Goal: Feedback & Contribution: Submit feedback/report problem

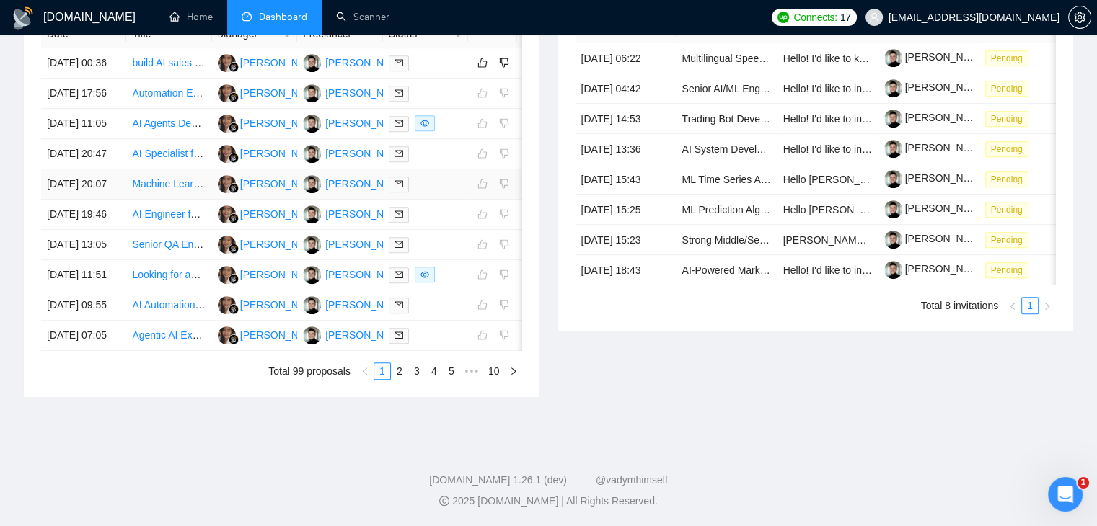
scroll to position [779, 0]
click at [452, 376] on link "5" at bounding box center [451, 371] width 16 height 16
click at [342, 376] on link "1" at bounding box center [342, 371] width 16 height 16
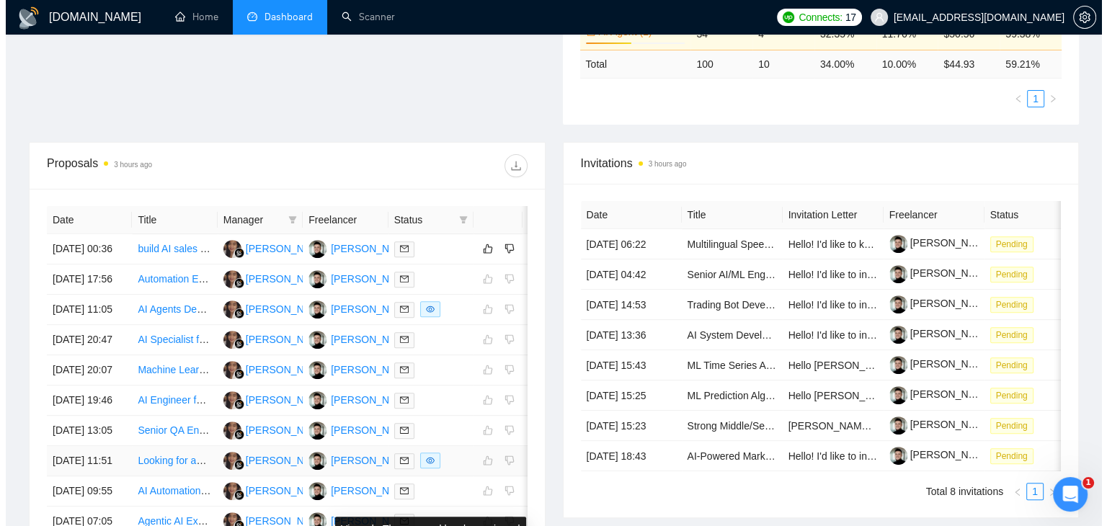
scroll to position [453, 0]
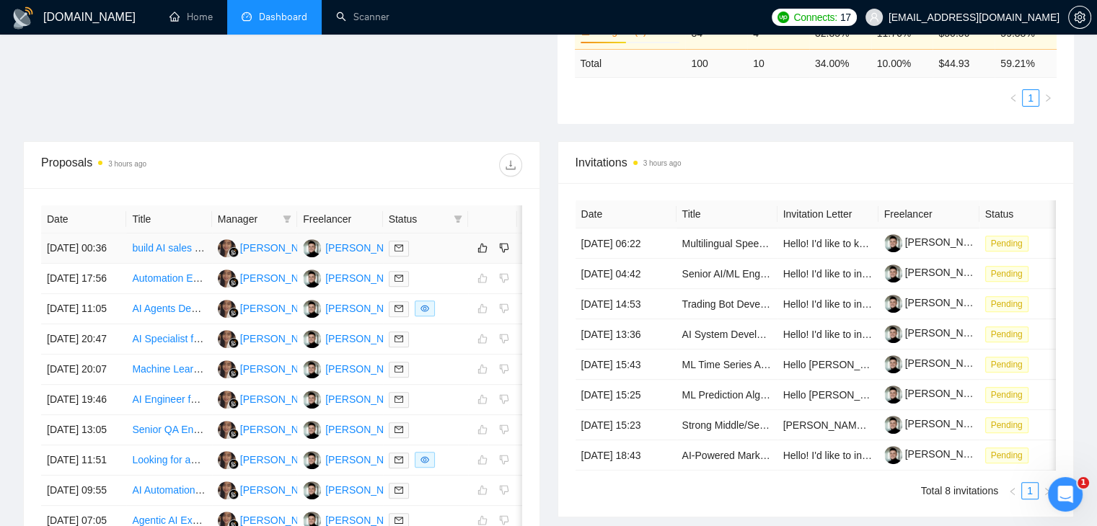
click at [446, 256] on div at bounding box center [426, 248] width 74 height 17
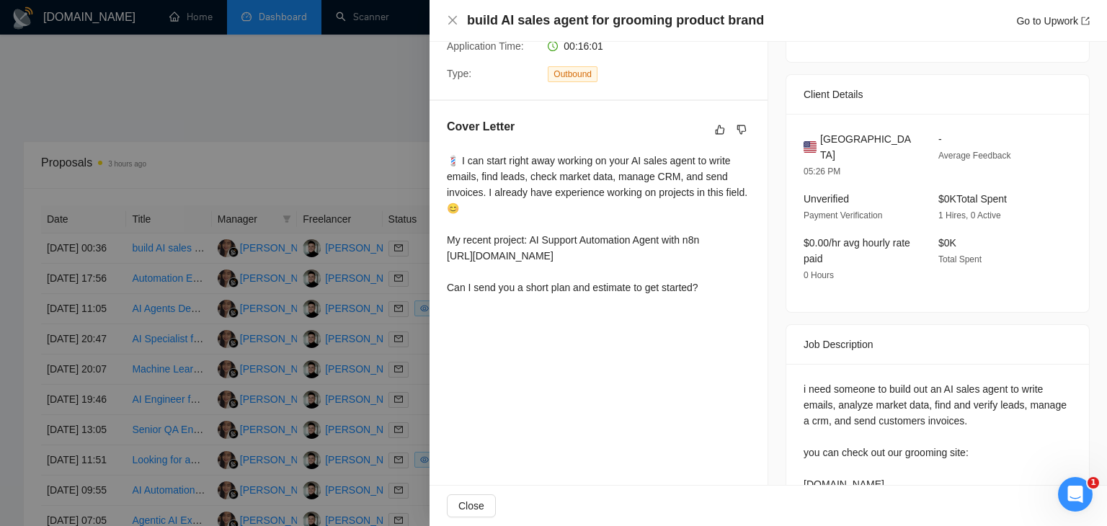
scroll to position [336, 0]
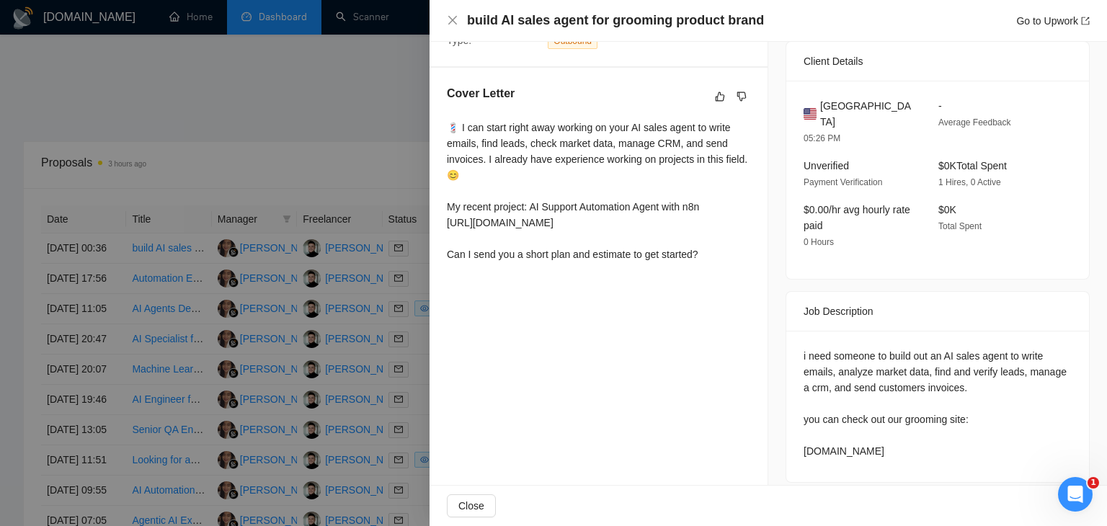
drag, startPoint x: 798, startPoint y: 295, endPoint x: 945, endPoint y: 441, distance: 207.0
click at [945, 441] on div "Job Description i need someone to build out an AI sales agent to write emails, …" at bounding box center [938, 387] width 304 height 192
copy div "Job Description i need someone to build out an AI sales agent to write emails, …"
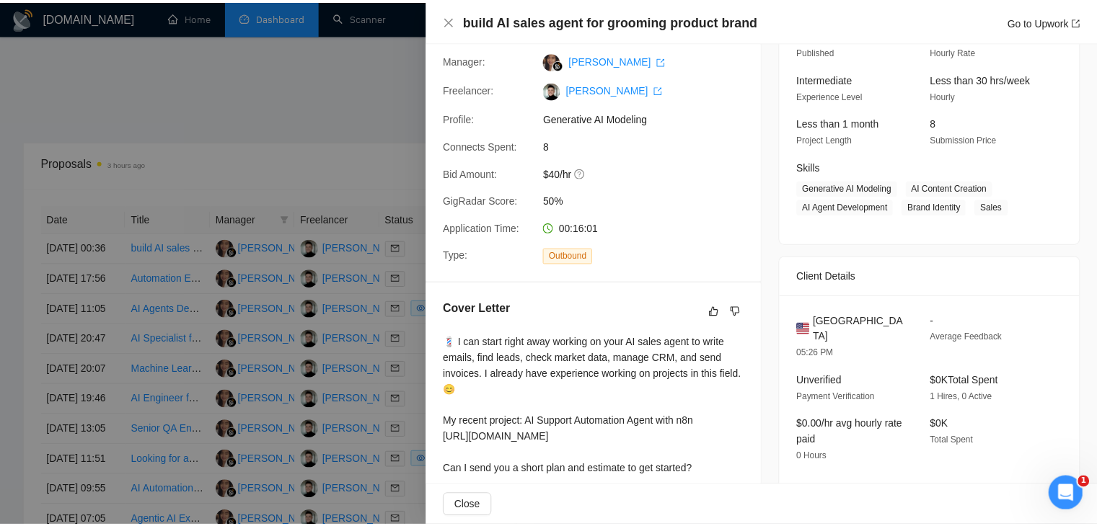
scroll to position [120, 0]
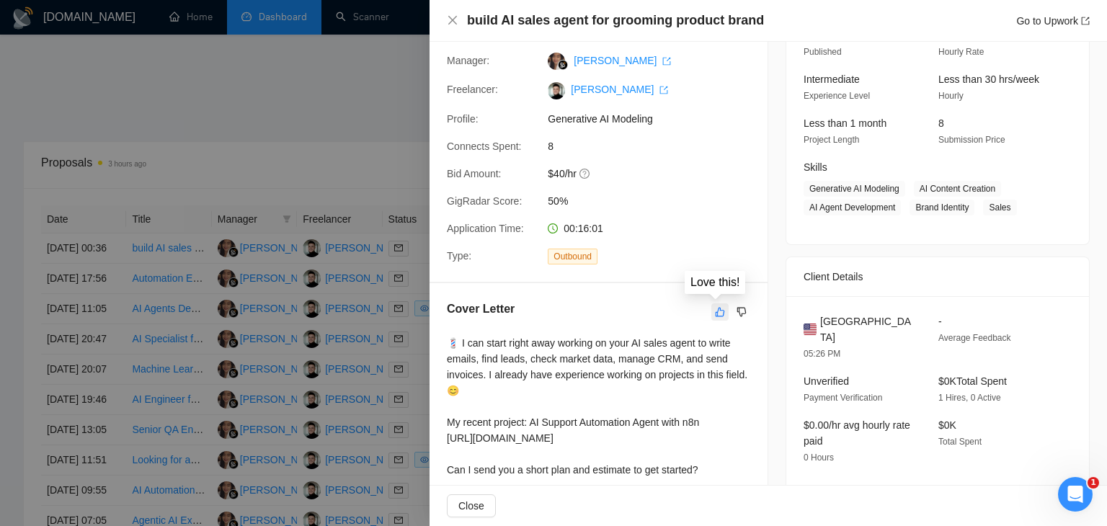
click at [715, 309] on icon "like" at bounding box center [720, 312] width 10 height 12
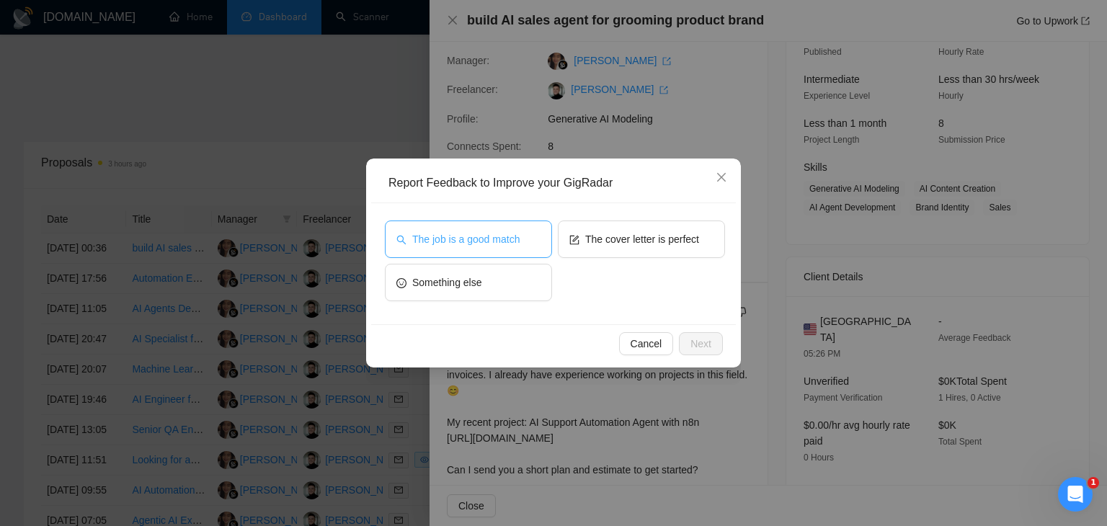
click at [450, 236] on span "The job is a good match" at bounding box center [465, 239] width 107 height 16
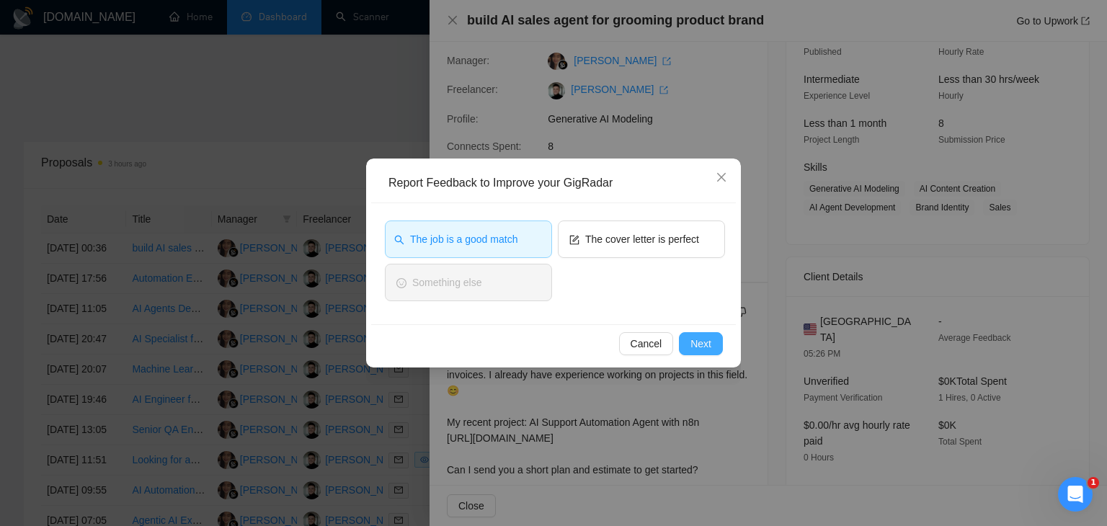
click at [704, 343] on span "Next" at bounding box center [701, 344] width 21 height 16
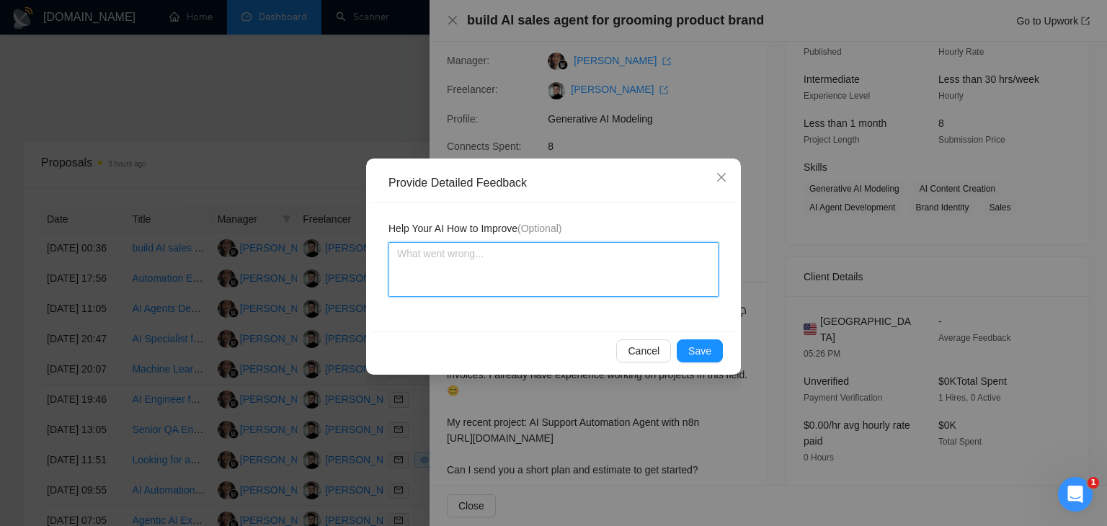
click at [482, 267] on textarea at bounding box center [554, 269] width 330 height 55
paste textarea "The proposal is solid and relevant, but it lacks emphasis on the sales aspect. …"
type textarea "The proposal is solid and relevant, but it lacks emphasis on the sales aspect. …"
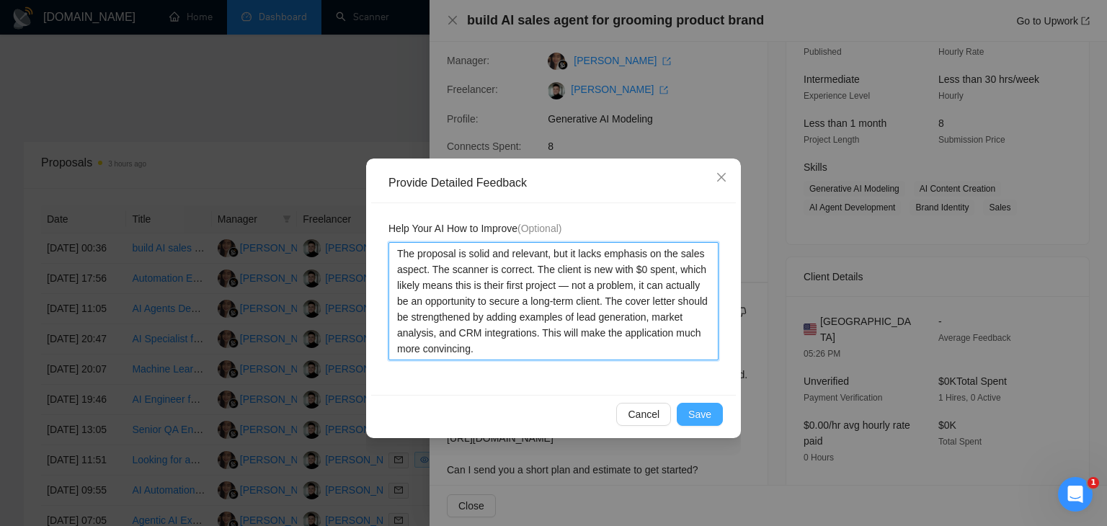
type textarea "The proposal is solid and relevant, but it lacks emphasis on the sales aspect. …"
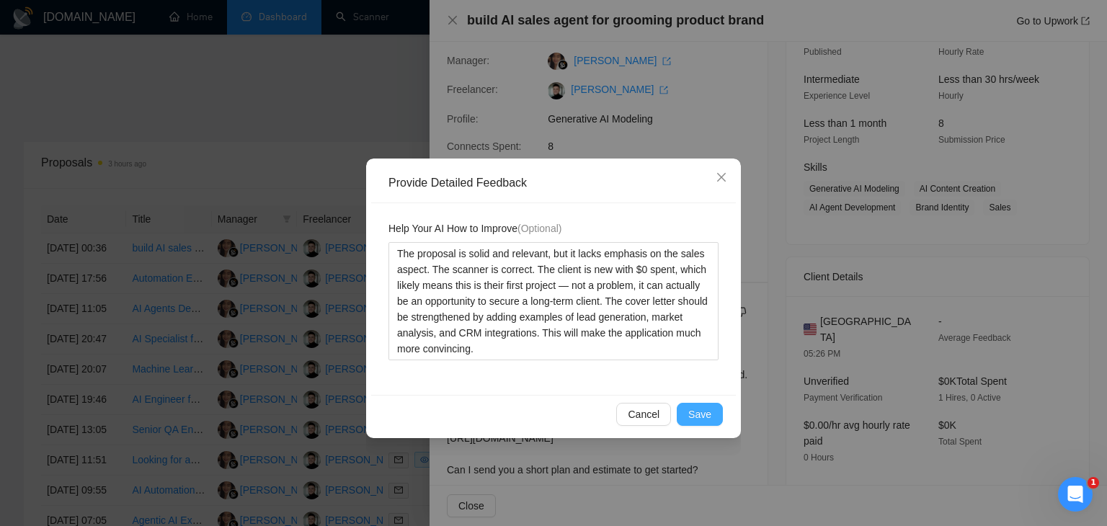
click at [698, 407] on span "Save" at bounding box center [700, 415] width 23 height 16
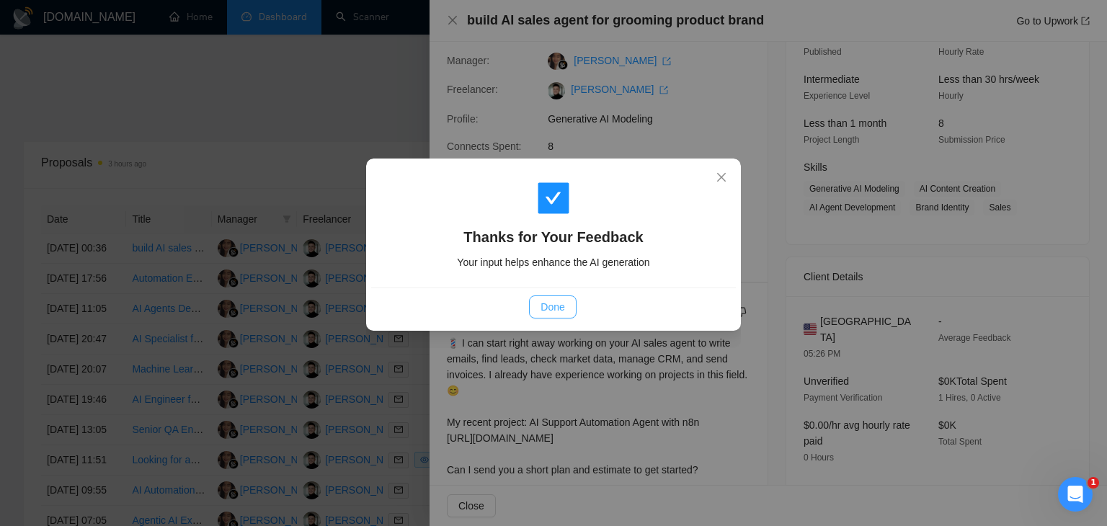
click at [549, 309] on span "Done" at bounding box center [553, 307] width 24 height 16
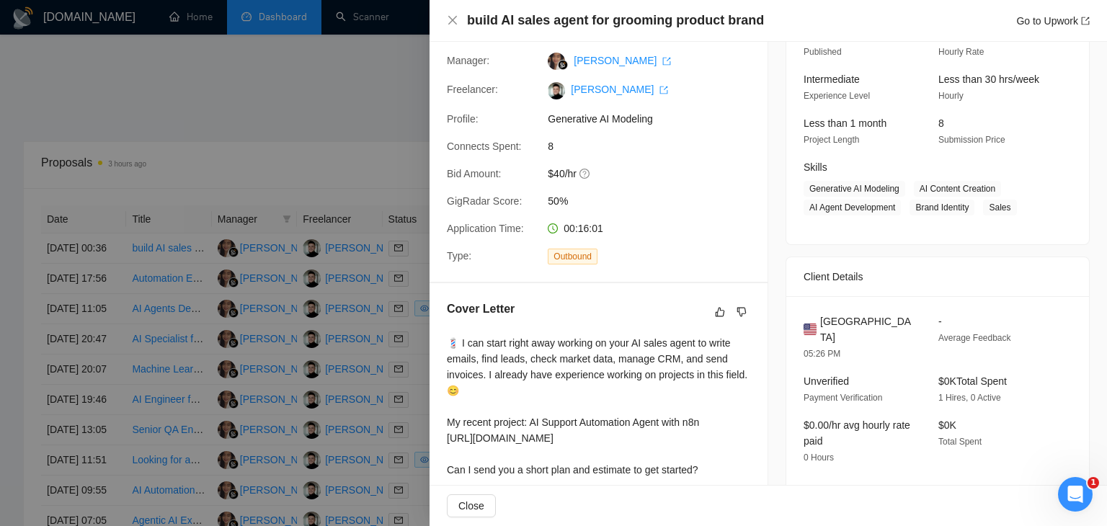
click at [379, 255] on div at bounding box center [553, 263] width 1107 height 526
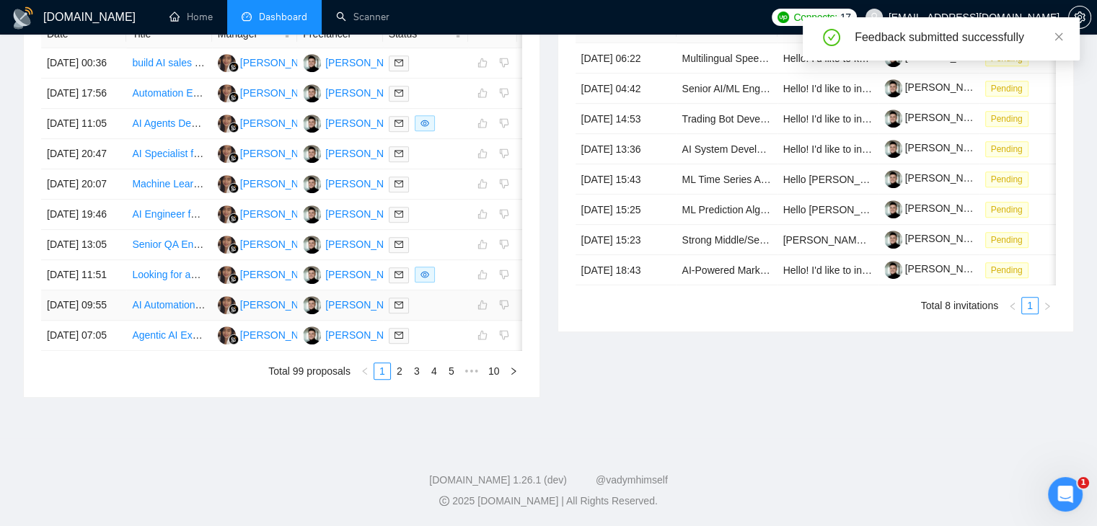
scroll to position [746, 0]
click at [448, 379] on link "5" at bounding box center [451, 371] width 16 height 16
click at [447, 309] on div at bounding box center [426, 305] width 74 height 17
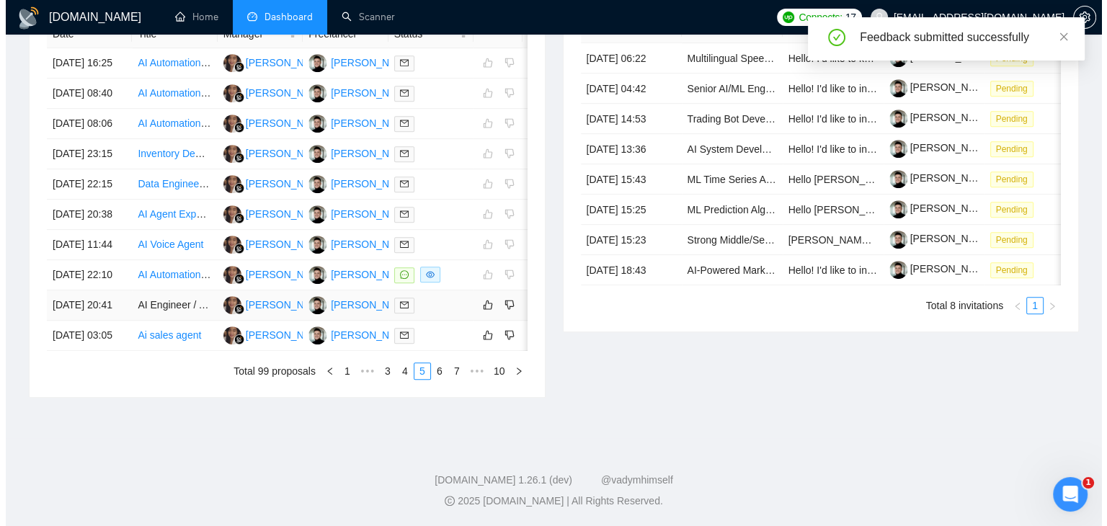
scroll to position [0, 0]
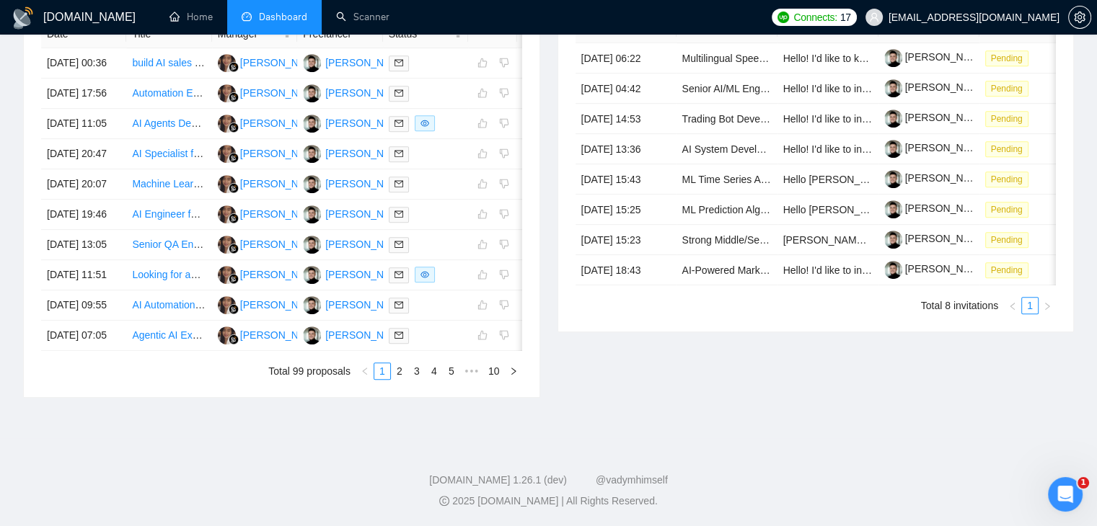
scroll to position [663, 0]
click at [455, 379] on link "5" at bounding box center [451, 371] width 16 height 16
click at [448, 344] on div at bounding box center [426, 335] width 74 height 17
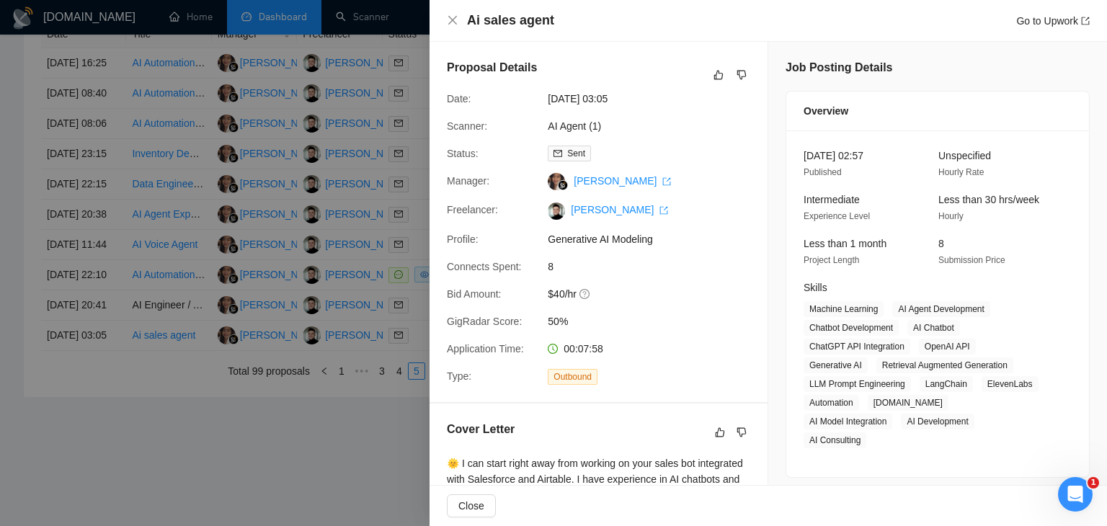
click at [343, 261] on div at bounding box center [553, 263] width 1107 height 526
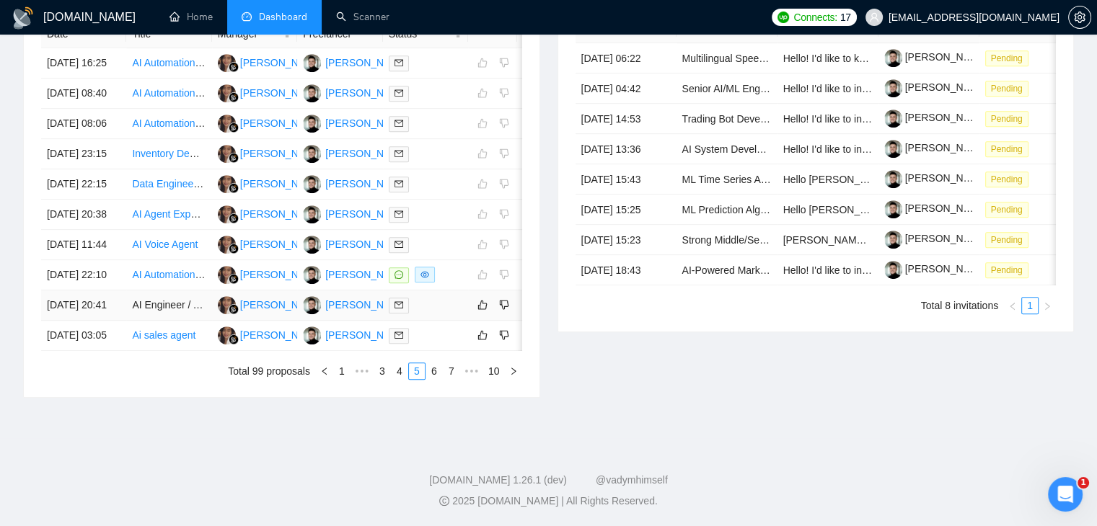
click at [442, 314] on div at bounding box center [426, 305] width 74 height 17
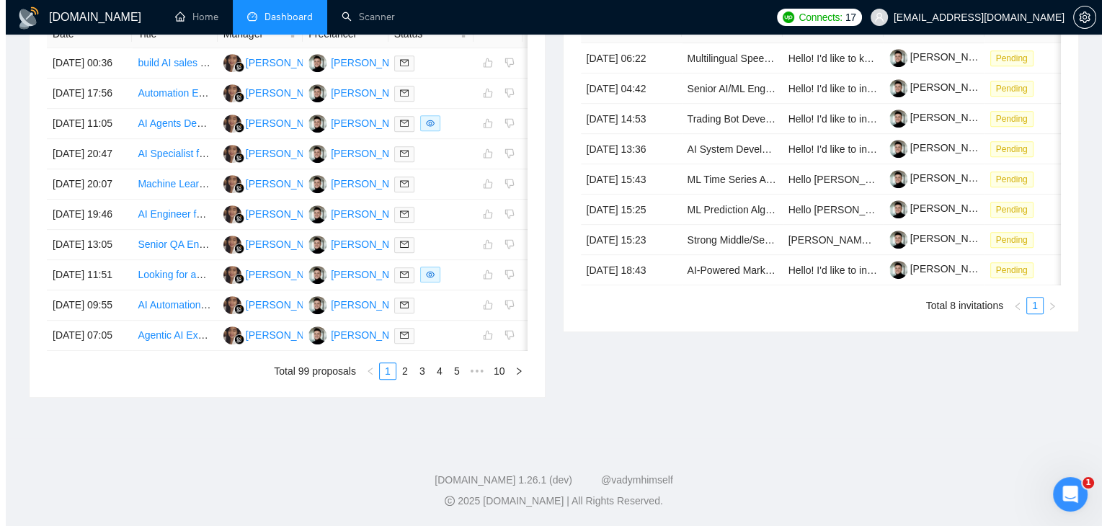
scroll to position [744, 0]
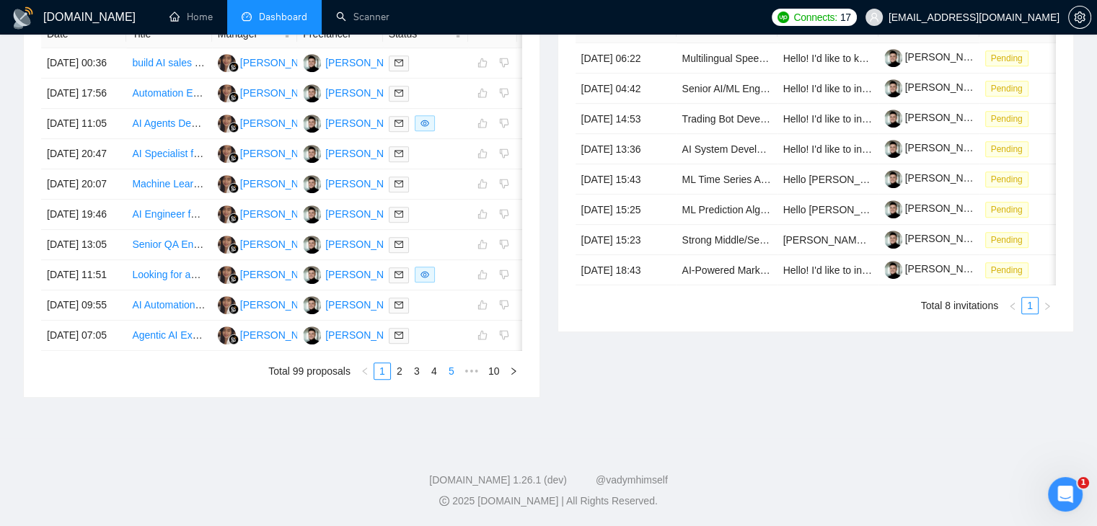
click at [452, 379] on link "5" at bounding box center [451, 371] width 16 height 16
click at [450, 347] on td at bounding box center [425, 336] width 85 height 30
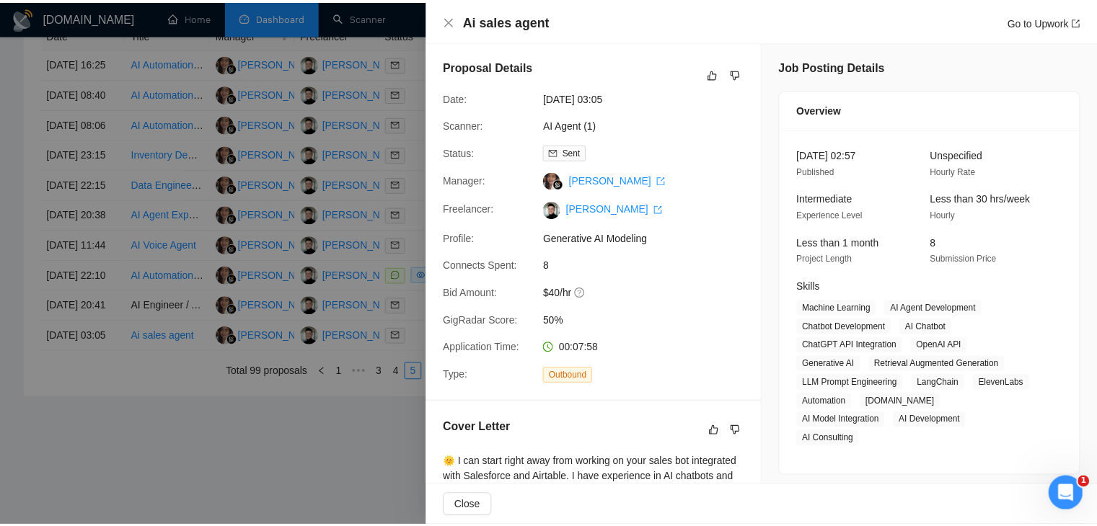
scroll to position [3, 0]
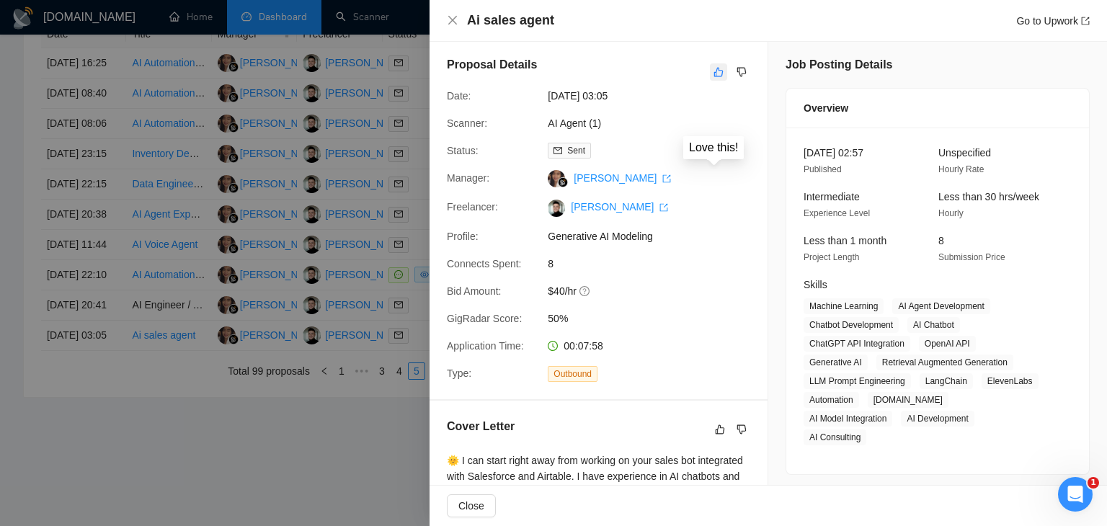
click at [715, 68] on icon "like" at bounding box center [719, 72] width 9 height 9
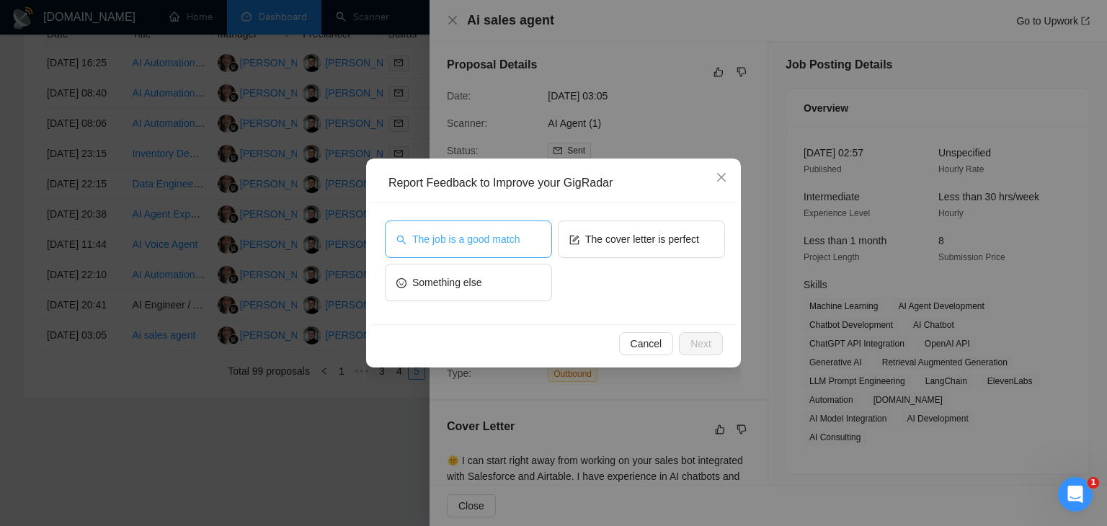
click at [482, 230] on button "The job is a good match" at bounding box center [468, 239] width 167 height 37
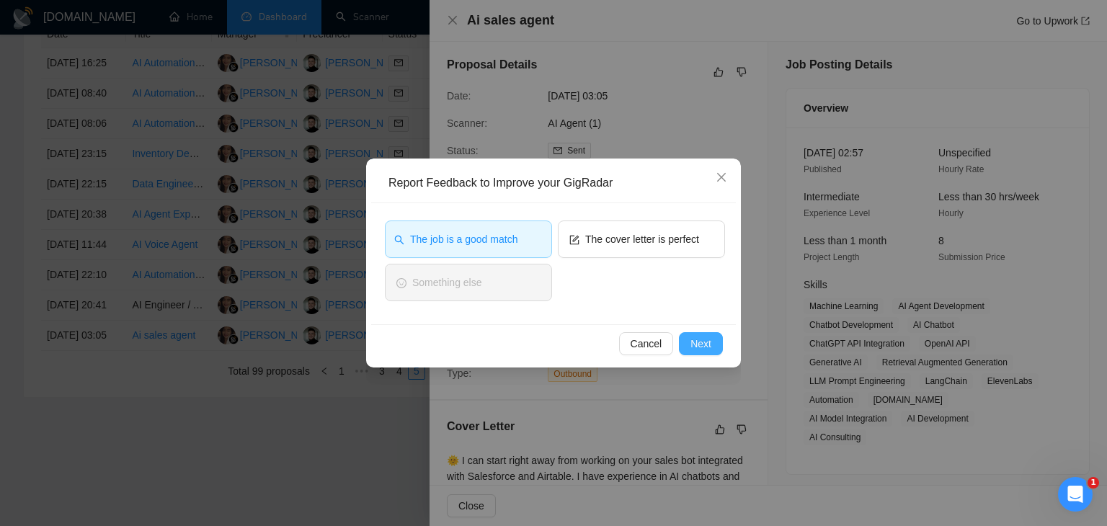
click at [710, 345] on span "Next" at bounding box center [701, 344] width 21 height 16
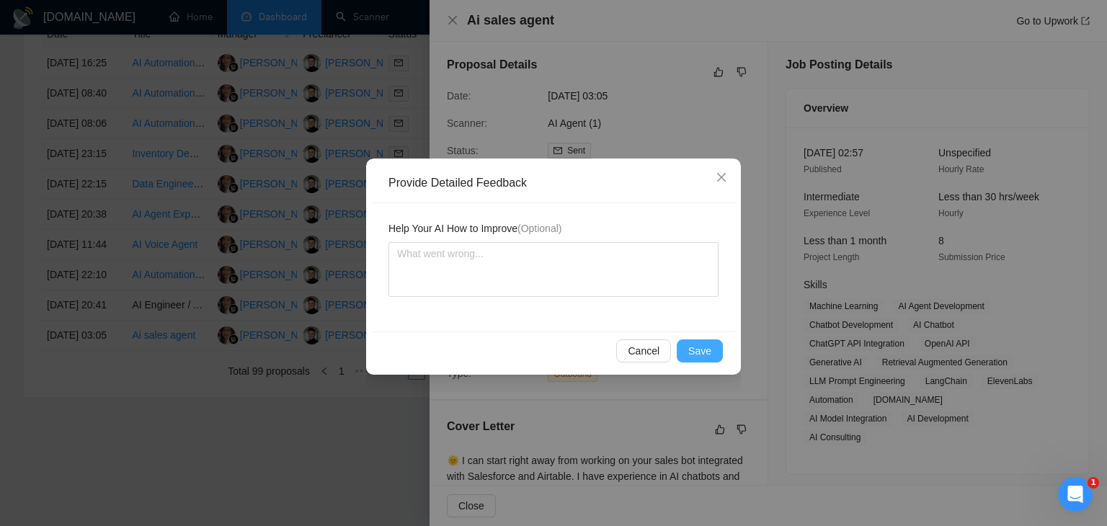
click at [697, 345] on span "Save" at bounding box center [700, 351] width 23 height 16
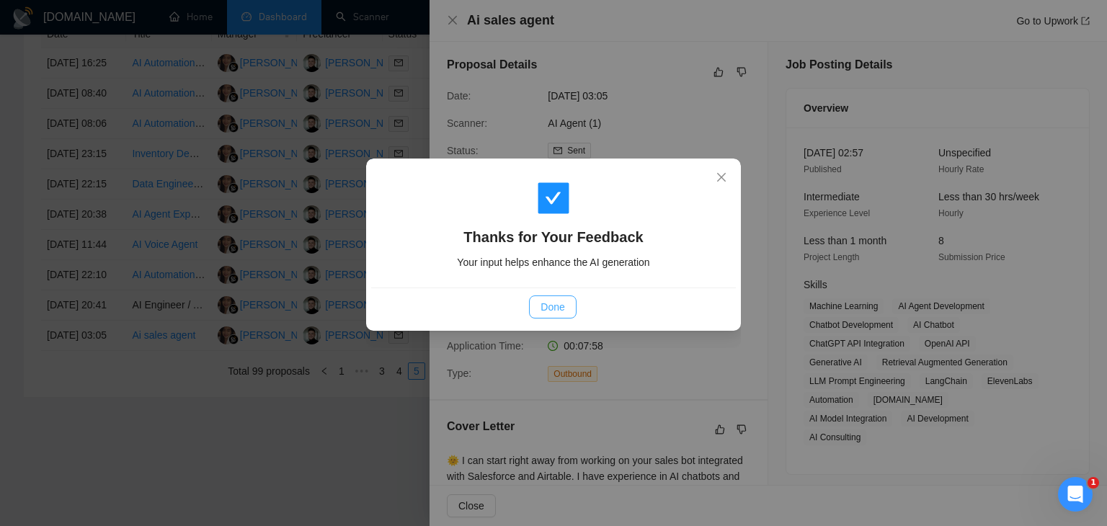
click at [552, 311] on span "Done" at bounding box center [553, 307] width 24 height 16
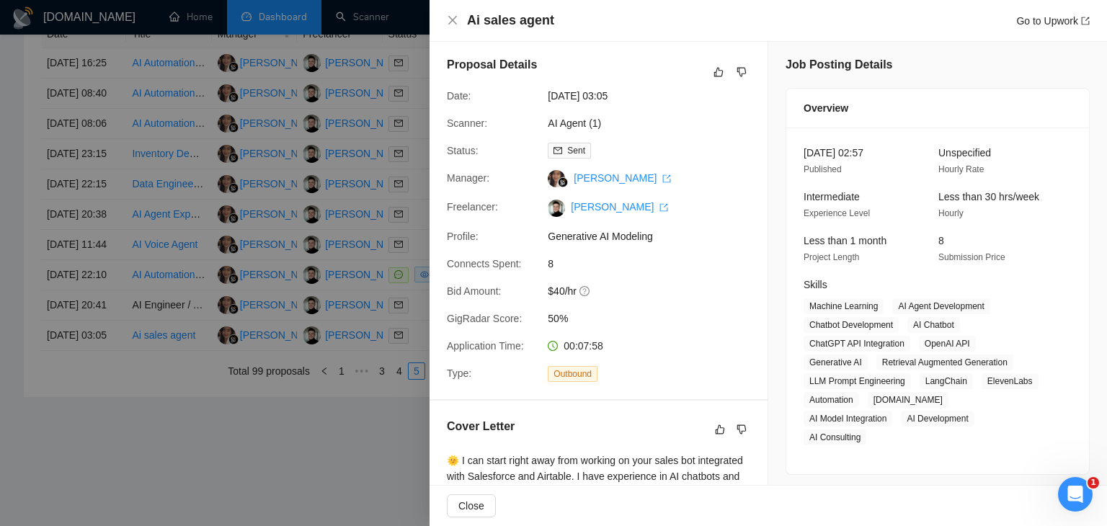
click at [389, 309] on div at bounding box center [553, 263] width 1107 height 526
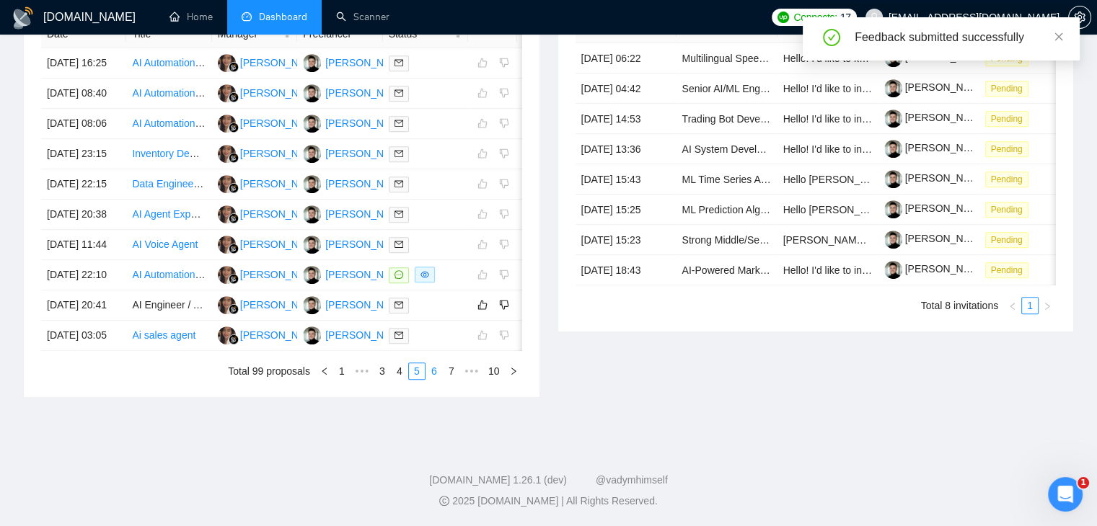
click at [435, 379] on link "6" at bounding box center [434, 371] width 16 height 16
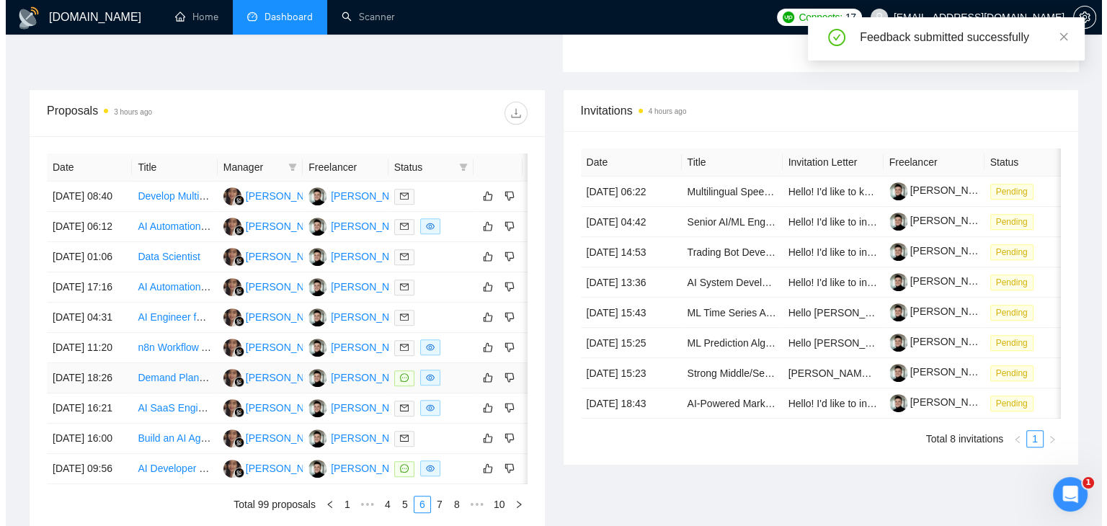
scroll to position [500, 0]
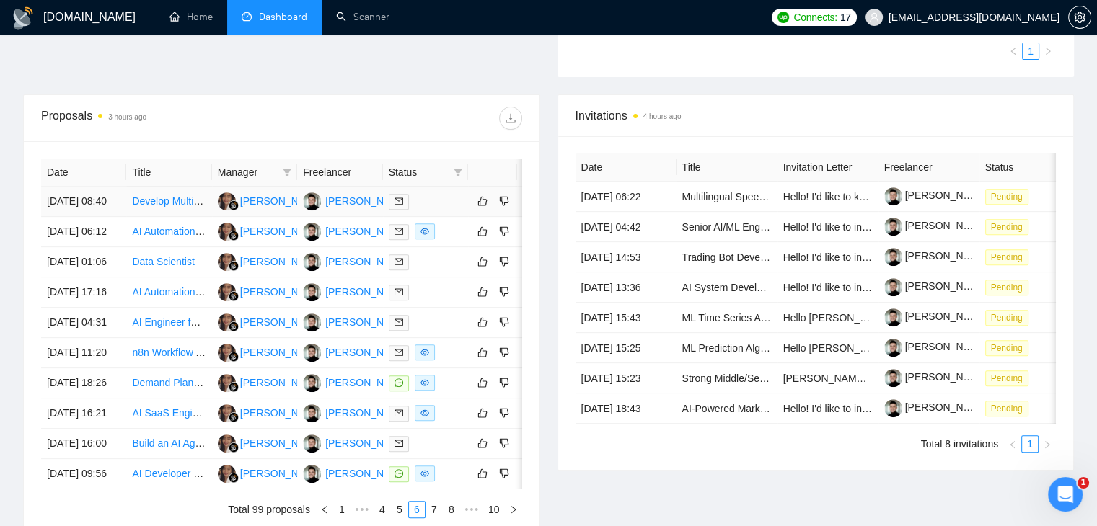
click at [447, 202] on div at bounding box center [426, 201] width 74 height 17
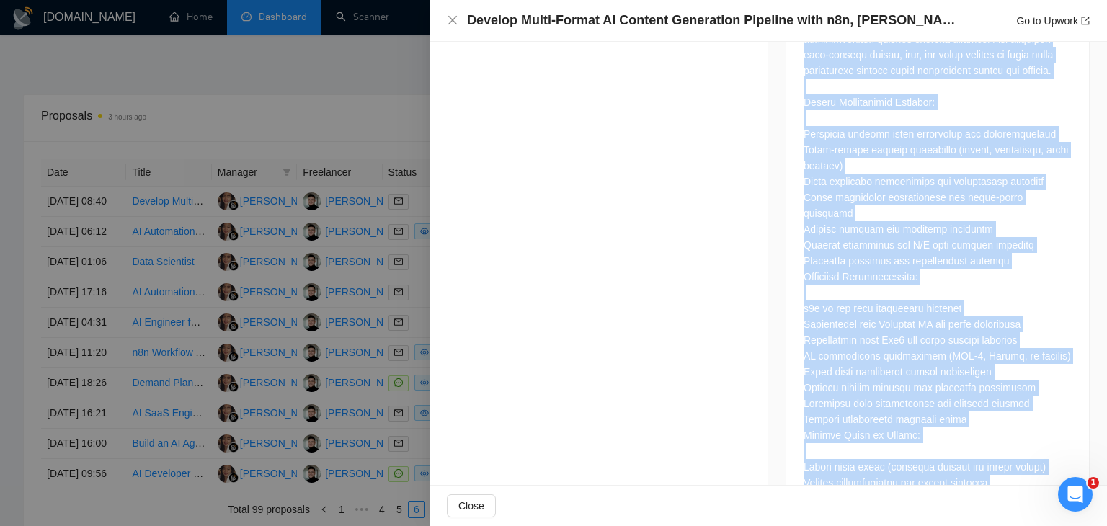
scroll to position [1015, 0]
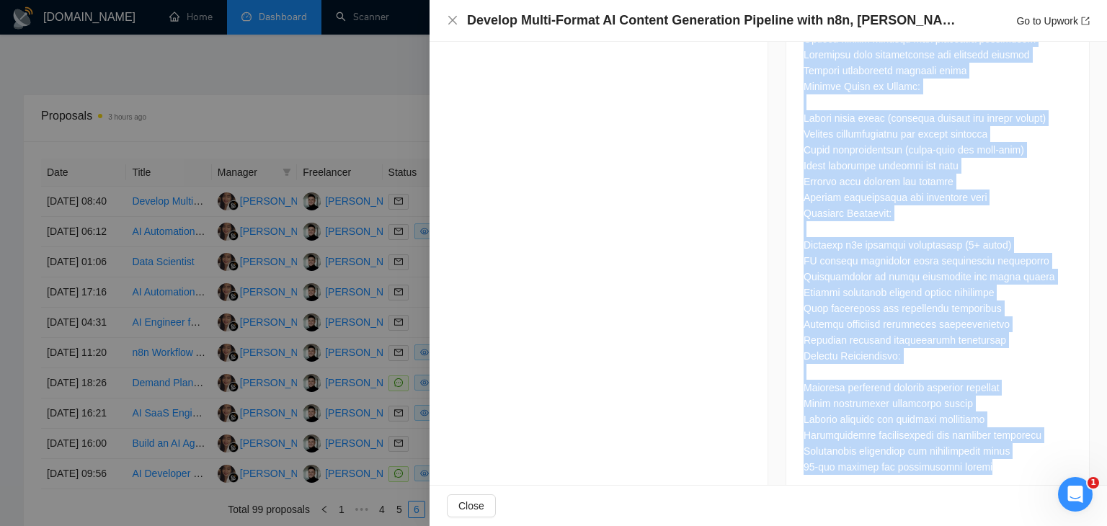
drag, startPoint x: 793, startPoint y: 333, endPoint x: 949, endPoint y: 513, distance: 237.7
click at [949, 513] on div "Develop Multi-Format AI Content Generation Pipeline with n8n, Nanobana & Veo3 G…" at bounding box center [769, 263] width 678 height 526
copy div "Job Description Project Description: Looking for a skilled automation developer…"
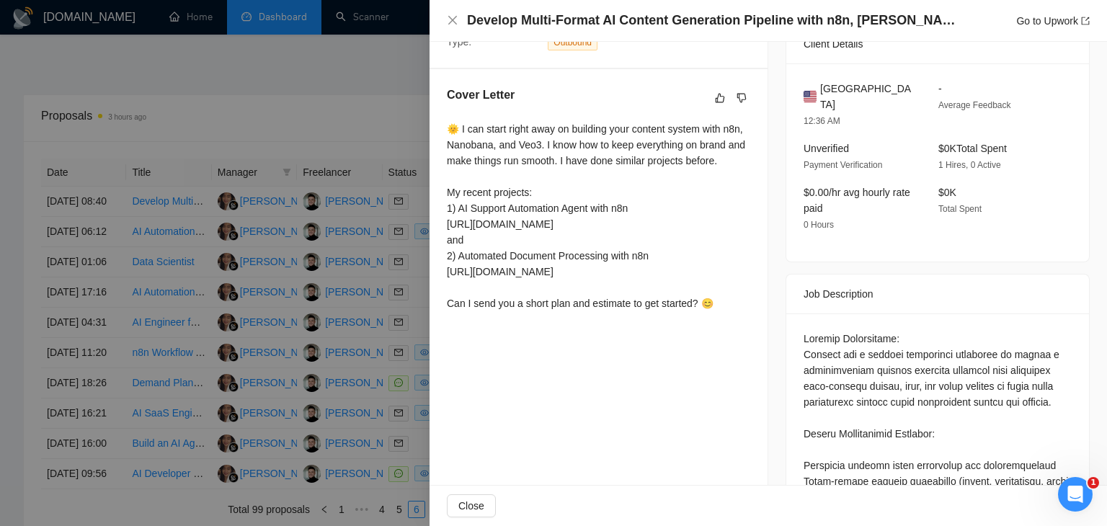
scroll to position [0, 0]
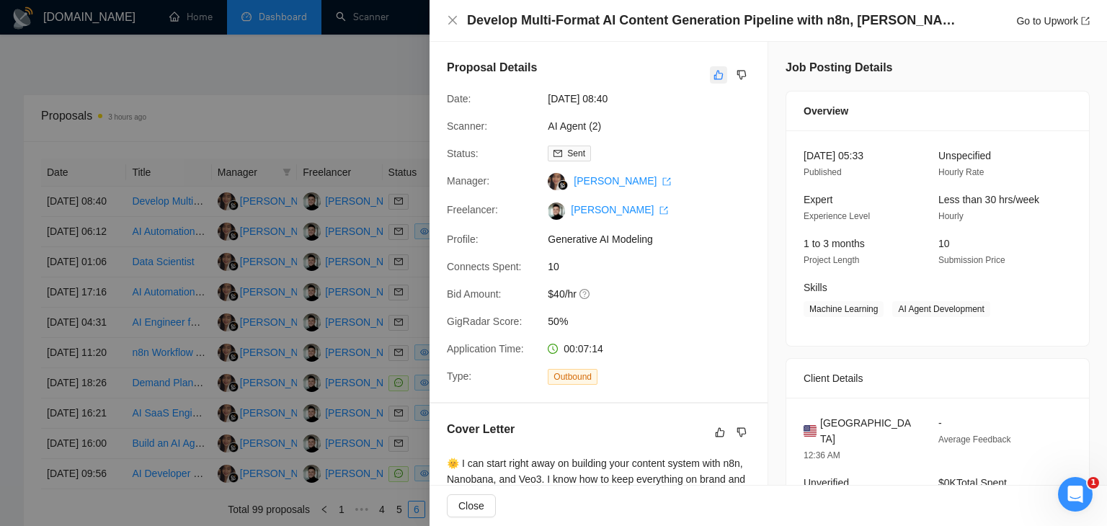
click at [714, 74] on icon "like" at bounding box center [719, 75] width 10 height 12
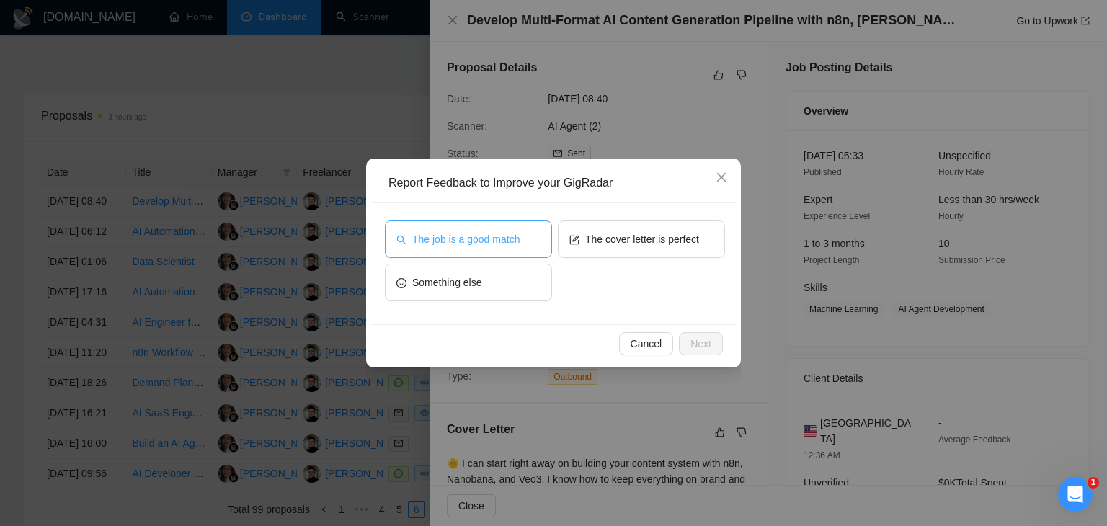
click at [472, 246] on span "The job is a good match" at bounding box center [465, 239] width 107 height 16
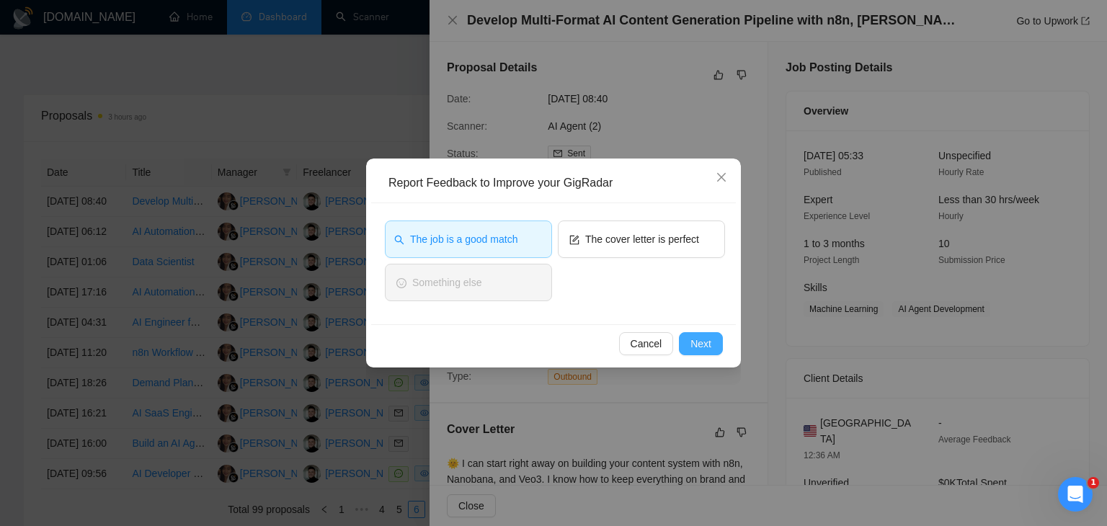
click at [715, 350] on button "Next" at bounding box center [701, 343] width 44 height 23
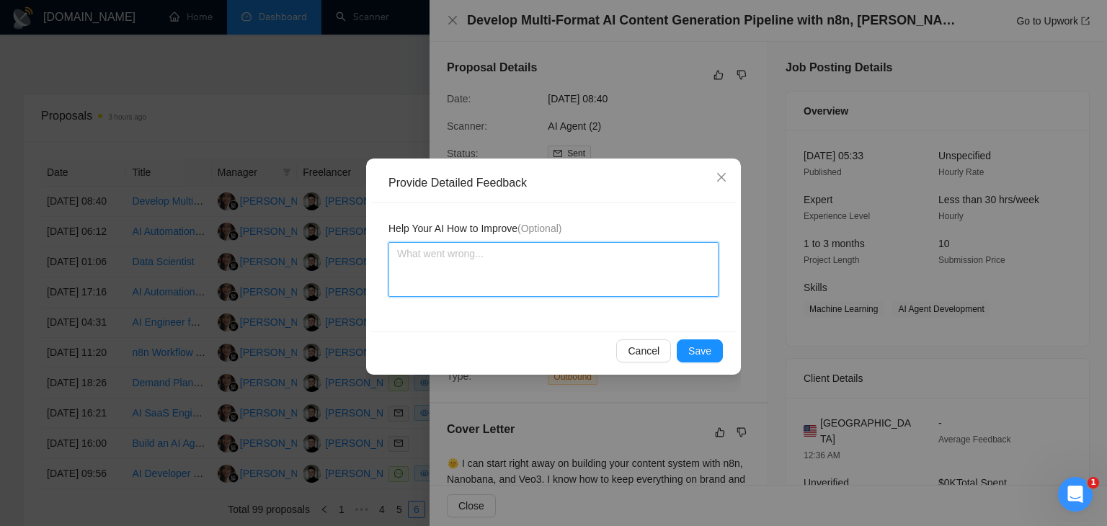
click at [454, 270] on textarea at bounding box center [554, 269] width 330 height 55
paste textarea "The cover letter should be improved with more focus on building scalable conten…"
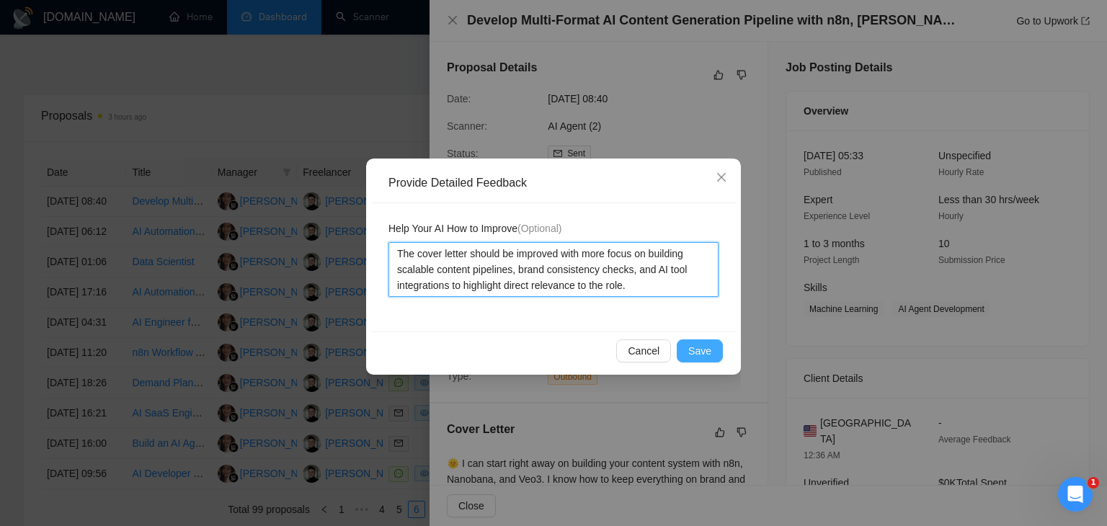
type textarea "The cover letter should be improved with more focus on building scalable conten…"
click at [696, 348] on span "Save" at bounding box center [700, 351] width 23 height 16
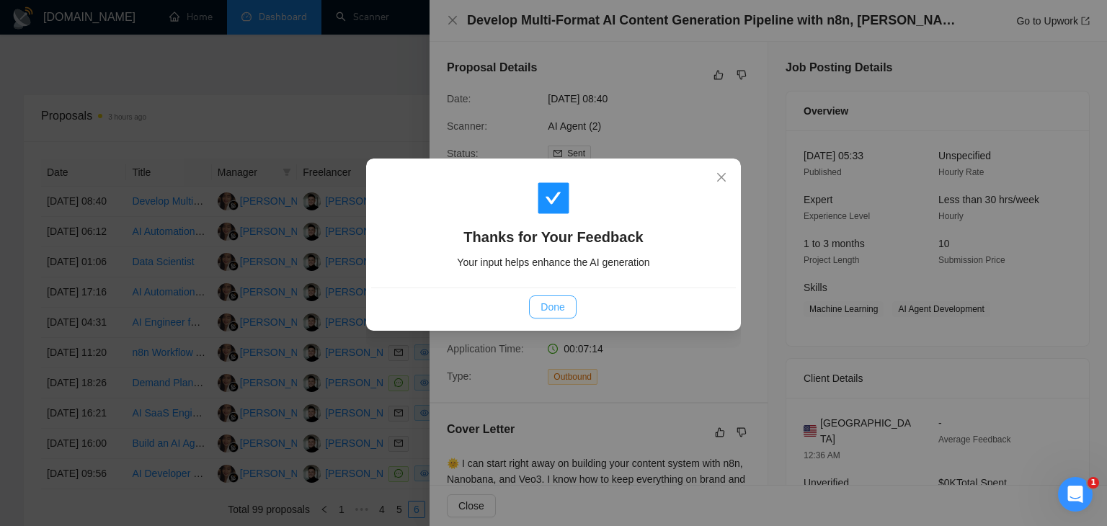
click at [548, 307] on span "Done" at bounding box center [553, 307] width 24 height 16
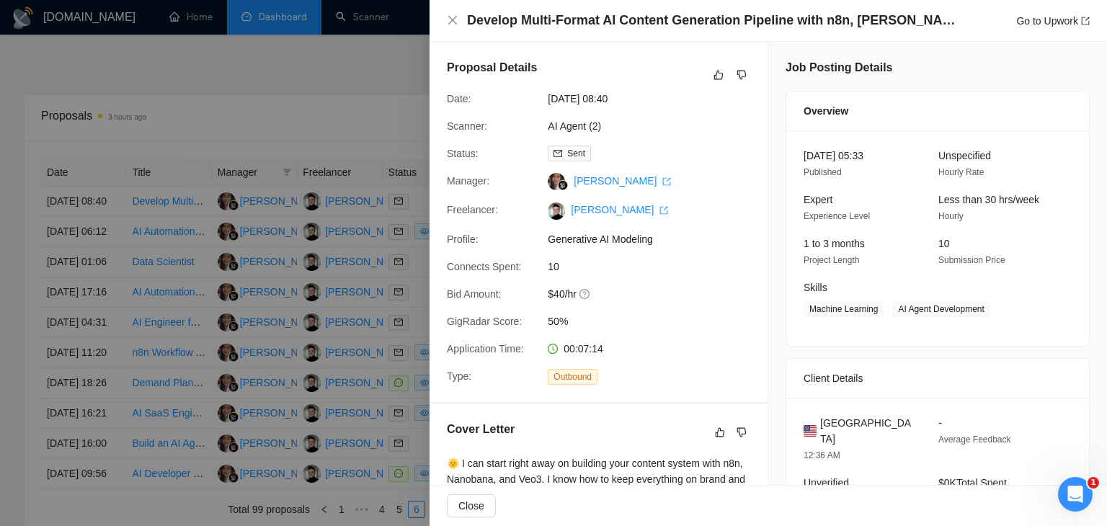
click at [378, 315] on div at bounding box center [553, 263] width 1107 height 526
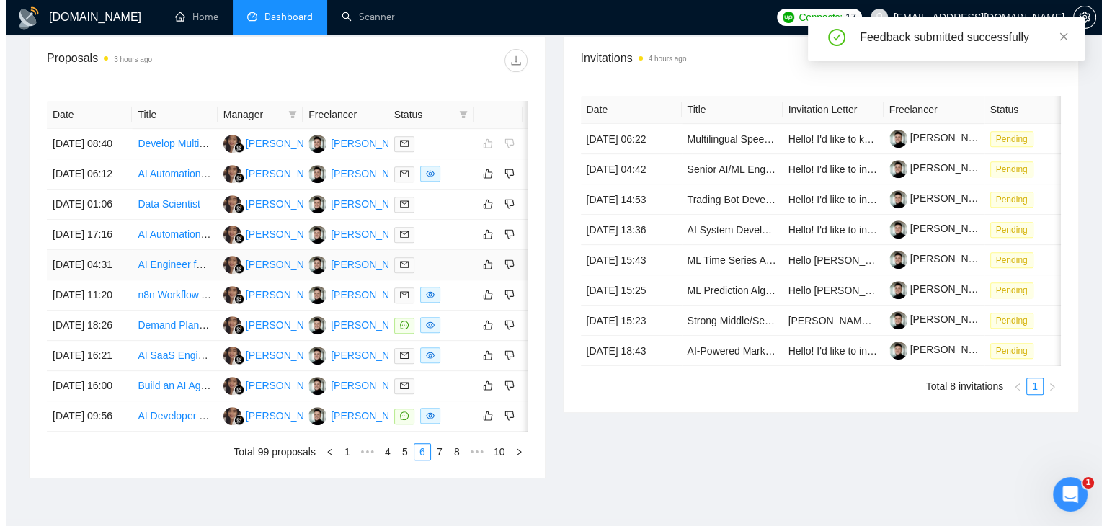
scroll to position [555, 0]
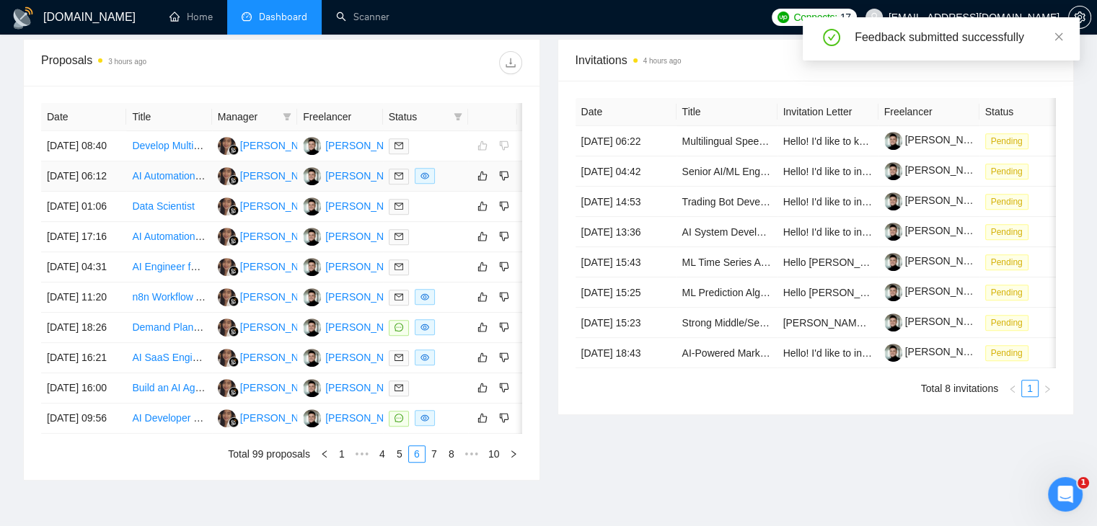
click at [454, 185] on div at bounding box center [426, 176] width 74 height 17
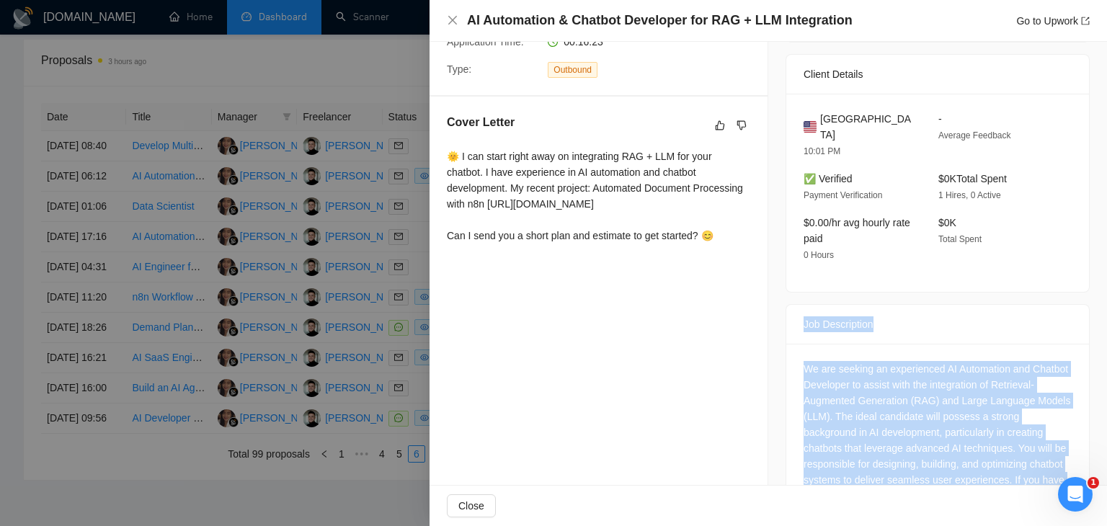
scroll to position [399, 0]
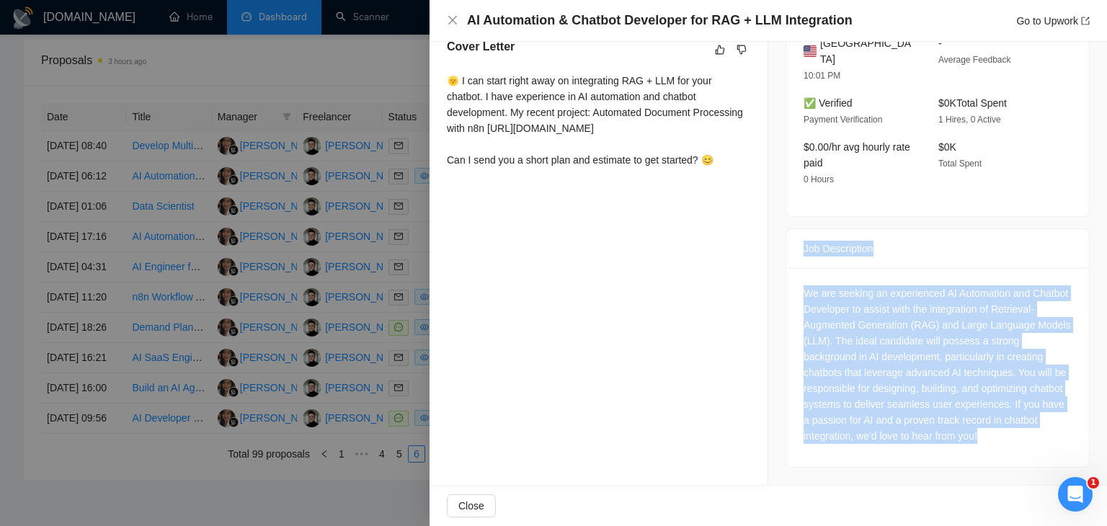
drag, startPoint x: 796, startPoint y: 379, endPoint x: 965, endPoint y: 523, distance: 222.5
click at [965, 523] on div "AI Automation & Chatbot Developer for RAG + LLM Integration Go to Upwork Propos…" at bounding box center [769, 263] width 678 height 526
copy div "Job Description We are seeking an experienced AI Automation and Chatbot Develop…"
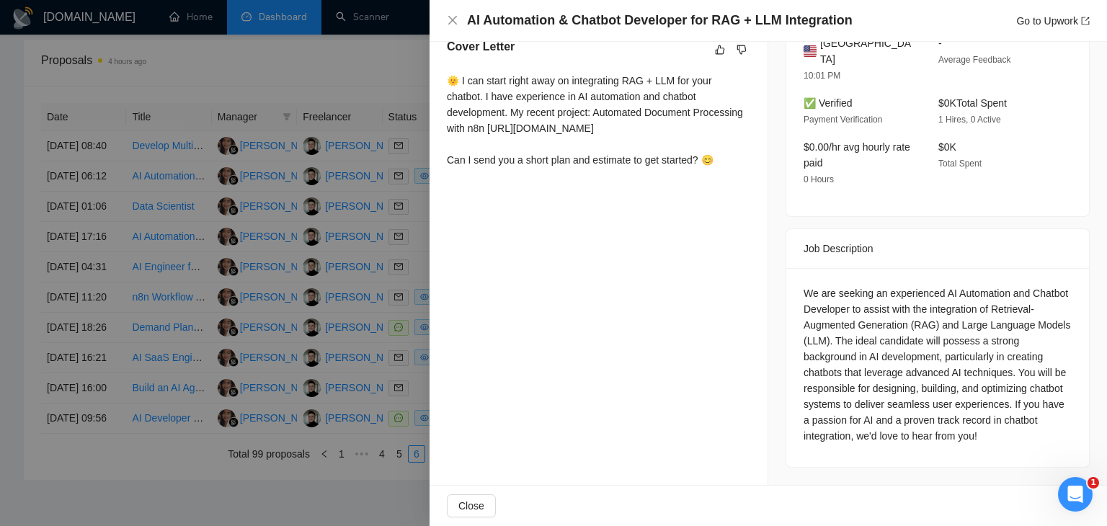
click at [727, 282] on div "Proposal Details Date: 18 Sep, 2025 06:12 Scanner: Automated Document Processin…" at bounding box center [599, 64] width 339 height 842
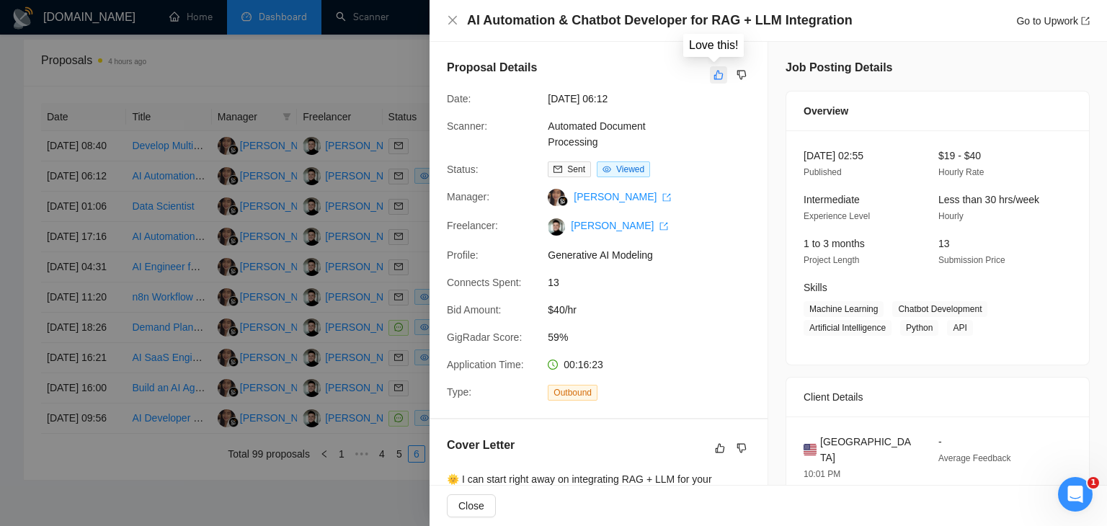
click at [715, 75] on icon "like" at bounding box center [719, 75] width 10 height 12
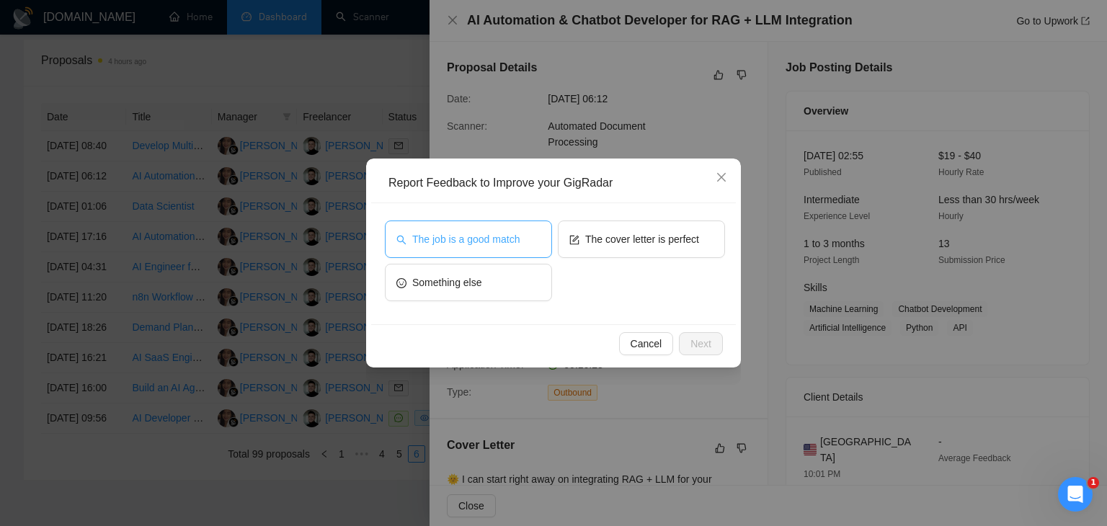
click at [496, 242] on span "The job is a good match" at bounding box center [465, 239] width 107 height 16
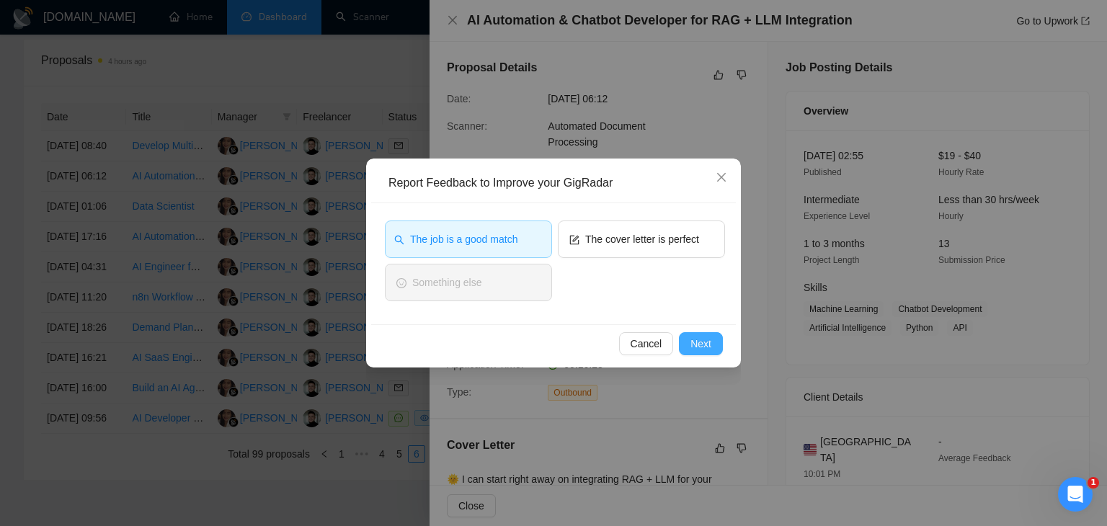
click at [698, 341] on span "Next" at bounding box center [701, 344] width 21 height 16
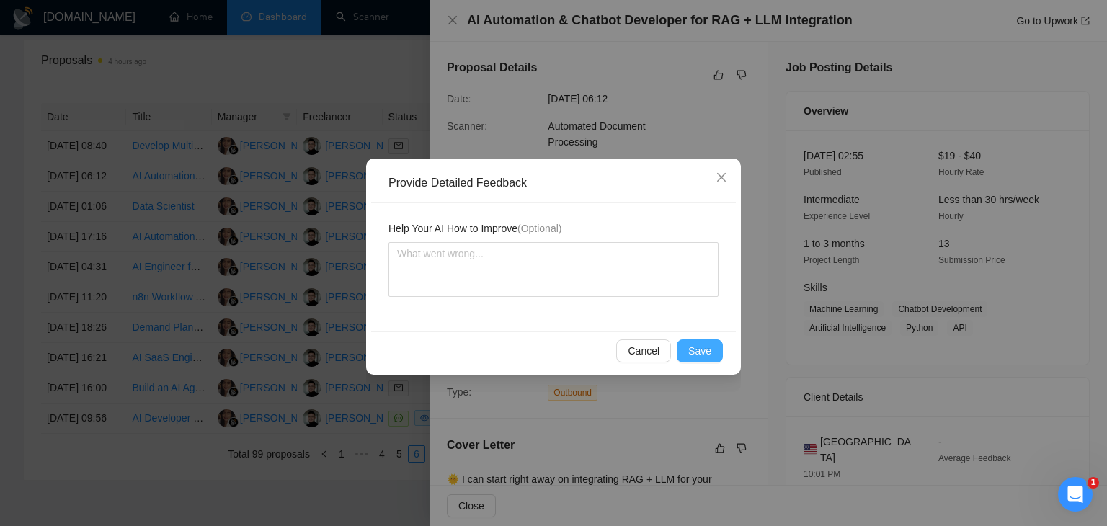
click at [694, 341] on button "Save" at bounding box center [700, 351] width 46 height 23
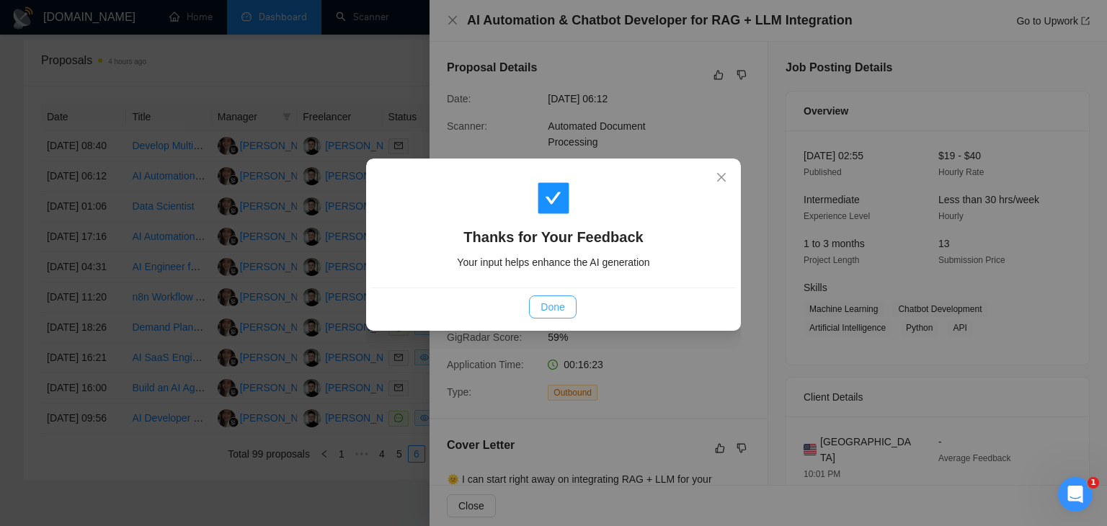
click at [557, 305] on span "Done" at bounding box center [553, 307] width 24 height 16
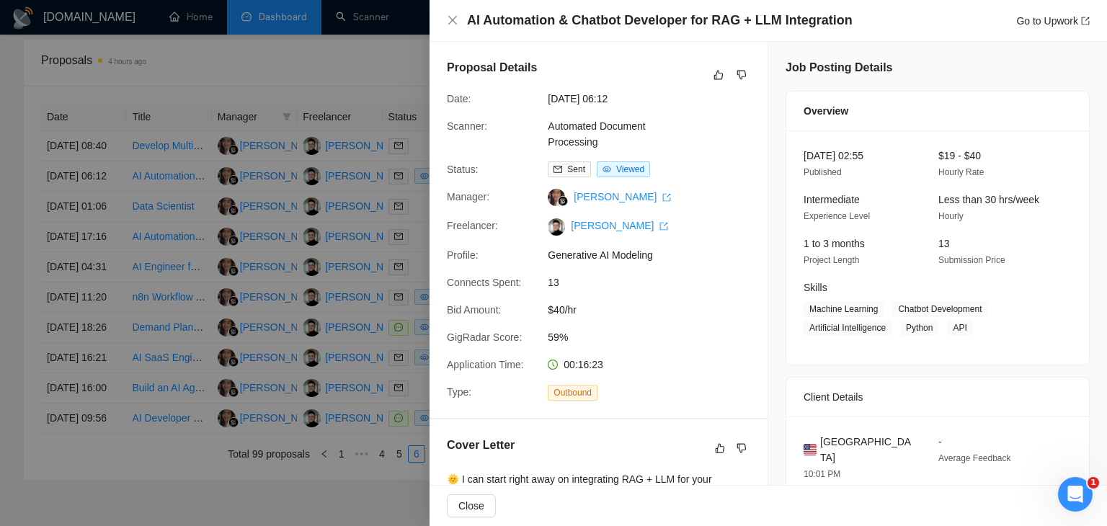
click at [326, 286] on div at bounding box center [553, 263] width 1107 height 526
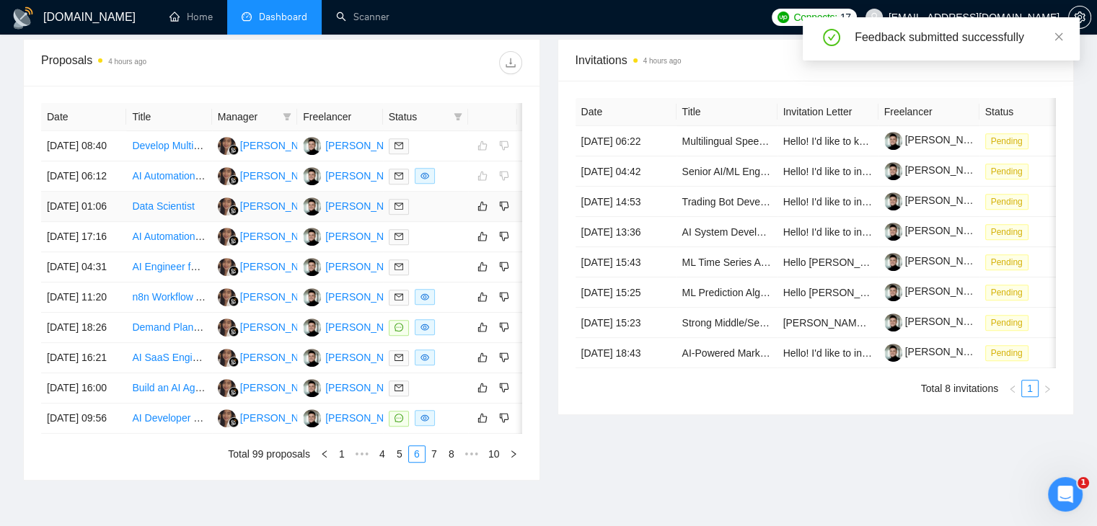
click at [450, 215] on div at bounding box center [426, 206] width 74 height 17
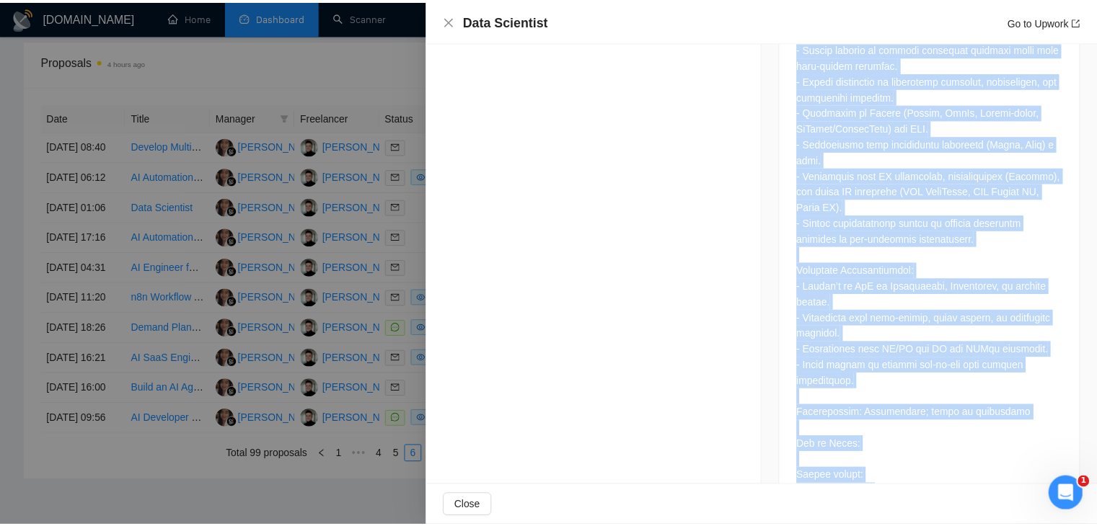
scroll to position [1481, 0]
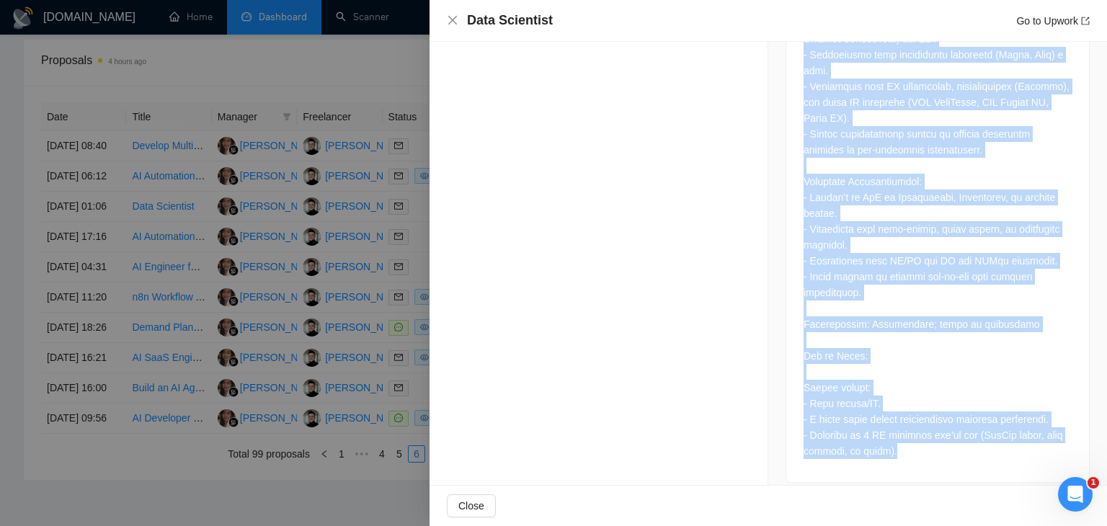
drag, startPoint x: 796, startPoint y: 220, endPoint x: 935, endPoint y: 486, distance: 300.2
click at [935, 486] on div "Data Scientist Go to Upwork Proposal Details Date: 18 Sep, 2025 01:06 Scanner: …" at bounding box center [769, 263] width 678 height 526
copy div "Job Description About Us: Fynite enables business process automation through ad…"
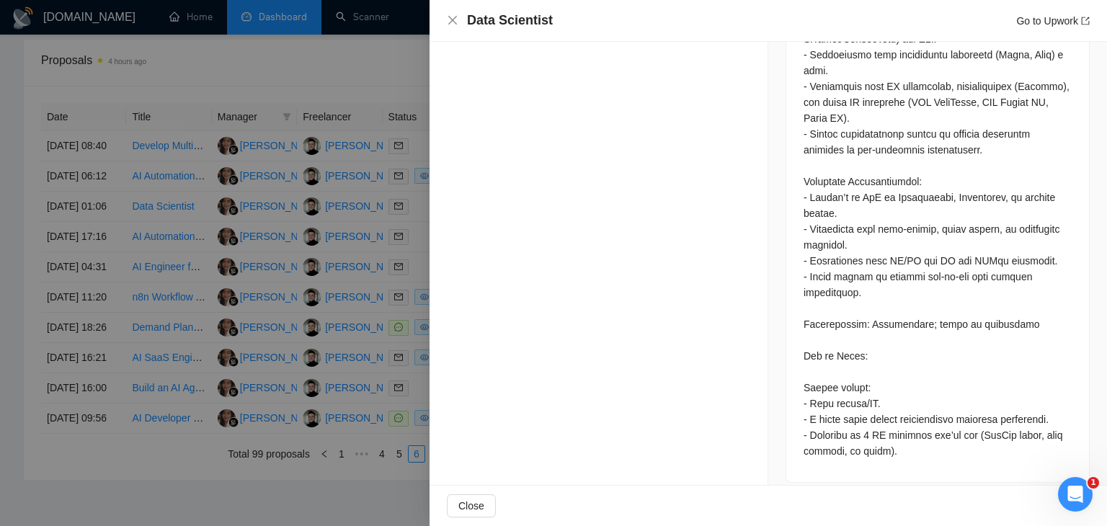
click at [390, 218] on div at bounding box center [553, 263] width 1107 height 526
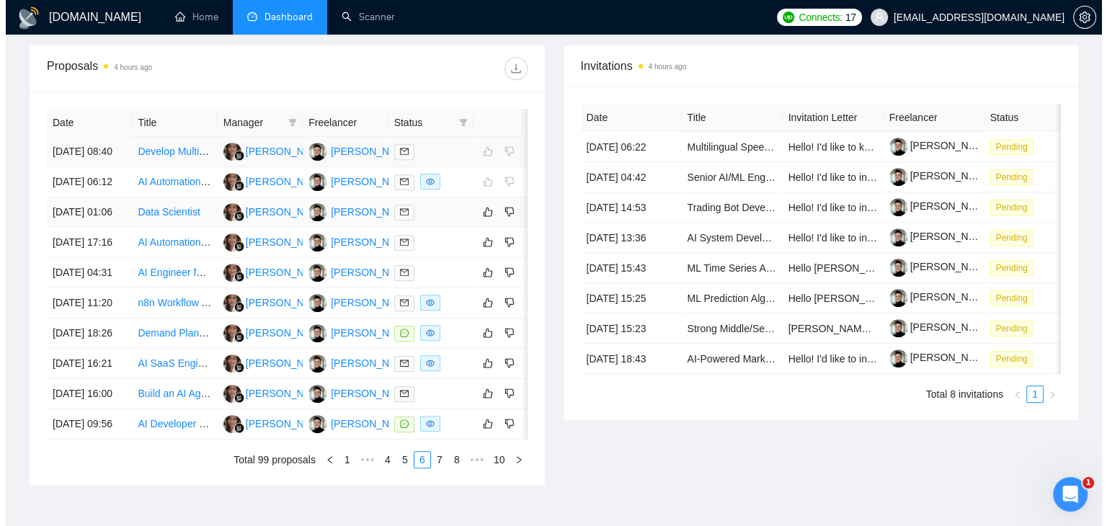
scroll to position [671, 0]
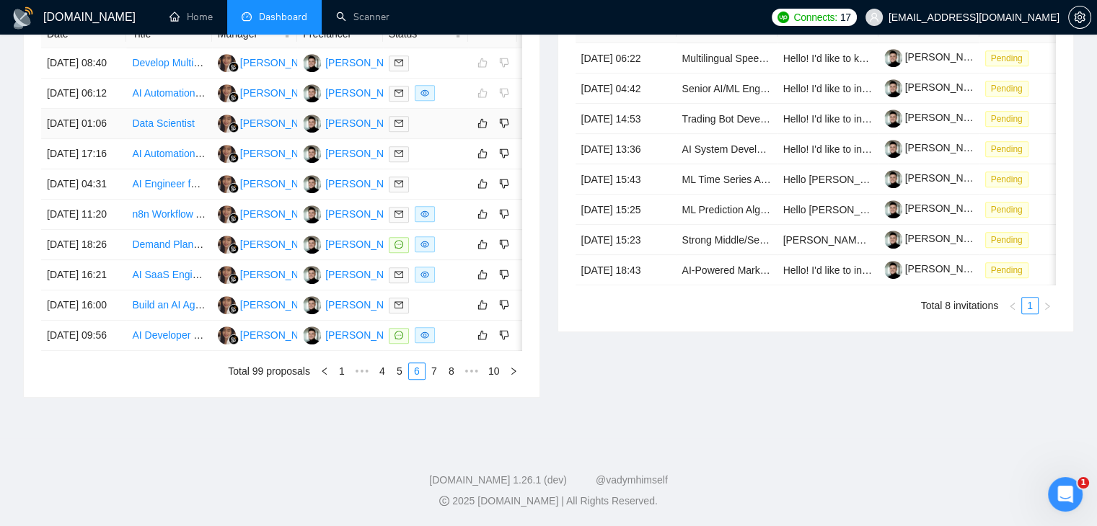
click at [432, 125] on div at bounding box center [426, 123] width 74 height 17
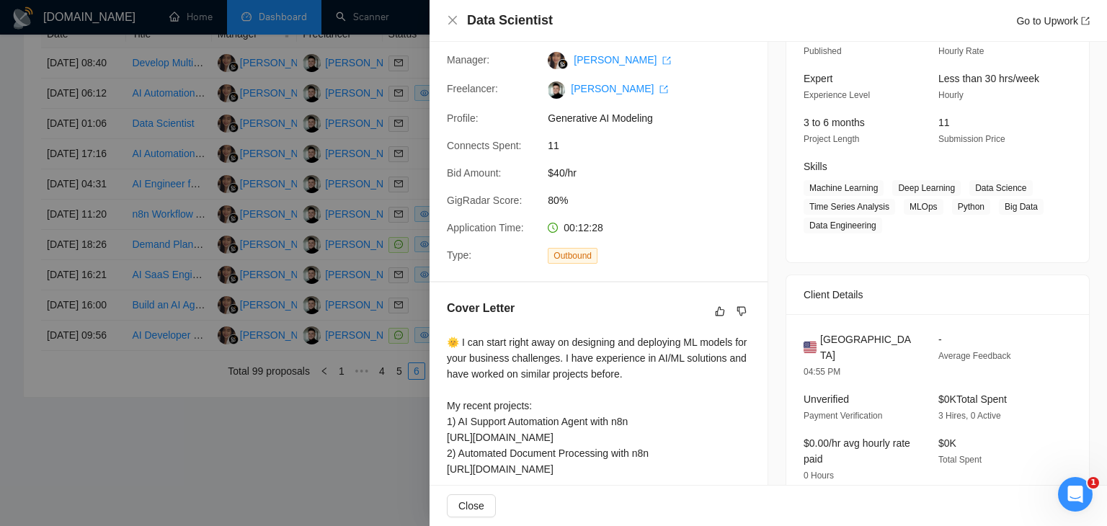
scroll to position [0, 0]
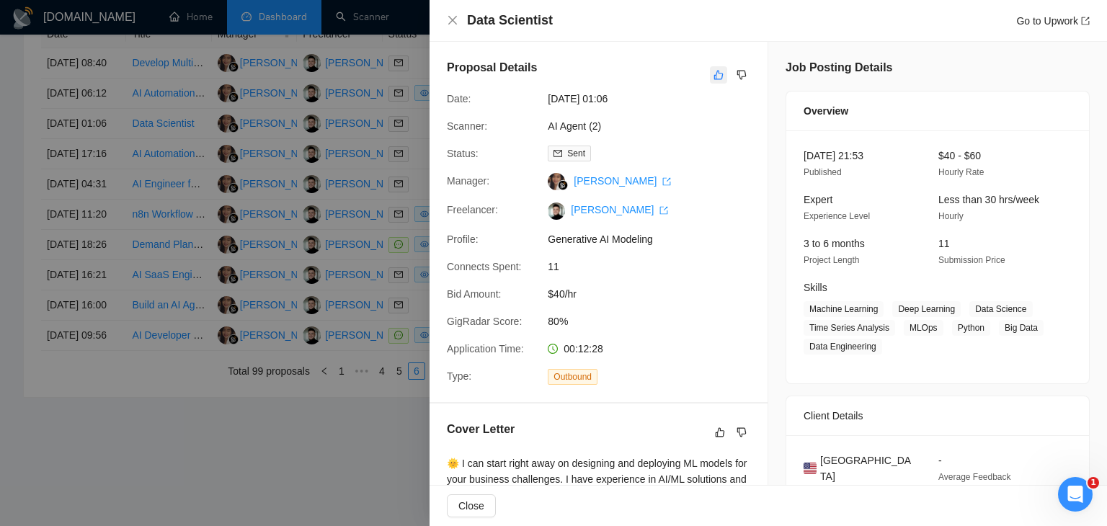
click at [715, 73] on icon "like" at bounding box center [719, 75] width 9 height 9
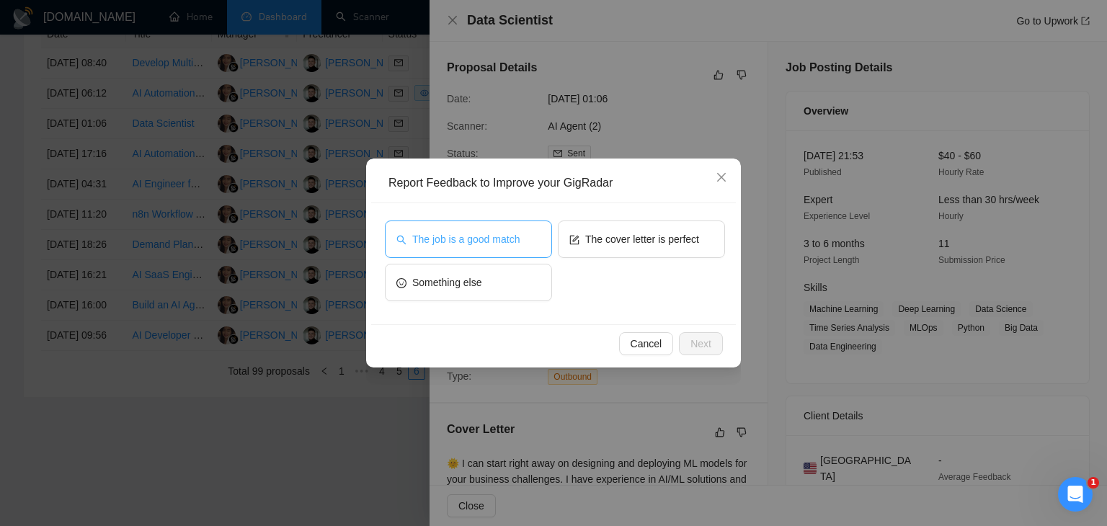
click at [451, 237] on span "The job is a good match" at bounding box center [465, 239] width 107 height 16
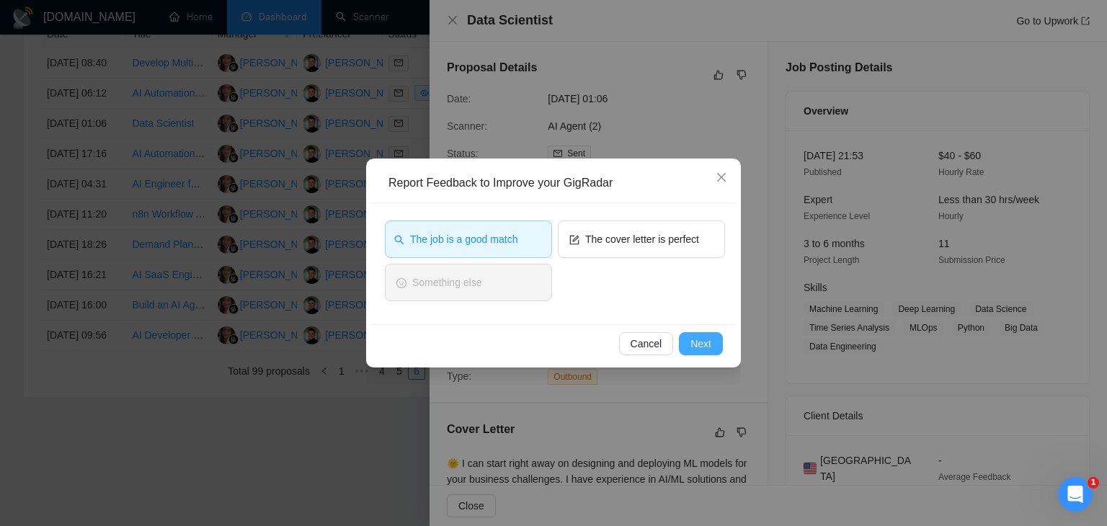
click at [697, 338] on span "Next" at bounding box center [701, 344] width 21 height 16
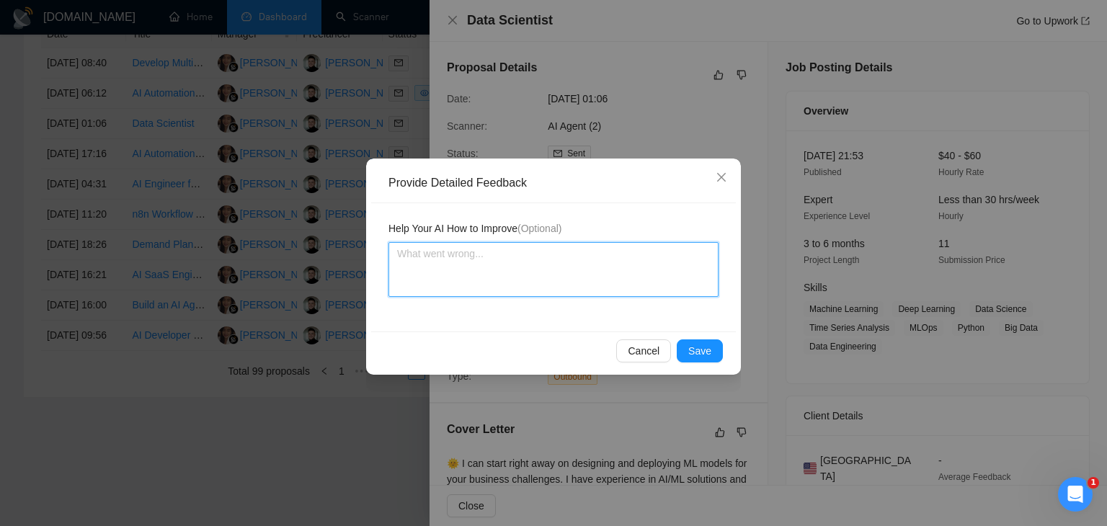
click at [485, 265] on textarea at bounding box center [554, 269] width 330 height 55
paste textarea "Decision: 👍 Good (with some risk) Feedback: This is a strong position with well…"
type textarea "Decision: 👍 Good (with some risk) Feedback: This is a strong position with well…"
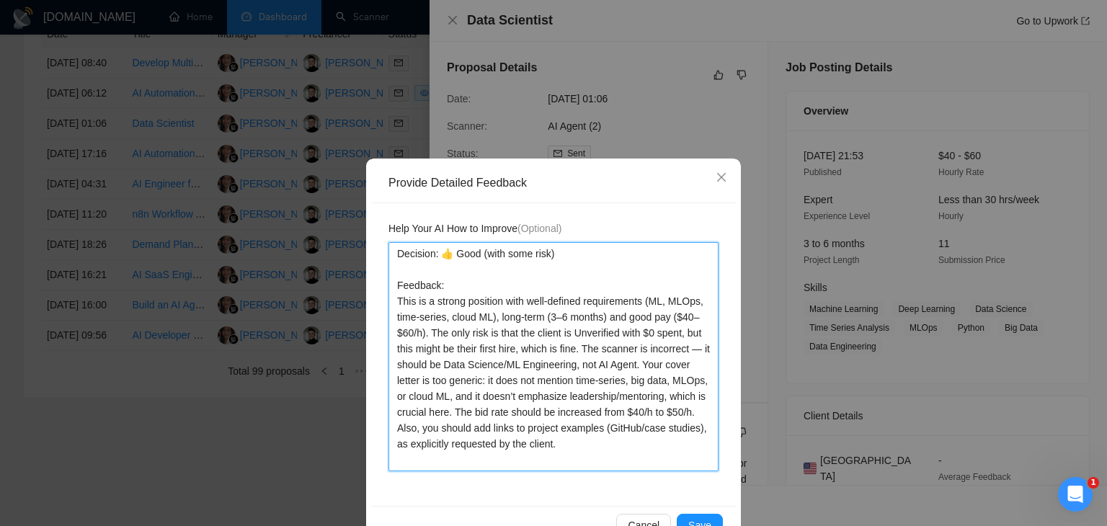
drag, startPoint x: 554, startPoint y: 252, endPoint x: 451, endPoint y: 248, distance: 102.4
click at [451, 248] on textarea "Decision: 👍 Good (with some risk) Feedback: This is a strong position with well…" at bounding box center [554, 356] width 330 height 229
type textarea "Decision: 👍 L Feedback: This is a strong position with well-defined requirement…"
type textarea "Decision: 👍 Li Feedback: This is a strong position with well-defined requiremen…"
type textarea "Decision: 👍 Lik Feedback: This is a strong position with well-defined requireme…"
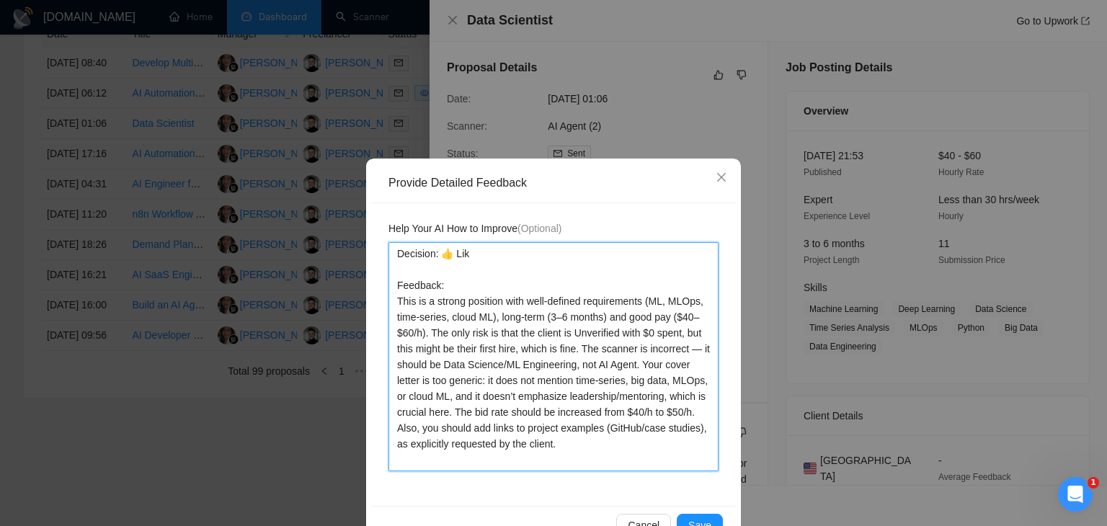
type textarea "Decision: 👍 Like Feedback: This is a strong position with well-defined requirem…"
drag, startPoint x: 446, startPoint y: 289, endPoint x: 378, endPoint y: 273, distance: 69.8
click at [378, 273] on div "Help Your AI How to Improve (Optional) Decision: 👍 Like Feedback: This is a str…" at bounding box center [553, 354] width 365 height 303
type textarea "Decision: 👍 Like This is a strong position with well-defined requirements (ML, …"
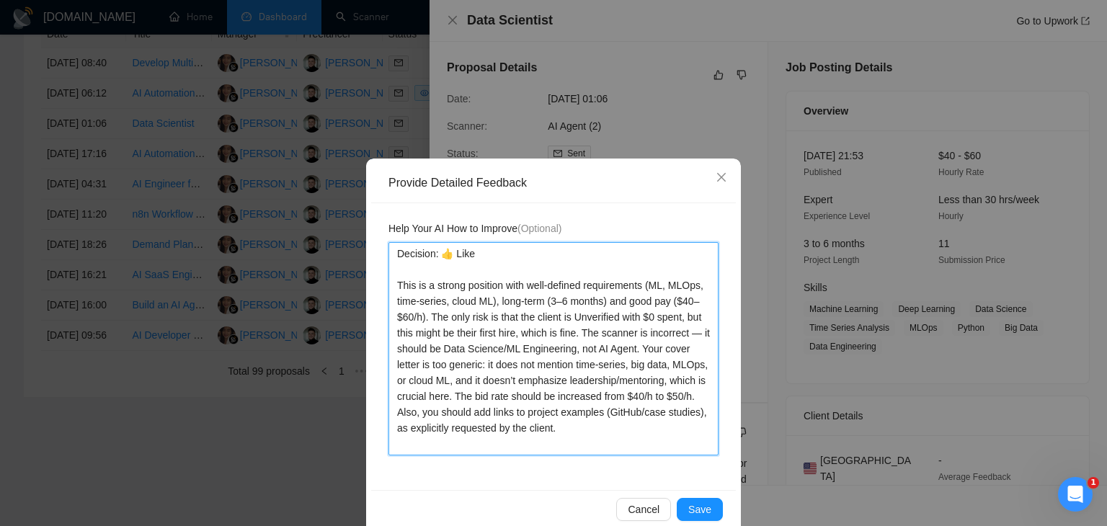
type textarea "Decision: 👍 Like This is a strong position with well-defined requirements (ML, …"
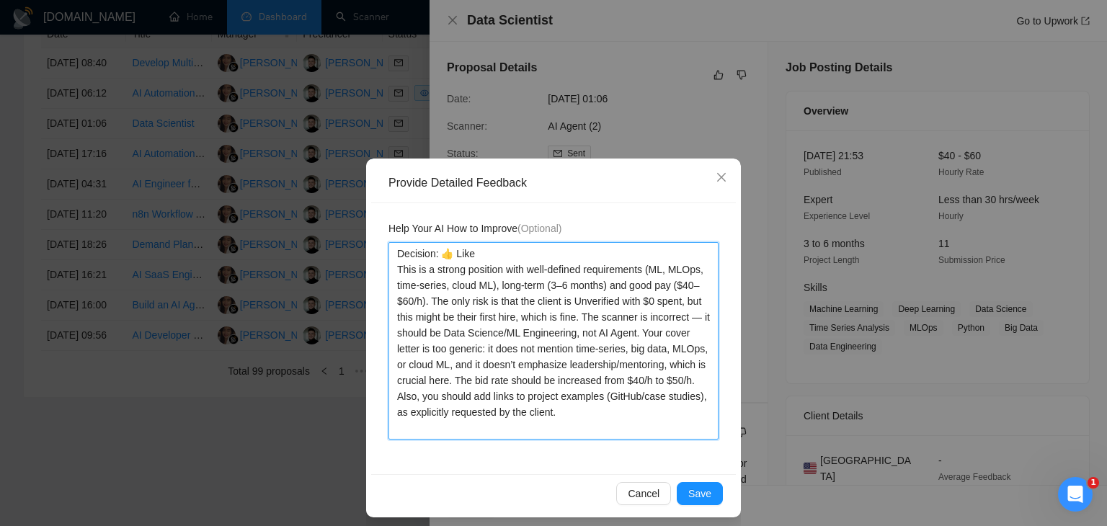
drag, startPoint x: 425, startPoint y: 301, endPoint x: 510, endPoint y: 301, distance: 85.8
click at [510, 301] on textarea "Decision: 👍 Like This is a strong position with well-defined requirements (ML, …" at bounding box center [554, 341] width 330 height 198
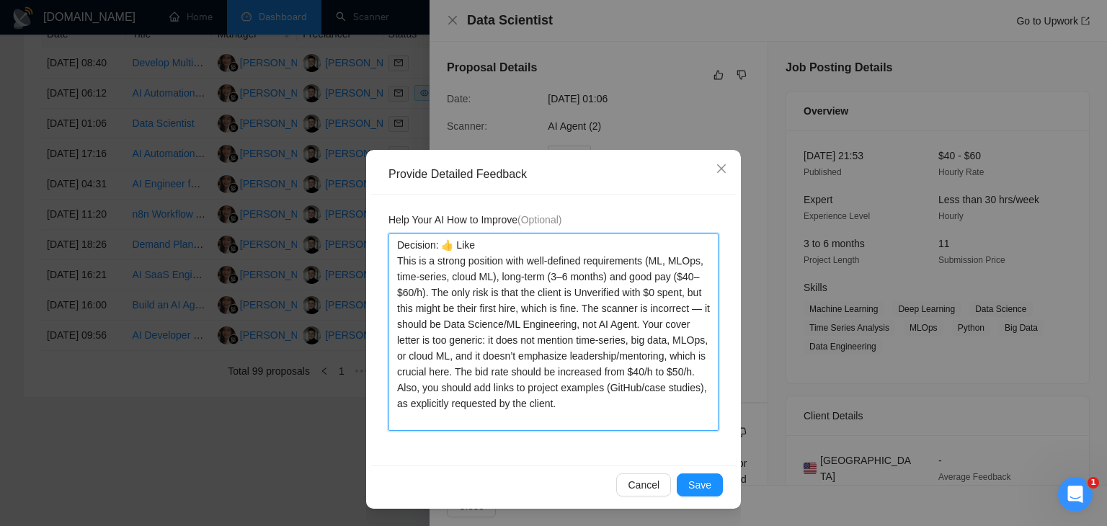
click at [569, 324] on textarea "Decision: 👍 Like This is a strong position with well-defined requirements (ML, …" at bounding box center [554, 333] width 330 height 198
click at [438, 323] on textarea "Decision: 👍 Like This is a strong position with well-defined requirements (ML, …" at bounding box center [554, 333] width 330 height 198
type textarea "Decision: 👍 Like This is a strong position with well-defined requirements (ML, …"
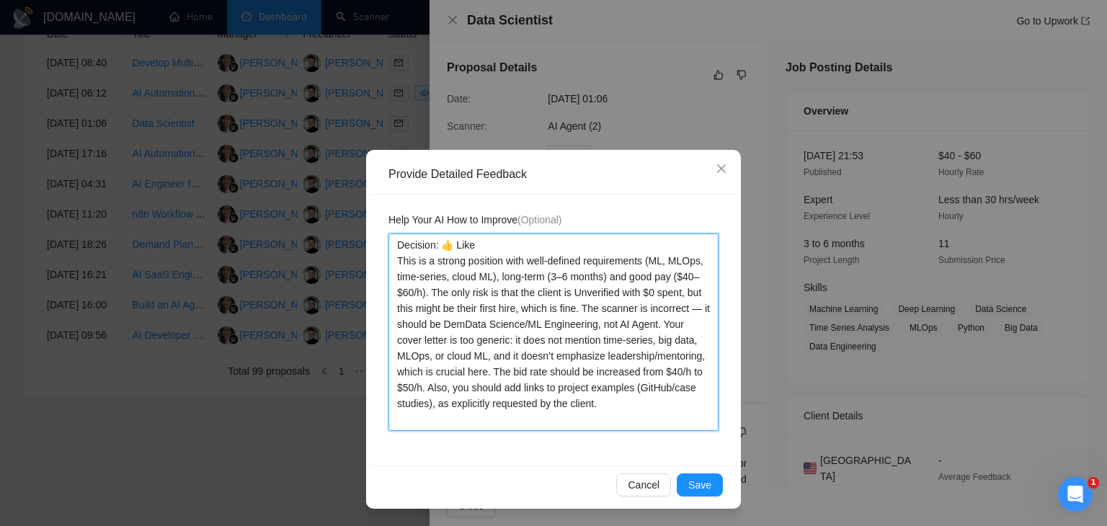
type textarea "Decision: 👍 Like This is a strong position with well-defined requirements (ML, …"
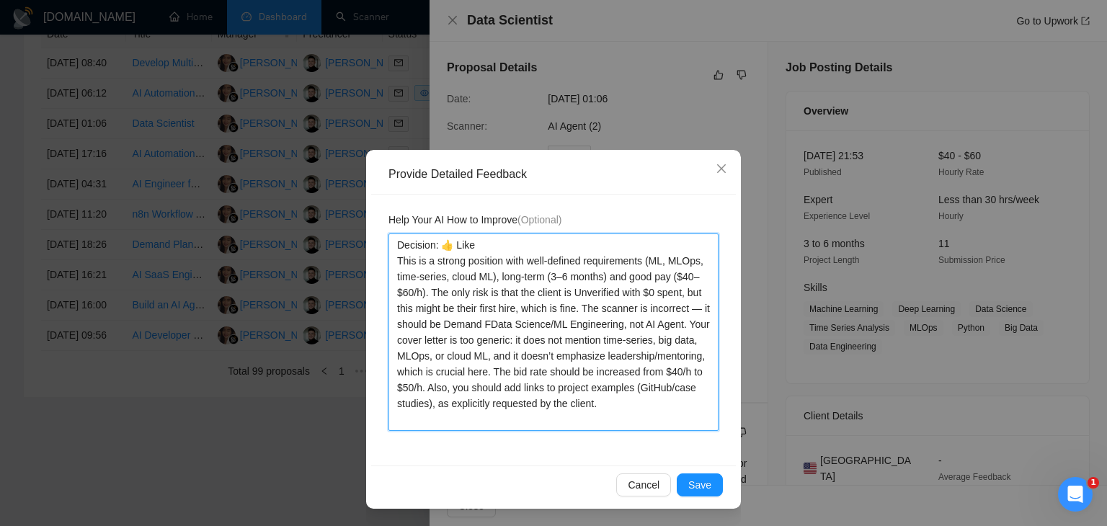
type textarea "Decision: 👍 Like This is a strong position with well-defined requirements (ML, …"
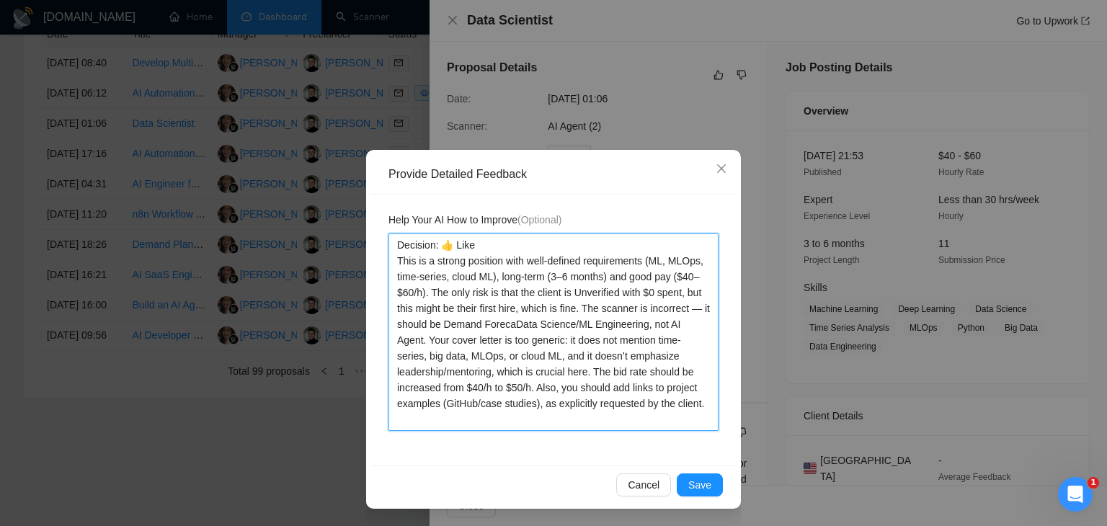
type textarea "Decision: 👍 Like This is a strong position with well-defined requirements (ML, …"
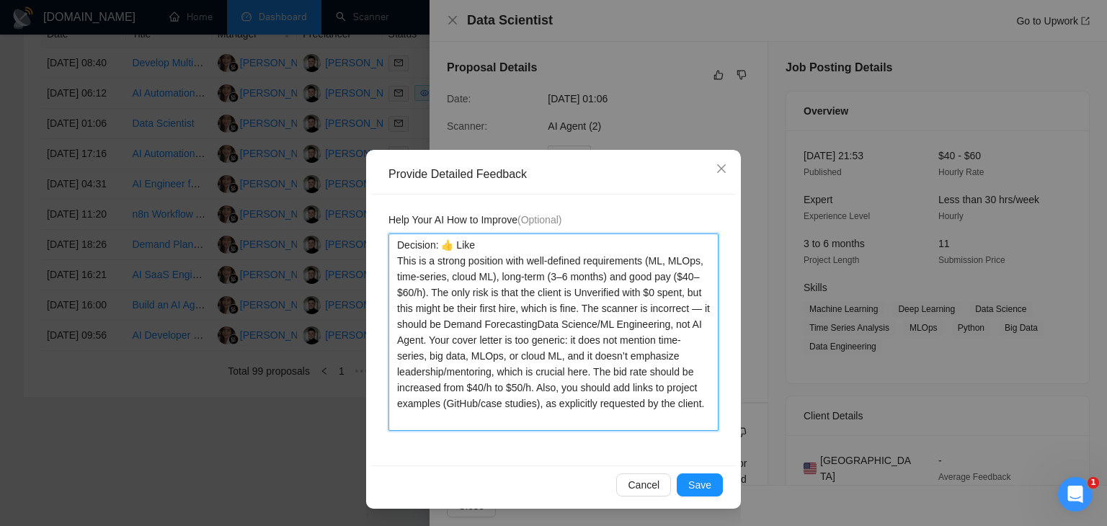
type textarea "Decision: 👍 Like This is a strong position with well-defined requirements (ML, …"
drag, startPoint x: 586, startPoint y: 368, endPoint x: 534, endPoint y: 389, distance: 56.4
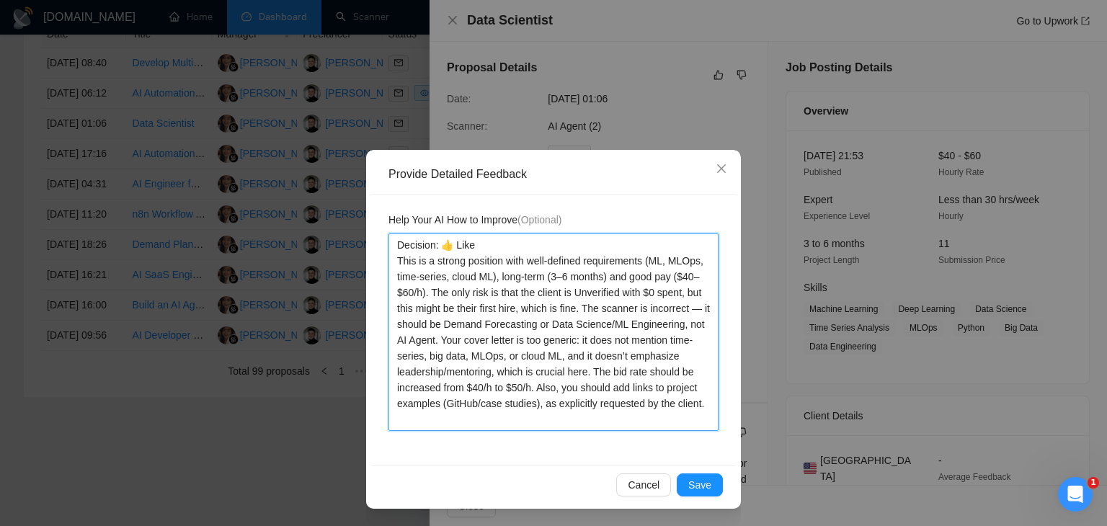
click at [534, 389] on textarea "Decision: 👍 Like This is a strong position with well-defined requirements (ML, …" at bounding box center [554, 333] width 330 height 198
type textarea "Decision: 👍 Like This is a strong position with well-defined requirements (ML, …"
drag, startPoint x: 586, startPoint y: 373, endPoint x: 617, endPoint y: 417, distance: 53.8
click at [617, 417] on textarea "Decision: 👍 Like This is a strong position with well-defined requirements (ML, …" at bounding box center [554, 333] width 330 height 198
type textarea "Decision: 👍 Like This is a strong position with well-defined requirements (ML, …"
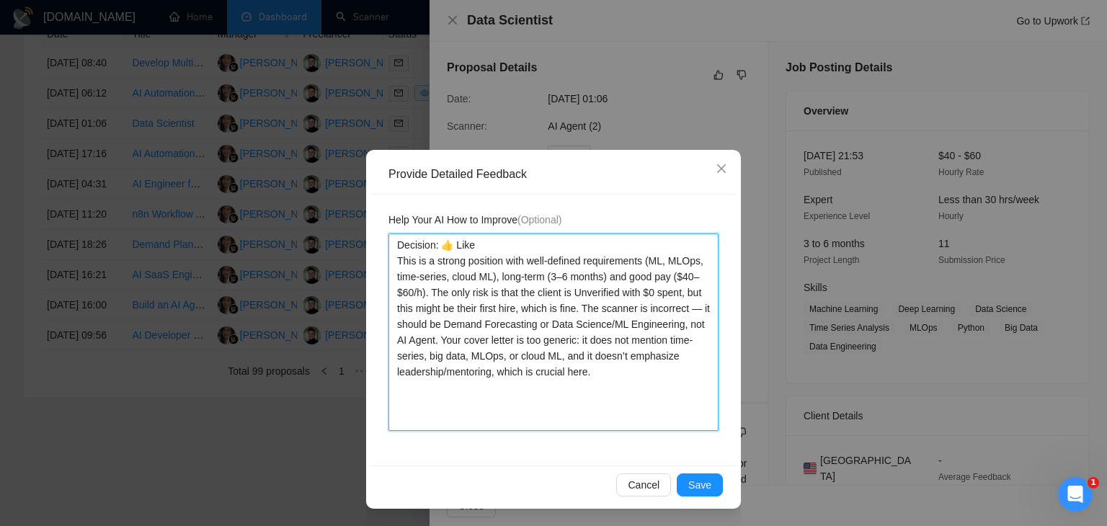
scroll to position [0, 0]
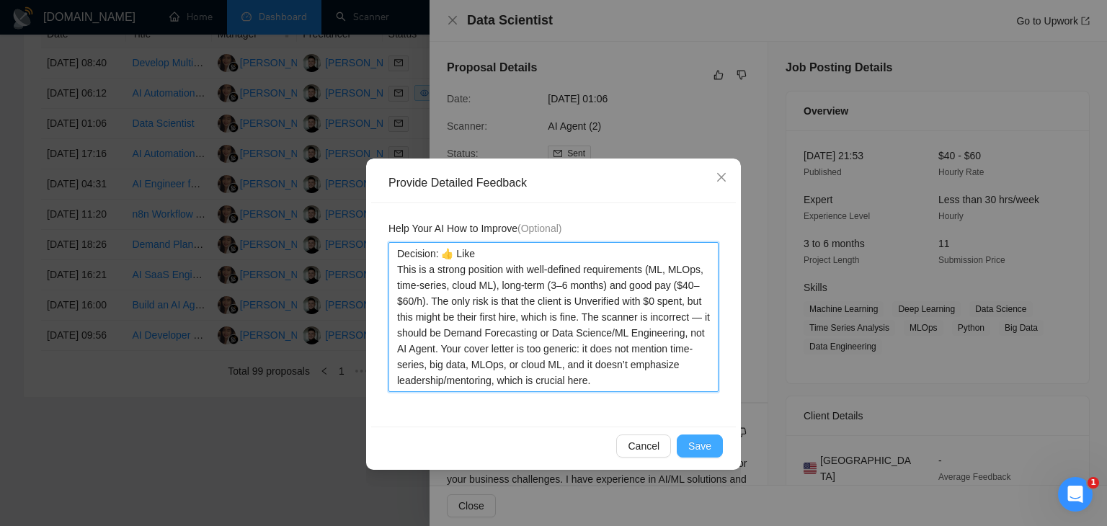
type textarea "Decision: 👍 Like This is a strong position with well-defined requirements (ML, …"
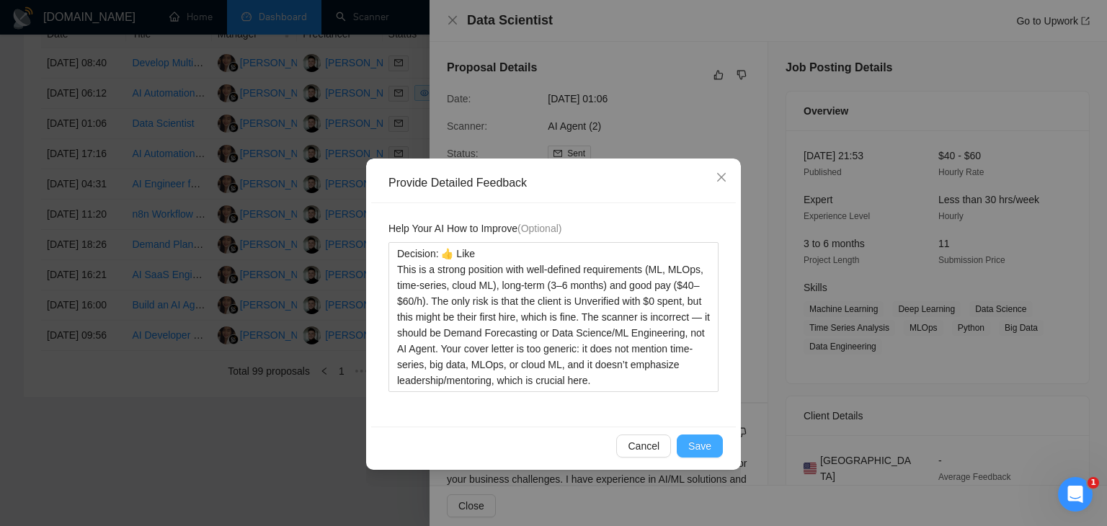
click at [702, 446] on span "Save" at bounding box center [700, 446] width 23 height 16
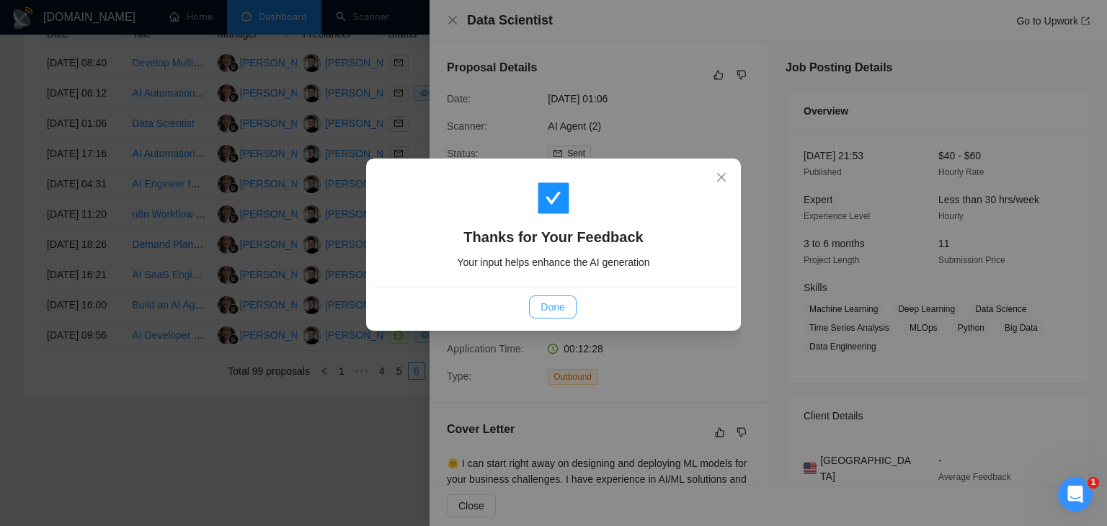
click at [544, 305] on span "Done" at bounding box center [553, 307] width 24 height 16
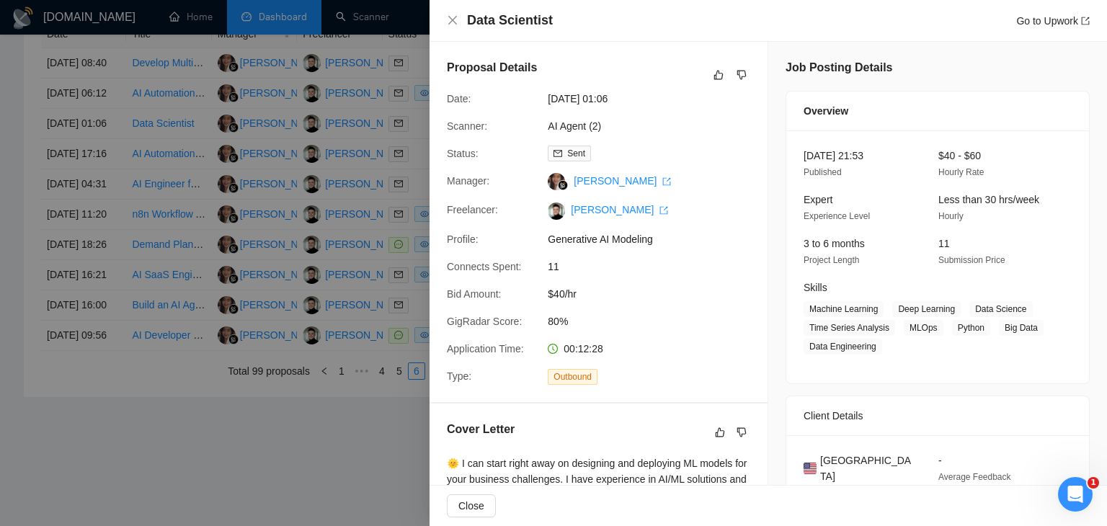
click at [362, 242] on div at bounding box center [553, 263] width 1107 height 526
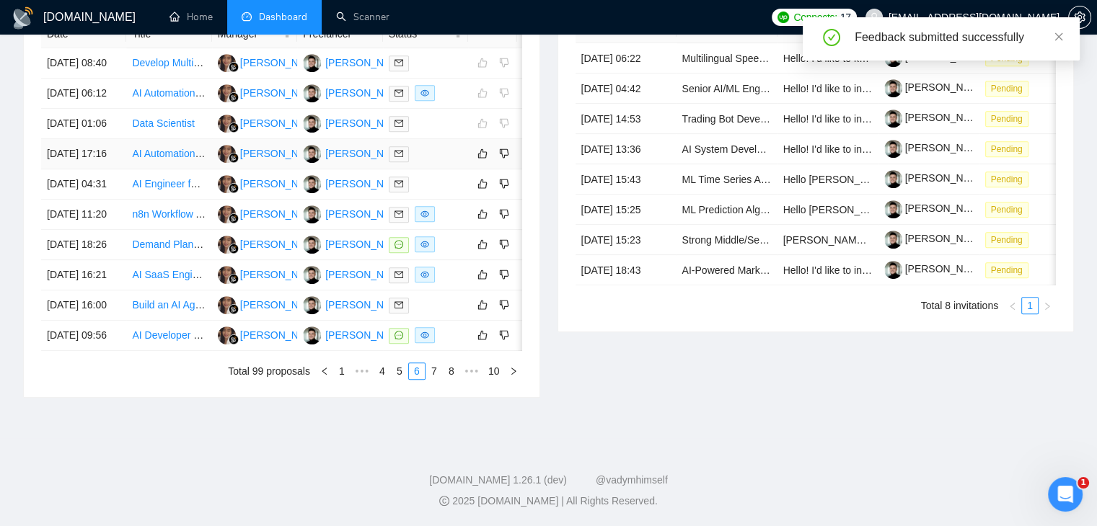
click at [450, 162] on div at bounding box center [426, 154] width 74 height 17
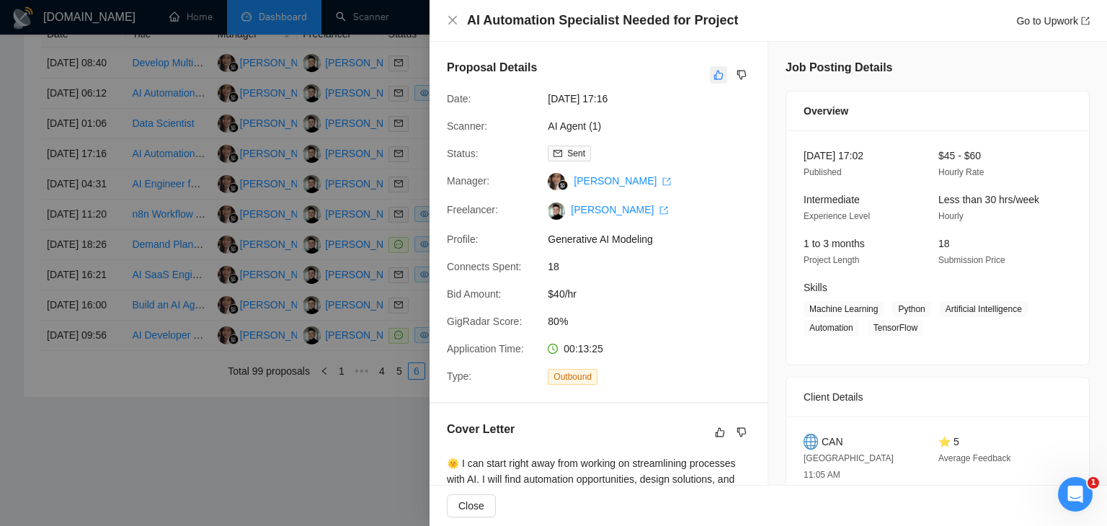
click at [715, 73] on icon "like" at bounding box center [719, 75] width 9 height 9
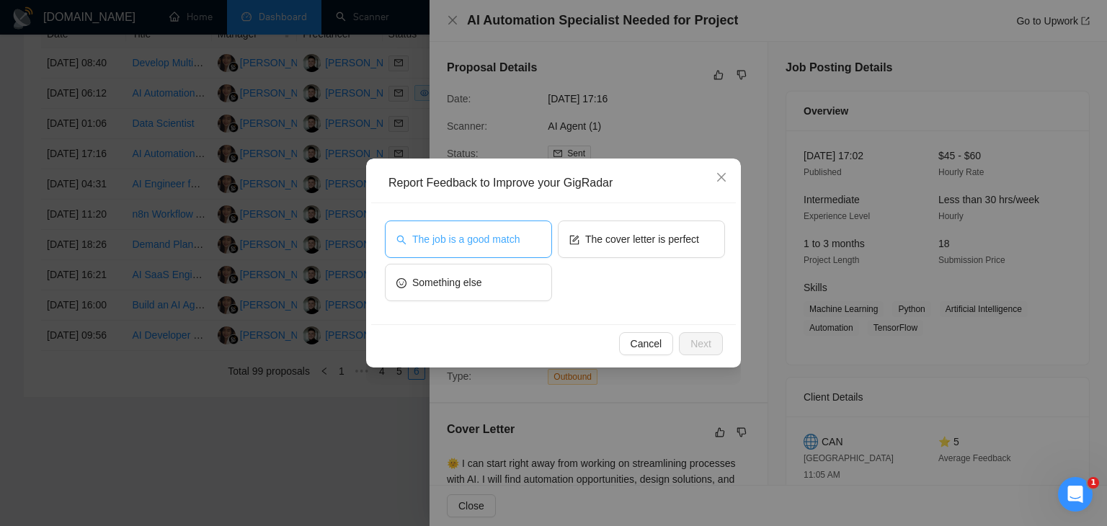
click at [444, 246] on span "The job is a good match" at bounding box center [465, 239] width 107 height 16
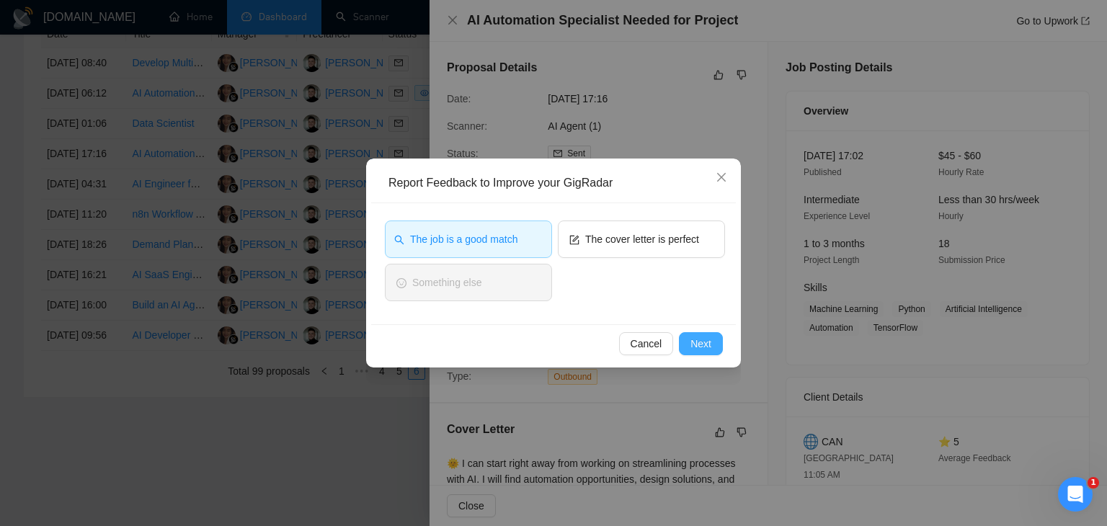
click at [702, 344] on span "Next" at bounding box center [701, 344] width 21 height 16
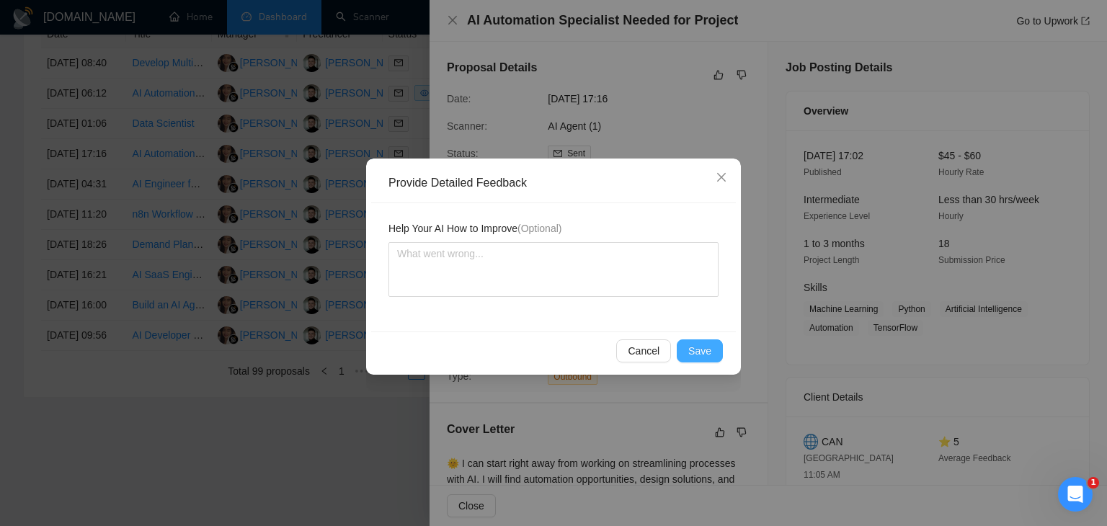
click at [699, 349] on span "Save" at bounding box center [700, 351] width 23 height 16
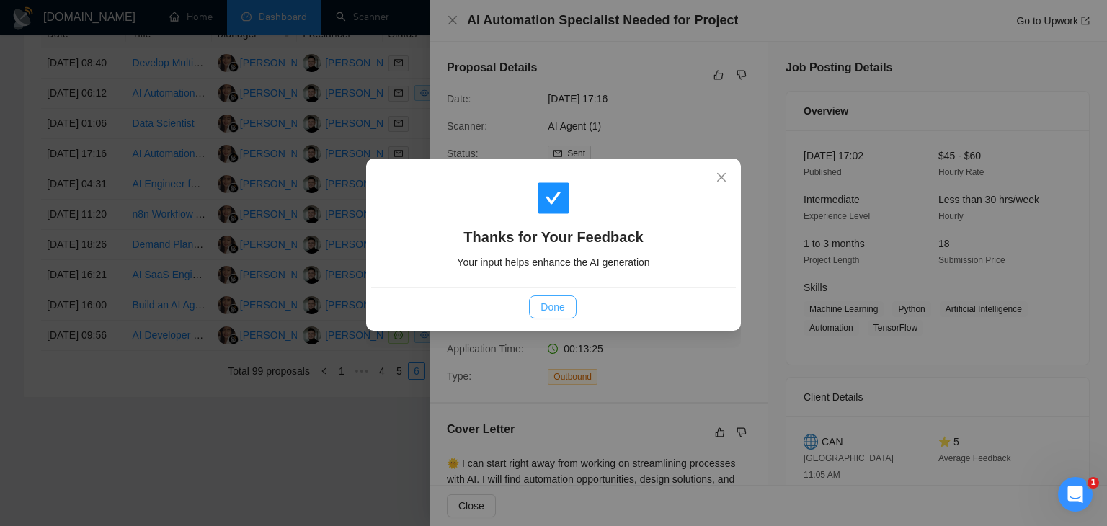
click at [550, 307] on span "Done" at bounding box center [553, 307] width 24 height 16
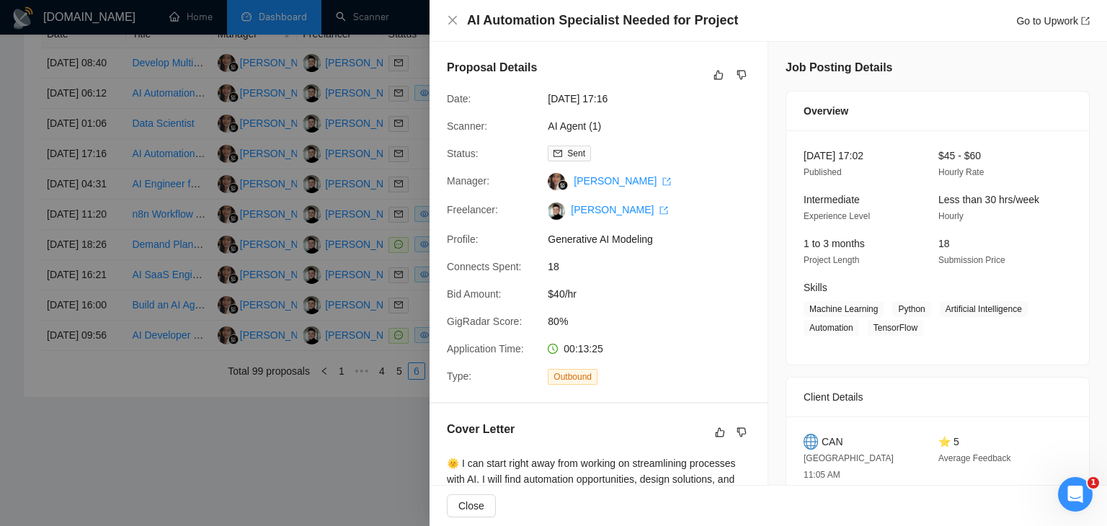
click at [361, 250] on div at bounding box center [553, 263] width 1107 height 526
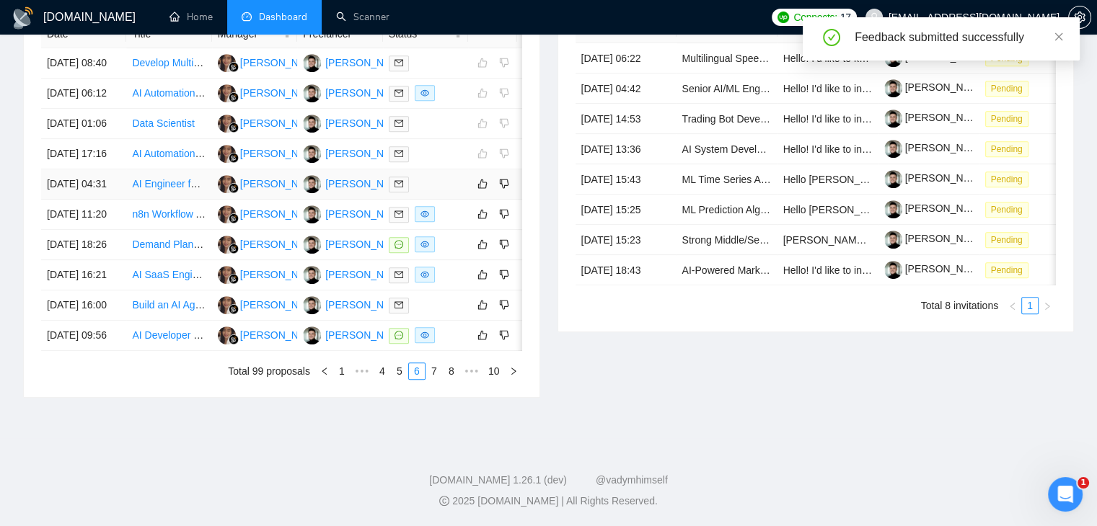
click at [453, 193] on div at bounding box center [426, 184] width 74 height 17
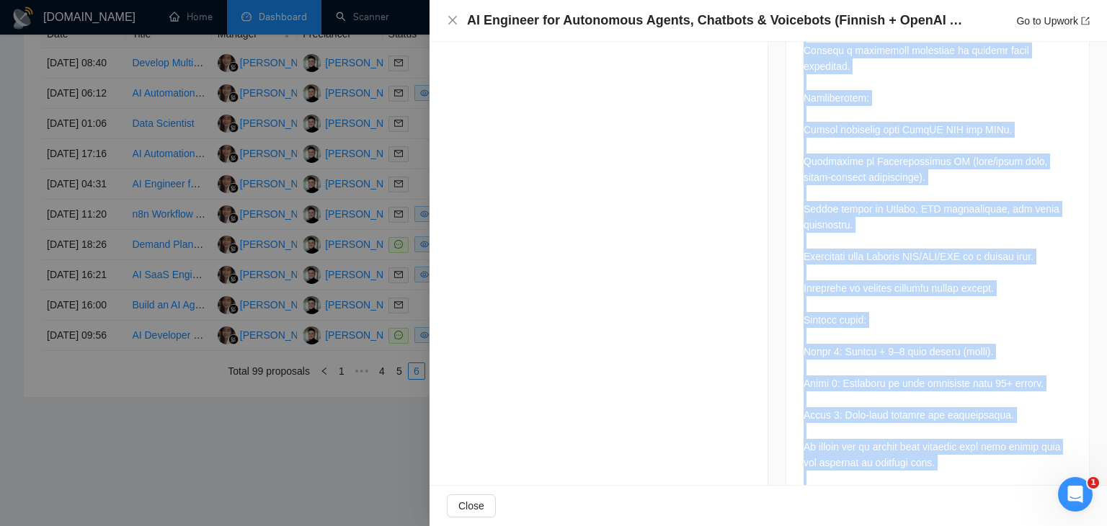
scroll to position [1288, 0]
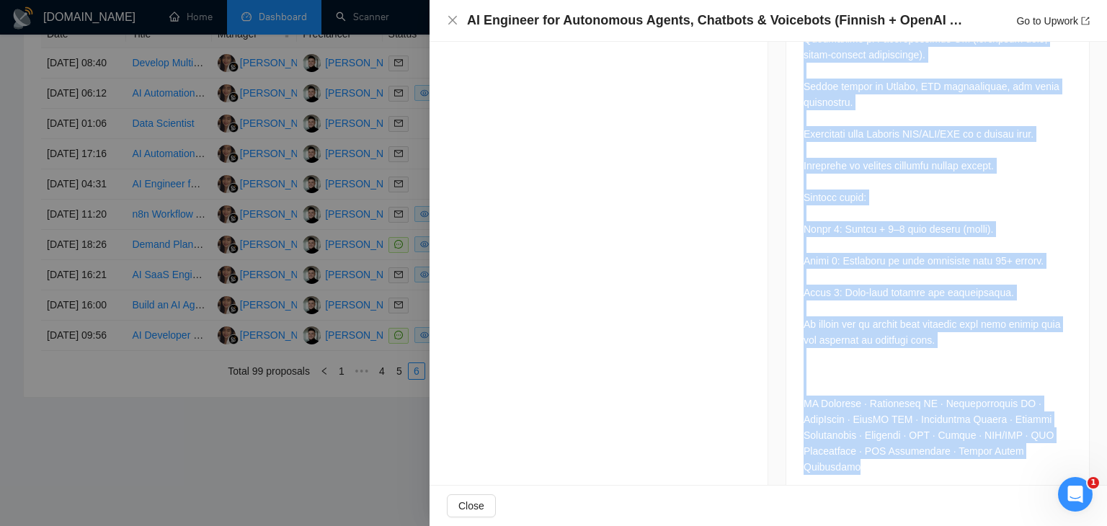
drag, startPoint x: 797, startPoint y: 214, endPoint x: 961, endPoint y: 499, distance: 328.8
click at [961, 499] on div "AI Engineer for Autonomous Agents, Chatbots & Voicebots (Finnish + OpenAI API) …" at bounding box center [769, 263] width 678 height 526
copy div "Job Description Description: We (MTB Ympäristöpalvelu Oy, Finland) are looking …"
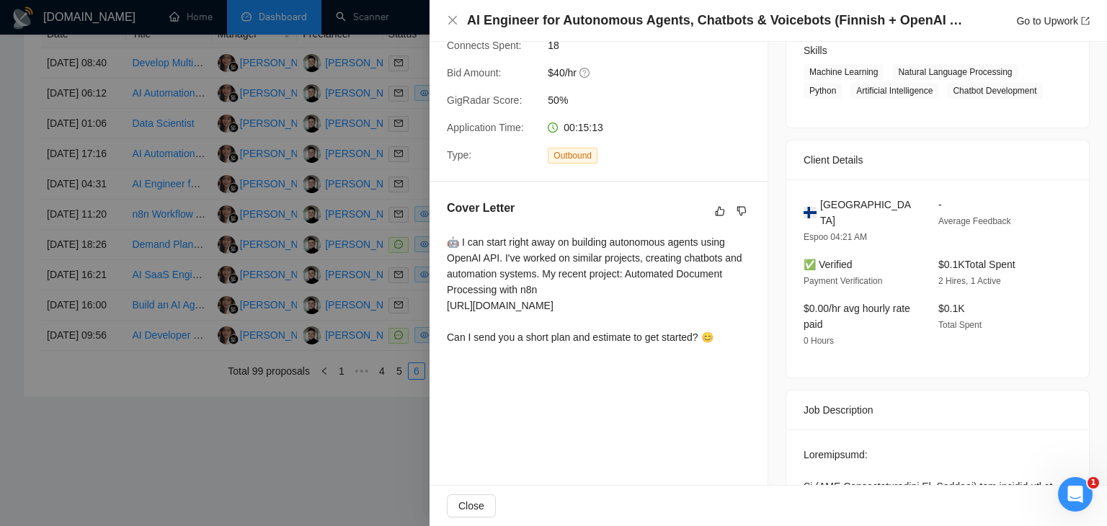
scroll to position [0, 0]
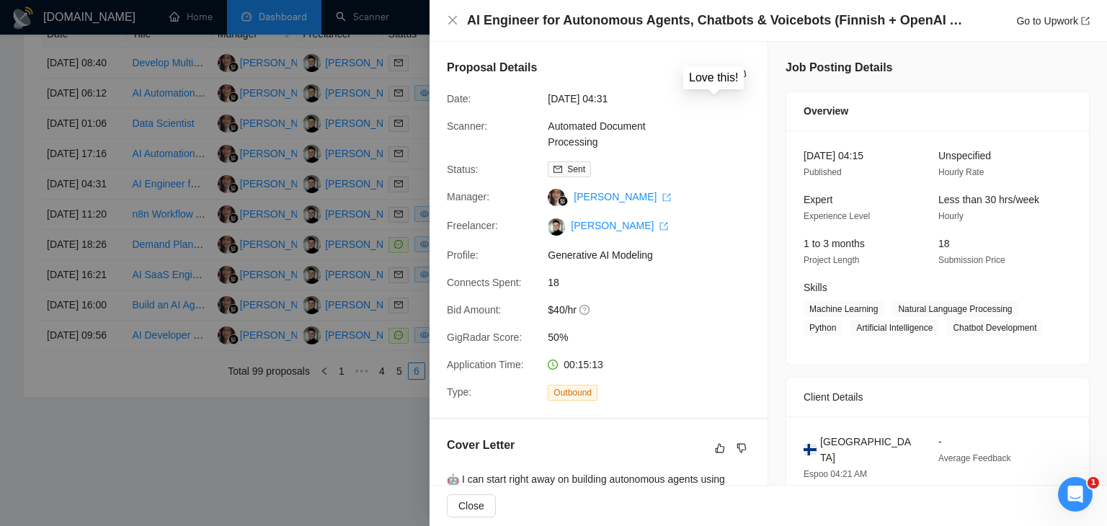
click at [715, 72] on icon "like" at bounding box center [719, 75] width 10 height 12
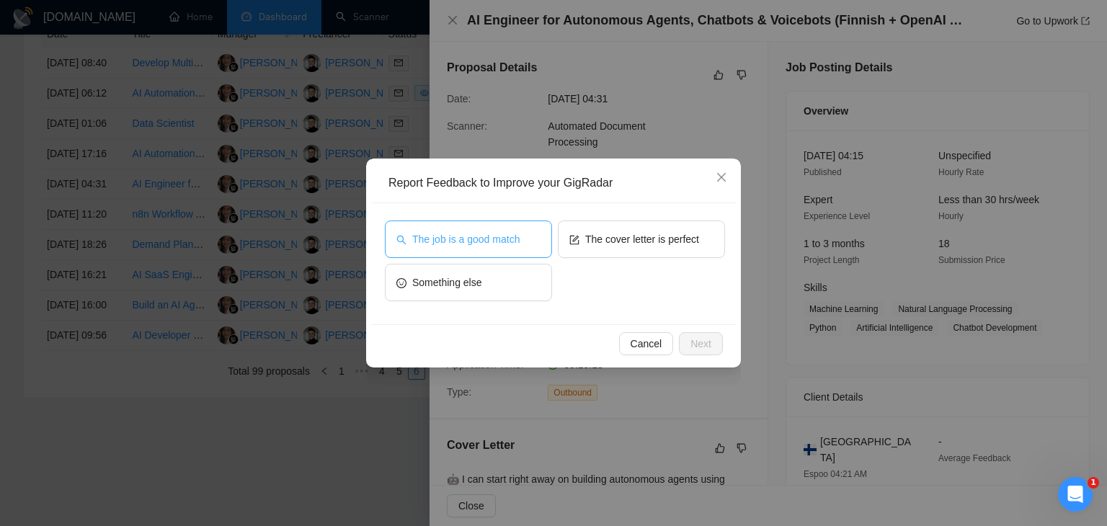
click at [467, 238] on span "The job is a good match" at bounding box center [465, 239] width 107 height 16
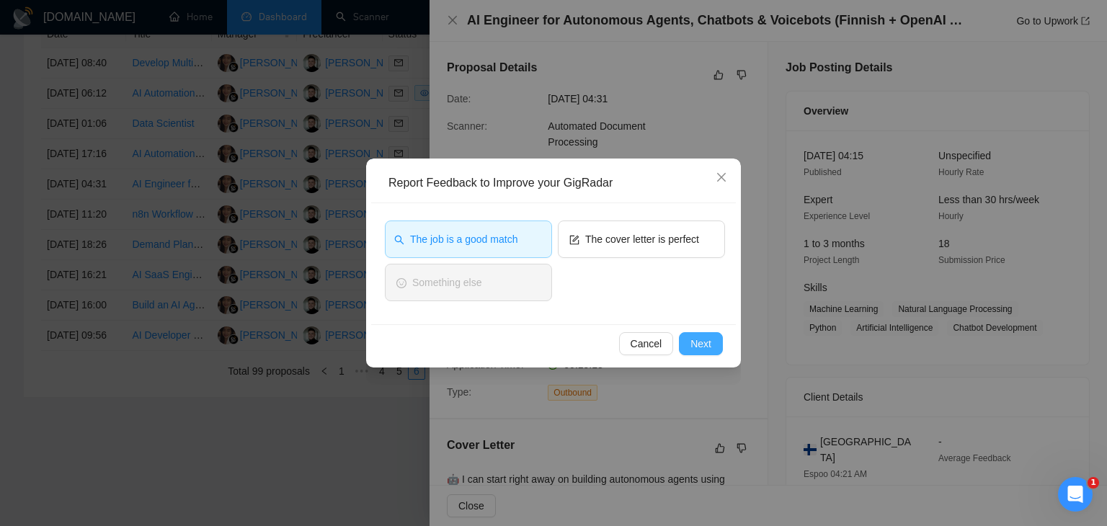
click at [703, 344] on span "Next" at bounding box center [701, 344] width 21 height 16
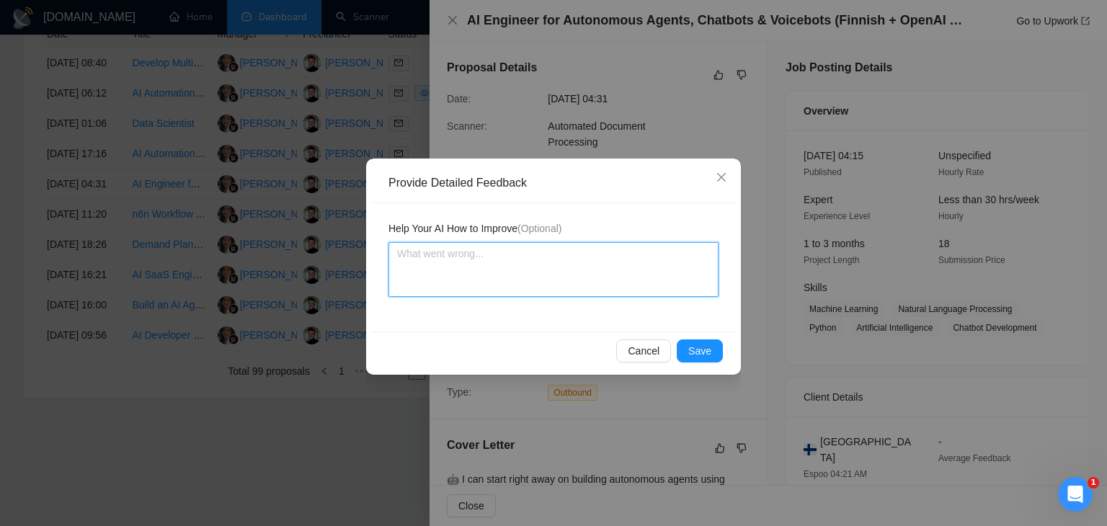
click at [452, 267] on textarea at bounding box center [554, 269] width 330 height 55
paste textarea "Decision: 👍 Like Feedback: This is a highly promising opportunity: building a f…"
type textarea "Decision: 👍 Like Feedback: This is a highly promising opportunity: building a f…"
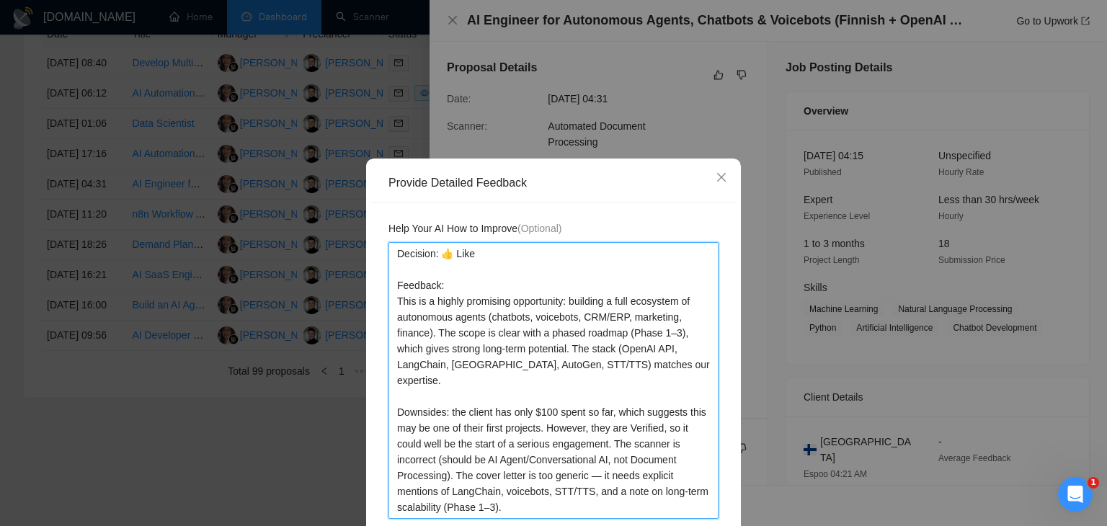
click at [450, 255] on textarea "Decision: 👍 Like Feedback: This is a highly promising opportunity: building a f…" at bounding box center [554, 380] width 330 height 277
type textarea "Decision: 👍Like Feedback: This is a highly promising opportunity: building a fu…"
type textarea "Decision: Like Feedback: This is a highly promising opportunity: building a ful…"
drag, startPoint x: 444, startPoint y: 286, endPoint x: 358, endPoint y: 267, distance: 88.5
click at [358, 267] on div "Provide Detailed Feedback Help Your AI How to Improve (Optional) Decision: Like…" at bounding box center [553, 263] width 1107 height 526
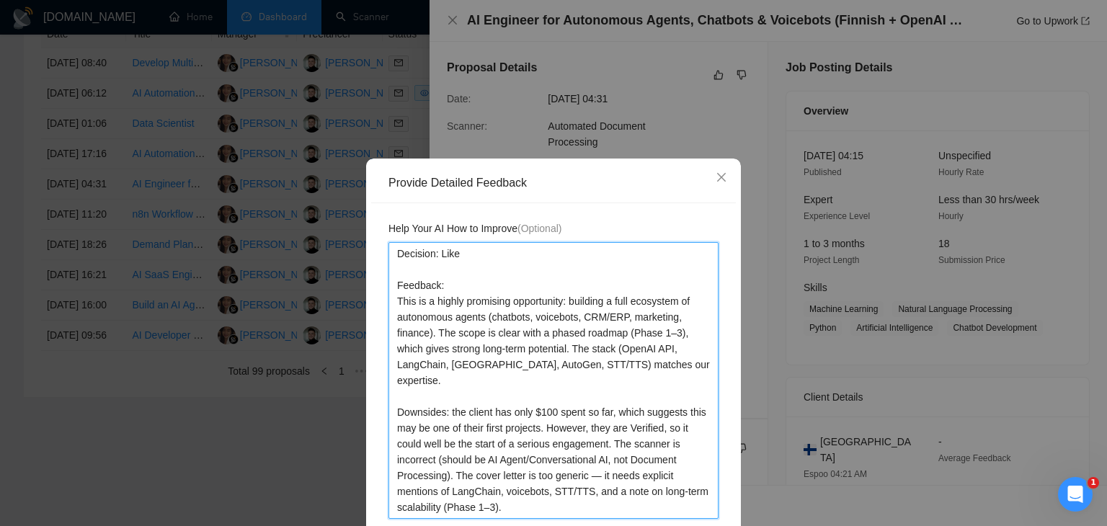
type textarea "Decision: Like This is a highly promising opportunity: building a full ecosyste…"
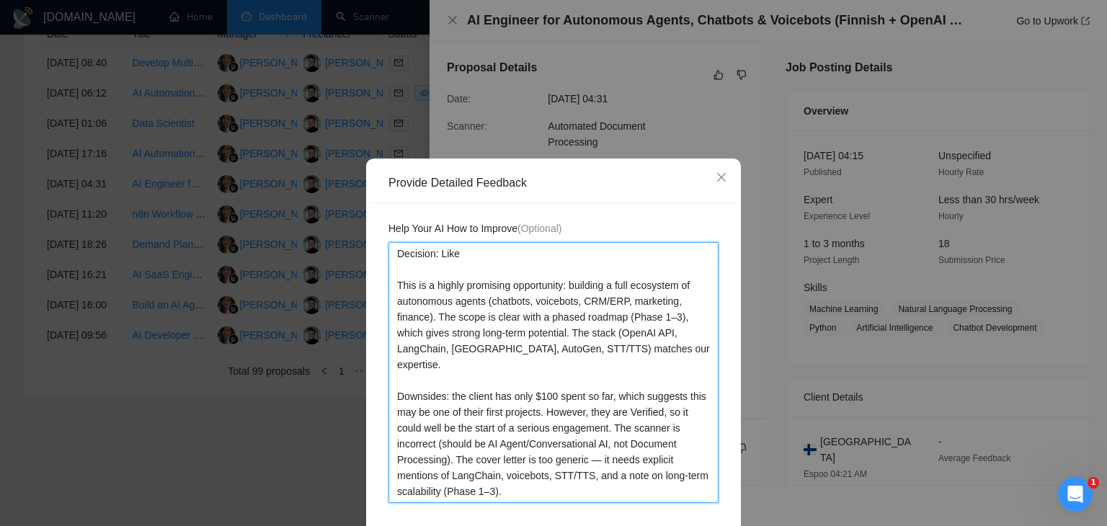
type textarea "Decision: Like This is a highly promising opportunity: building a full ecosyste…"
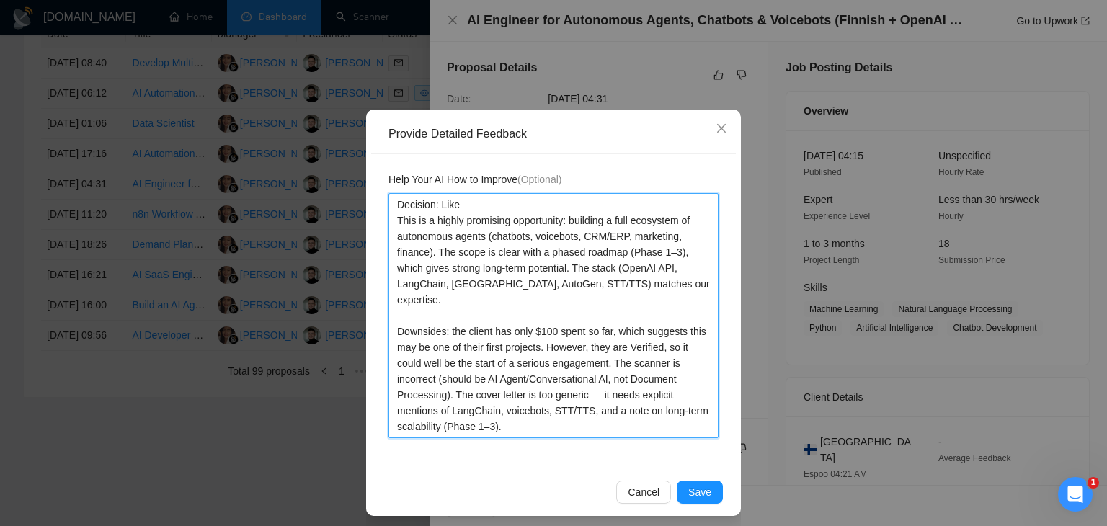
scroll to position [51, 0]
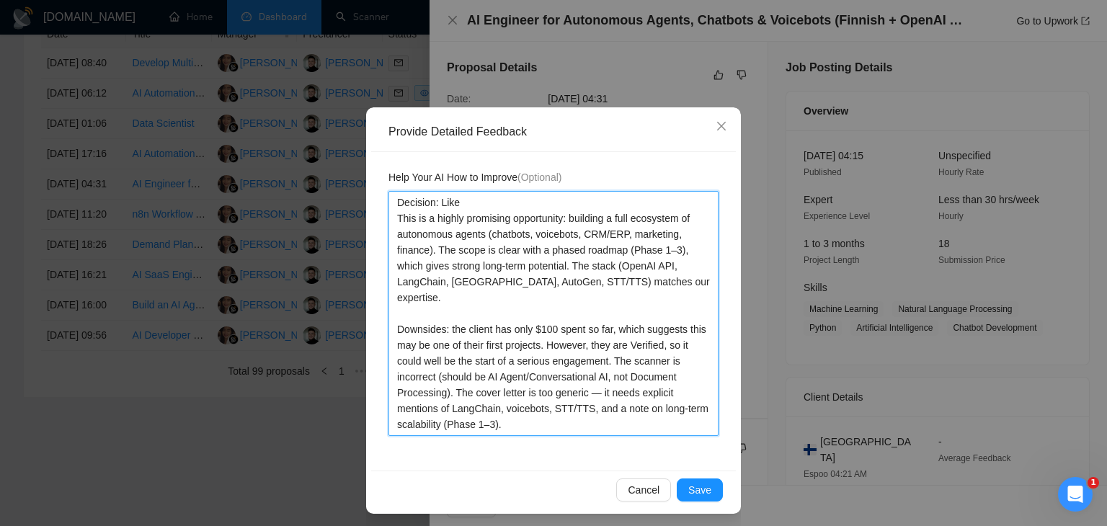
drag, startPoint x: 389, startPoint y: 311, endPoint x: 609, endPoint y: 347, distance: 222.7
click at [609, 347] on textarea "Decision: Like This is a highly promising opportunity: building a full ecosyste…" at bounding box center [554, 313] width 330 height 245
type textarea "Decision: Like This is a highly promising opportunity: building a full ecosyste…"
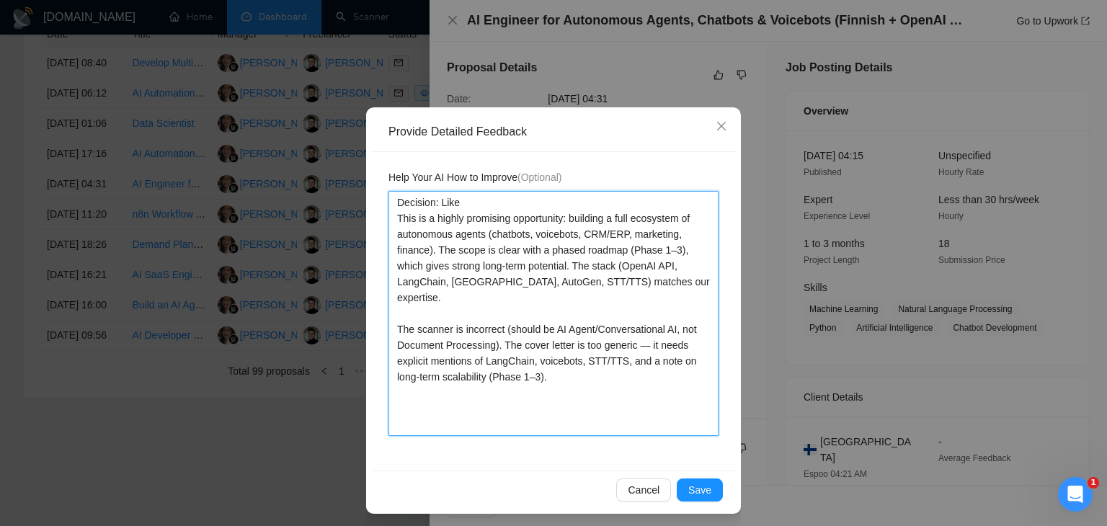
scroll to position [9, 0]
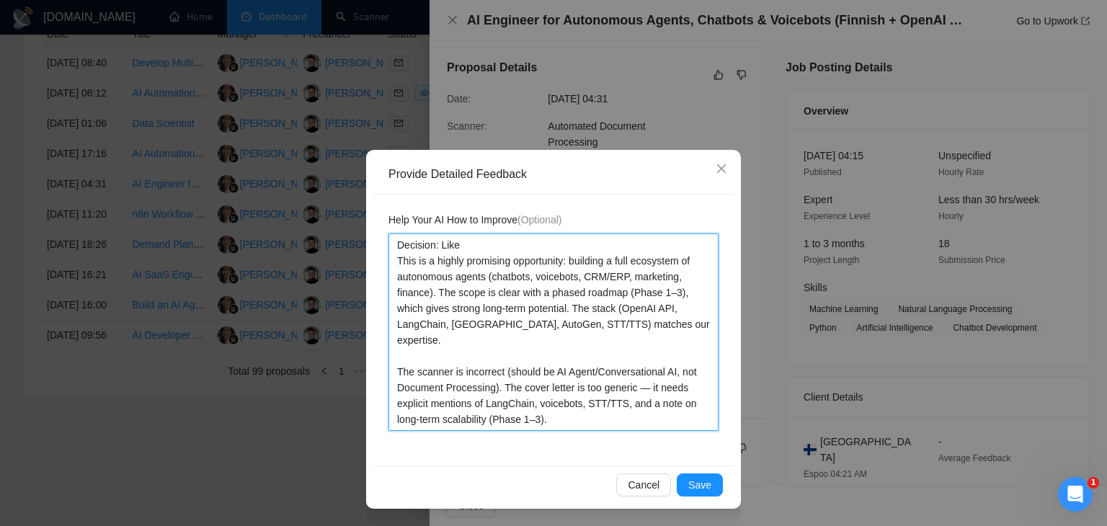
drag, startPoint x: 668, startPoint y: 356, endPoint x: 588, endPoint y: 358, distance: 80.1
click at [588, 358] on textarea "Decision: Like This is a highly promising opportunity: building a full ecosyste…" at bounding box center [554, 333] width 330 height 198
type textarea "Decision: Like This is a highly promising opportunity: building a full ecosyste…"
drag, startPoint x: 512, startPoint y: 413, endPoint x: 347, endPoint y: 229, distance: 247.1
click at [347, 229] on div "Provide Detailed Feedback Help Your AI How to Improve (Optional) Decision: Like…" at bounding box center [553, 263] width 1107 height 526
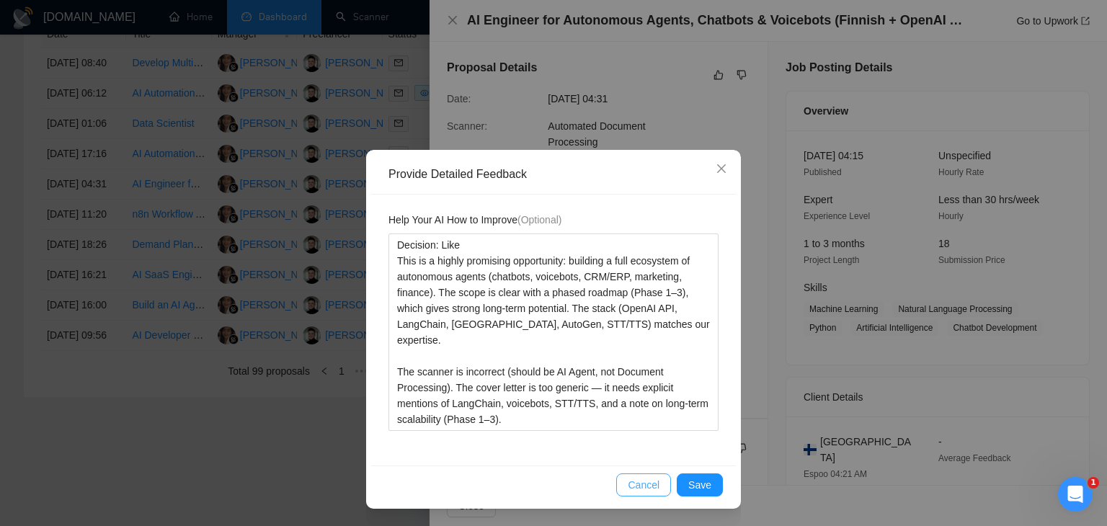
click at [640, 483] on span "Cancel" at bounding box center [644, 485] width 32 height 16
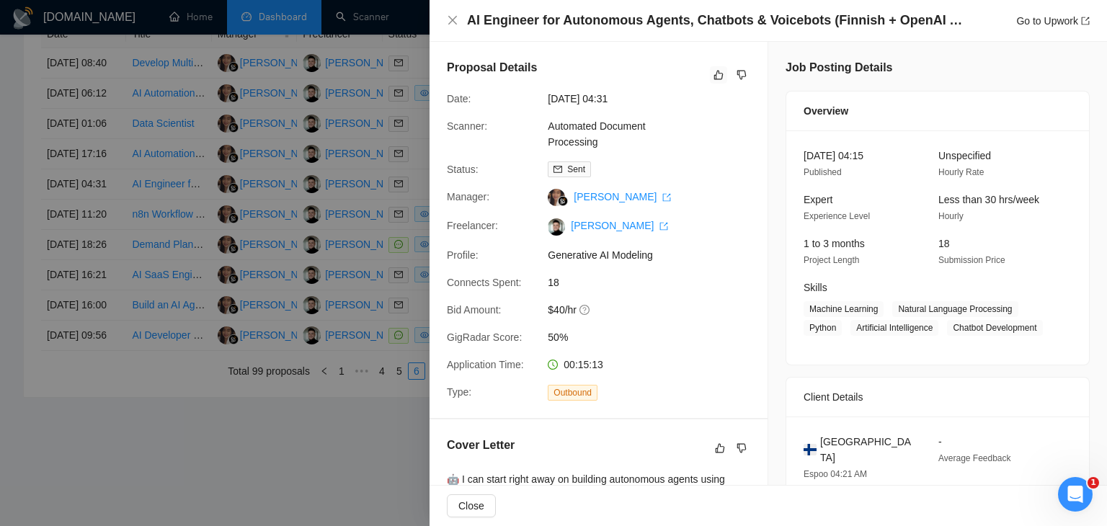
scroll to position [0, 0]
click at [715, 77] on icon "like" at bounding box center [719, 75] width 9 height 9
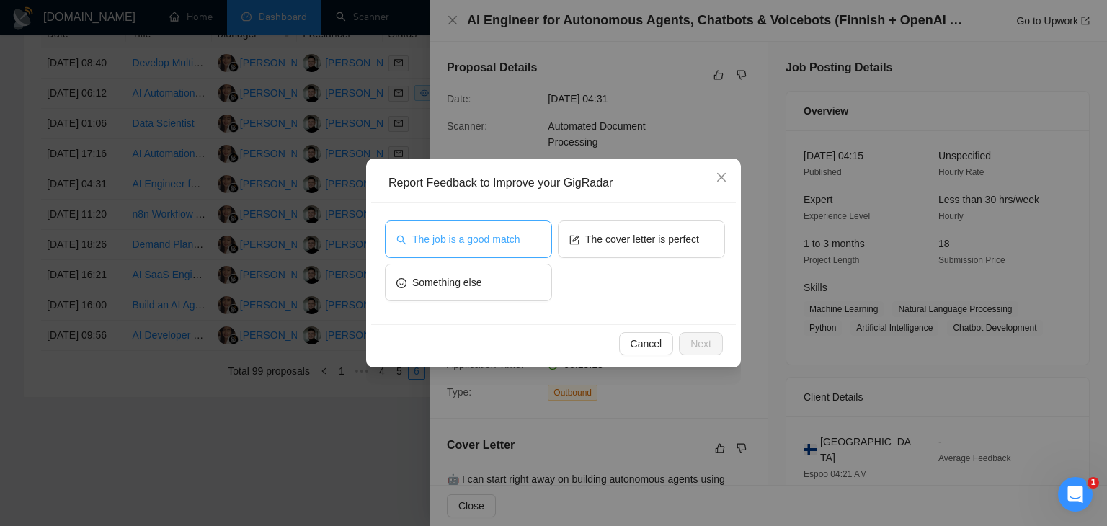
click at [487, 237] on span "The job is a good match" at bounding box center [465, 239] width 107 height 16
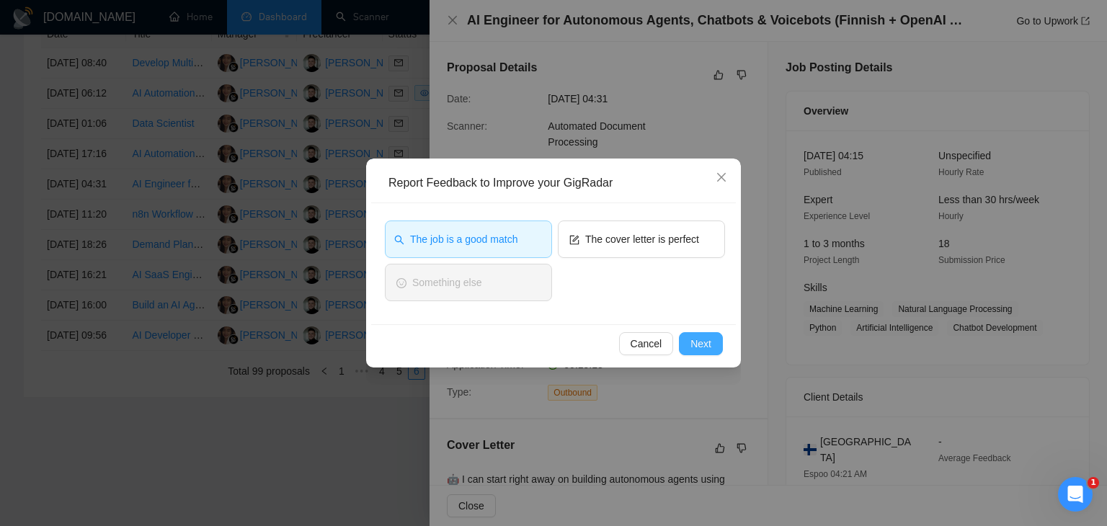
click at [699, 342] on span "Next" at bounding box center [701, 344] width 21 height 16
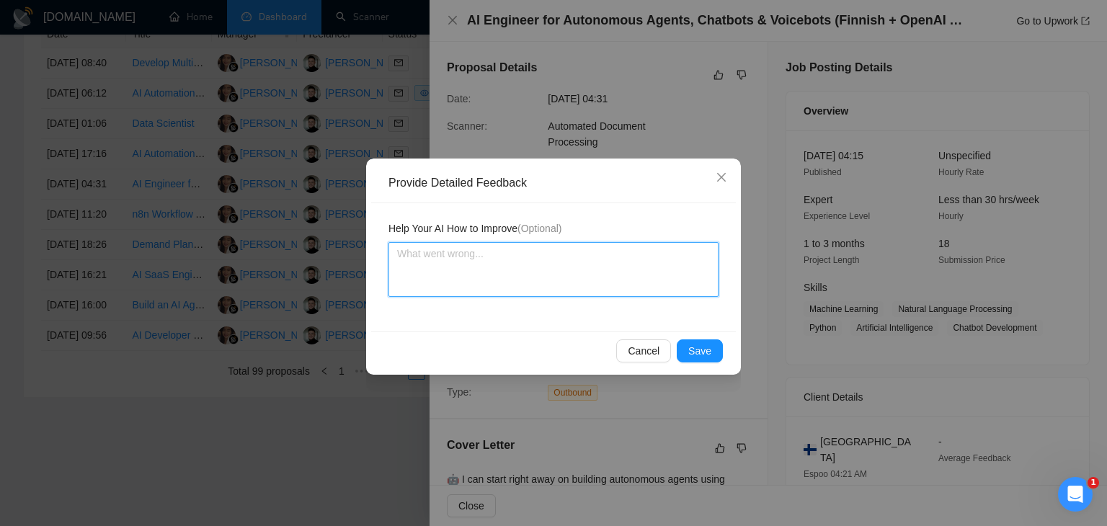
click at [440, 268] on textarea at bounding box center [554, 269] width 330 height 55
paste textarea "Decision: Like This is a highly promising opportunity: building a full ecosyste…"
type textarea "Decision: Like This is a highly promising opportunity: building a full ecosyste…"
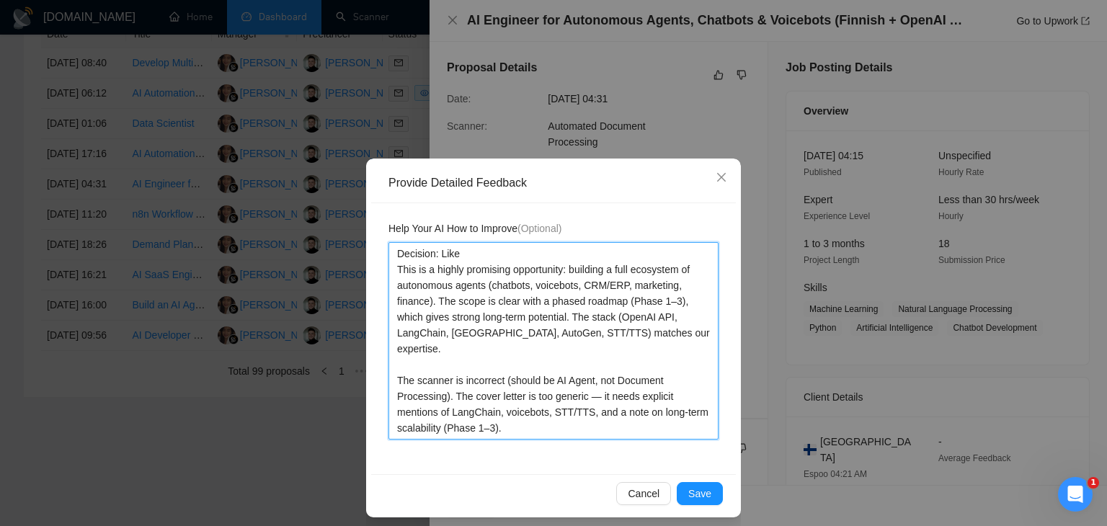
type textarea "Decision: Like This is a highly promising opportunity: building a full ecosyste…"
drag, startPoint x: 590, startPoint y: 396, endPoint x: 588, endPoint y: 410, distance: 14.5
click at [588, 410] on textarea "Decision: Like This is a highly promising opportunity: building a full ecosyste…" at bounding box center [554, 341] width 330 height 198
paste textarea "And I must say that we already have a plan for how to implement such a project …"
type textarea "Decision: Like This is a highly promising opportunity: building a full ecosyste…"
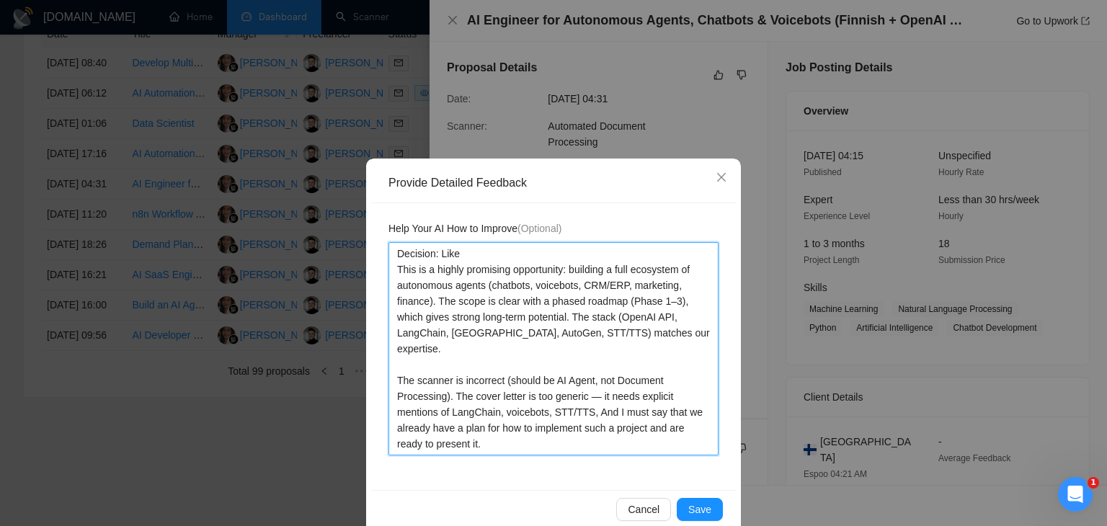
click at [637, 397] on textarea "Decision: Like This is a highly promising opportunity: building a full ecosyste…" at bounding box center [554, 348] width 330 height 213
type textarea "Decision: Like This is a highly promising opportunity: building a full ecosyste…"
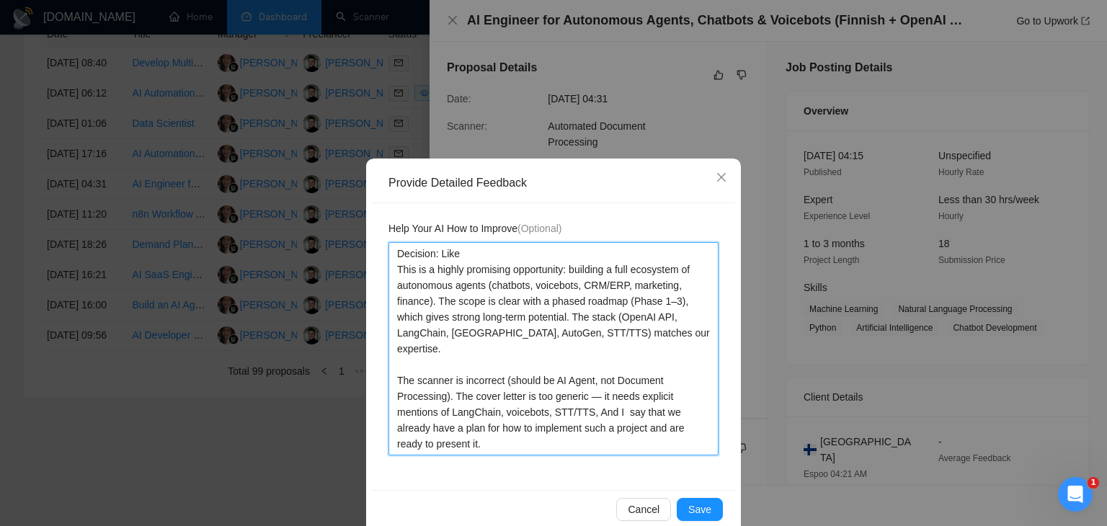
type textarea "Decision: Like This is a highly promising opportunity: building a full ecosyste…"
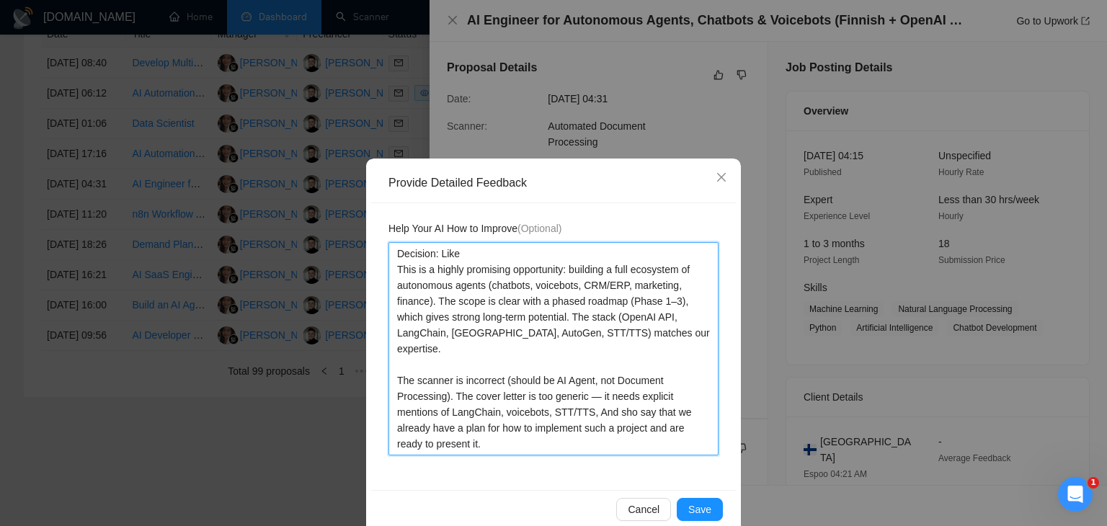
type textarea "Decision: Like This is a highly promising opportunity: building a full ecosyste…"
click at [594, 395] on textarea "Decision: Like This is a highly promising opportunity: building a full ecosyste…" at bounding box center [554, 348] width 330 height 213
type textarea "Decision: Like This is a highly promising opportunity: building a full ecosyste…"
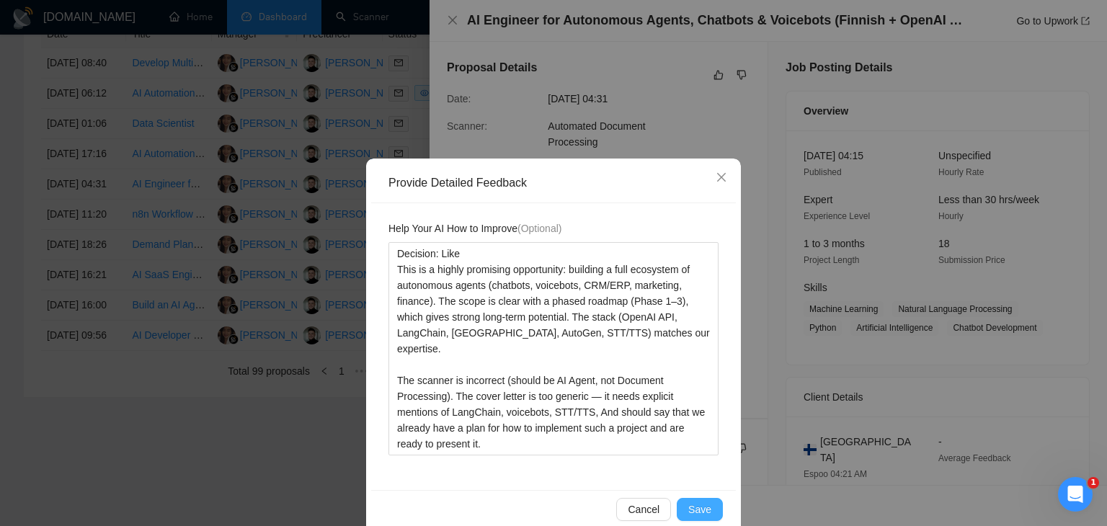
click at [703, 509] on span "Save" at bounding box center [700, 510] width 23 height 16
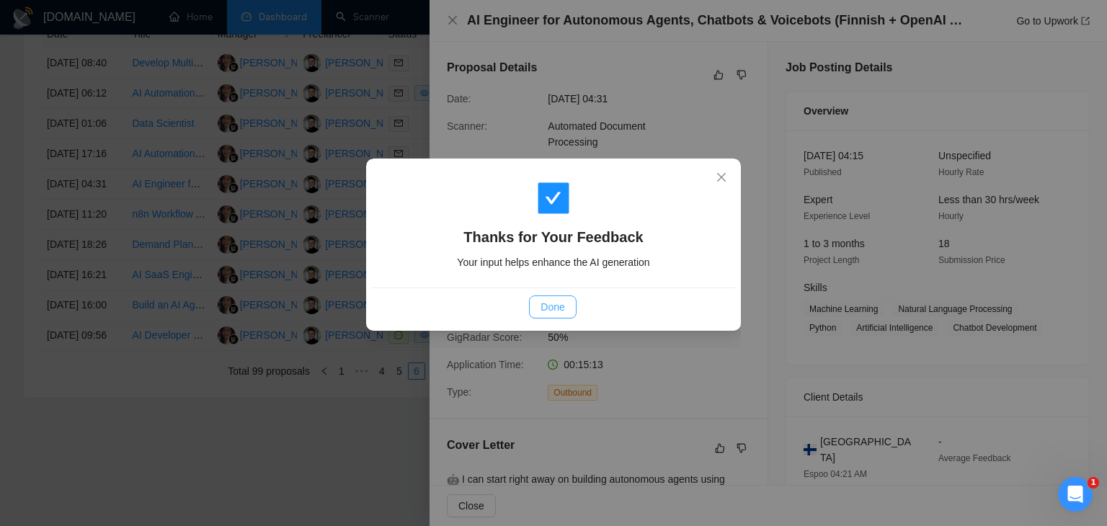
click at [557, 312] on span "Done" at bounding box center [553, 307] width 24 height 16
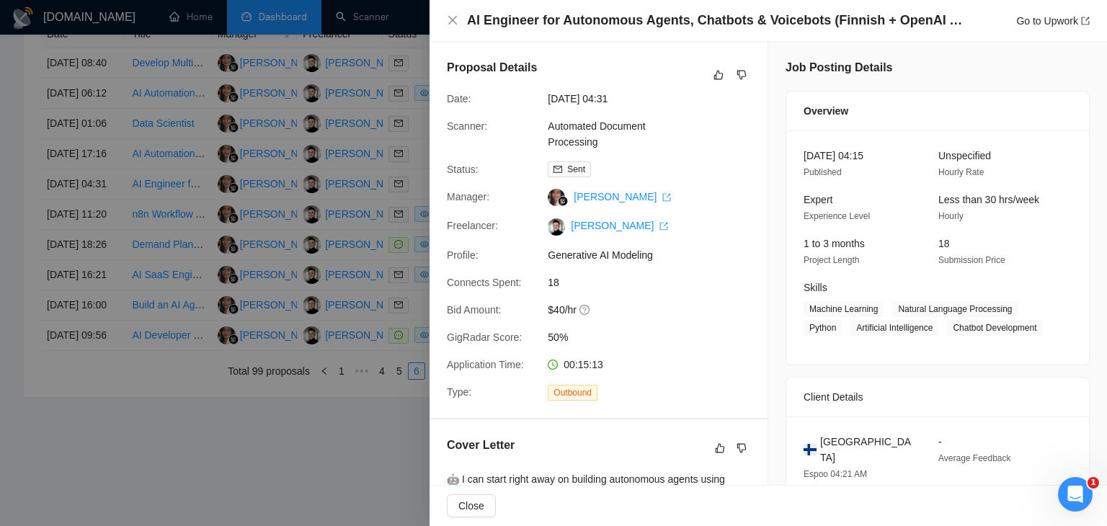
click at [390, 268] on div at bounding box center [553, 263] width 1107 height 526
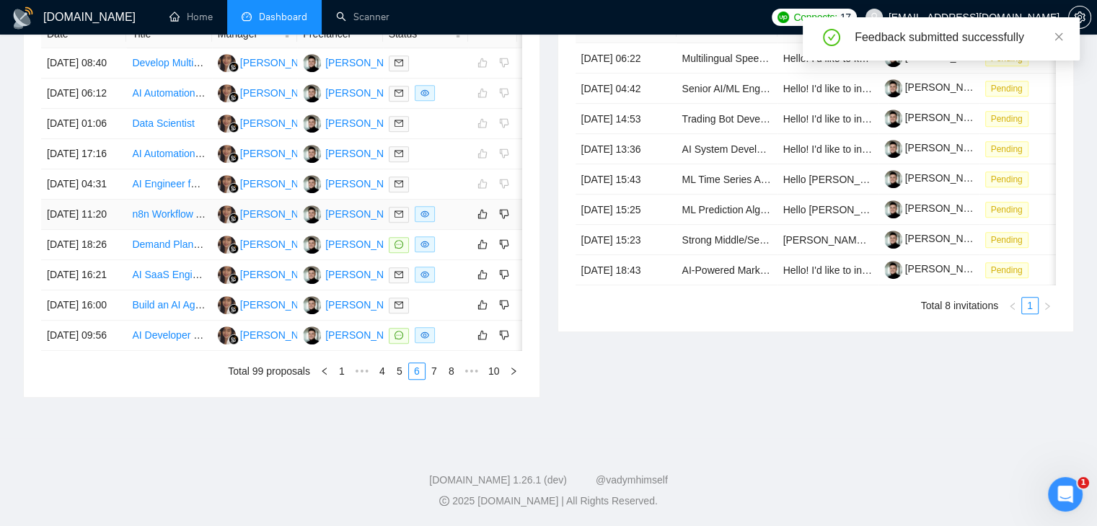
click at [456, 223] on div at bounding box center [426, 214] width 74 height 17
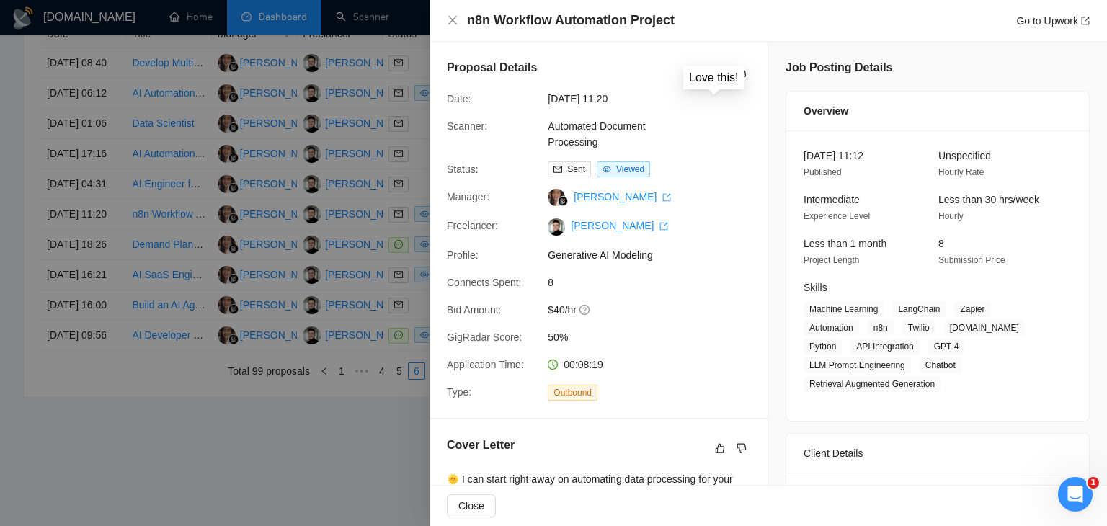
click at [715, 72] on icon "like" at bounding box center [719, 75] width 9 height 9
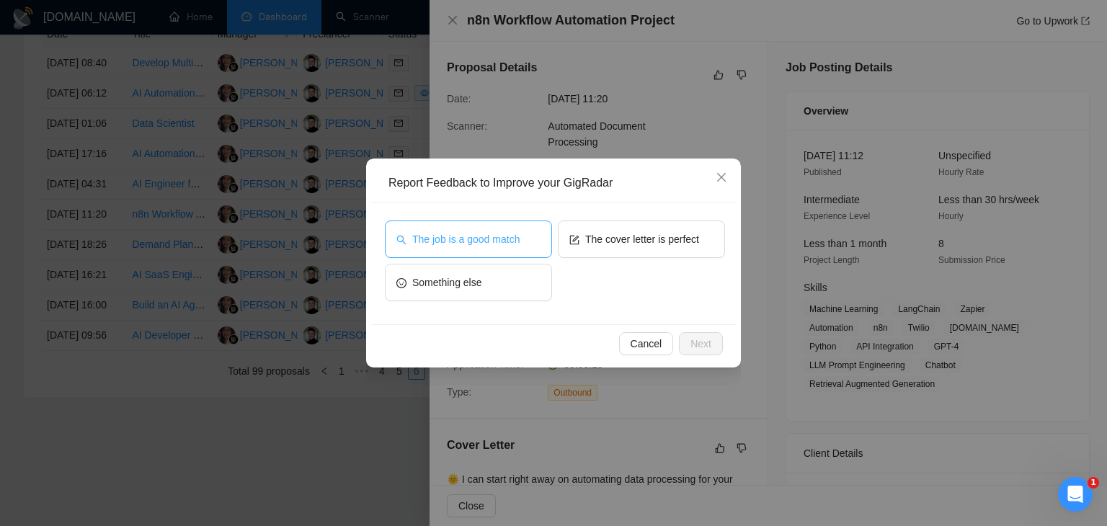
click at [487, 237] on span "The job is a good match" at bounding box center [465, 239] width 107 height 16
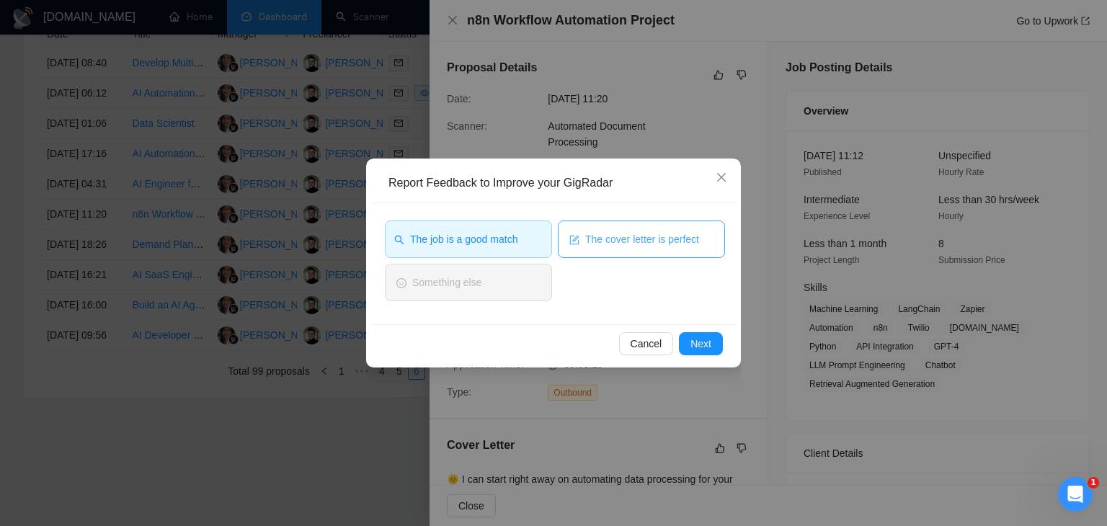
click at [636, 239] on span "The cover letter is perfect" at bounding box center [642, 239] width 114 height 16
click at [698, 344] on span "Next" at bounding box center [701, 344] width 21 height 16
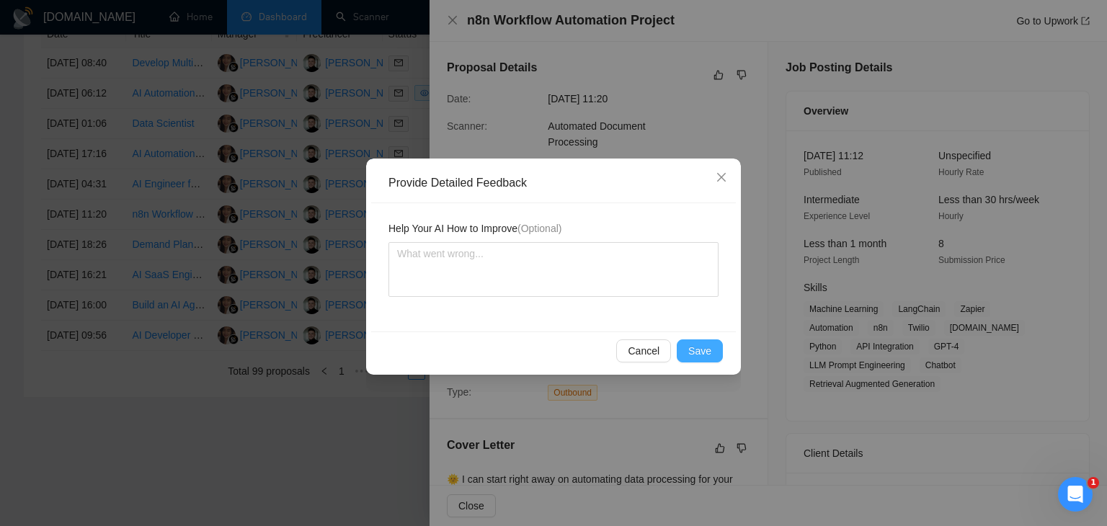
click at [696, 346] on span "Save" at bounding box center [700, 351] width 23 height 16
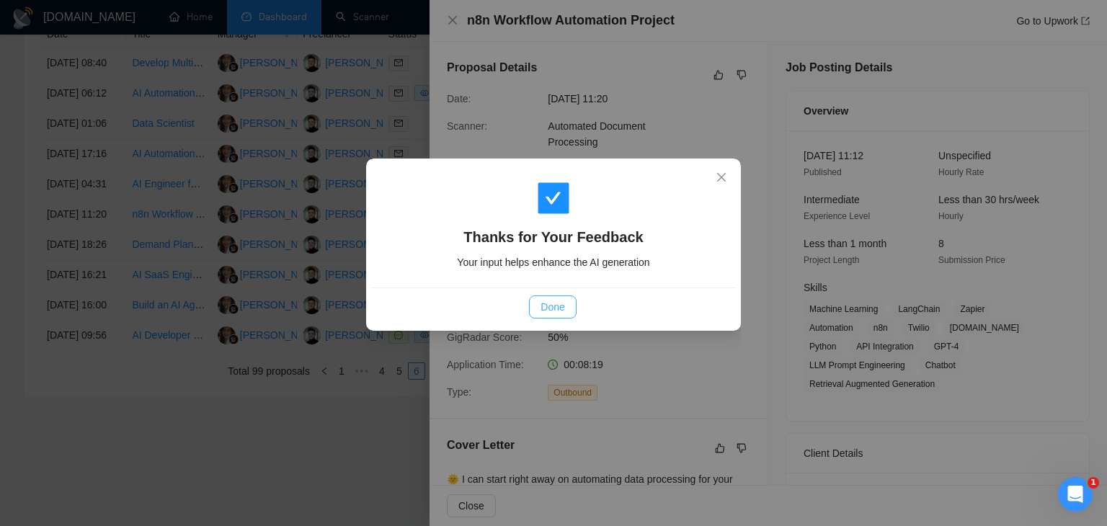
click at [553, 305] on span "Done" at bounding box center [553, 307] width 24 height 16
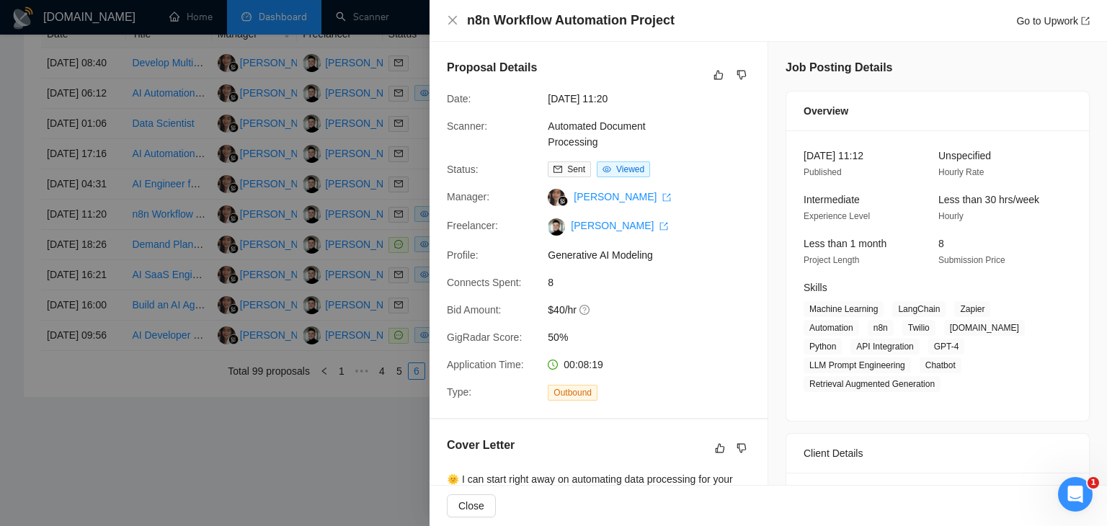
click at [286, 255] on div at bounding box center [553, 263] width 1107 height 526
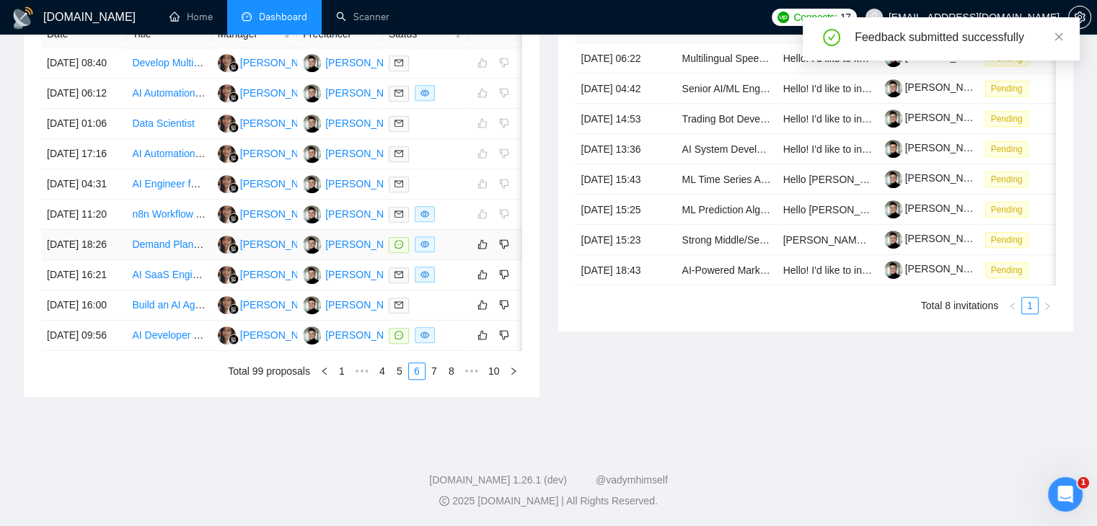
click at [451, 253] on div at bounding box center [426, 244] width 74 height 17
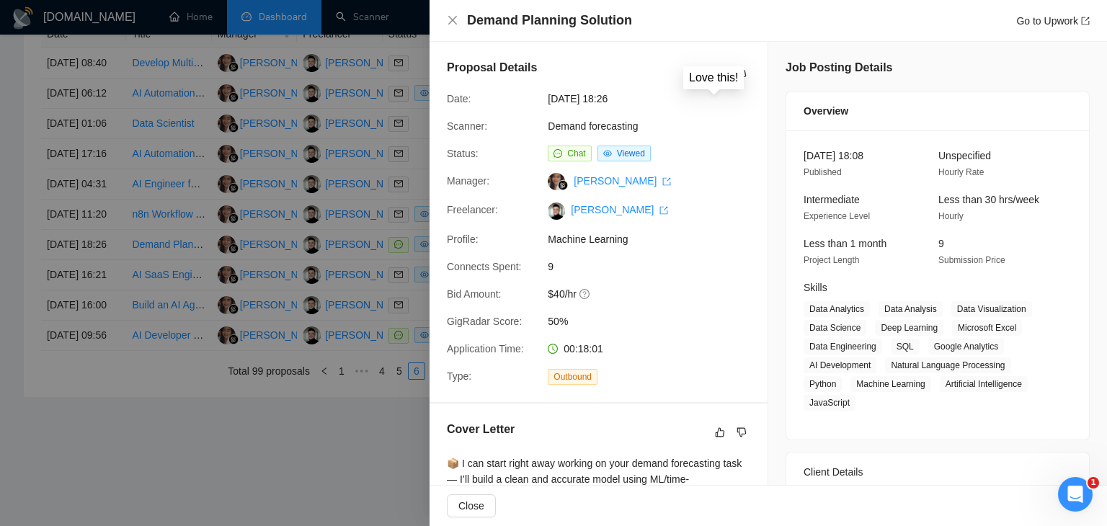
click at [714, 74] on icon "like" at bounding box center [719, 75] width 10 height 12
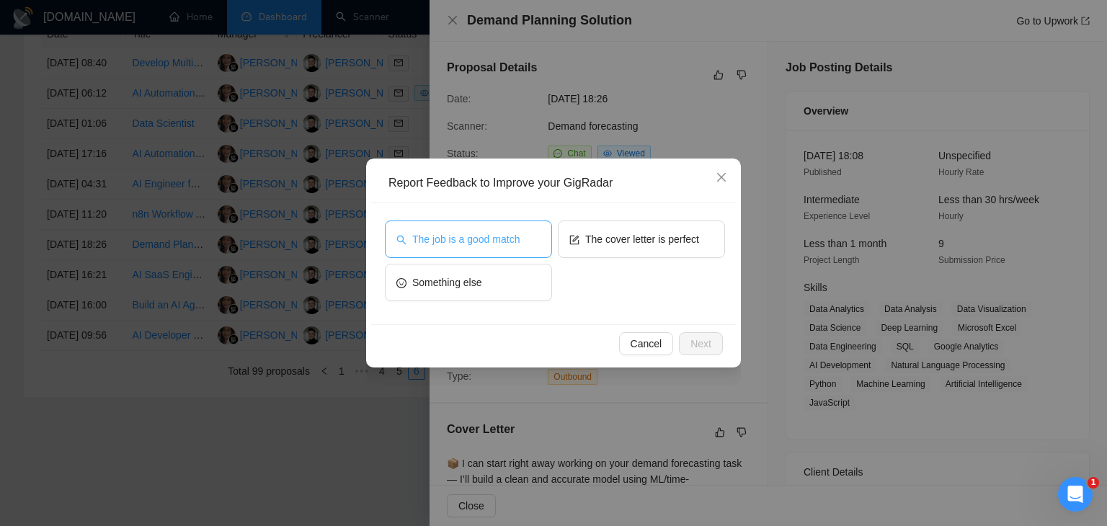
click at [487, 243] on span "The job is a good match" at bounding box center [465, 239] width 107 height 16
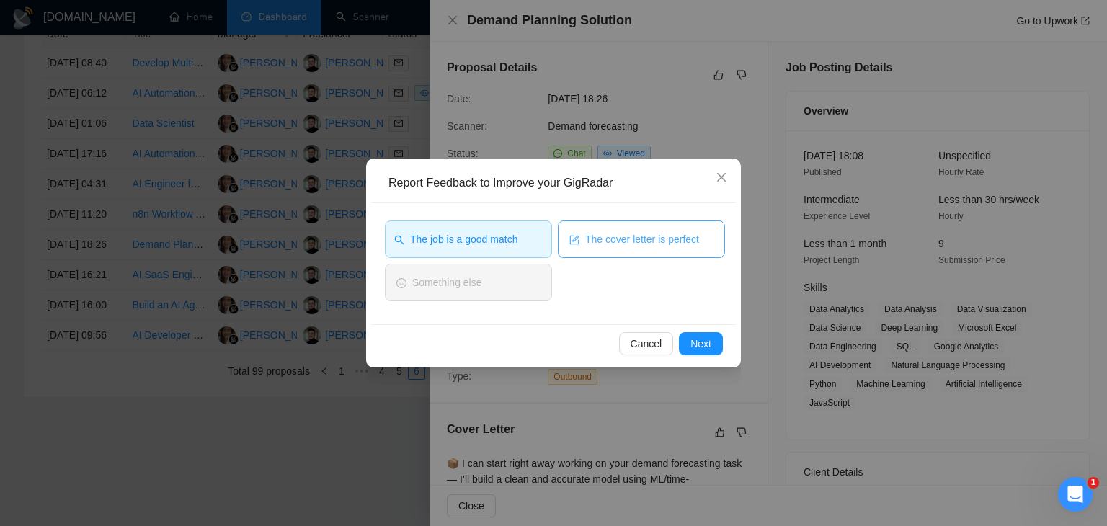
click at [619, 239] on span "The cover letter is perfect" at bounding box center [642, 239] width 114 height 16
click at [697, 336] on span "Next" at bounding box center [701, 344] width 21 height 16
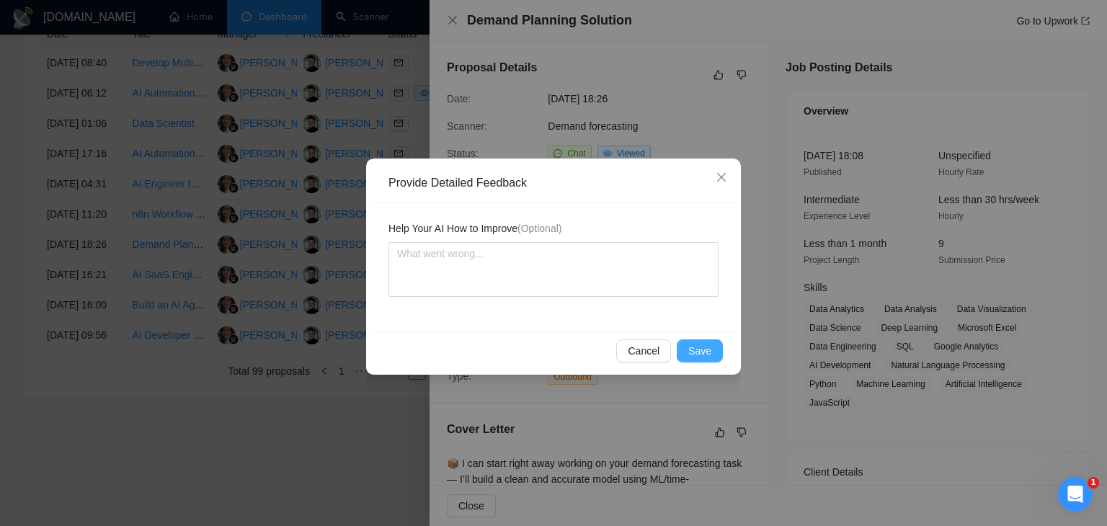
click at [698, 341] on button "Save" at bounding box center [700, 351] width 46 height 23
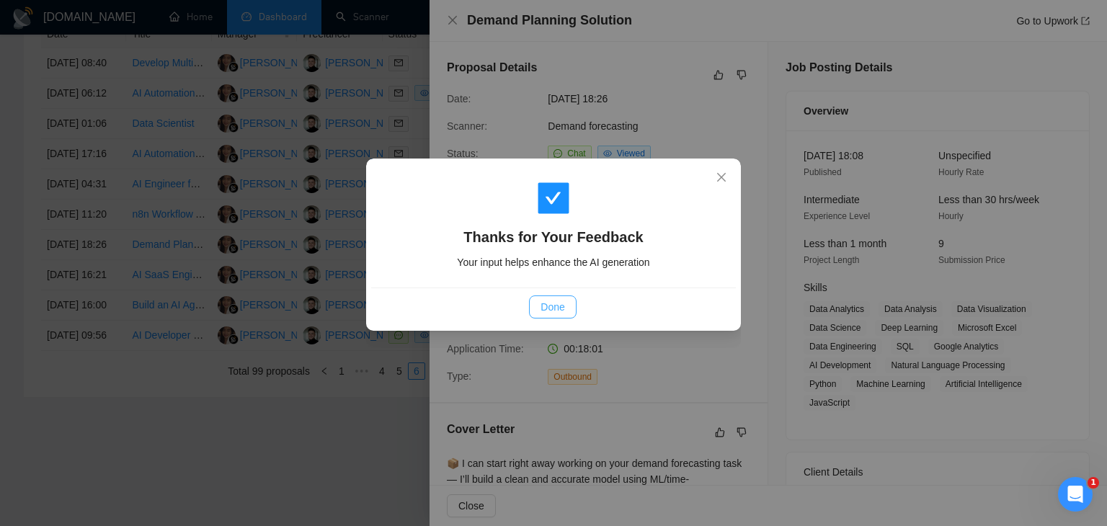
click at [560, 304] on span "Done" at bounding box center [553, 307] width 24 height 16
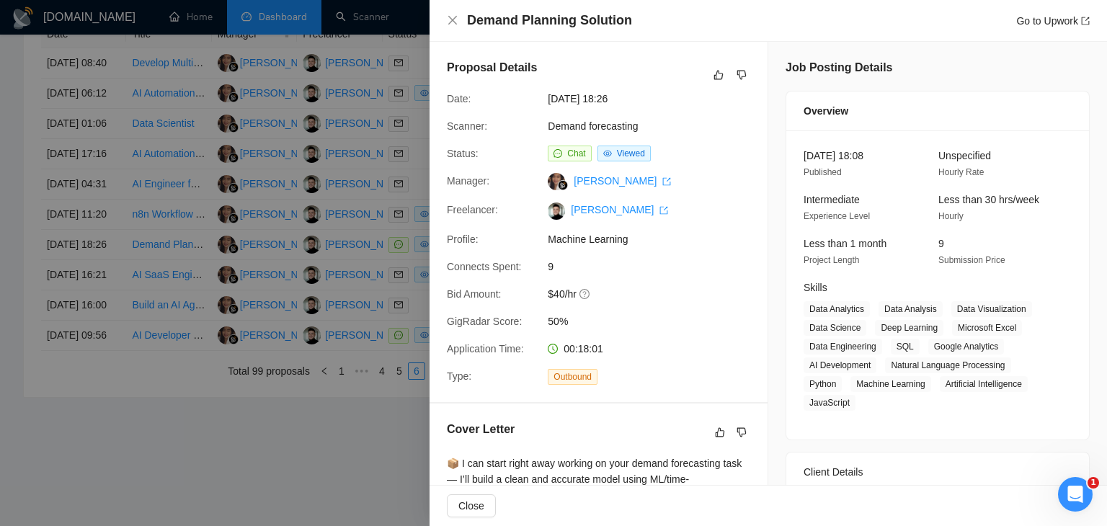
click at [389, 243] on div at bounding box center [553, 263] width 1107 height 526
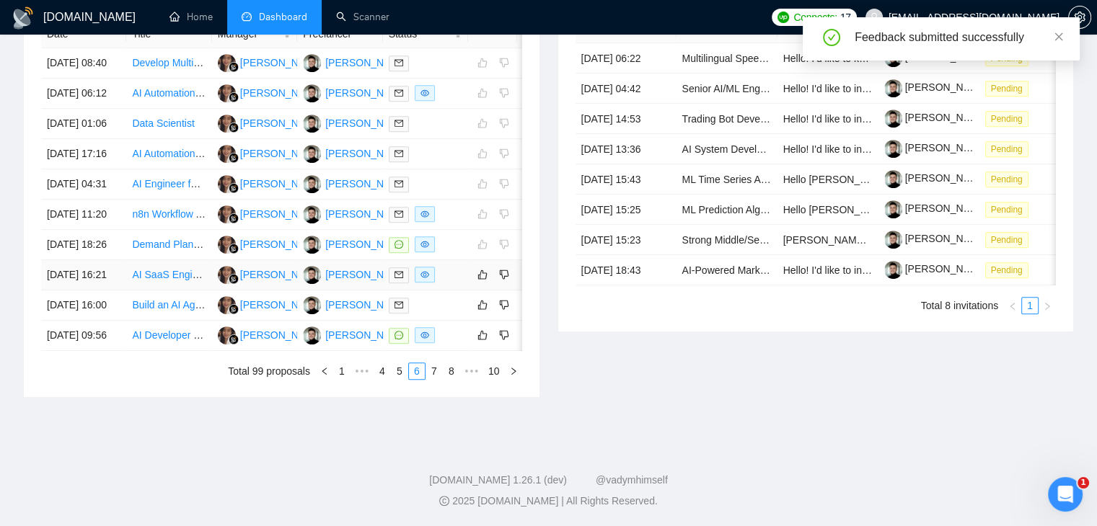
click at [457, 283] on div at bounding box center [426, 275] width 74 height 17
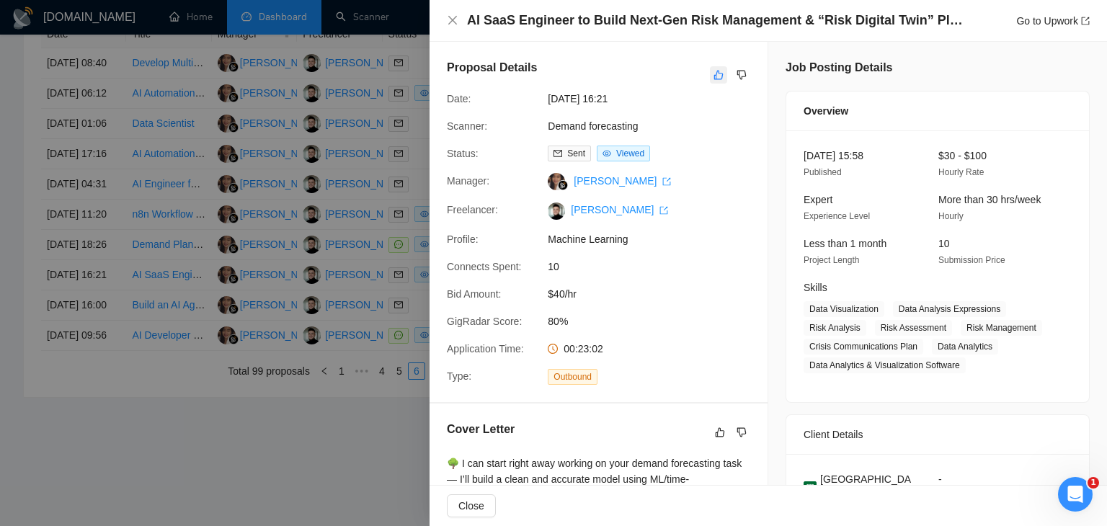
click at [714, 76] on icon "like" at bounding box center [719, 75] width 10 height 12
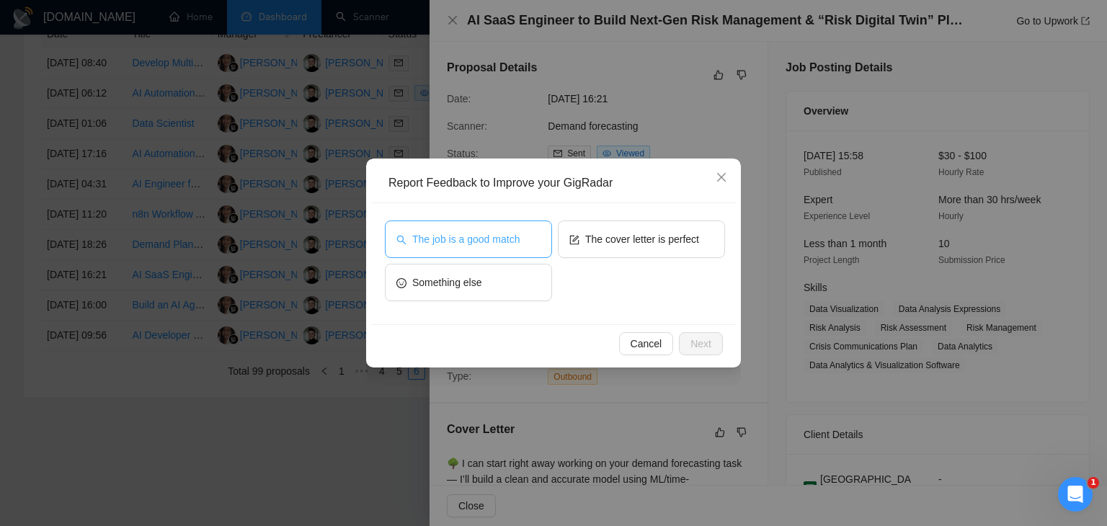
click at [454, 244] on span "The job is a good match" at bounding box center [465, 239] width 107 height 16
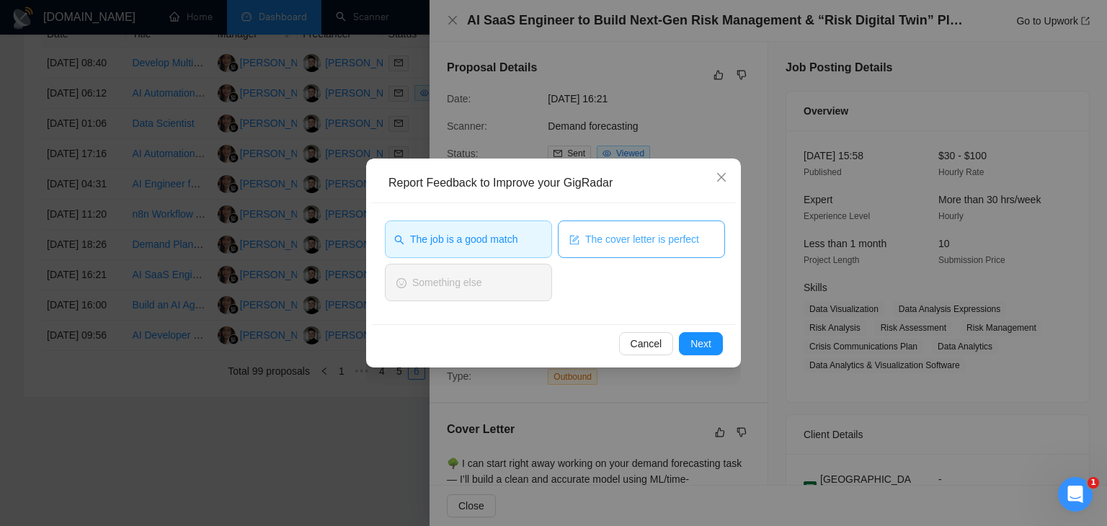
click at [672, 231] on span "The cover letter is perfect" at bounding box center [642, 239] width 114 height 16
click at [699, 336] on span "Next" at bounding box center [701, 344] width 21 height 16
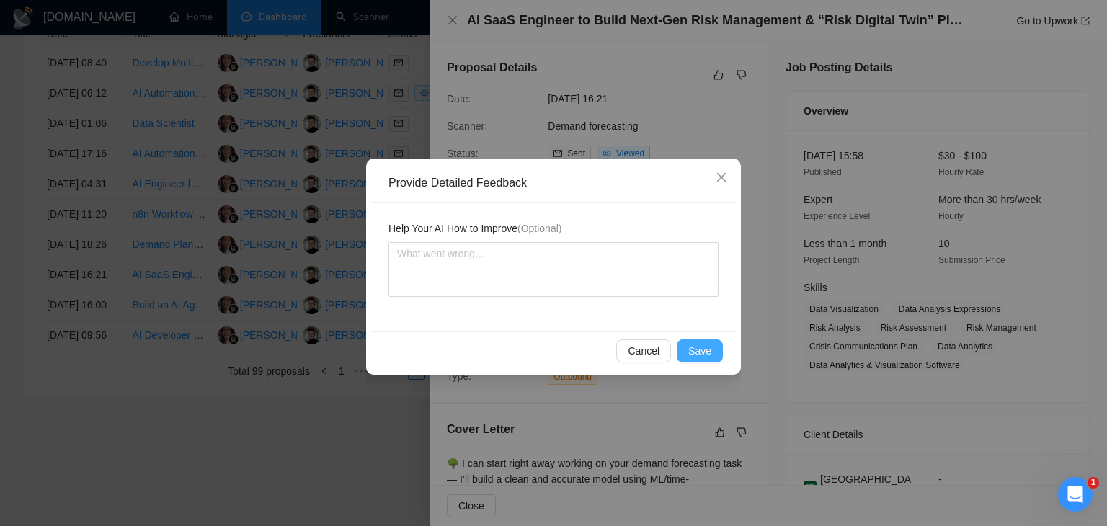
click at [707, 346] on span "Save" at bounding box center [700, 351] width 23 height 16
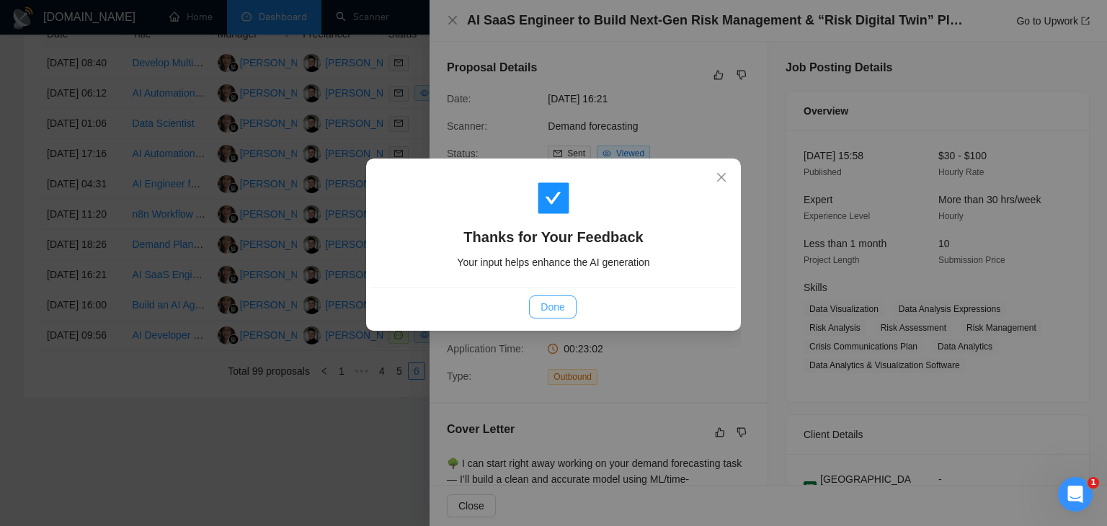
click at [546, 304] on span "Done" at bounding box center [553, 307] width 24 height 16
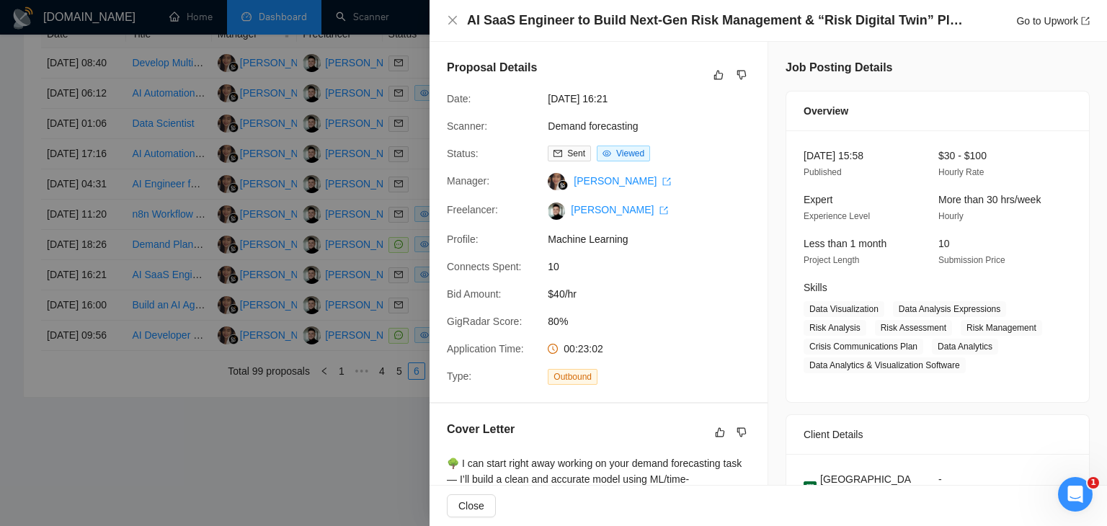
click at [332, 255] on div at bounding box center [553, 263] width 1107 height 526
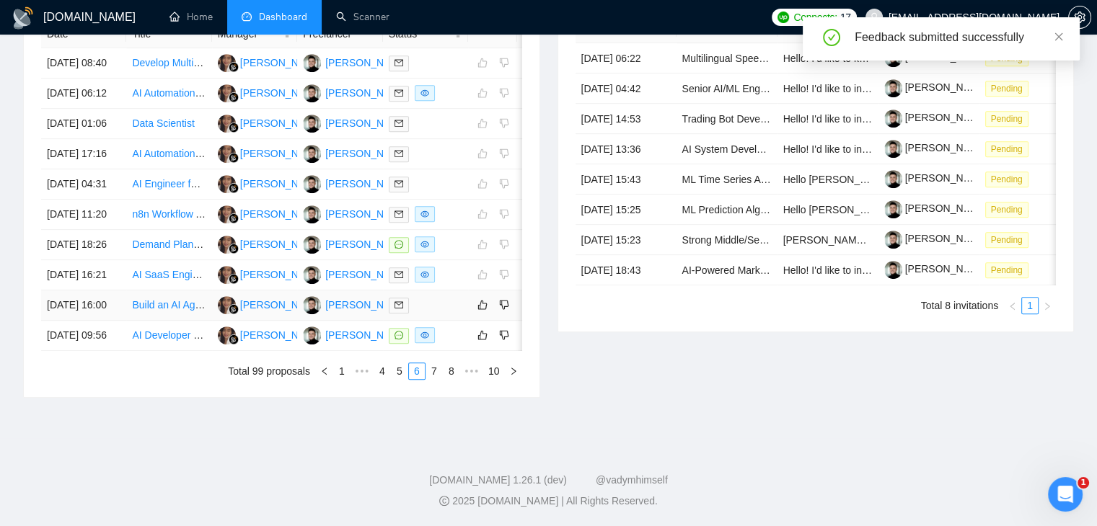
click at [443, 314] on div at bounding box center [426, 305] width 74 height 17
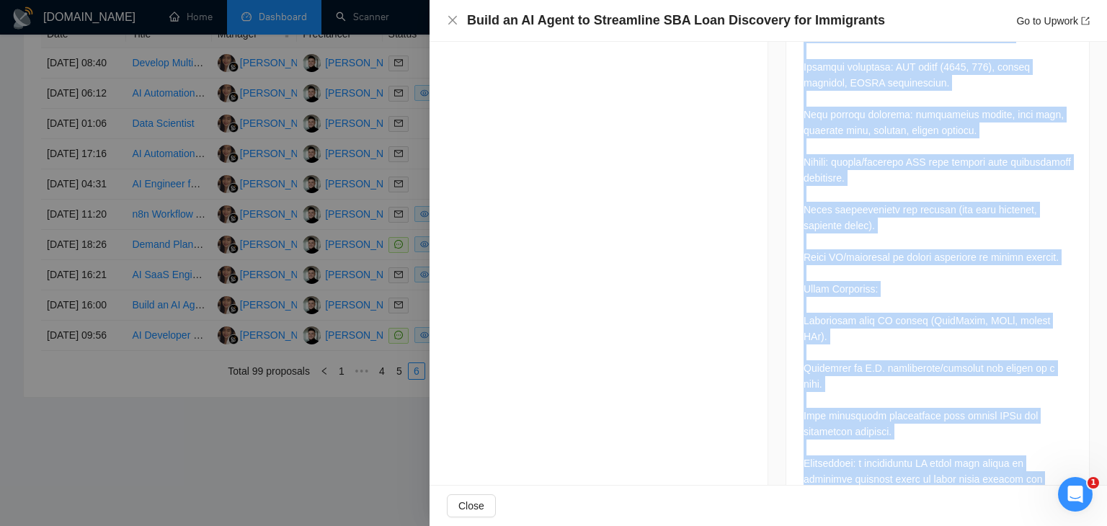
scroll to position [947, 0]
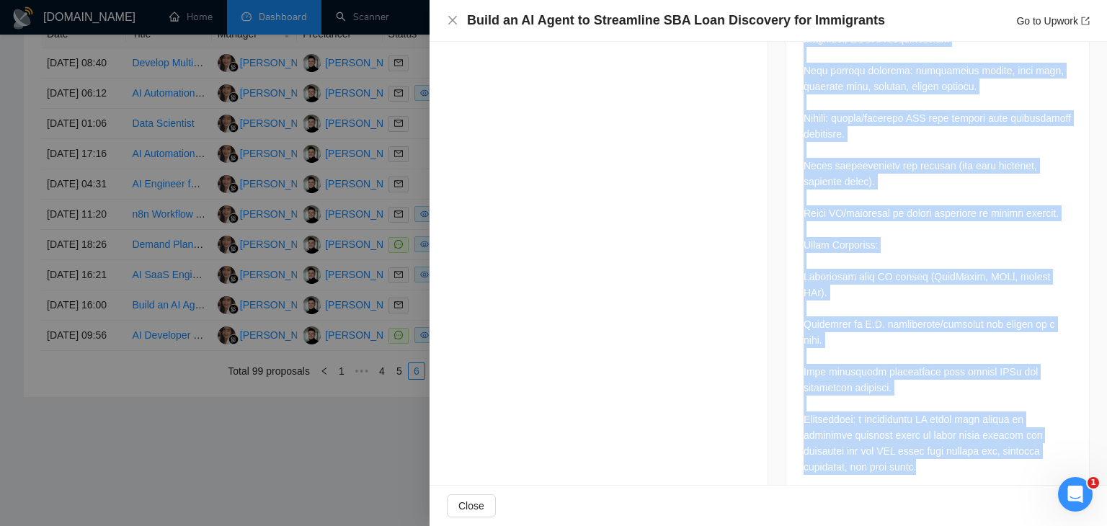
drag, startPoint x: 797, startPoint y: 266, endPoint x: 950, endPoint y: 500, distance: 279.4
click at [950, 500] on div "Build an AI Agent to Streamline SBA Loan Discovery for Immigrants Go to Upwork …" at bounding box center [769, 263] width 678 height 526
copy div "Job Description Description: I am looking for an experienced AI/automation deve…"
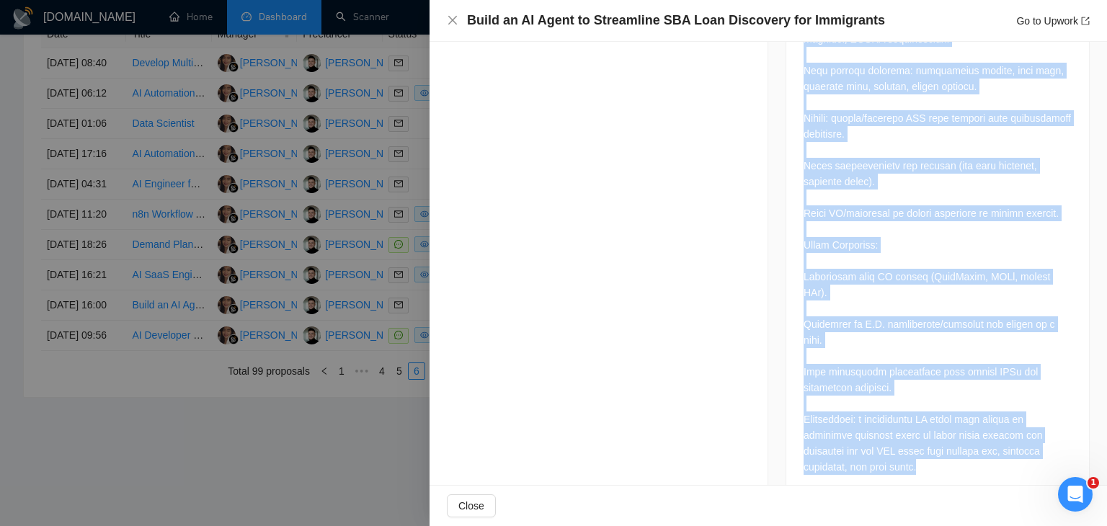
drag, startPoint x: 797, startPoint y: 81, endPoint x: 917, endPoint y: 487, distance: 422.5
click at [917, 487] on div "Build an AI Agent to Streamline SBA Loan Discovery for Immigrants Go to Upwork …" at bounding box center [769, 263] width 678 height 526
copy div "Job Description Description: I am looking for an experienced AI/automation deve…"
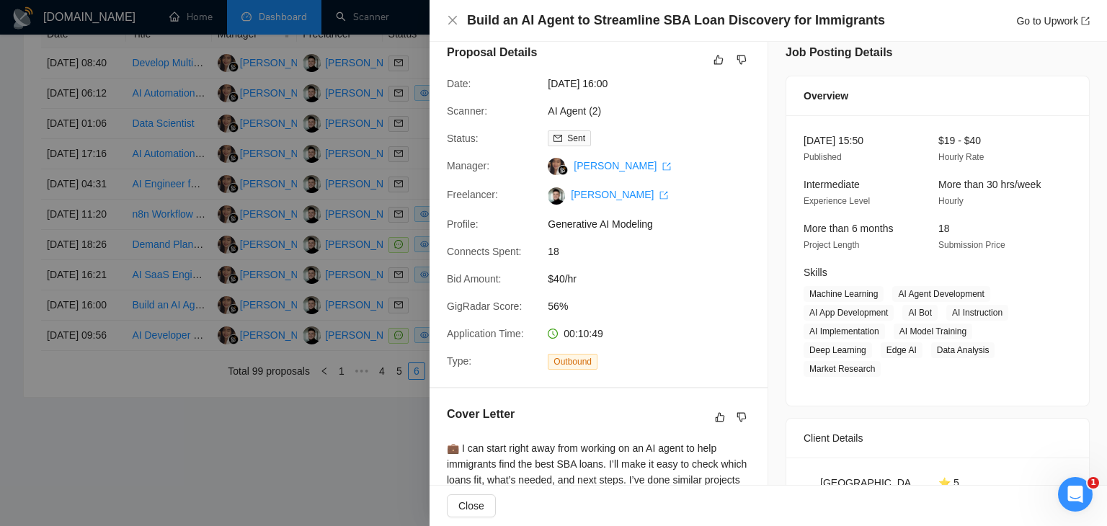
scroll to position [0, 0]
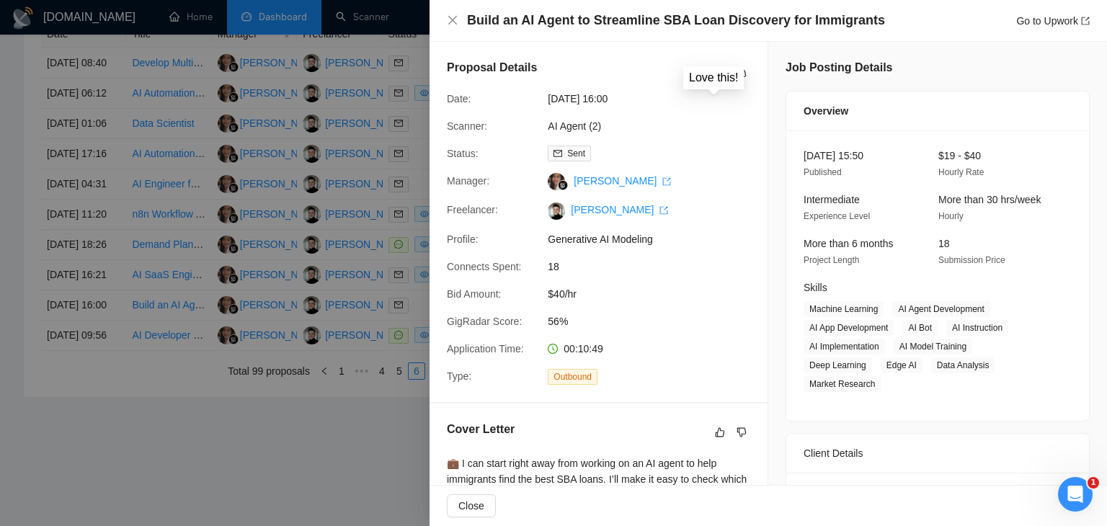
click at [715, 72] on icon "like" at bounding box center [719, 75] width 10 height 12
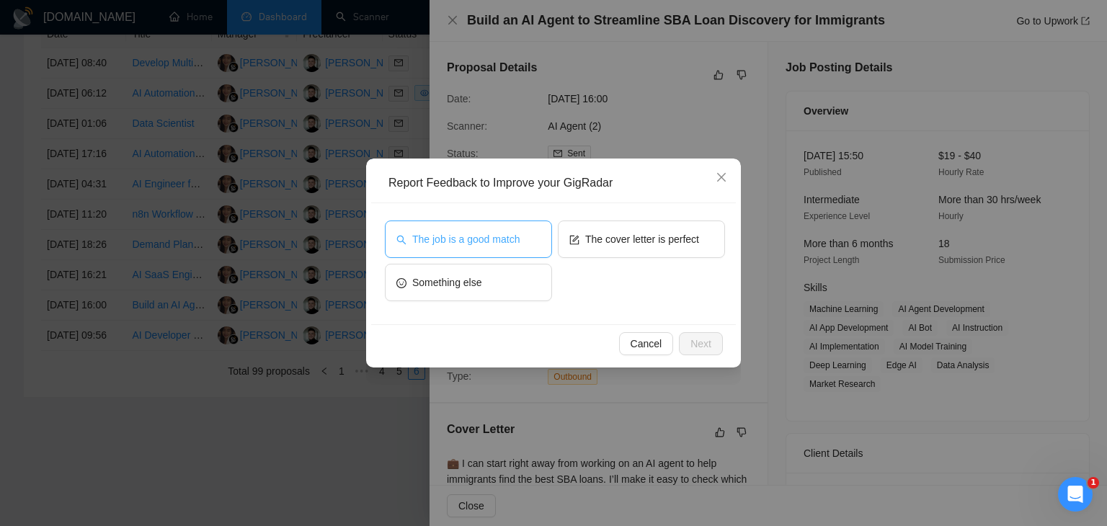
click at [459, 246] on span "The job is a good match" at bounding box center [465, 239] width 107 height 16
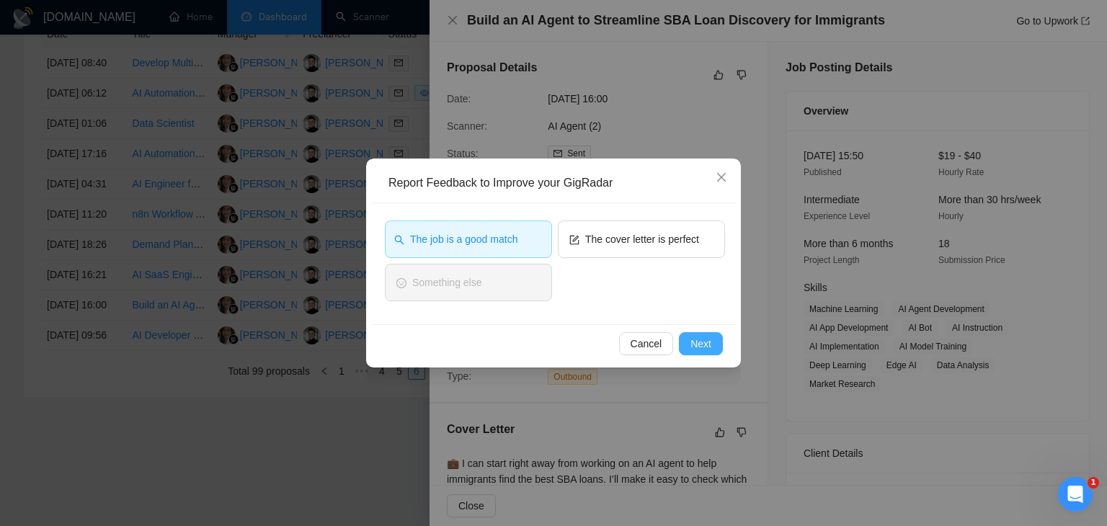
click at [701, 344] on span "Next" at bounding box center [701, 344] width 21 height 16
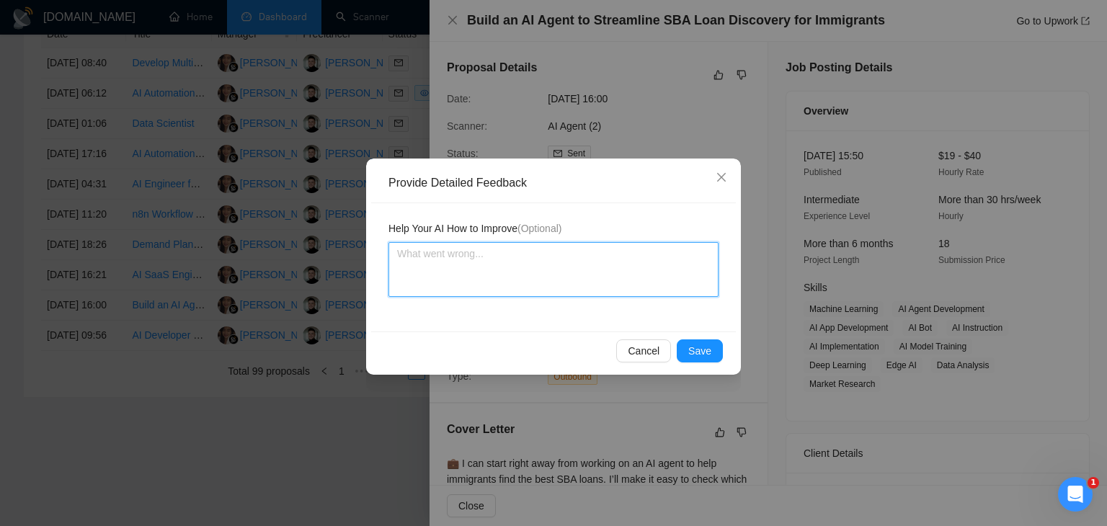
click at [448, 260] on textarea at bounding box center [554, 269] width 330 height 55
paste textarea "The proposal is strong, as the project is directly in the AI Agent domain where…"
type textarea "The proposal is strong, as the project is directly in the AI Agent domain where…"
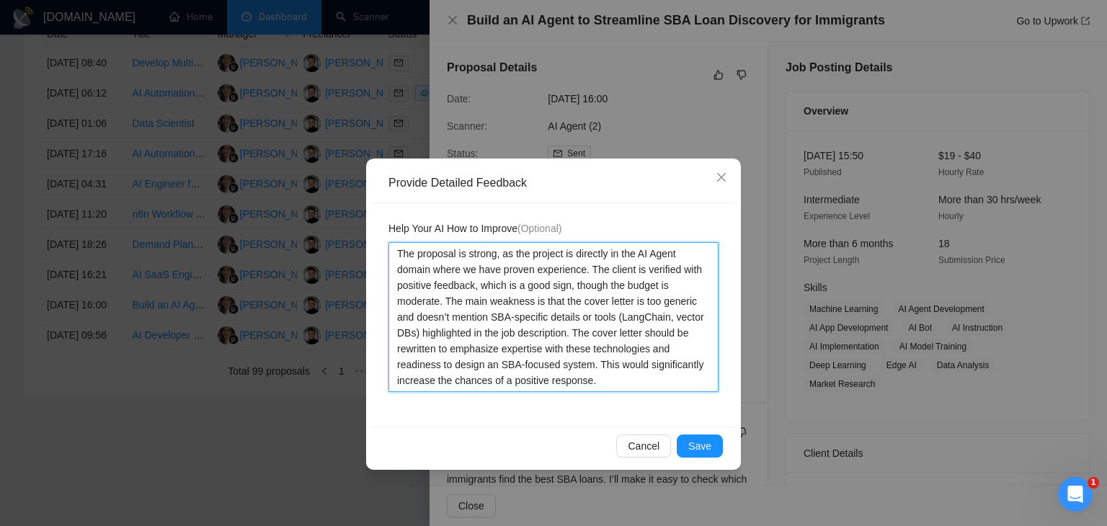
click at [435, 350] on textarea "The proposal is strong, as the project is directly in the AI Agent domain where…" at bounding box center [554, 317] width 330 height 150
type textarea "The proposal is strong, as the project is directly in the AI Agent domain where…"
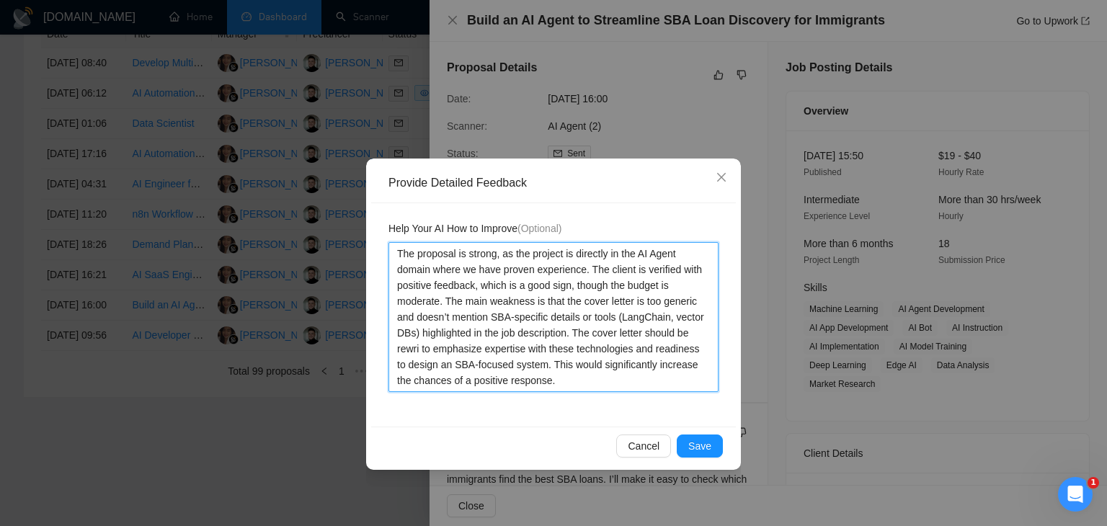
type textarea "The proposal is strong, as the project is directly in the AI Agent domain where…"
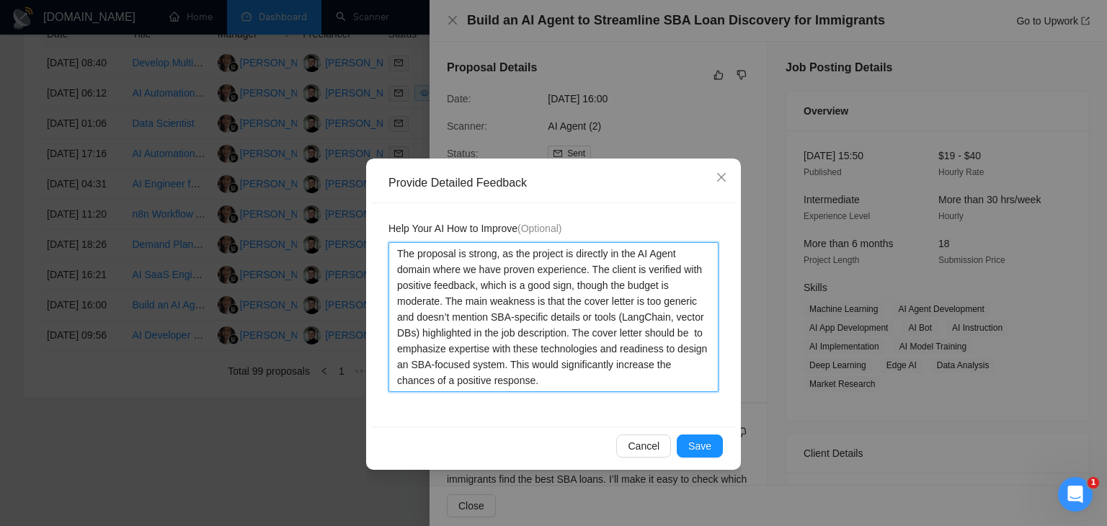
type textarea "The proposal is strong, as the project is directly in the AI Agent domain where…"
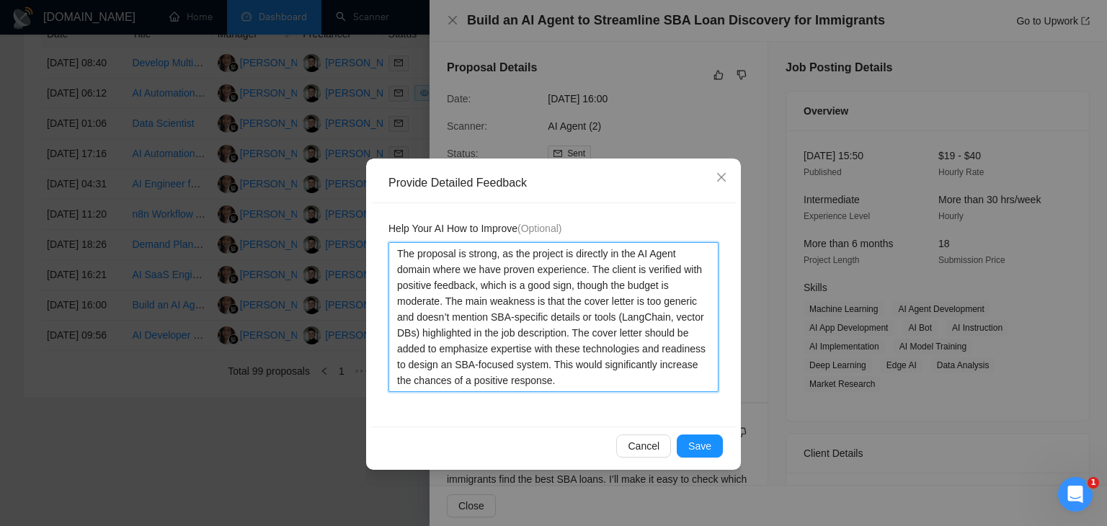
type textarea "The proposal is strong, as the project is directly in the AI Agent domain where…"
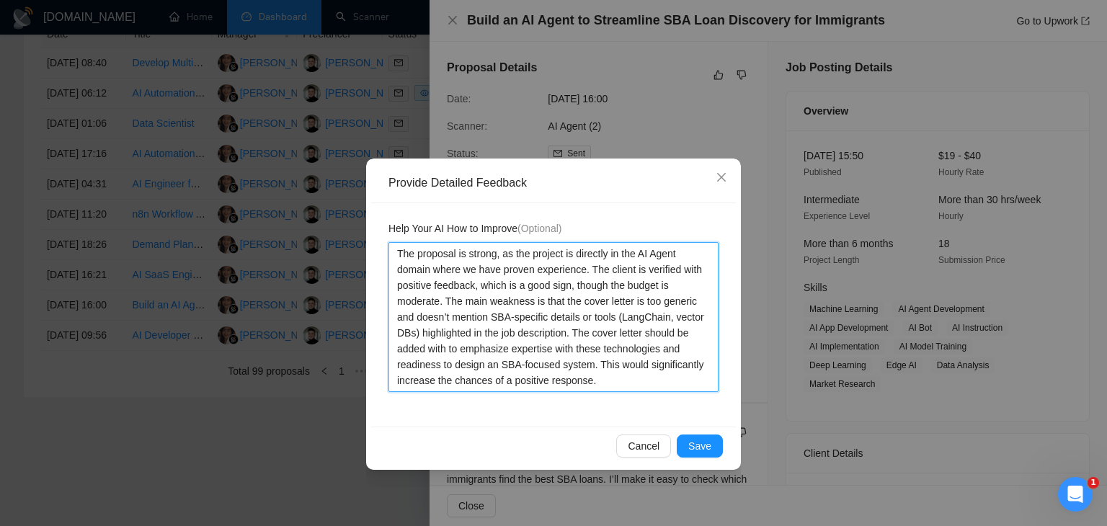
click at [461, 348] on textarea "The proposal is strong, as the project is directly in the AI Agent domain where…" at bounding box center [554, 317] width 330 height 150
type textarea "The proposal is strong, as the project is directly in the AI Agent domain where…"
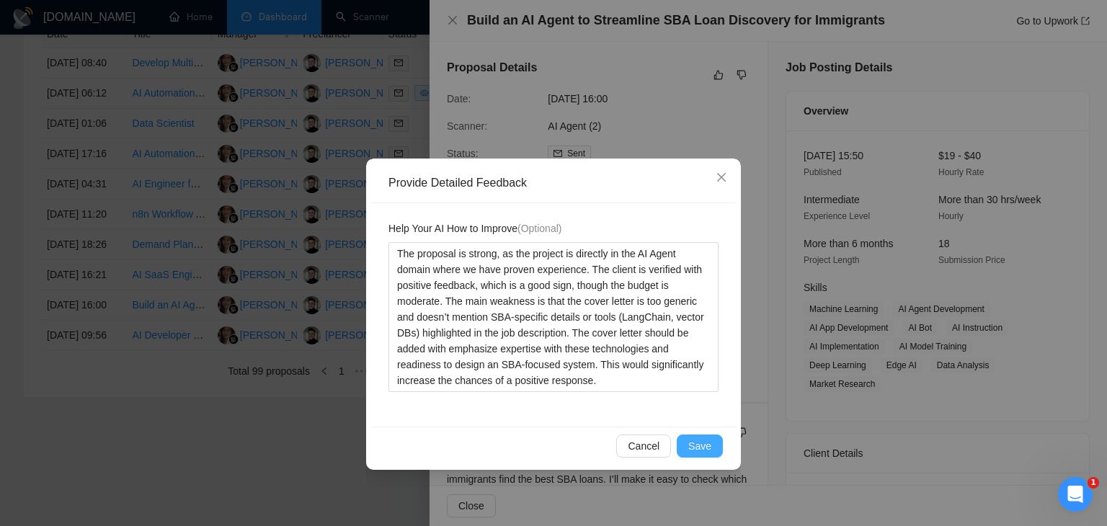
click at [698, 441] on span "Save" at bounding box center [700, 446] width 23 height 16
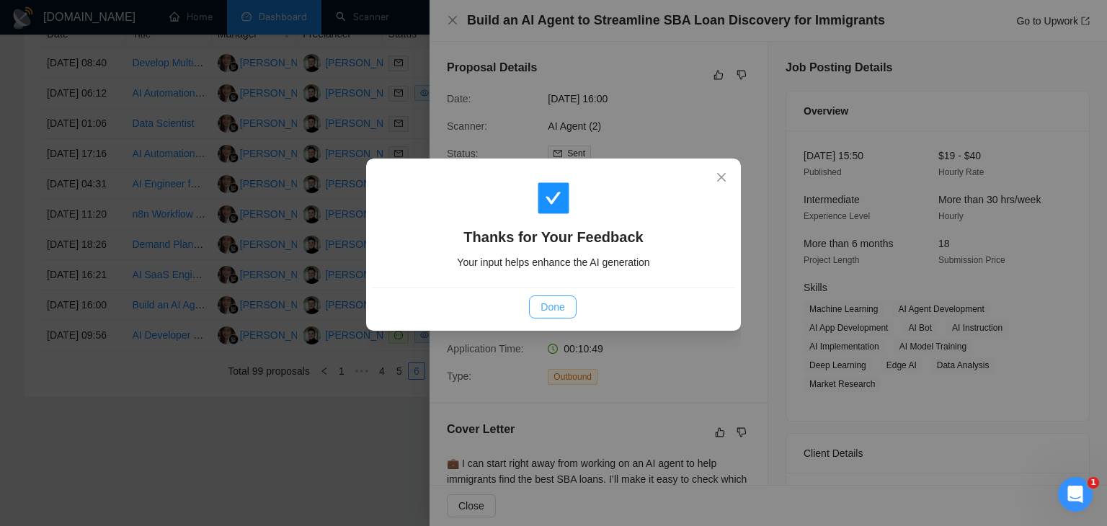
click at [549, 303] on span "Done" at bounding box center [553, 307] width 24 height 16
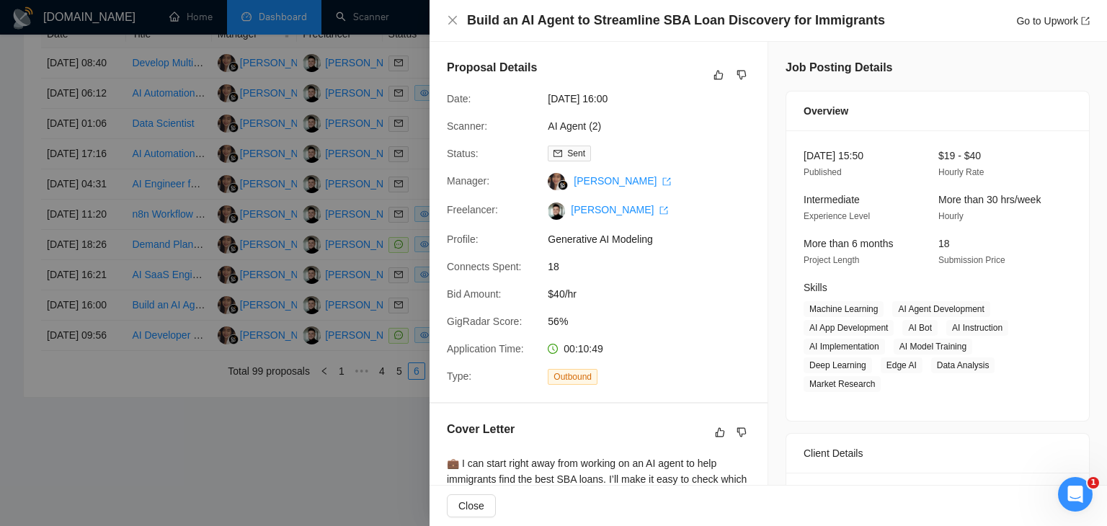
click at [340, 284] on div at bounding box center [553, 263] width 1107 height 526
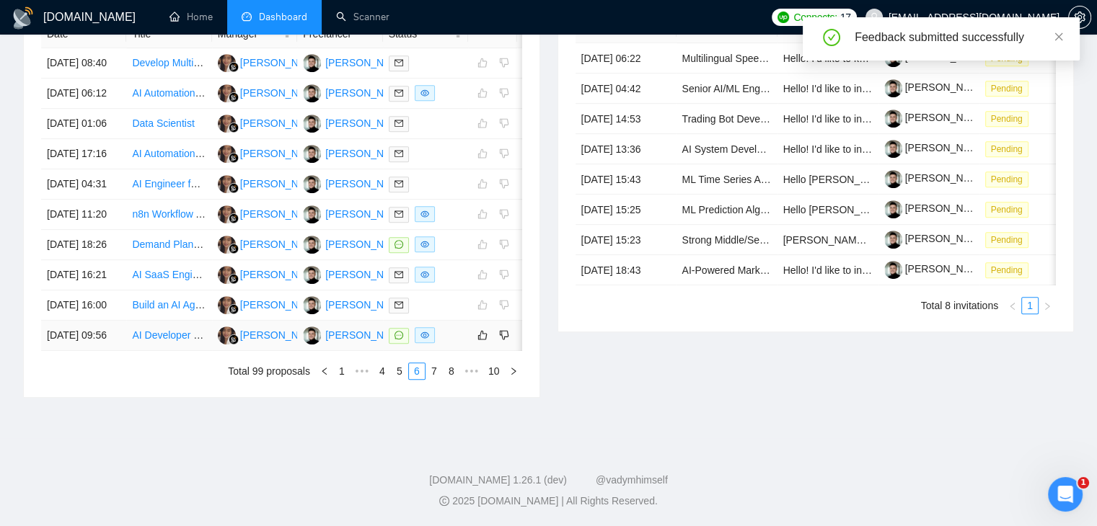
click at [458, 344] on div at bounding box center [426, 335] width 74 height 17
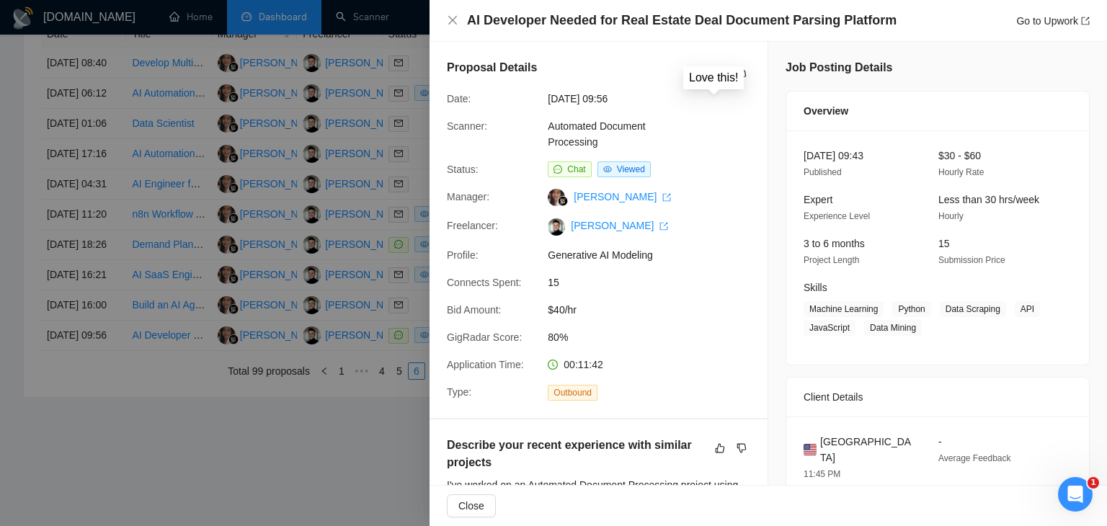
click at [714, 75] on icon "like" at bounding box center [719, 75] width 10 height 12
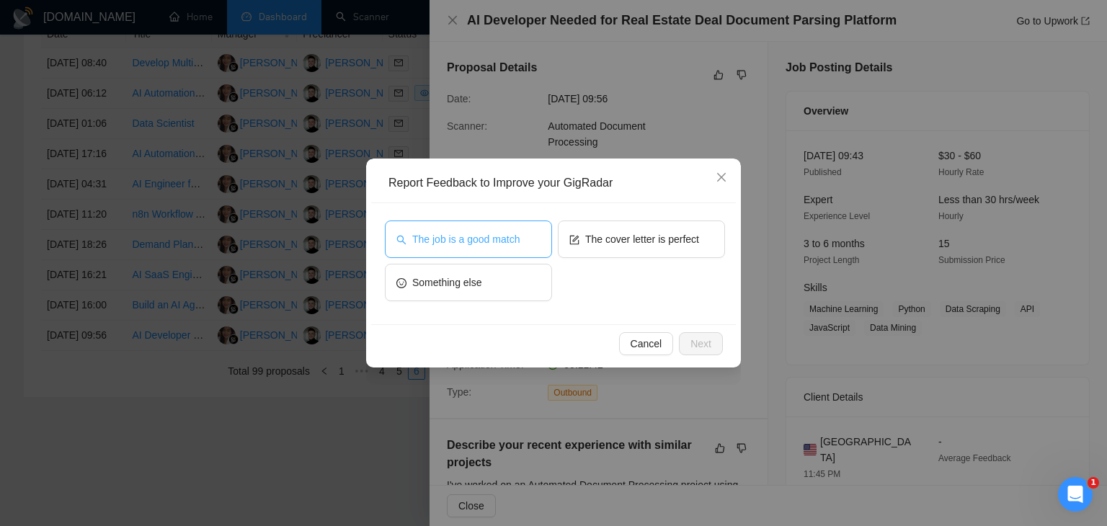
click at [466, 240] on span "The job is a good match" at bounding box center [465, 239] width 107 height 16
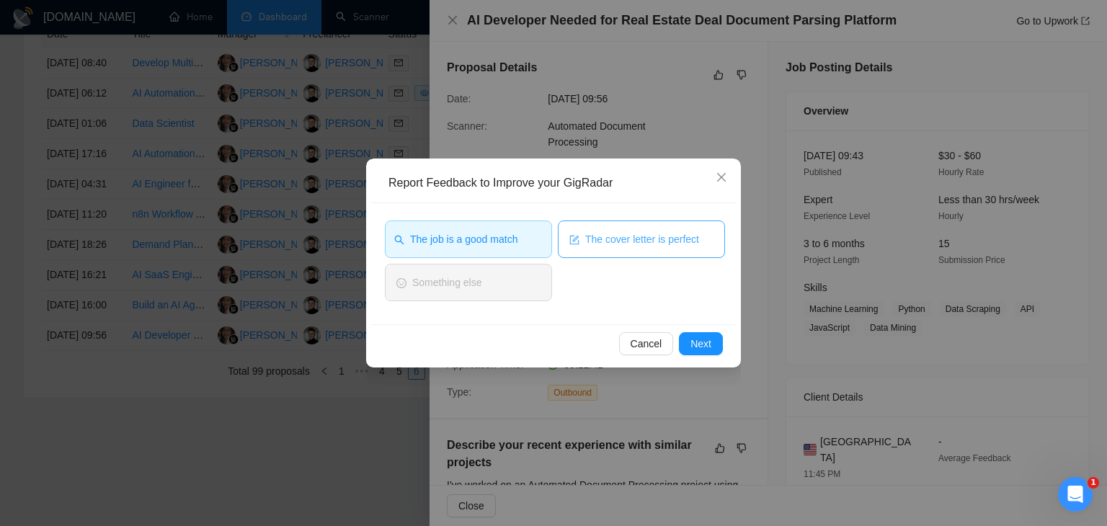
click at [646, 239] on span "The cover letter is perfect" at bounding box center [642, 239] width 114 height 16
click at [704, 340] on span "Next" at bounding box center [701, 344] width 21 height 16
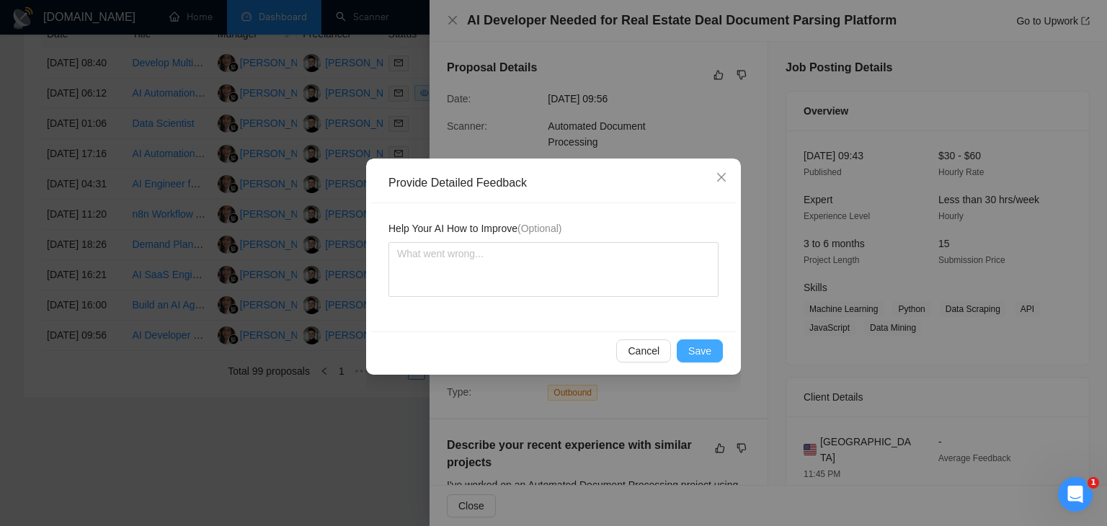
click at [701, 355] on span "Save" at bounding box center [700, 351] width 23 height 16
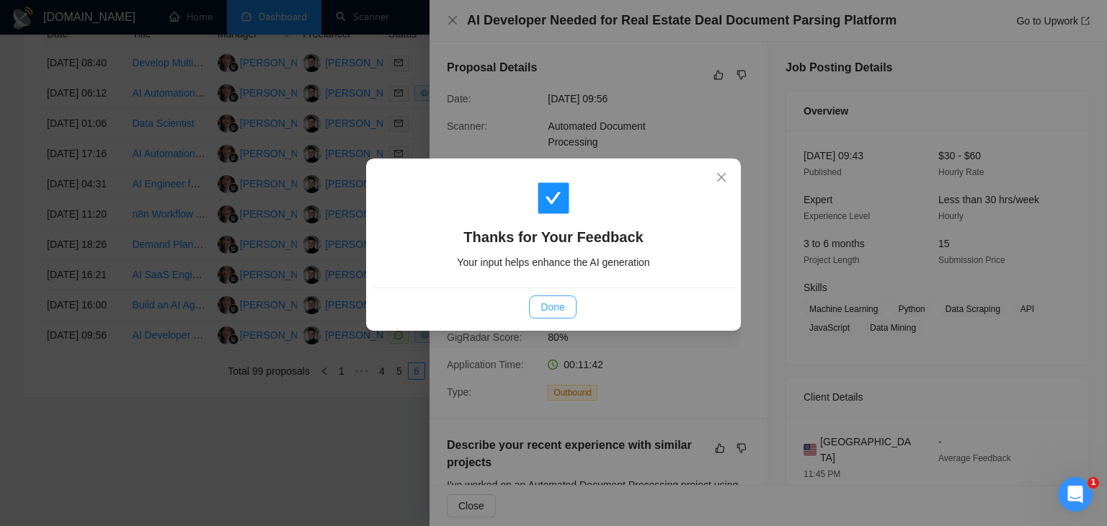
click at [557, 306] on span "Done" at bounding box center [553, 307] width 24 height 16
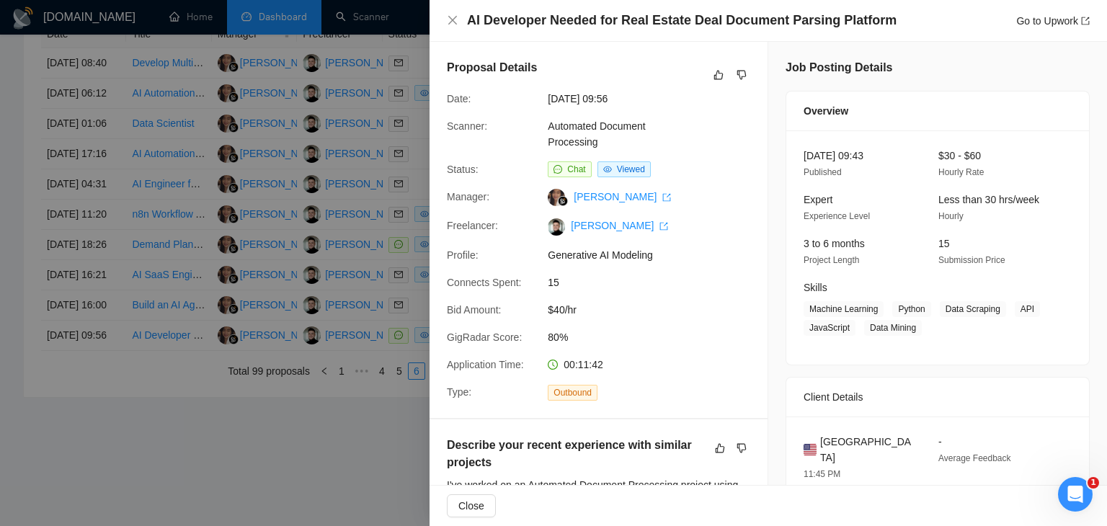
click at [352, 272] on div at bounding box center [553, 263] width 1107 height 526
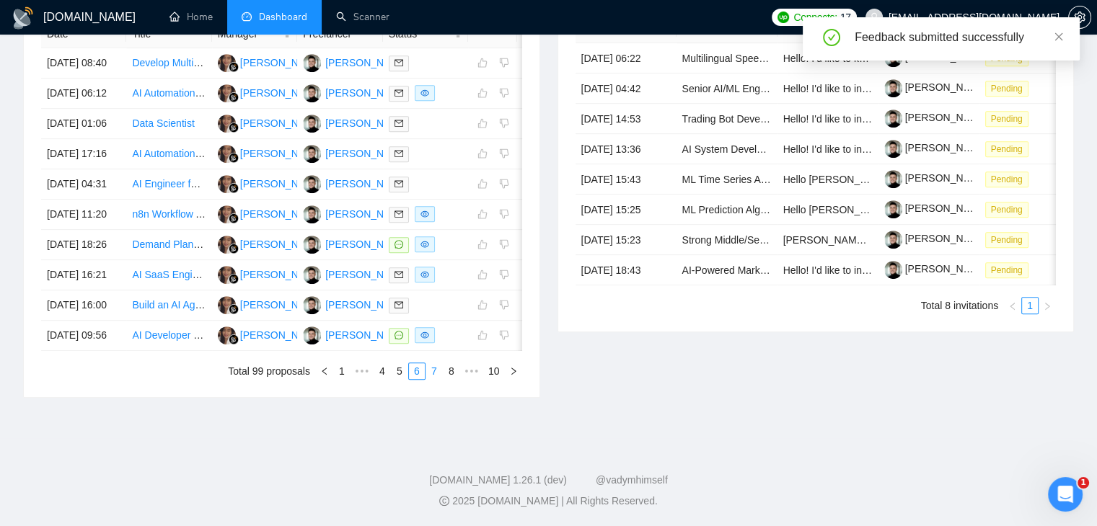
click at [435, 379] on link "7" at bounding box center [434, 371] width 16 height 16
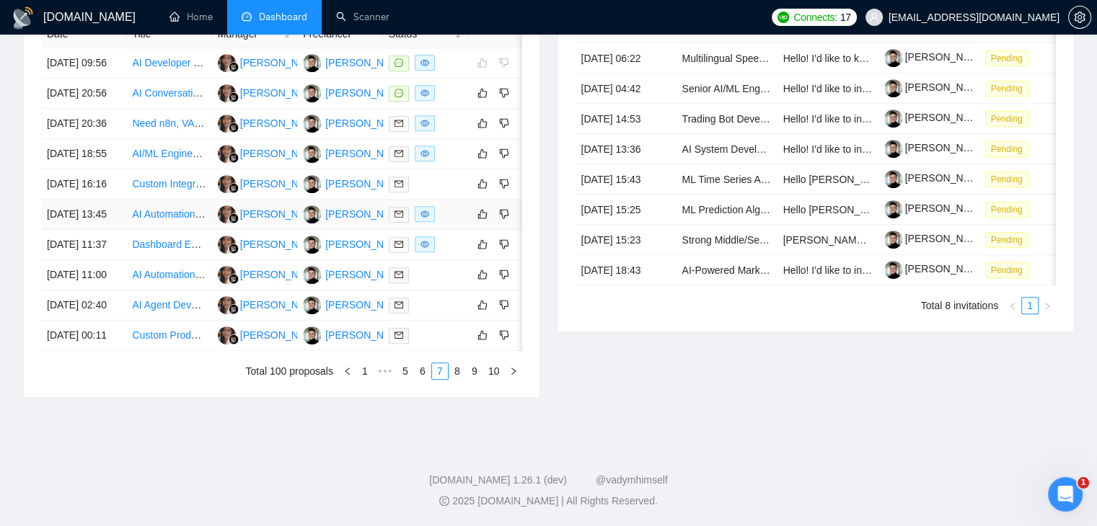
scroll to position [672, 0]
click at [366, 379] on link "1" at bounding box center [365, 371] width 16 height 16
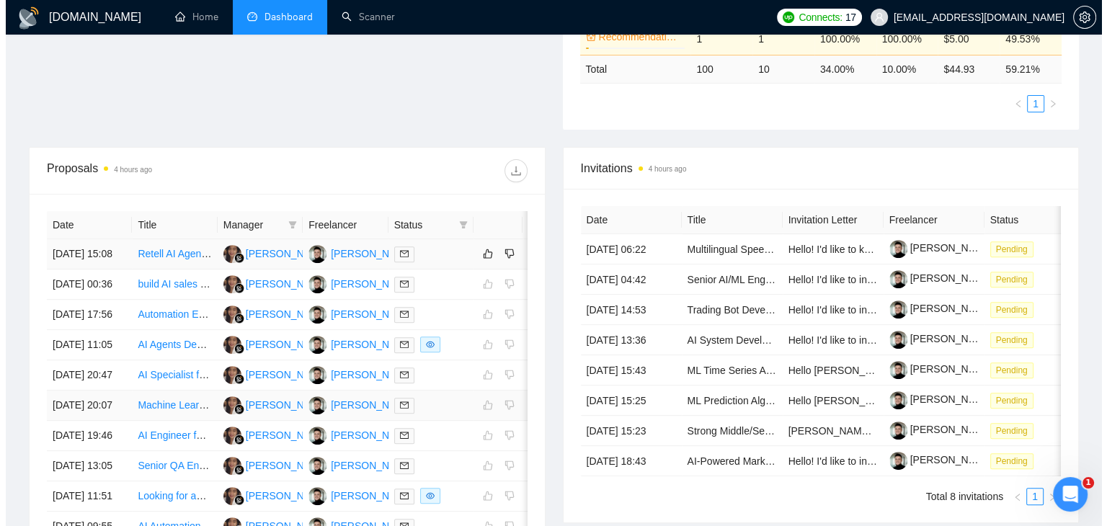
scroll to position [448, 0]
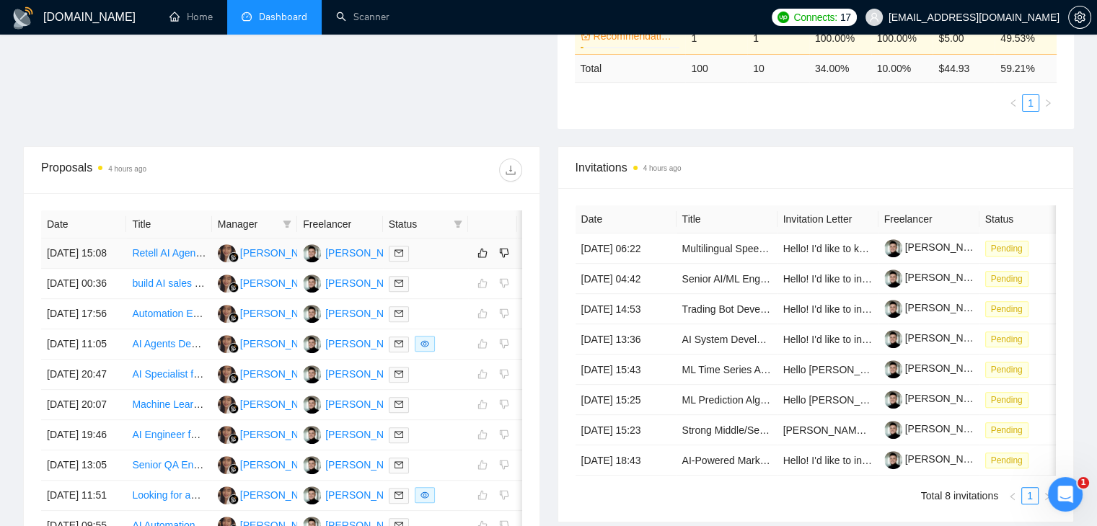
click at [449, 258] on div at bounding box center [426, 253] width 74 height 17
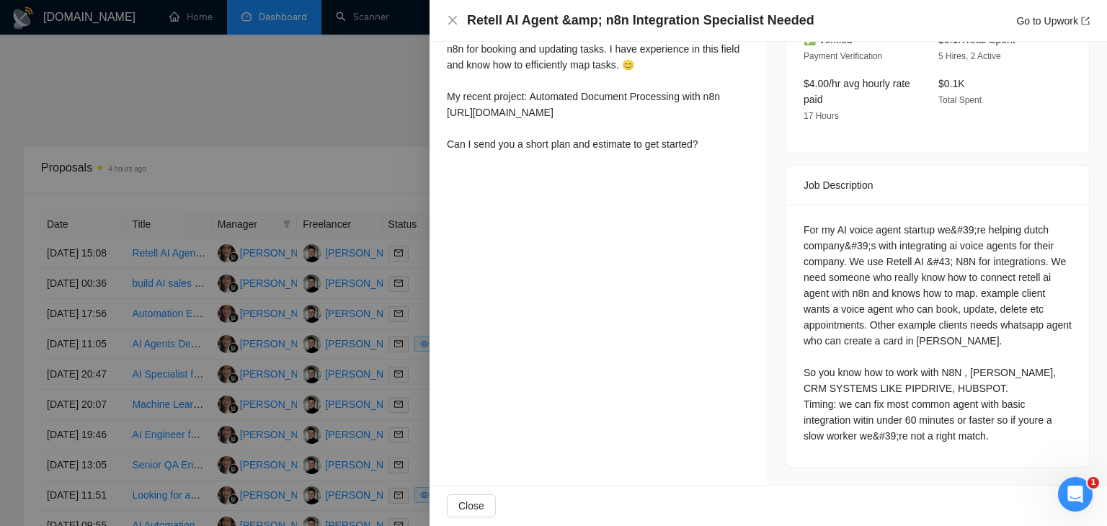
scroll to position [0, 0]
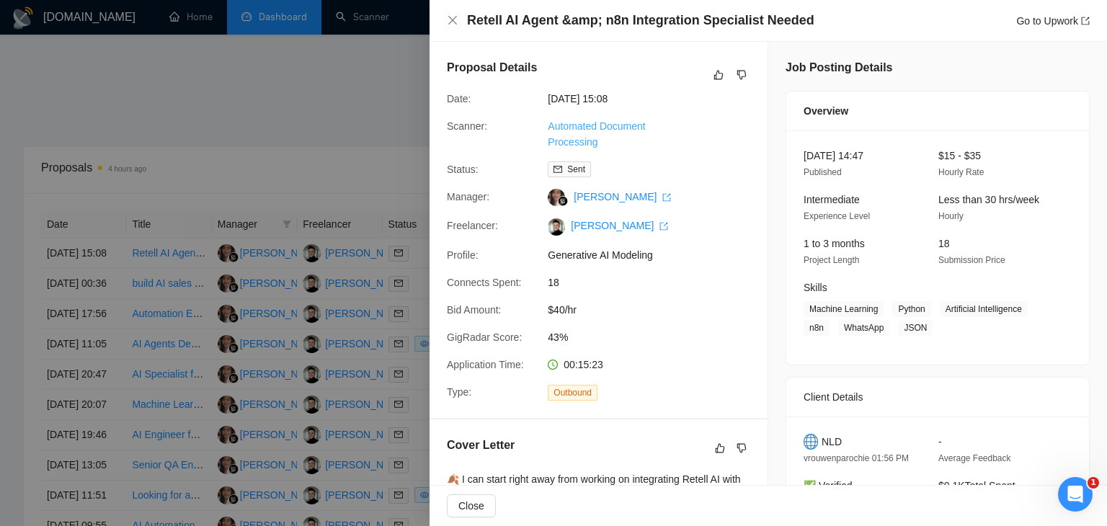
click at [579, 125] on link "Automated Document Processing" at bounding box center [596, 133] width 97 height 27
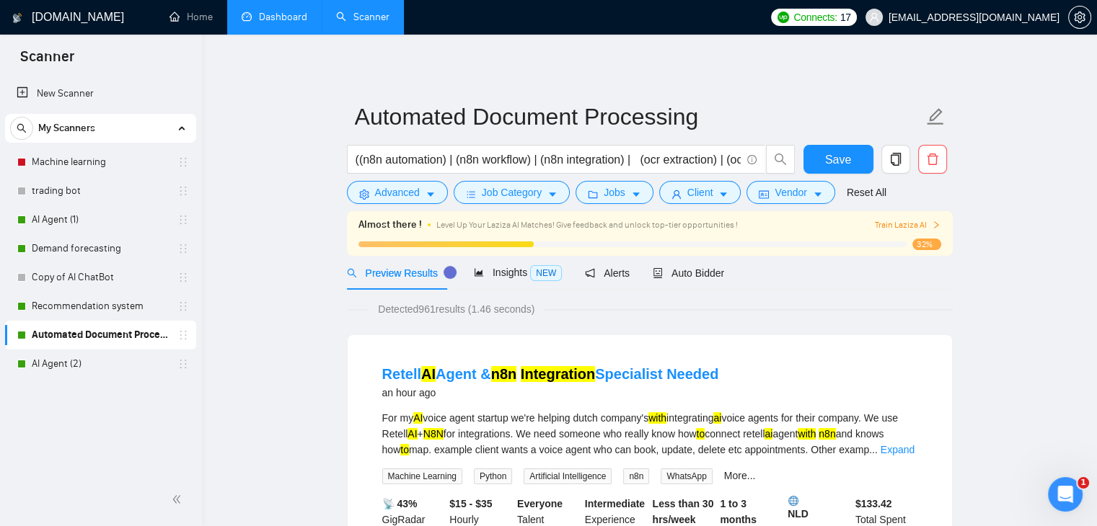
click at [282, 23] on link "Dashboard" at bounding box center [275, 17] width 66 height 12
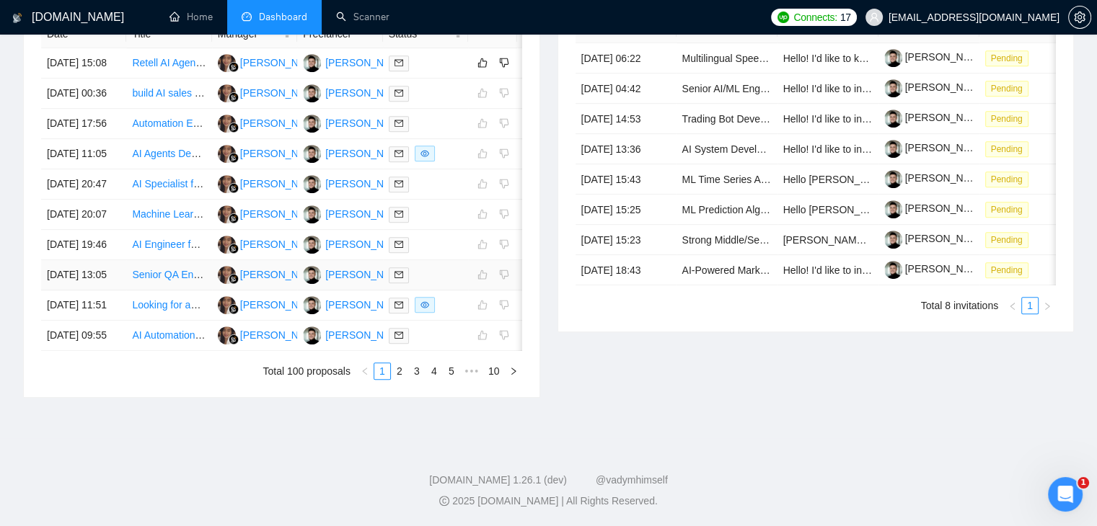
scroll to position [715, 0]
click at [456, 379] on link "5" at bounding box center [451, 371] width 16 height 16
click at [437, 379] on link "6" at bounding box center [434, 371] width 16 height 16
click at [401, 379] on link "5" at bounding box center [400, 371] width 16 height 16
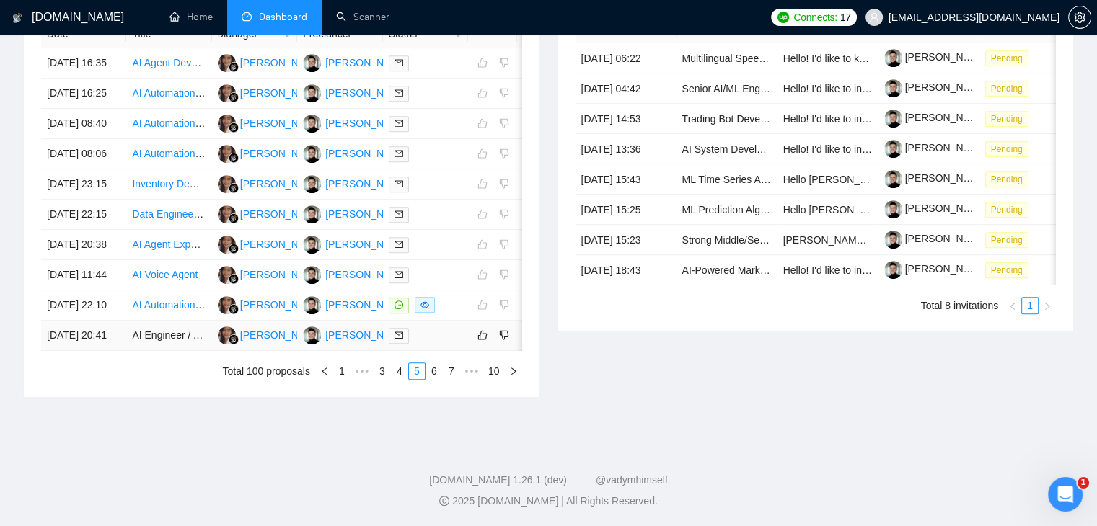
click at [443, 336] on div at bounding box center [426, 335] width 74 height 17
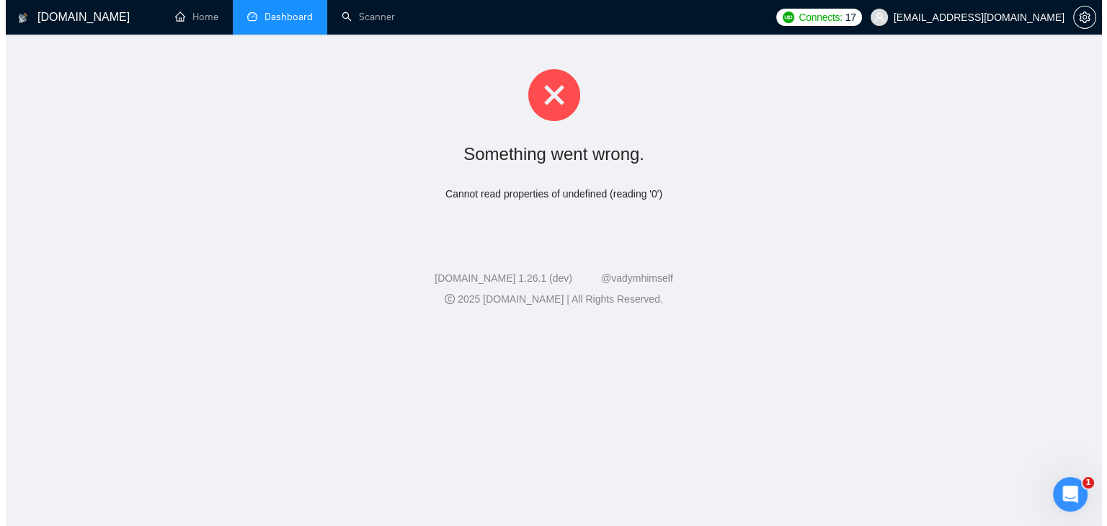
scroll to position [0, 0]
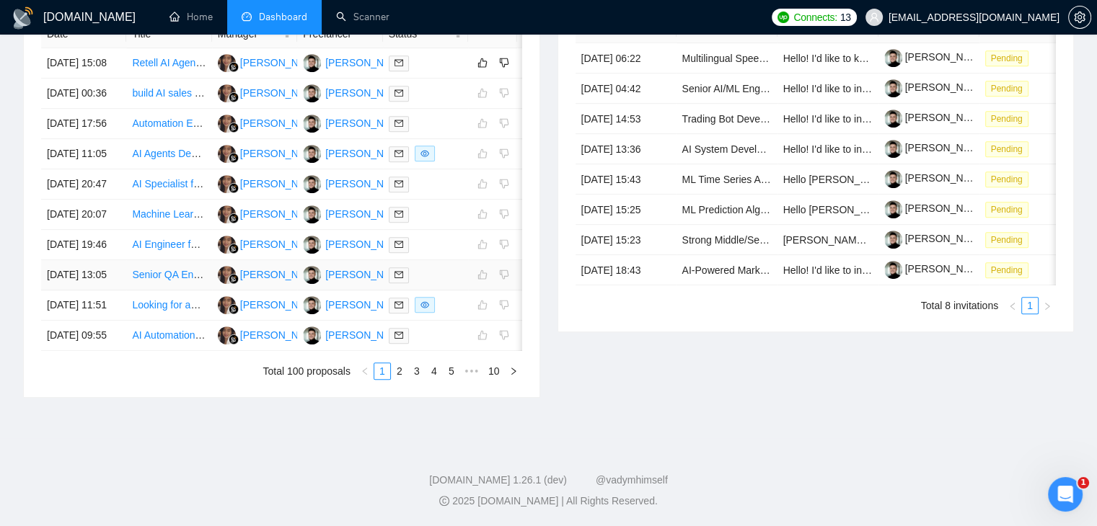
scroll to position [684, 0]
click at [455, 379] on link "5" at bounding box center [451, 371] width 16 height 16
click at [435, 379] on link "6" at bounding box center [434, 371] width 16 height 16
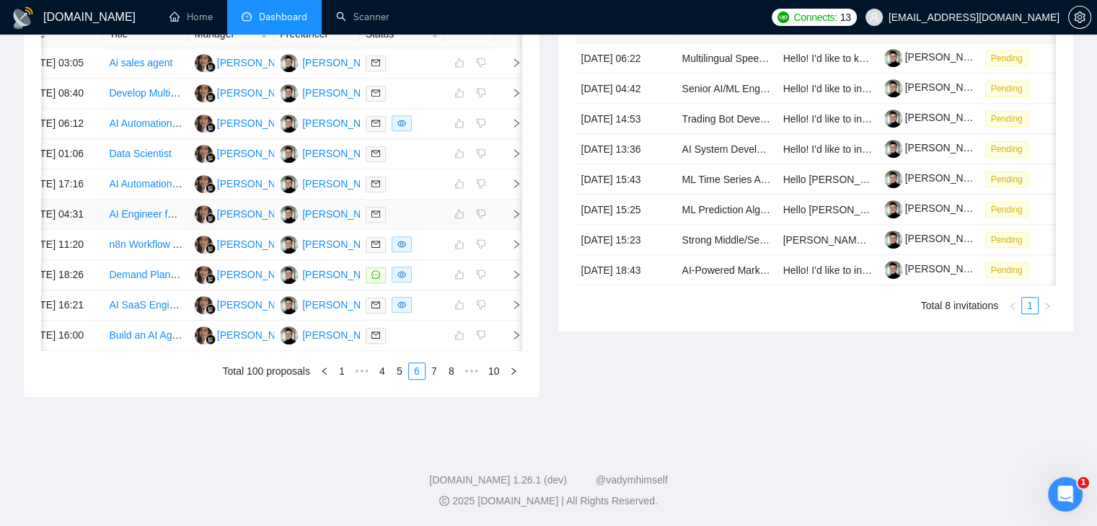
scroll to position [728, 0]
click at [433, 379] on link "7" at bounding box center [434, 371] width 16 height 16
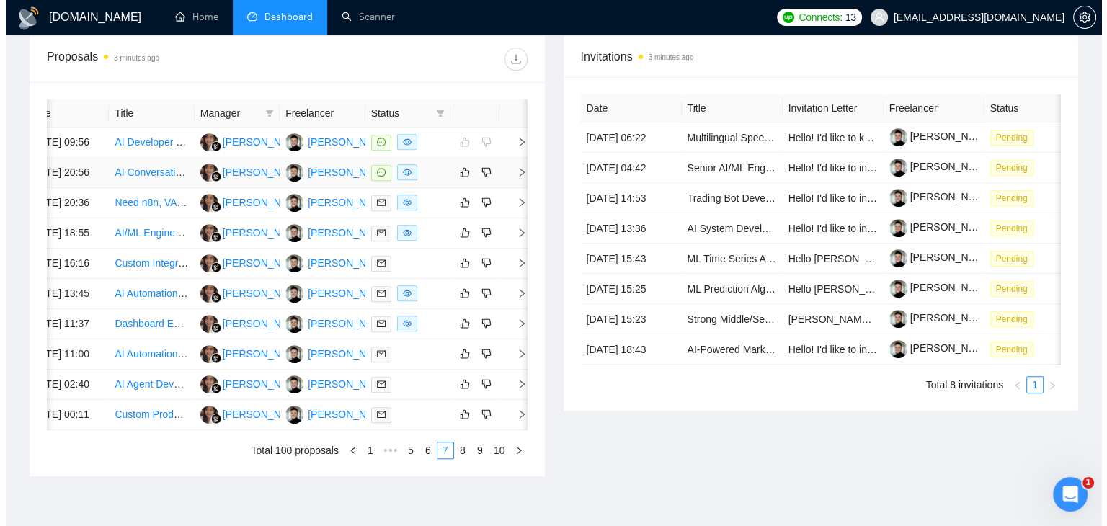
scroll to position [0, 0]
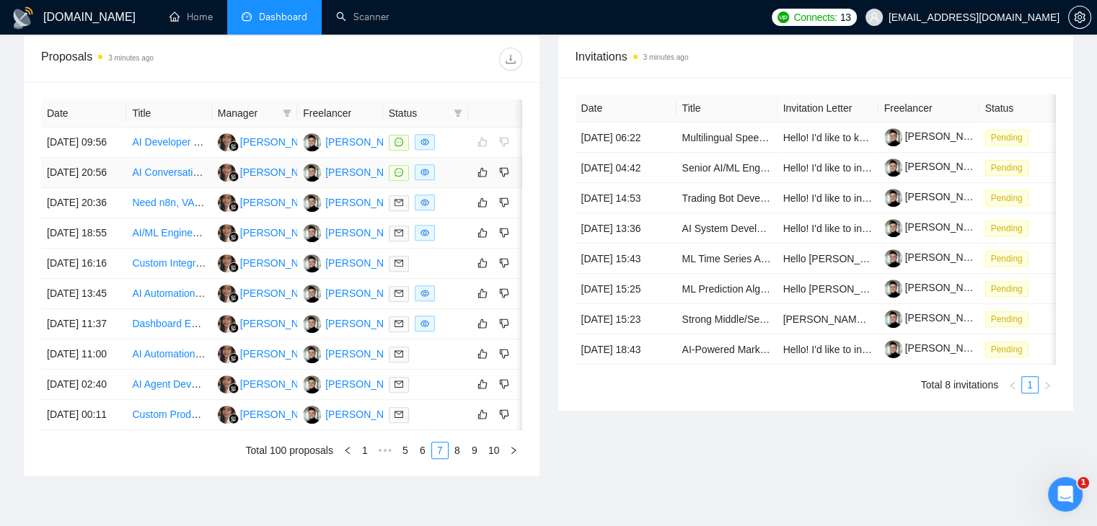
click at [456, 181] on div at bounding box center [426, 172] width 74 height 17
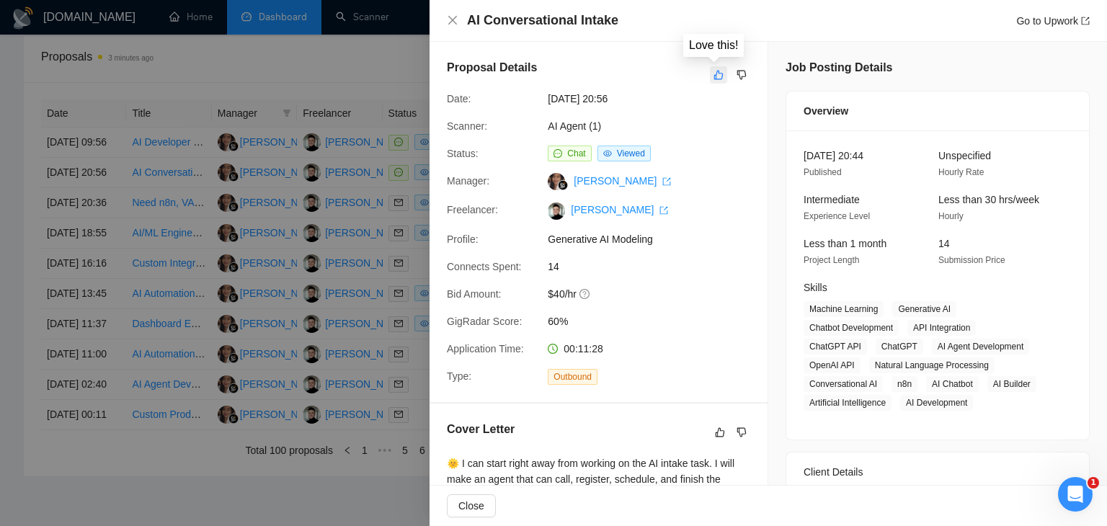
click at [715, 72] on icon "like" at bounding box center [719, 75] width 10 height 12
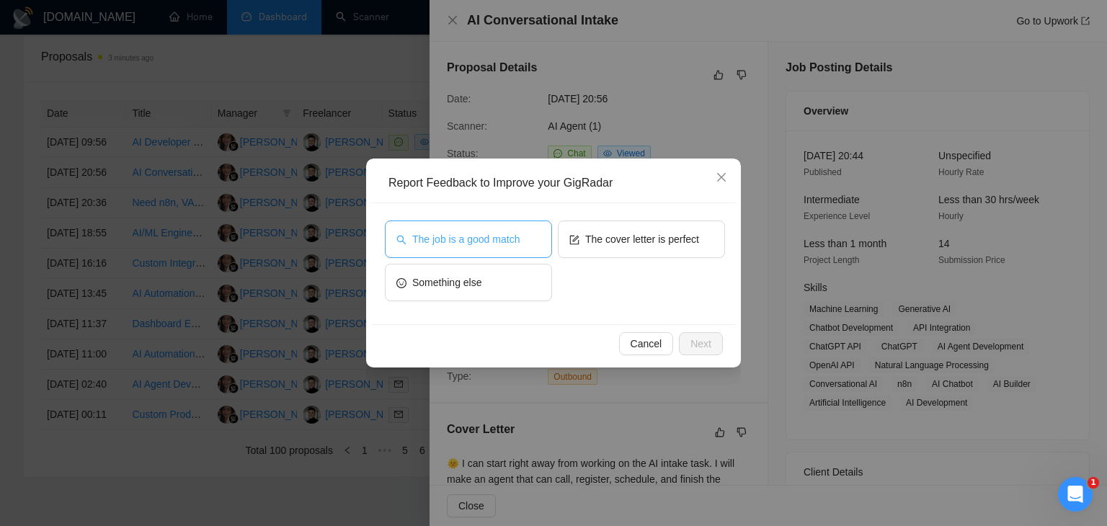
click at [457, 243] on span "The job is a good match" at bounding box center [465, 239] width 107 height 16
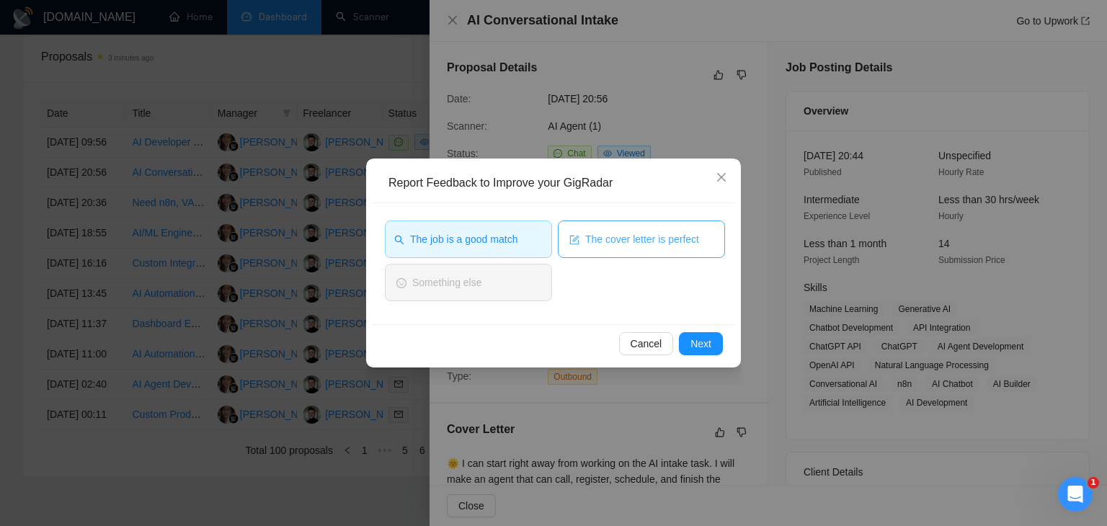
click at [611, 241] on span "The cover letter is perfect" at bounding box center [642, 239] width 114 height 16
click at [707, 348] on span "Next" at bounding box center [701, 344] width 21 height 16
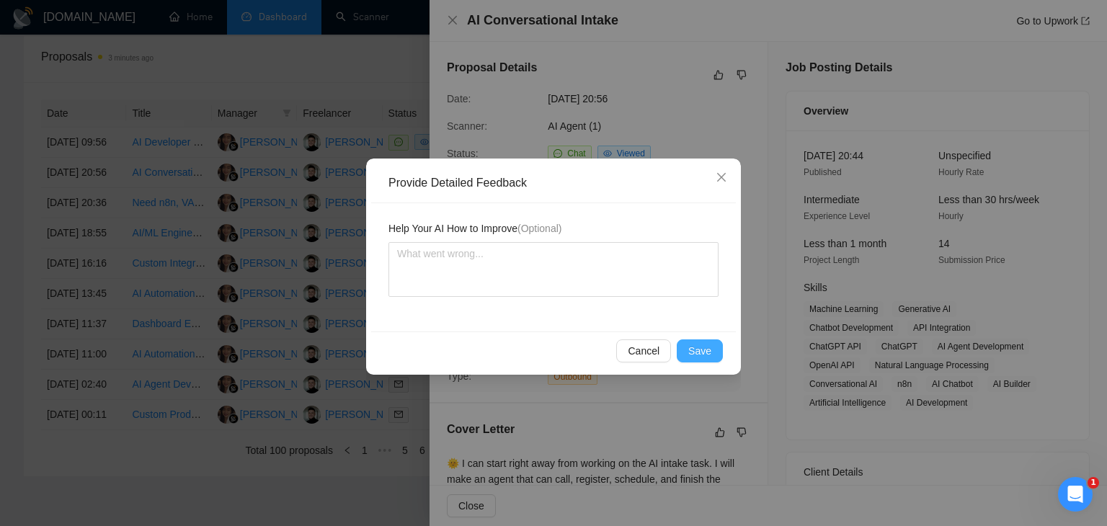
click at [704, 351] on span "Save" at bounding box center [700, 351] width 23 height 16
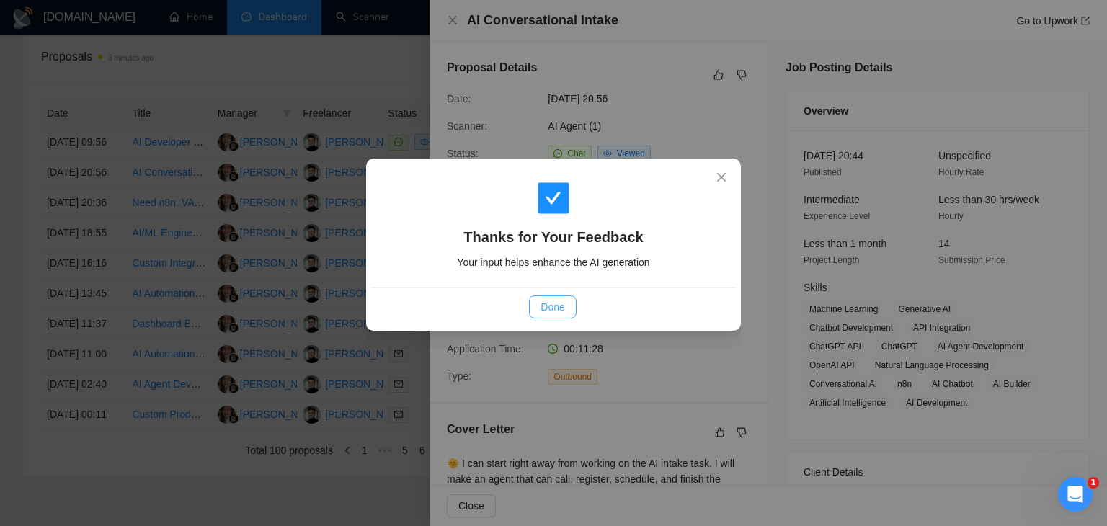
click at [547, 306] on span "Done" at bounding box center [553, 307] width 24 height 16
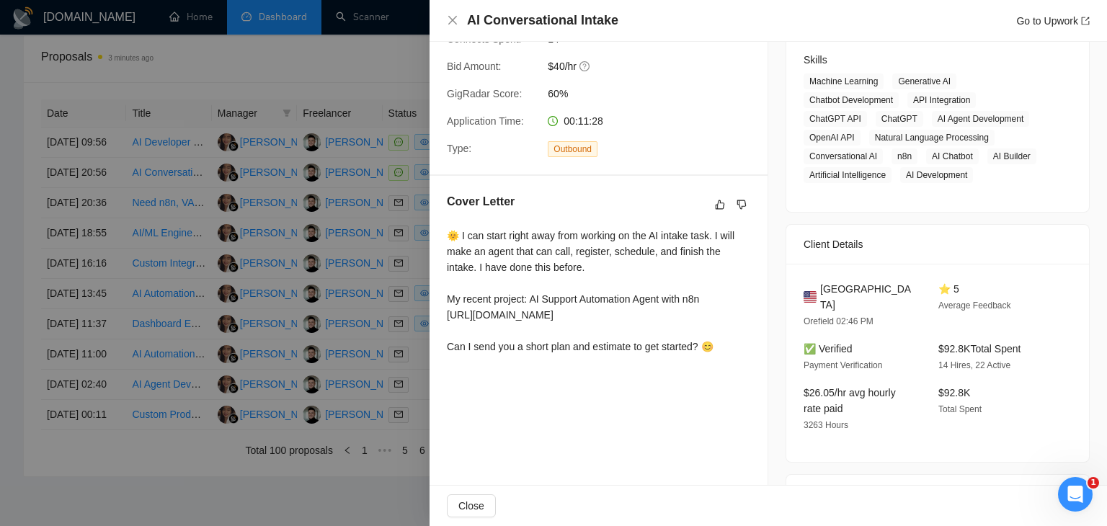
scroll to position [228, 0]
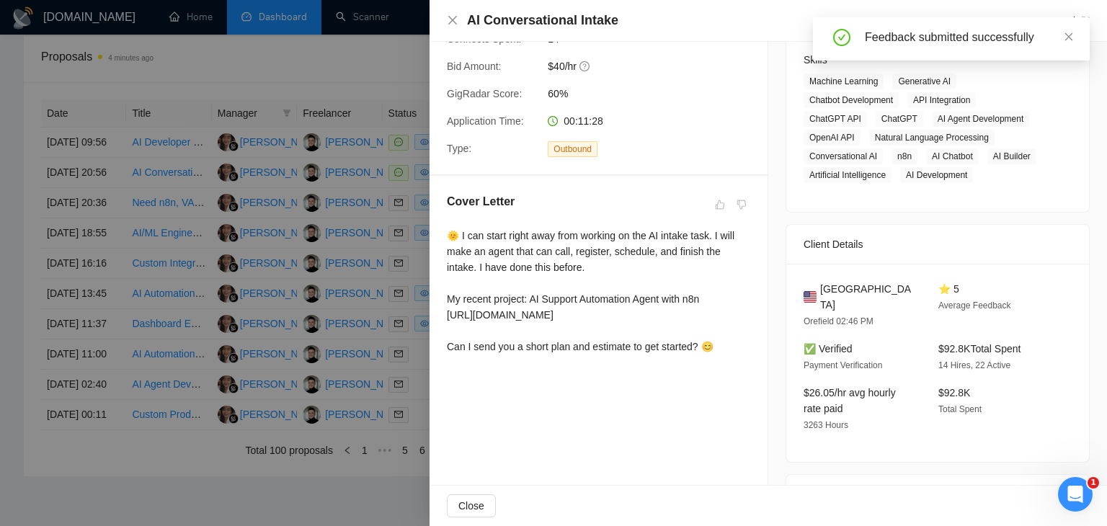
click at [307, 278] on div at bounding box center [553, 263] width 1107 height 526
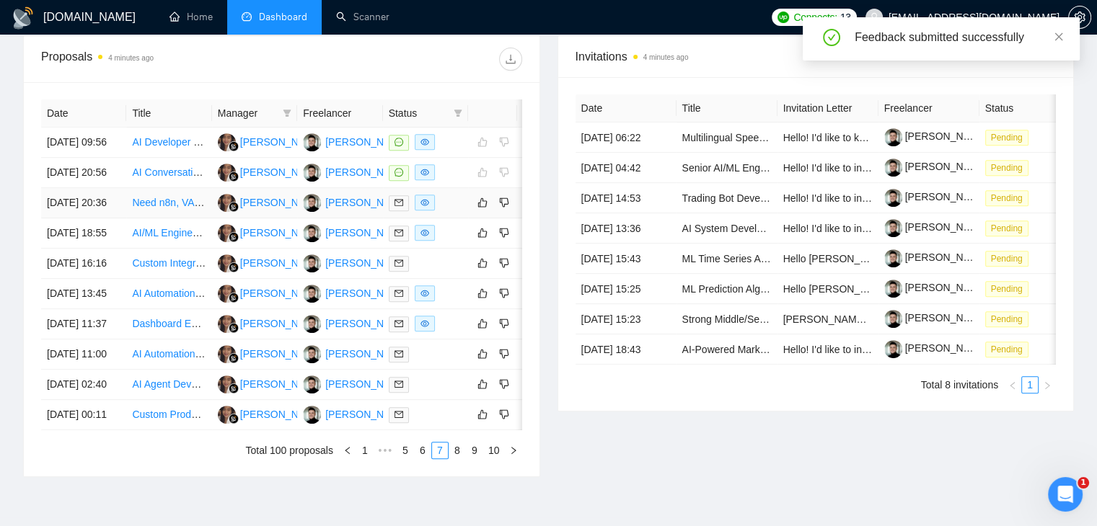
click at [463, 218] on td at bounding box center [425, 203] width 85 height 30
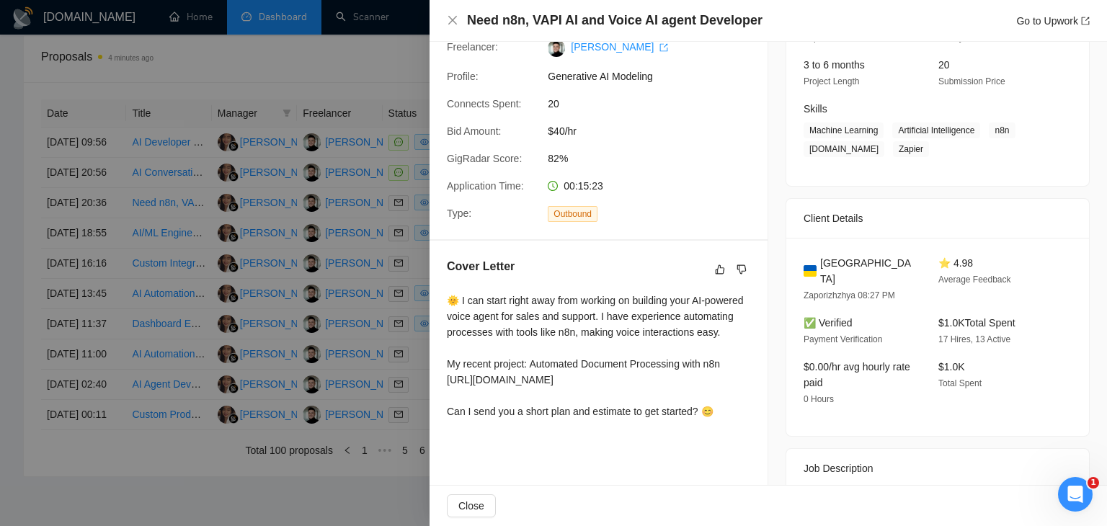
scroll to position [0, 0]
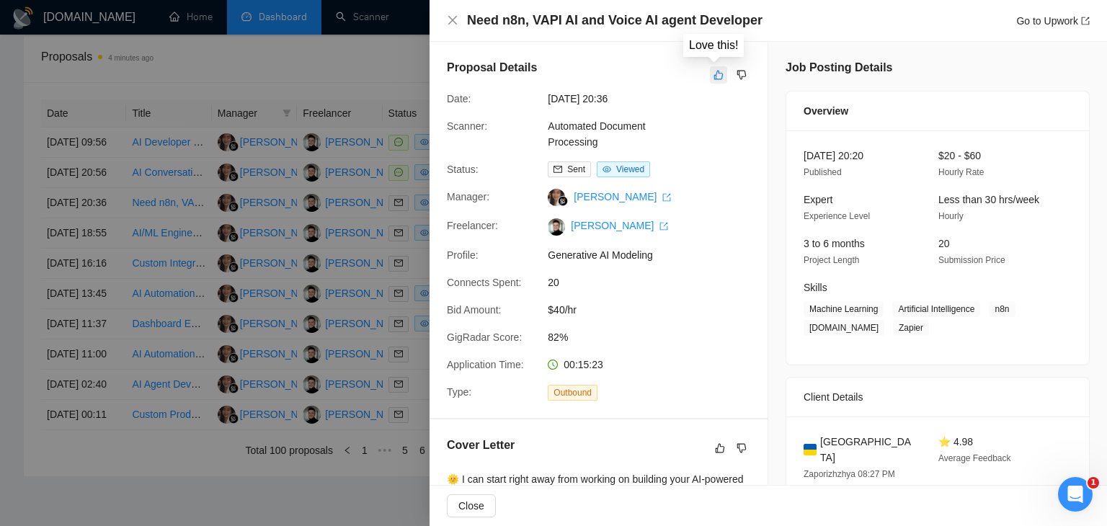
click at [715, 74] on icon "like" at bounding box center [719, 75] width 9 height 9
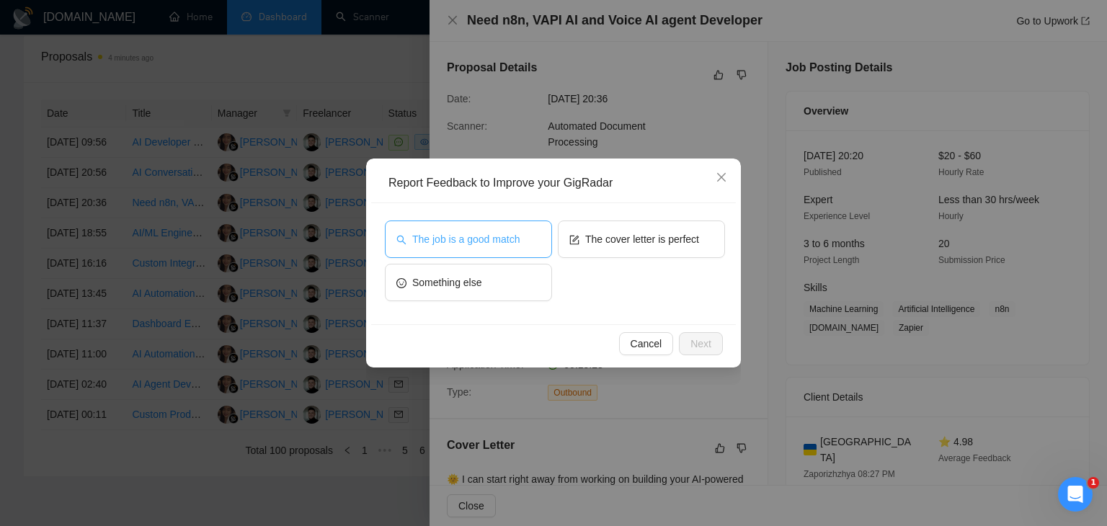
click at [479, 242] on span "The job is a good match" at bounding box center [465, 239] width 107 height 16
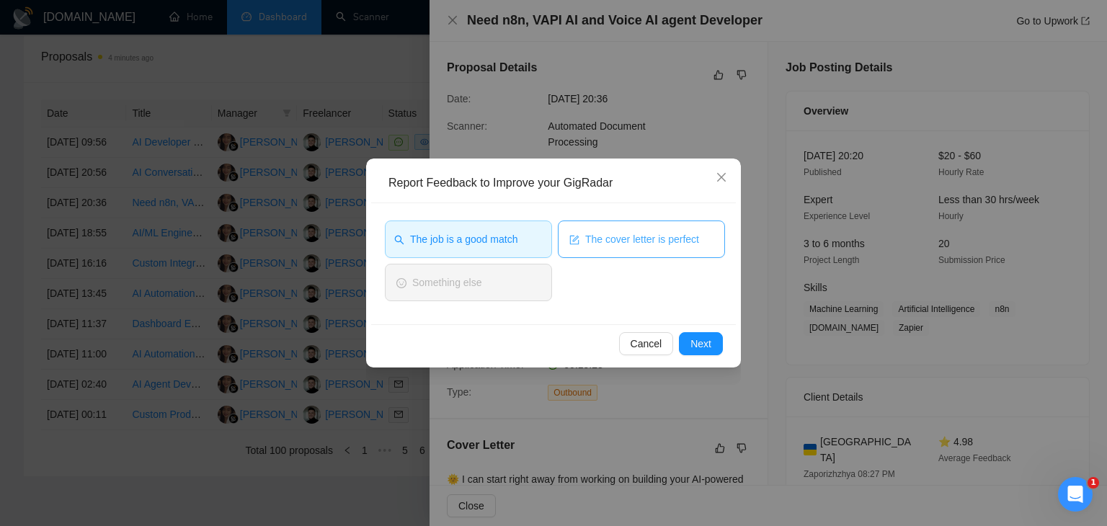
click at [662, 243] on span "The cover letter is perfect" at bounding box center [642, 239] width 114 height 16
click at [702, 344] on span "Next" at bounding box center [701, 344] width 21 height 16
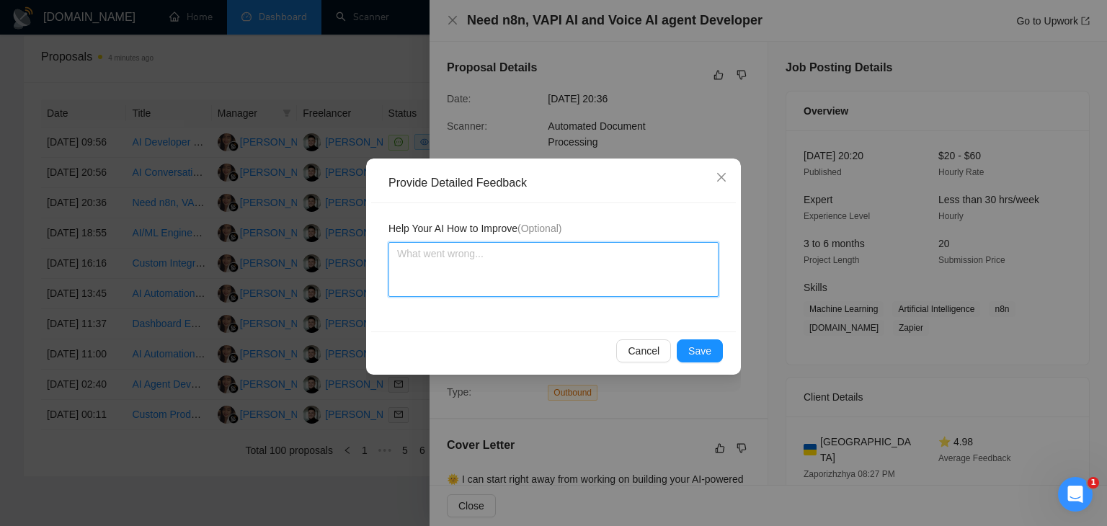
click at [467, 255] on textarea at bounding box center [554, 269] width 330 height 55
type textarea "I"
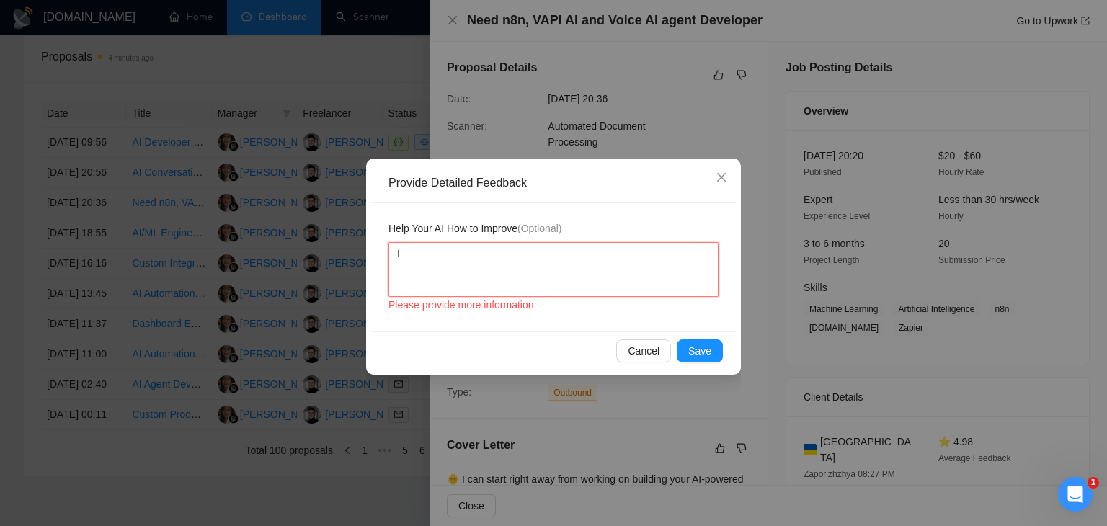
type textarea "I"
type textarea "I w"
type textarea "I wo"
type textarea "I wou"
type textarea "I woul"
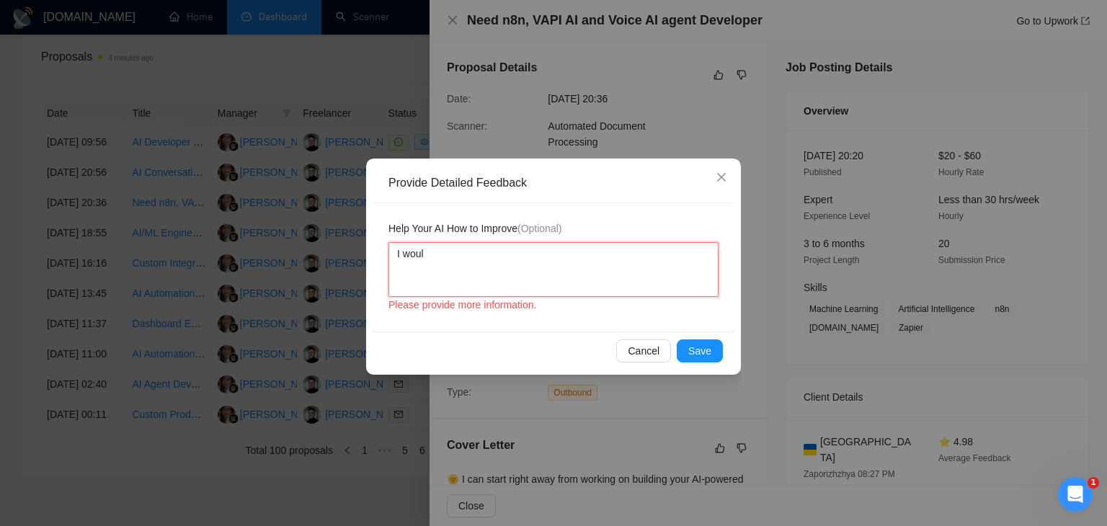
type textarea "I would"
type textarea "I would a"
type textarea "I would ad"
type textarea "I would add"
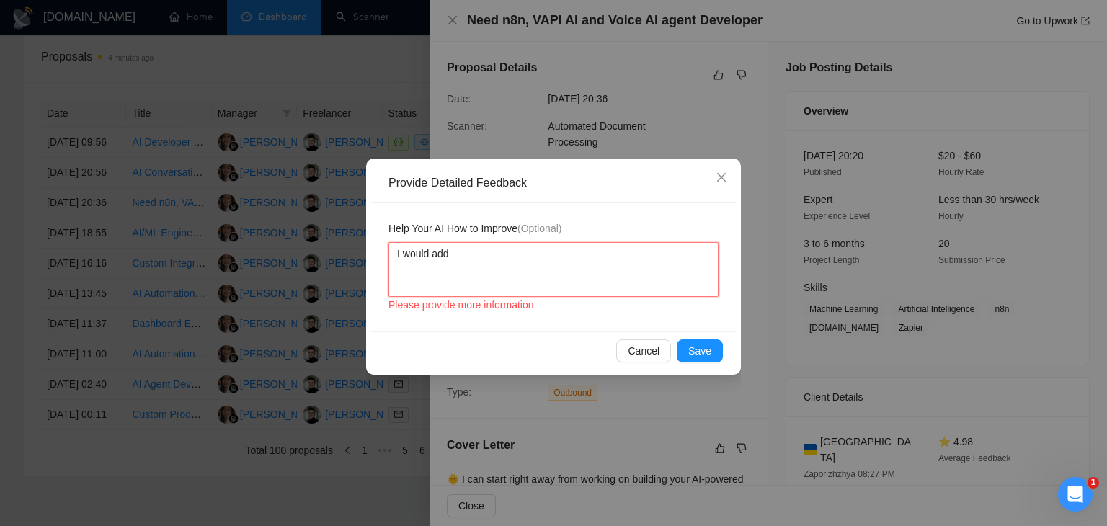
type textarea "I would add"
type textarea "I would add t"
type textarea "I would add th"
type textarea "I would add the"
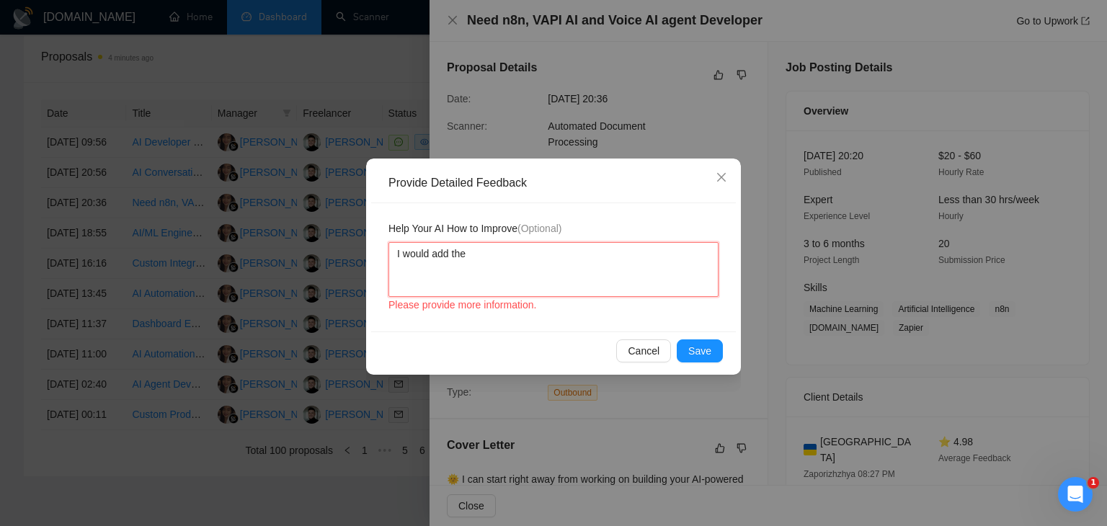
type textarea "I would add the l"
type textarea "I would add the li"
type textarea "I would add the lic"
type textarea "I would add the lick"
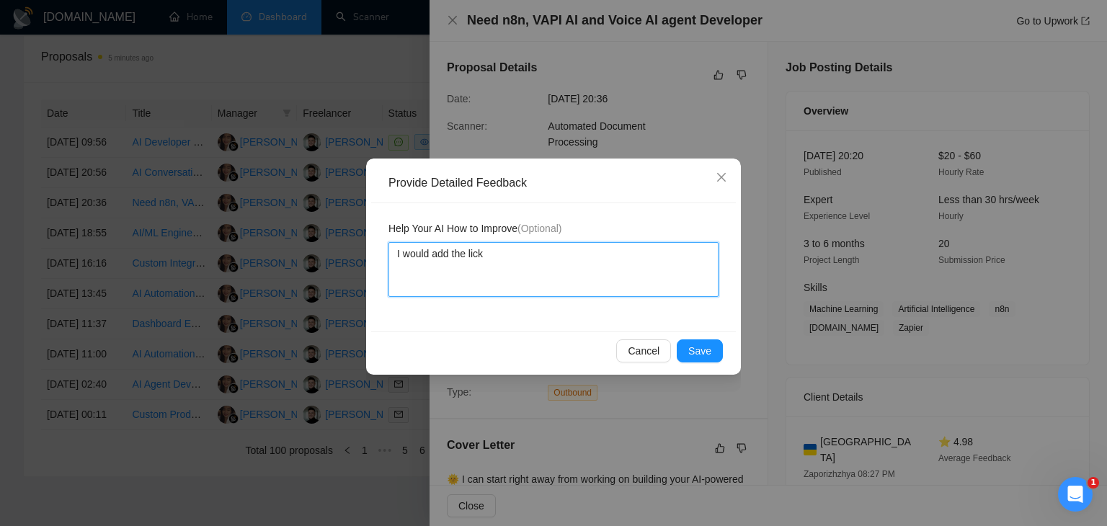
type textarea "I would add the lick t"
type textarea "I would add the lick to"
type textarea "I would add the lick to т"
type textarea "I would add the lick to т8"
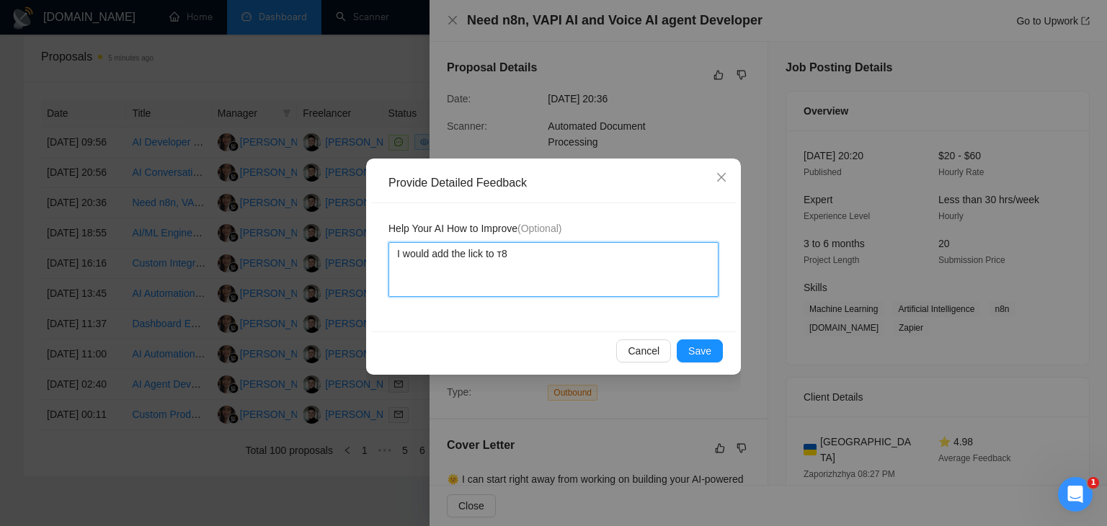
type textarea "I would add the lick to т8т"
type textarea "I would add the lick to т8"
type textarea "I would add the lick to т"
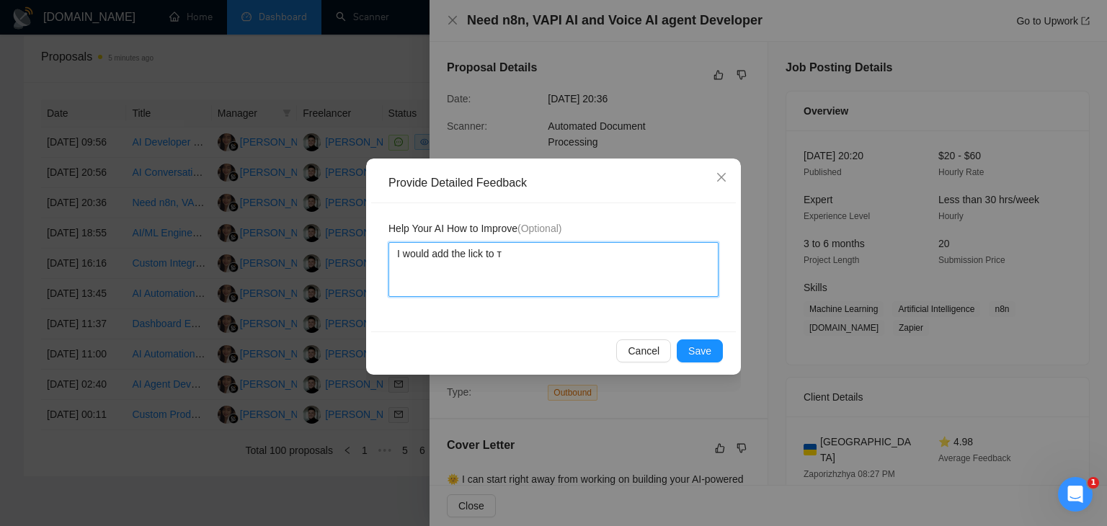
type textarea "I would add the lick to"
type textarea "I would add the lick to n"
type textarea "I would add the lick to n8"
type textarea "I would add the lick to n8n"
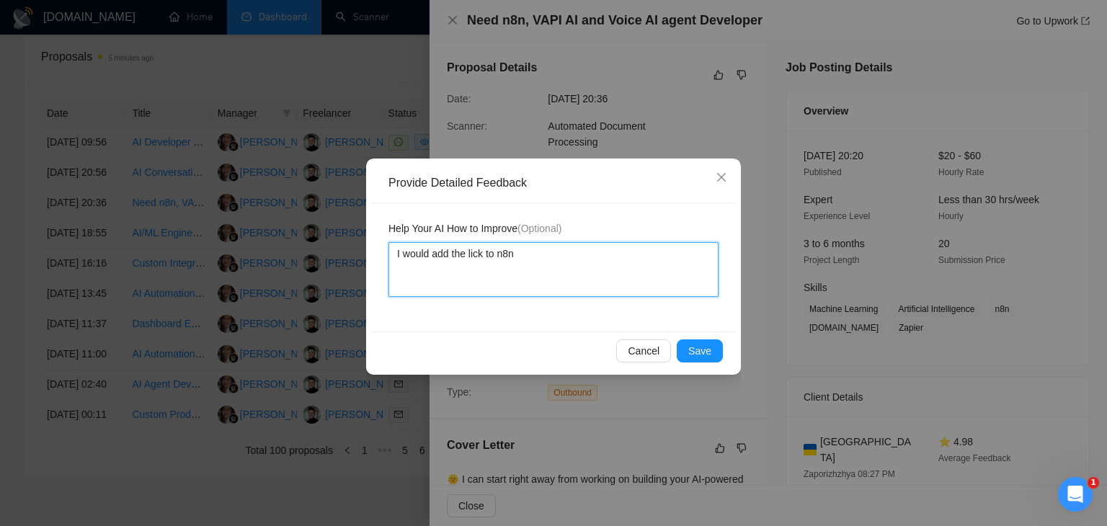
type textarea "I would add the lick to n8n з"
type textarea "I would add the lick to n8n зк"
type textarea "I would add the lick to n8n зкщ"
type textarea "I would add the lick to n8n зкщо"
type textarea "I would add the lick to n8n зкщоу"
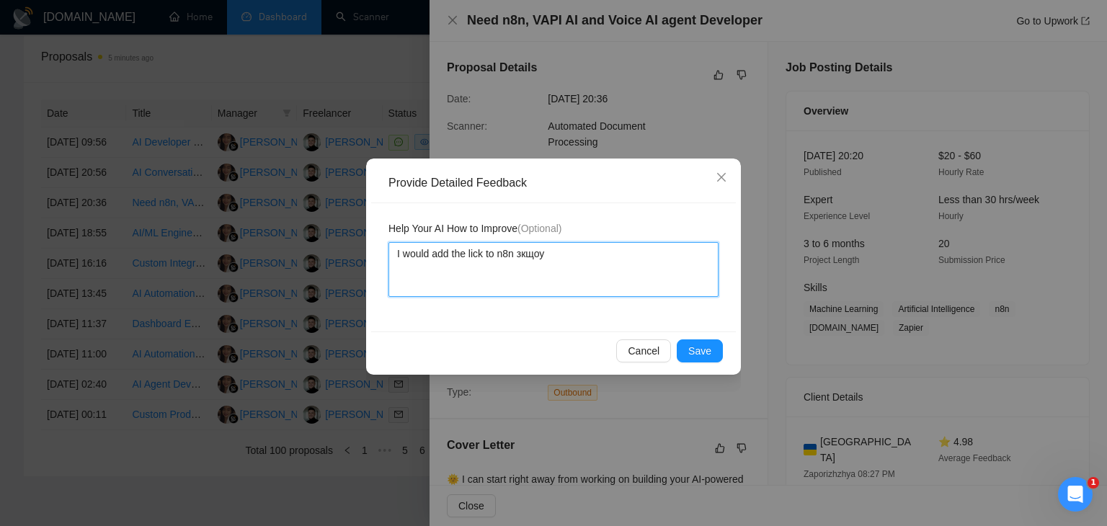
type textarea "I would add the lick to n8n зкщоус"
type textarea "I would add the lick to n8n зкщоусе"
type textarea "I would add the lick to n8n зкщоусе ф"
type textarea "I would add the lick to n8n зкщоусе фі"
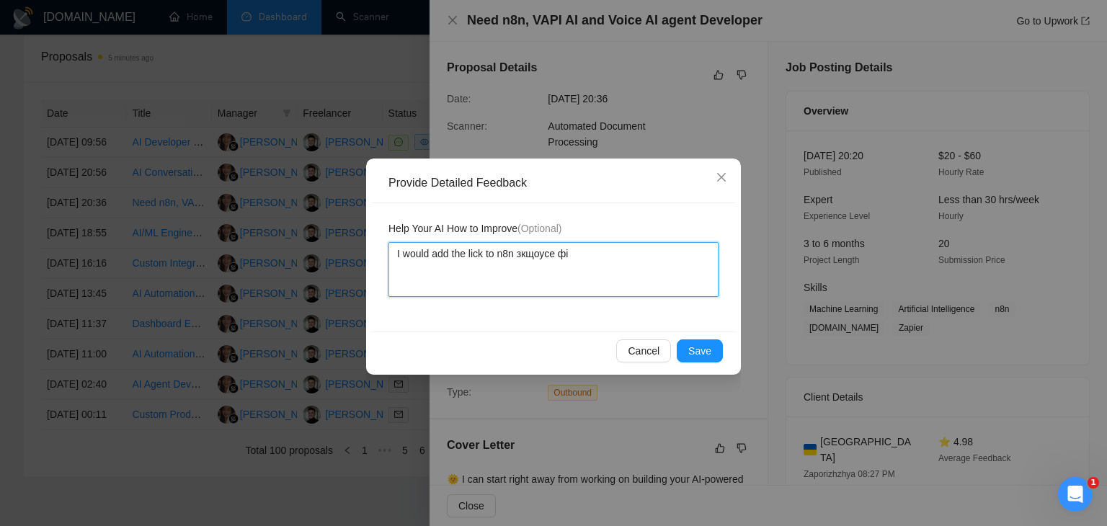
type textarea "I would add the lick to n8n зкщоусе фі"
type textarea "I would add the lick to n8n зкщоусе фі ц"
type textarea "I would add the lick to n8n зкщоусе фі цу"
type textarea "I would add the lick to n8n зкщоусе фі цуд"
type textarea "I would add the lick to n8n зкщоусе фі цудд"
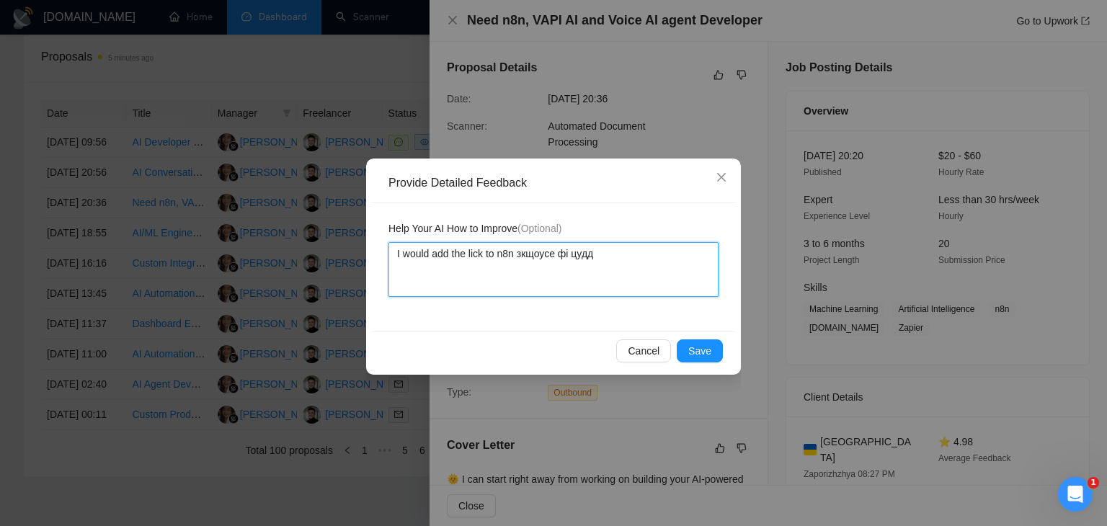
type textarea "I would add the lick to n8n зкщоусе фі цуд"
type textarea "I would add the lick to n8n зкщоусе фі цу"
type textarea "I would add the lick to n8n зкщоусе фі ц"
type textarea "I would add the lick to n8n зкщоусе фі"
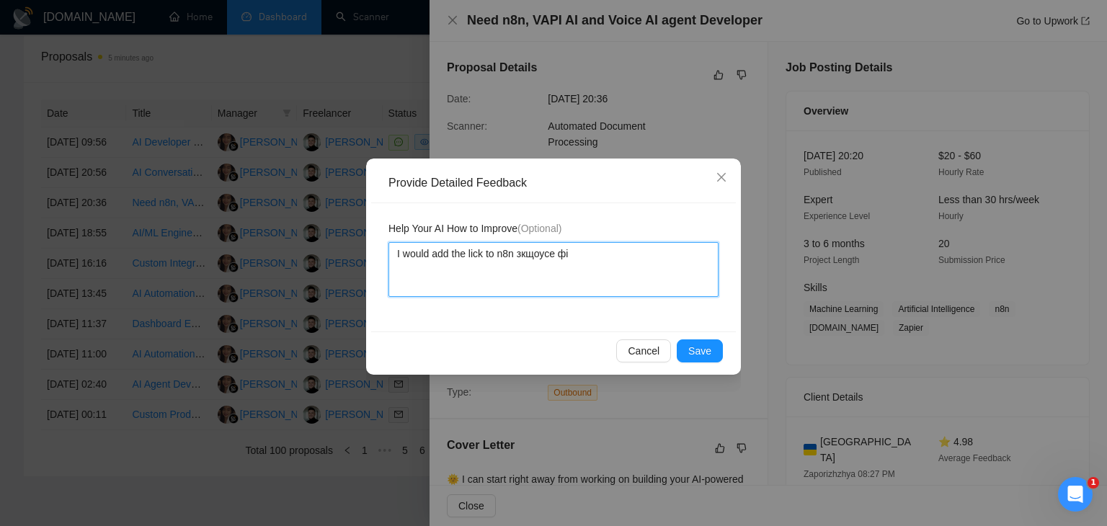
type textarea "I would add the lick to n8n зкщоусе ф"
type textarea "I would add the lick to n8n зкщоусе"
type textarea "I would add the lick to n8n зкщоус"
type textarea "I would add the lick to n8n зкщоу"
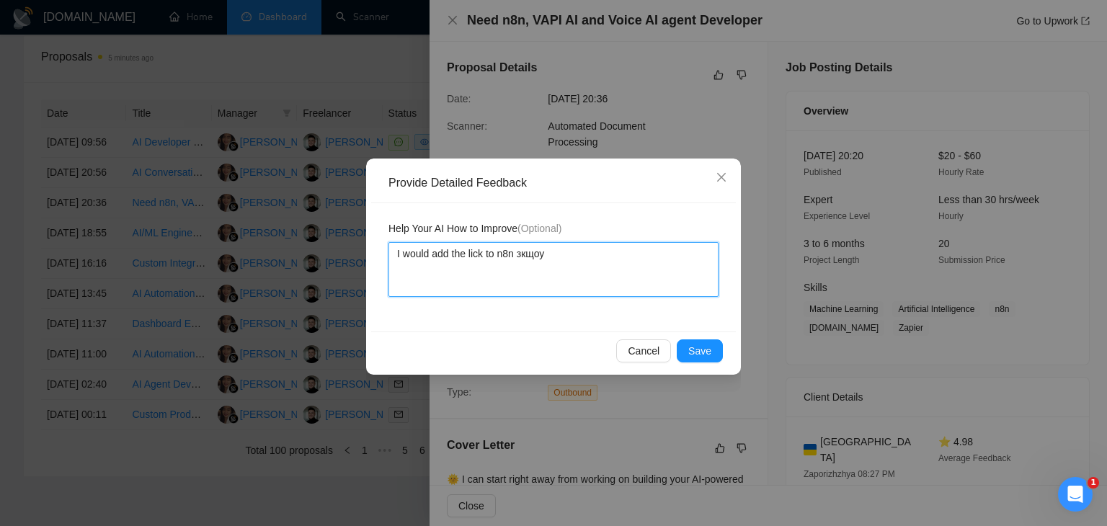
type textarea "I would add the lick to n8n зкщо"
type textarea "I would add the lick to n8n зкщ"
type textarea "I would add the lick to n8n зк"
type textarea "I would add the lick to n8n з"
type textarea "I would add the lick to n8n"
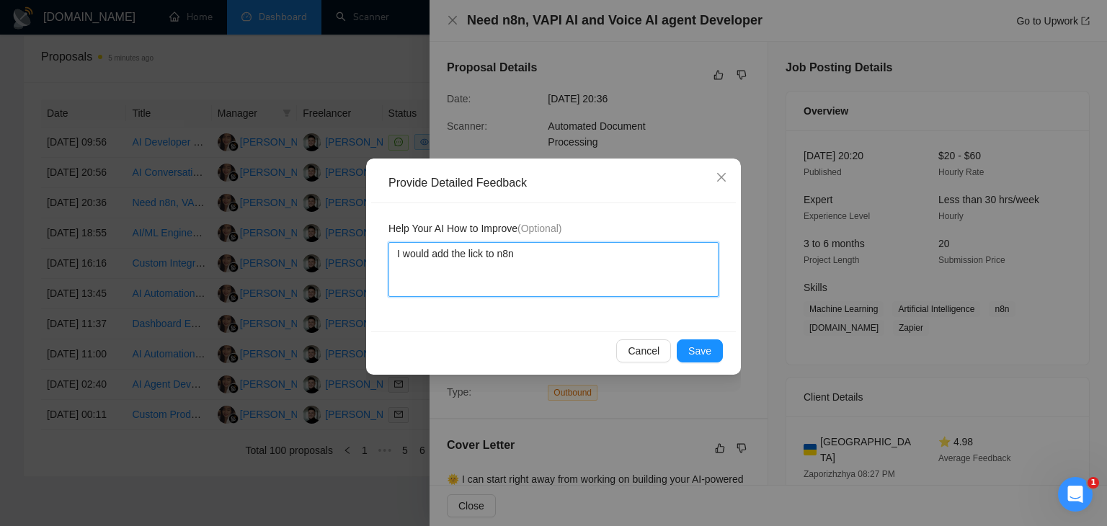
type textarea "I would add the lick to n8n p"
type textarea "I would add the lick to n8n pr"
type textarea "I would add the lick to n8n pro"
type textarea "I would add the lick to n8n proj"
type textarea "I would add the lick to n8n proje"
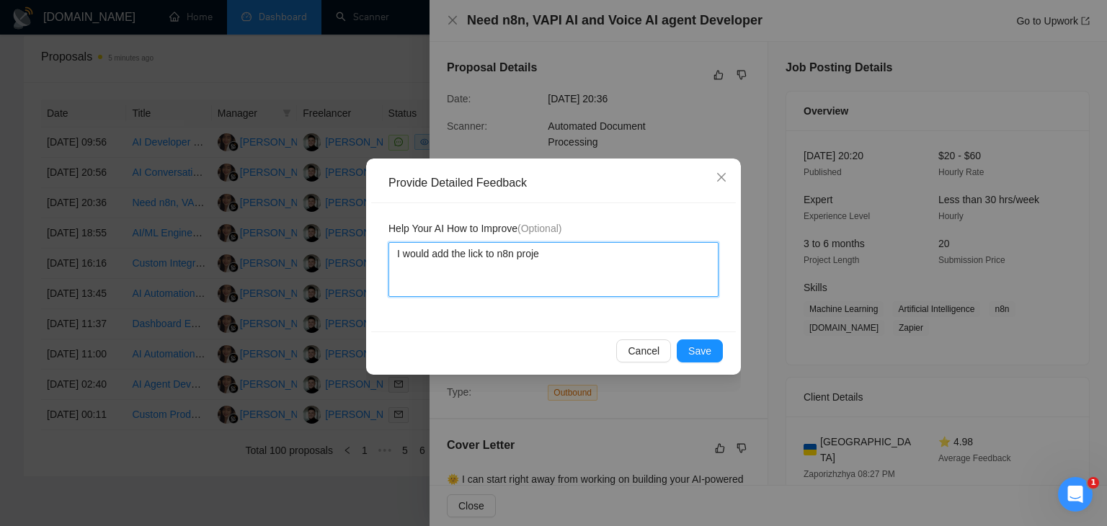
type textarea "I would add the lick to n8n projec"
type textarea "I would add the lick to n8n project"
type textarea "I would add the lick to n8n project a"
type textarea "I would add the lick to n8n project as"
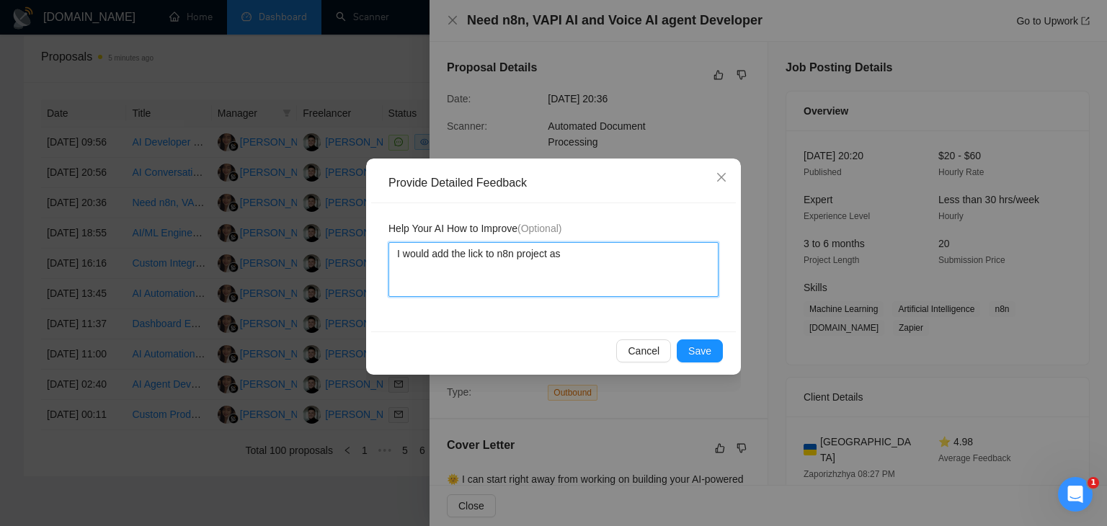
type textarea "I would add the lick to n8n project as"
type textarea "I would add the lick to n8n project as w"
type textarea "I would add the lick to n8n project as we"
type textarea "I would add the lick to n8n project as wel"
type textarea "I would add the lick to n8n project as well"
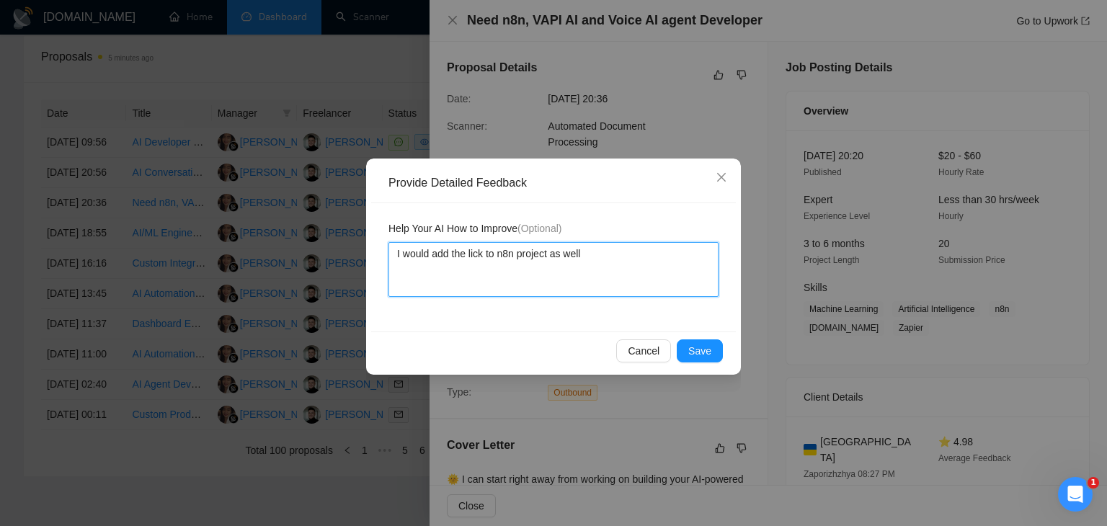
type textarea "I would add the lick to n8n project as well"
type textarea "I would add the lick to n8n project as well /"
type textarea "I would add the lick to n8n project as well"
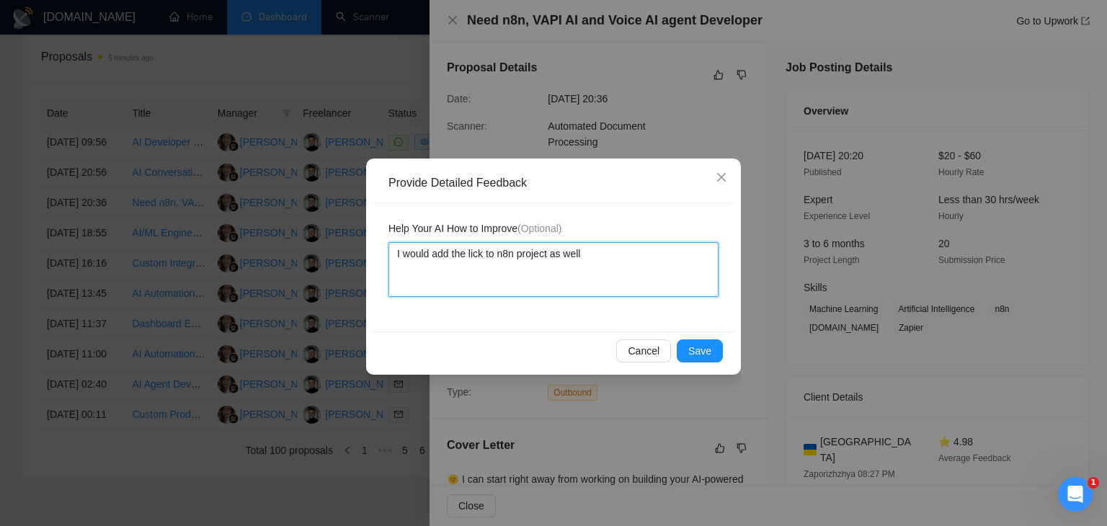
type textarea "I would add the lick to n8n project as well ."
type textarea "I would add the lick to n8n project as well . A"
type textarea "I would add the lick to n8n project as well . An"
type textarea "I would add the lick to n8n project as well . Ano"
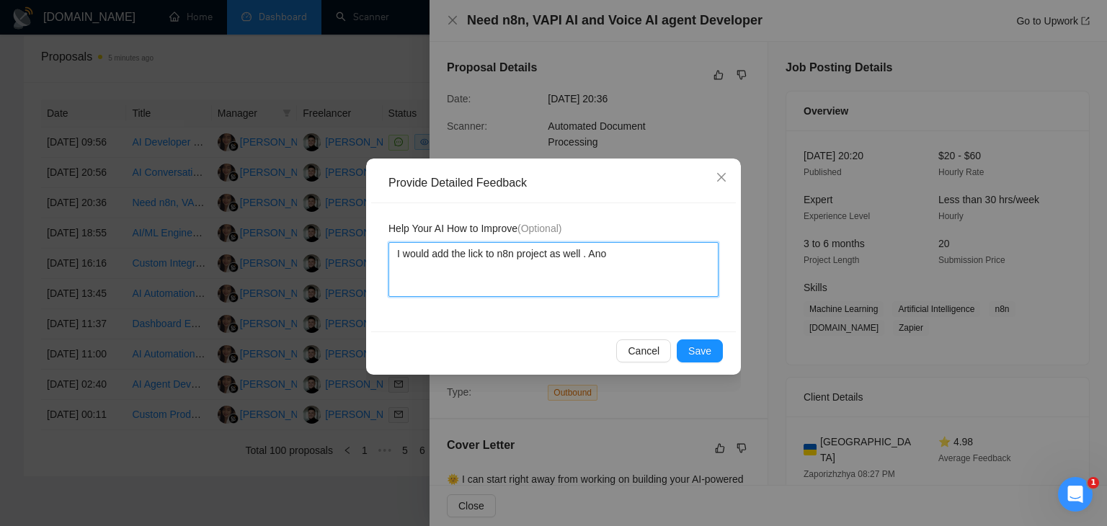
type textarea "I would add the lick to n8n project as well . Anot"
type textarea "I would add the lick to n8n project as well . [GEOGRAPHIC_DATA]"
type textarea "I would add the lick to n8n project as well . Anothe"
type textarea "I would add the lick to n8n project as well . Another"
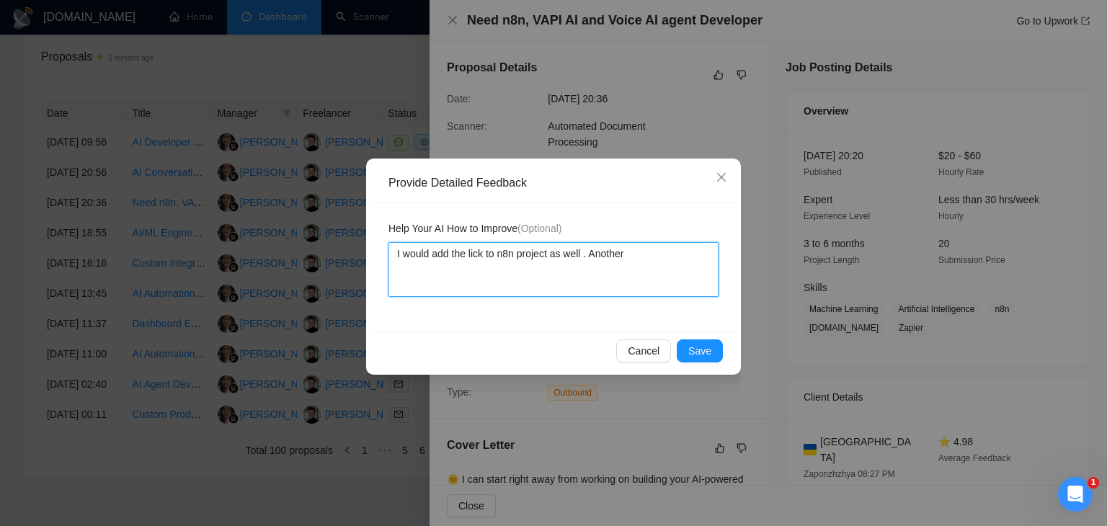
type textarea "I would add the lick to n8n project as well . Another i"
type textarea "I would add the lick to n8n project as well . Another in"
type textarea "I would add the lick to n8n project as well . Another inf"
type textarea "I would add the lick to n8n project as well . Another info"
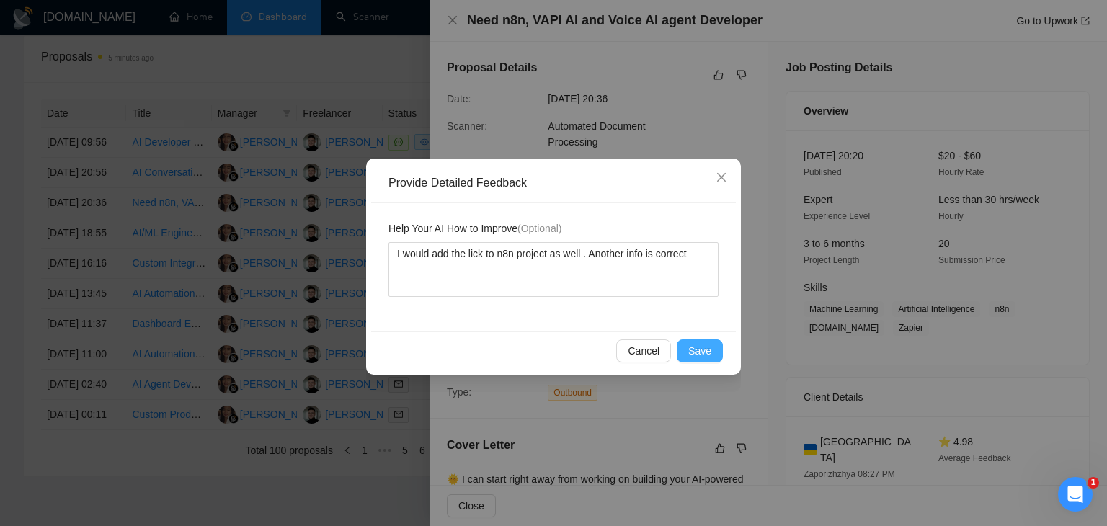
click at [701, 347] on span "Save" at bounding box center [700, 351] width 23 height 16
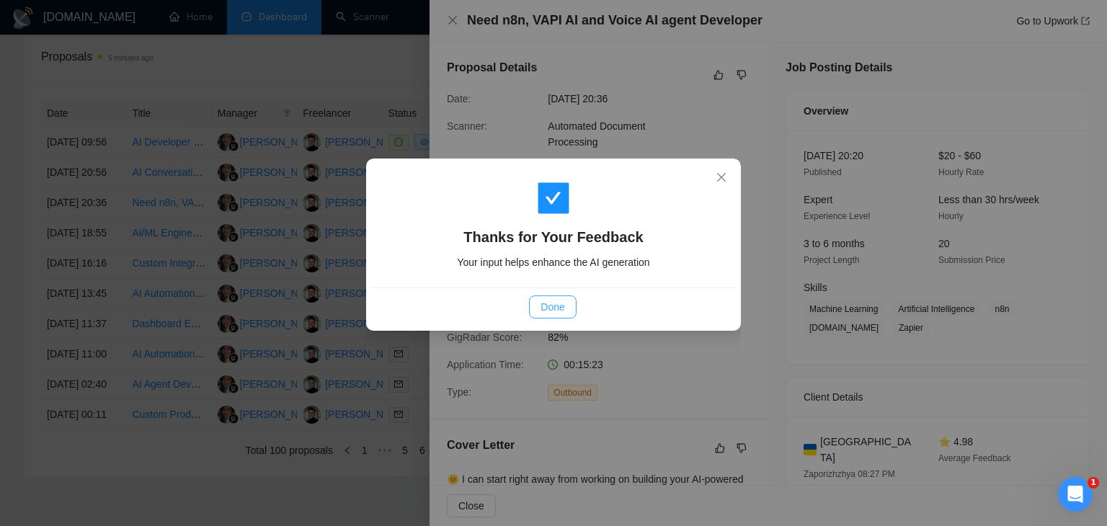
click at [548, 308] on span "Done" at bounding box center [553, 307] width 24 height 16
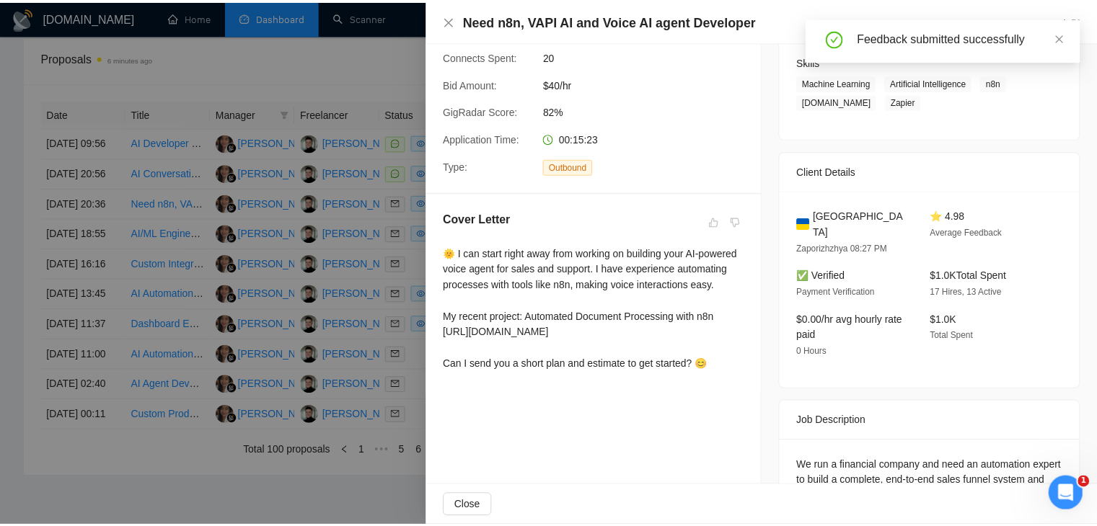
scroll to position [316, 0]
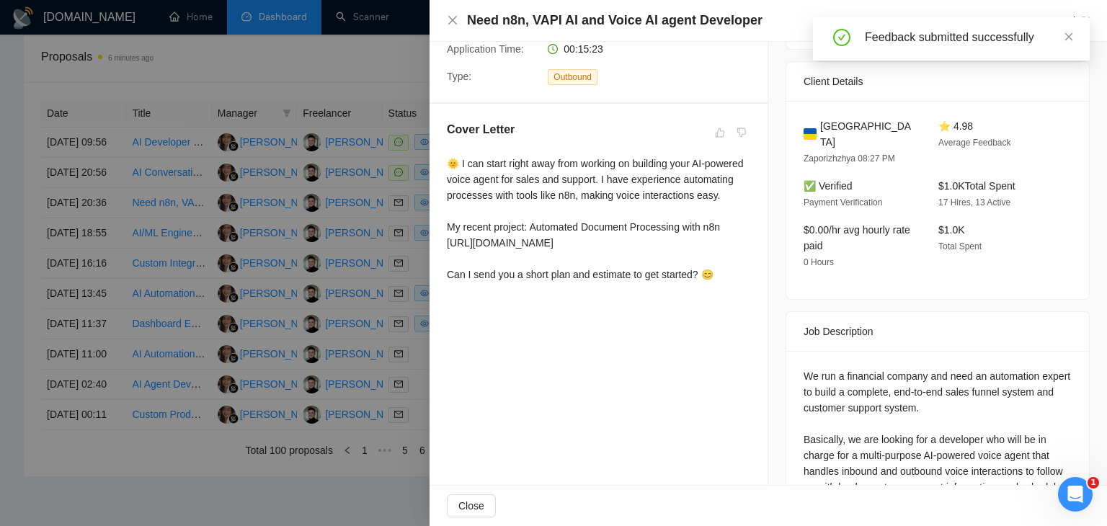
click at [373, 216] on div at bounding box center [553, 263] width 1107 height 526
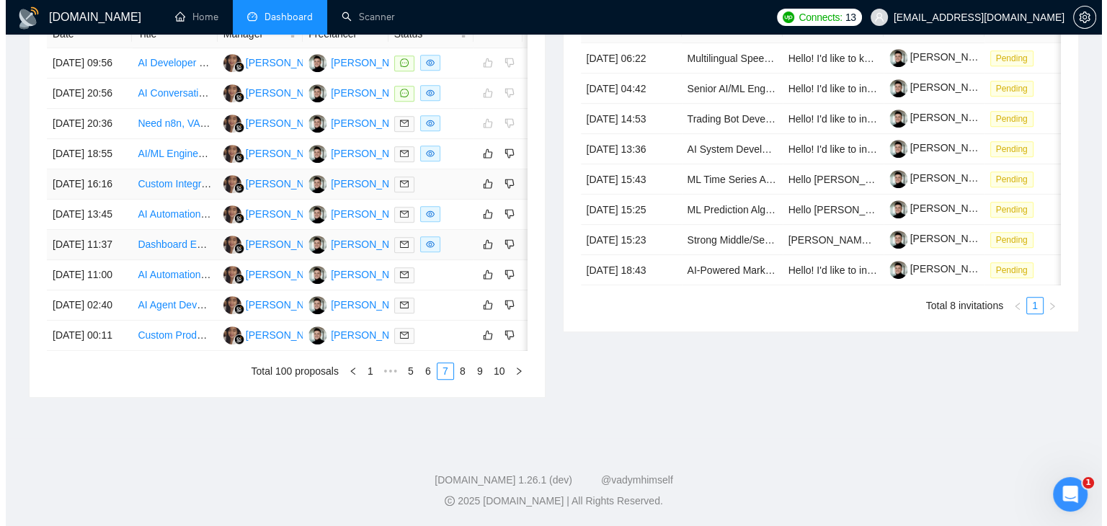
scroll to position [671, 0]
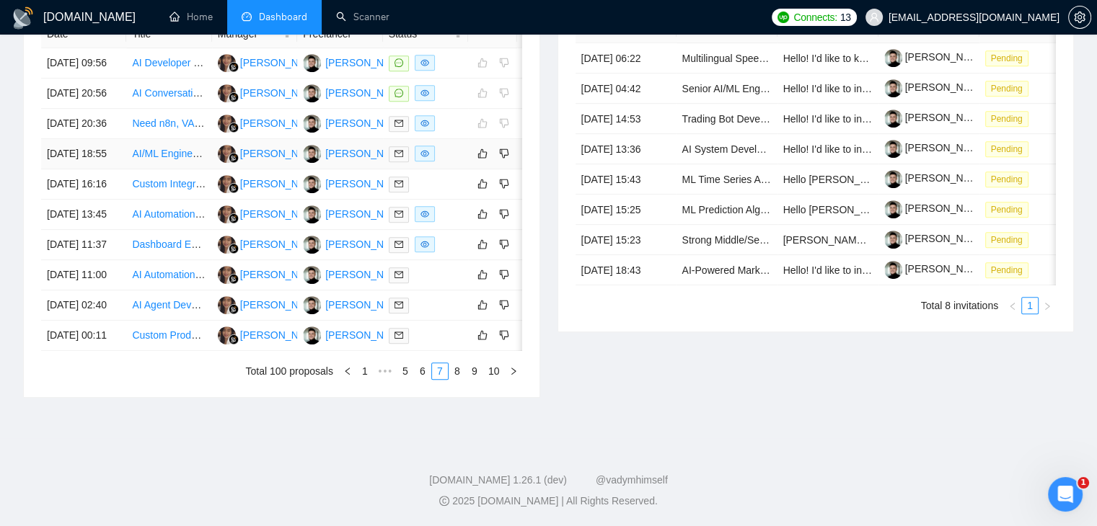
click at [456, 162] on div at bounding box center [426, 154] width 74 height 17
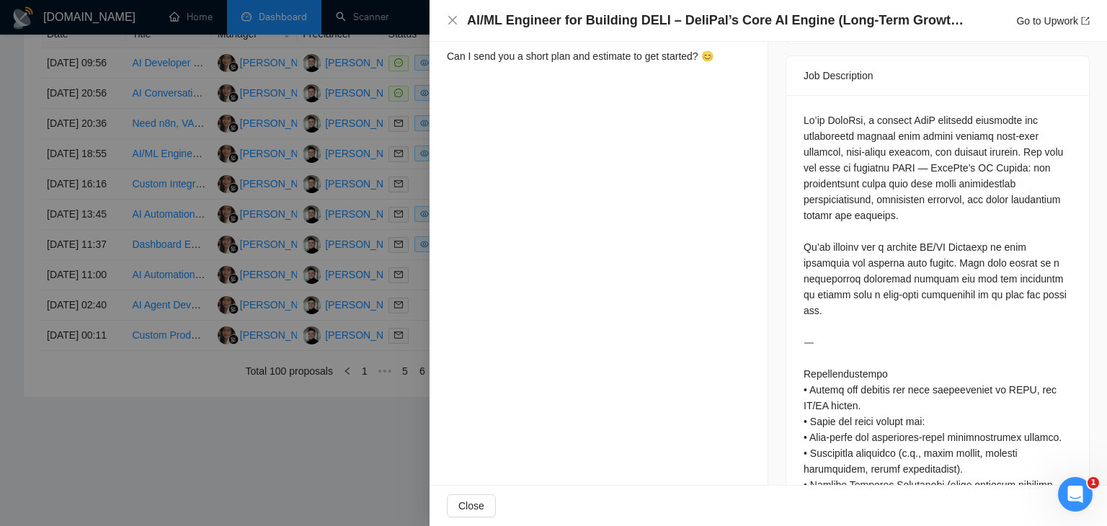
scroll to position [0, 0]
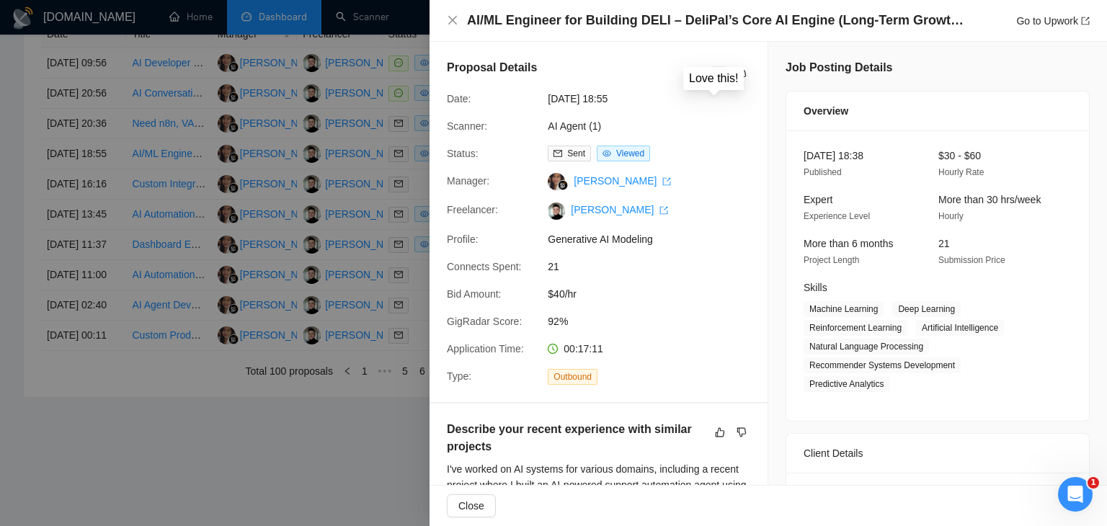
click at [714, 75] on icon "like" at bounding box center [719, 75] width 10 height 12
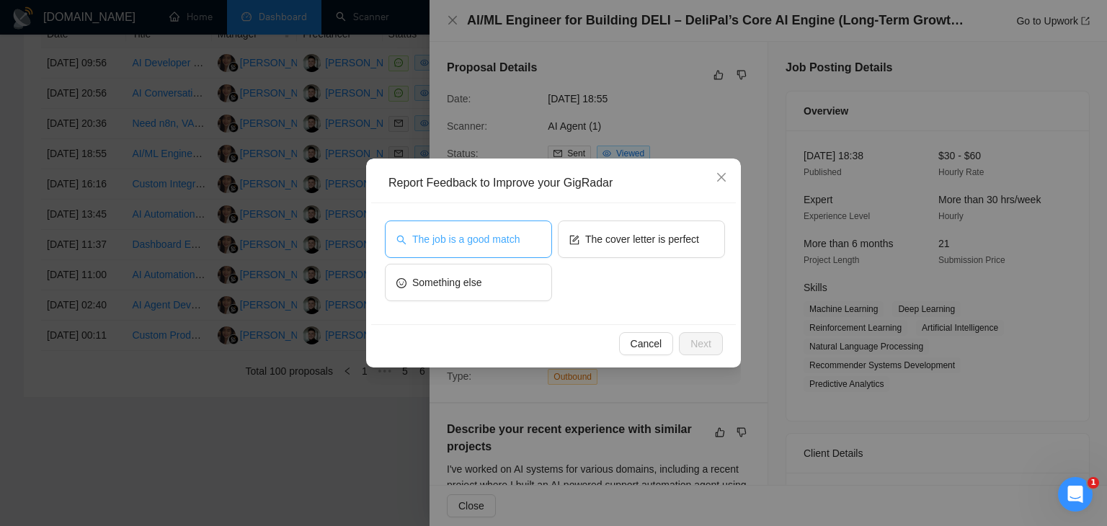
click at [474, 234] on span "The job is a good match" at bounding box center [465, 239] width 107 height 16
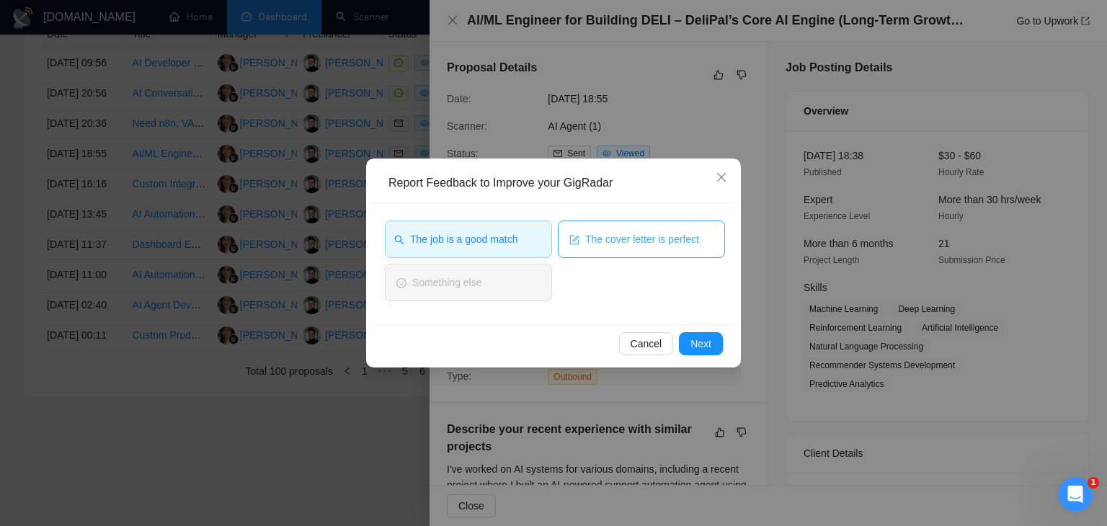
click at [624, 243] on span "The cover letter is perfect" at bounding box center [642, 239] width 114 height 16
click at [646, 350] on span "Cancel" at bounding box center [647, 344] width 32 height 16
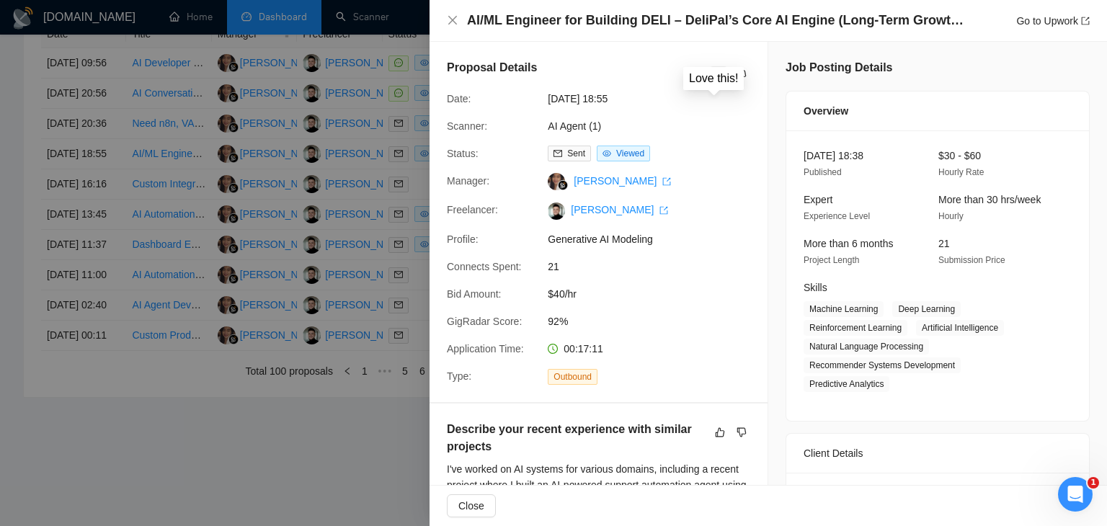
click at [714, 73] on icon "like" at bounding box center [719, 75] width 10 height 12
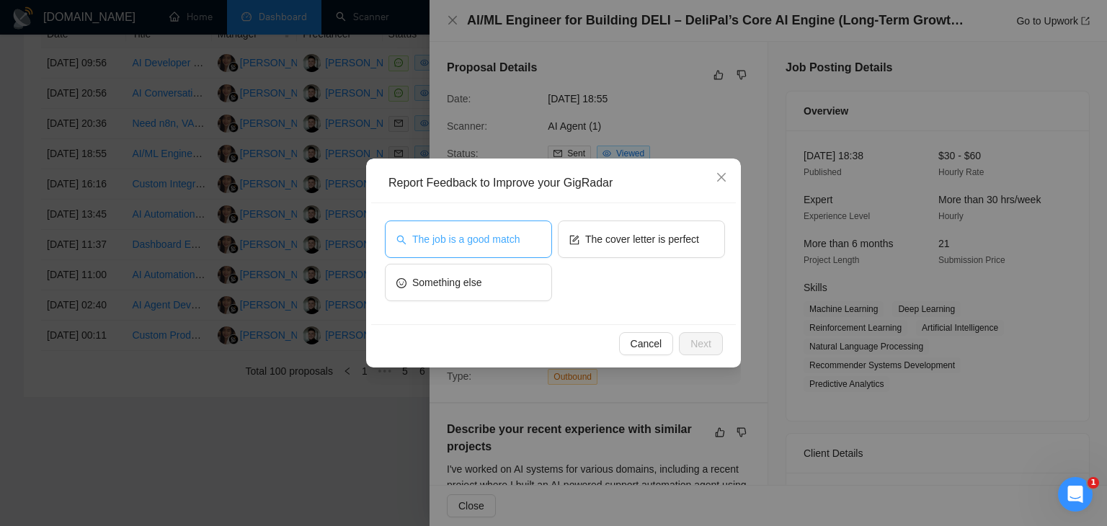
click at [479, 231] on span "The job is a good match" at bounding box center [465, 239] width 107 height 16
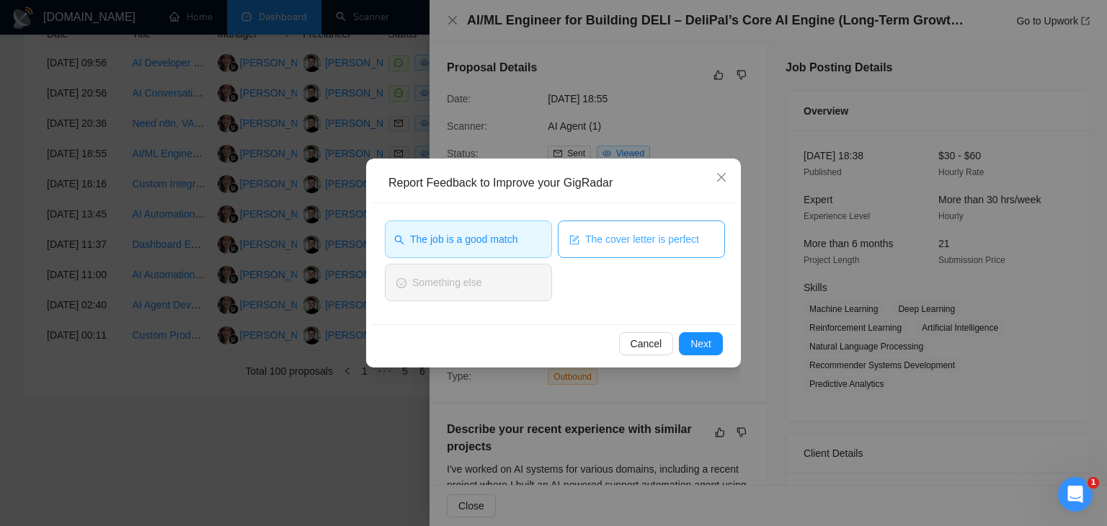
click at [634, 232] on span "The cover letter is perfect" at bounding box center [642, 239] width 114 height 16
click at [696, 341] on span "Next" at bounding box center [701, 344] width 21 height 16
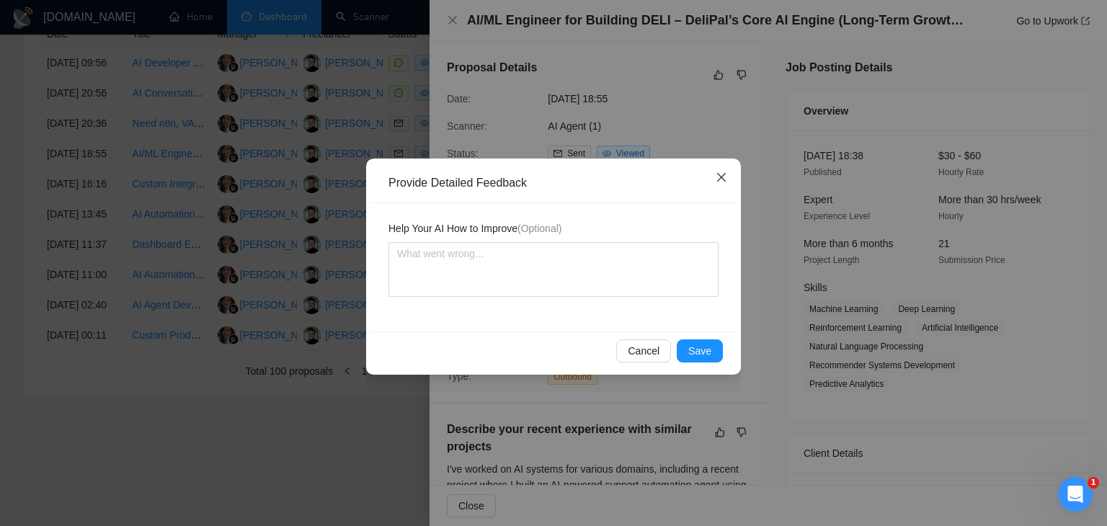
click at [720, 177] on icon "close" at bounding box center [721, 177] width 9 height 9
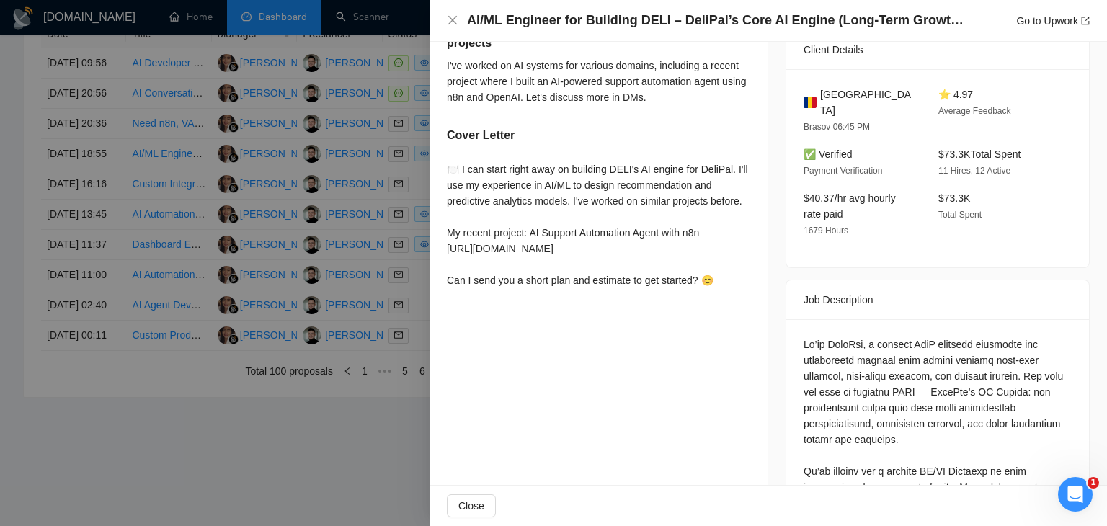
scroll to position [405, 0]
click at [383, 231] on div at bounding box center [553, 263] width 1107 height 526
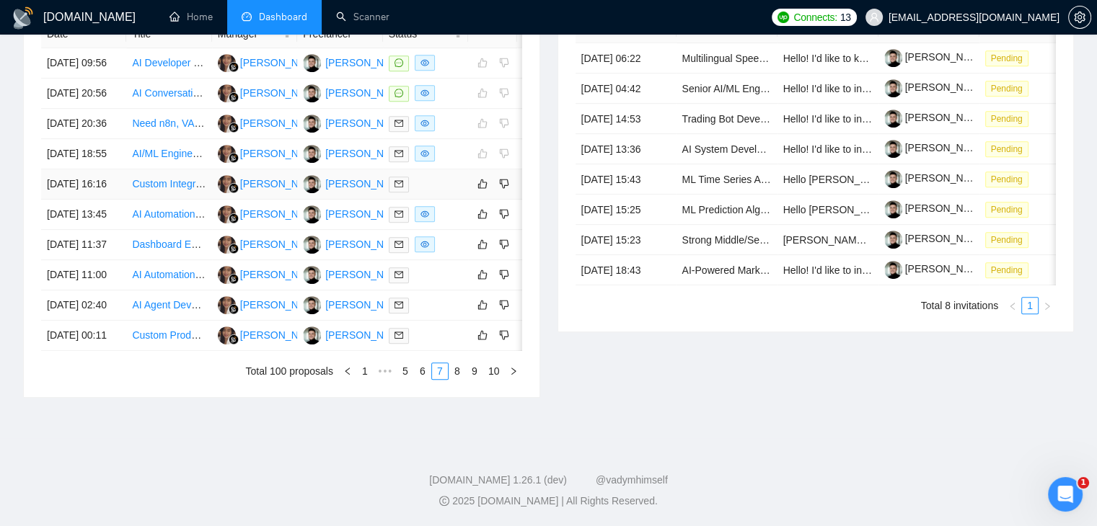
click at [448, 193] on div at bounding box center [426, 184] width 74 height 17
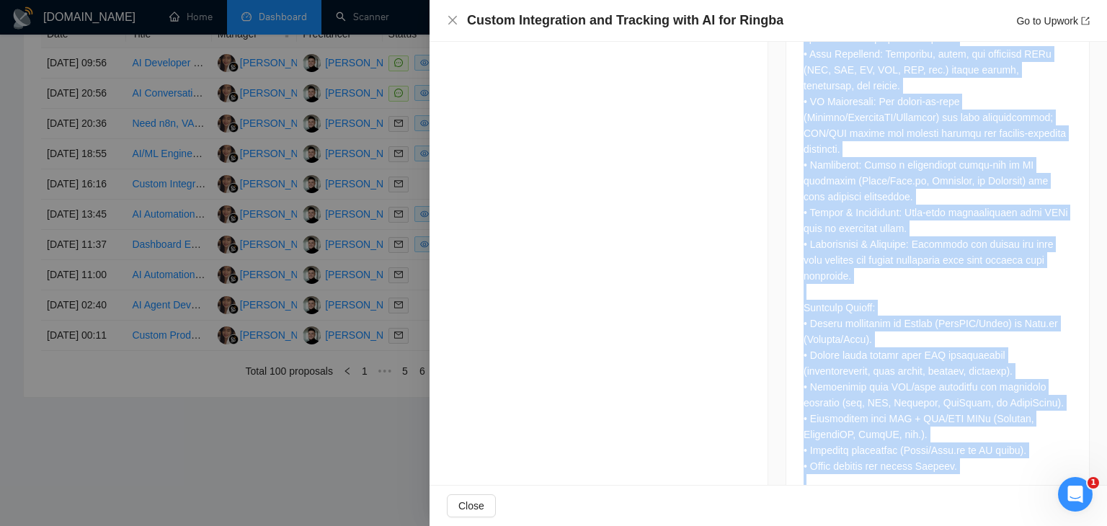
scroll to position [1145, 0]
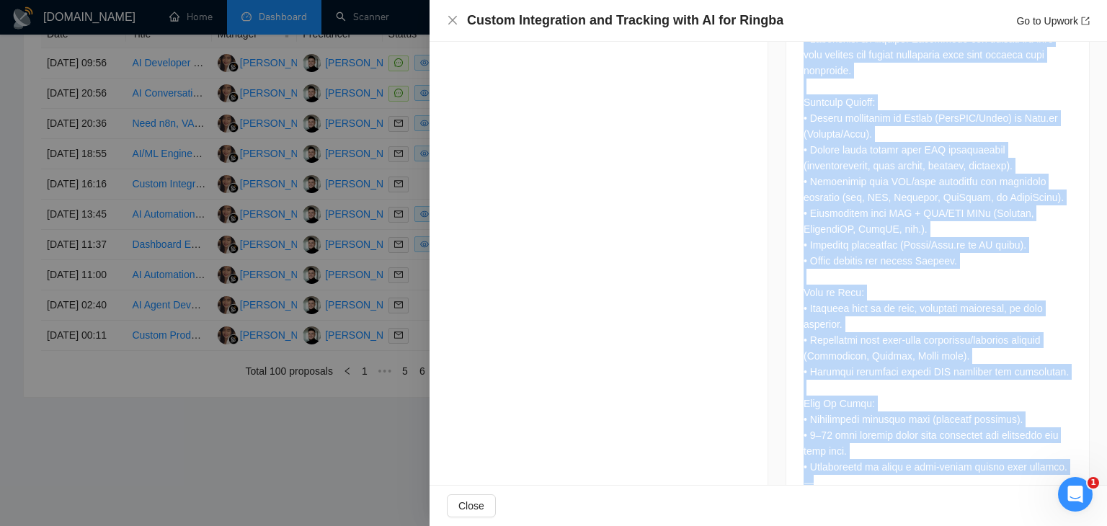
drag, startPoint x: 793, startPoint y: 306, endPoint x: 917, endPoint y: 491, distance: 222.4
click at [917, 491] on div "Custom Integration and Tracking with AI for Ringba Go to Upwork Proposal Detail…" at bounding box center [769, 263] width 678 height 526
copy div "Lor Ipsumdolors Ametc: Adipis EL / Sedd-Eiusm Temporinc (Utlabo, Etdolore) – Ma…"
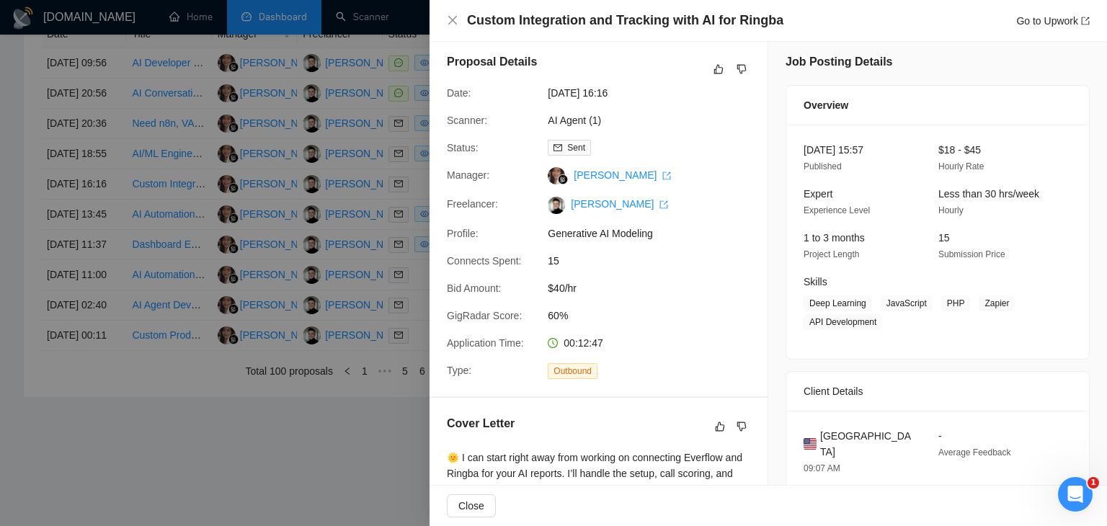
scroll to position [0, 0]
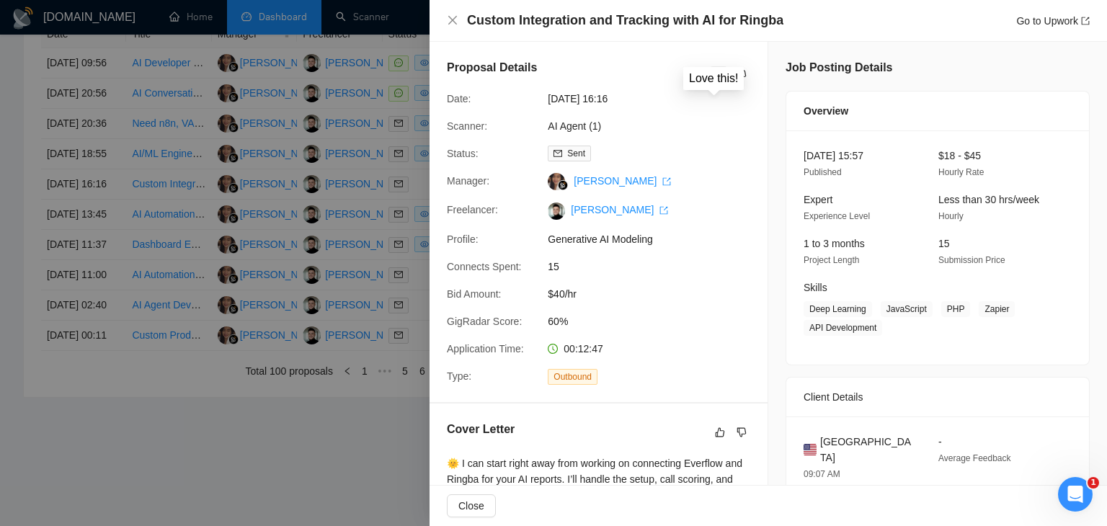
click at [714, 75] on icon "like" at bounding box center [719, 75] width 10 height 12
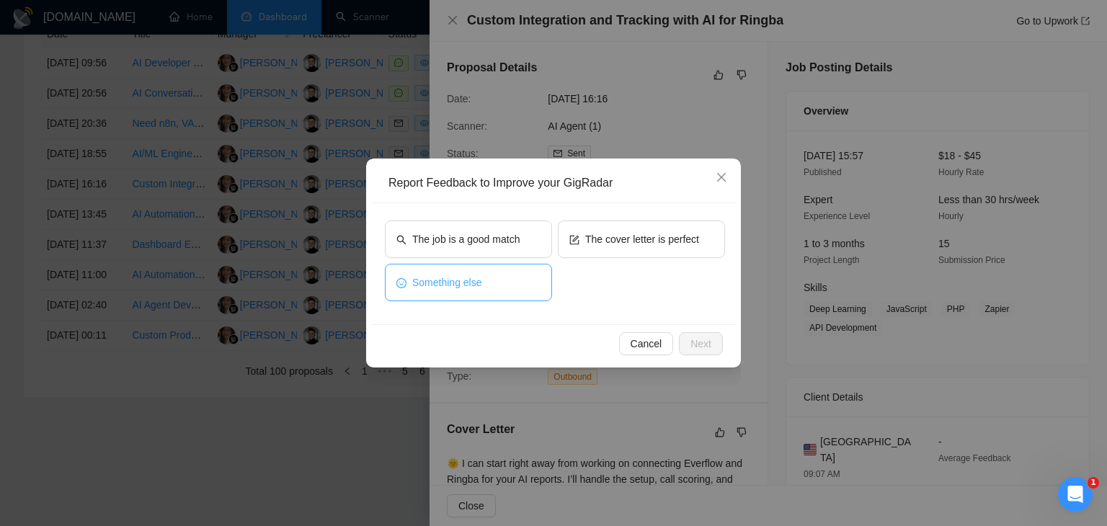
click at [487, 280] on button "Something else" at bounding box center [468, 282] width 167 height 37
click at [704, 343] on span "Next" at bounding box center [701, 344] width 21 height 16
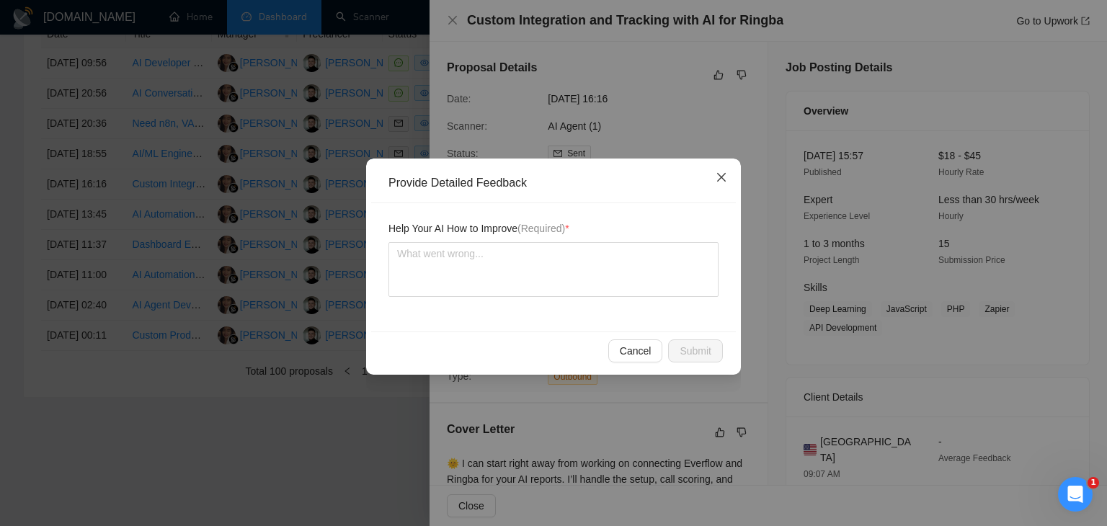
click at [722, 175] on icon "close" at bounding box center [722, 178] width 12 height 12
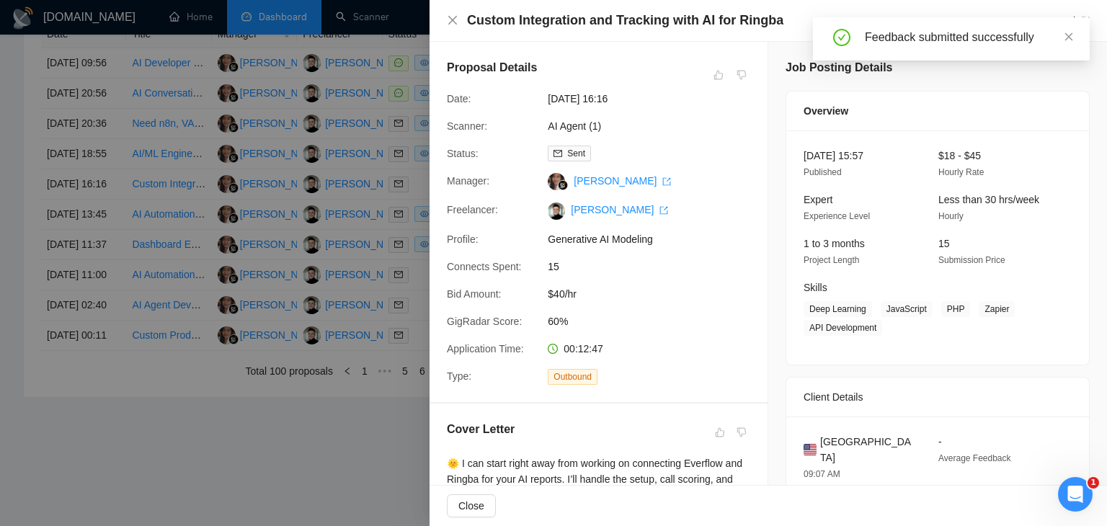
click at [364, 212] on div at bounding box center [553, 263] width 1107 height 526
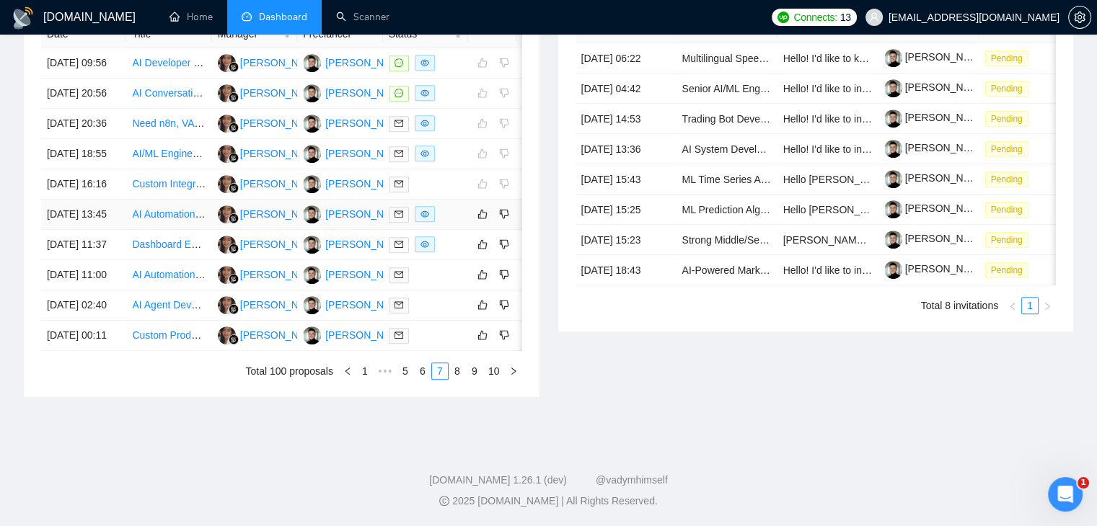
click at [459, 223] on div at bounding box center [426, 214] width 74 height 17
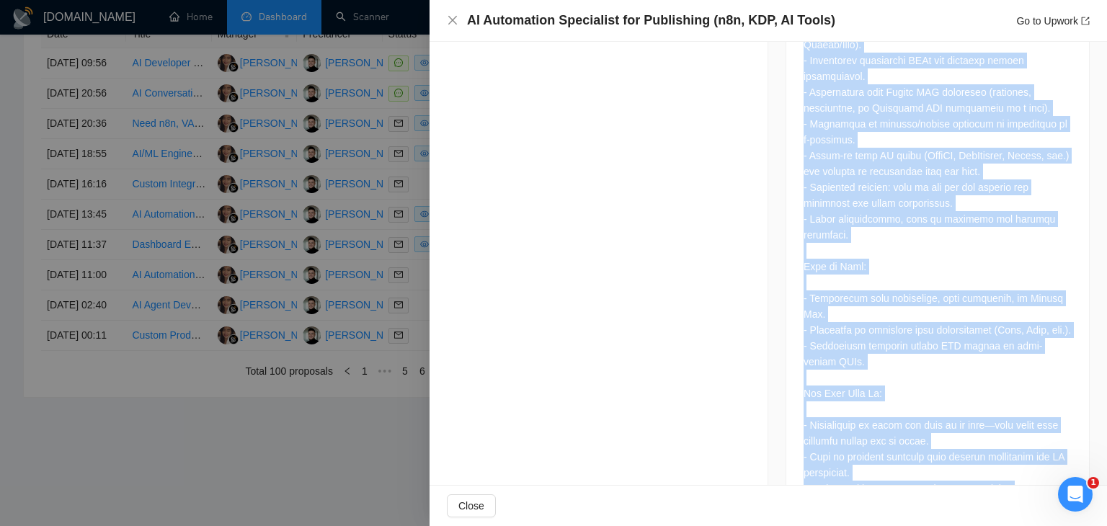
scroll to position [1415, 0]
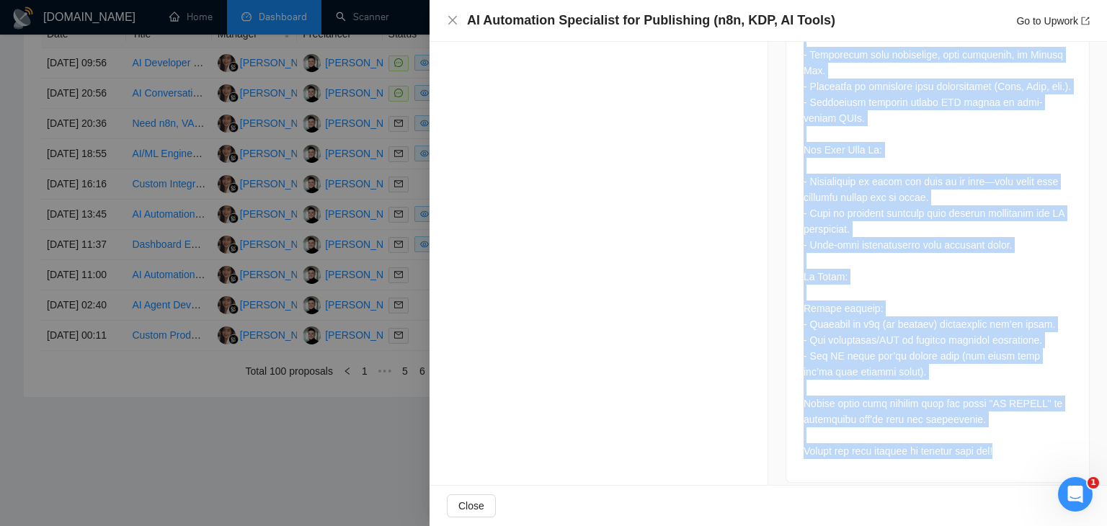
drag, startPoint x: 792, startPoint y: 336, endPoint x: 950, endPoint y: 516, distance: 239.1
click at [950, 516] on div "AI Automation Specialist for Publishing (n8n, KDP, AI Tools) Go to Upwork Propo…" at bounding box center [769, 263] width 678 height 526
copy div "Lor Ipsumdolors Am’co ad elitseddoei temp-incididunt utlabor etdo m aliqua en a…"
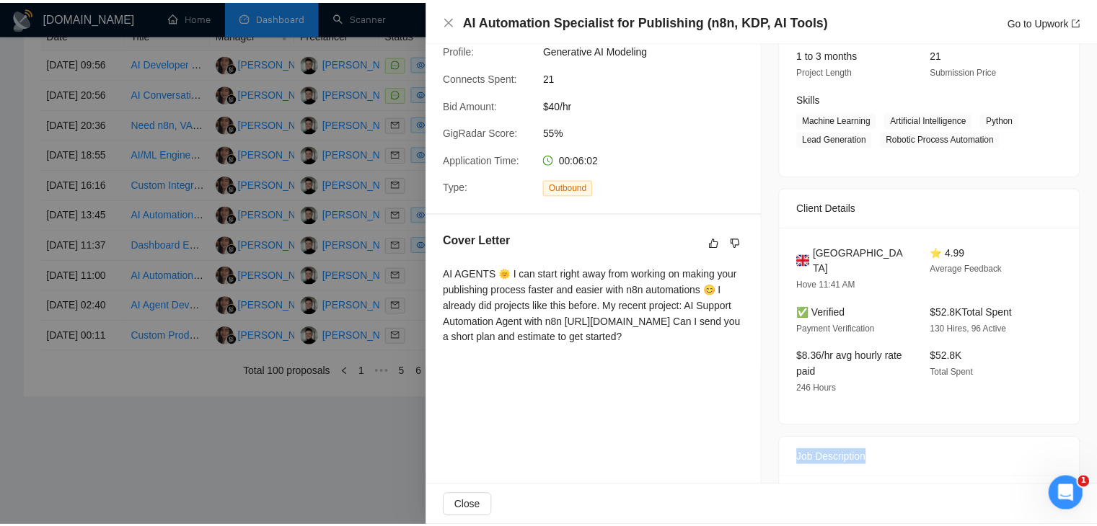
scroll to position [0, 0]
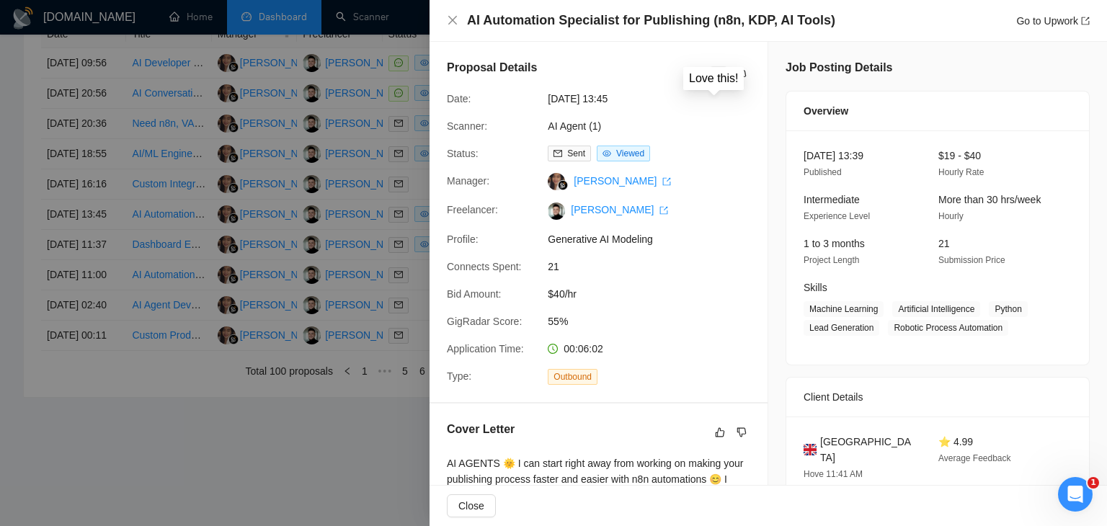
click at [717, 73] on icon "like" at bounding box center [719, 75] width 9 height 9
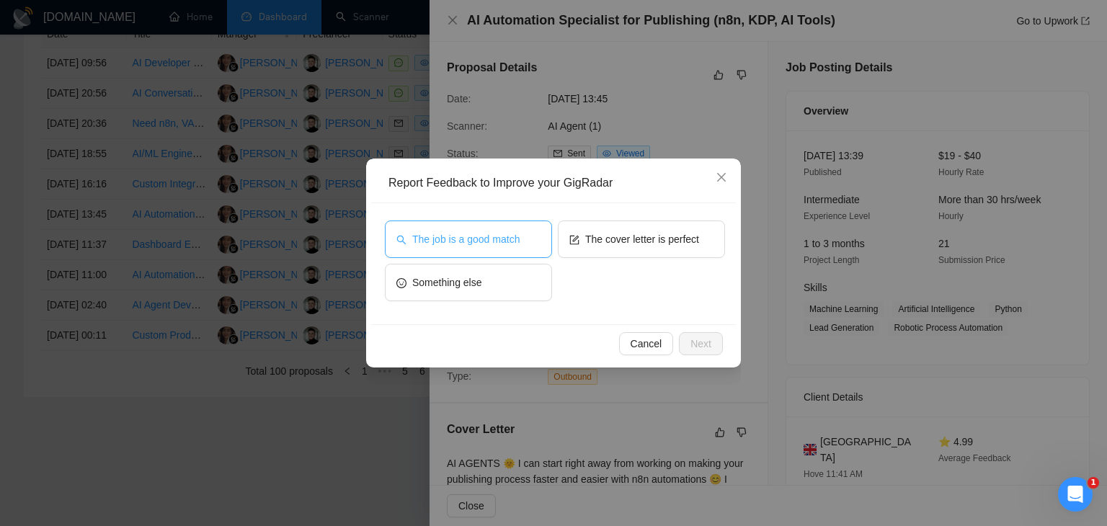
click at [488, 236] on span "The job is a good match" at bounding box center [465, 239] width 107 height 16
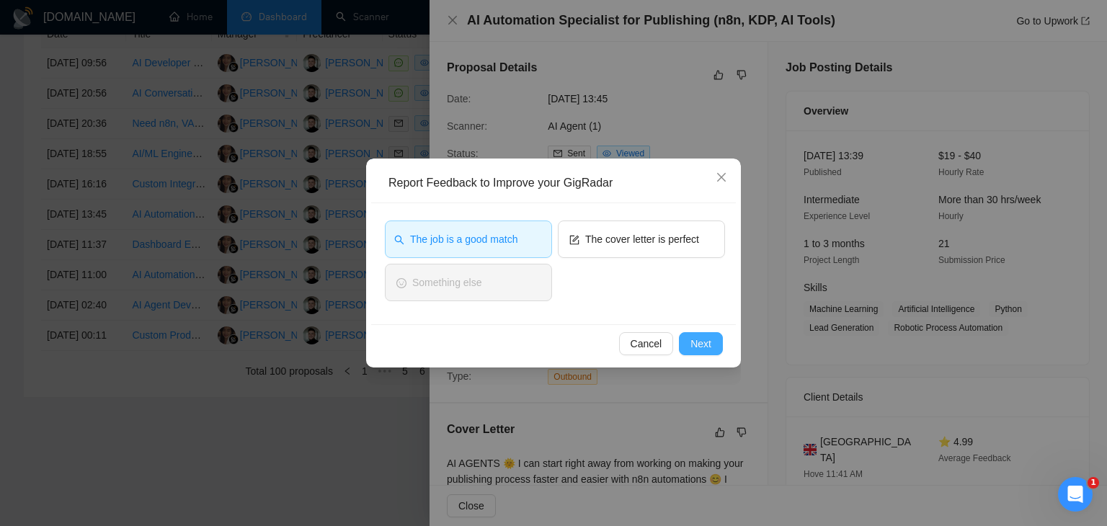
click at [701, 338] on span "Next" at bounding box center [701, 344] width 21 height 16
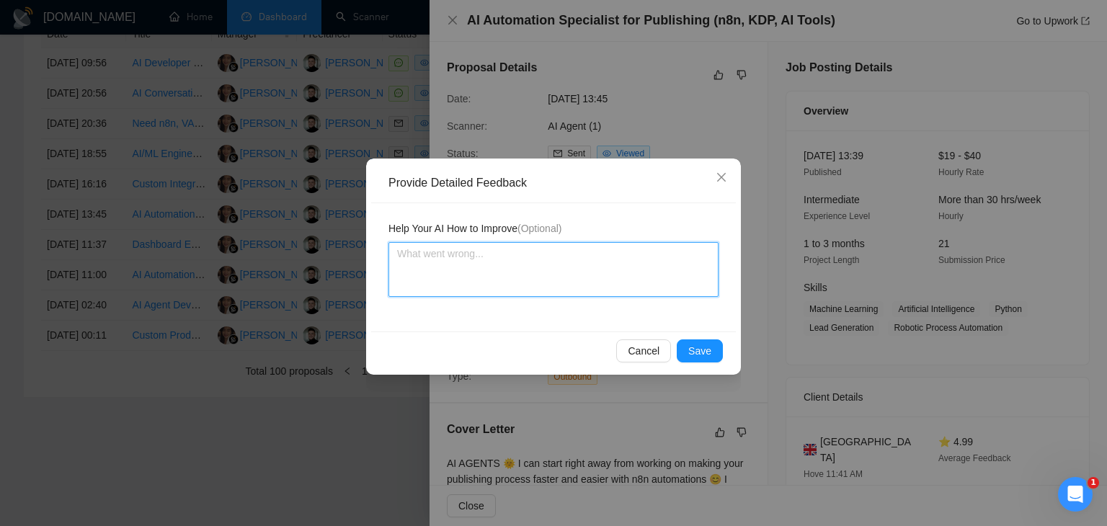
click at [456, 254] on textarea at bounding box center [554, 269] width 330 height 55
paste textarea "This is a very strong opportunity, as the client is highly experienced, verifie…"
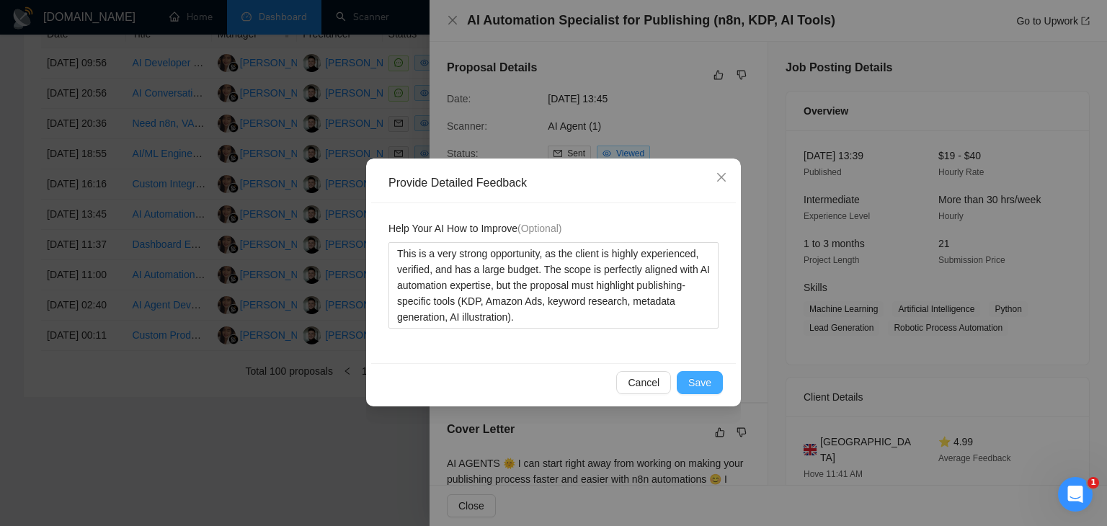
click at [709, 379] on span "Save" at bounding box center [700, 383] width 23 height 16
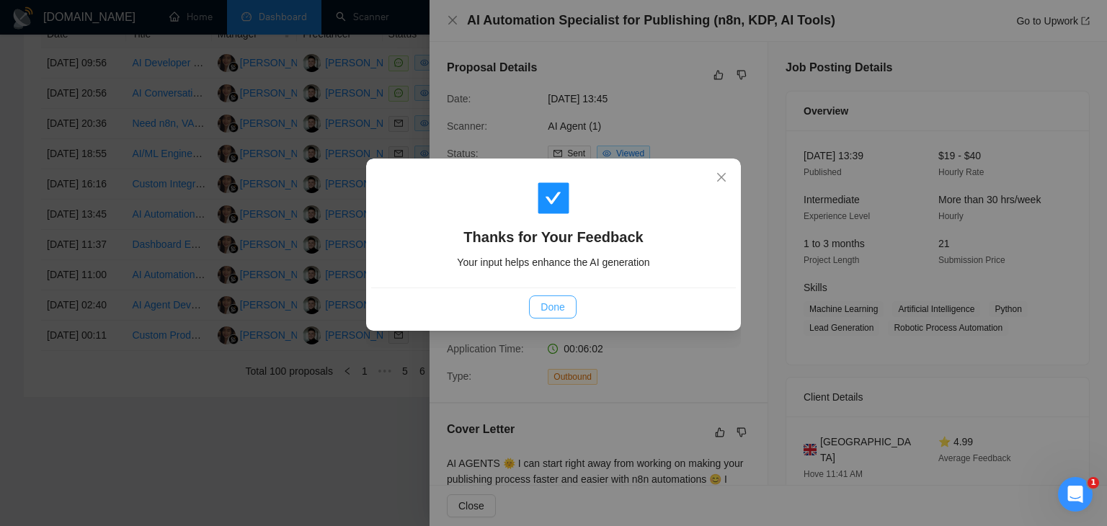
click at [557, 309] on span "Done" at bounding box center [553, 307] width 24 height 16
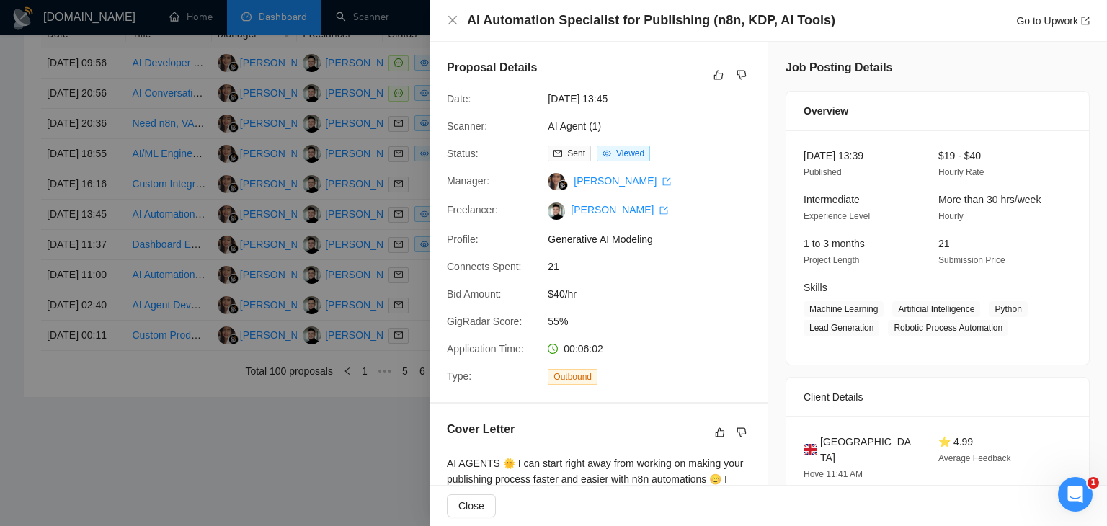
click at [317, 248] on div at bounding box center [553, 263] width 1107 height 526
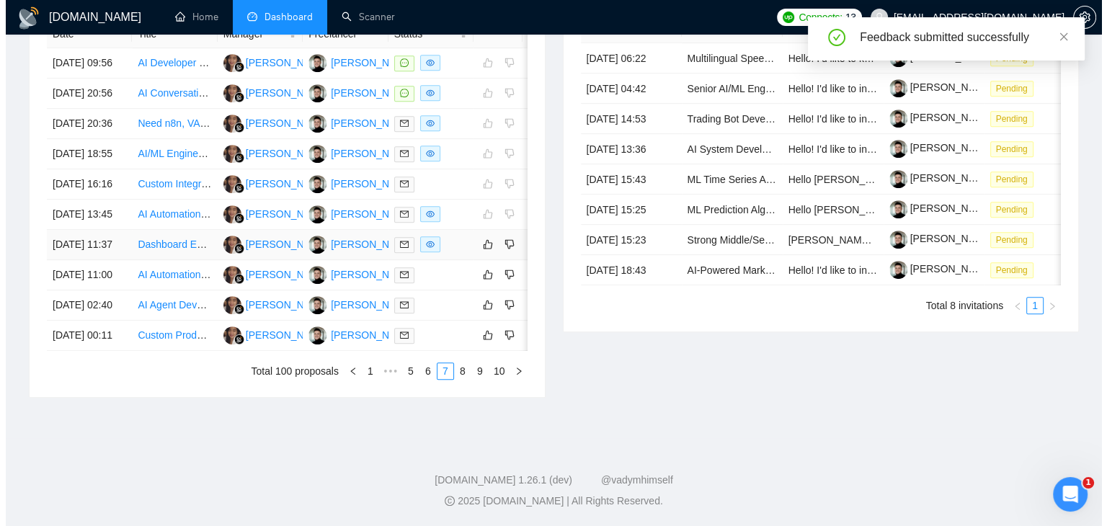
scroll to position [689, 0]
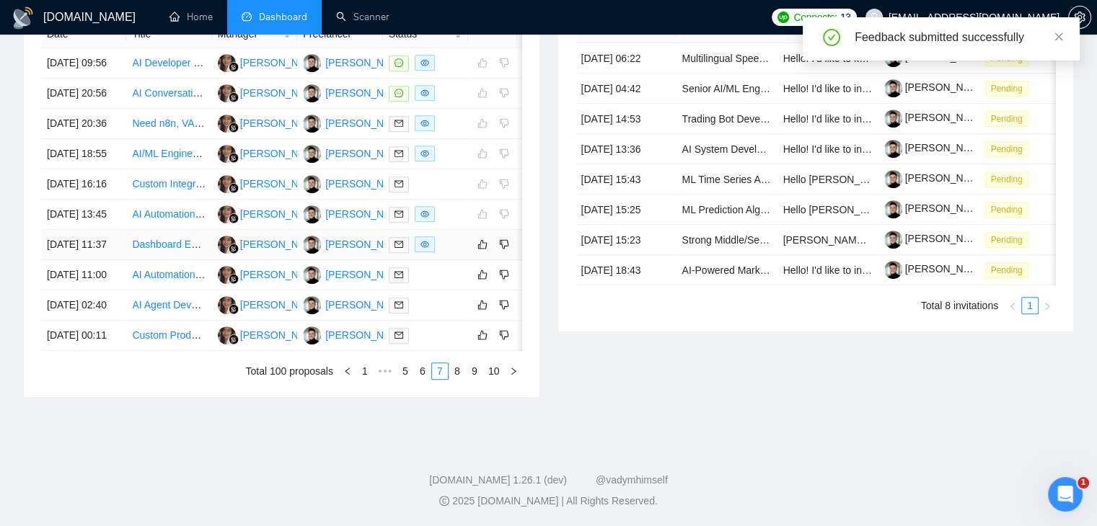
click at [454, 253] on div at bounding box center [426, 244] width 74 height 17
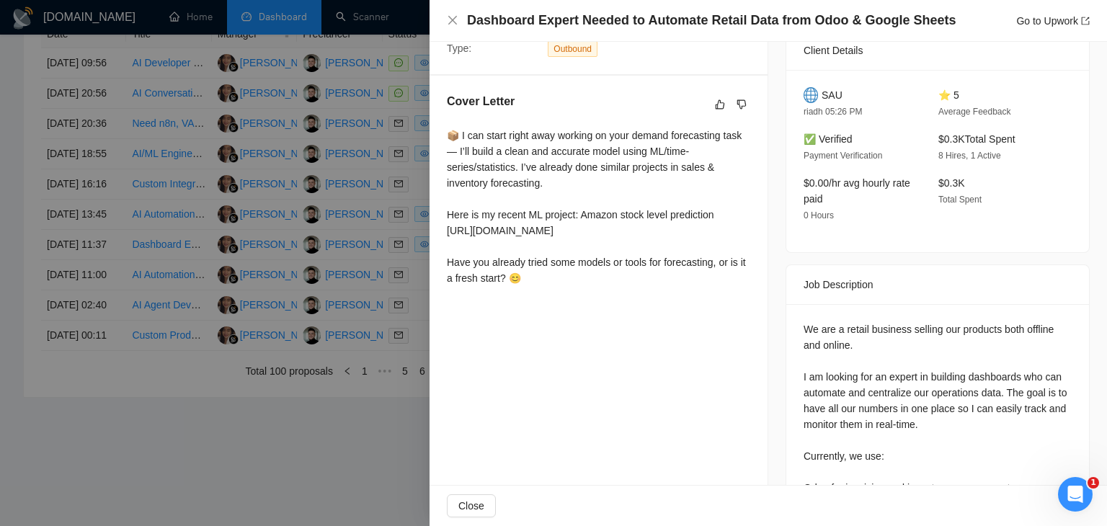
scroll to position [0, 0]
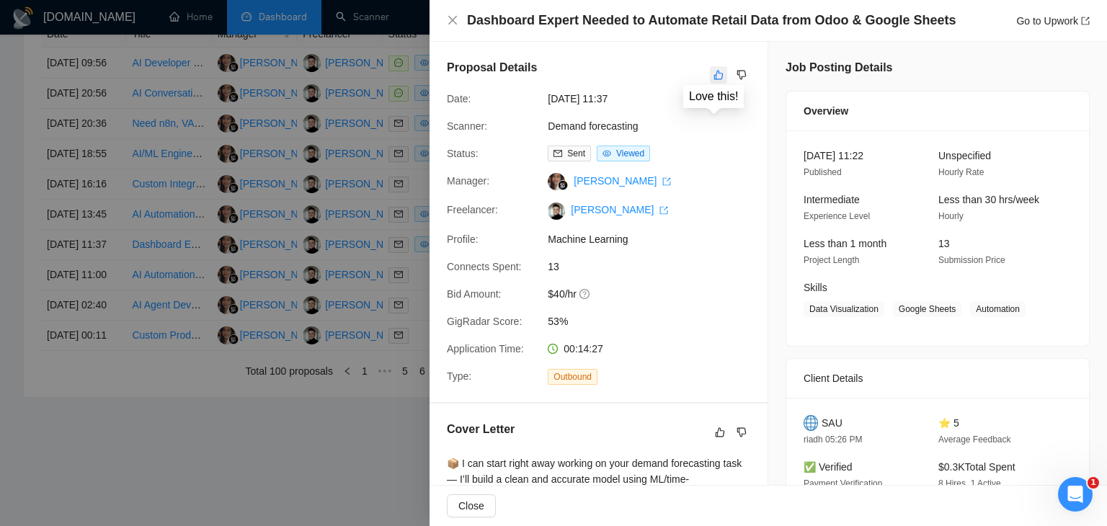
click at [714, 77] on icon "like" at bounding box center [719, 75] width 10 height 12
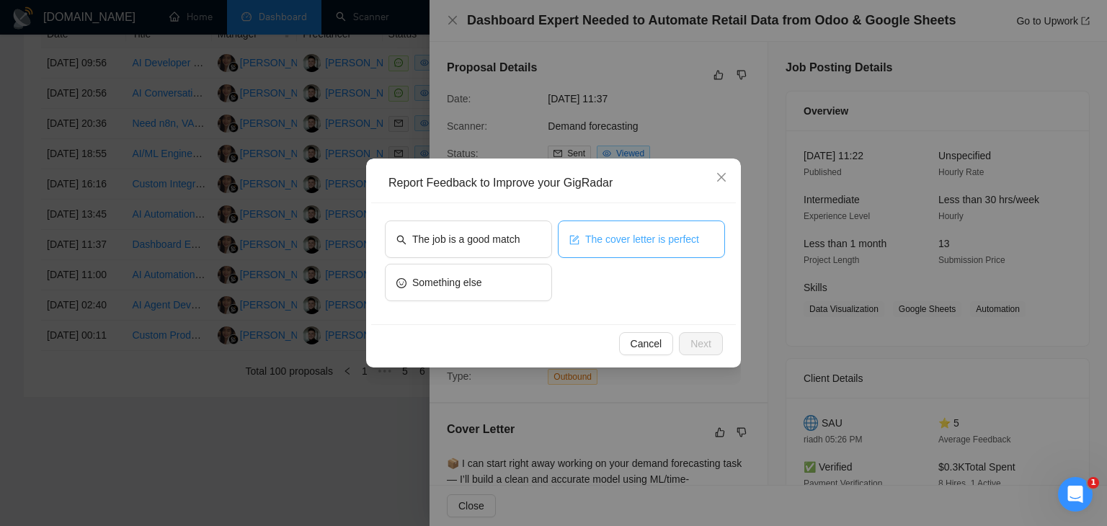
click at [637, 239] on span "The cover letter is perfect" at bounding box center [642, 239] width 114 height 16
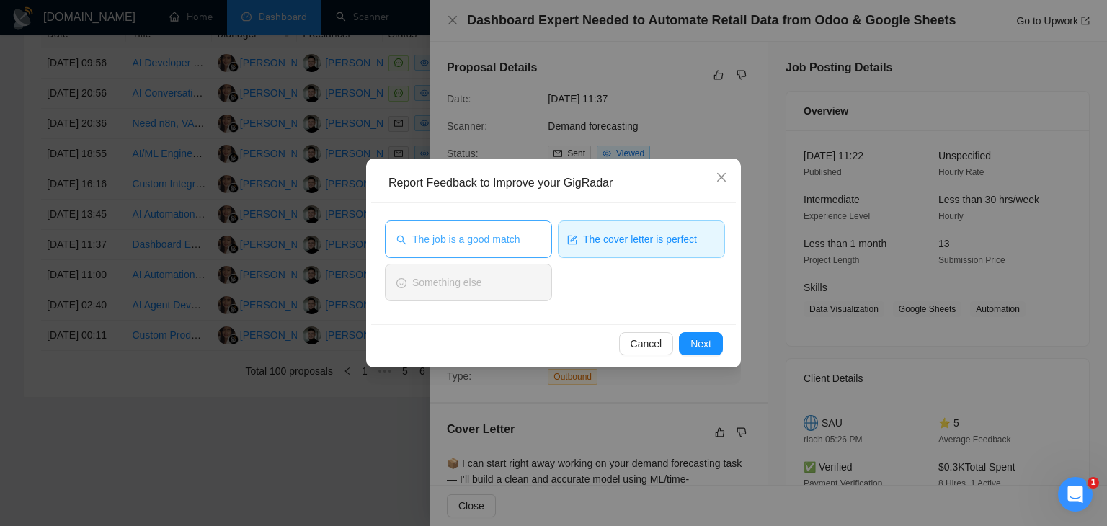
click at [502, 247] on span "The job is a good match" at bounding box center [465, 239] width 107 height 16
click at [699, 344] on span "Next" at bounding box center [701, 344] width 21 height 16
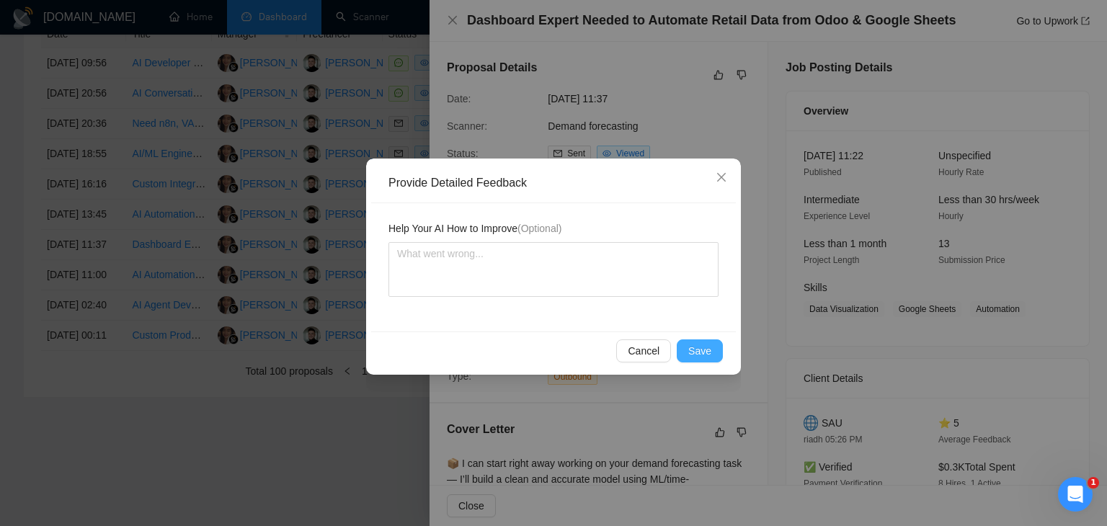
click at [699, 344] on span "Save" at bounding box center [700, 351] width 23 height 16
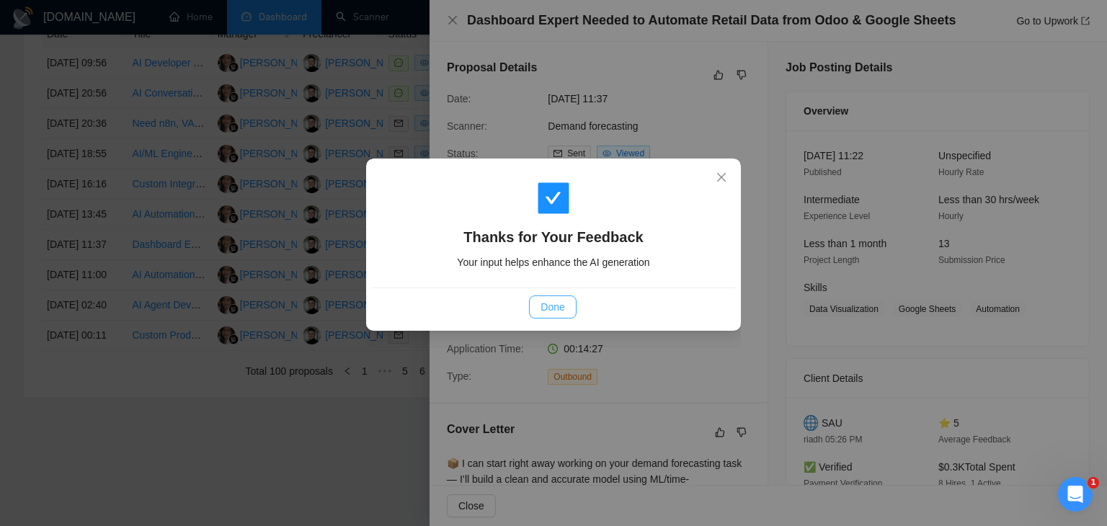
click at [551, 306] on span "Done" at bounding box center [553, 307] width 24 height 16
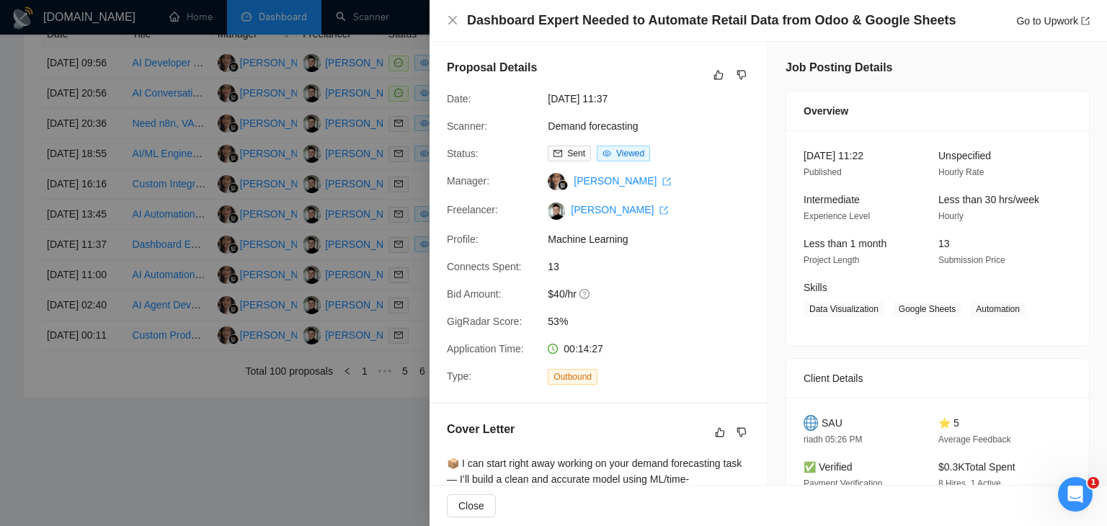
click at [329, 270] on div at bounding box center [553, 263] width 1107 height 526
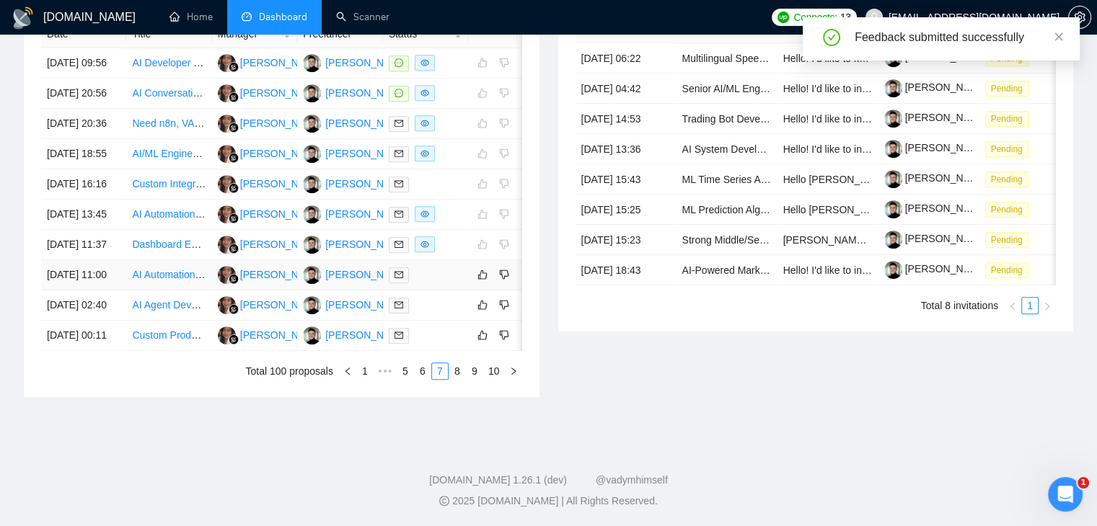
click at [453, 283] on div at bounding box center [426, 275] width 74 height 17
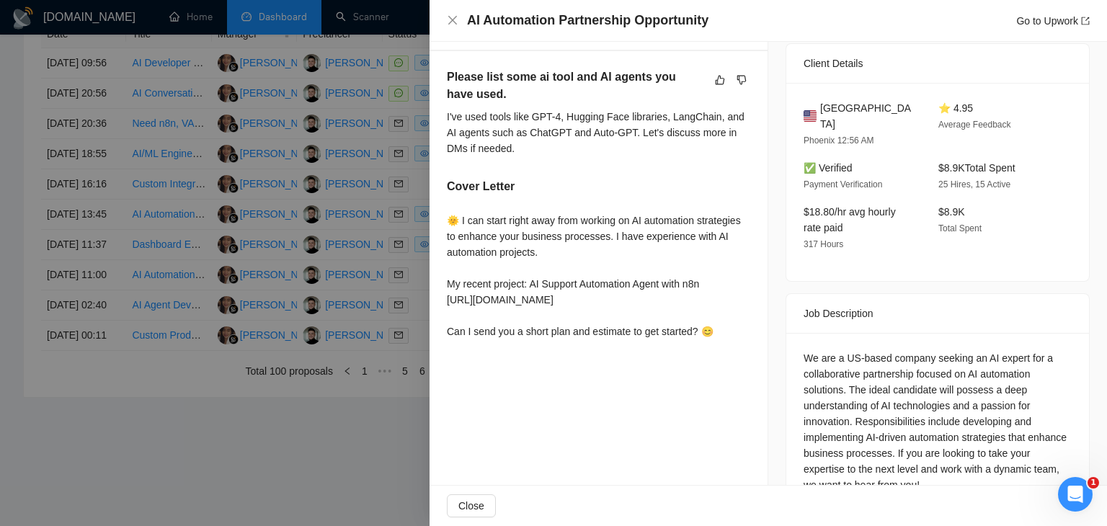
scroll to position [438, 0]
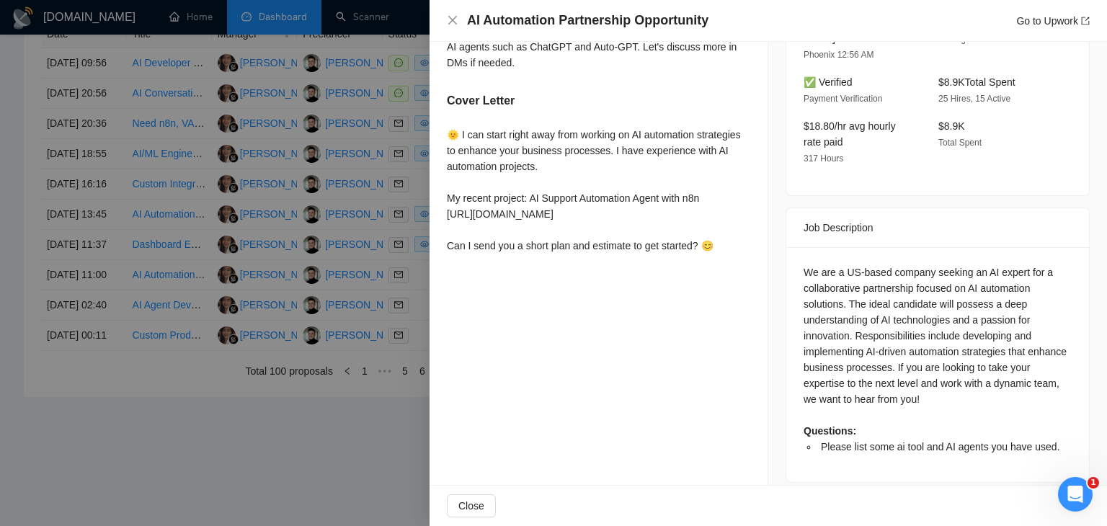
click at [398, 244] on div at bounding box center [553, 263] width 1107 height 526
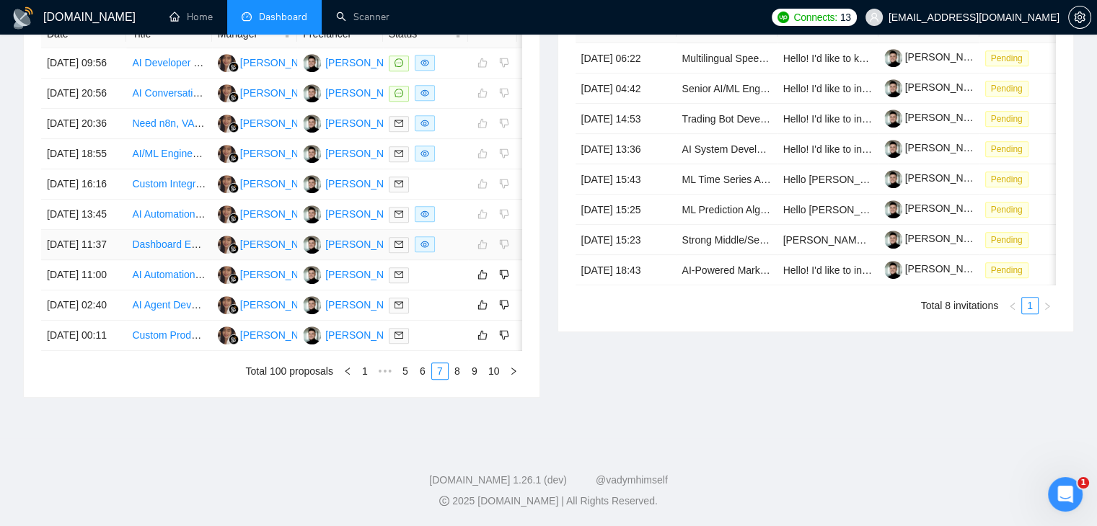
click at [450, 253] on div at bounding box center [426, 244] width 74 height 17
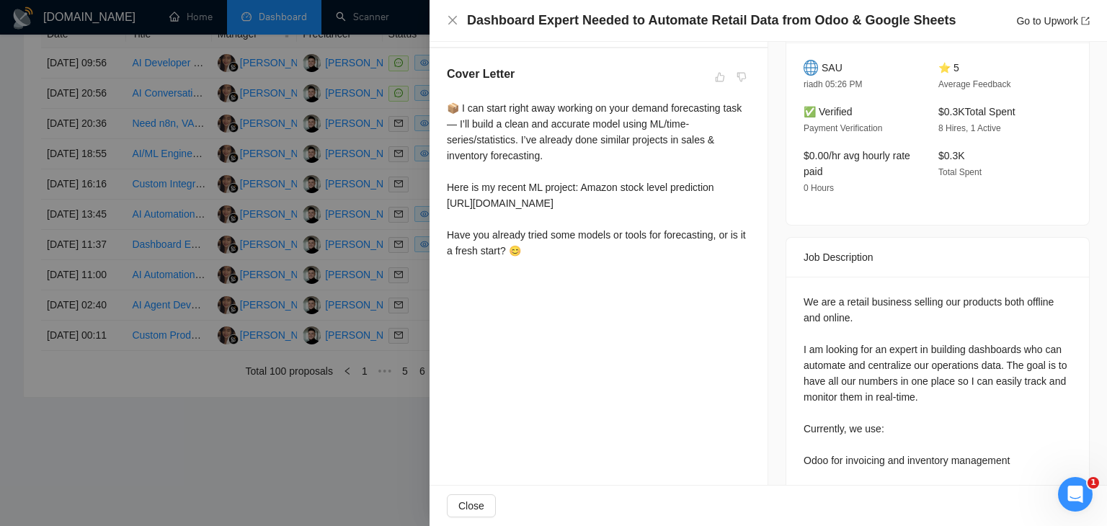
scroll to position [355, 0]
click at [340, 285] on div at bounding box center [553, 263] width 1107 height 526
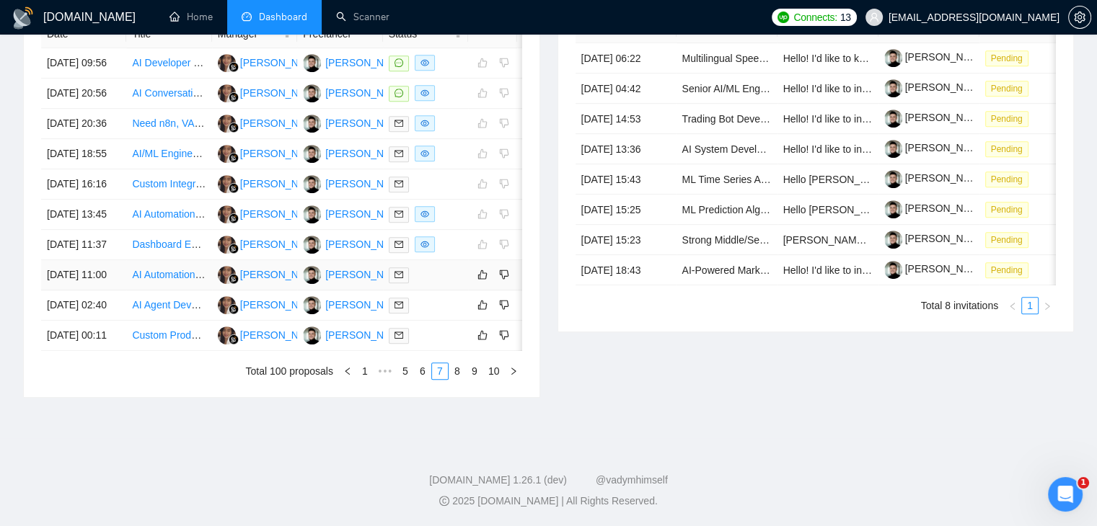
click at [459, 283] on div at bounding box center [426, 275] width 74 height 17
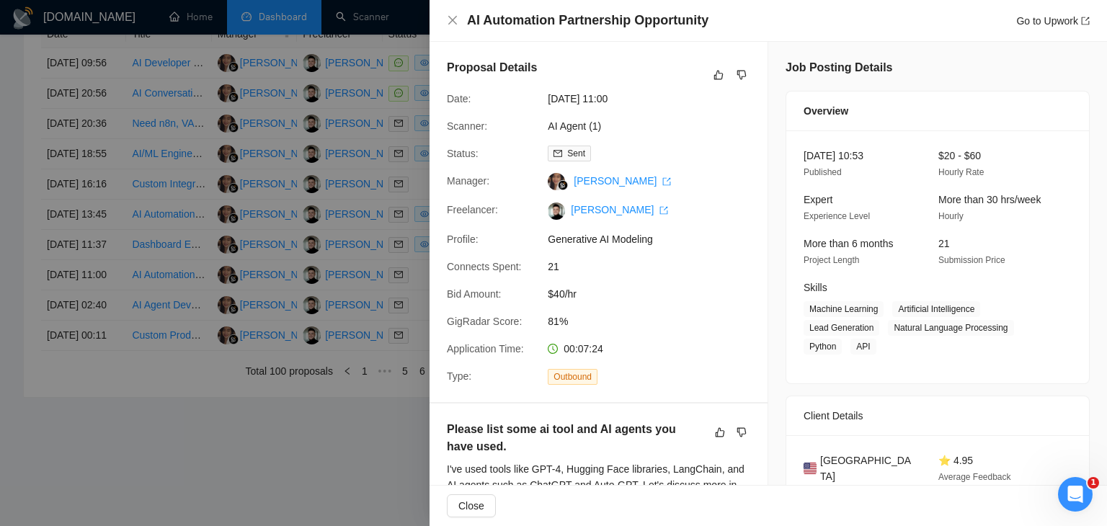
scroll to position [0, 0]
click at [715, 71] on icon "like" at bounding box center [719, 75] width 9 height 9
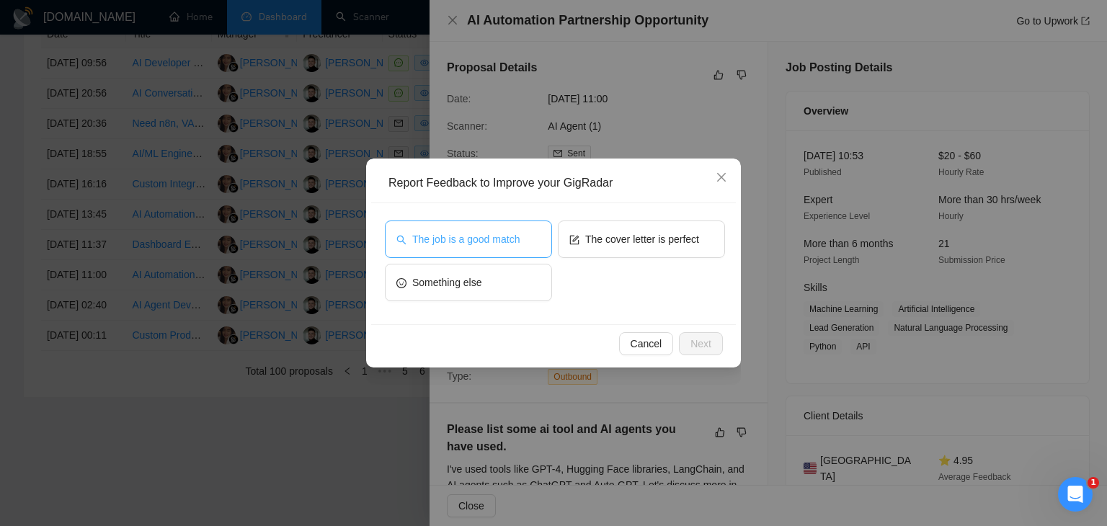
click at [490, 242] on span "The job is a good match" at bounding box center [465, 239] width 107 height 16
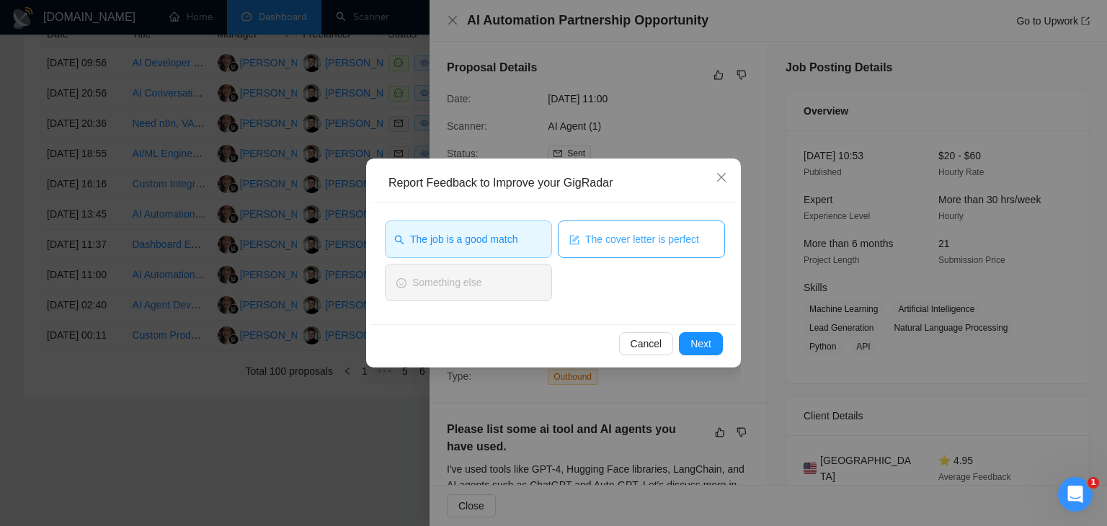
click at [630, 249] on button "The cover letter is perfect" at bounding box center [641, 239] width 167 height 37
click at [704, 345] on span "Next" at bounding box center [701, 344] width 21 height 16
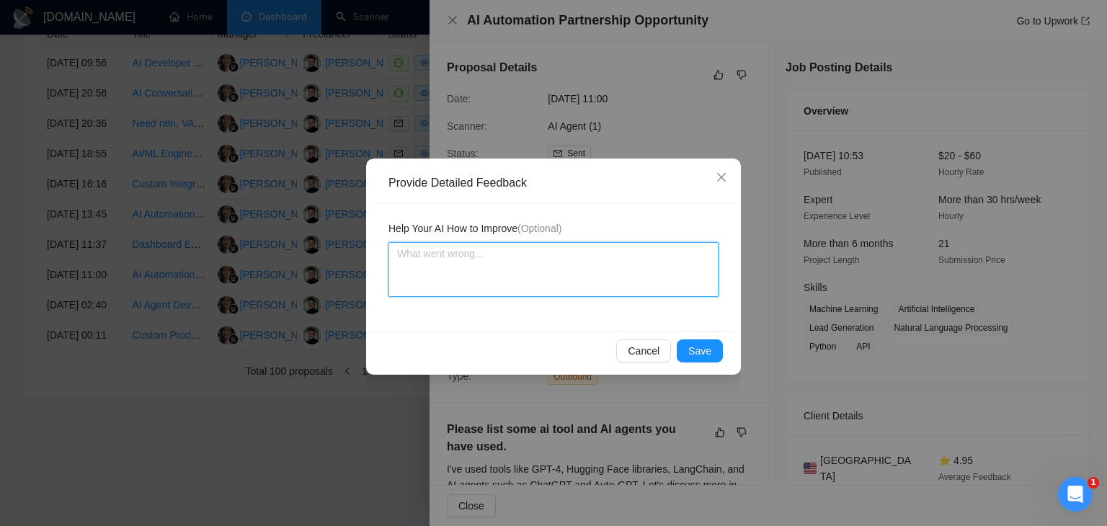
click at [481, 261] on textarea at bounding box center [554, 269] width 330 height 55
click at [449, 260] on textarea at bounding box center [554, 269] width 330 height 55
paste textarea "I would also add a link to a project in which we were involved in optimization …"
click at [397, 270] on textarea "I would also add a link to a project in which we were involved in optimization …" at bounding box center [554, 269] width 330 height 55
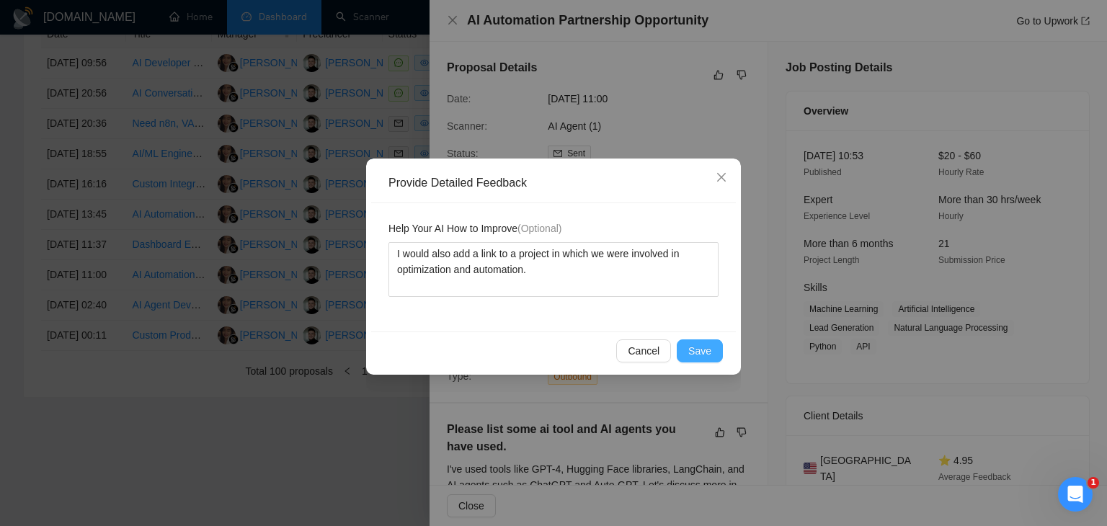
click at [704, 352] on span "Save" at bounding box center [700, 351] width 23 height 16
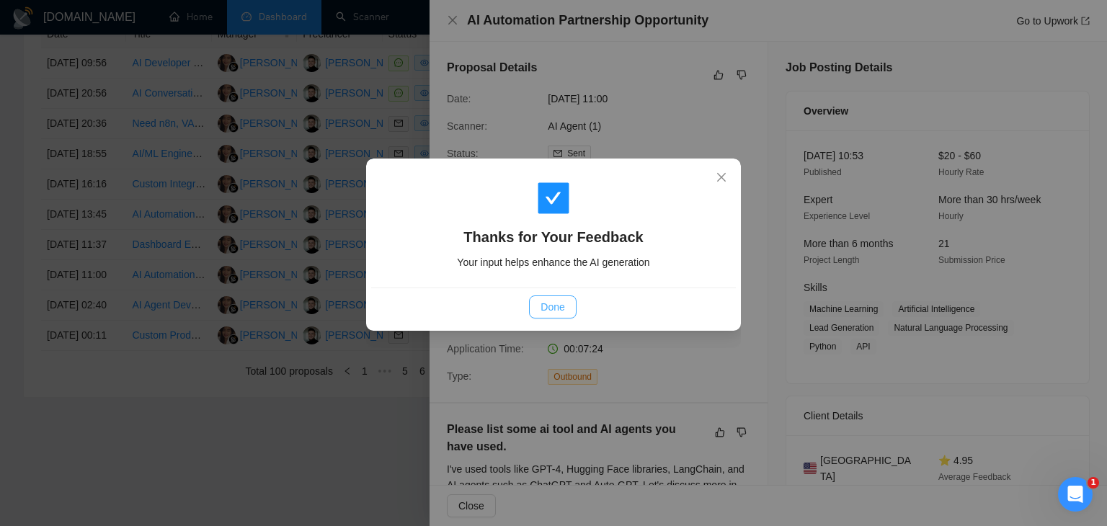
click at [542, 299] on span "Done" at bounding box center [553, 307] width 24 height 16
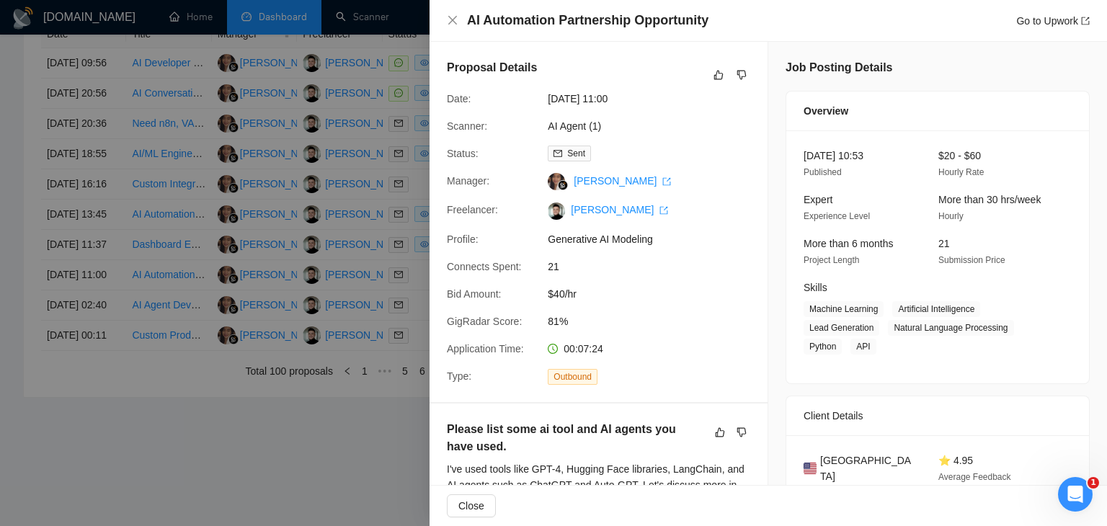
click at [306, 236] on div at bounding box center [553, 263] width 1107 height 526
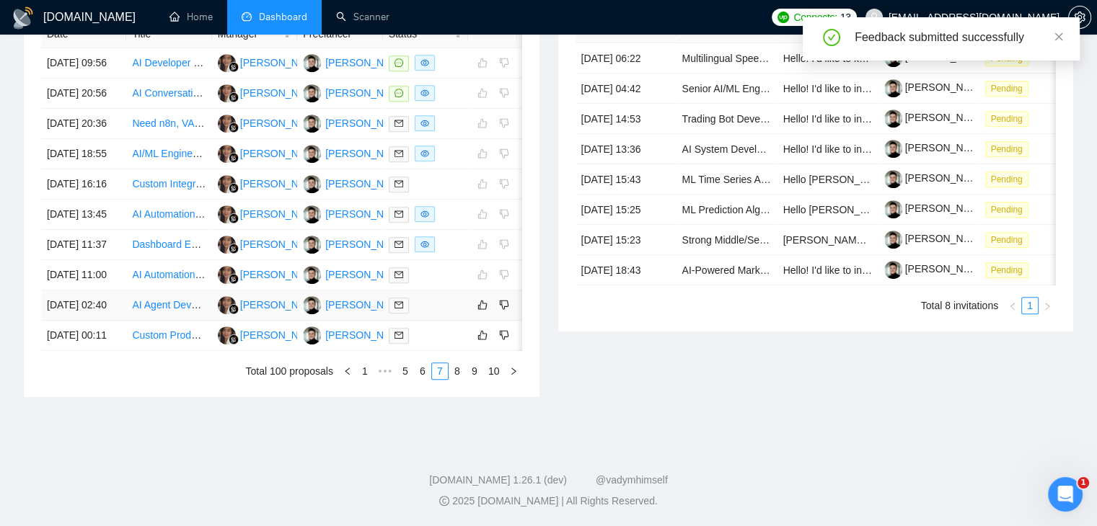
click at [454, 314] on div at bounding box center [426, 305] width 74 height 17
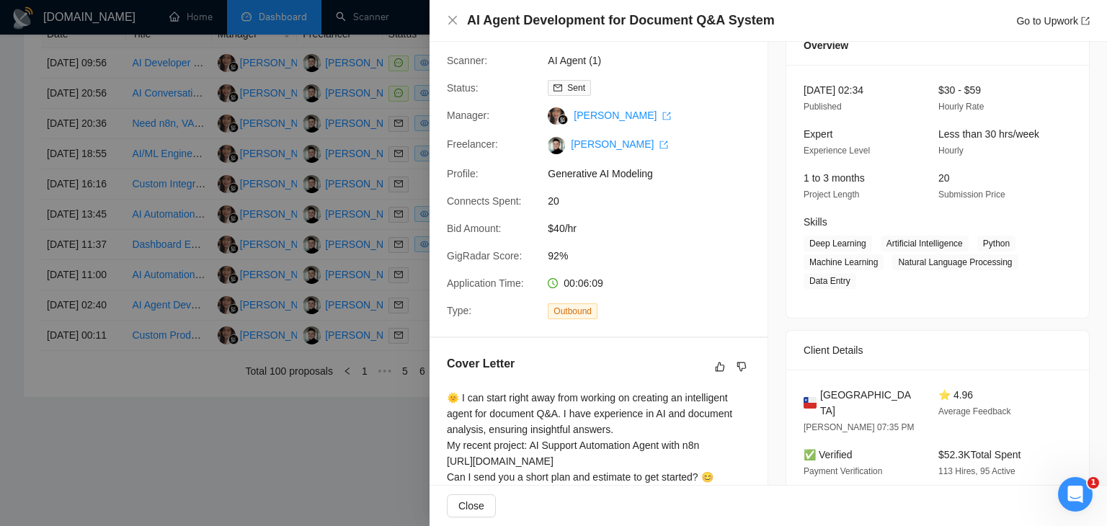
scroll to position [1, 0]
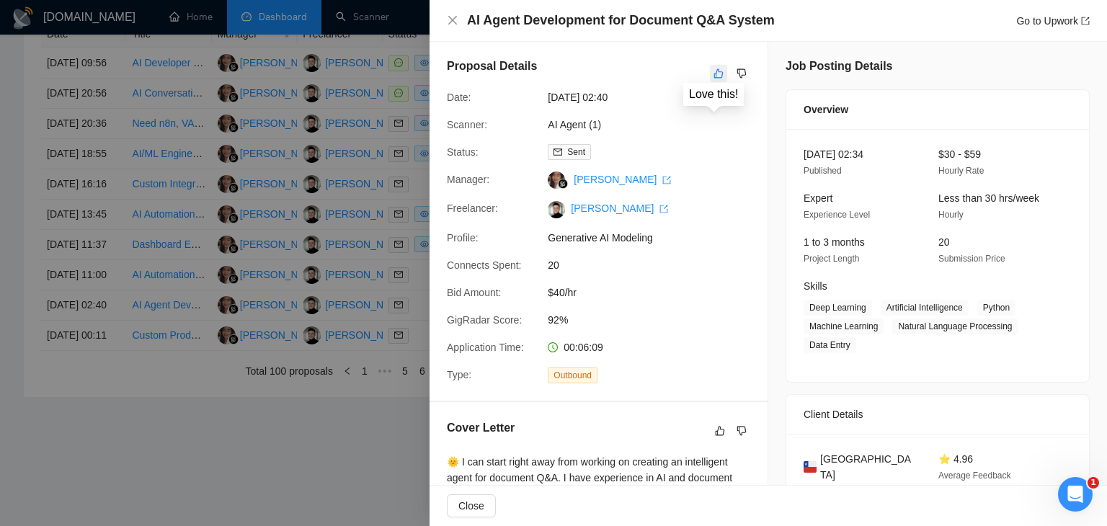
click at [714, 72] on icon "like" at bounding box center [719, 74] width 10 height 12
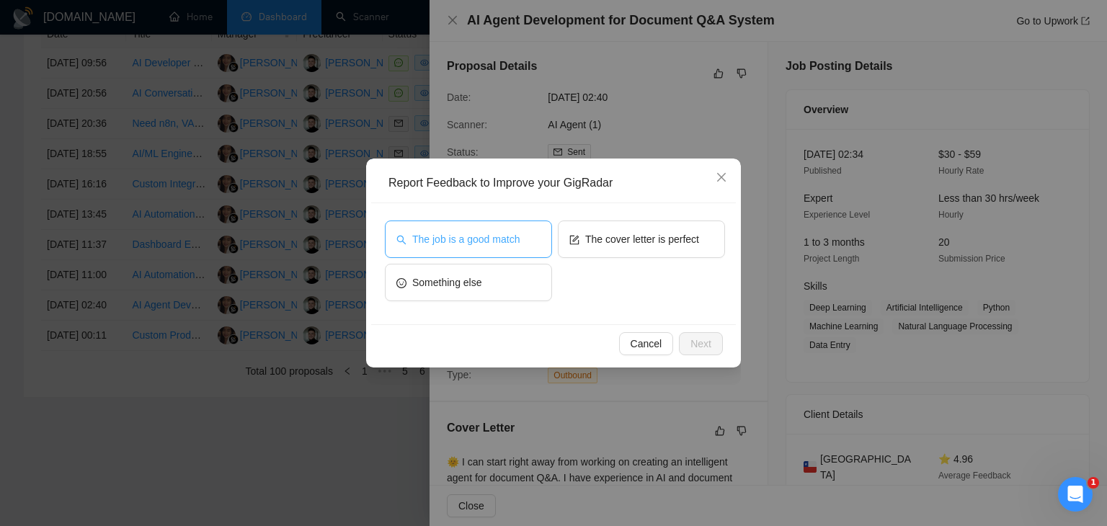
click at [478, 231] on span "The job is a good match" at bounding box center [465, 239] width 107 height 16
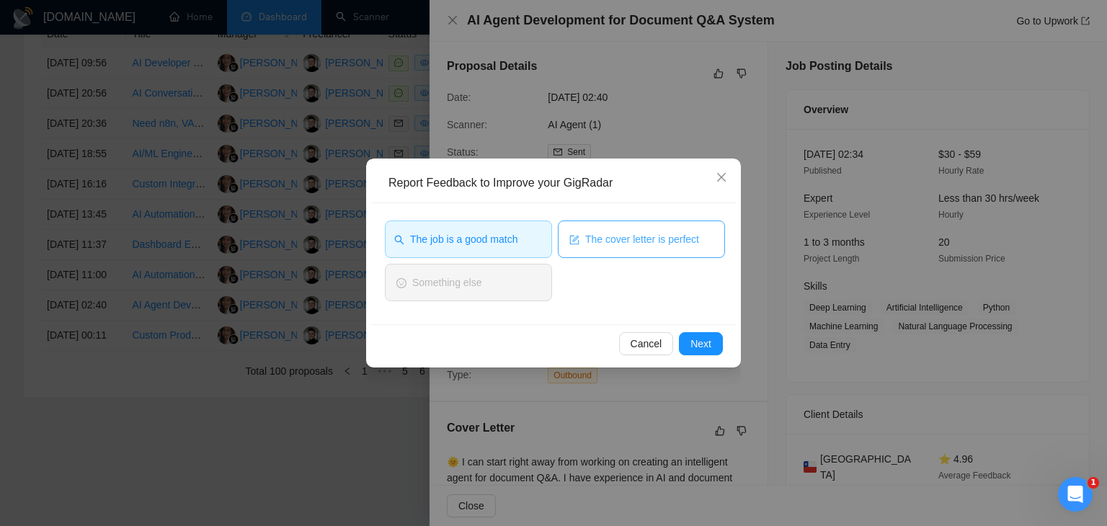
click at [614, 239] on span "The cover letter is perfect" at bounding box center [642, 239] width 114 height 16
click at [709, 347] on span "Next" at bounding box center [701, 344] width 21 height 16
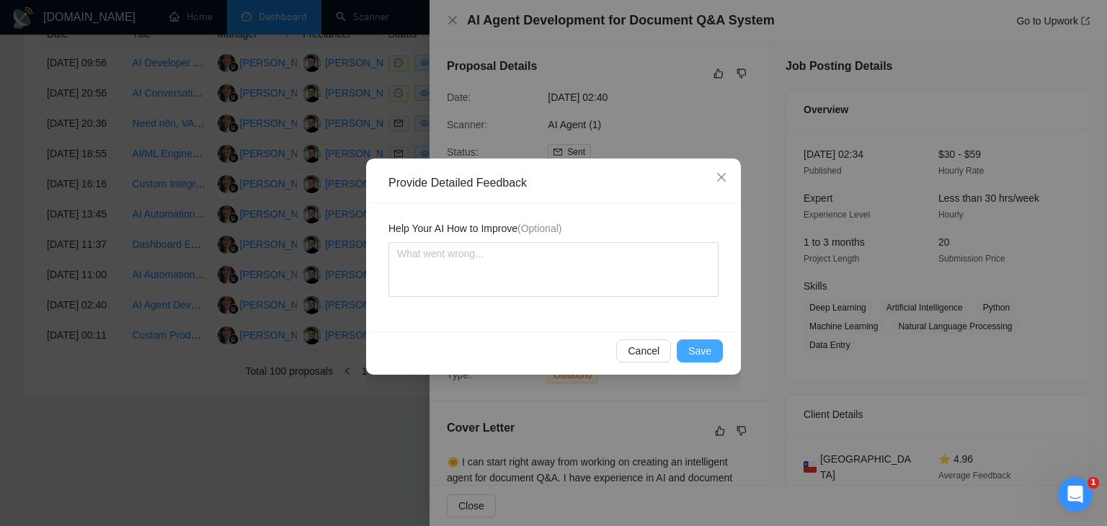
click at [700, 348] on span "Save" at bounding box center [700, 351] width 23 height 16
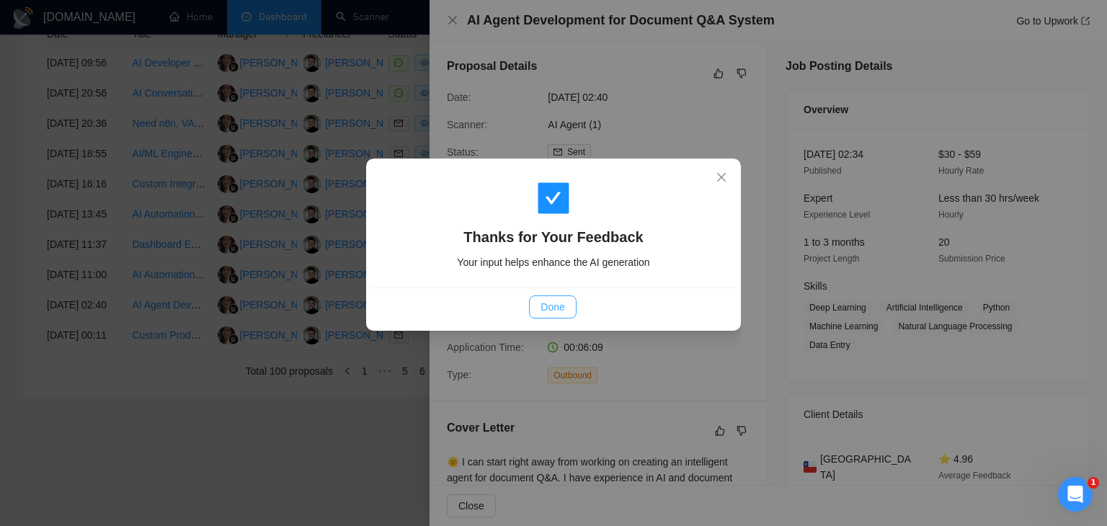
click at [559, 311] on span "Done" at bounding box center [553, 307] width 24 height 16
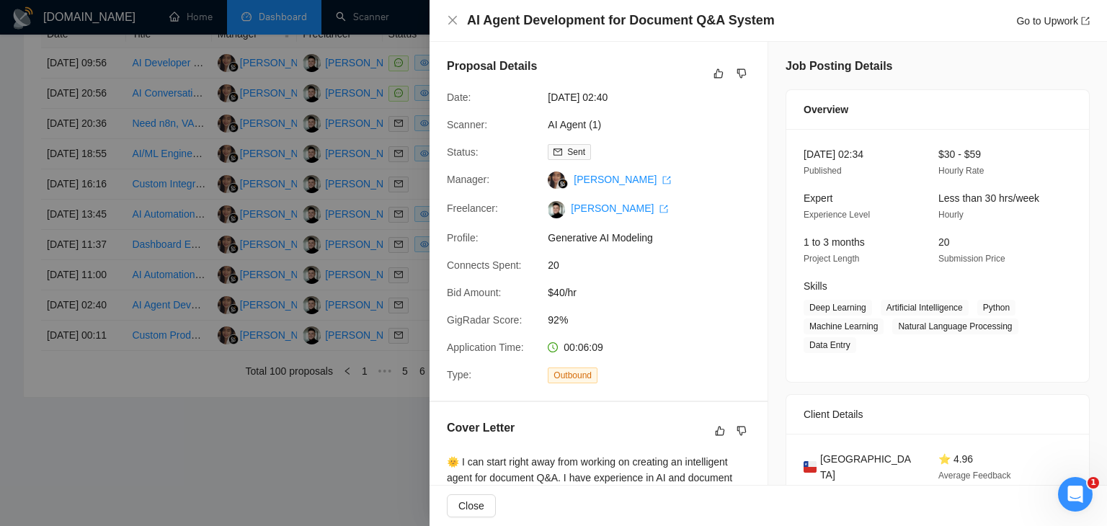
click at [346, 272] on div at bounding box center [553, 263] width 1107 height 526
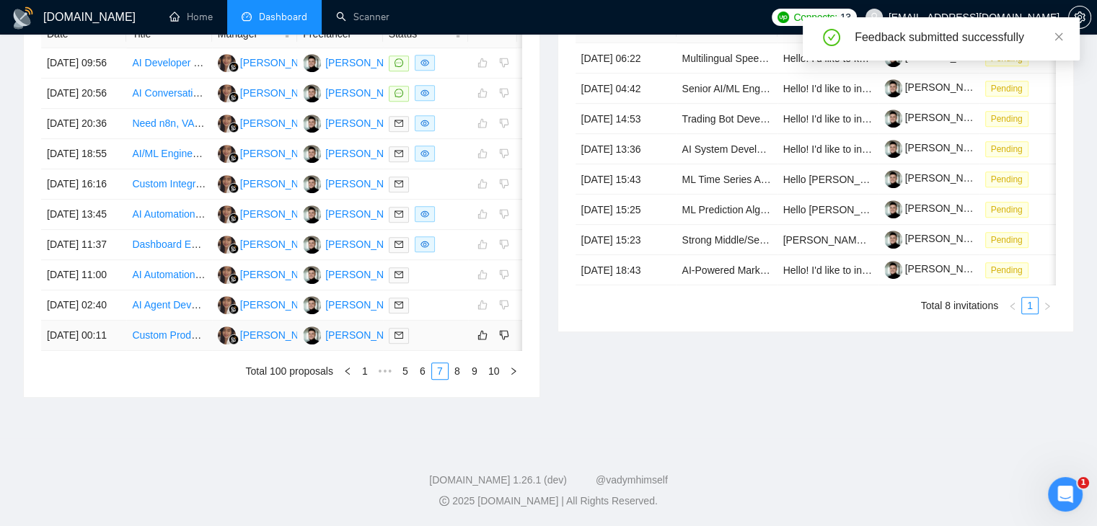
click at [444, 344] on div at bounding box center [426, 335] width 74 height 17
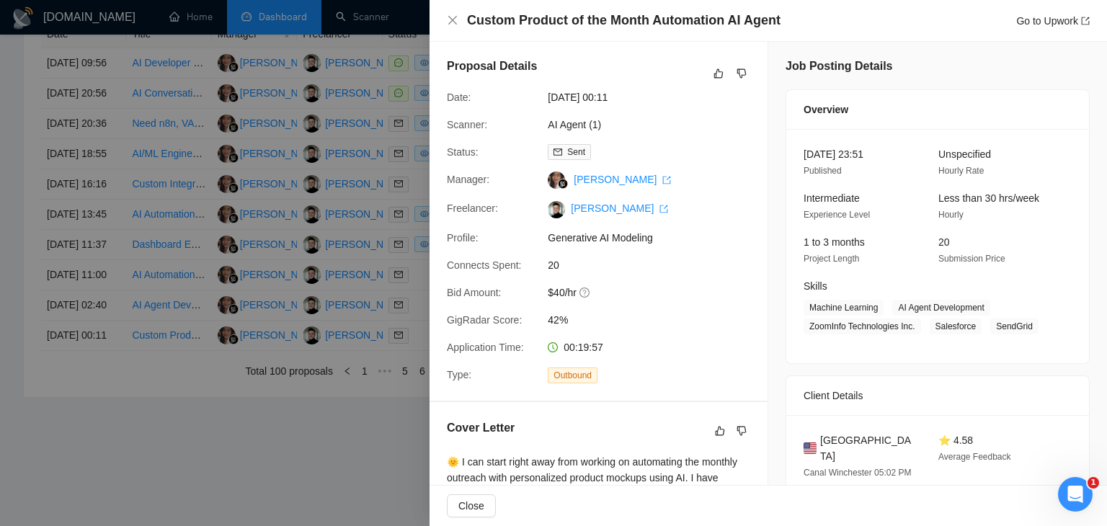
click at [371, 249] on div at bounding box center [553, 263] width 1107 height 526
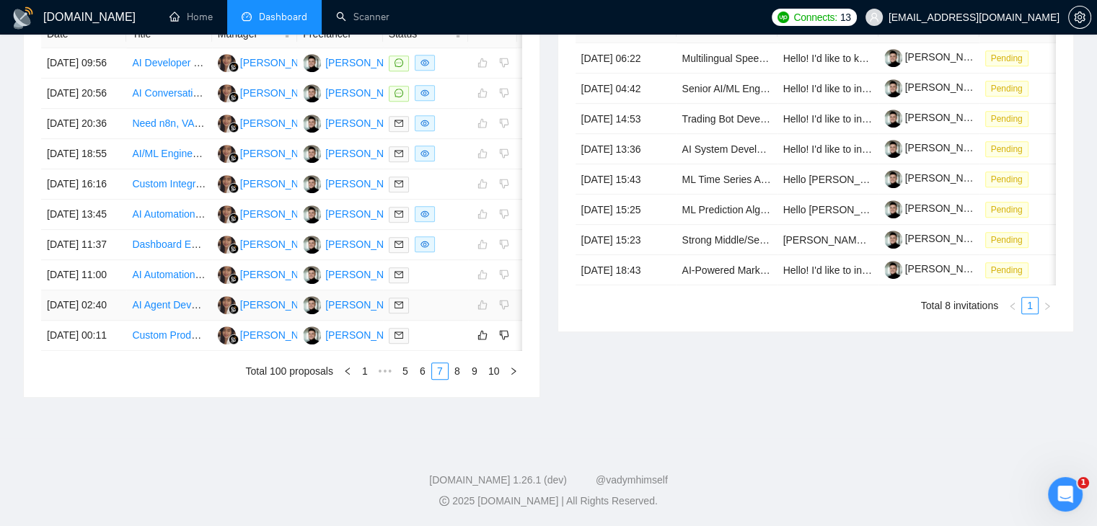
click at [443, 314] on div at bounding box center [426, 305] width 74 height 17
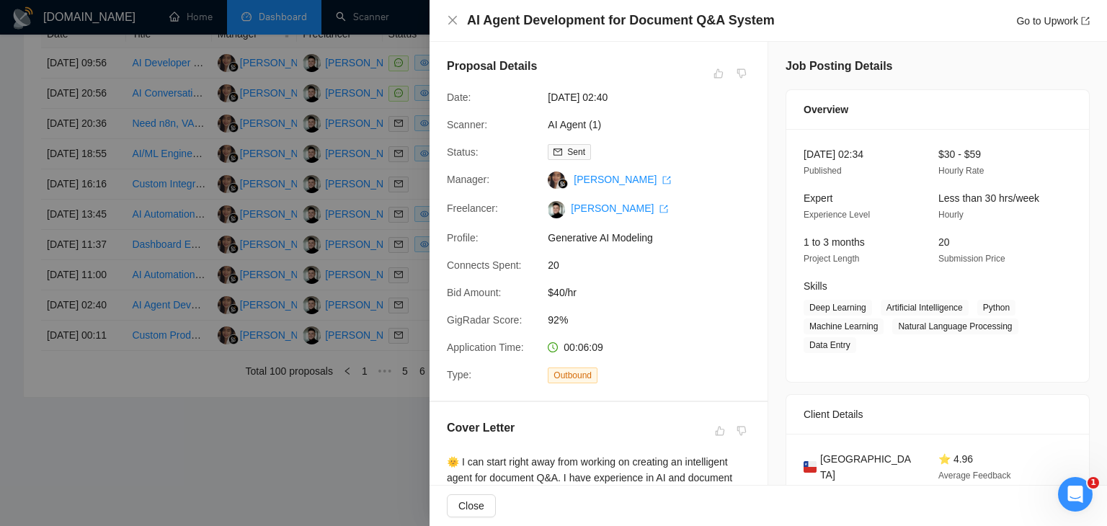
click at [354, 211] on div at bounding box center [553, 263] width 1107 height 526
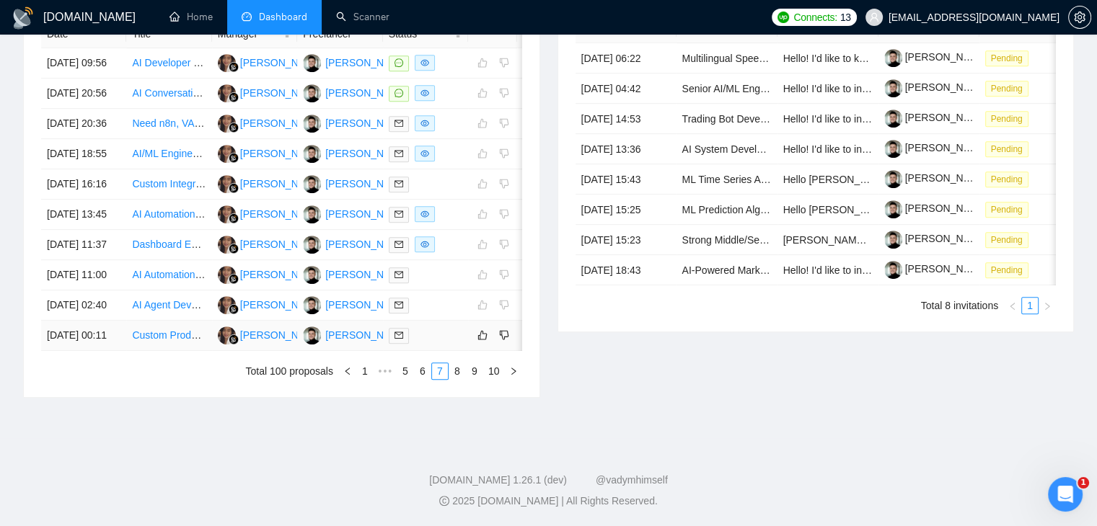
click at [435, 344] on div at bounding box center [426, 335] width 74 height 17
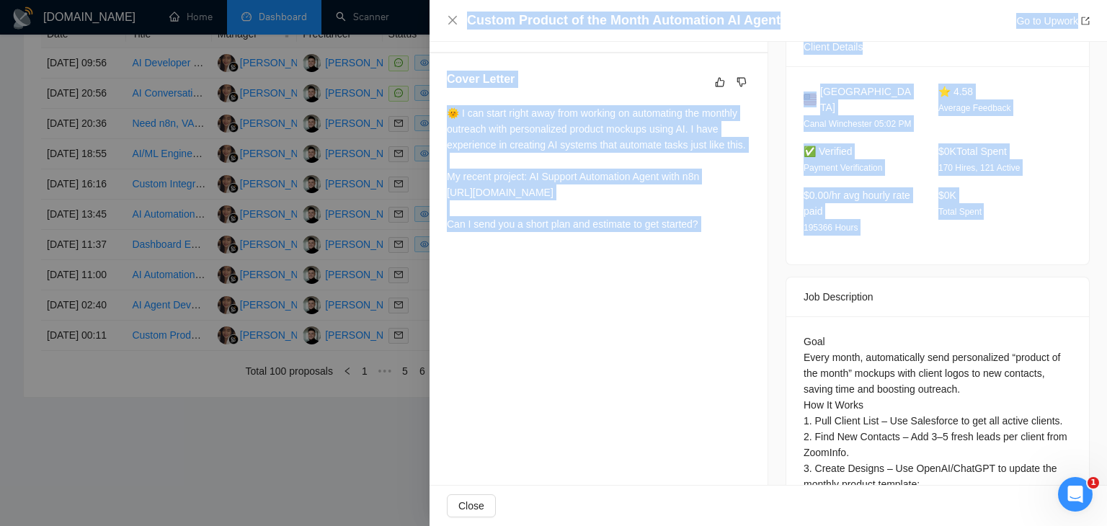
scroll to position [653, 0]
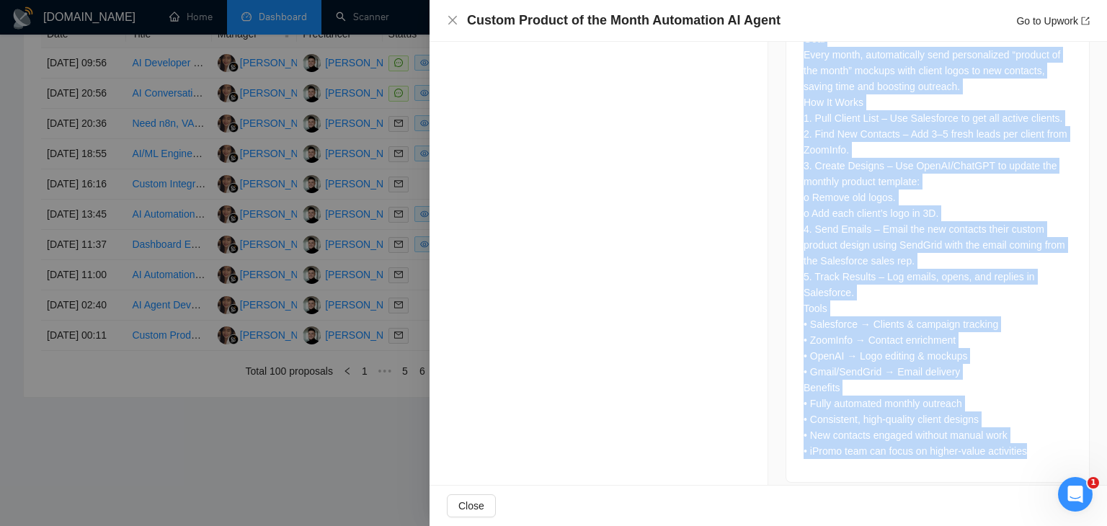
drag, startPoint x: 796, startPoint y: 376, endPoint x: 1027, endPoint y: 451, distance: 243.3
click at [1027, 451] on div "Job Description Goal Every month, automatically send personalized “product of t…" at bounding box center [938, 228] width 304 height 509
copy div "Job Description Goal Every month, automatically send personalized “product of t…"
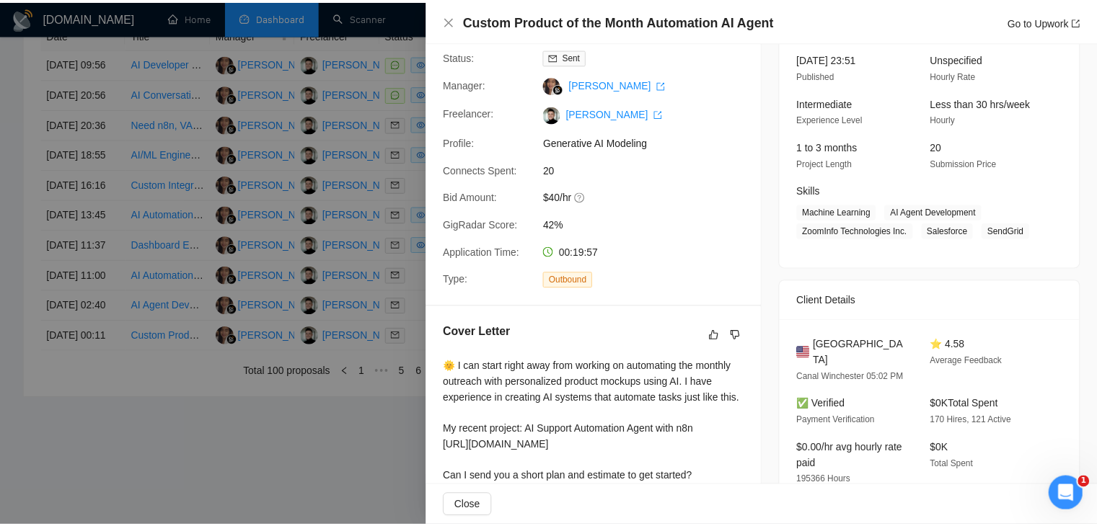
scroll to position [0, 0]
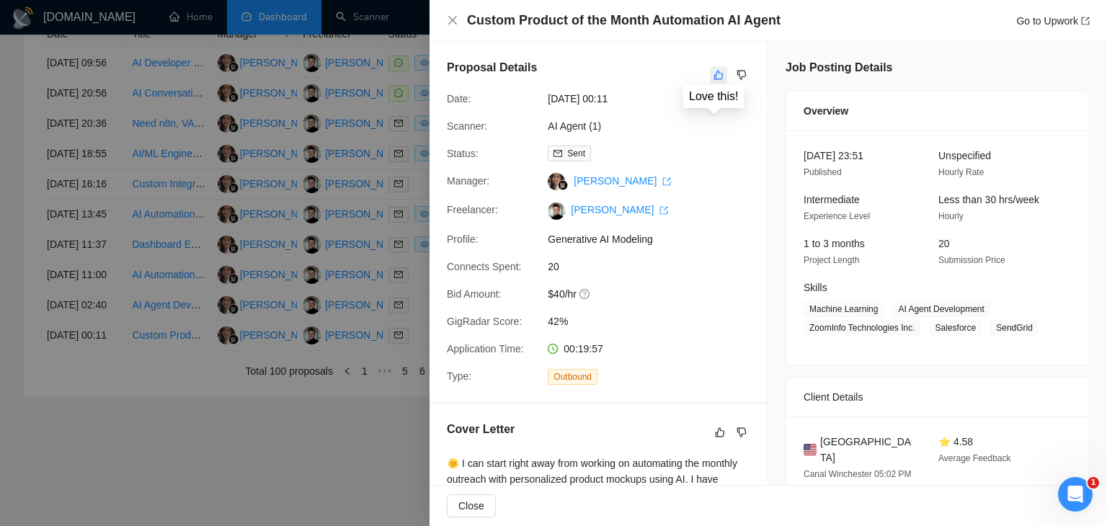
click at [714, 73] on icon "like" at bounding box center [719, 75] width 10 height 12
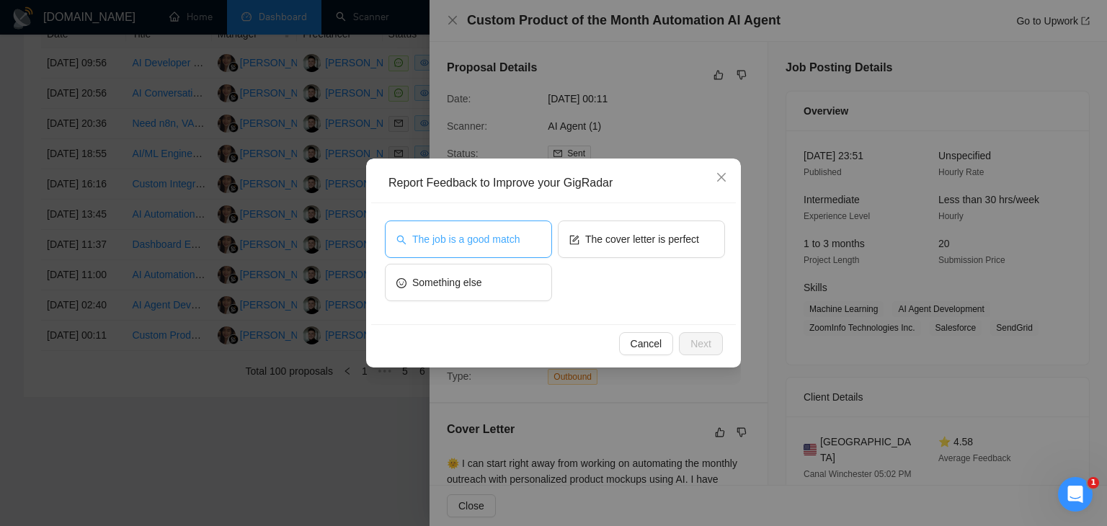
click at [470, 242] on span "The job is a good match" at bounding box center [465, 239] width 107 height 16
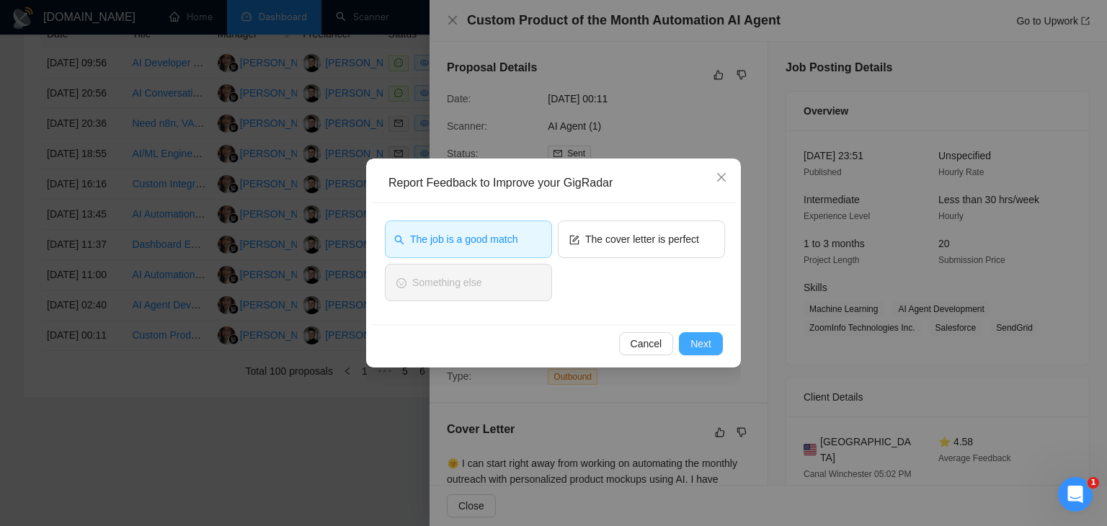
click at [707, 347] on span "Next" at bounding box center [701, 344] width 21 height 16
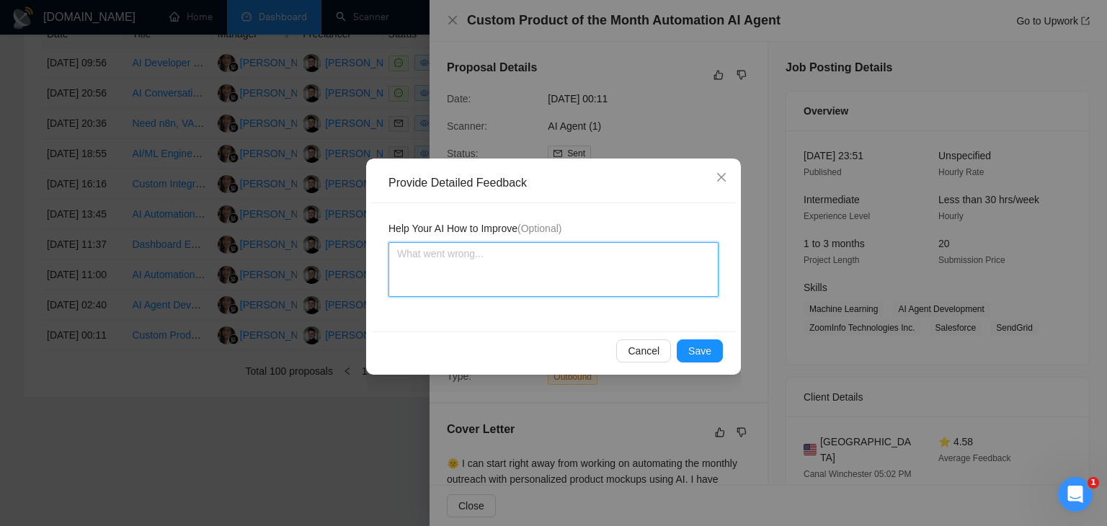
click at [478, 261] on textarea at bounding box center [554, 269] width 330 height 55
paste textarea "This job looks highly promising, as the client is experienced and has a large h…"
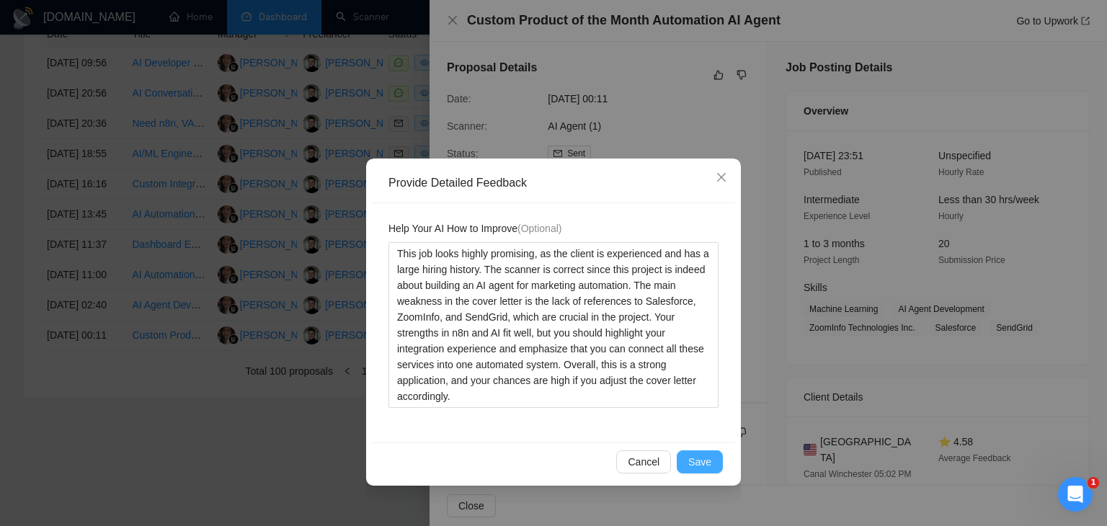
click at [699, 464] on span "Save" at bounding box center [700, 462] width 23 height 16
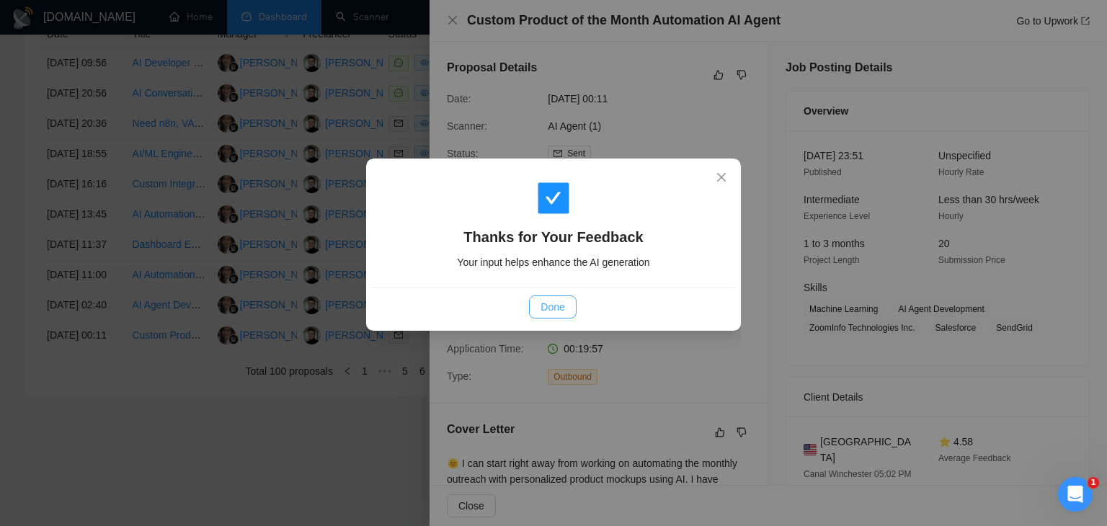
click at [562, 306] on span "Done" at bounding box center [553, 307] width 24 height 16
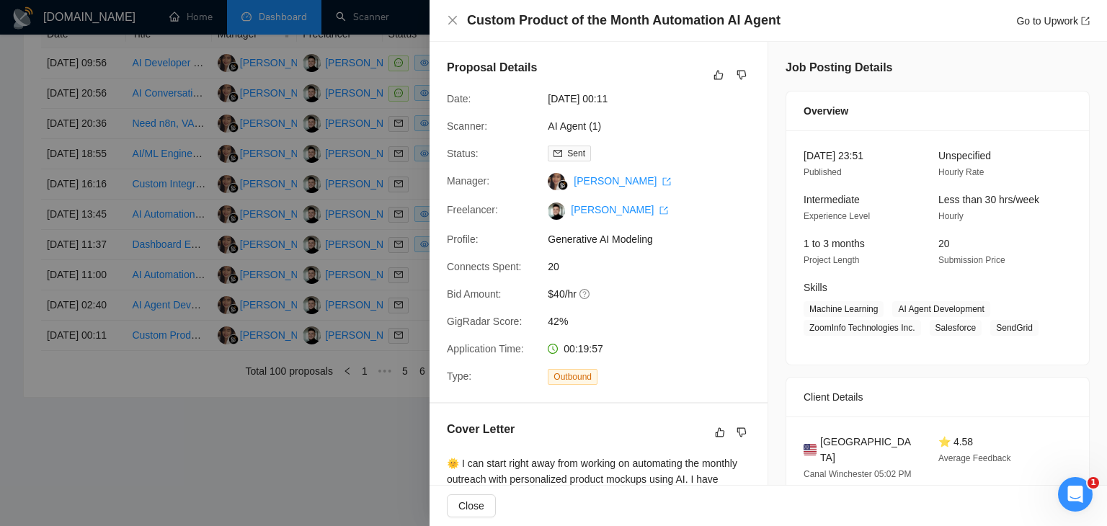
click at [310, 217] on div at bounding box center [553, 263] width 1107 height 526
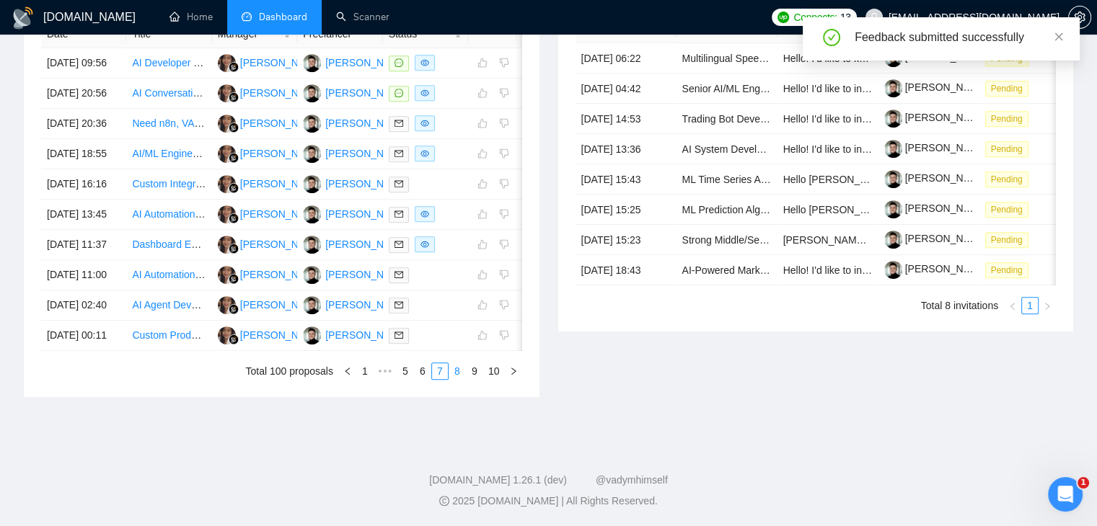
click at [461, 379] on link "8" at bounding box center [457, 371] width 16 height 16
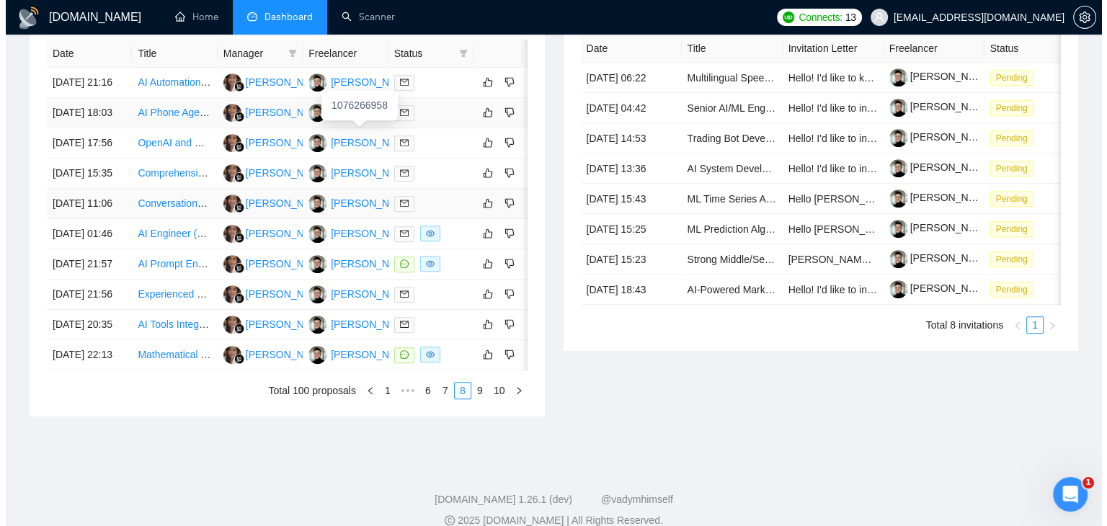
scroll to position [617, 0]
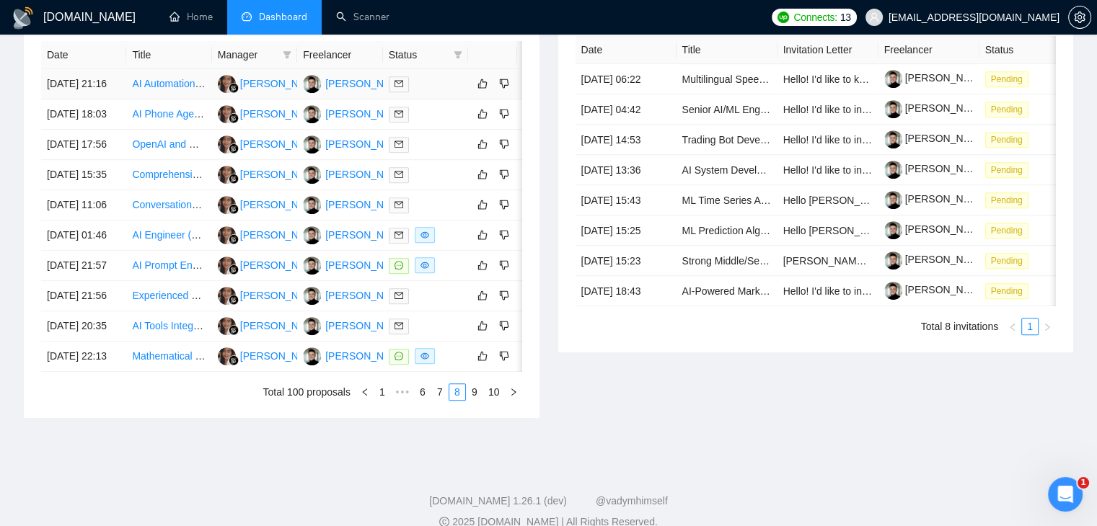
click at [438, 92] on div at bounding box center [426, 84] width 74 height 17
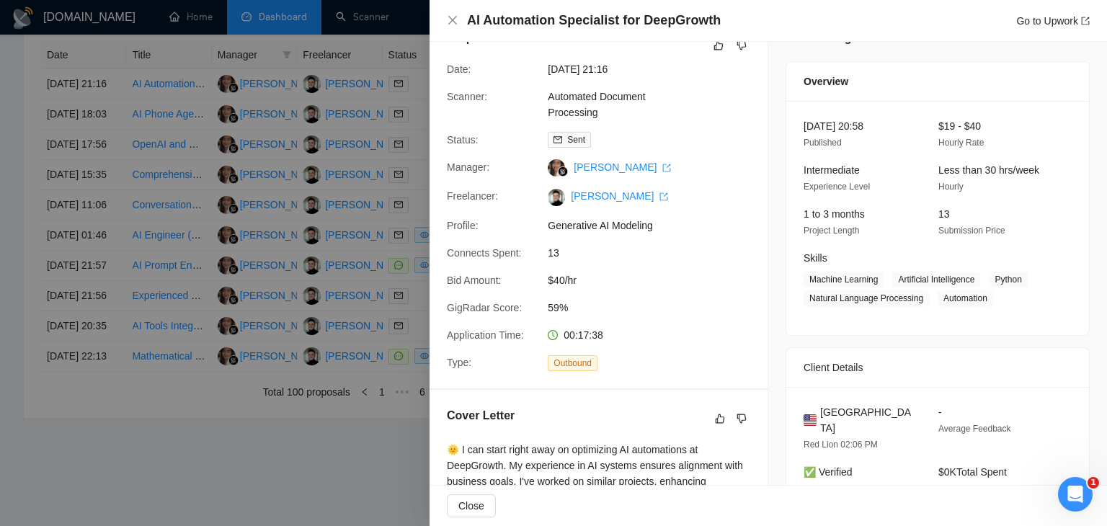
scroll to position [0, 0]
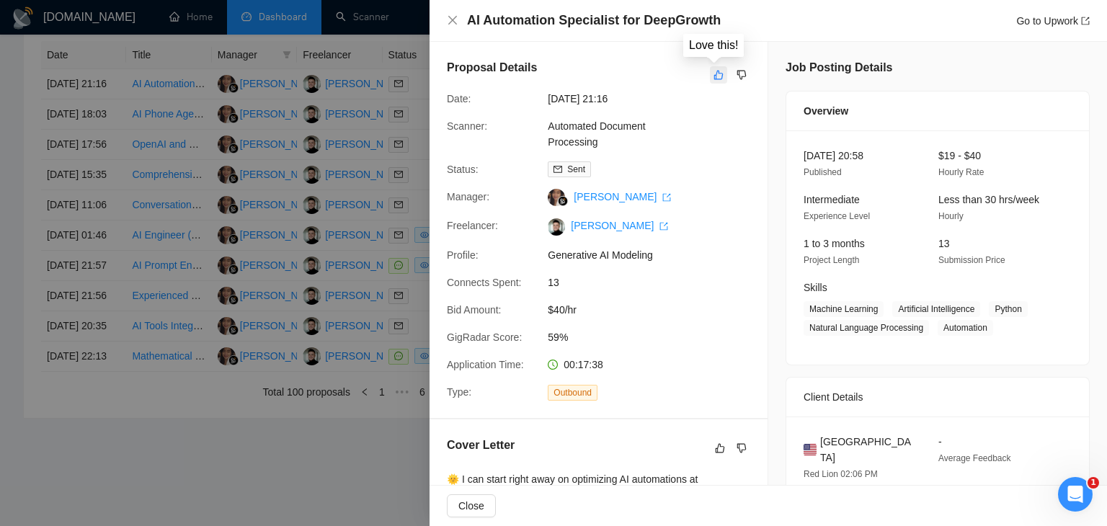
click at [715, 73] on icon "like" at bounding box center [719, 75] width 9 height 9
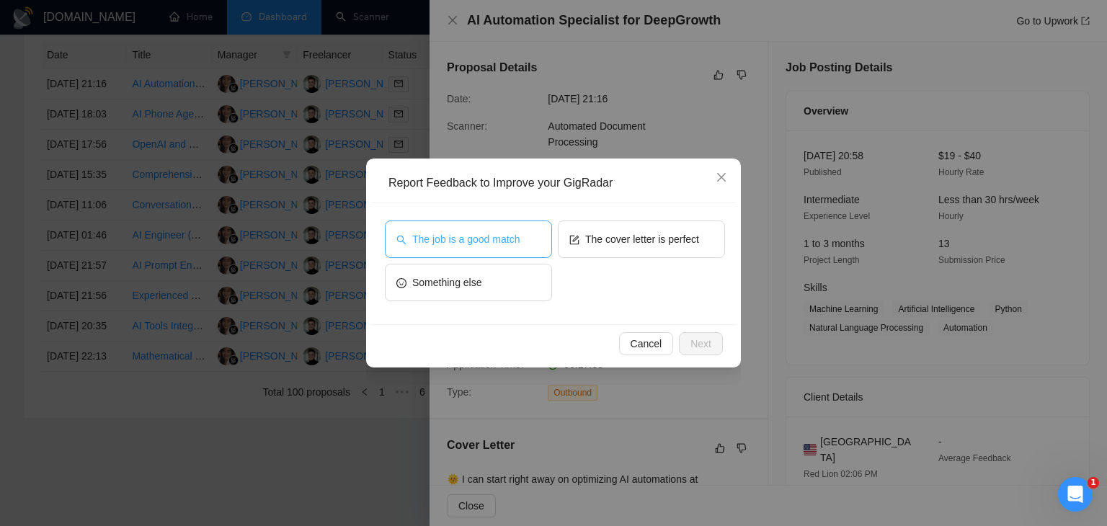
click at [459, 245] on span "The job is a good match" at bounding box center [465, 239] width 107 height 16
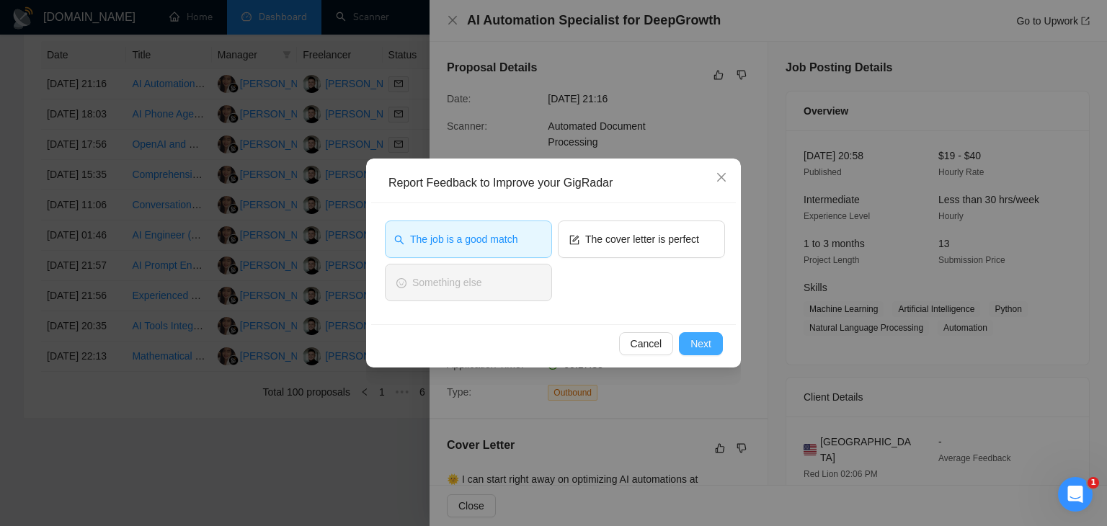
click at [707, 344] on span "Next" at bounding box center [701, 344] width 21 height 16
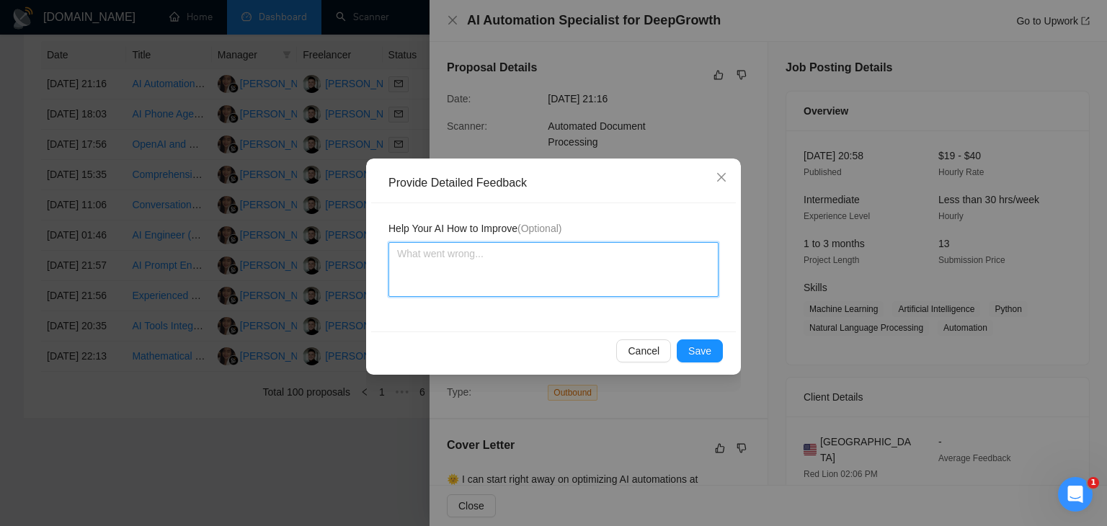
click at [473, 265] on textarea at bounding box center [554, 269] width 330 height 55
paste textarea "I would also add a link to a project in which we were involved in optimization …"
click at [396, 268] on textarea "I would also add a link to a project in which we were involved in optimization …" at bounding box center [554, 269] width 330 height 55
click at [548, 273] on textarea "I would also add a link to a project in which we were involved in optimization …" at bounding box center [554, 269] width 330 height 55
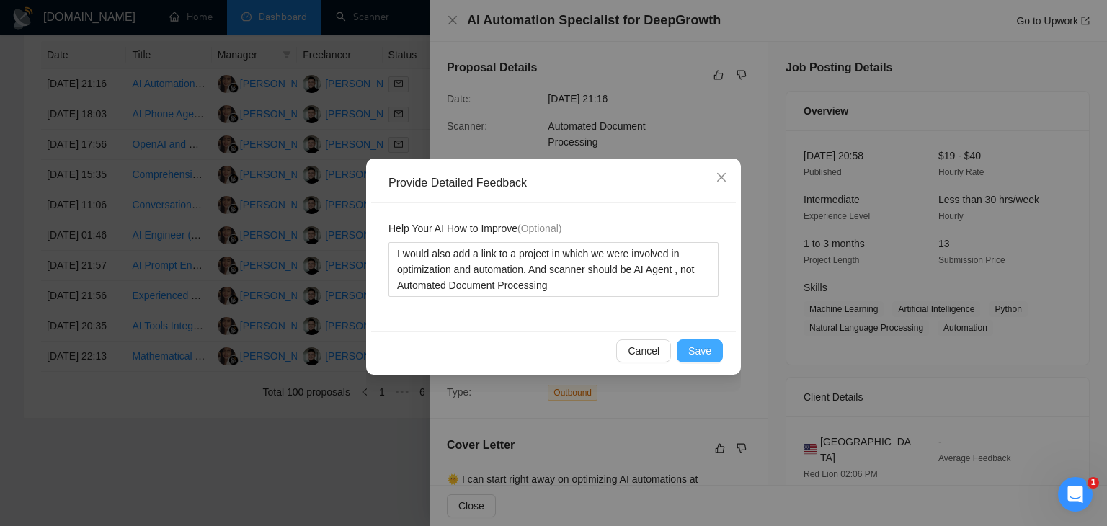
click at [709, 350] on span "Save" at bounding box center [700, 351] width 23 height 16
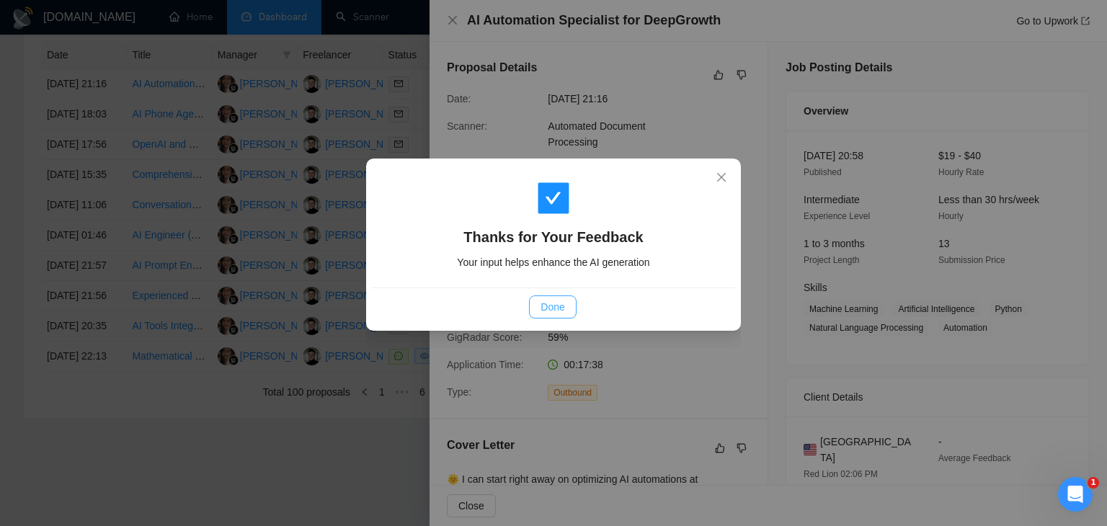
click at [559, 302] on span "Done" at bounding box center [553, 307] width 24 height 16
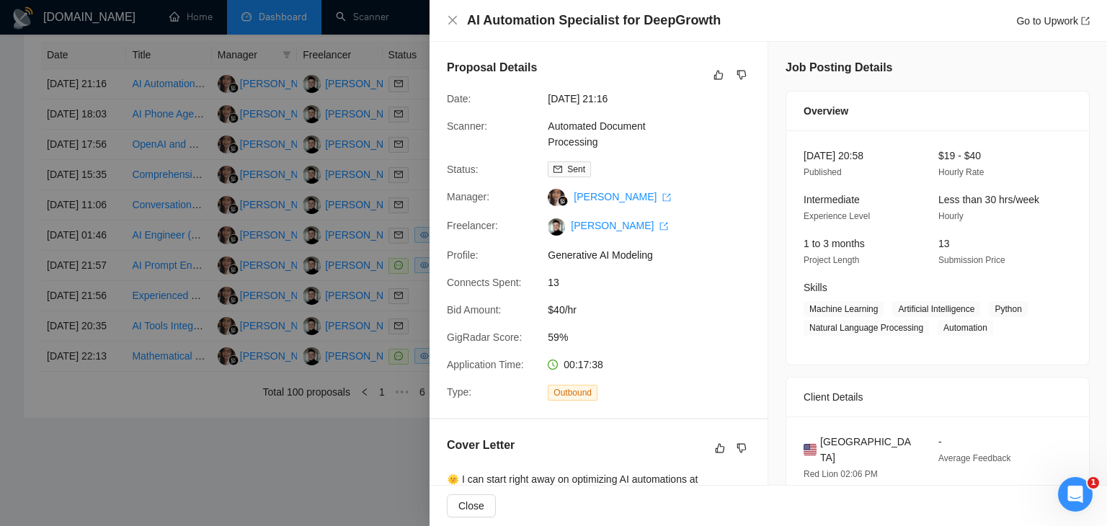
click at [332, 205] on div at bounding box center [553, 263] width 1107 height 526
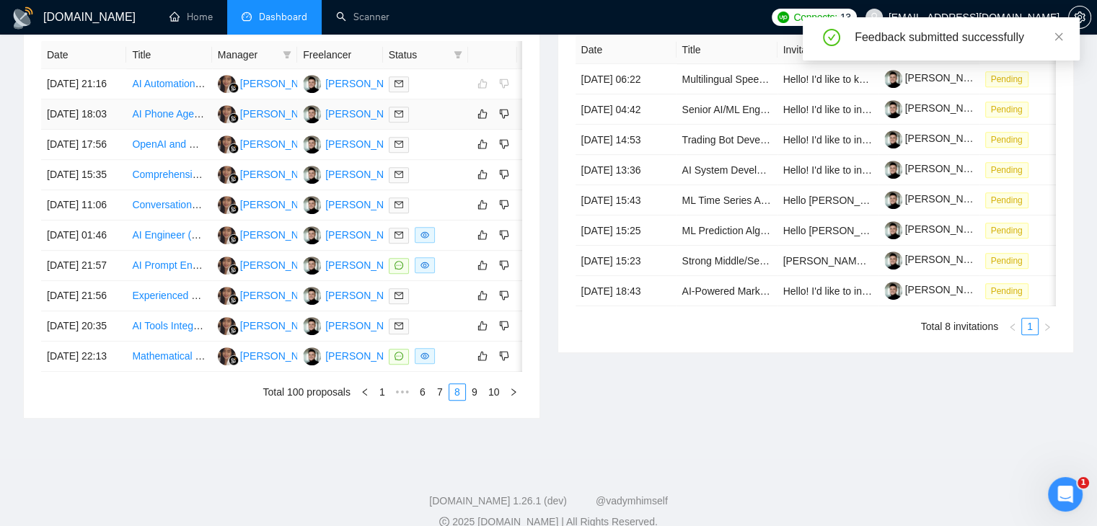
click at [441, 123] on div at bounding box center [426, 114] width 74 height 17
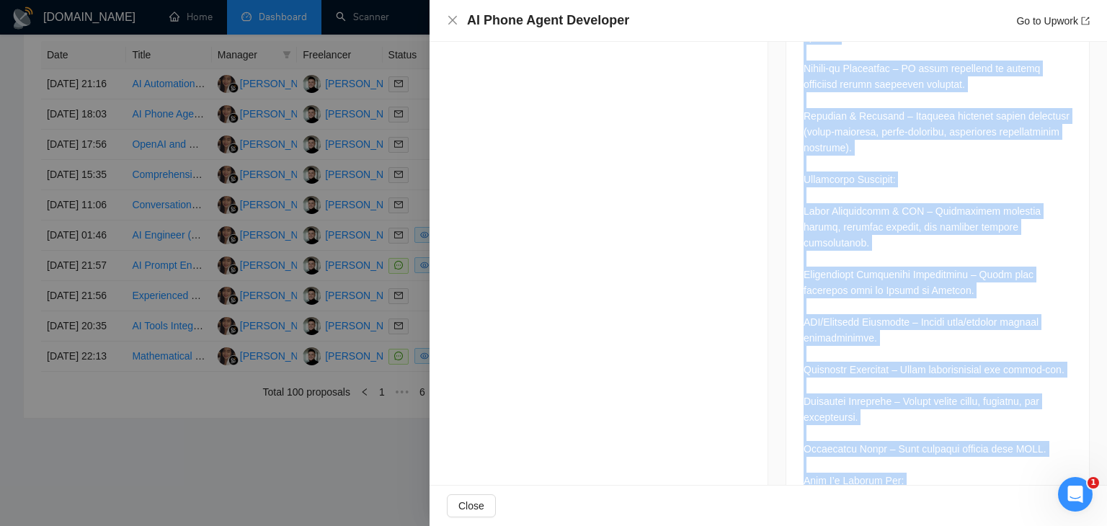
scroll to position [1110, 0]
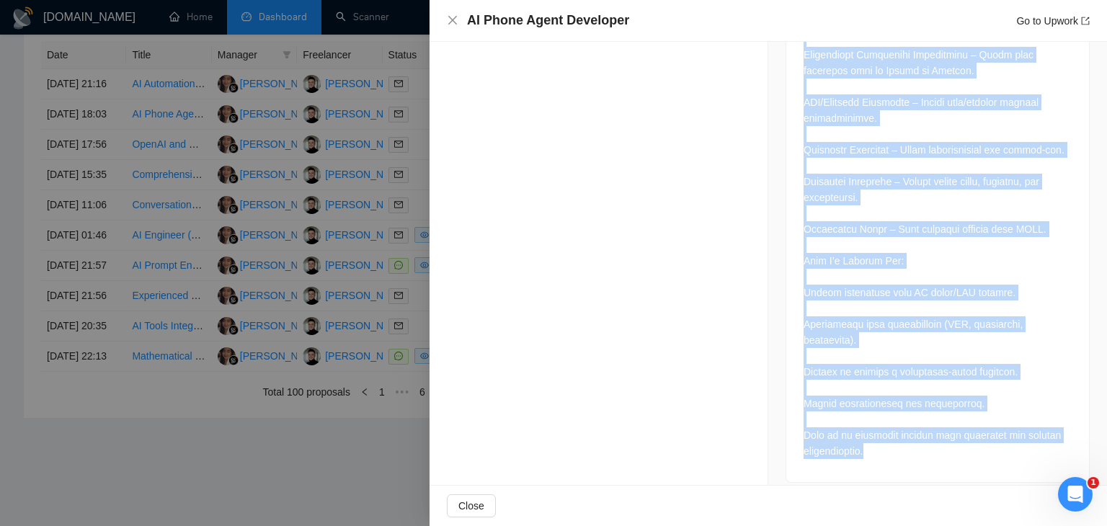
drag, startPoint x: 791, startPoint y: 391, endPoint x: 949, endPoint y: 505, distance: 194.7
click at [949, 505] on div "AI Phone Agent Developer Go to Upwork Proposal Details Date: [DATE] 18:03 Scann…" at bounding box center [769, 263] width 678 height 526
copy div "Lor Ipsumdolors A con ad EL seddoe temp incidid utlaboreetdol mag aliquae admin…"
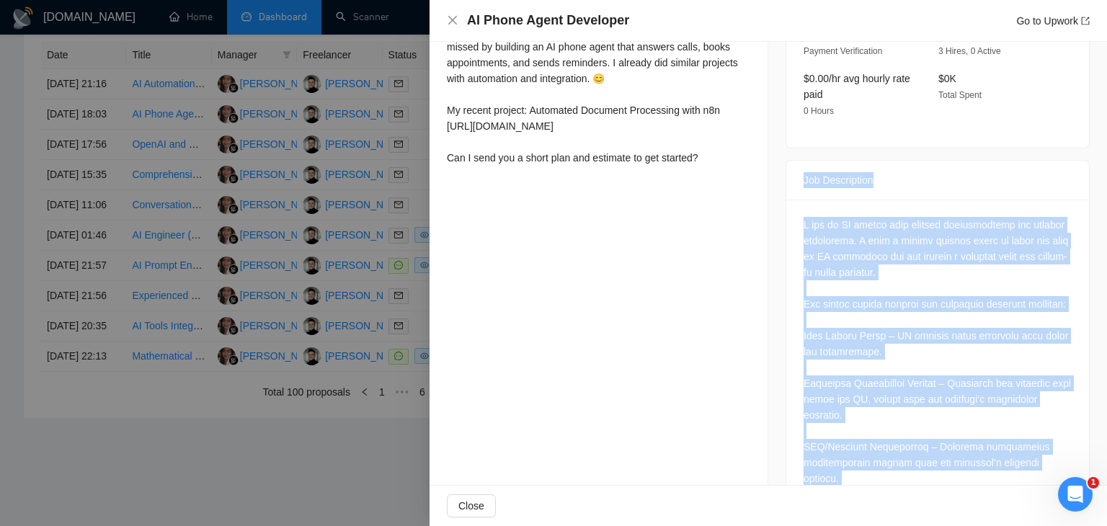
scroll to position [451, 0]
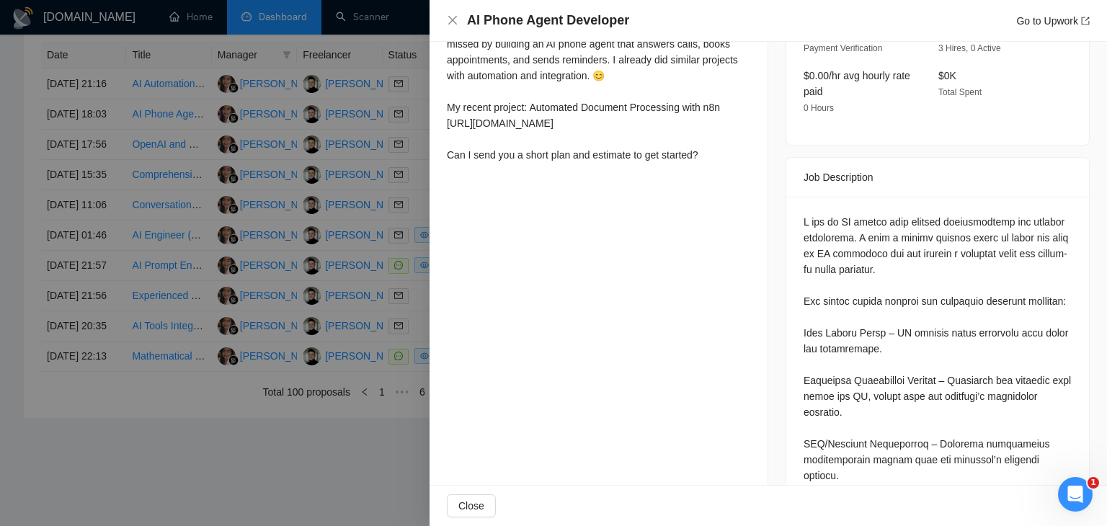
click at [594, 237] on div "Proposal Details Date: [DATE] 18:03 Scanner: Automated Document Processing Stat…" at bounding box center [599, 374] width 339 height 1569
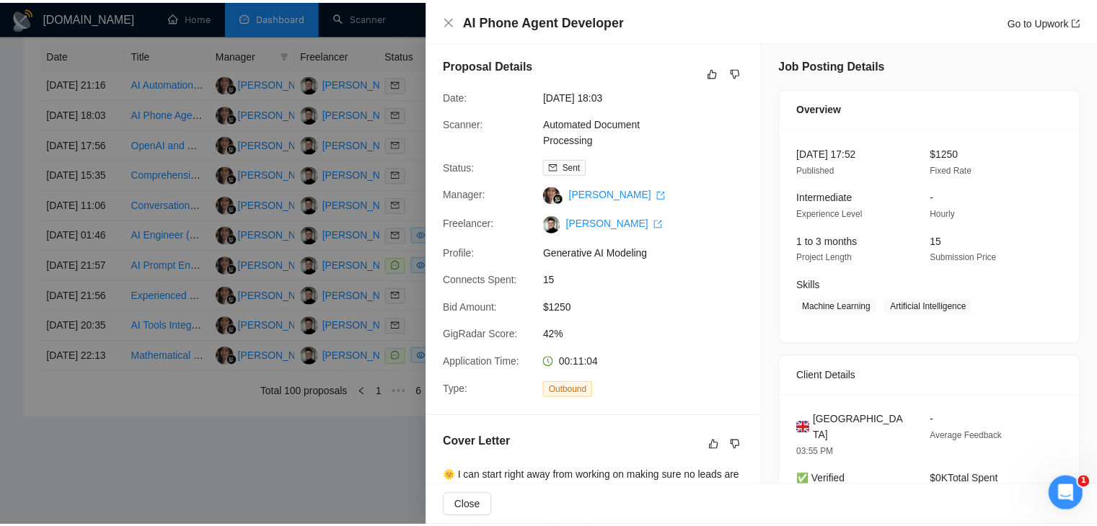
scroll to position [0, 0]
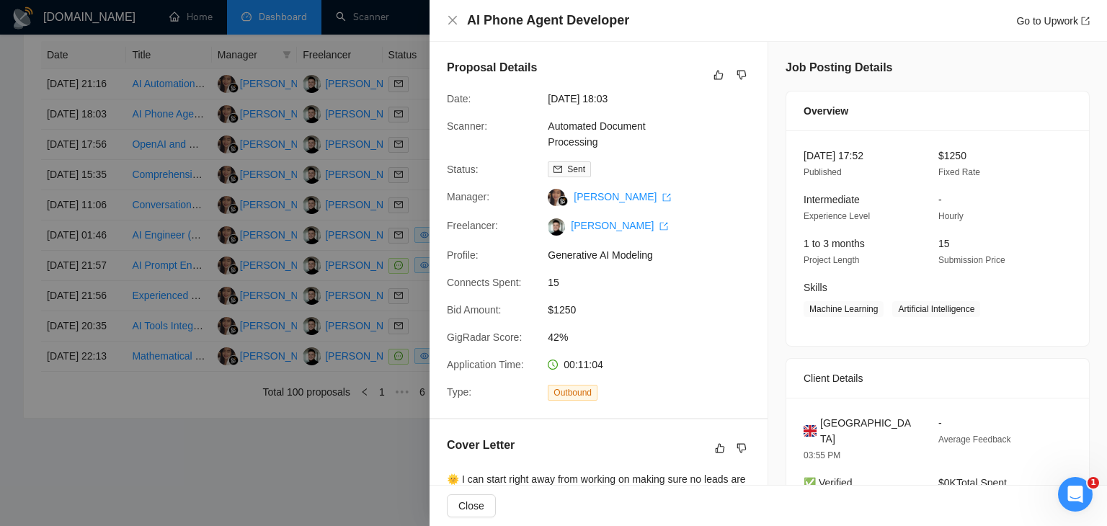
click at [348, 145] on div at bounding box center [553, 263] width 1107 height 526
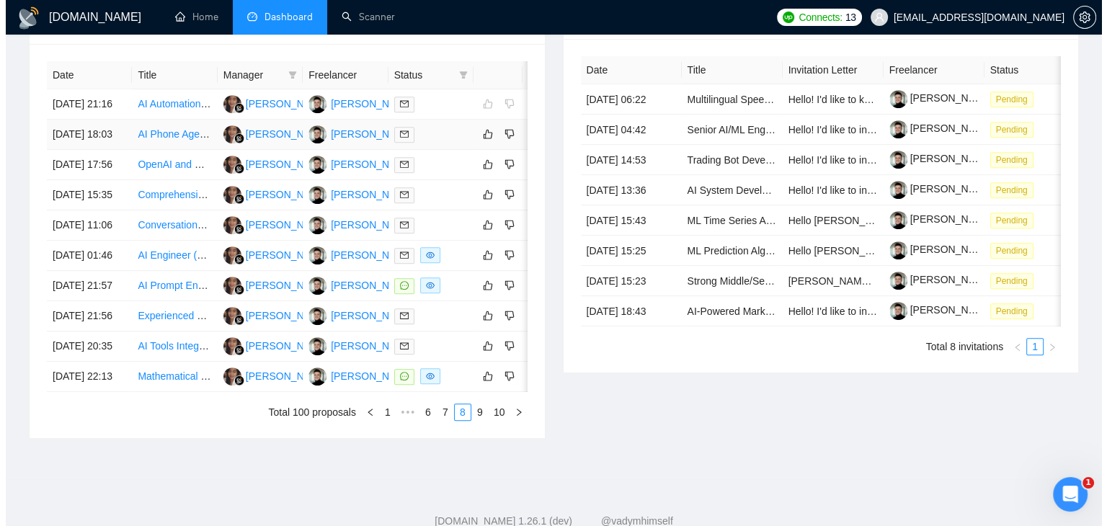
scroll to position [596, 0]
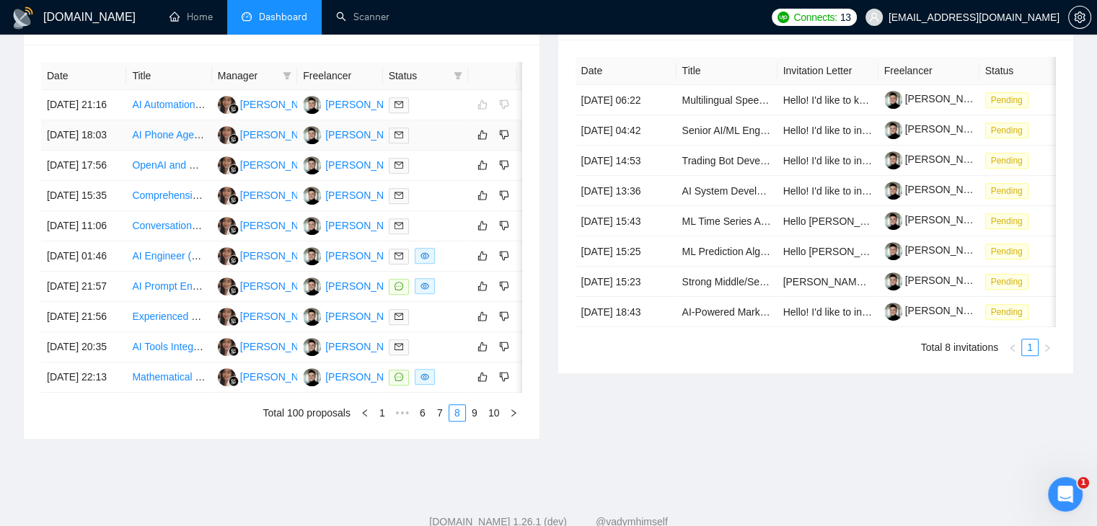
click at [451, 143] on div at bounding box center [426, 135] width 74 height 17
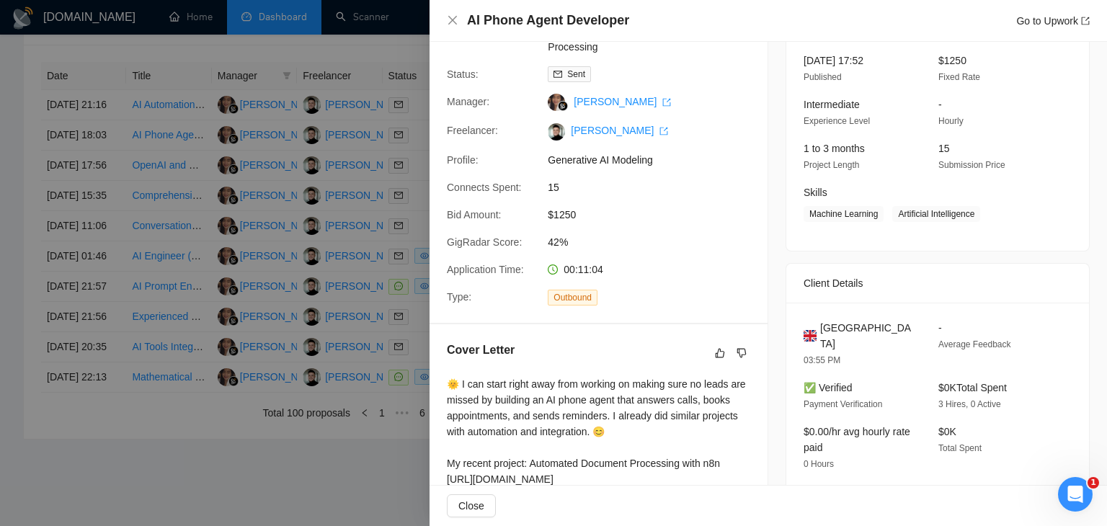
scroll to position [0, 0]
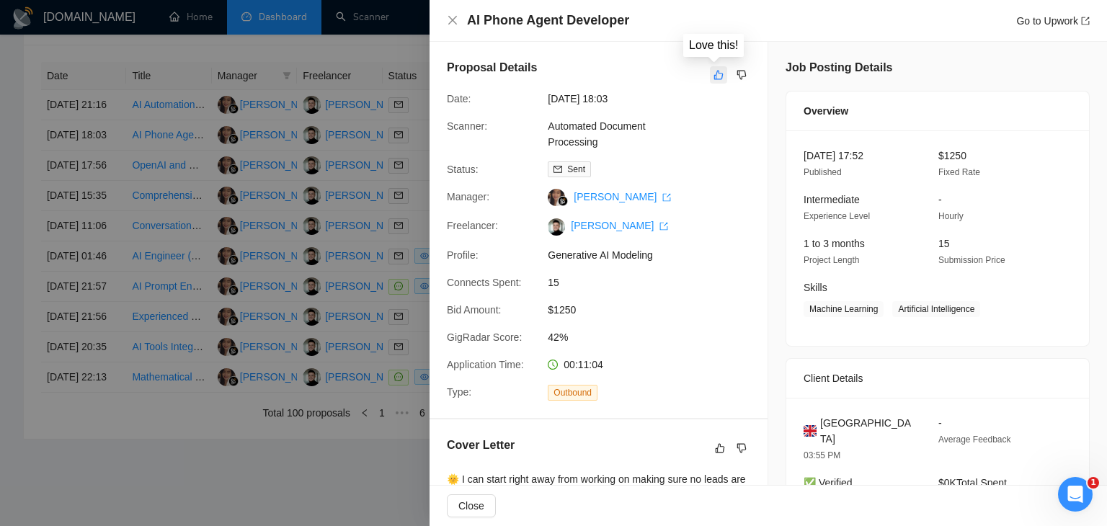
click at [714, 74] on icon "like" at bounding box center [719, 75] width 10 height 12
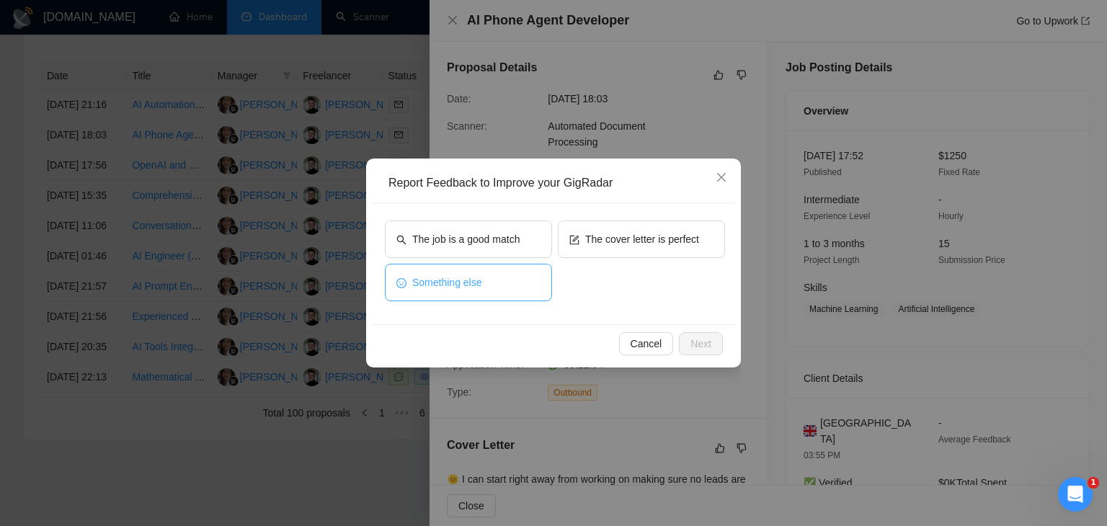
click at [432, 285] on span "Something else" at bounding box center [447, 283] width 70 height 16
click at [710, 344] on span "Next" at bounding box center [701, 344] width 21 height 16
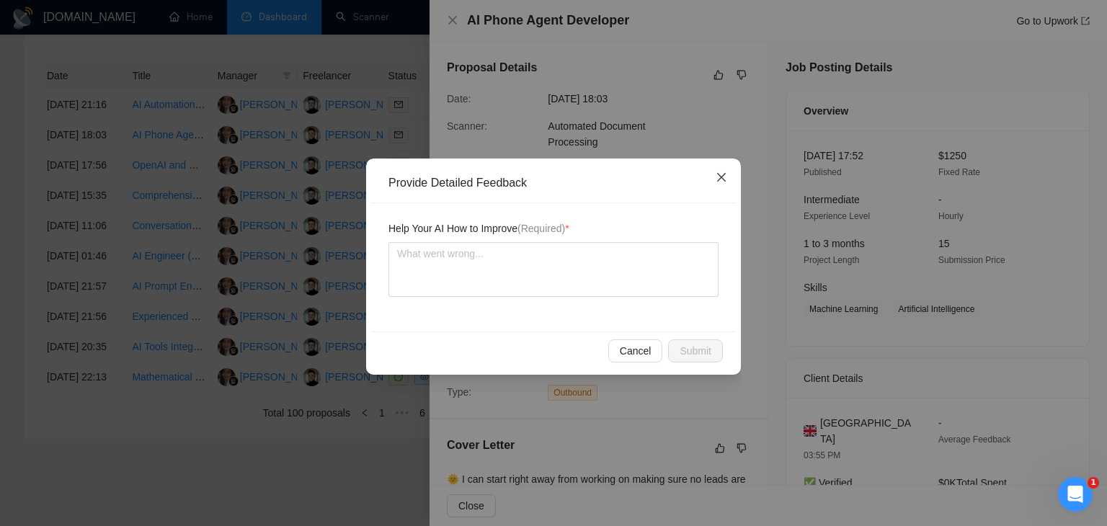
click at [726, 174] on icon "close" at bounding box center [722, 178] width 12 height 12
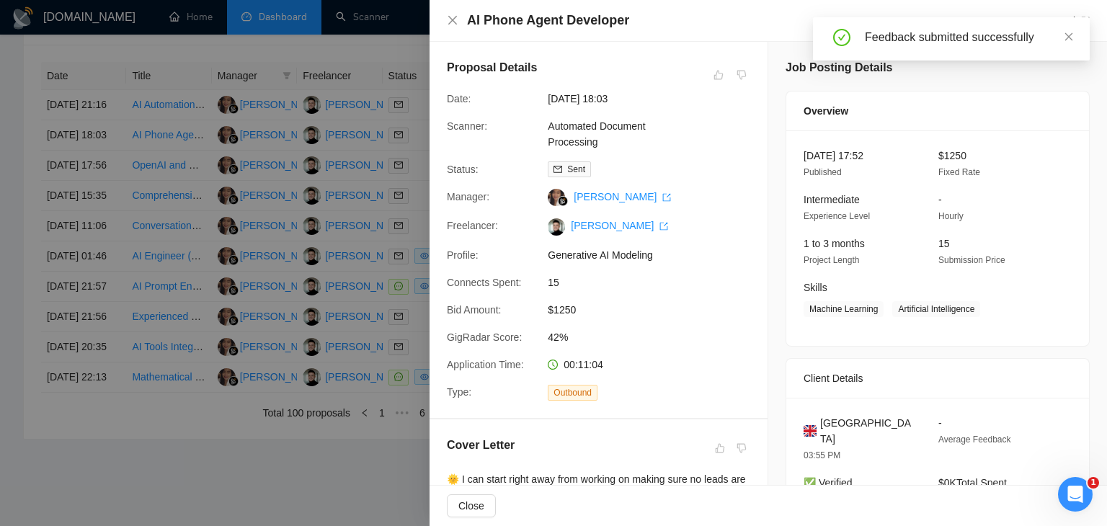
click at [365, 223] on div at bounding box center [553, 263] width 1107 height 526
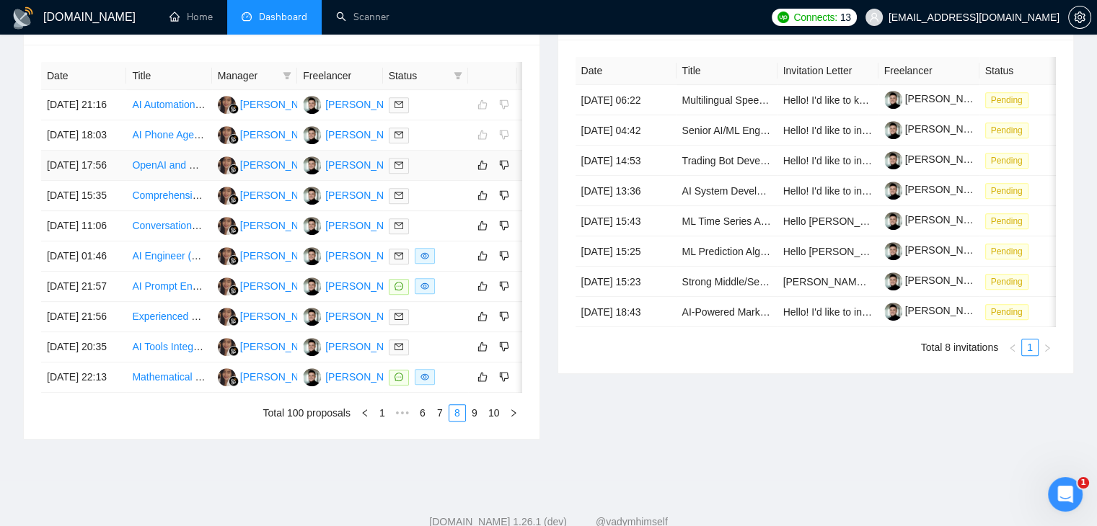
click at [447, 174] on div at bounding box center [426, 165] width 74 height 17
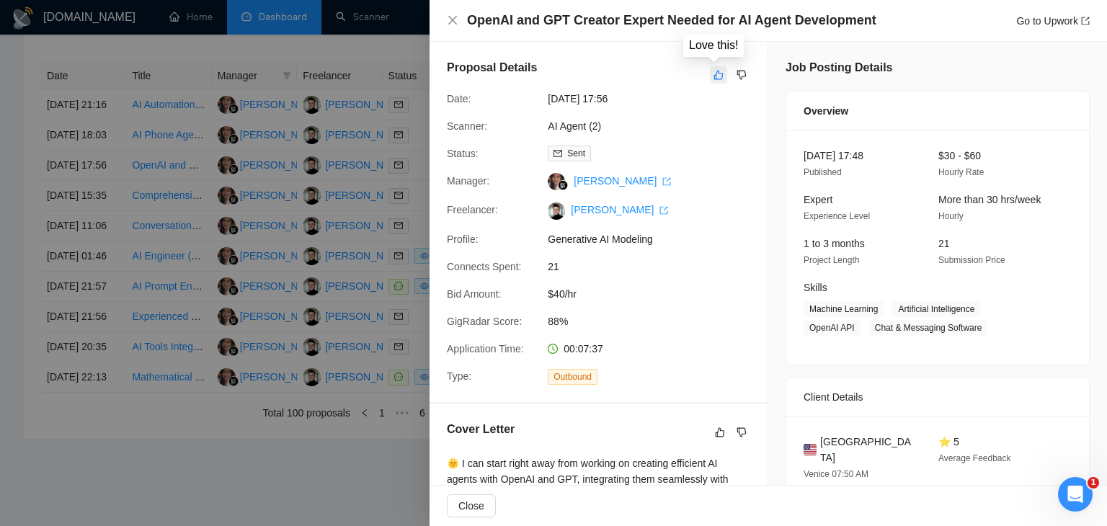
click at [716, 79] on icon "like" at bounding box center [719, 75] width 10 height 12
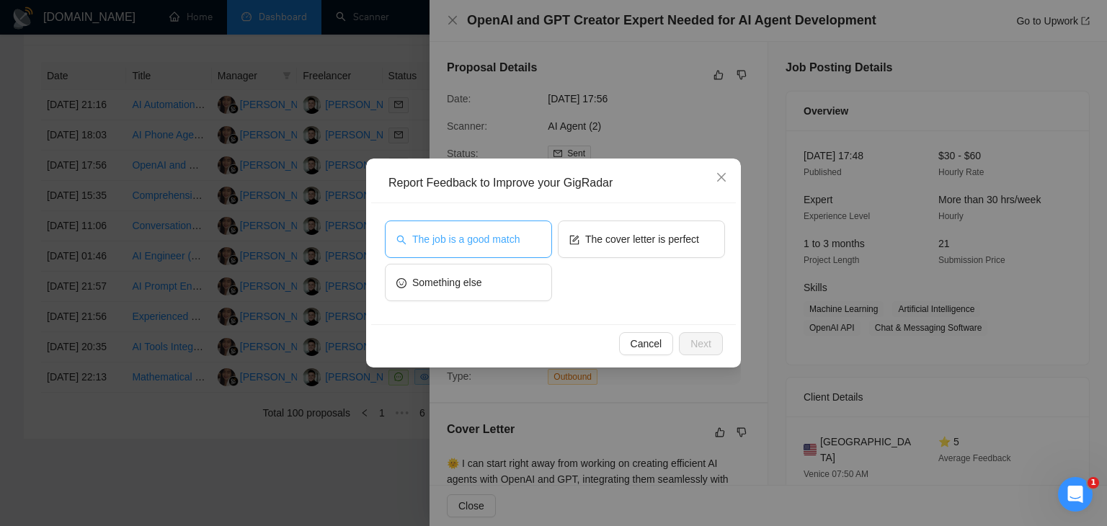
click at [485, 229] on button "The job is a good match" at bounding box center [468, 239] width 167 height 37
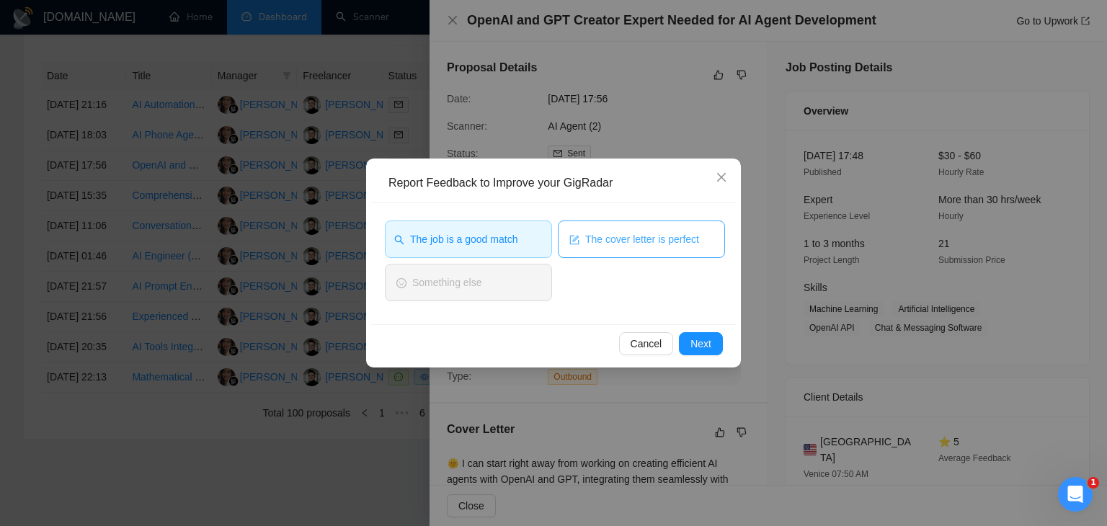
click at [637, 239] on span "The cover letter is perfect" at bounding box center [642, 239] width 114 height 16
click at [692, 340] on span "Next" at bounding box center [701, 344] width 21 height 16
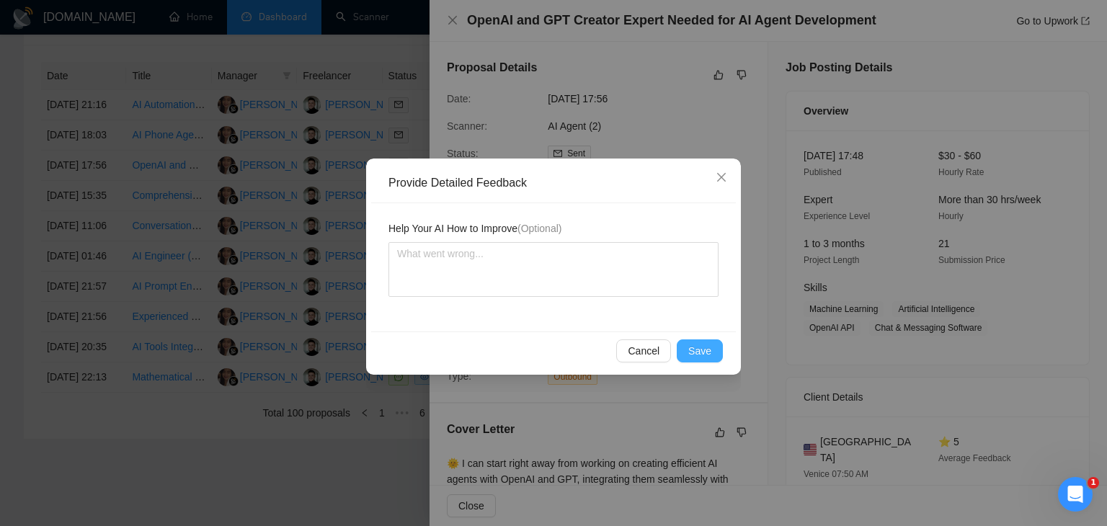
click at [701, 343] on span "Save" at bounding box center [700, 351] width 23 height 16
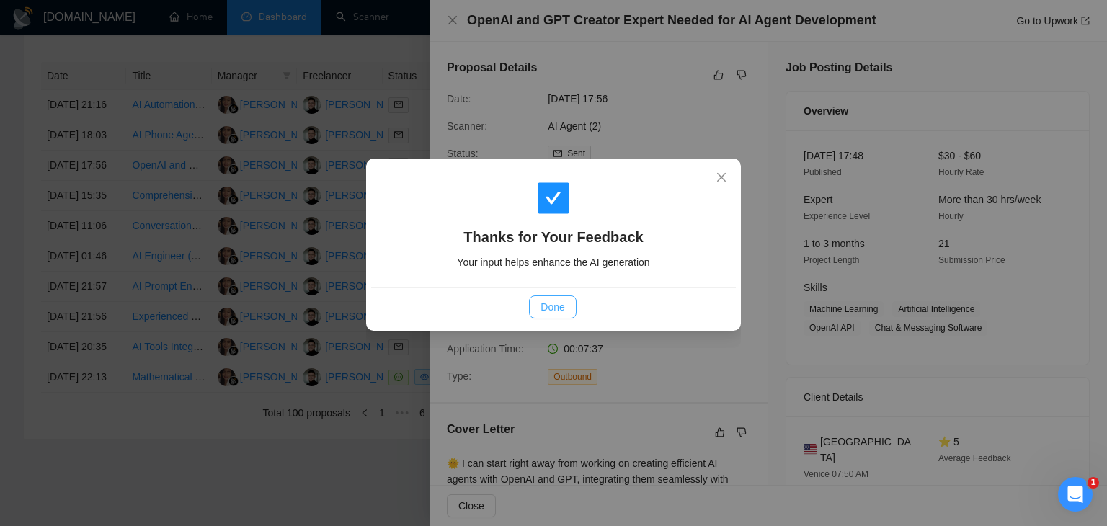
click at [552, 305] on span "Done" at bounding box center [553, 307] width 24 height 16
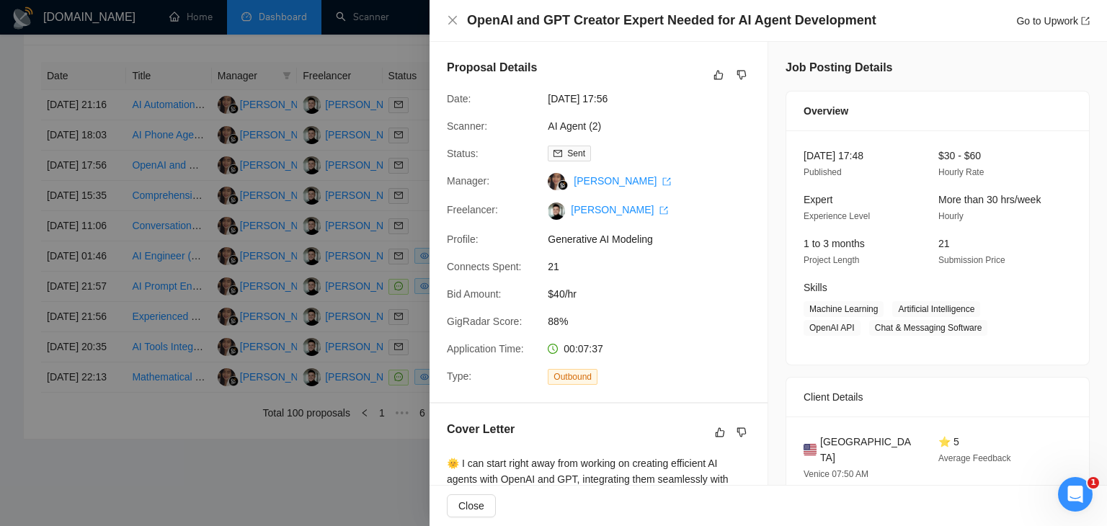
click at [340, 256] on div at bounding box center [553, 263] width 1107 height 526
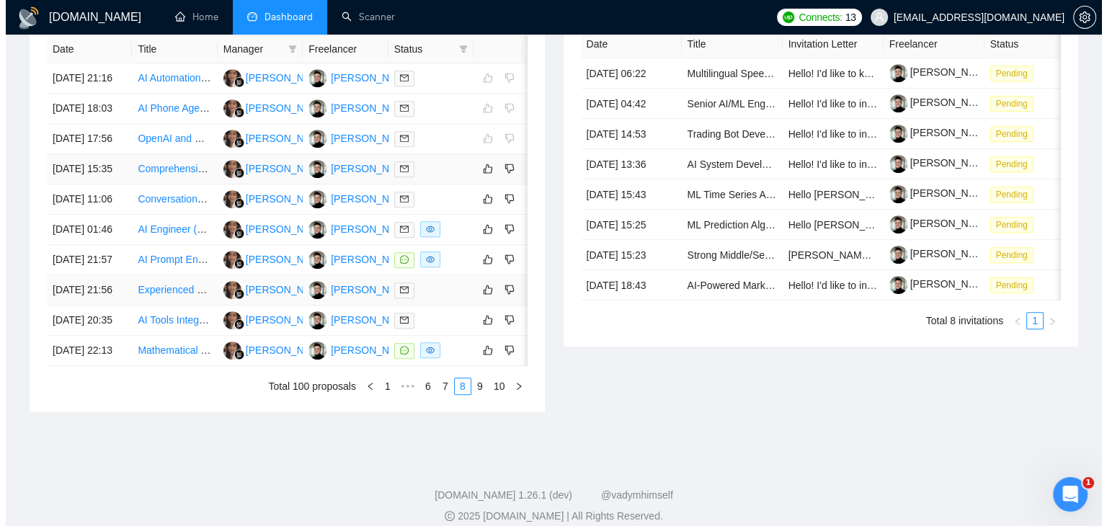
scroll to position [623, 0]
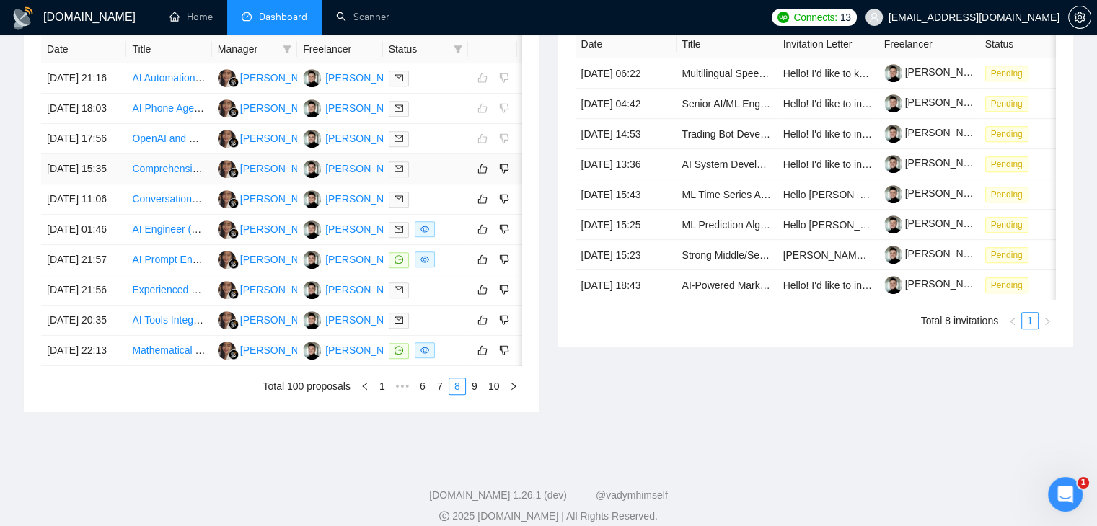
click at [451, 177] on div at bounding box center [426, 169] width 74 height 17
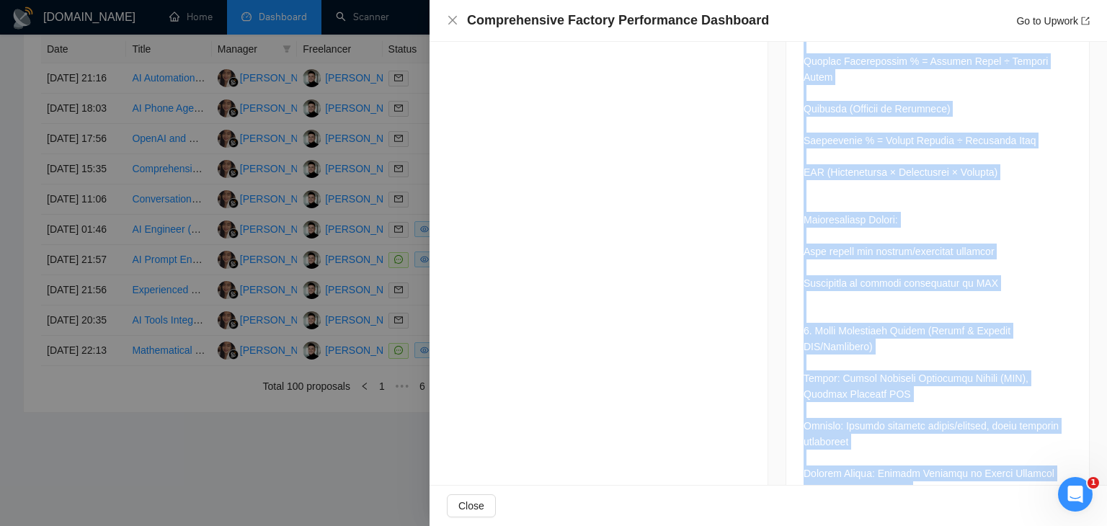
scroll to position [1296, 0]
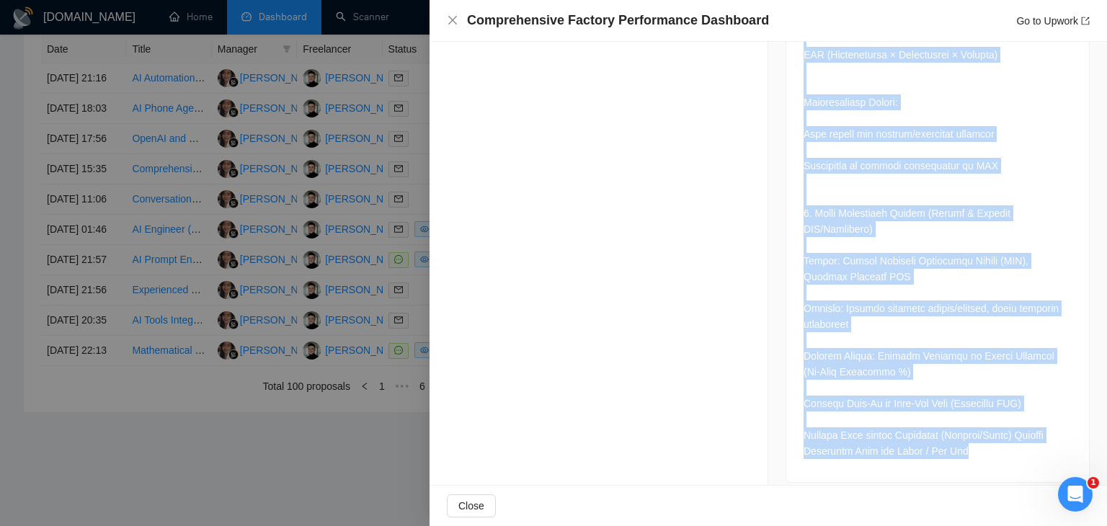
drag, startPoint x: 796, startPoint y: 291, endPoint x: 886, endPoint y: 506, distance: 233.7
click at [886, 506] on div "Comprehensive Factory Performance Dashboard Go to Upwork Proposal Details Date:…" at bounding box center [769, 263] width 678 height 526
copy div "Lor Ipsumdolors 6. Ametcon Adipiscinge (Seddoeius Temporinci Utlaboree) Dolore:…"
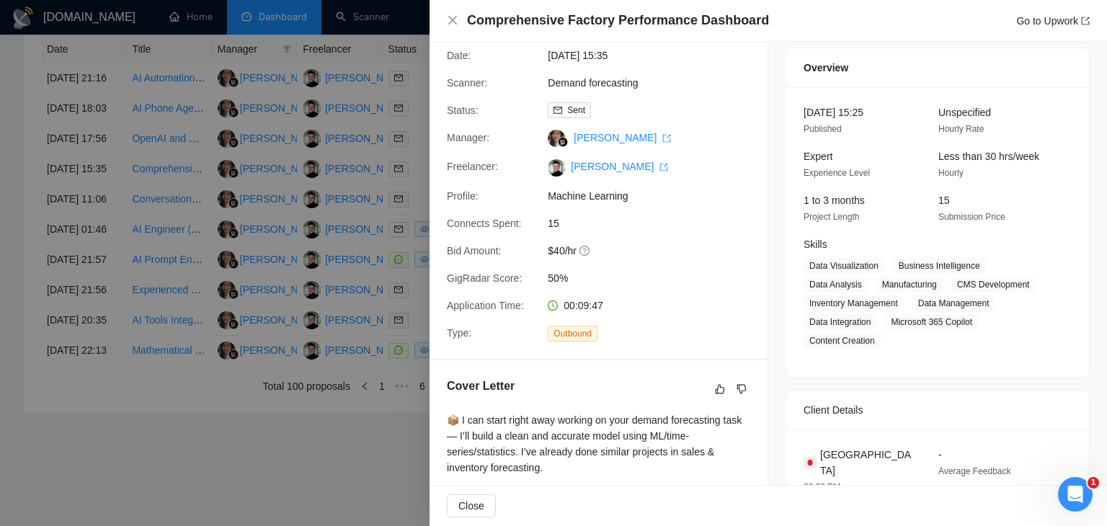
scroll to position [0, 0]
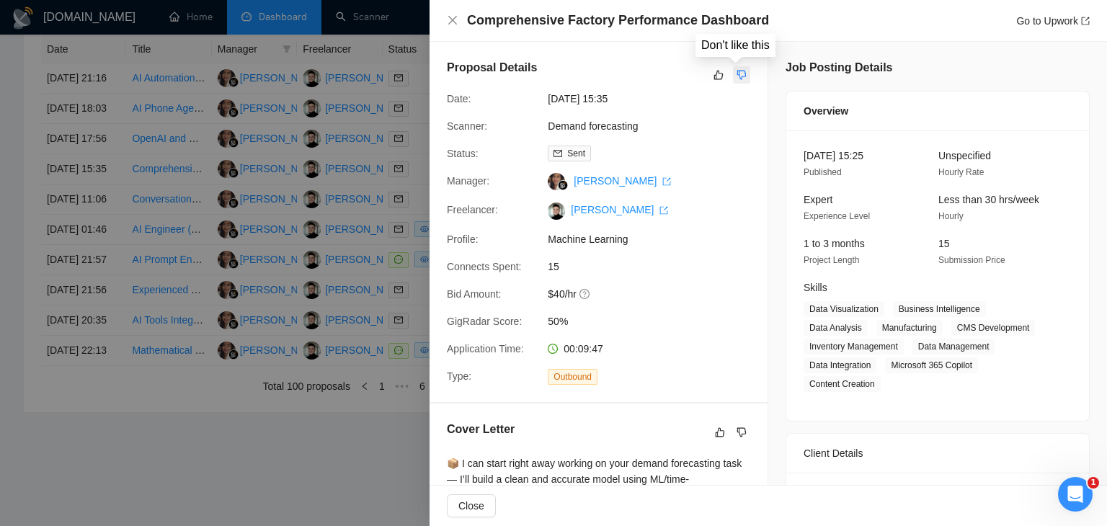
click at [738, 75] on icon "dislike" at bounding box center [742, 75] width 9 height 9
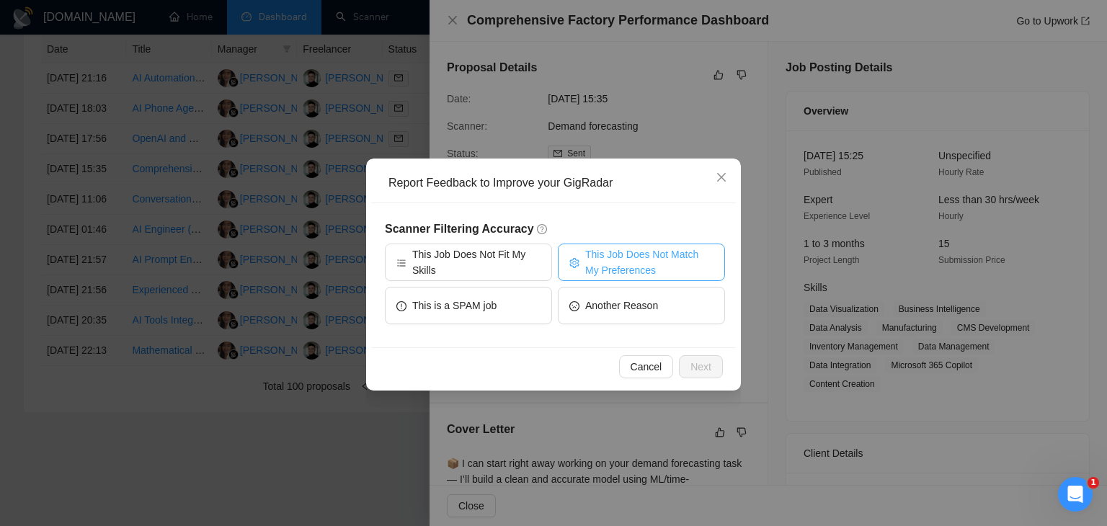
click at [652, 264] on span "This Job Does Not Match My Preferences" at bounding box center [649, 263] width 128 height 32
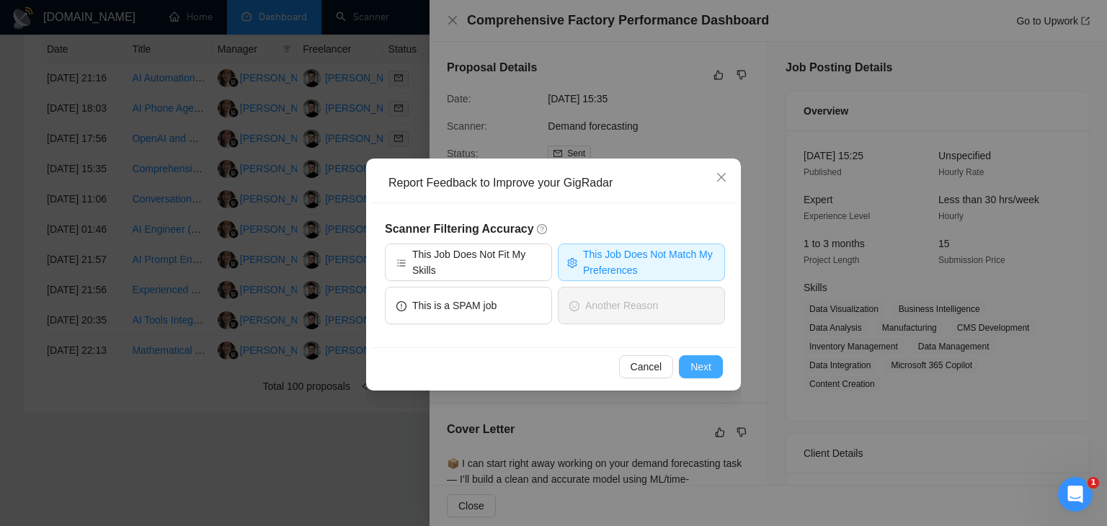
click at [704, 364] on span "Next" at bounding box center [701, 367] width 21 height 16
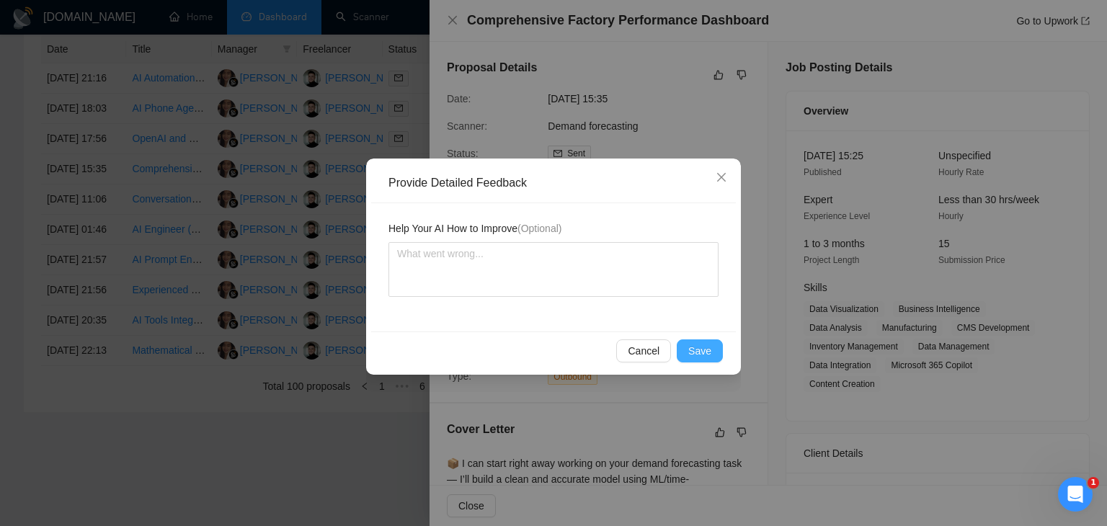
click at [697, 350] on span "Save" at bounding box center [700, 351] width 23 height 16
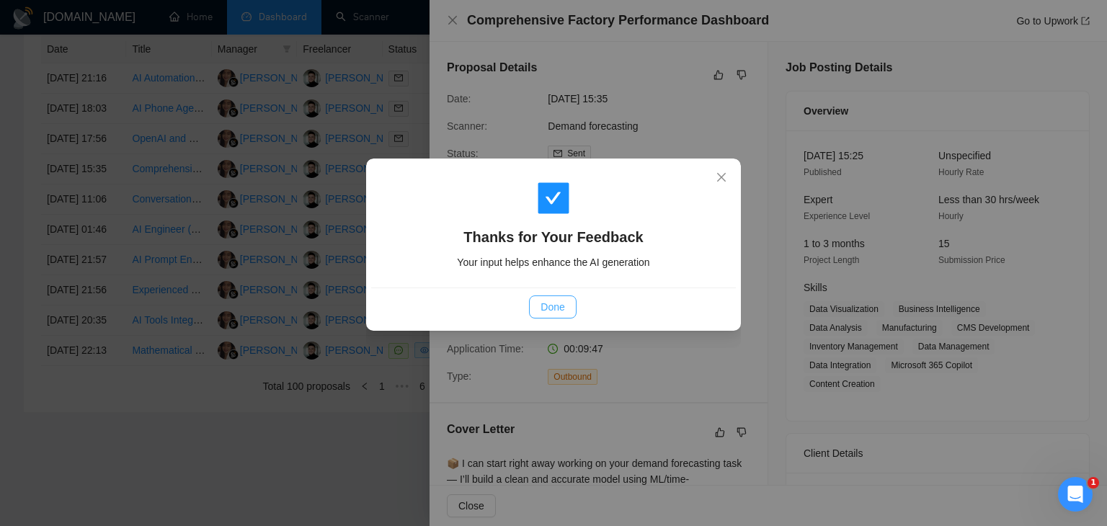
click at [544, 304] on span "Done" at bounding box center [553, 307] width 24 height 16
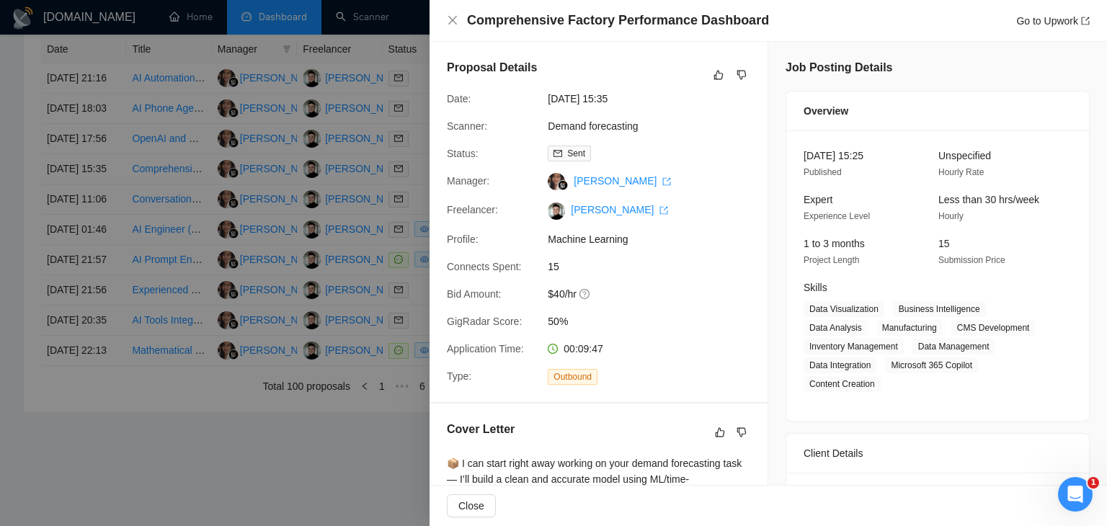
click at [342, 248] on div at bounding box center [553, 263] width 1107 height 526
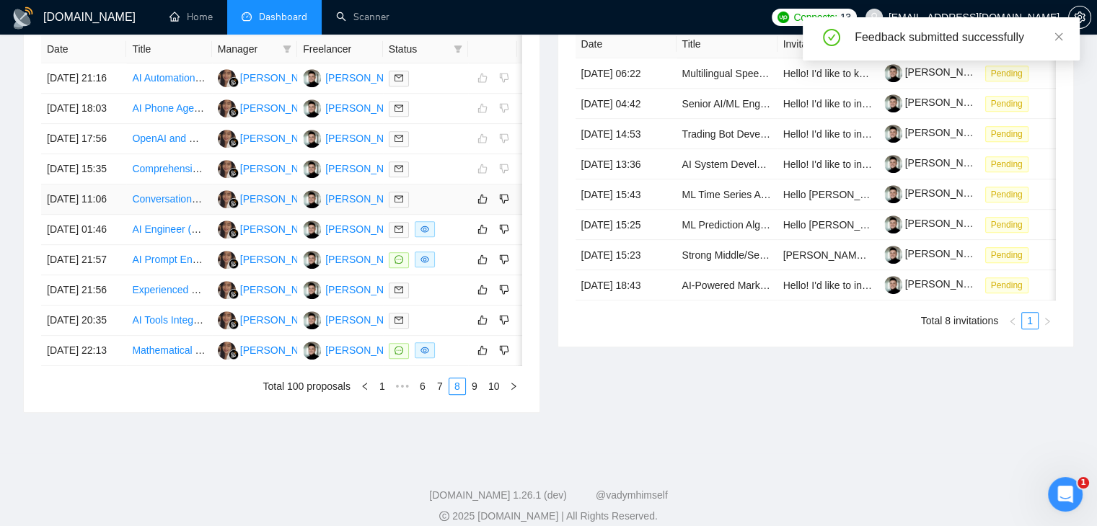
click at [452, 208] on div at bounding box center [426, 199] width 74 height 17
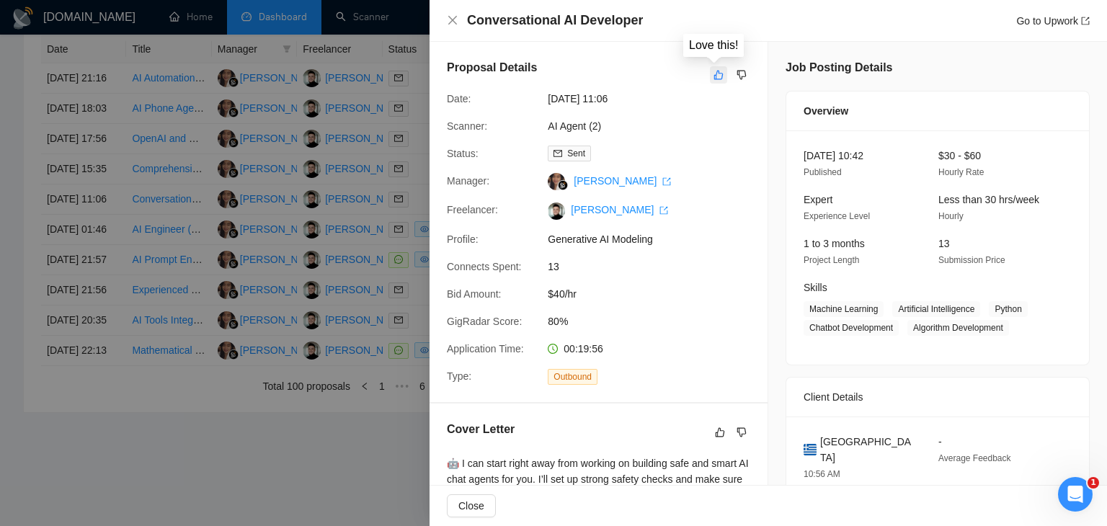
click at [714, 80] on icon "like" at bounding box center [719, 75] width 10 height 12
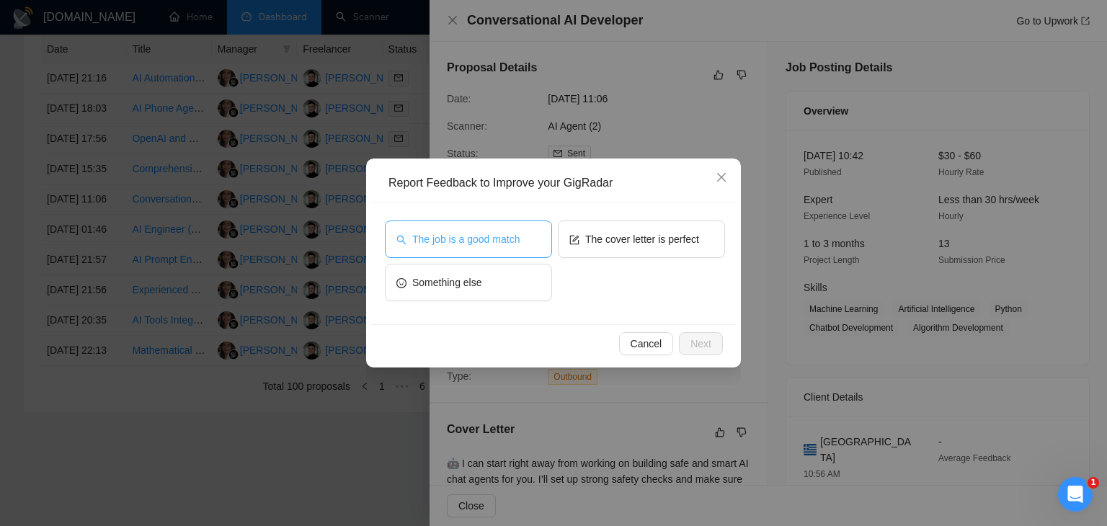
click at [489, 243] on span "The job is a good match" at bounding box center [465, 239] width 107 height 16
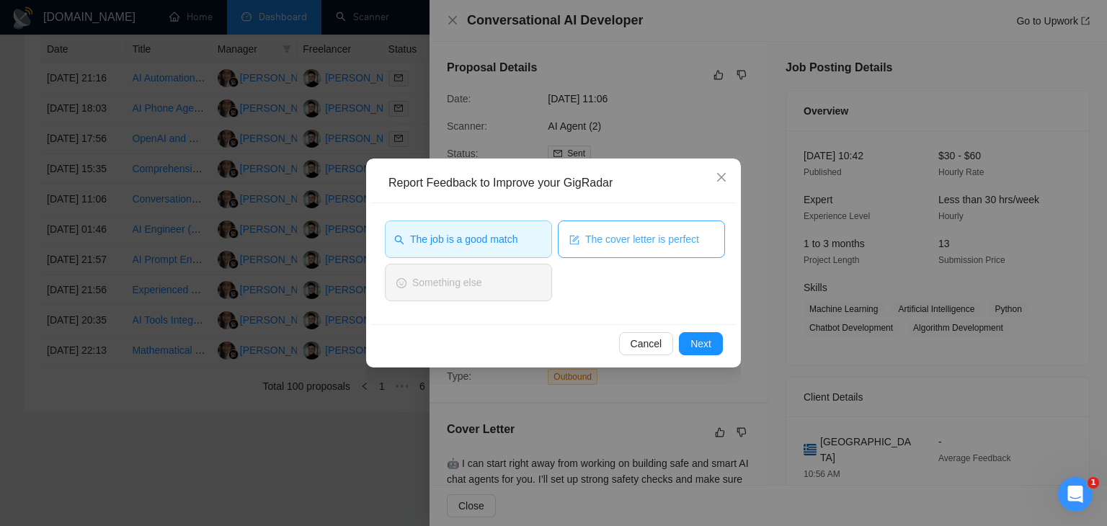
click at [623, 234] on span "The cover letter is perfect" at bounding box center [642, 239] width 114 height 16
click at [697, 348] on span "Next" at bounding box center [701, 344] width 21 height 16
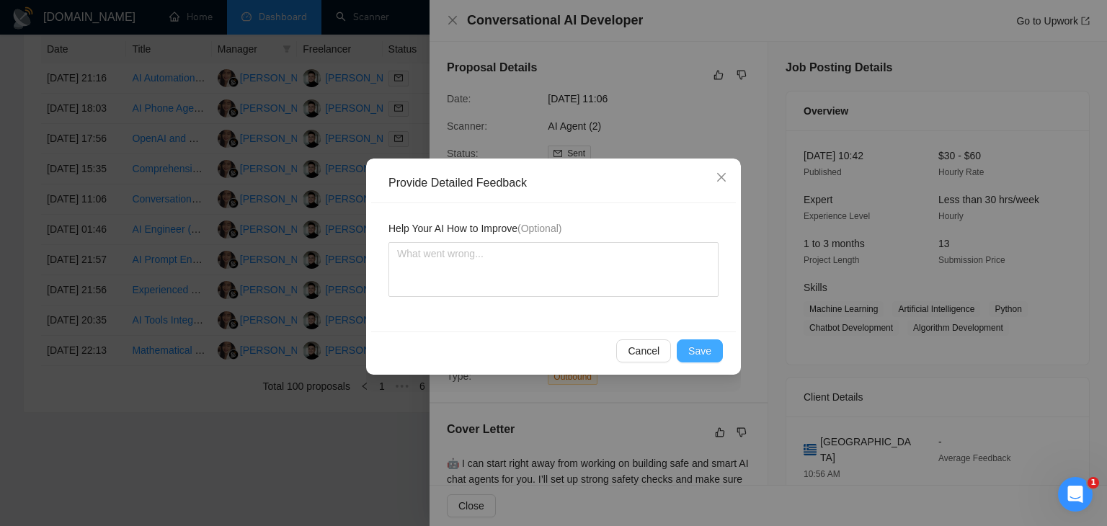
click at [689, 348] on button "Save" at bounding box center [700, 351] width 46 height 23
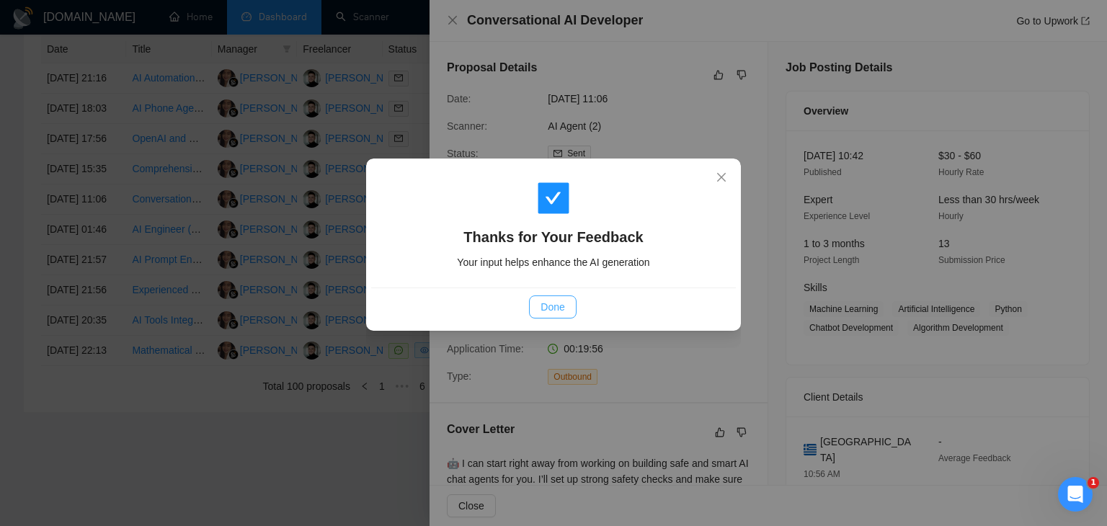
click at [544, 302] on span "Done" at bounding box center [553, 307] width 24 height 16
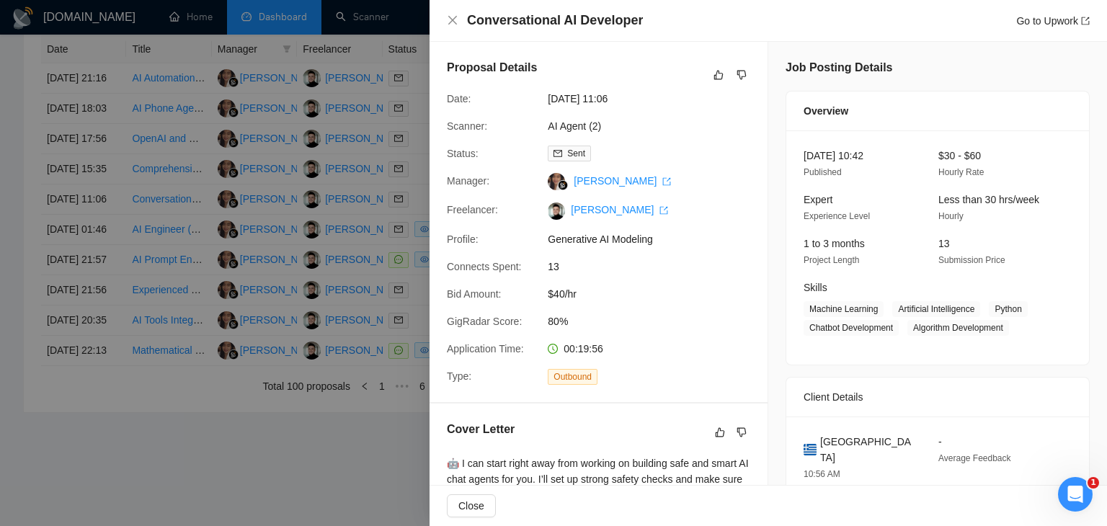
click at [351, 263] on div at bounding box center [553, 263] width 1107 height 526
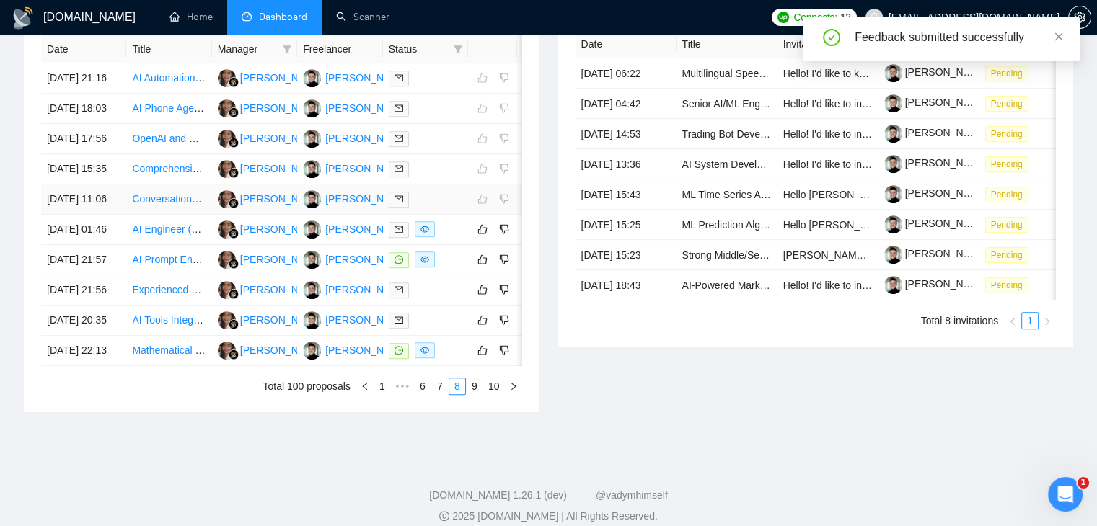
click at [456, 208] on div at bounding box center [426, 199] width 74 height 17
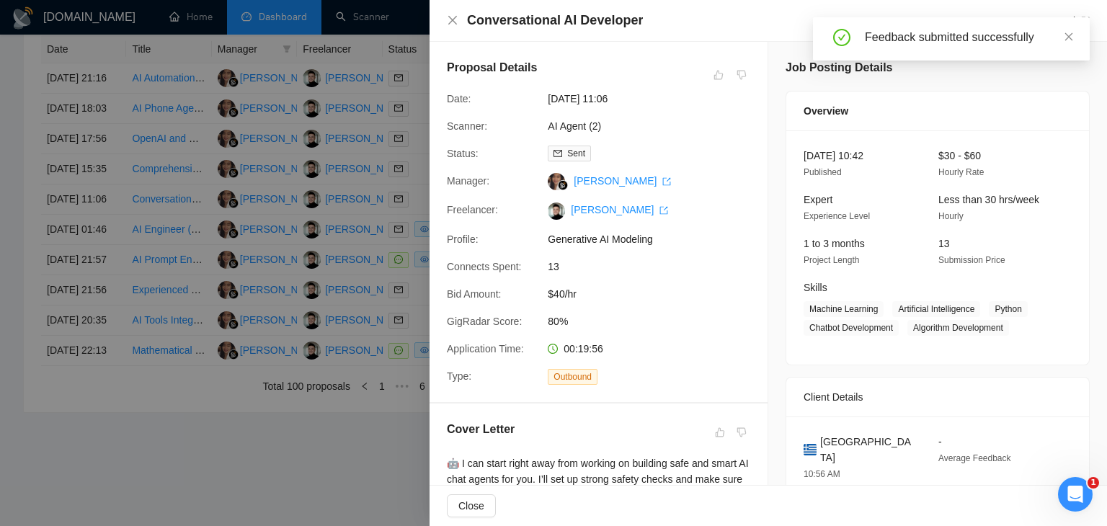
click at [319, 255] on div at bounding box center [553, 263] width 1107 height 526
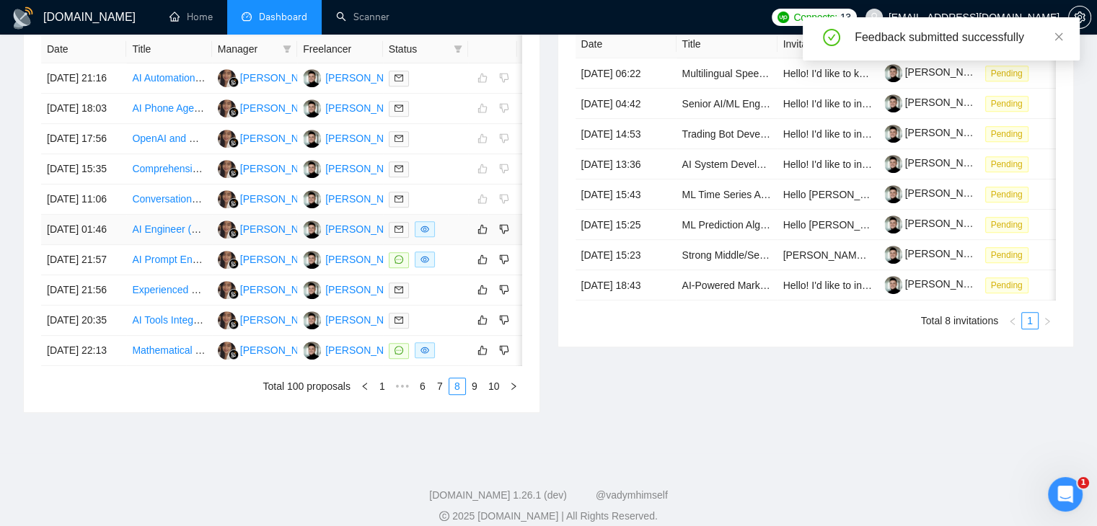
click at [460, 245] on td at bounding box center [425, 230] width 85 height 30
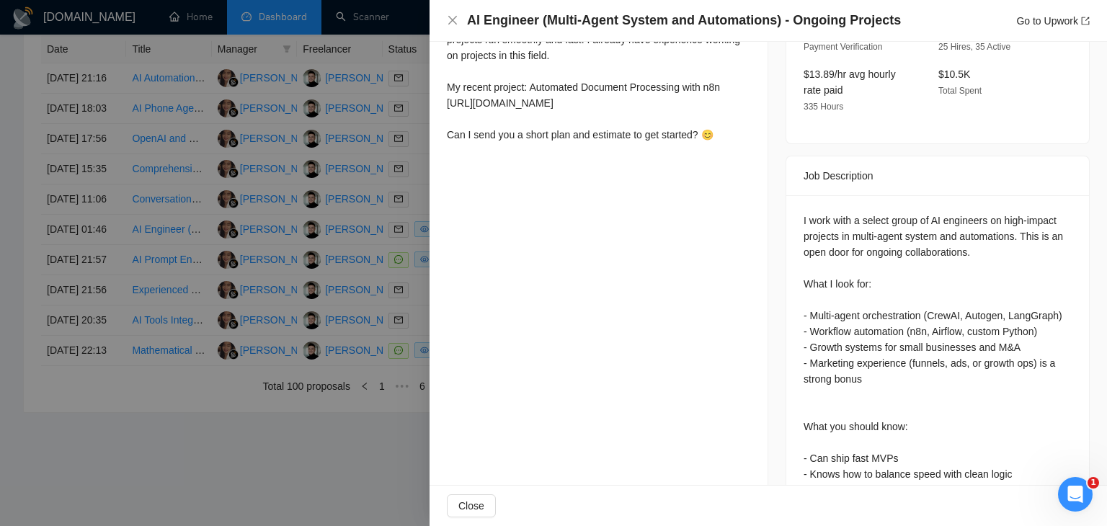
scroll to position [470, 0]
click at [326, 284] on div at bounding box center [553, 263] width 1107 height 526
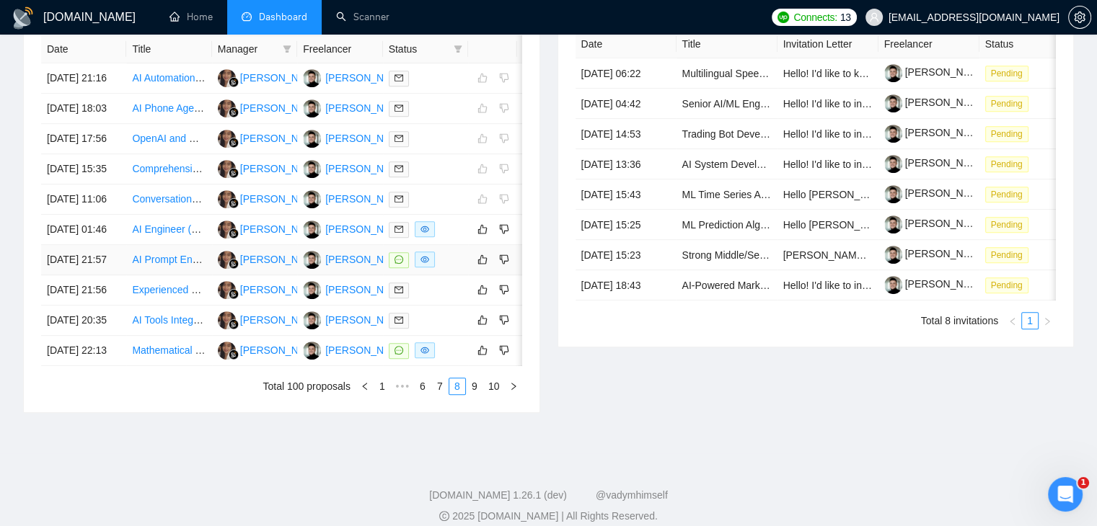
click at [459, 268] on div at bounding box center [426, 260] width 74 height 17
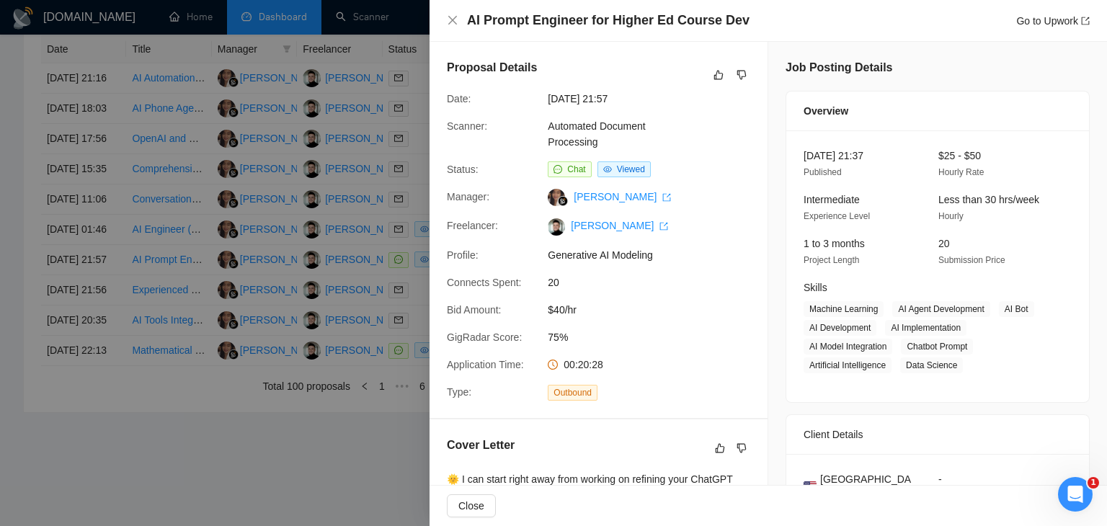
scroll to position [0, 0]
click at [324, 289] on div at bounding box center [553, 263] width 1107 height 526
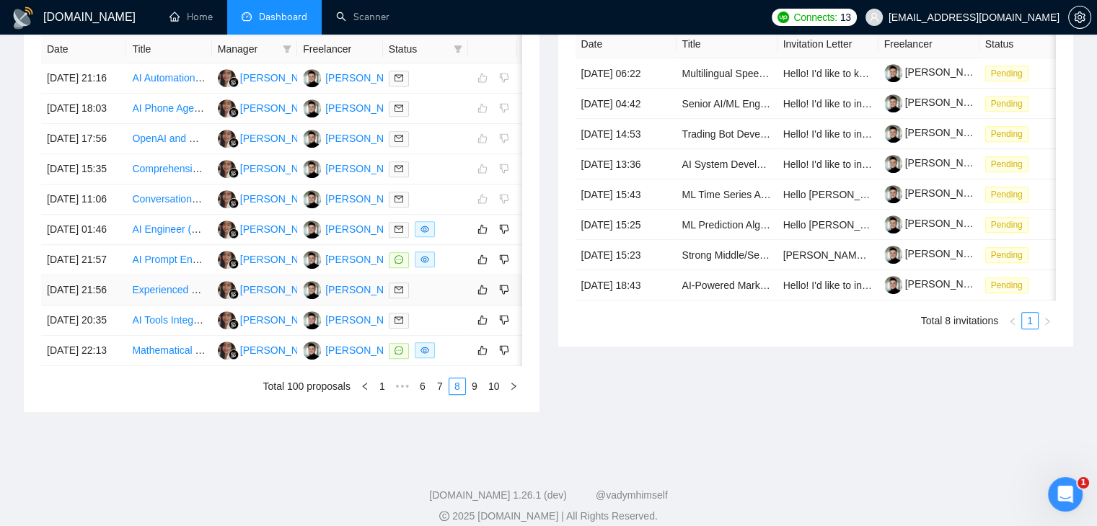
click at [444, 306] on td at bounding box center [425, 290] width 85 height 30
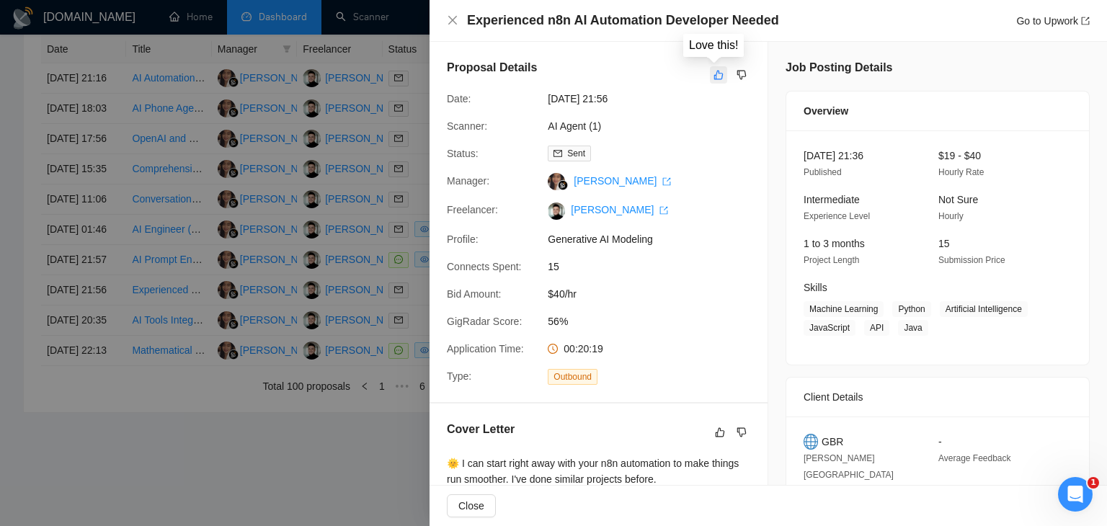
click at [714, 76] on icon "like" at bounding box center [719, 75] width 10 height 12
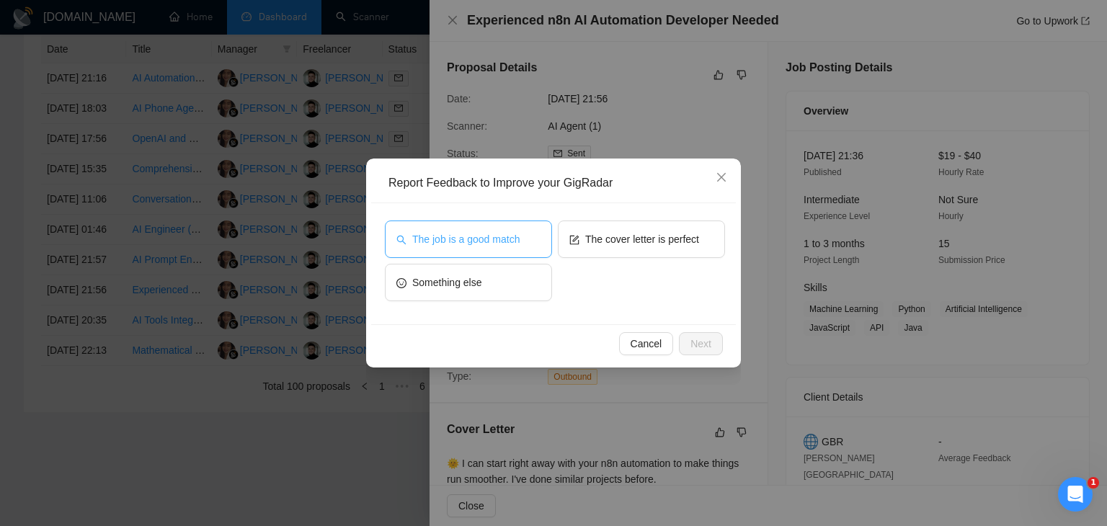
click at [492, 222] on button "The job is a good match" at bounding box center [468, 239] width 167 height 37
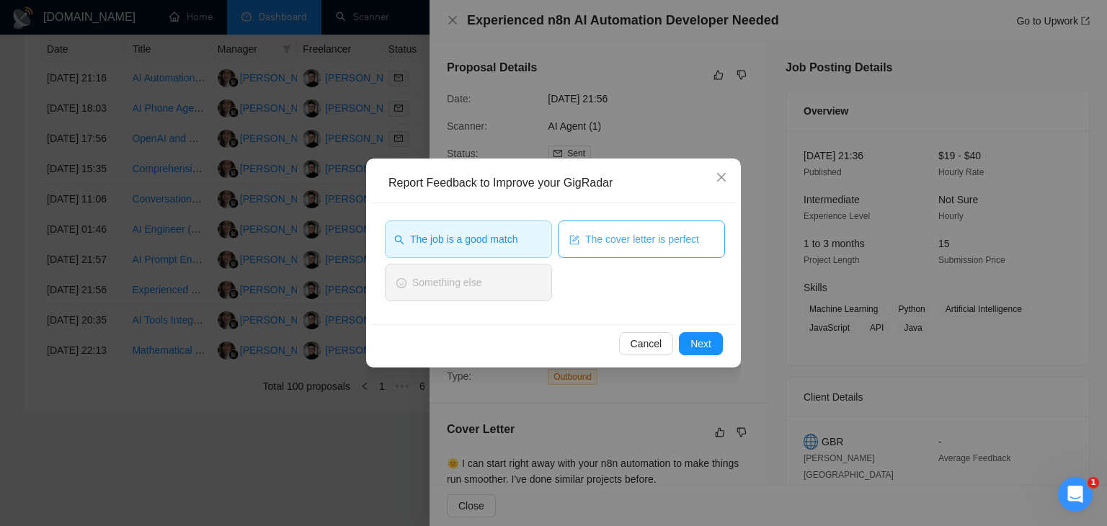
click at [615, 234] on span "The cover letter is perfect" at bounding box center [642, 239] width 114 height 16
click at [712, 342] on button "Next" at bounding box center [701, 343] width 44 height 23
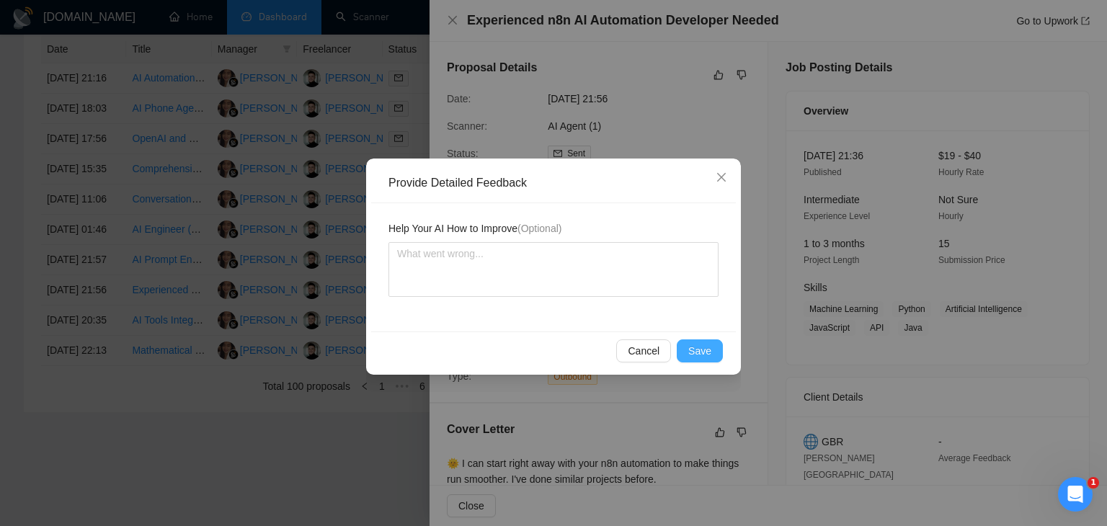
click at [712, 342] on button "Save" at bounding box center [700, 351] width 46 height 23
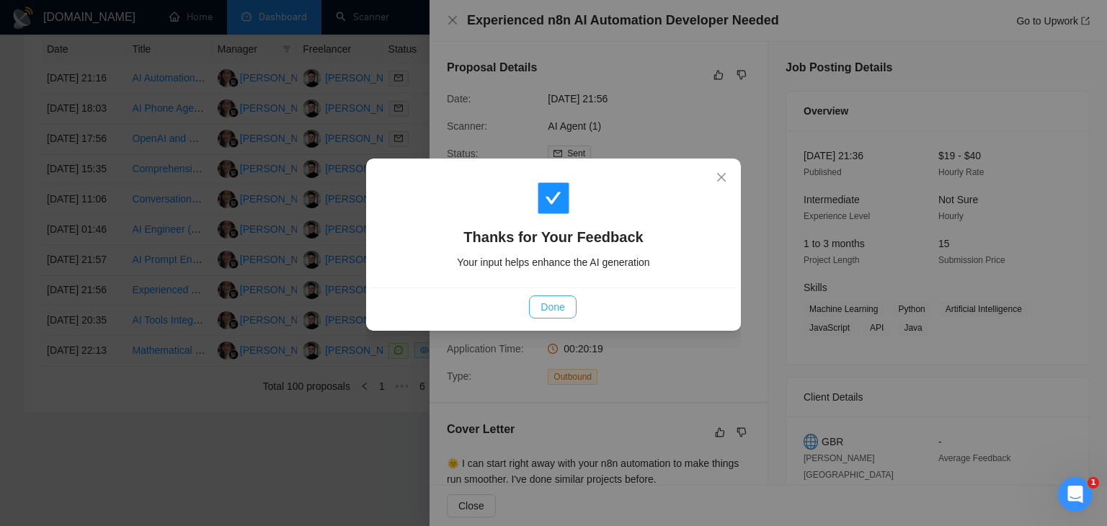
click at [554, 311] on span "Done" at bounding box center [553, 307] width 24 height 16
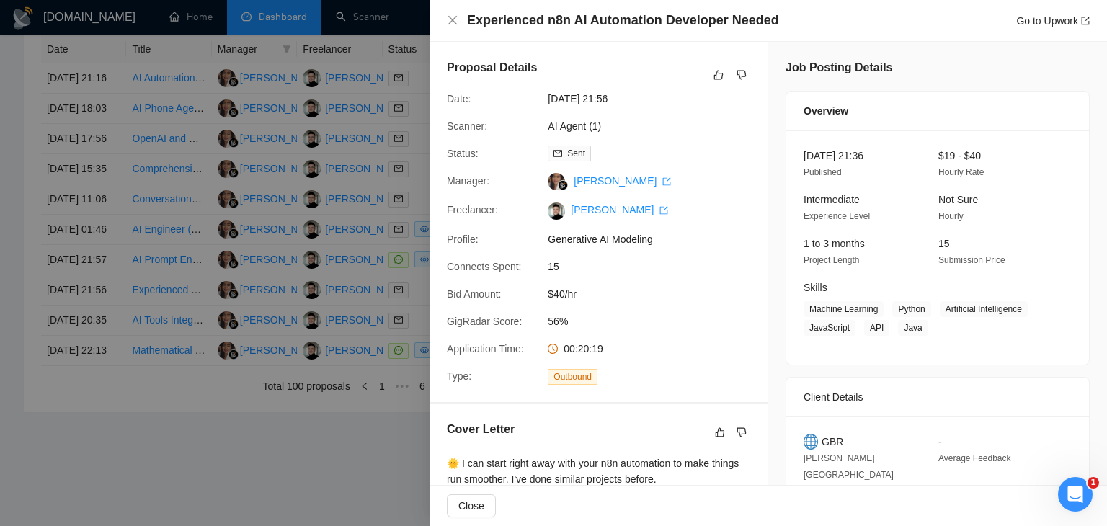
click at [349, 256] on div at bounding box center [553, 263] width 1107 height 526
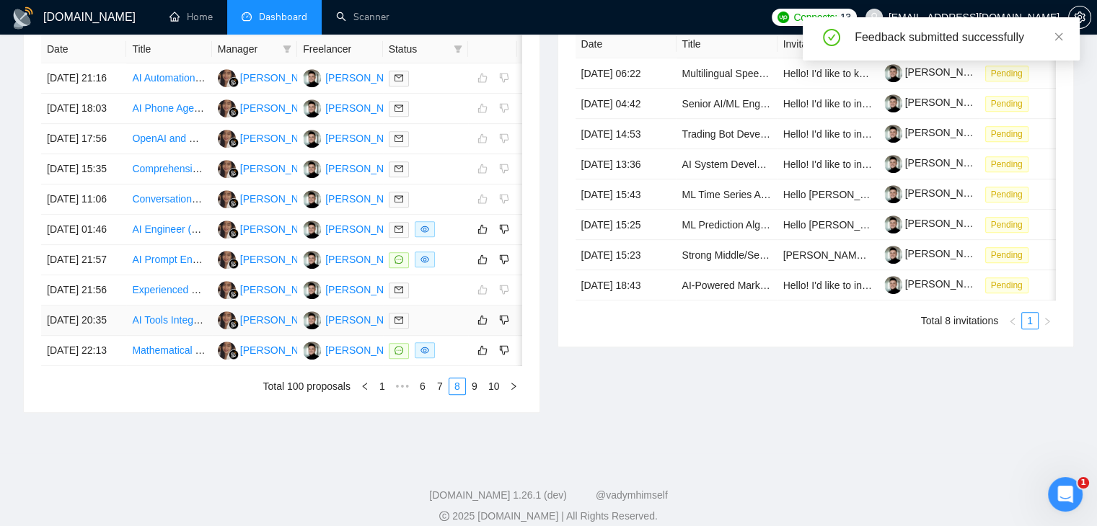
click at [451, 329] on div at bounding box center [426, 320] width 74 height 17
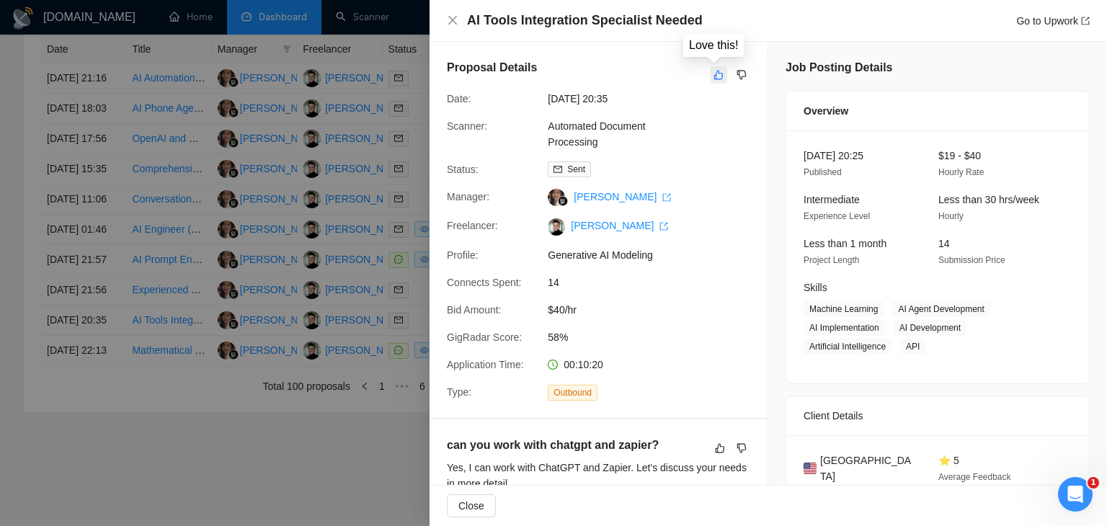
click at [714, 79] on icon "like" at bounding box center [719, 75] width 10 height 12
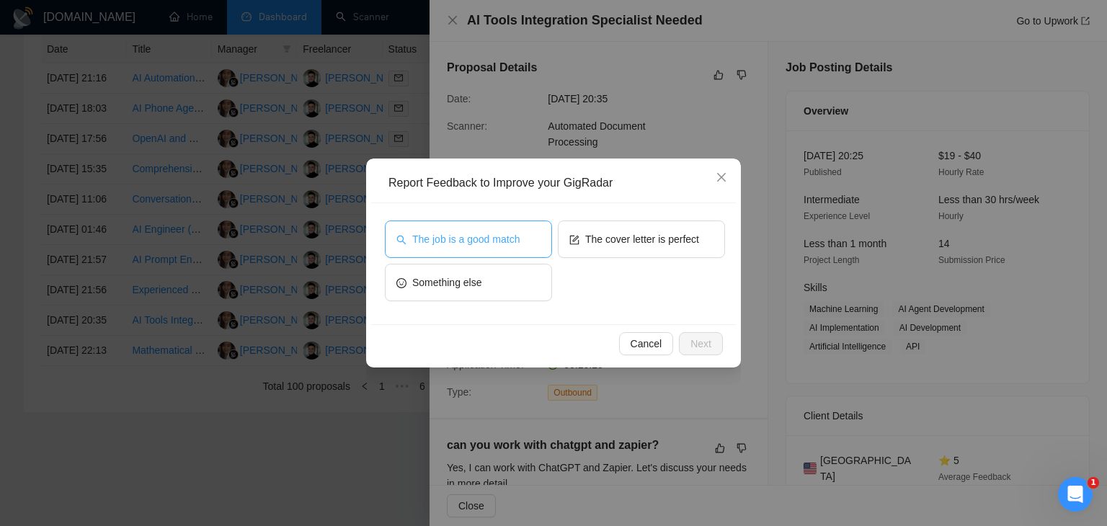
click at [469, 252] on button "The job is a good match" at bounding box center [468, 239] width 167 height 37
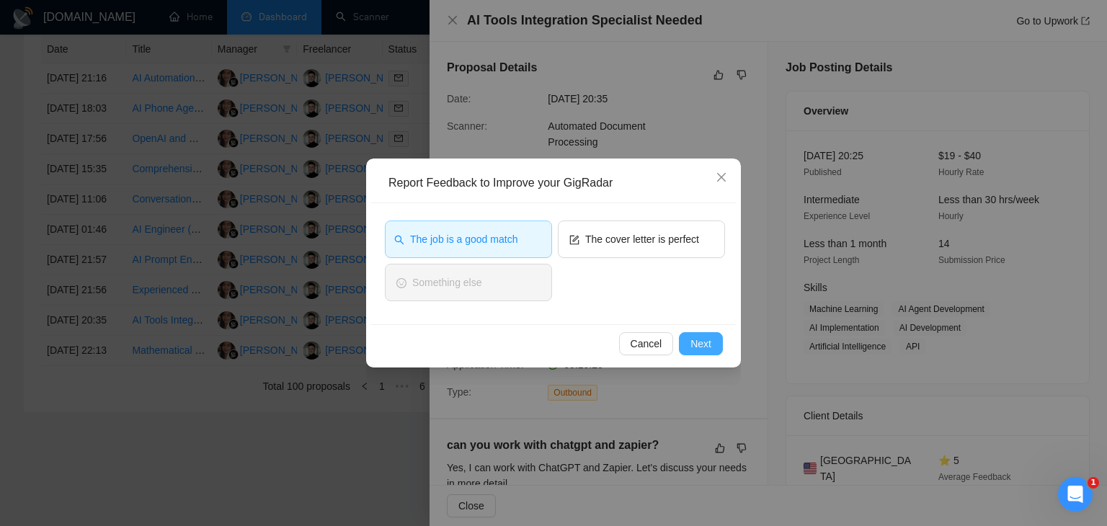
click at [700, 348] on span "Next" at bounding box center [701, 344] width 21 height 16
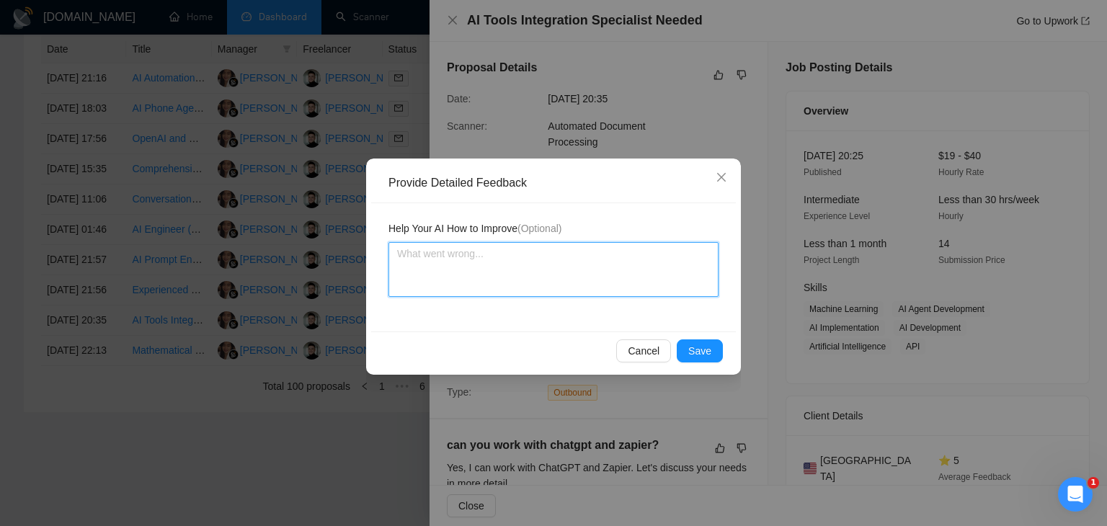
click at [593, 259] on textarea at bounding box center [554, 269] width 330 height 55
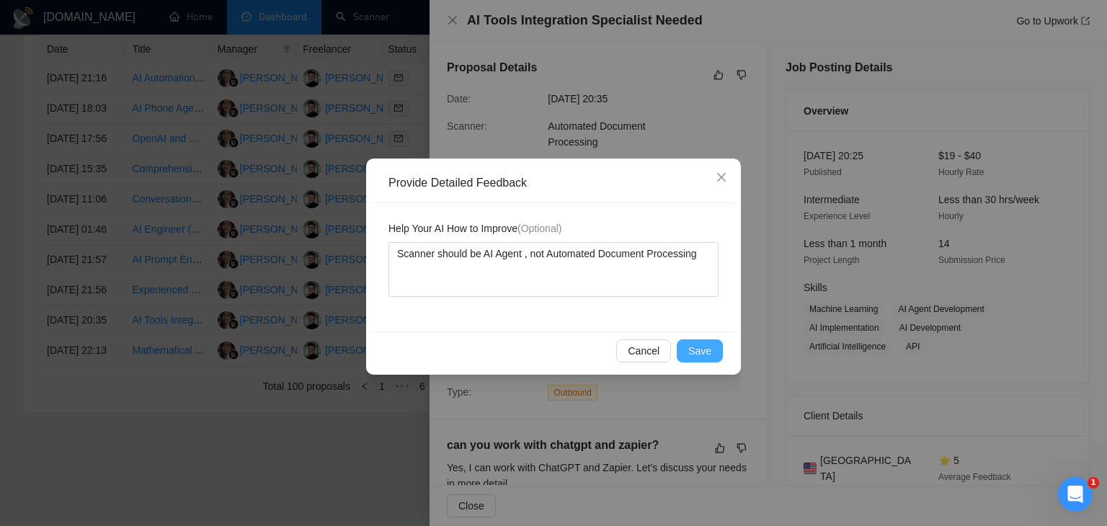
click at [713, 344] on button "Save" at bounding box center [700, 351] width 46 height 23
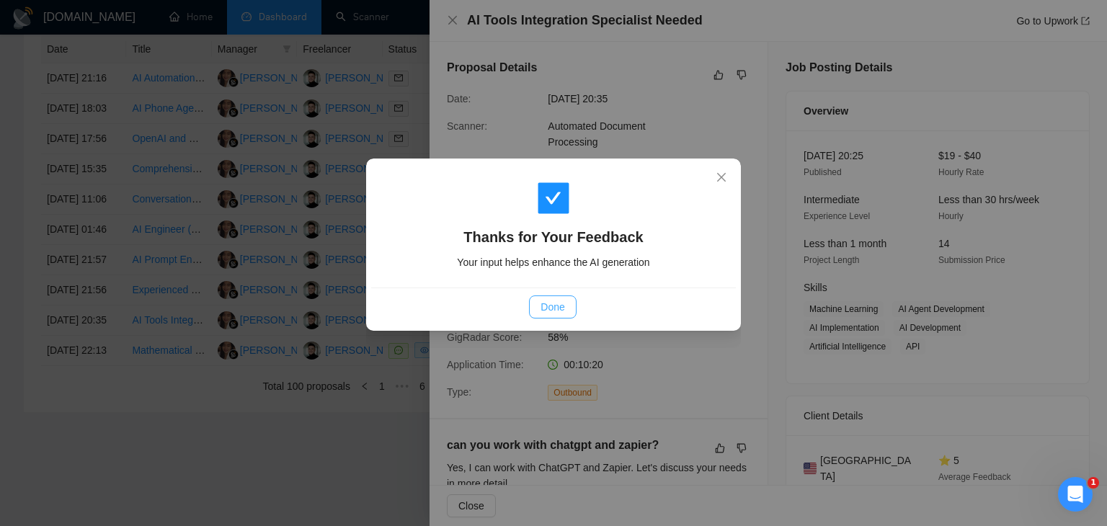
click at [546, 302] on span "Done" at bounding box center [553, 307] width 24 height 16
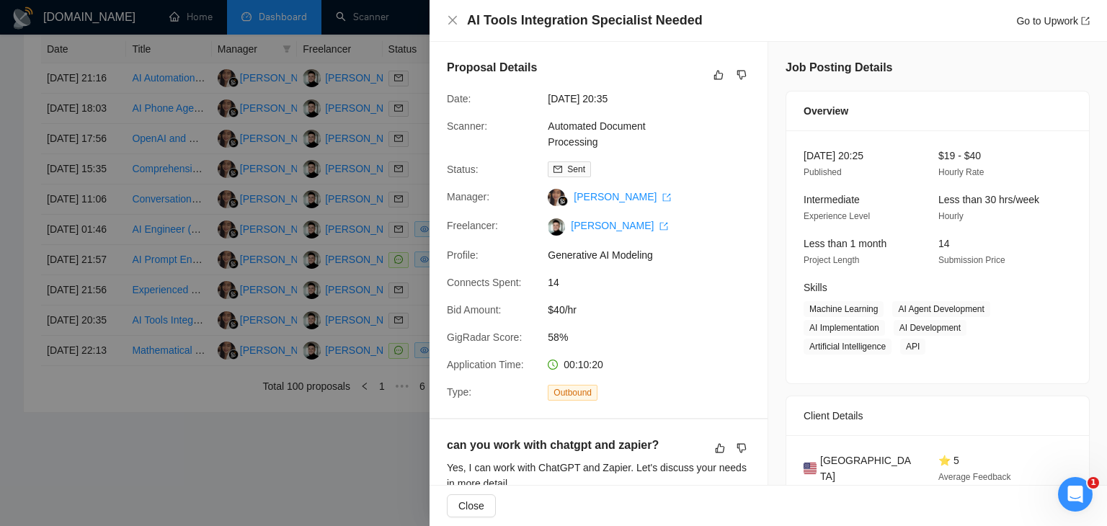
click at [363, 286] on div at bounding box center [553, 263] width 1107 height 526
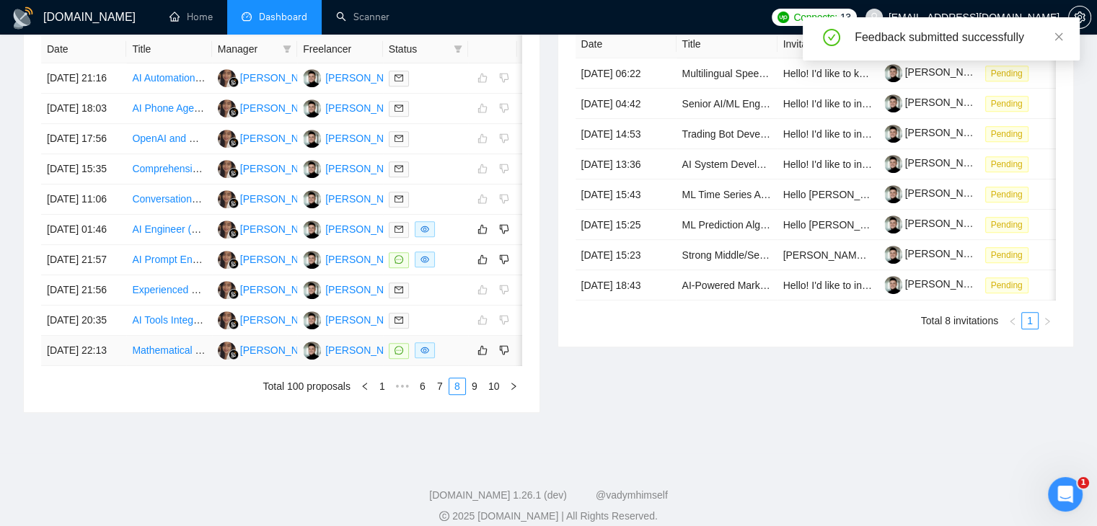
click at [453, 366] on td at bounding box center [425, 351] width 85 height 30
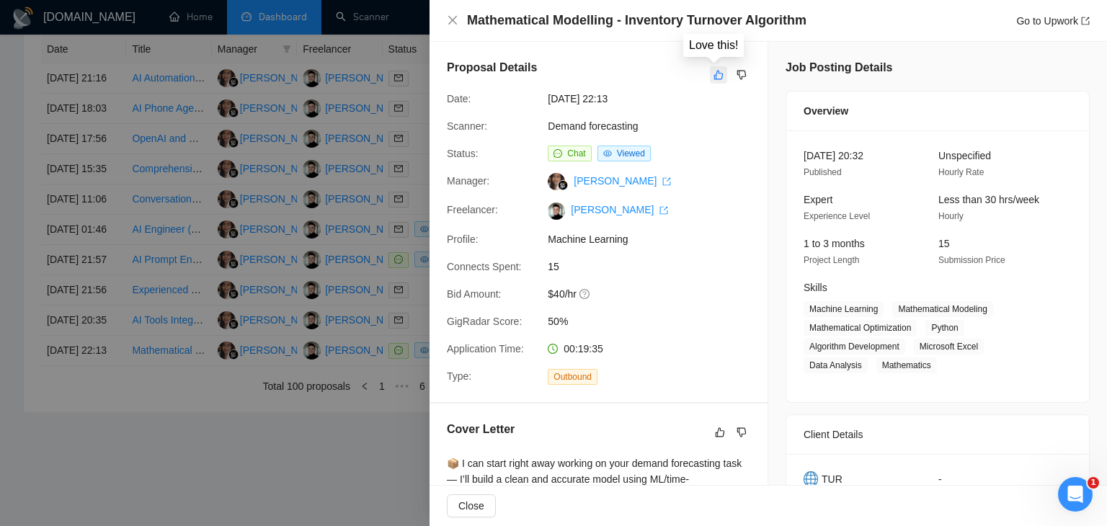
click at [714, 75] on icon "like" at bounding box center [719, 75] width 10 height 12
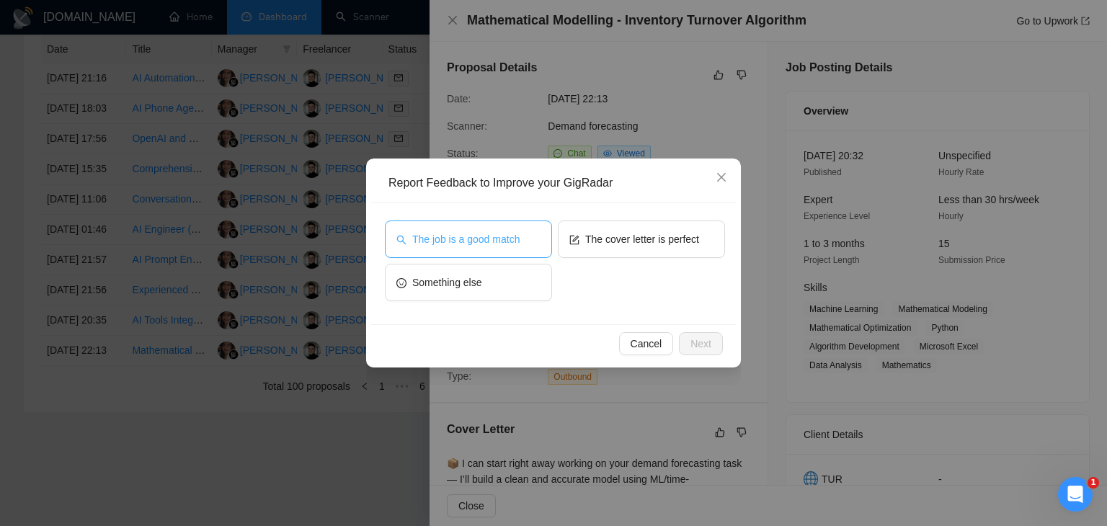
click at [516, 231] on span "The job is a good match" at bounding box center [465, 239] width 107 height 16
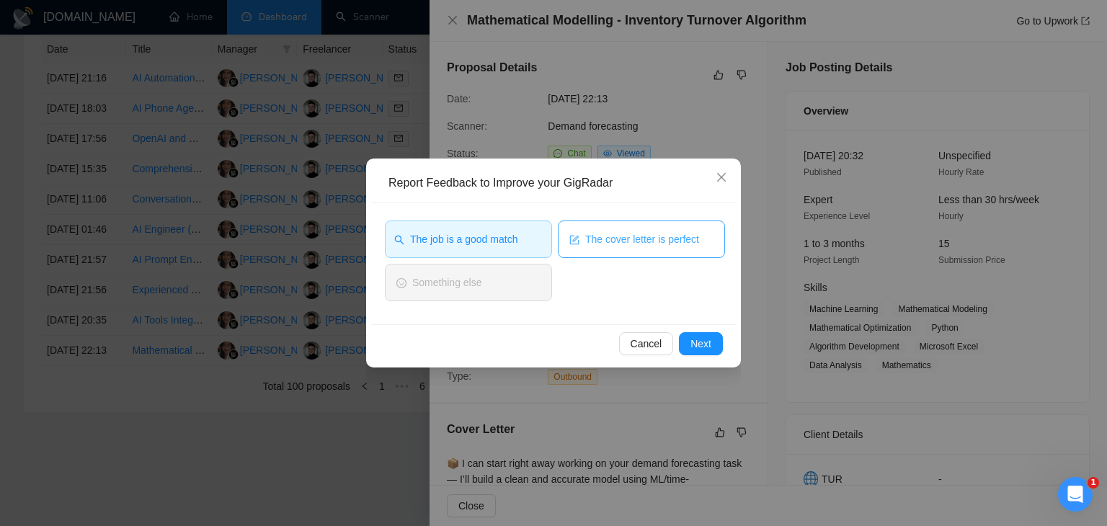
click at [588, 240] on span "The cover letter is perfect" at bounding box center [642, 239] width 114 height 16
click at [701, 345] on span "Next" at bounding box center [701, 344] width 21 height 16
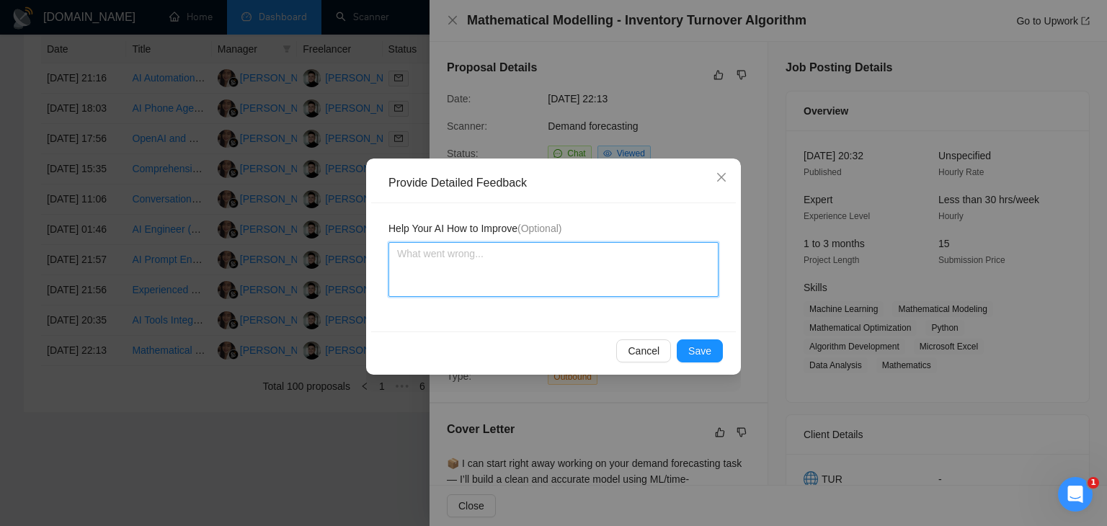
click at [596, 274] on textarea at bounding box center [554, 269] width 330 height 55
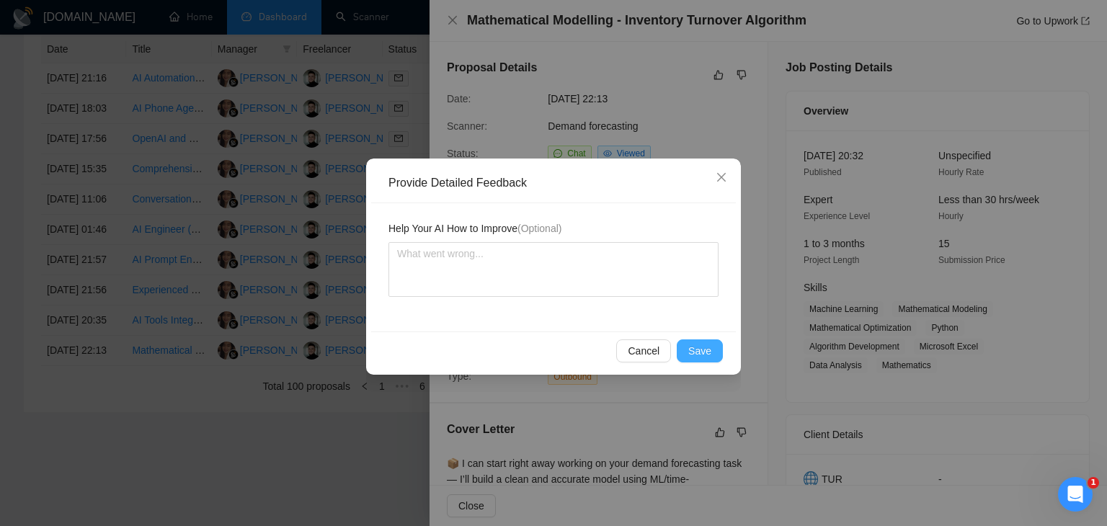
click at [706, 345] on span "Save" at bounding box center [700, 351] width 23 height 16
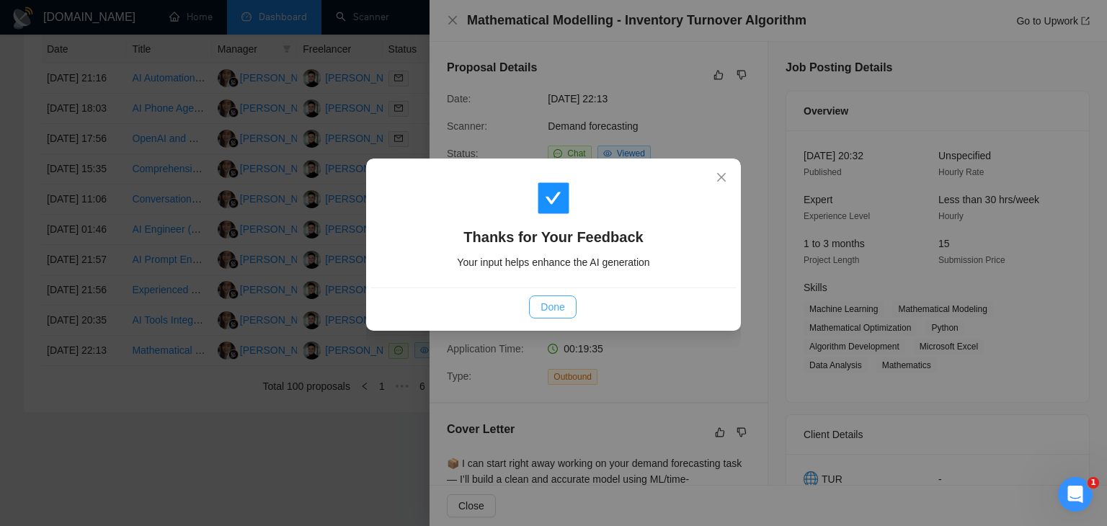
click at [565, 305] on button "Done" at bounding box center [552, 307] width 47 height 23
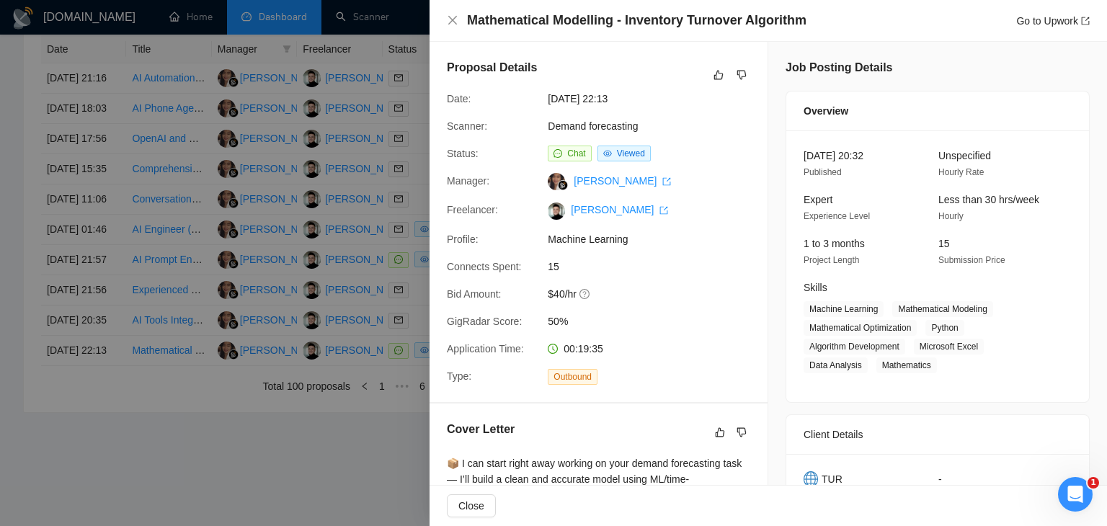
click at [320, 265] on div at bounding box center [553, 263] width 1107 height 526
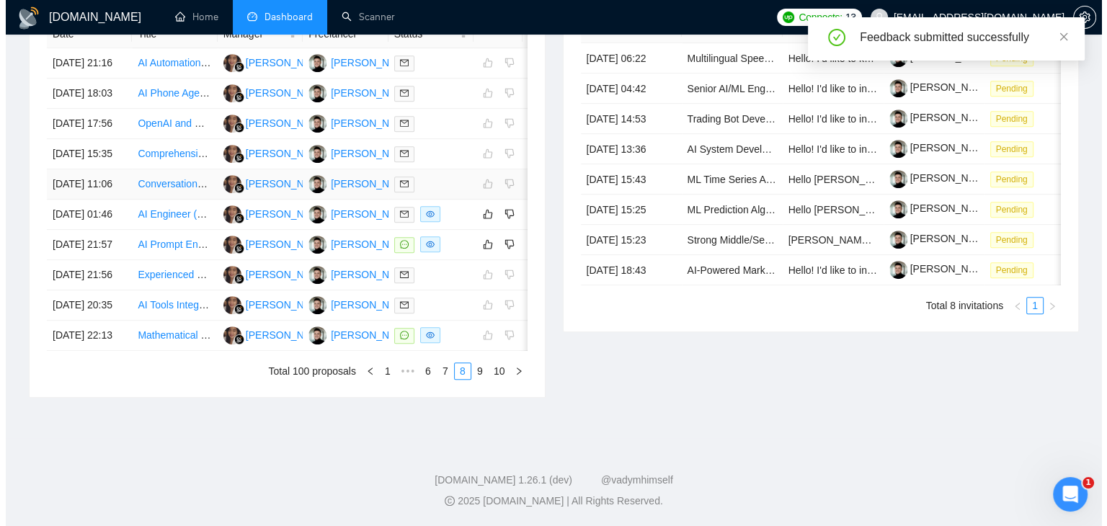
scroll to position [782, 0]
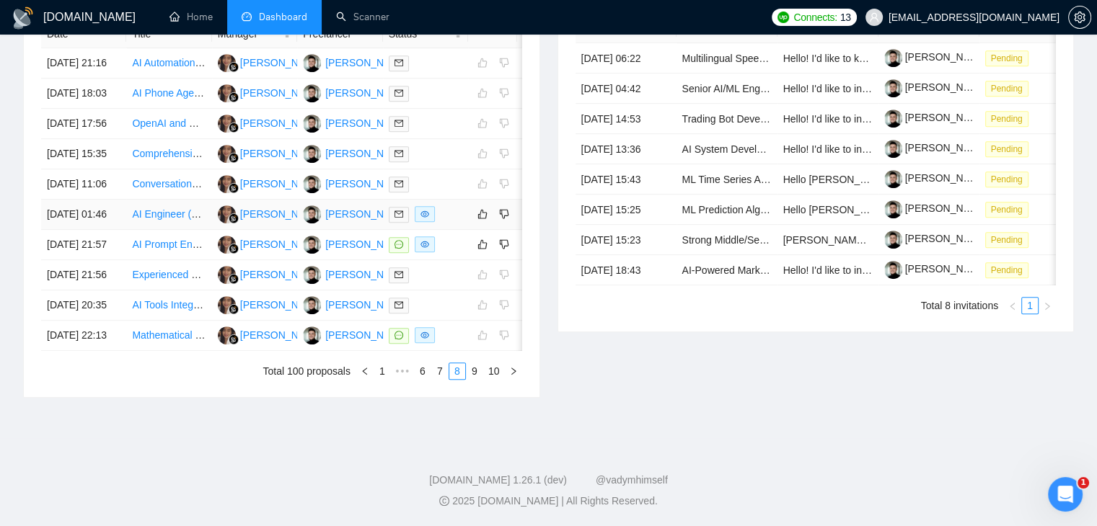
click at [454, 206] on div at bounding box center [426, 214] width 74 height 17
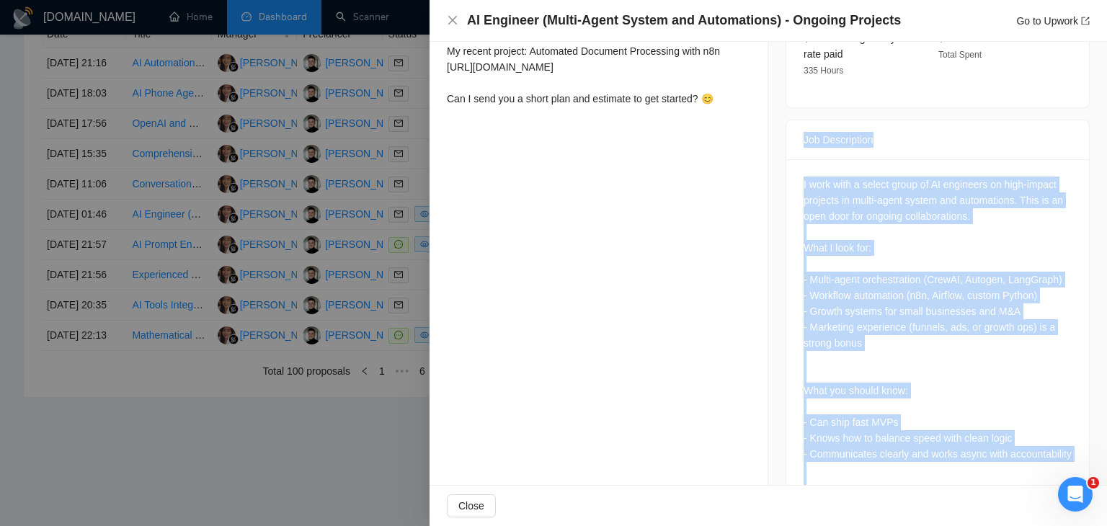
scroll to position [701, 0]
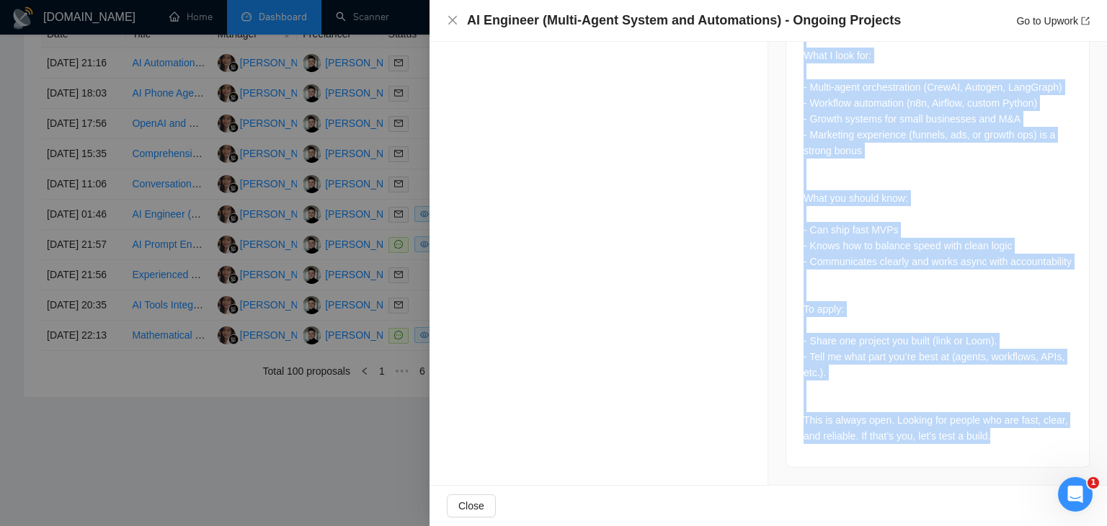
drag, startPoint x: 793, startPoint y: 206, endPoint x: 968, endPoint y: 510, distance: 350.1
click at [968, 510] on div "AI Engineer (Multi-Agent System and Automations) - Ongoing Projects Go to Upwor…" at bounding box center [769, 263] width 678 height 526
copy div "Job Description I work with a select group of AI engineers on high-impact proje…"
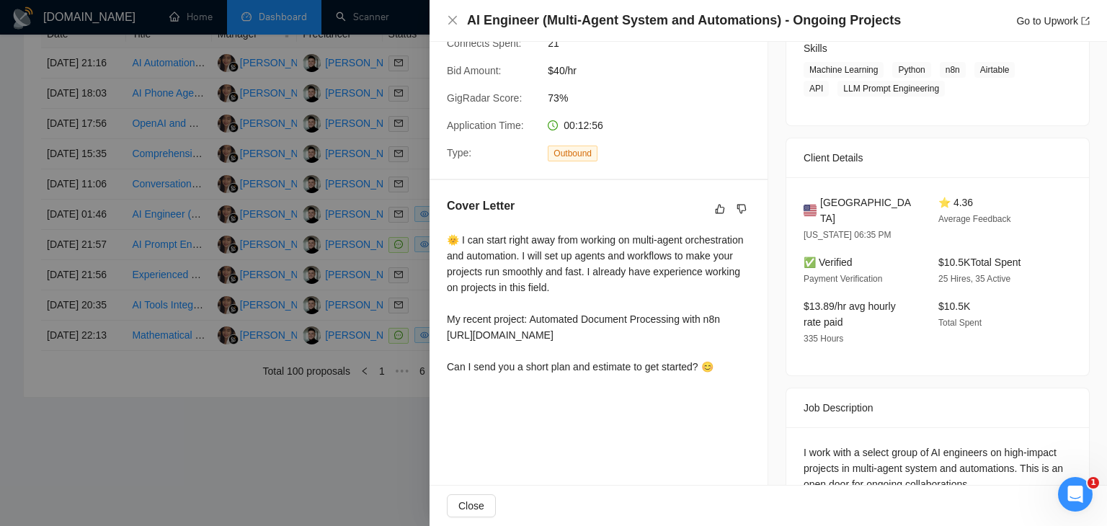
scroll to position [0, 0]
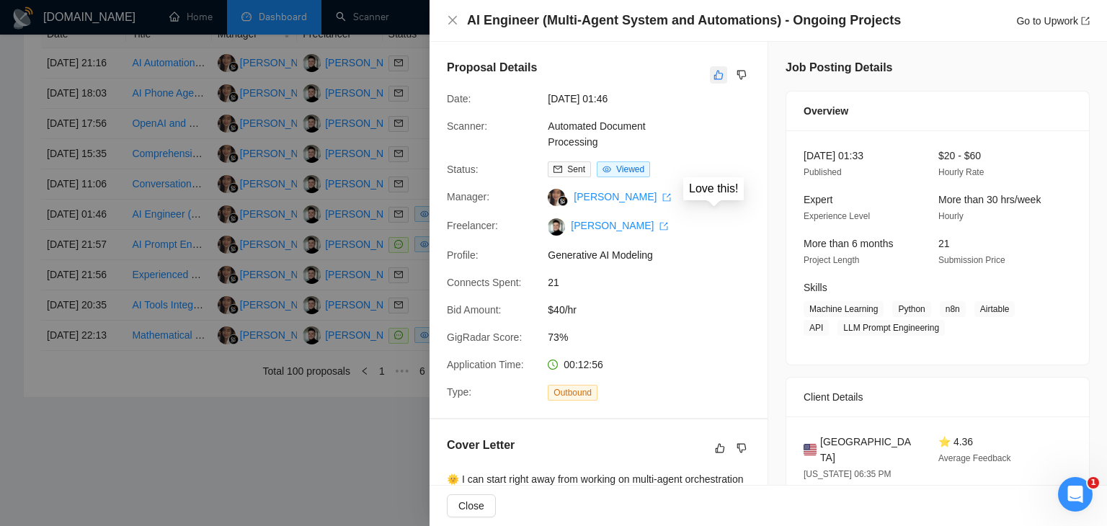
click at [714, 76] on icon "like" at bounding box center [719, 75] width 10 height 12
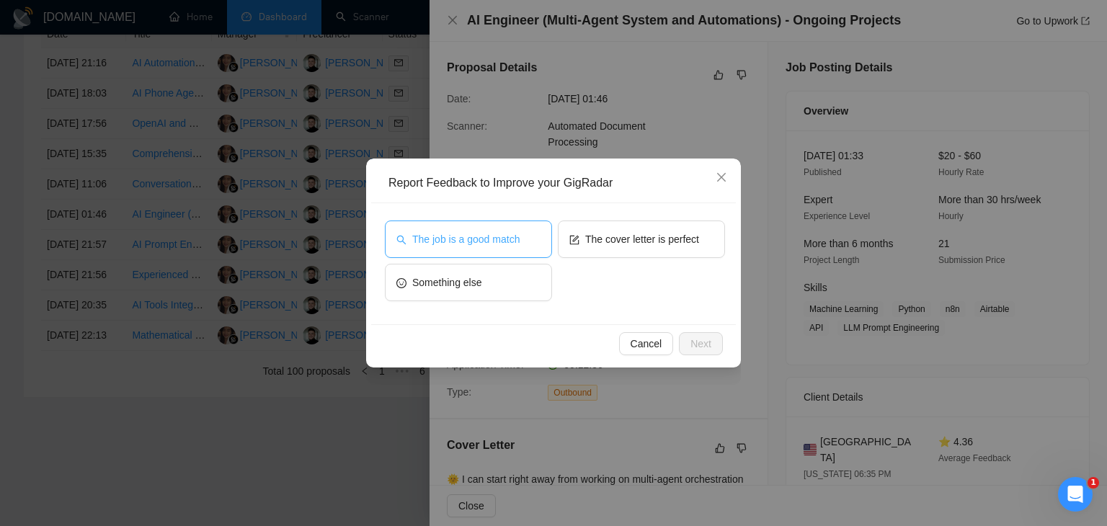
click at [479, 243] on span "The job is a good match" at bounding box center [465, 239] width 107 height 16
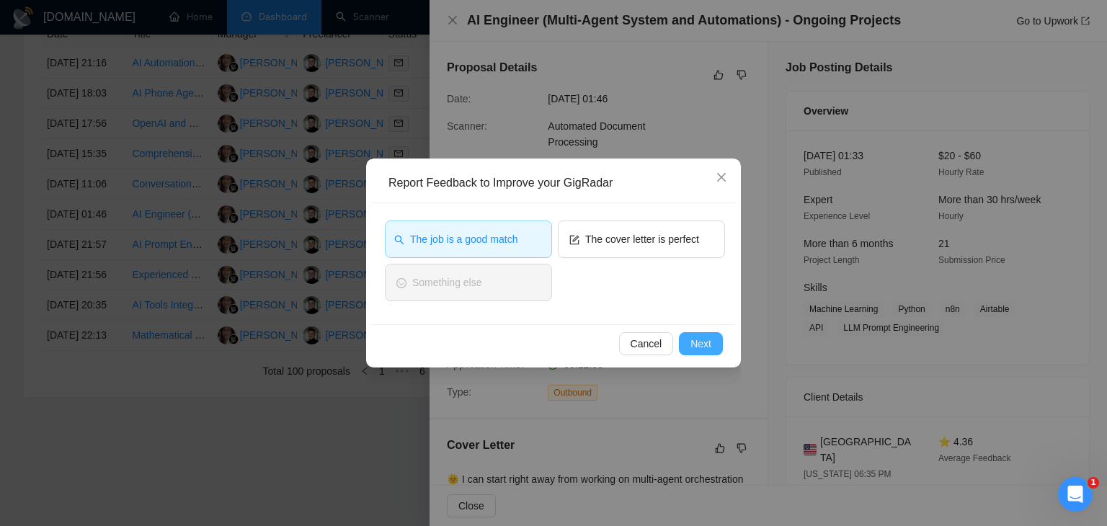
click at [699, 336] on span "Next" at bounding box center [701, 344] width 21 height 16
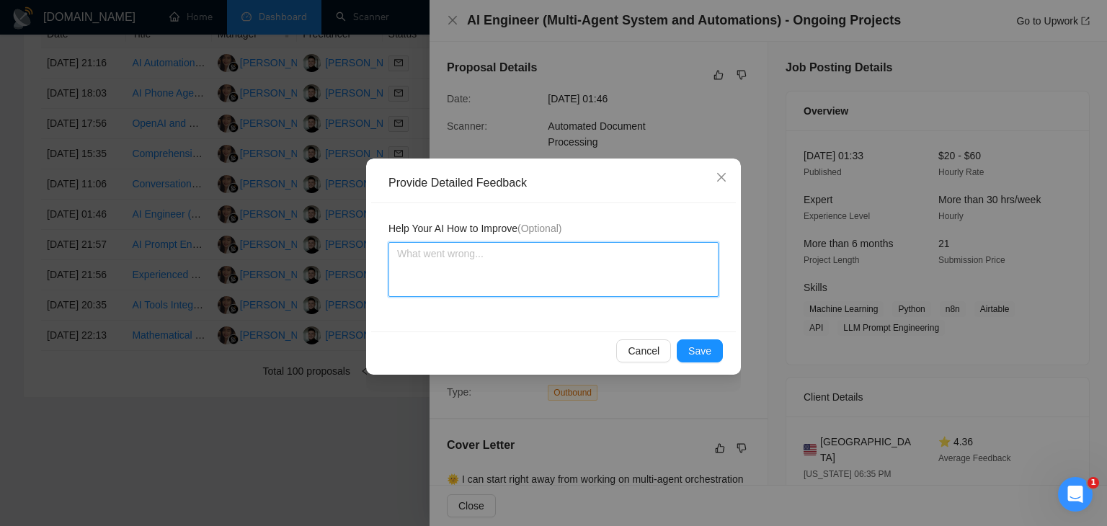
click at [490, 264] on textarea at bounding box center [554, 269] width 330 height 55
paste textarea "This is a strong opportunity since the client has a solid budget and ongoing AI…"
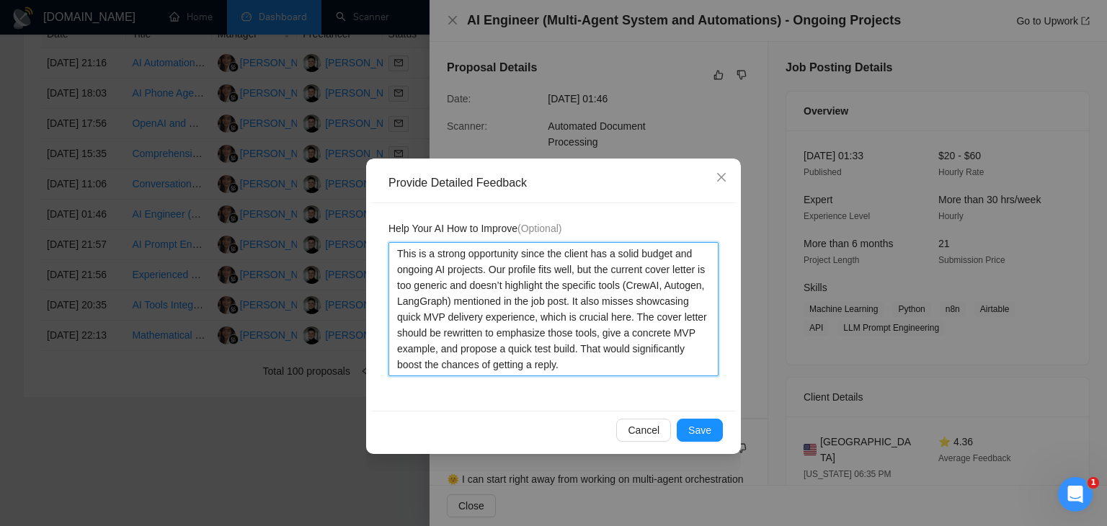
click at [483, 332] on textarea "This is a strong opportunity since the client has a solid budget and ongoing AI…" at bounding box center [554, 309] width 330 height 134
click at [504, 335] on textarea "This is a strong opportunity since the client has a solid budget and ongoing AI…" at bounding box center [554, 309] width 330 height 134
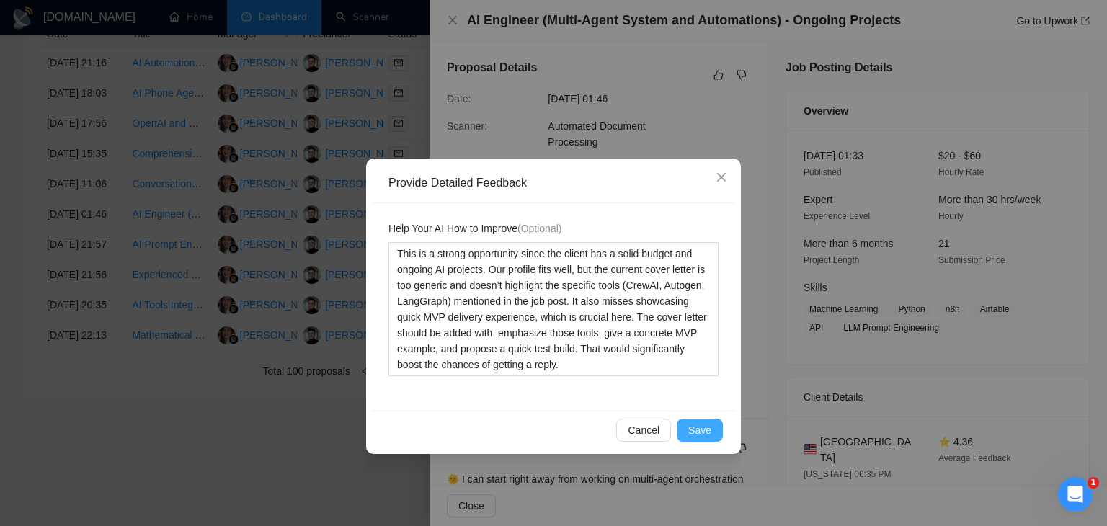
click at [699, 434] on span "Save" at bounding box center [700, 431] width 23 height 16
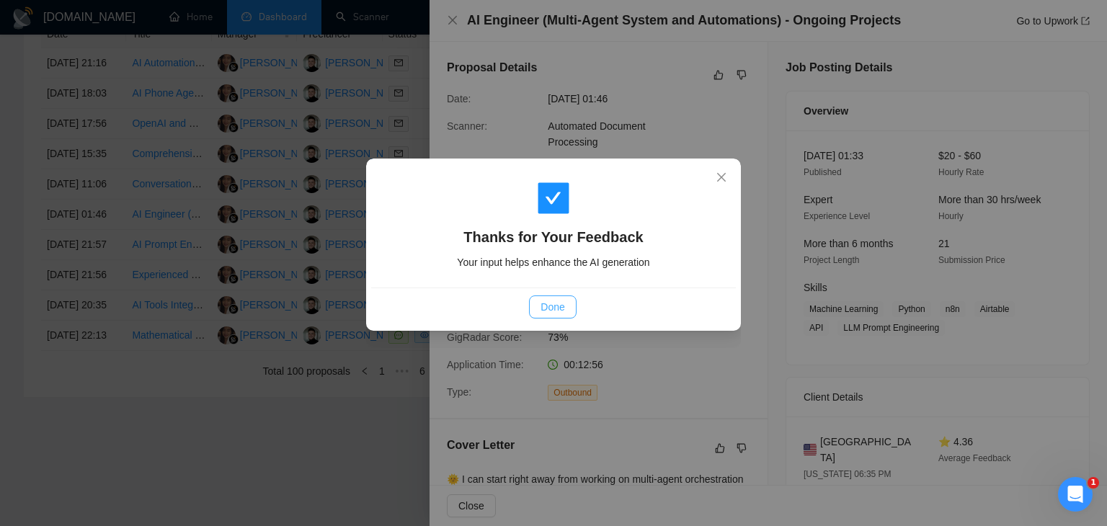
click at [557, 311] on span "Done" at bounding box center [553, 307] width 24 height 16
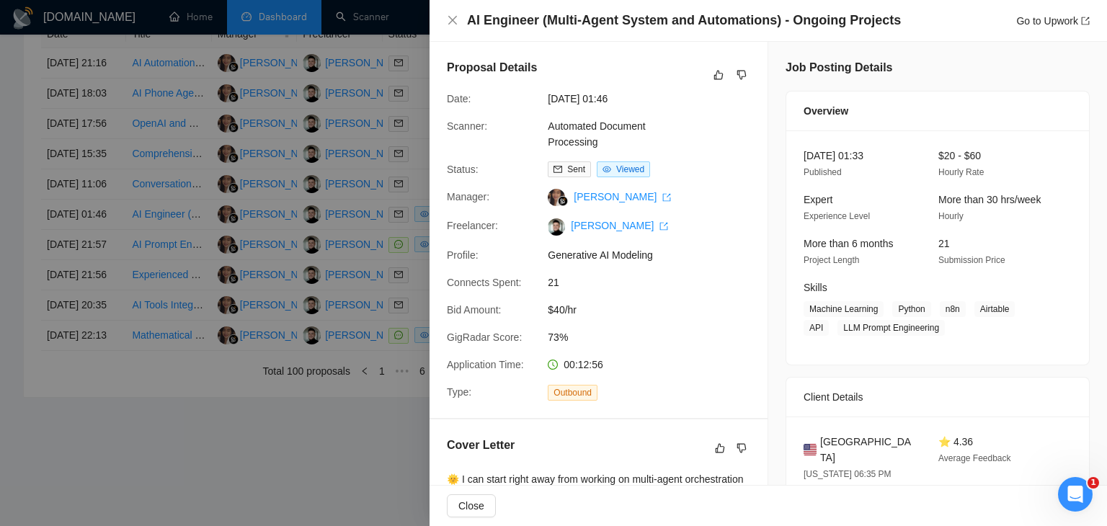
click at [343, 236] on div at bounding box center [553, 263] width 1107 height 526
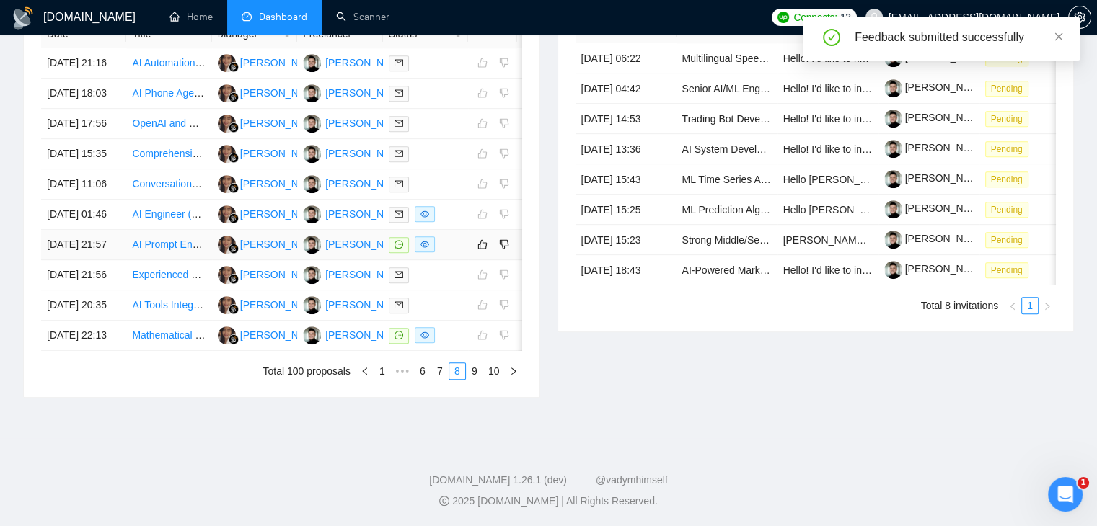
click at [460, 236] on div at bounding box center [426, 244] width 74 height 17
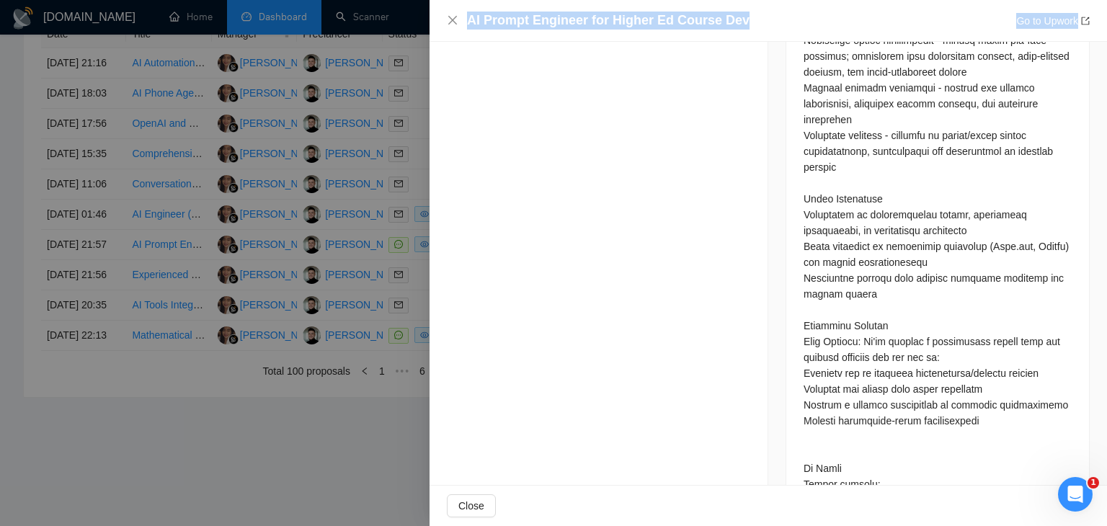
scroll to position [1151, 0]
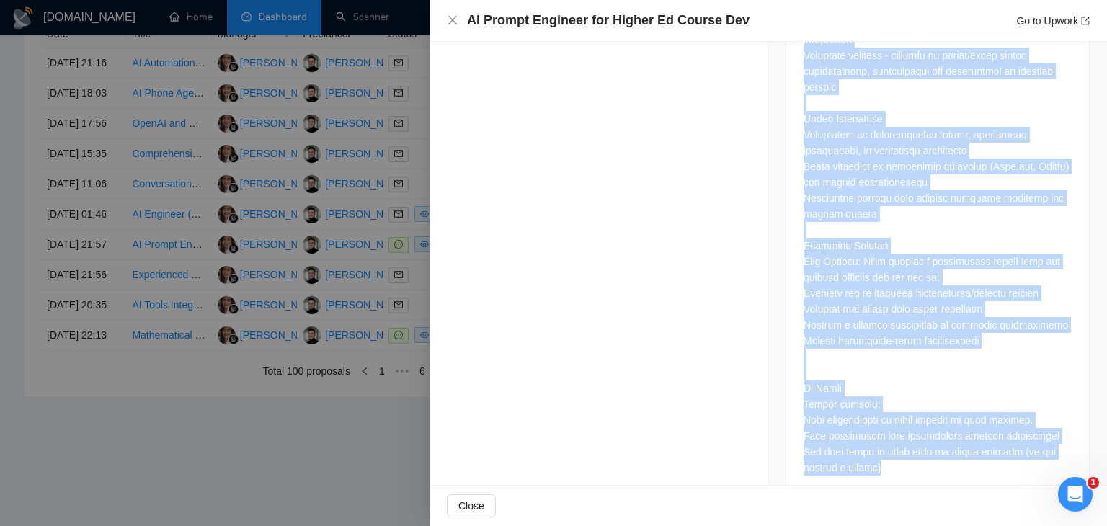
drag, startPoint x: 793, startPoint y: 355, endPoint x: 958, endPoint y: 477, distance: 204.8
copy div "Job Description We're seeking an experienced AI Prompt Engineer to optimize and…"
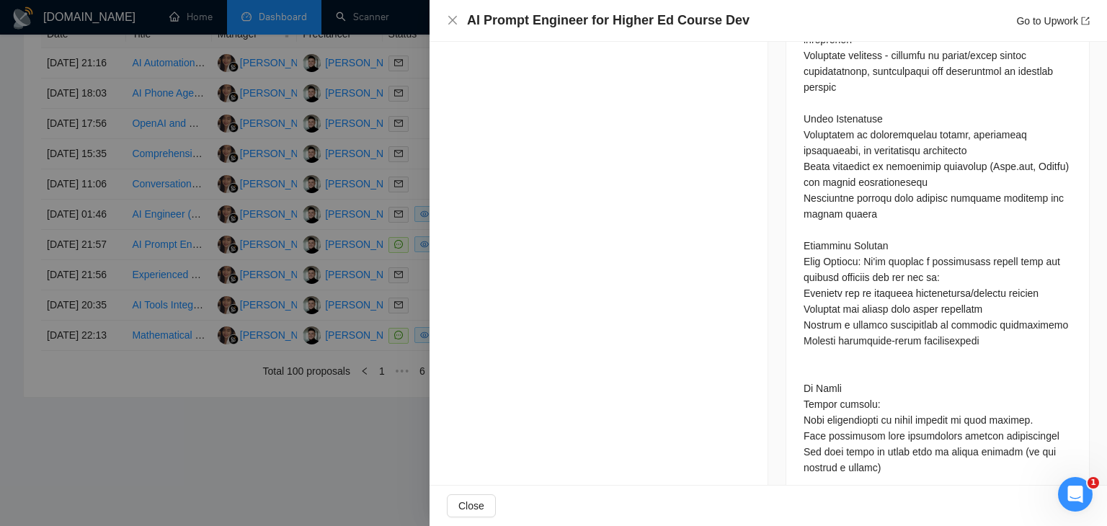
drag, startPoint x: 591, startPoint y: 213, endPoint x: 522, endPoint y: 200, distance: 70.4
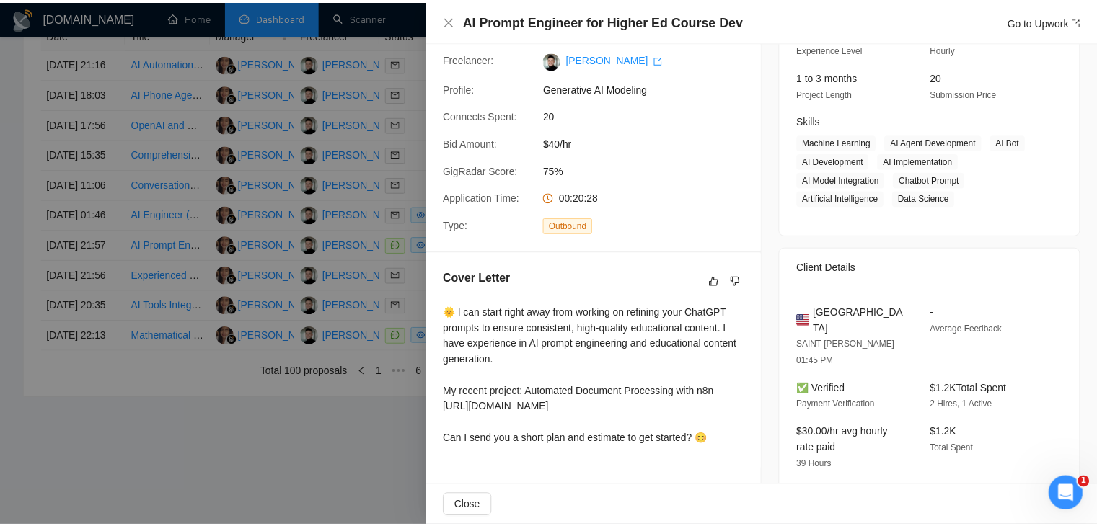
scroll to position [0, 0]
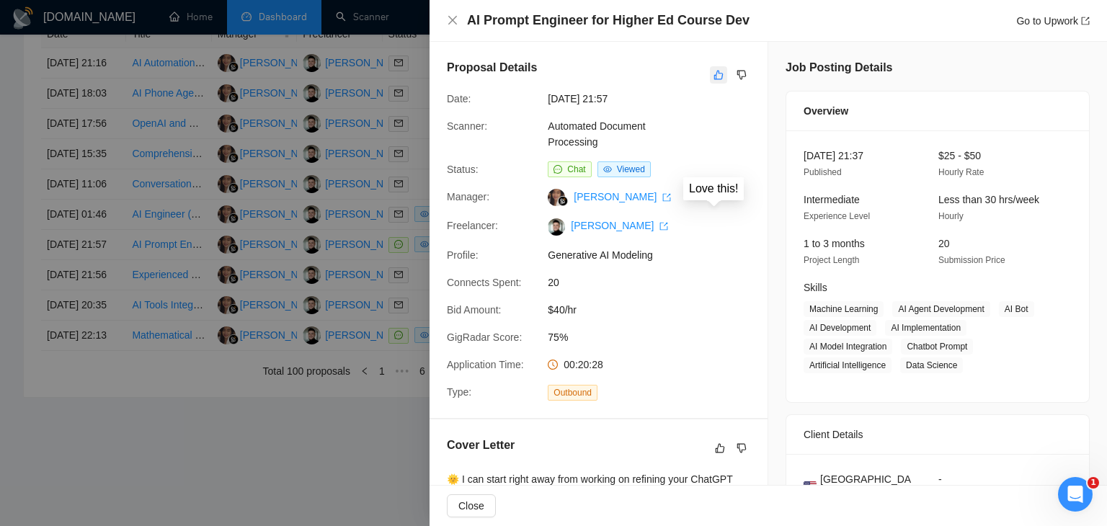
click at [710, 74] on button "button" at bounding box center [718, 74] width 17 height 17
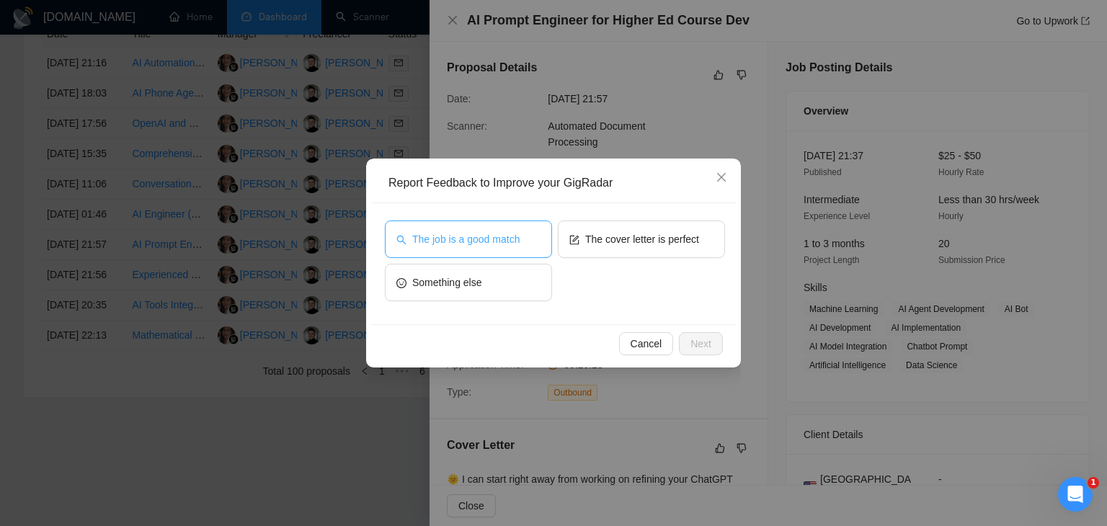
click at [526, 232] on button "The job is a good match" at bounding box center [468, 239] width 167 height 37
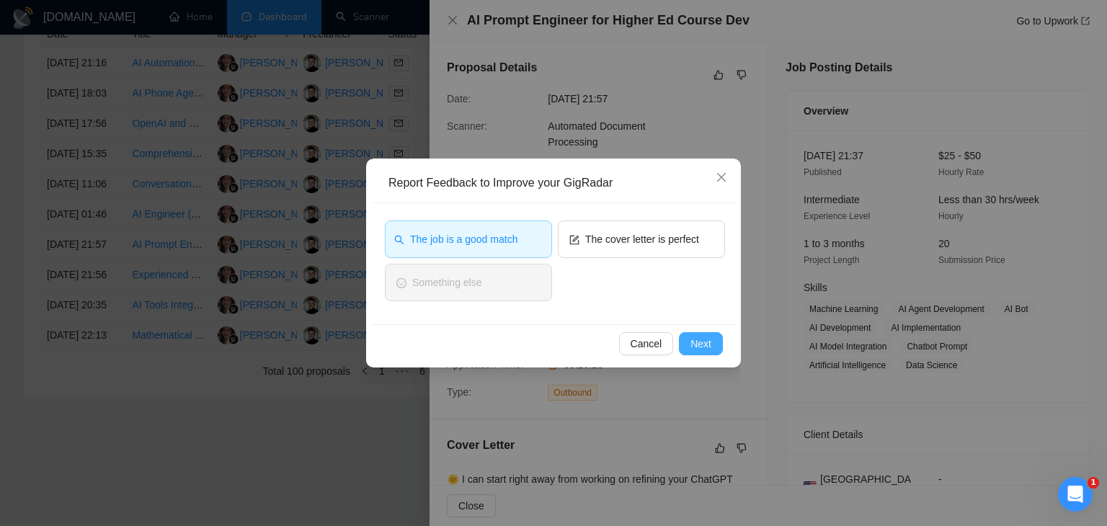
click at [702, 338] on span "Next" at bounding box center [701, 344] width 21 height 16
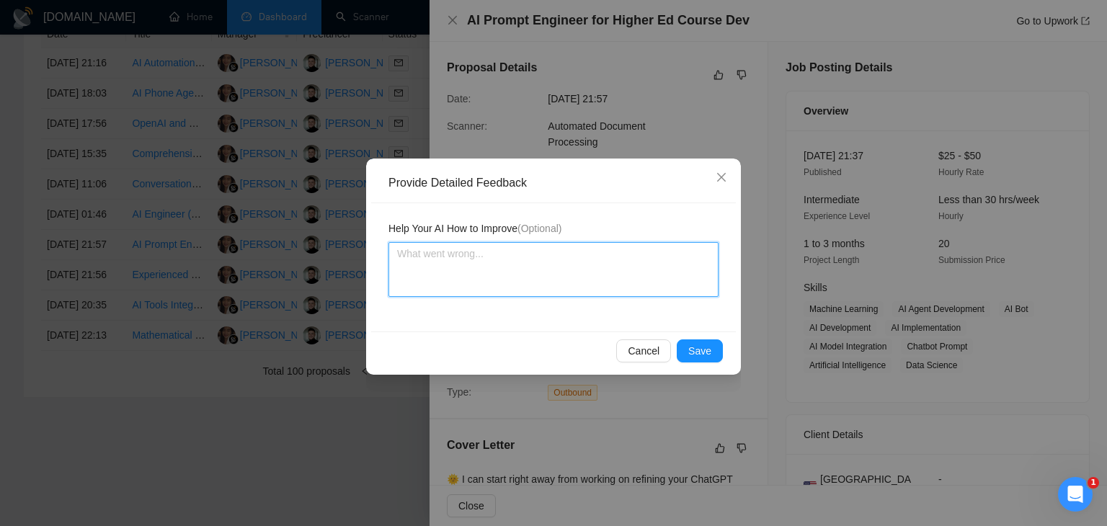
click at [493, 270] on textarea at bounding box center [554, 269] width 330 height 55
paste textarea "The proposal is decent, but the job heavily emphasizes educational design and s…"
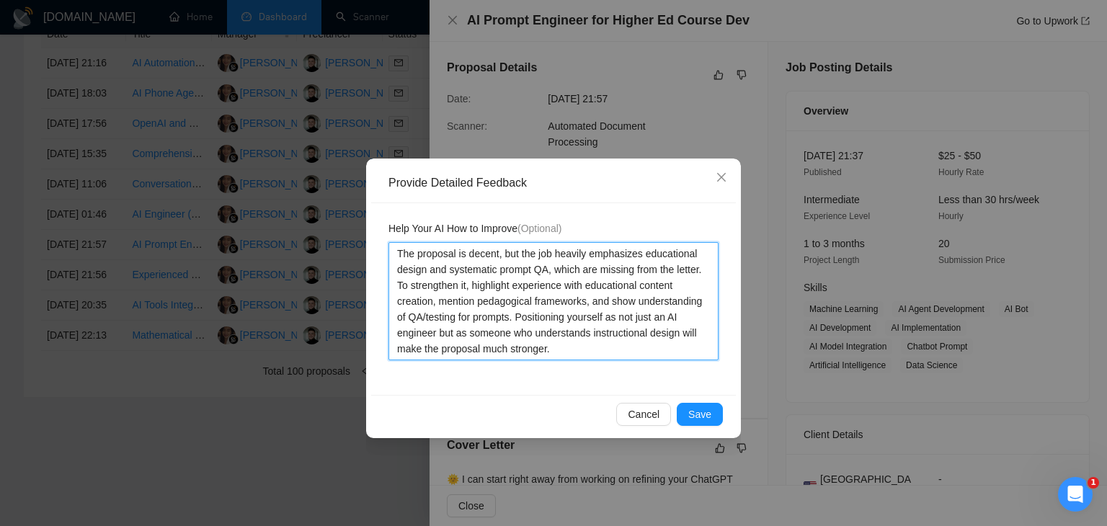
click at [497, 255] on textarea "The proposal is decent, but the job heavily emphasizes educational design and s…" at bounding box center [554, 301] width 330 height 118
click at [677, 273] on textarea "The proposal is good, but the job heavily emphasizes educational design and sys…" at bounding box center [554, 301] width 330 height 118
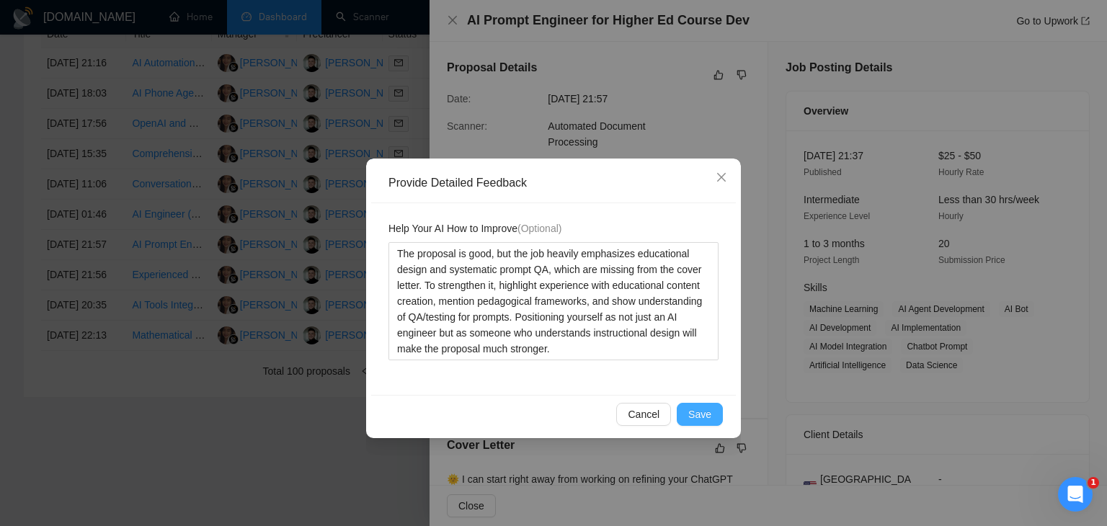
drag, startPoint x: 699, startPoint y: 412, endPoint x: 692, endPoint y: 428, distance: 17.4
click at [692, 428] on div "Cancel Save" at bounding box center [553, 414] width 365 height 38
click at [701, 404] on button "Save" at bounding box center [700, 414] width 46 height 23
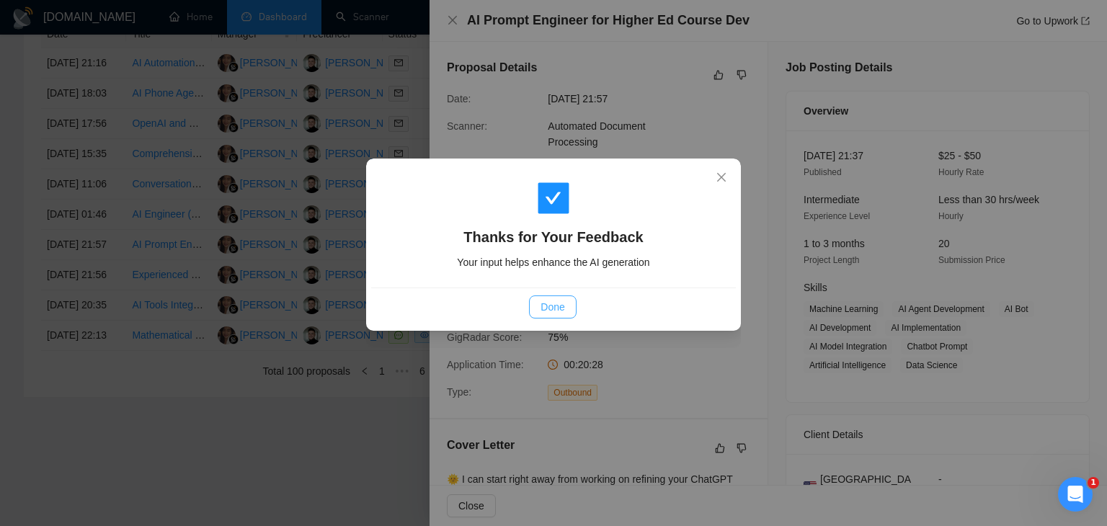
click at [546, 309] on span "Done" at bounding box center [553, 307] width 24 height 16
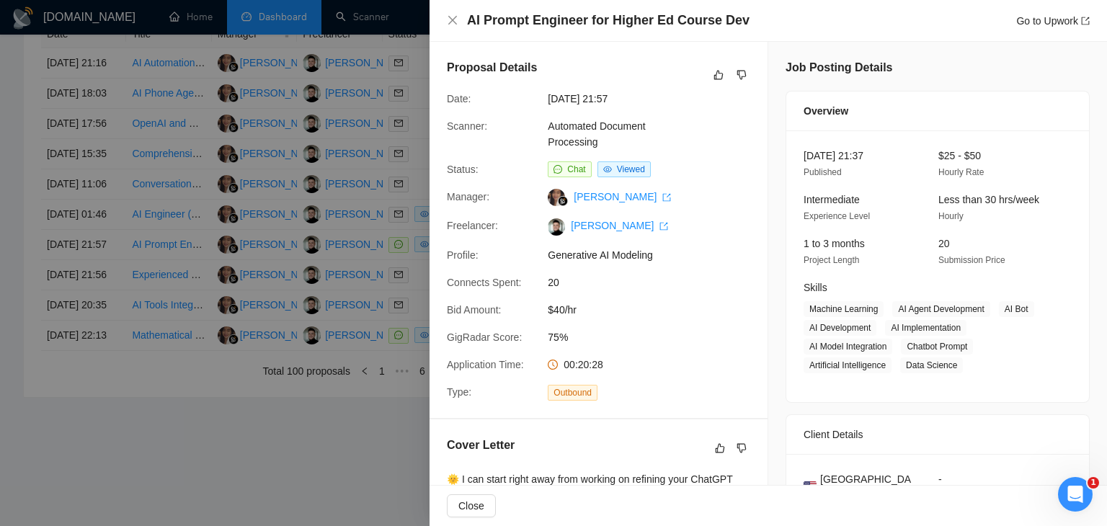
click at [371, 223] on div at bounding box center [553, 263] width 1107 height 526
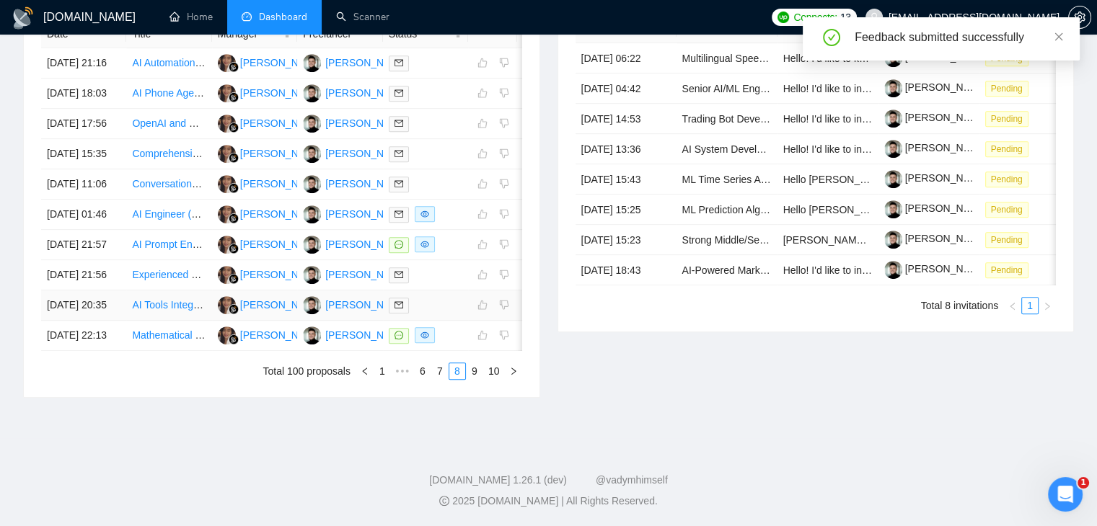
scroll to position [782, 0]
click at [474, 371] on link "9" at bounding box center [474, 371] width 16 height 16
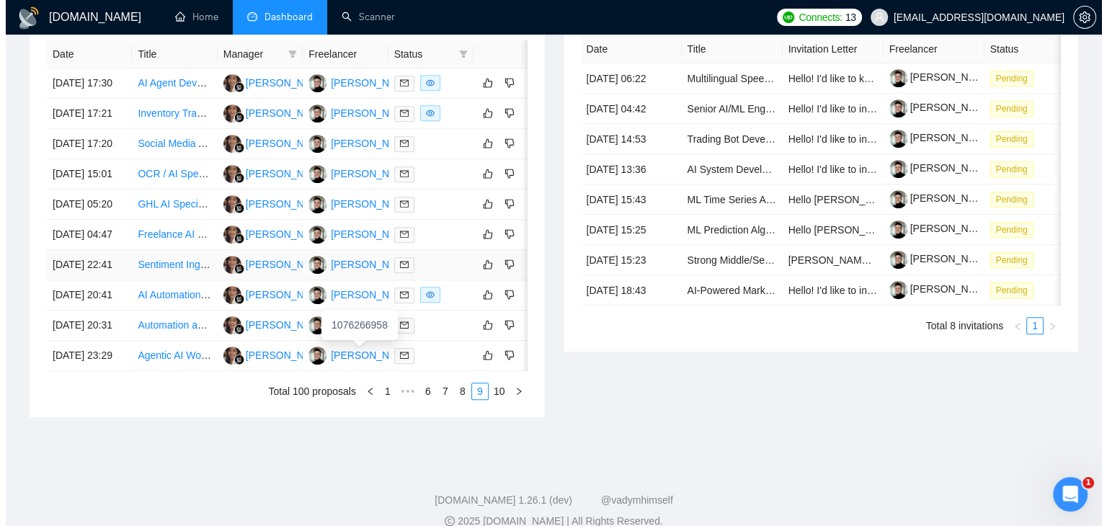
scroll to position [617, 0]
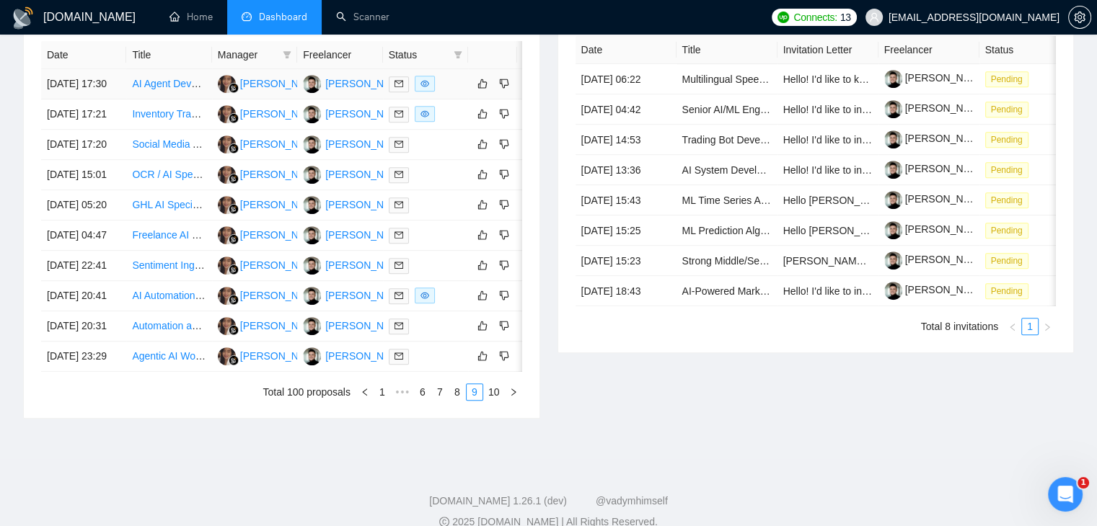
click at [459, 92] on div at bounding box center [426, 84] width 74 height 17
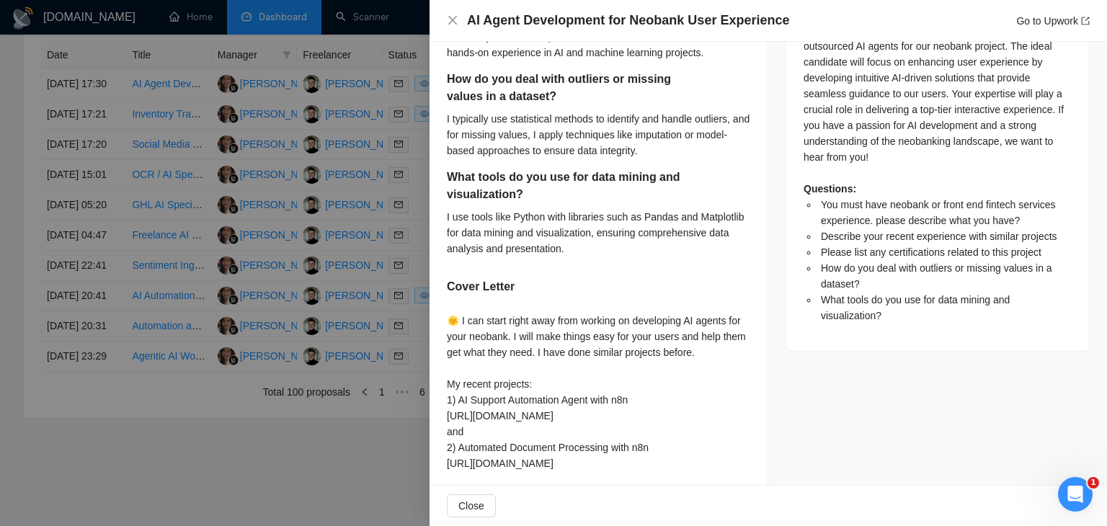
scroll to position [720, 0]
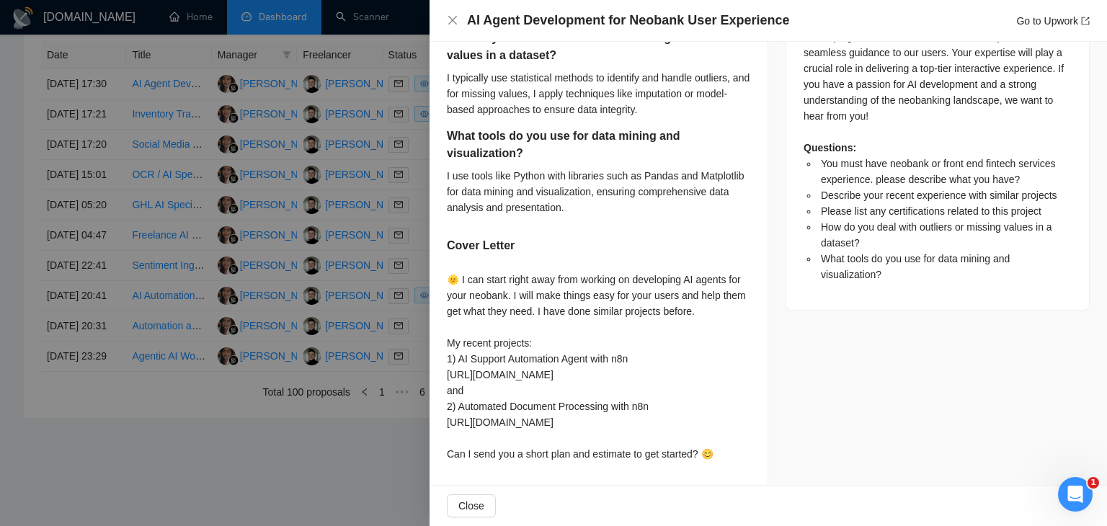
drag, startPoint x: 447, startPoint y: 131, endPoint x: 708, endPoint y: 451, distance: 412.5
click at [708, 451] on div "You must have neobank or front end fintech services experience. please describe…" at bounding box center [599, 93] width 338 height 784
copy div "You must have neobank or front end fintech services experience. please describe…"
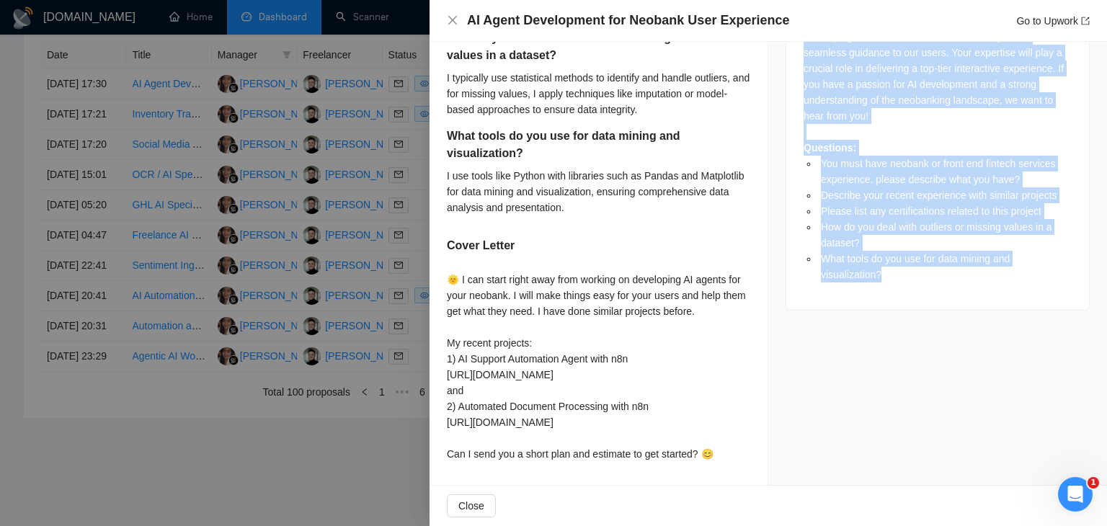
drag, startPoint x: 800, startPoint y: 389, endPoint x: 924, endPoint y: 482, distance: 155.4
copy div "Job Description We are seeking an experienced developer to create outsourced AI…"
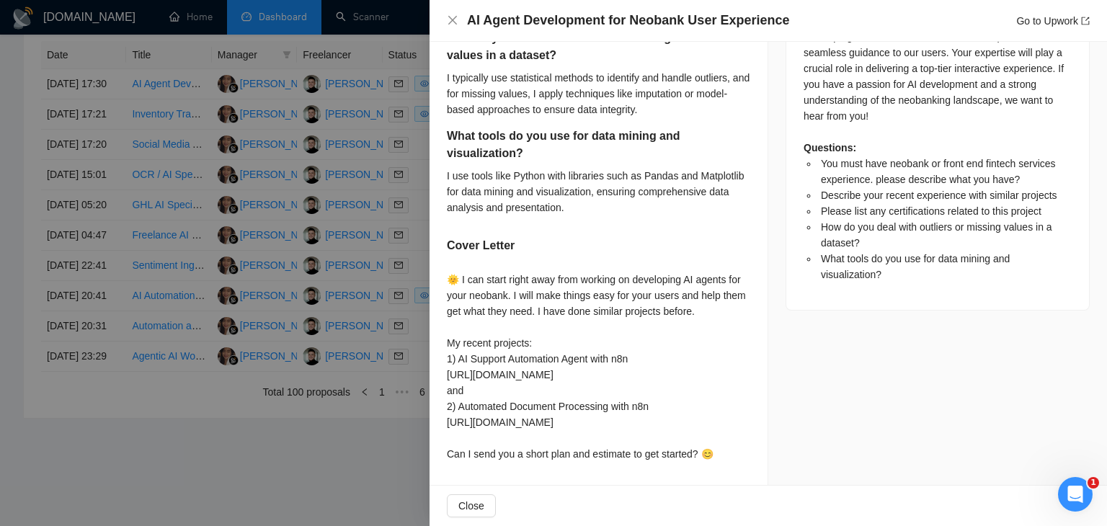
click at [565, 209] on div "What tools do you use for data mining and visualization? I use tools like Pytho…" at bounding box center [599, 177] width 304 height 98
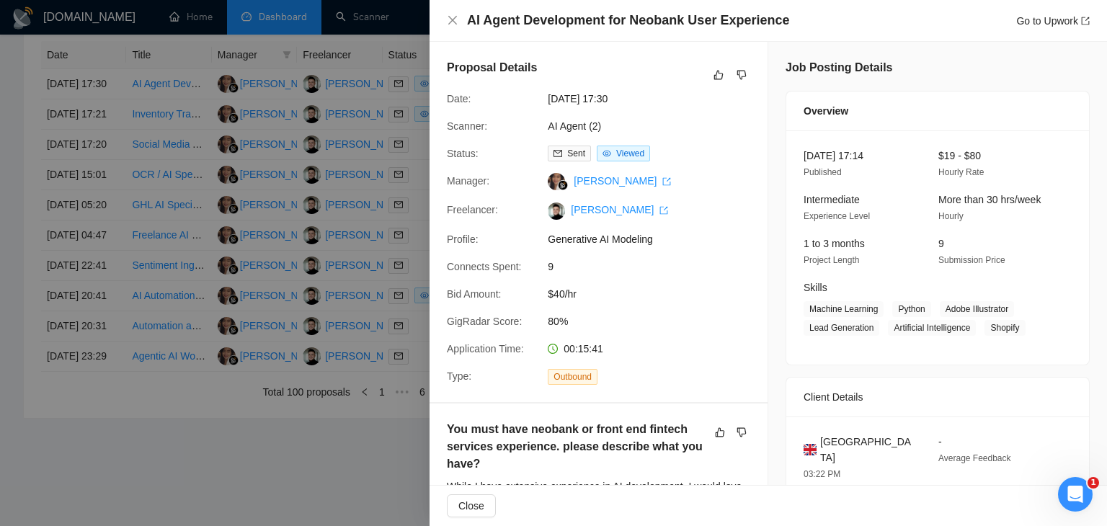
scroll to position [0, 0]
click at [714, 70] on icon "like" at bounding box center [719, 75] width 10 height 12
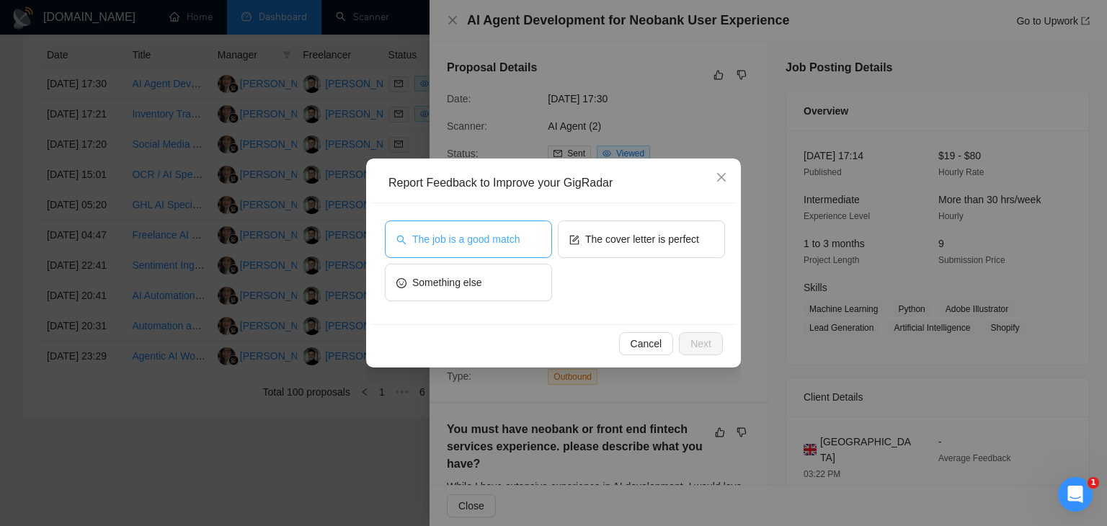
click at [459, 242] on span "The job is a good match" at bounding box center [465, 239] width 107 height 16
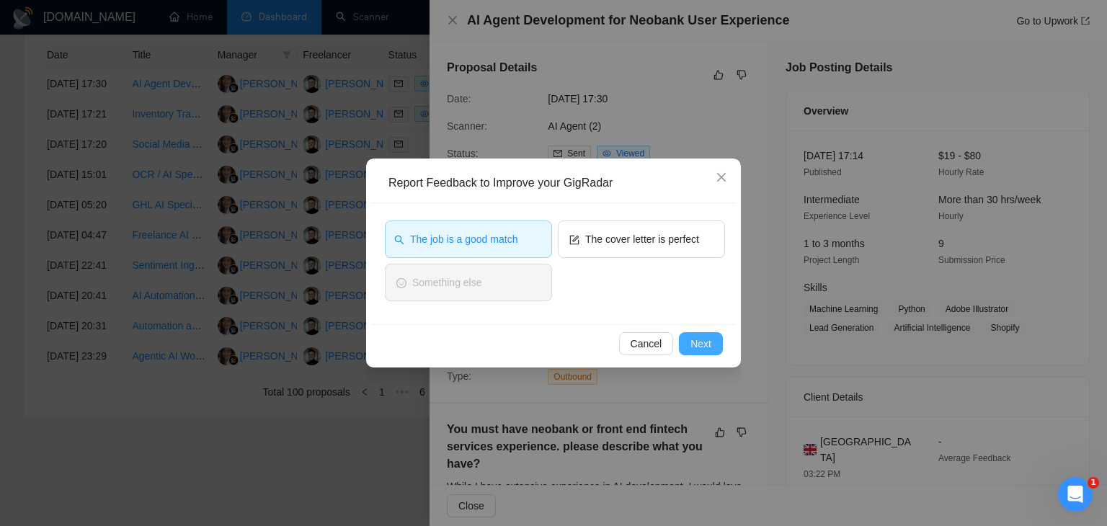
click at [699, 341] on span "Next" at bounding box center [701, 344] width 21 height 16
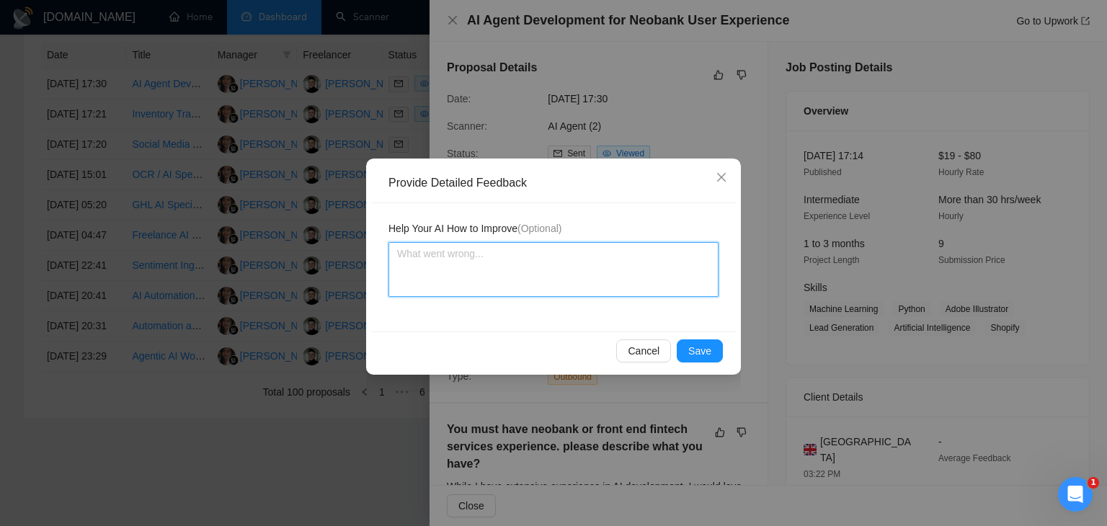
click at [511, 272] on textarea at bounding box center [554, 269] width 330 height 55
paste textarea "The proposal looks okay overall, but the major weakness is the lack of highligh…"
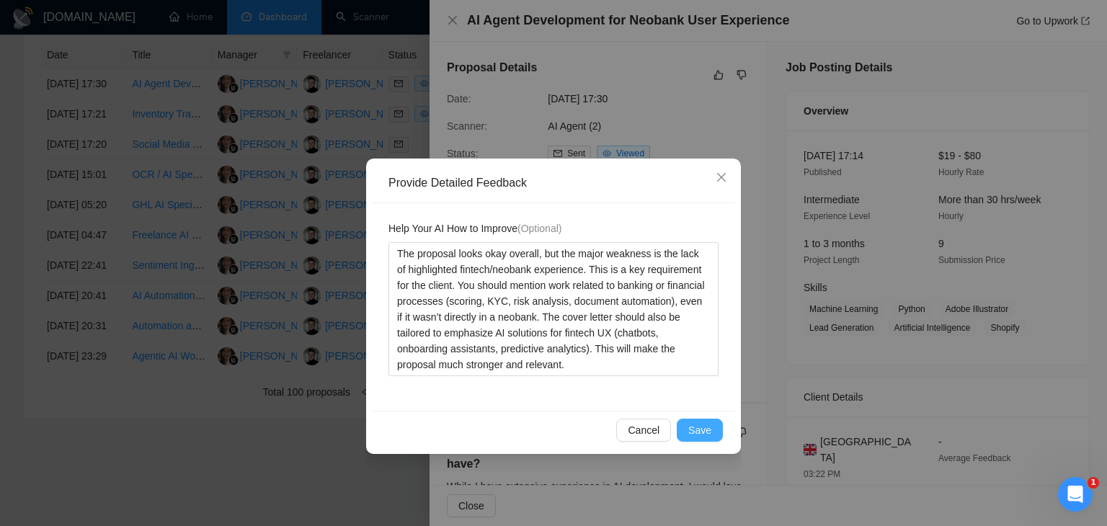
click at [705, 425] on span "Save" at bounding box center [700, 431] width 23 height 16
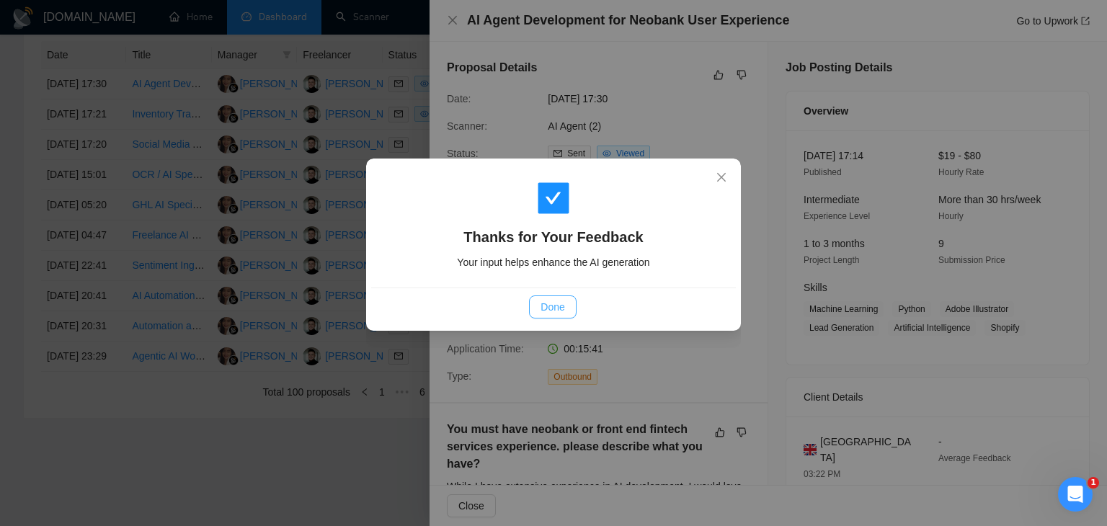
click at [559, 307] on span "Done" at bounding box center [553, 307] width 24 height 16
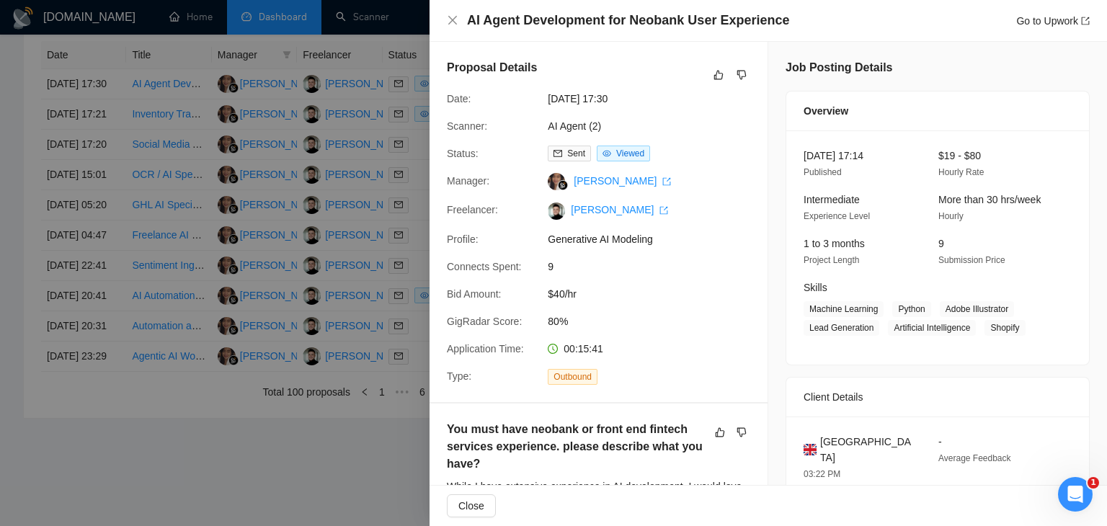
click at [245, 213] on div at bounding box center [553, 263] width 1107 height 526
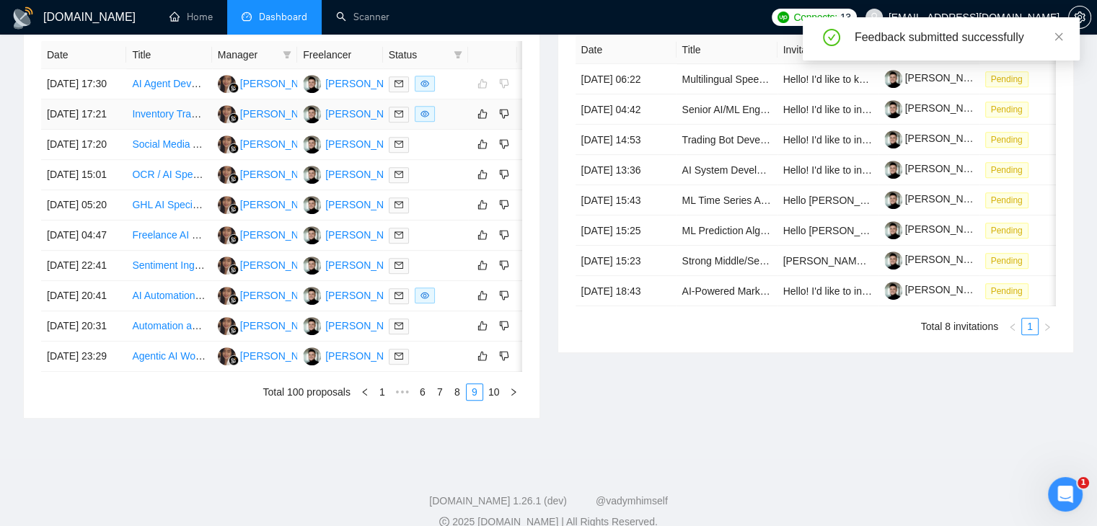
click at [457, 123] on div at bounding box center [426, 114] width 74 height 17
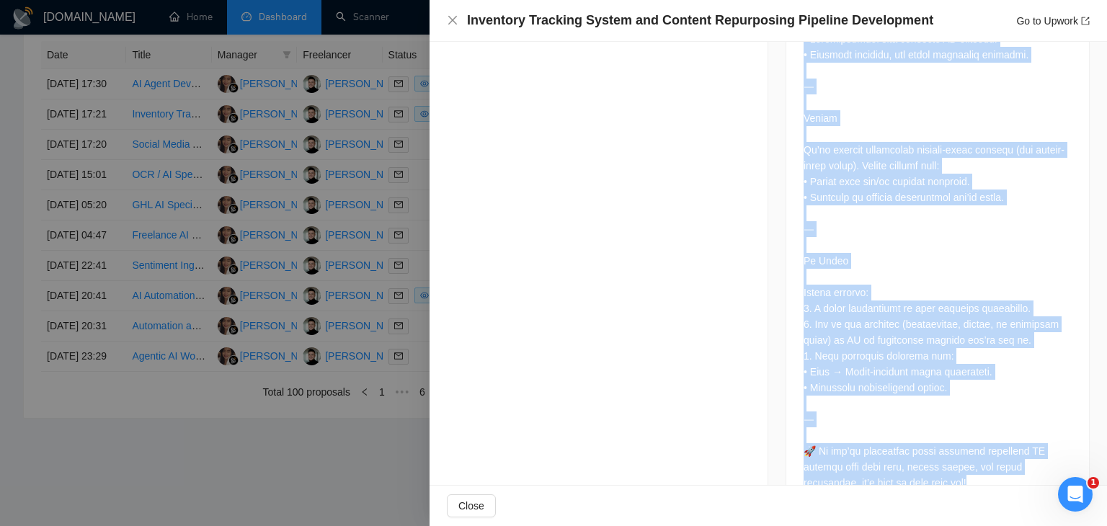
scroll to position [1653, 0]
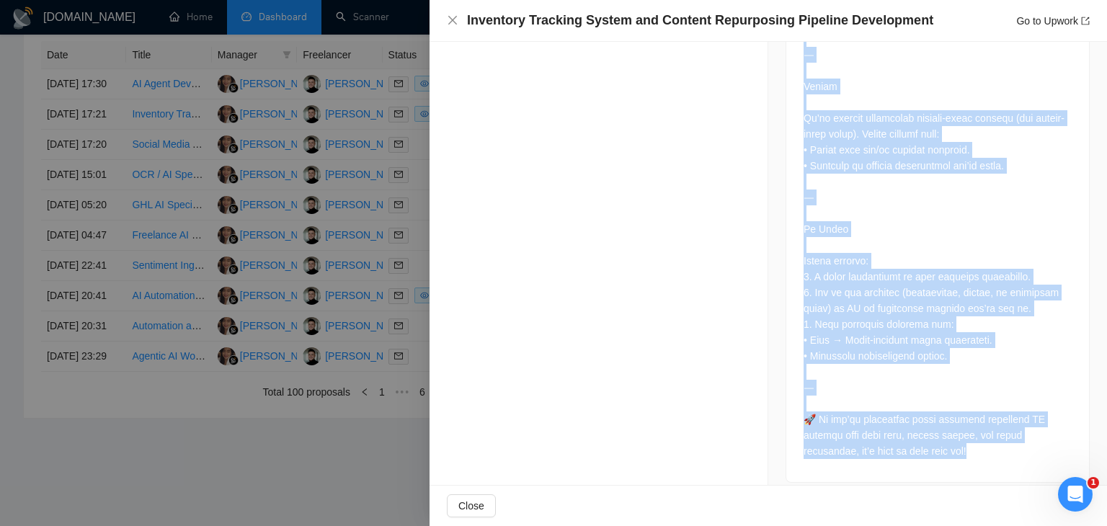
drag, startPoint x: 796, startPoint y: 242, endPoint x: 985, endPoint y: 485, distance: 307.2
copy div "Lor Ipsumdolors AM Consectetu Adipiscing eli Seddoeius + Tempori Utlaboreetd (M…"
drag, startPoint x: 796, startPoint y: 291, endPoint x: 1004, endPoint y: 525, distance: 312.6
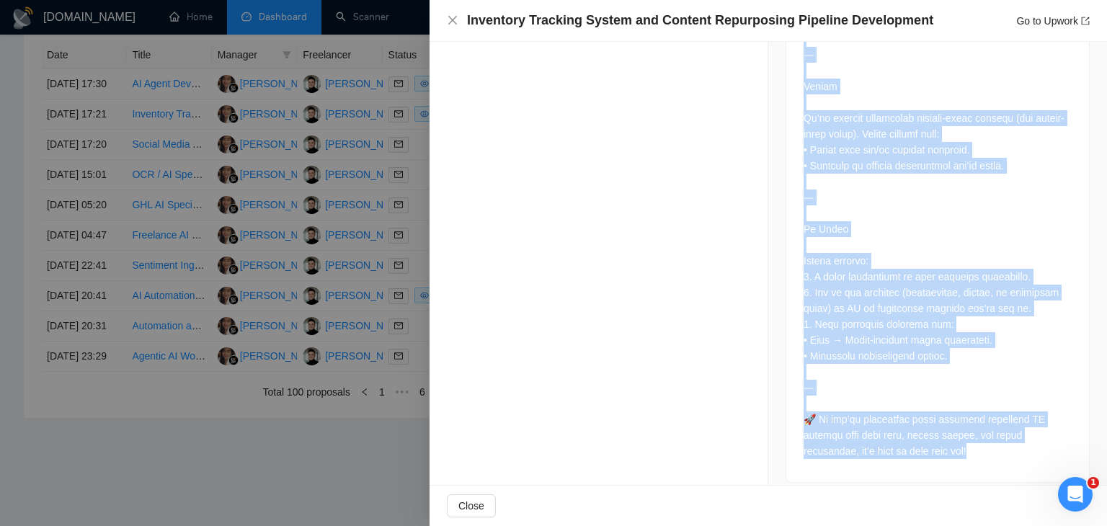
click at [1004, 525] on div "Inventory Tracking System and Content Repurposing Pipeline Development Go to Up…" at bounding box center [769, 263] width 678 height 526
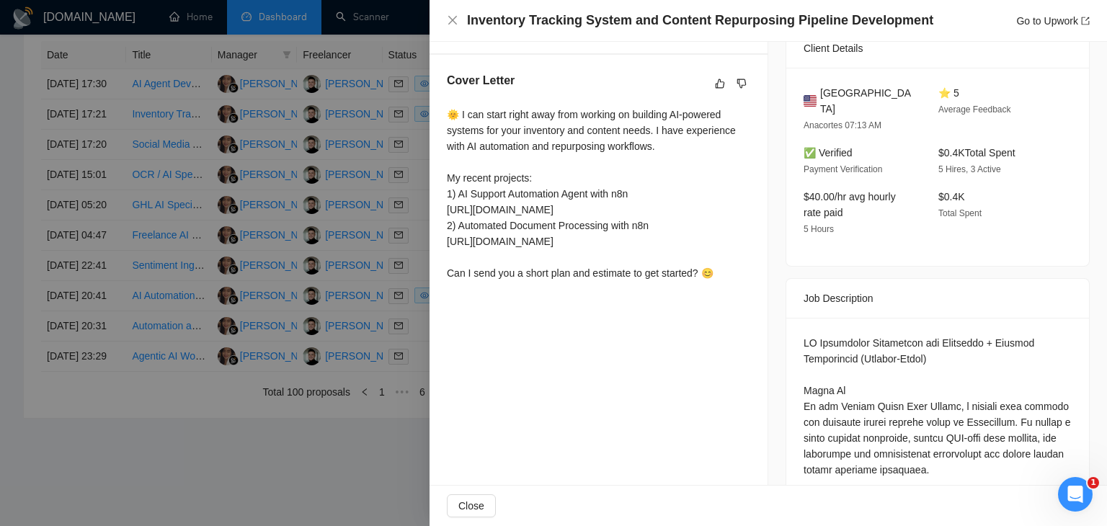
scroll to position [0, 0]
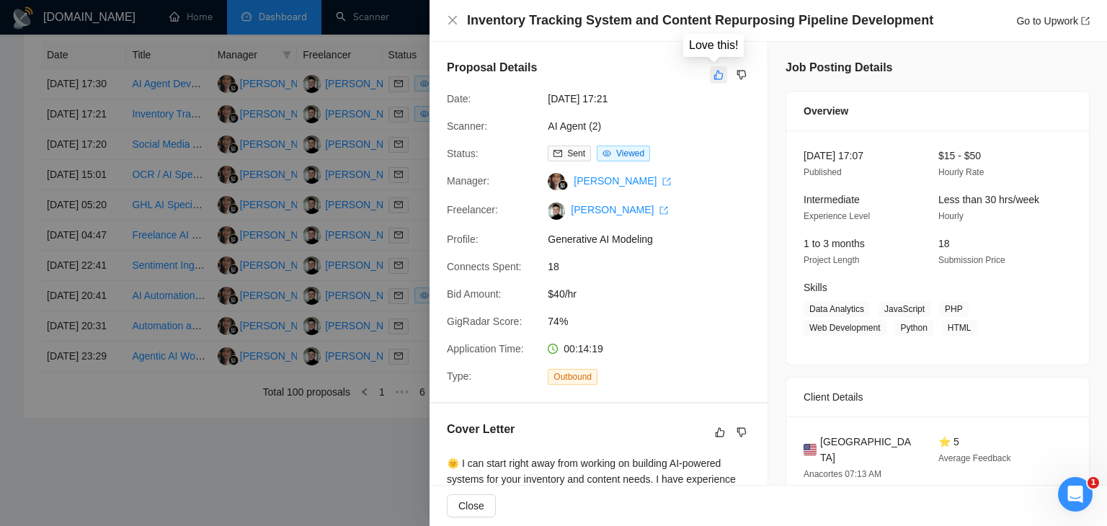
click at [714, 70] on icon "like" at bounding box center [719, 75] width 10 height 12
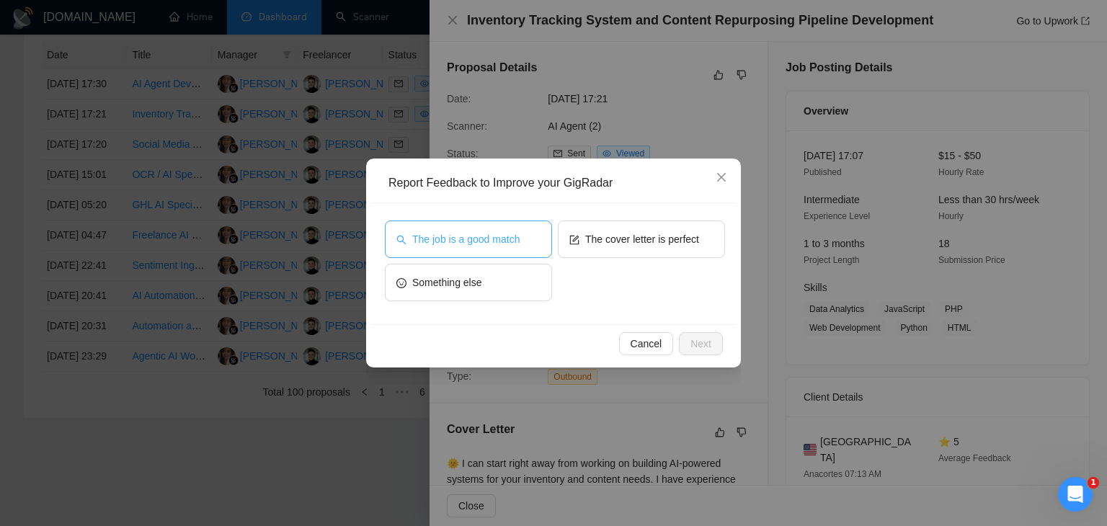
click at [454, 241] on span "The job is a good match" at bounding box center [465, 239] width 107 height 16
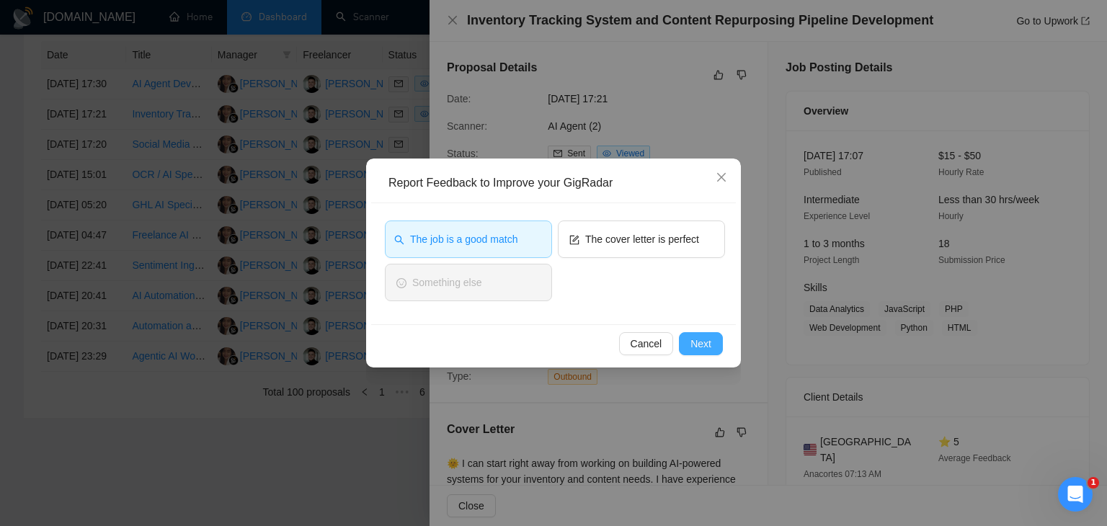
click at [699, 337] on span "Next" at bounding box center [701, 344] width 21 height 16
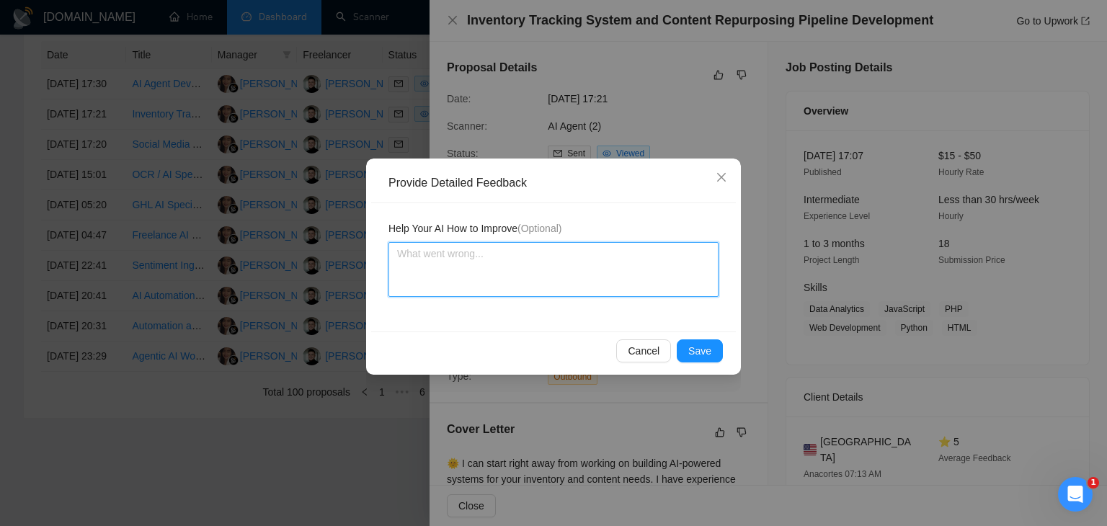
click at [503, 261] on textarea at bounding box center [554, 269] width 330 height 55
paste textarea "The proposal is strong due to relevant AI automation experience, but the cover …"
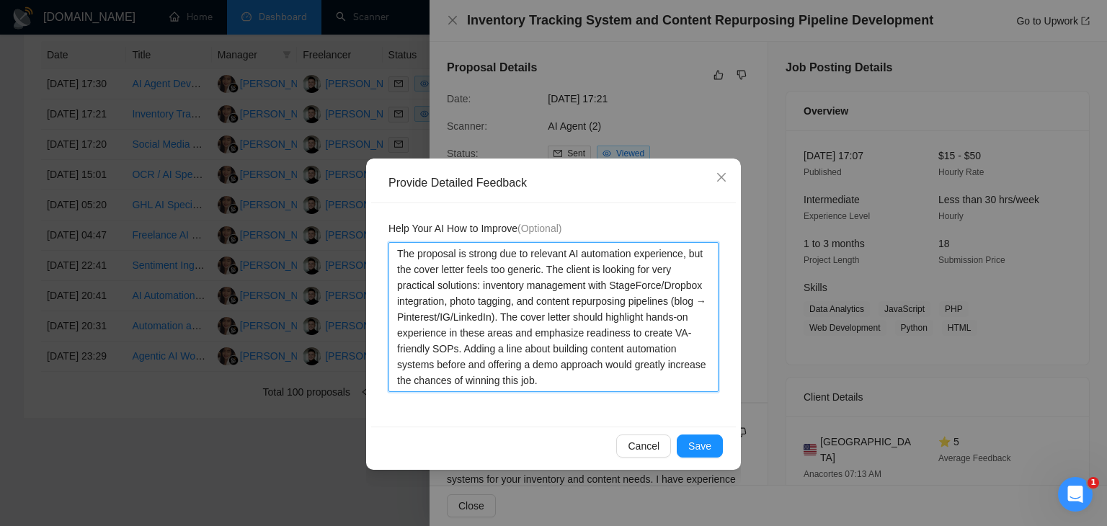
click at [461, 350] on textarea "The proposal is strong due to relevant AI automation experience, but the cover …" at bounding box center [554, 317] width 330 height 150
click at [490, 345] on textarea "The proposal is strong due to relevant AI automation experience, but the cover …" at bounding box center [554, 317] width 330 height 150
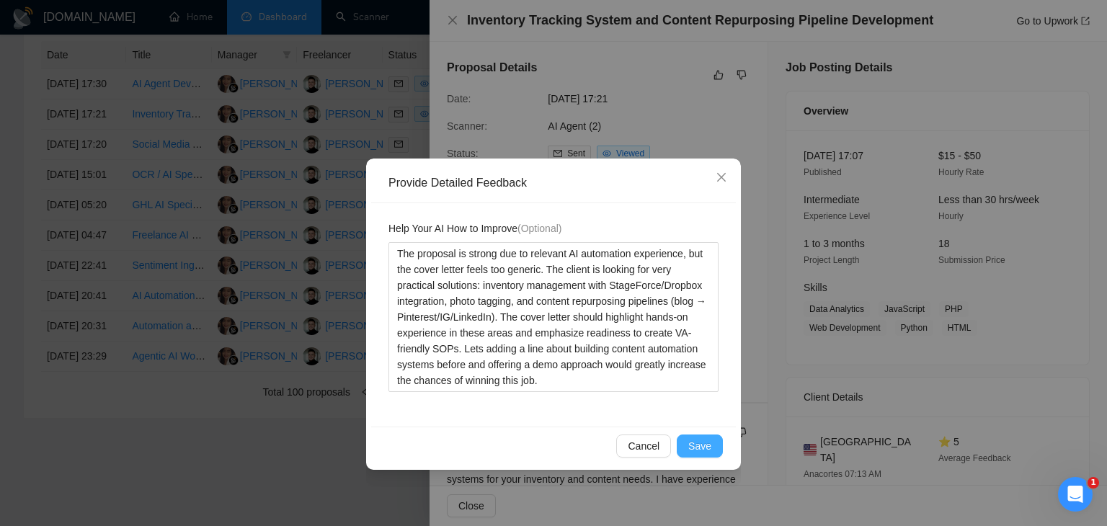
click at [701, 448] on span "Save" at bounding box center [700, 446] width 23 height 16
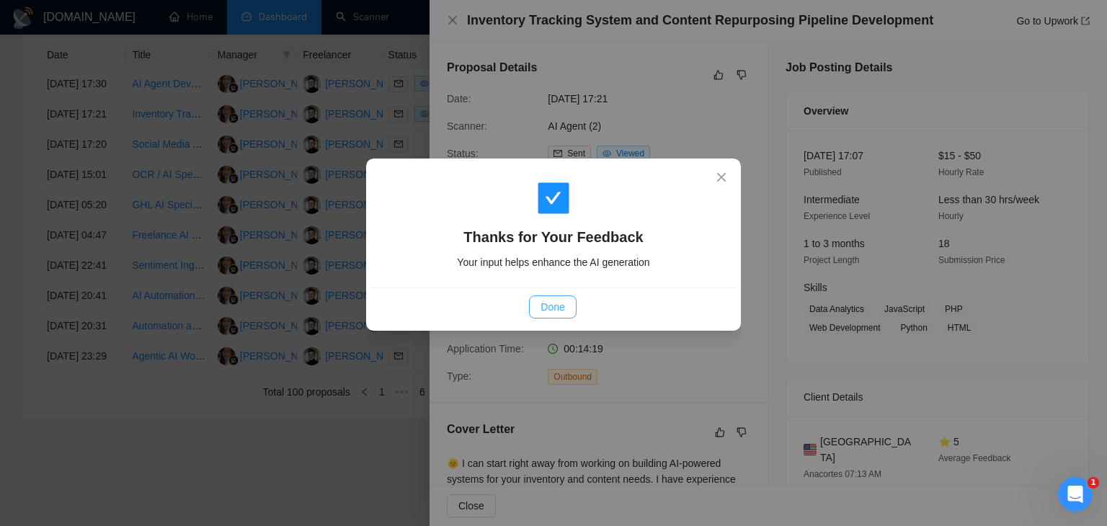
click at [559, 307] on span "Done" at bounding box center [553, 307] width 24 height 16
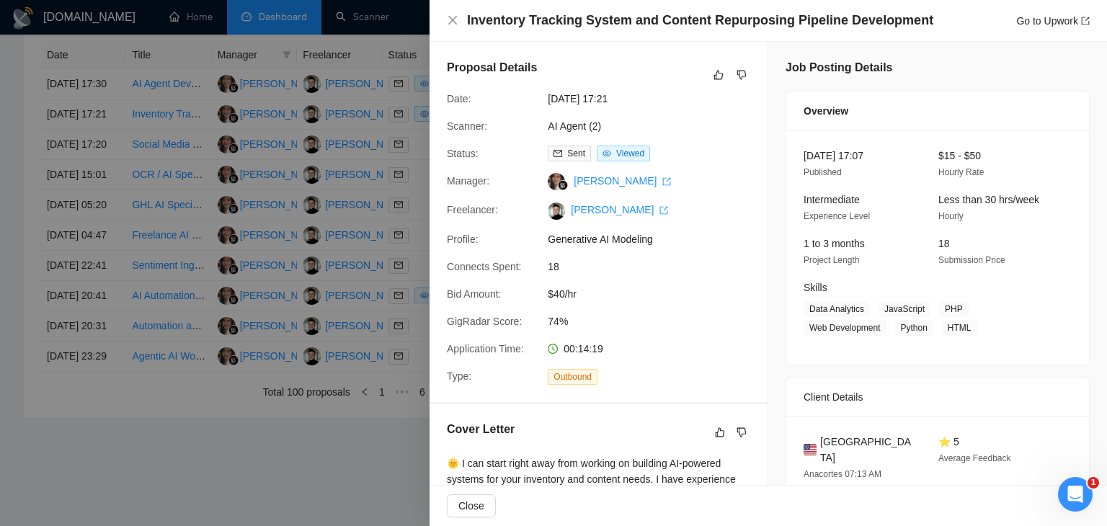
click at [352, 240] on div at bounding box center [553, 263] width 1107 height 526
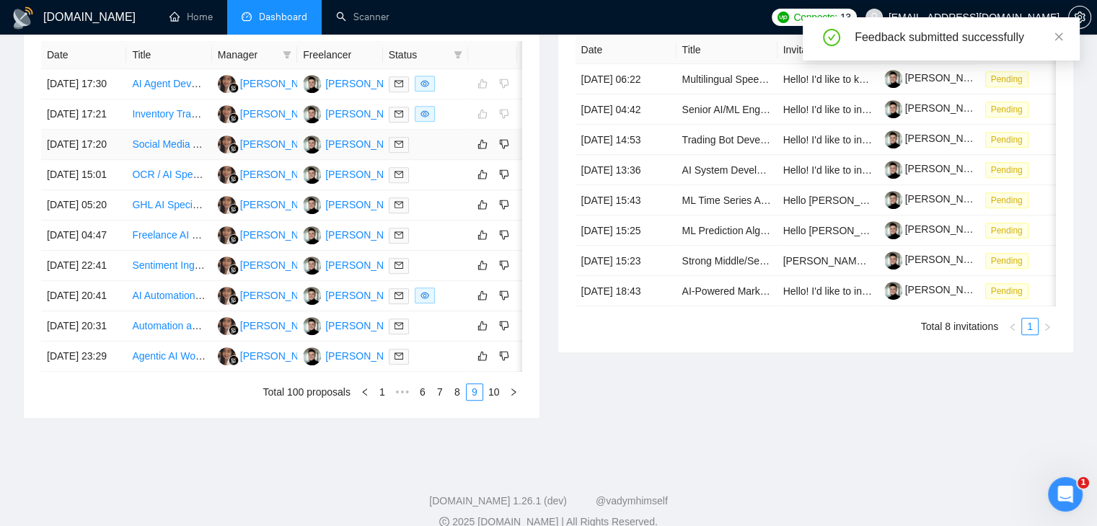
click at [444, 153] on div at bounding box center [426, 144] width 74 height 17
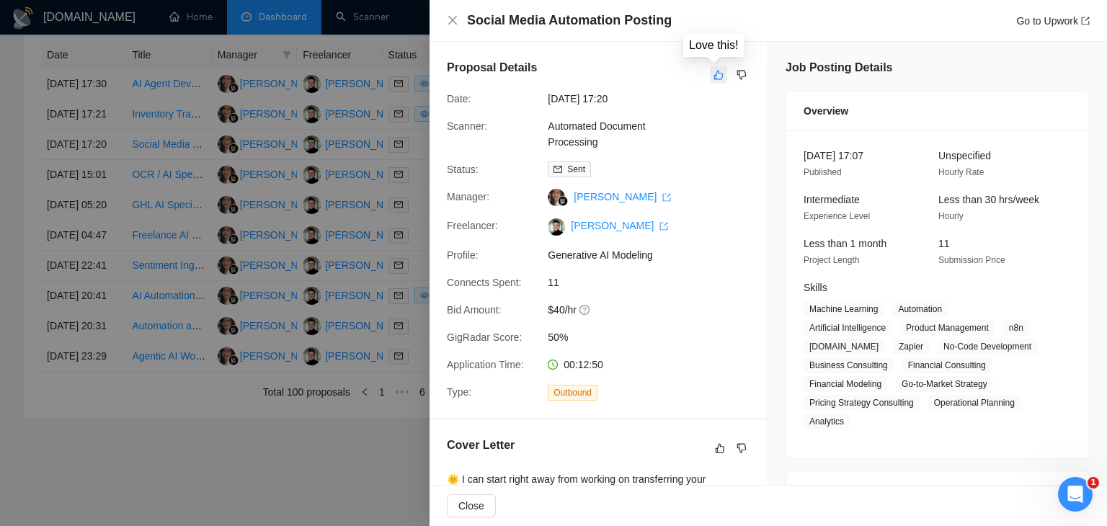
click at [715, 71] on icon "like" at bounding box center [719, 75] width 9 height 9
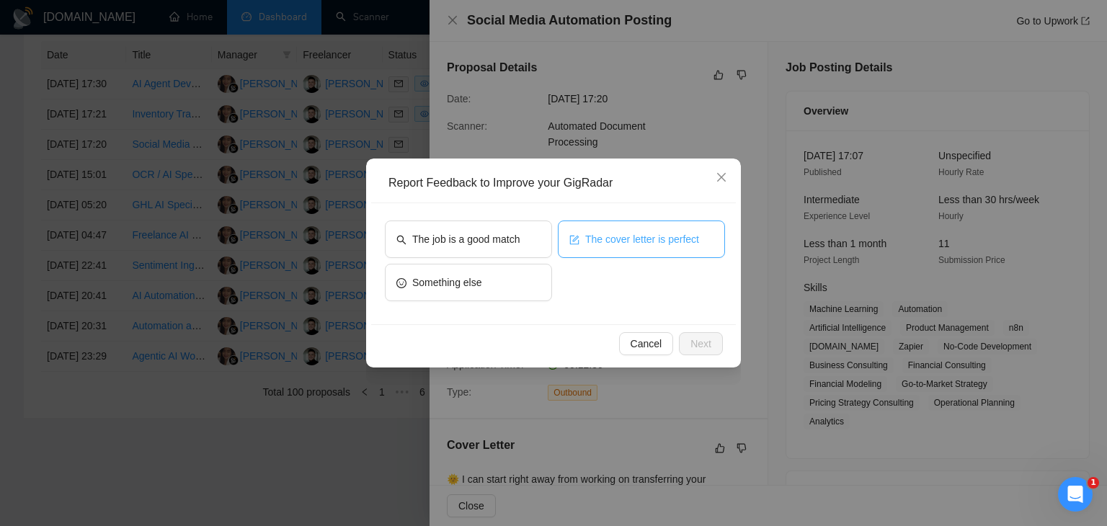
click at [594, 237] on span "The cover letter is perfect" at bounding box center [642, 239] width 114 height 16
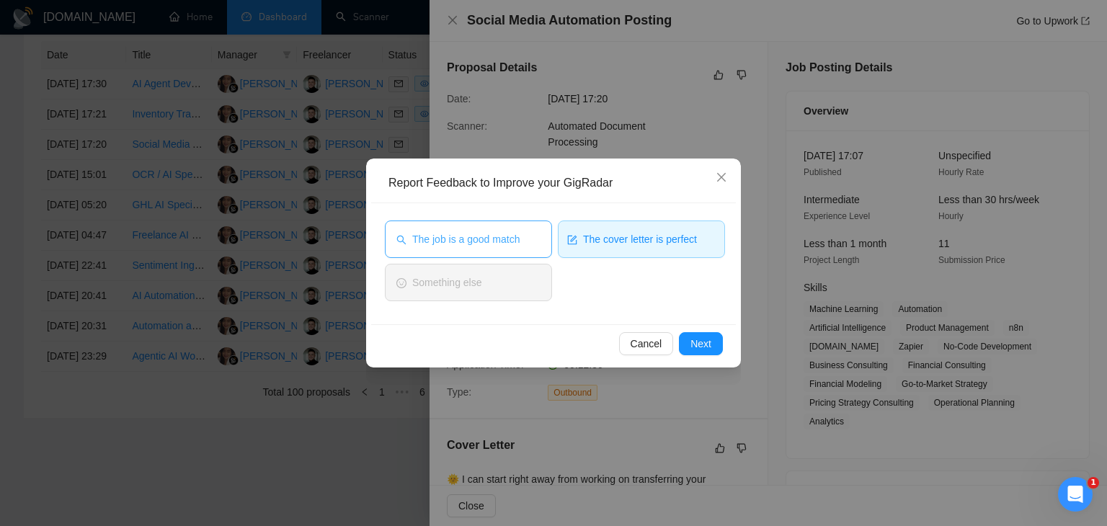
click at [494, 232] on span "The job is a good match" at bounding box center [465, 239] width 107 height 16
click at [704, 341] on span "Next" at bounding box center [701, 344] width 21 height 16
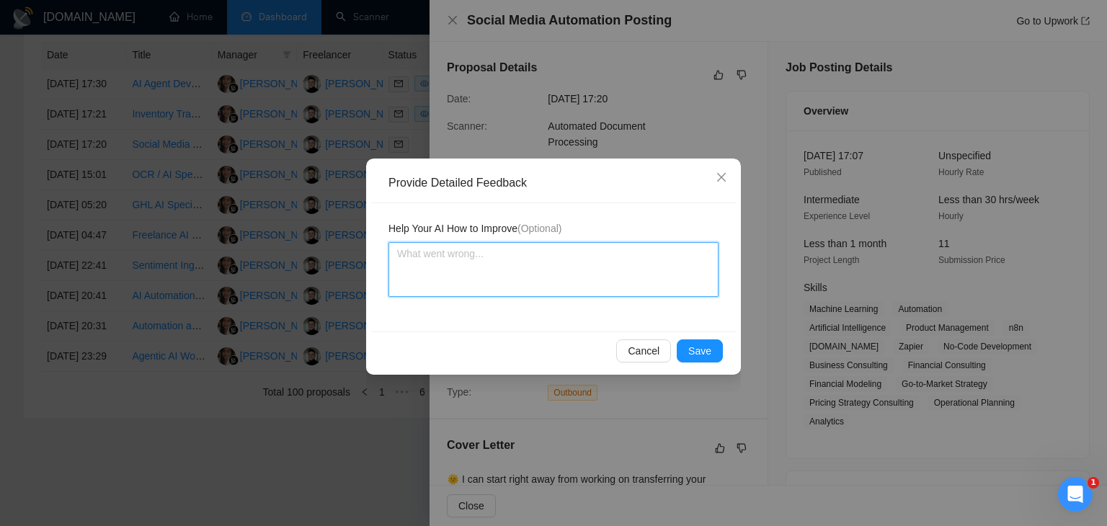
click at [536, 255] on textarea at bounding box center [554, 269] width 330 height 55
paste textarea "I would also add a link to a project in which we were involved in optimization …"
click at [395, 267] on textarea "I would also add a link to a project in which we were involved in optimization …" at bounding box center [554, 269] width 330 height 55
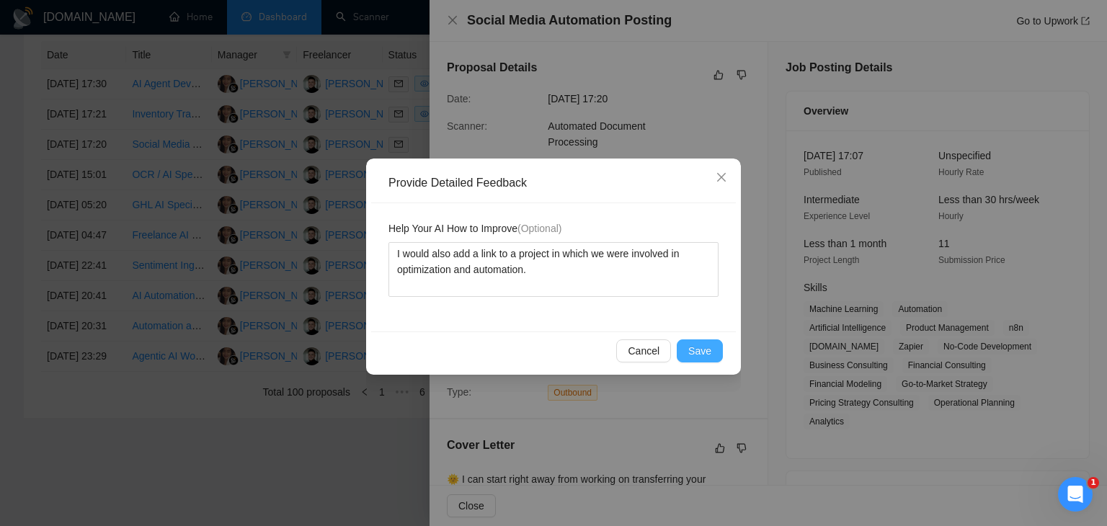
click at [702, 354] on span "Save" at bounding box center [700, 351] width 23 height 16
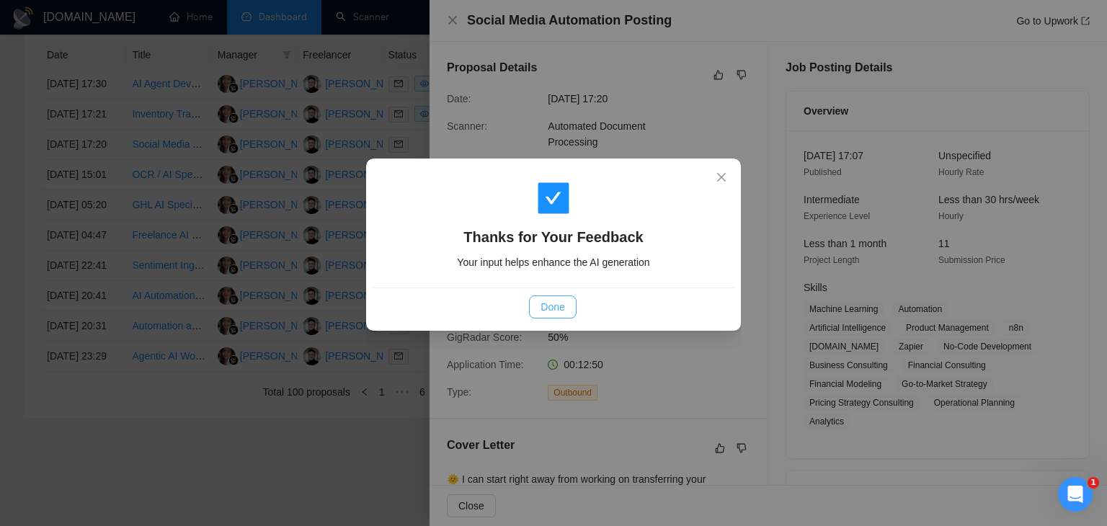
click at [543, 301] on span "Done" at bounding box center [553, 307] width 24 height 16
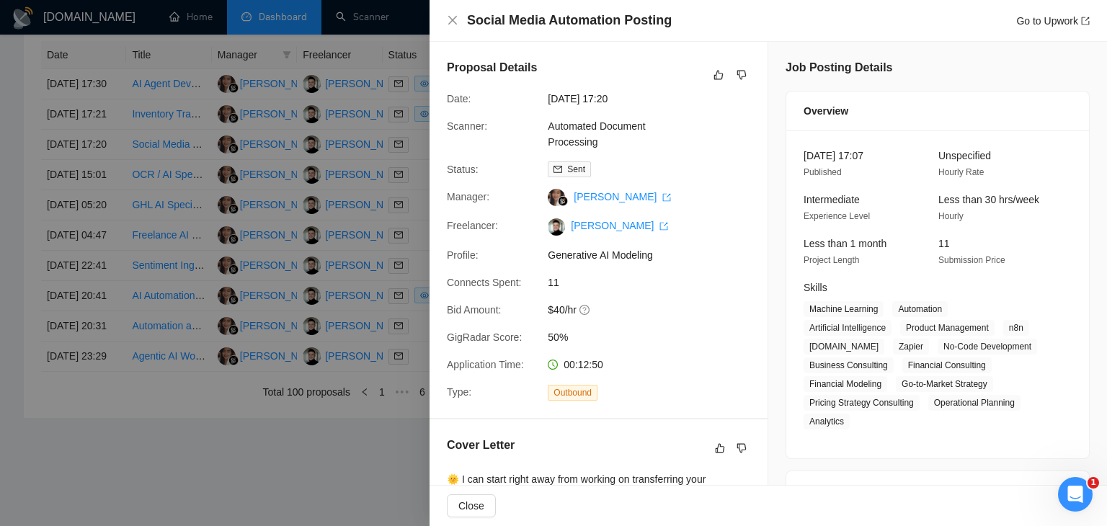
click at [358, 274] on div at bounding box center [553, 263] width 1107 height 526
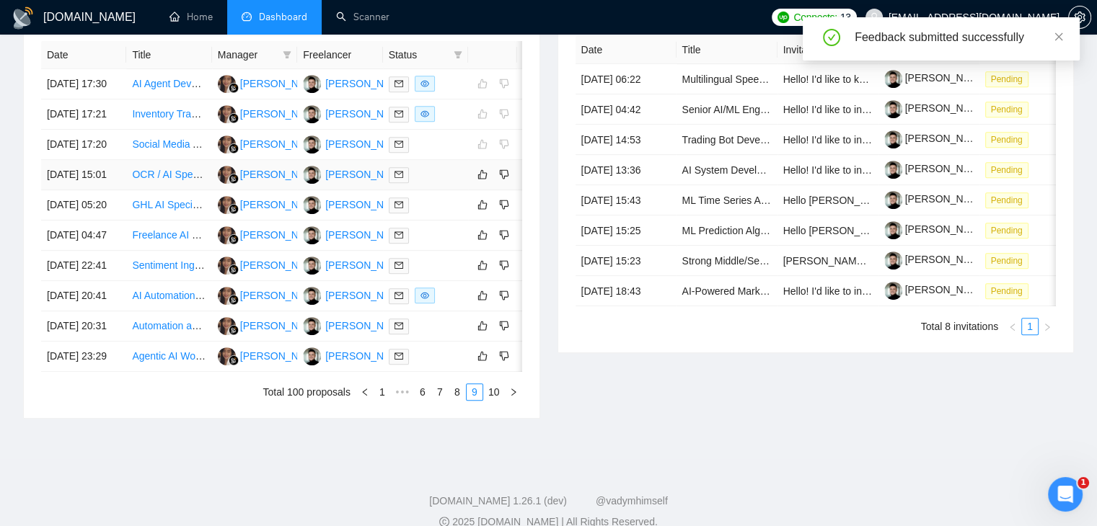
click at [456, 183] on div at bounding box center [426, 175] width 74 height 17
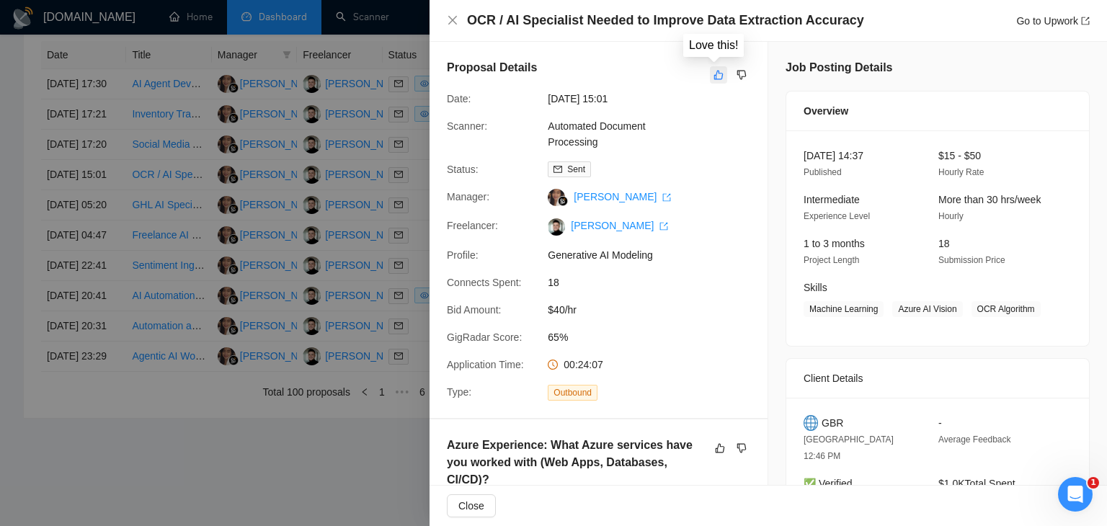
click at [715, 79] on icon "like" at bounding box center [719, 75] width 9 height 9
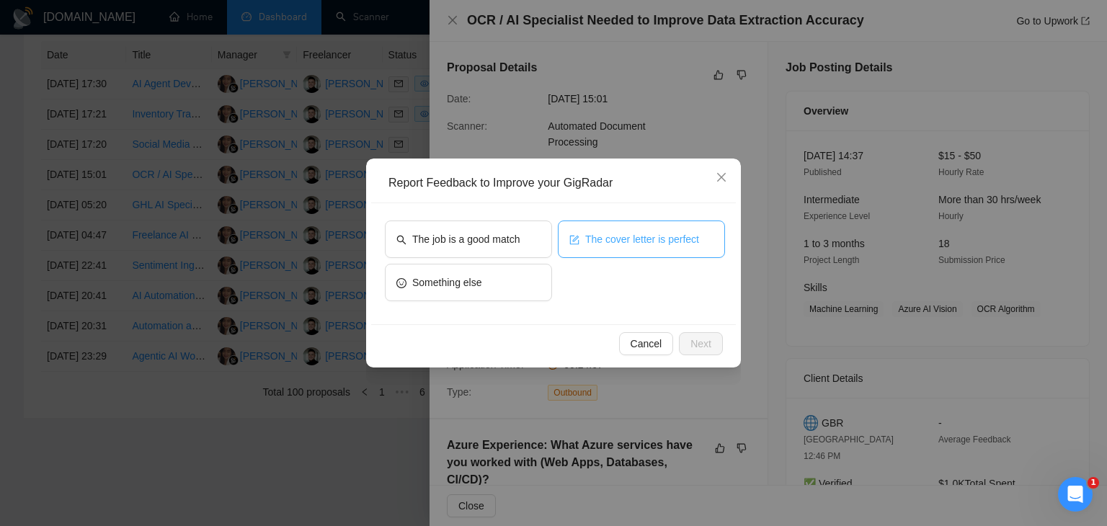
click at [605, 237] on span "The cover letter is perfect" at bounding box center [642, 239] width 114 height 16
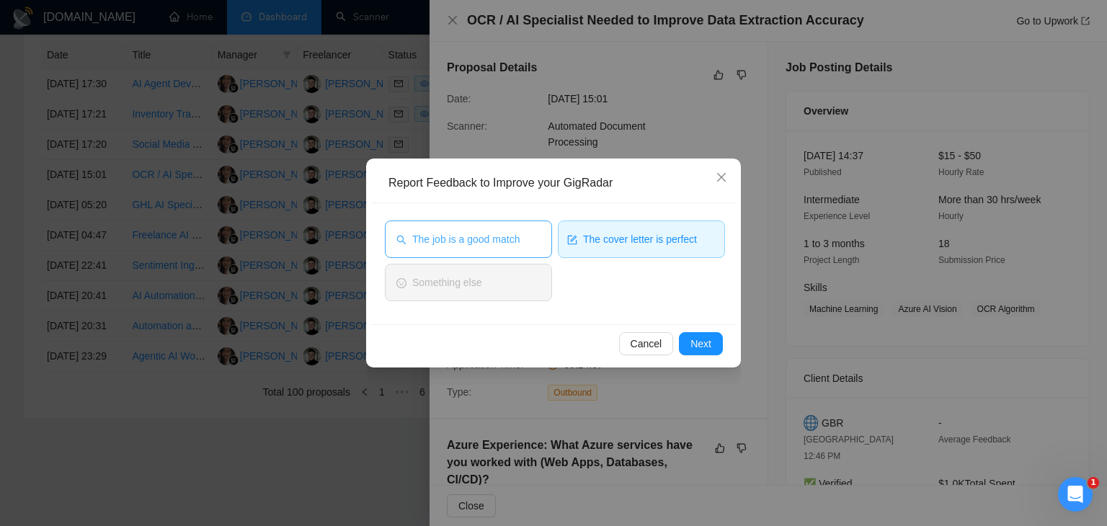
click at [497, 231] on span "The job is a good match" at bounding box center [465, 239] width 107 height 16
click at [703, 342] on span "Next" at bounding box center [701, 344] width 21 height 16
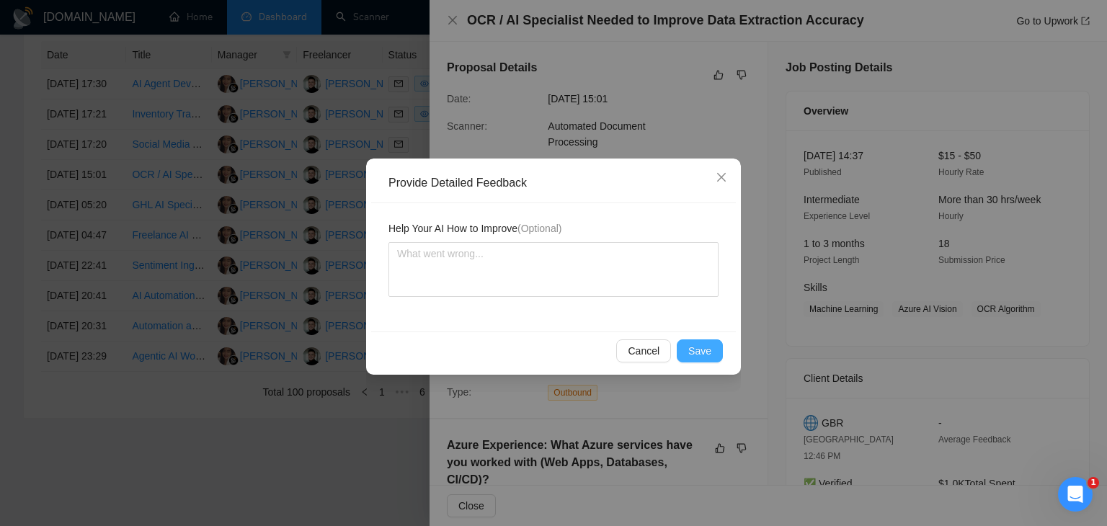
click at [704, 353] on span "Save" at bounding box center [700, 351] width 23 height 16
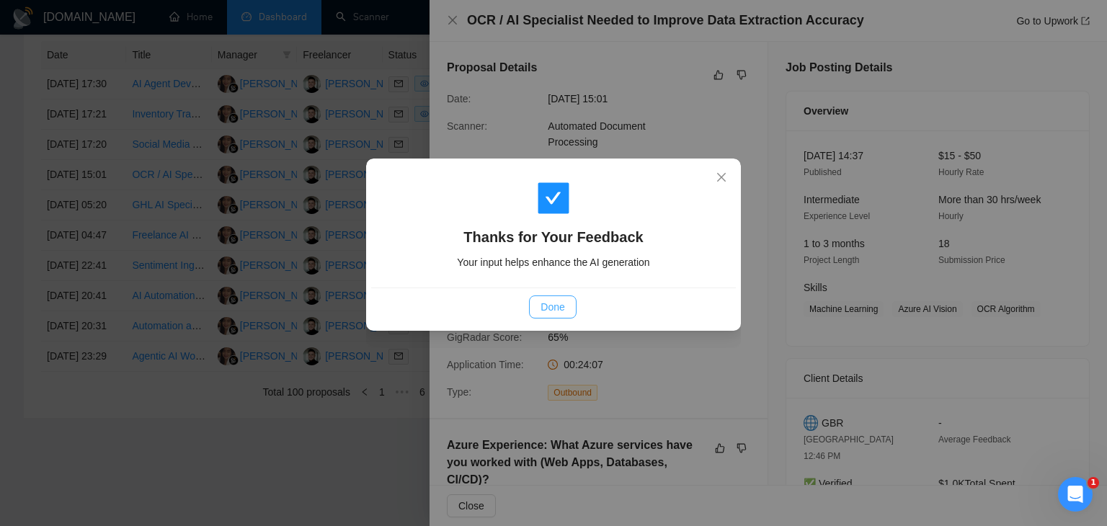
click at [553, 304] on span "Done" at bounding box center [553, 307] width 24 height 16
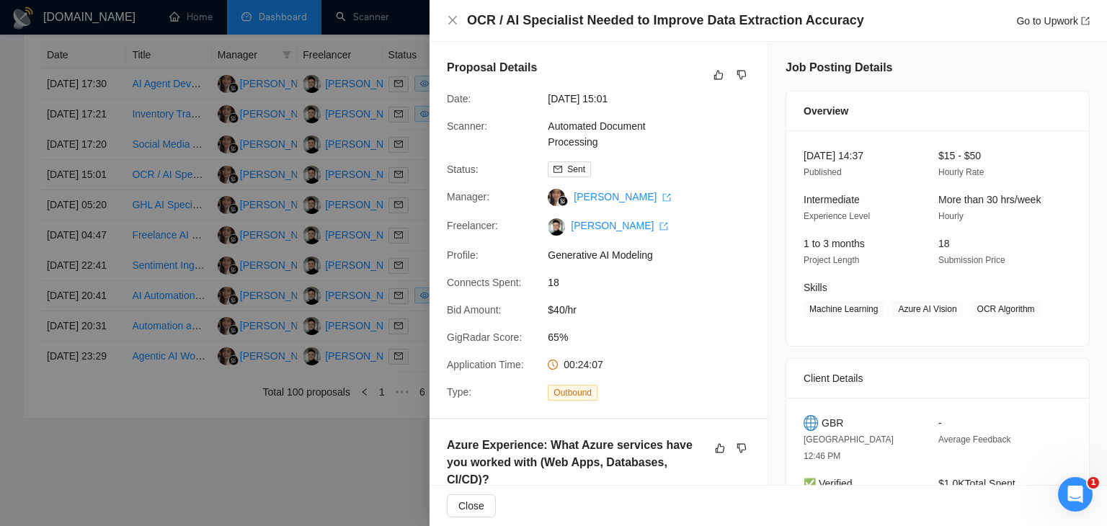
click at [324, 214] on div at bounding box center [553, 263] width 1107 height 526
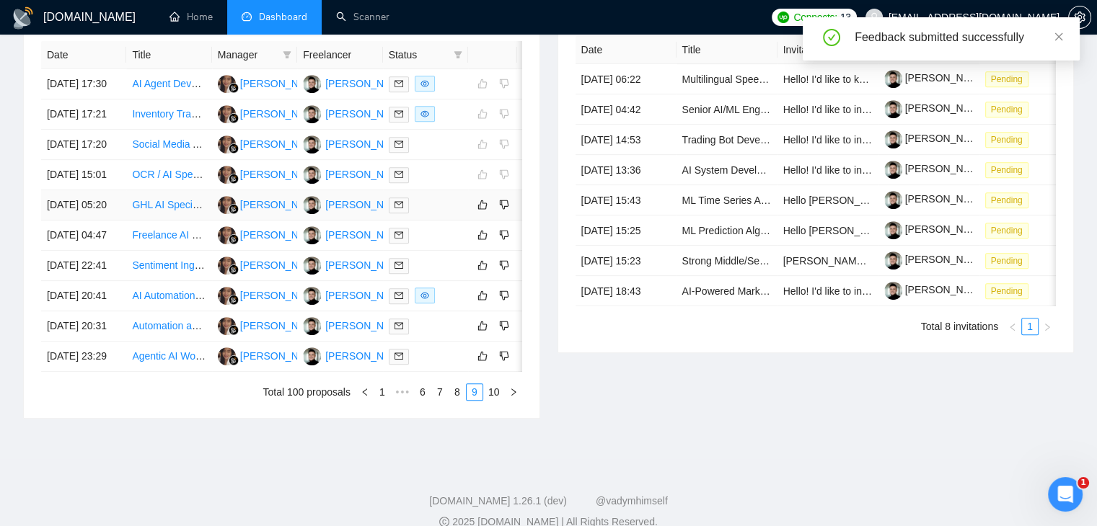
click at [452, 213] on div at bounding box center [426, 205] width 74 height 17
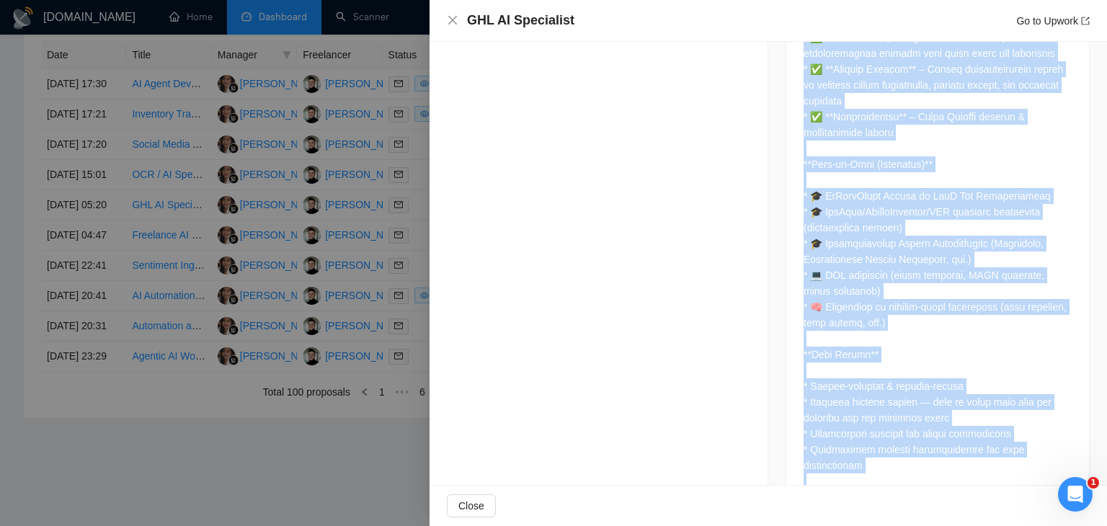
scroll to position [1706, 0]
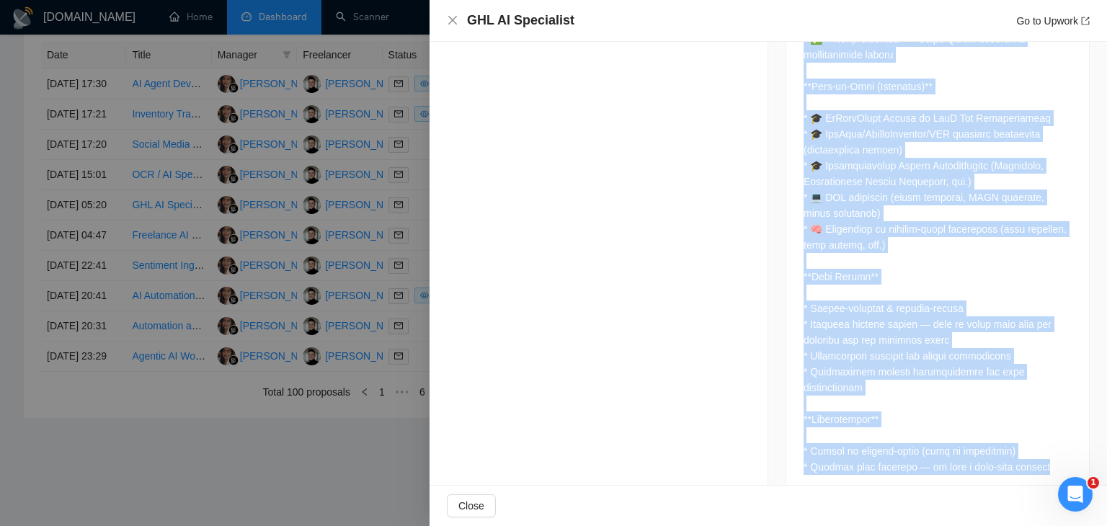
drag, startPoint x: 795, startPoint y: 384, endPoint x: 908, endPoint y: 508, distance: 167.9
click at [908, 508] on div "GHL AI Specialist Go to Upwork Proposal Details Date: [DATE] 05:20 Scanner: AI …" at bounding box center [769, 263] width 678 height 526
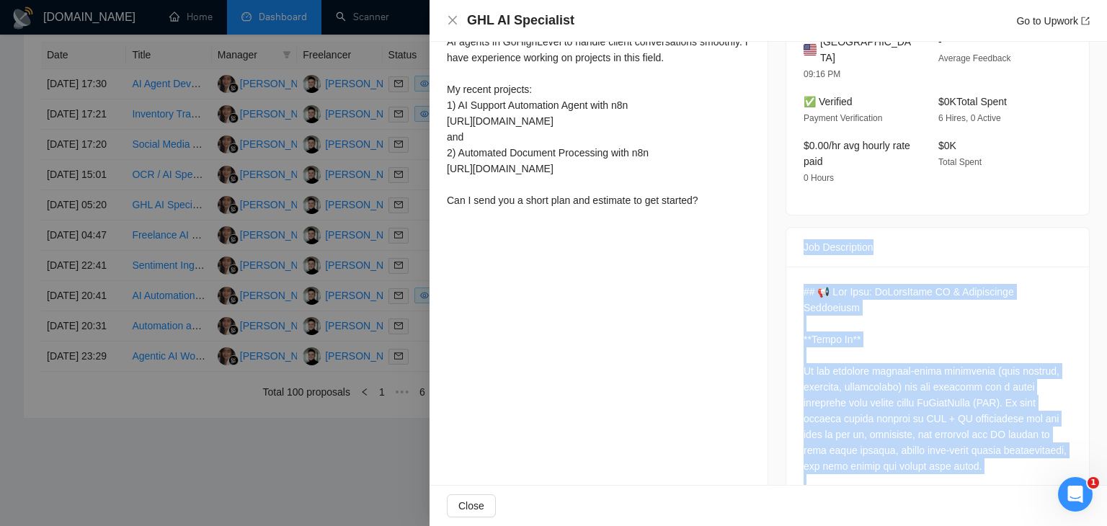
scroll to position [392, 0]
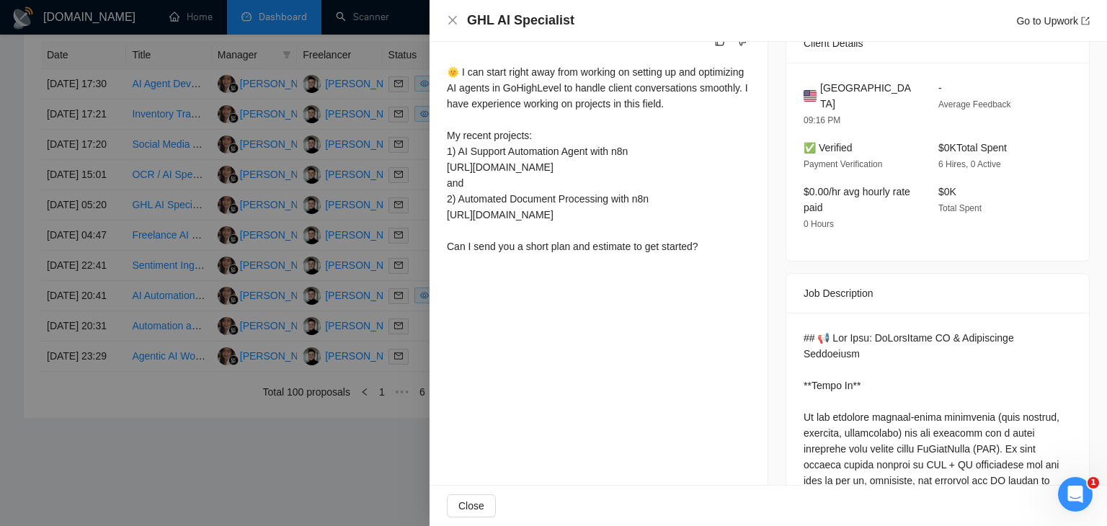
click at [588, 211] on div "🌞 I can start right away from working on setting up and optimizing AI agents in…" at bounding box center [599, 159] width 304 height 190
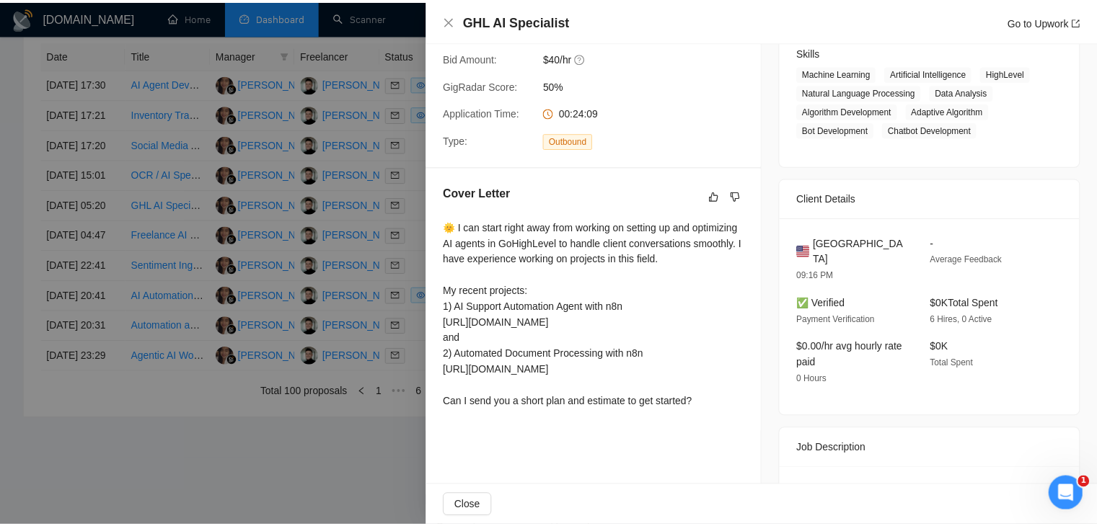
scroll to position [0, 0]
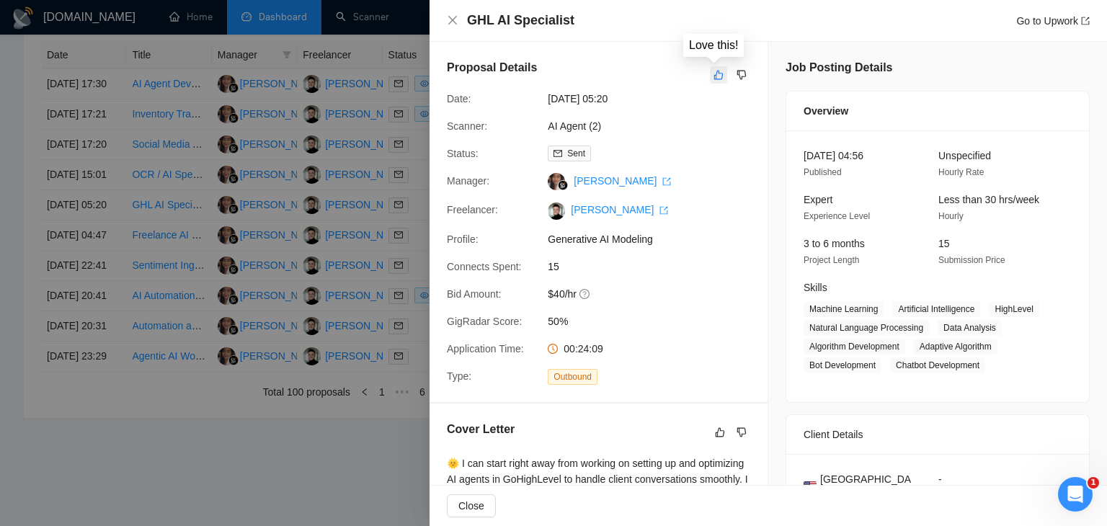
click at [714, 76] on icon "like" at bounding box center [719, 75] width 10 height 12
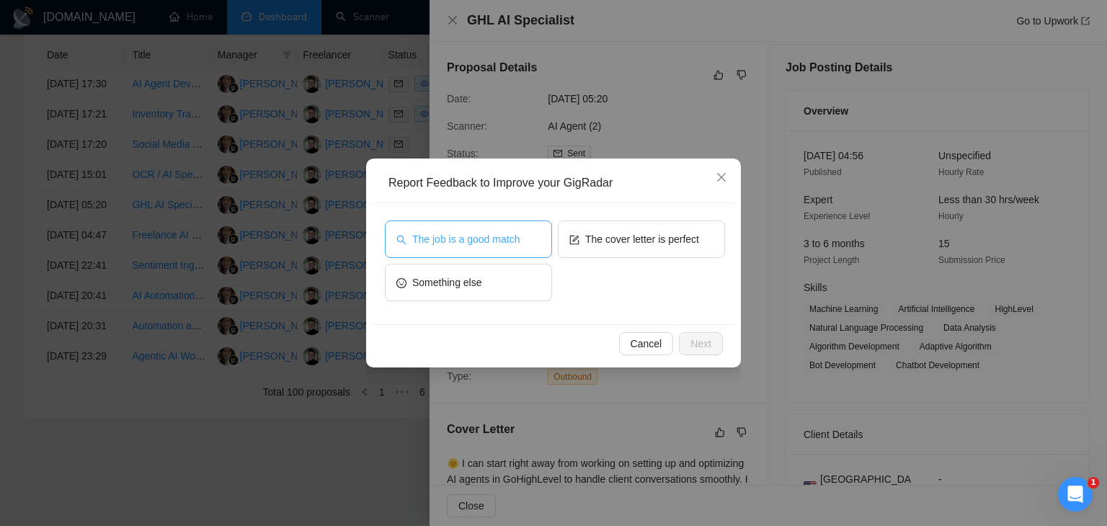
click at [479, 242] on span "The job is a good match" at bounding box center [465, 239] width 107 height 16
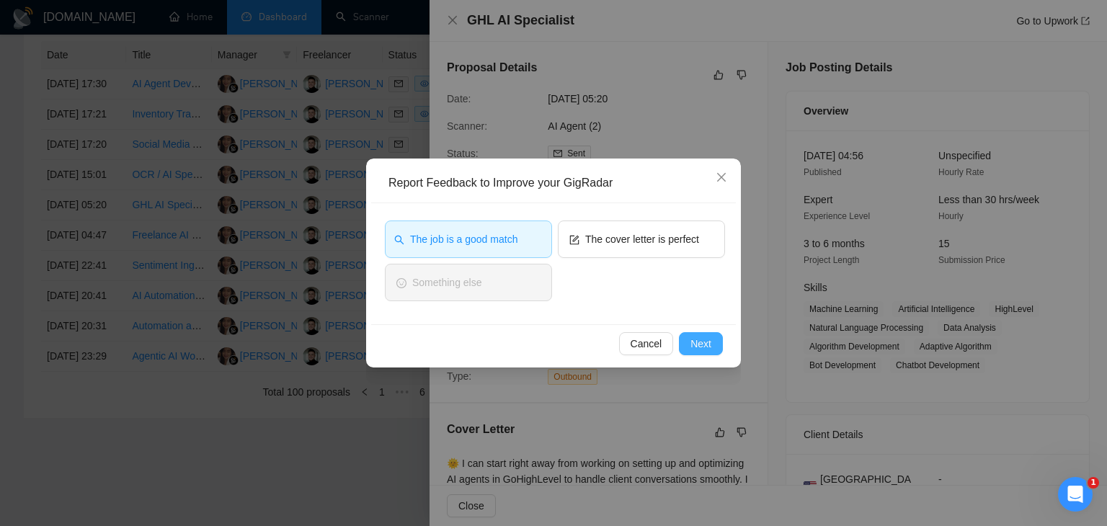
click at [695, 339] on span "Next" at bounding box center [701, 344] width 21 height 16
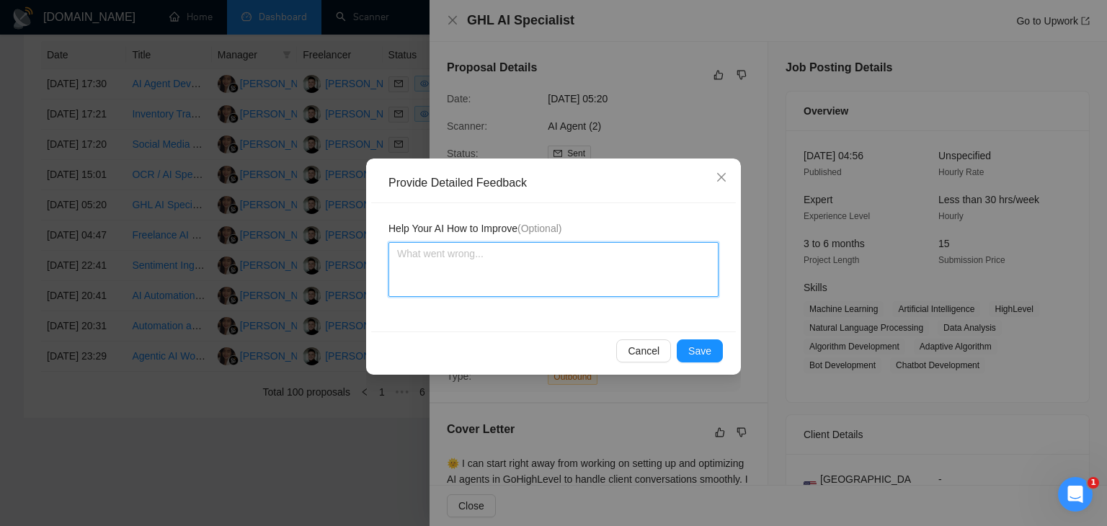
click at [488, 247] on textarea at bounding box center [554, 269] width 330 height 55
paste textarea "The proposal is decent but lacks GHL-specific references, which is critical for…"
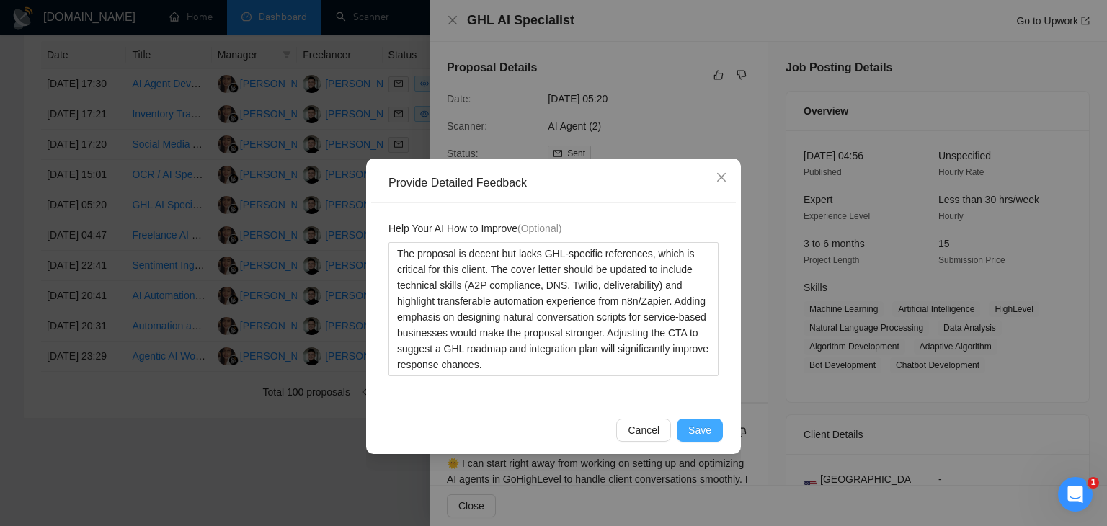
click at [704, 423] on span "Save" at bounding box center [700, 431] width 23 height 16
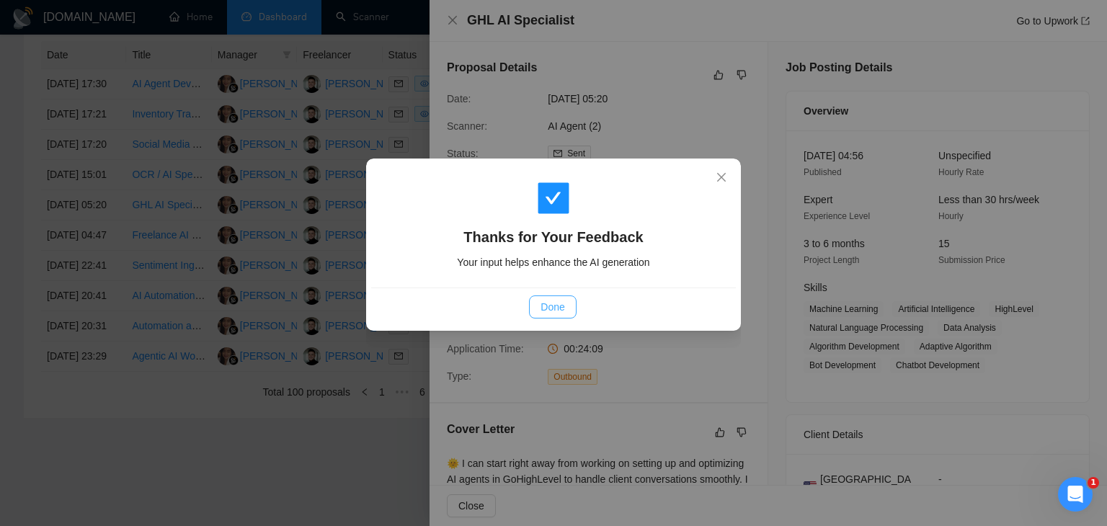
click at [559, 301] on span "Done" at bounding box center [553, 307] width 24 height 16
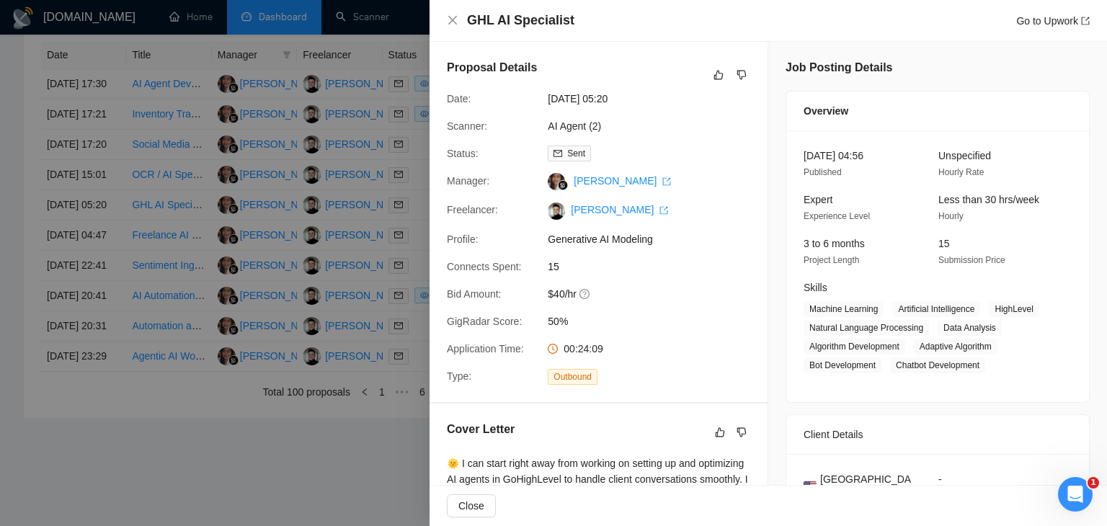
click at [329, 261] on div at bounding box center [553, 263] width 1107 height 526
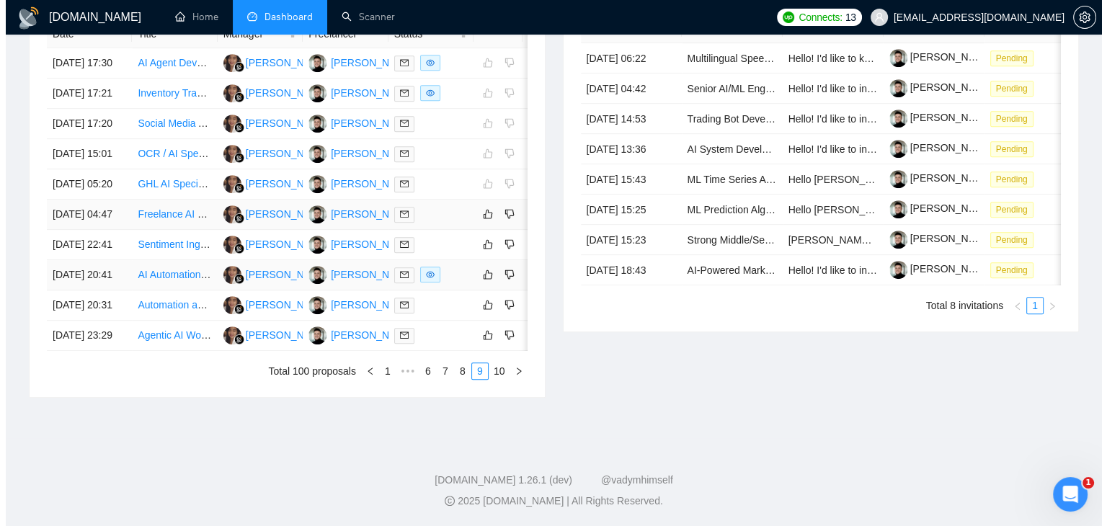
scroll to position [687, 0]
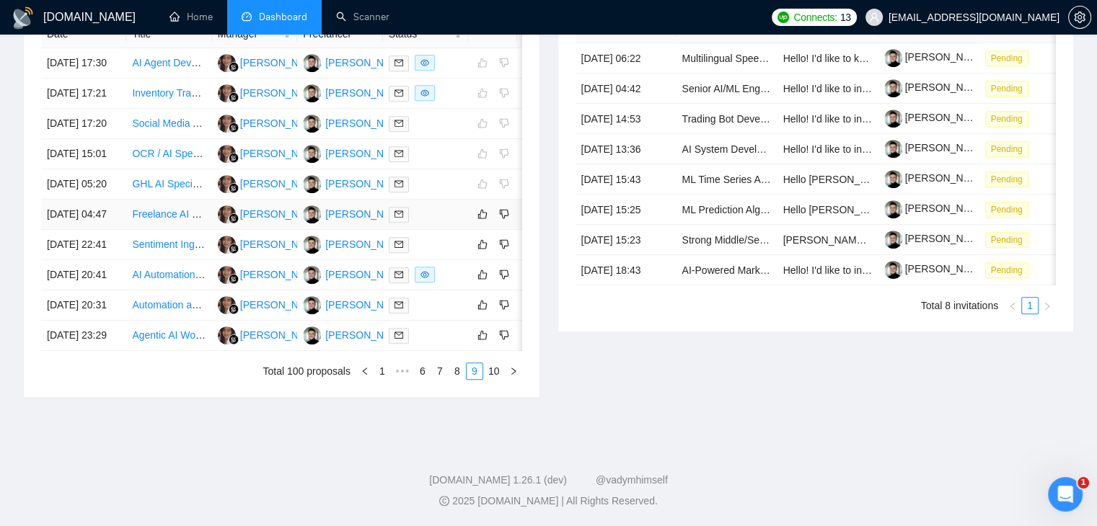
click at [450, 223] on div at bounding box center [426, 214] width 74 height 17
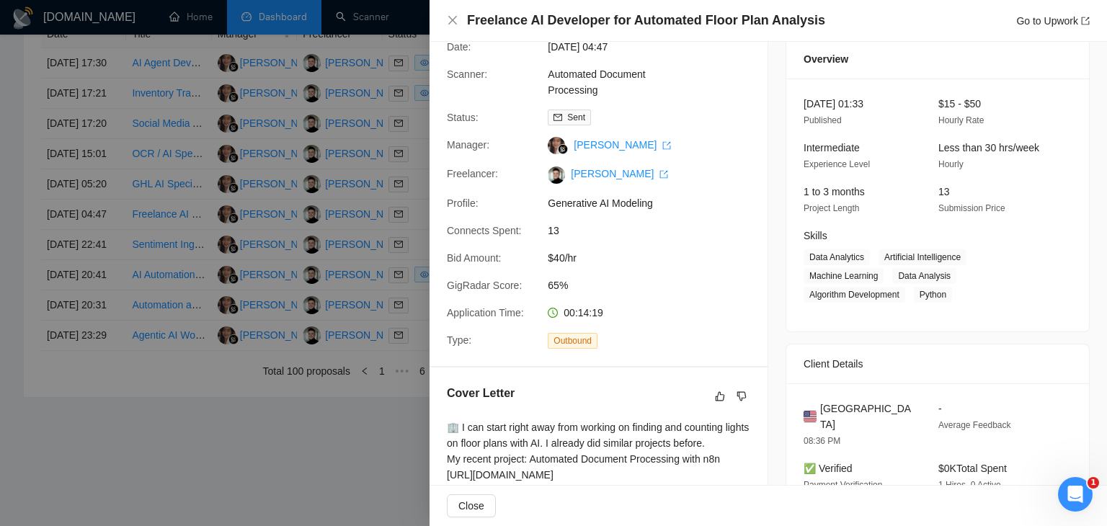
scroll to position [0, 0]
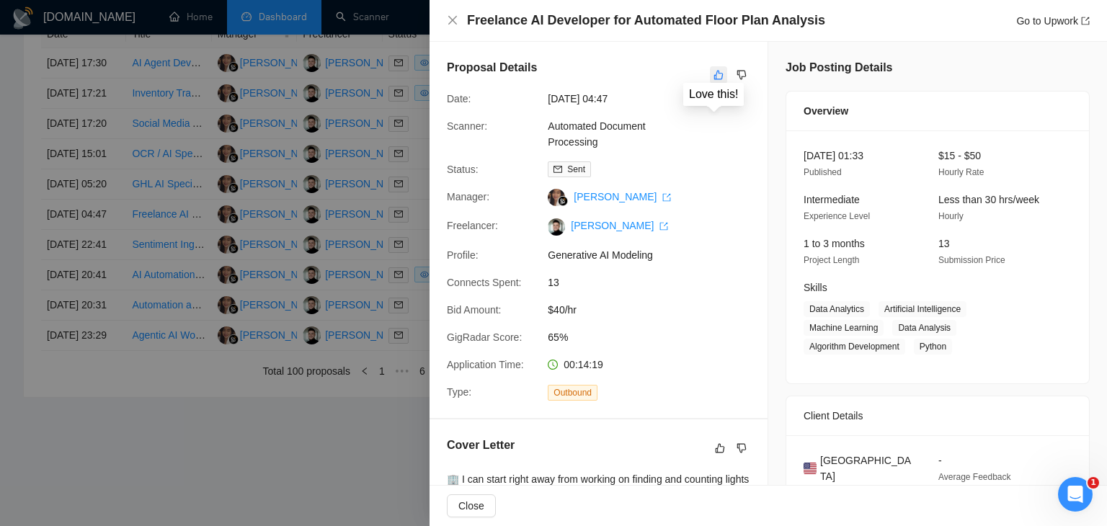
click at [714, 76] on icon "like" at bounding box center [719, 75] width 10 height 12
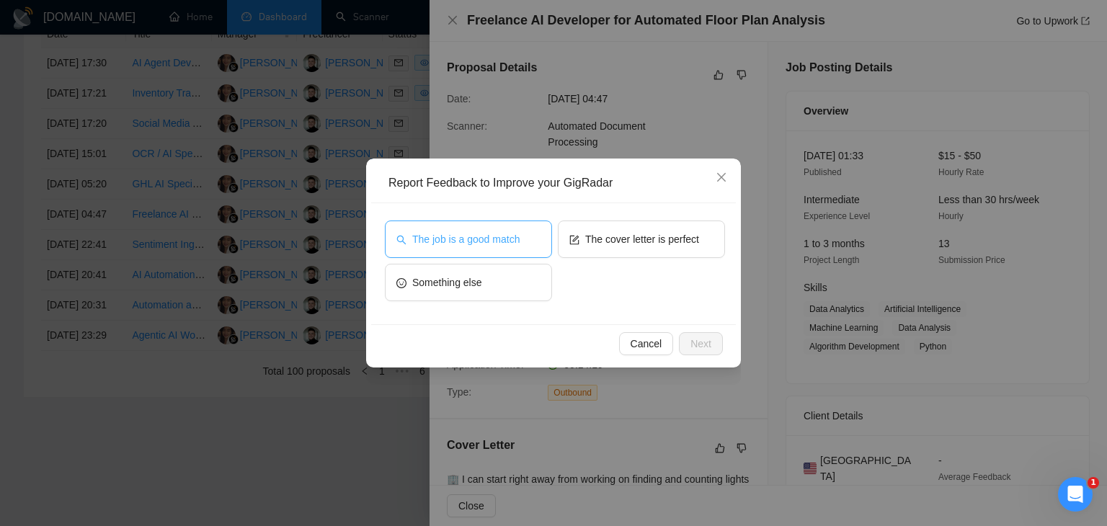
click at [482, 236] on span "The job is a good match" at bounding box center [465, 239] width 107 height 16
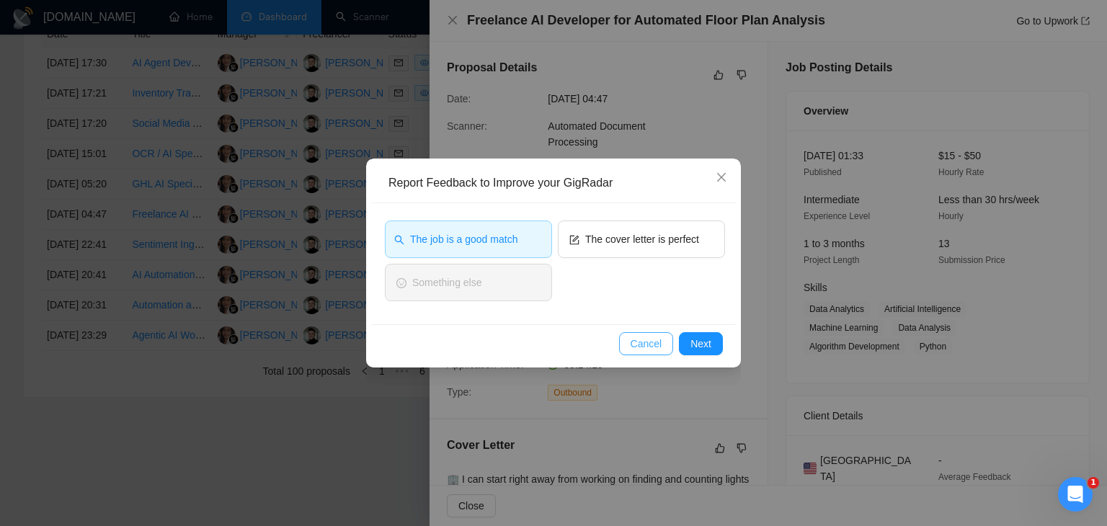
click at [658, 348] on span "Cancel" at bounding box center [647, 344] width 32 height 16
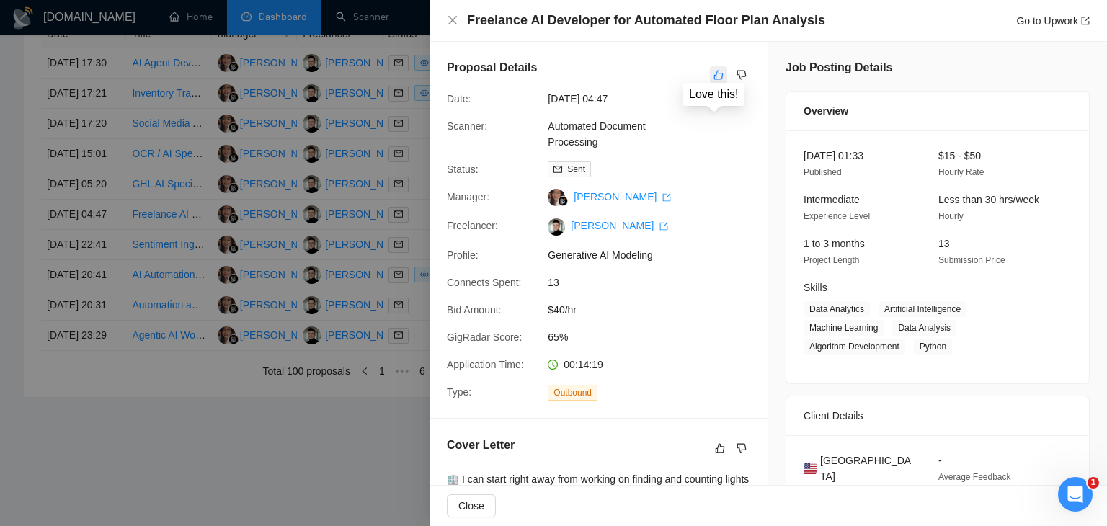
click at [716, 79] on icon "like" at bounding box center [719, 75] width 9 height 9
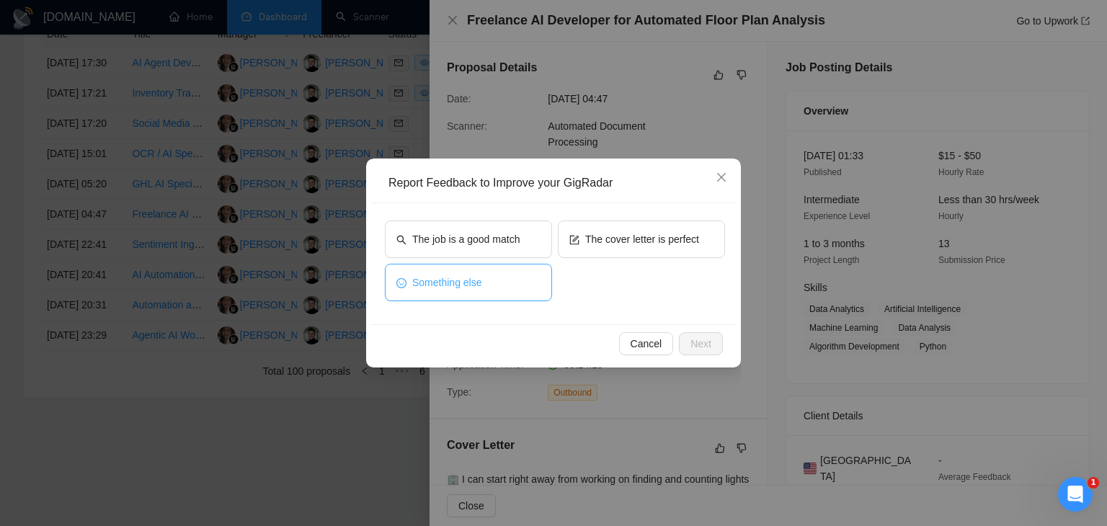
click at [461, 288] on span "Something else" at bounding box center [447, 283] width 70 height 16
click at [711, 345] on span "Next" at bounding box center [701, 344] width 21 height 16
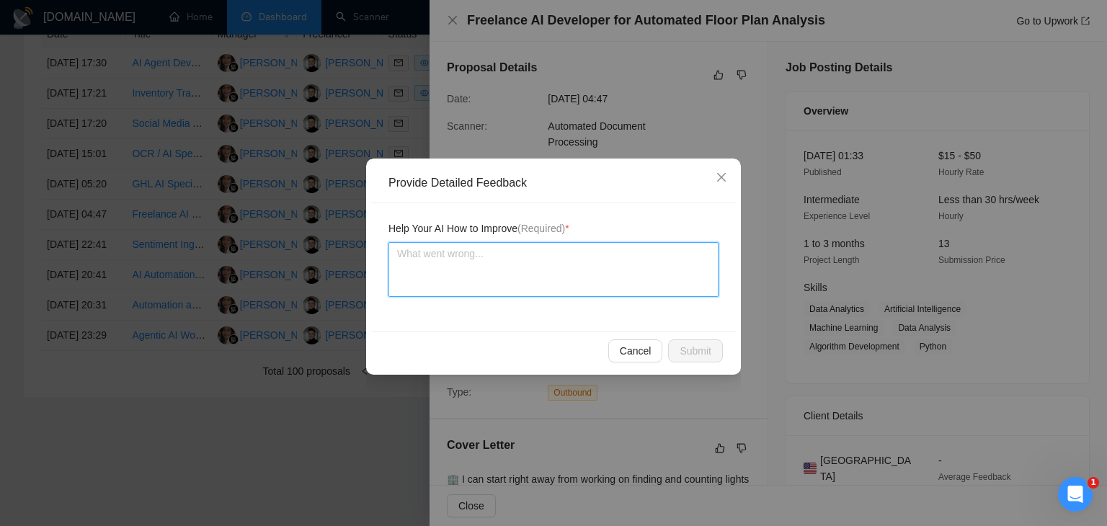
click at [501, 265] on textarea at bounding box center [554, 269] width 330 height 55
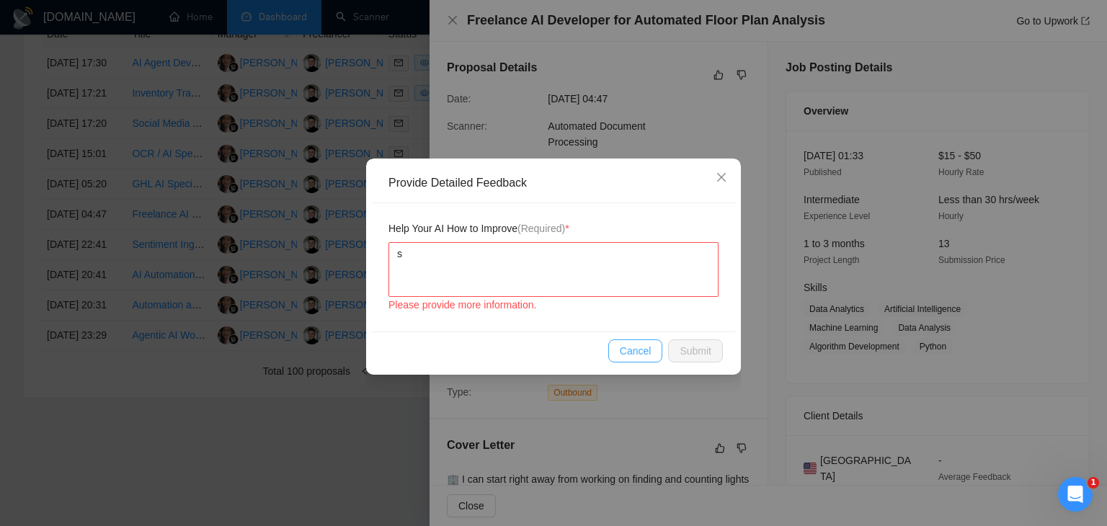
click at [635, 345] on span "Cancel" at bounding box center [636, 351] width 32 height 16
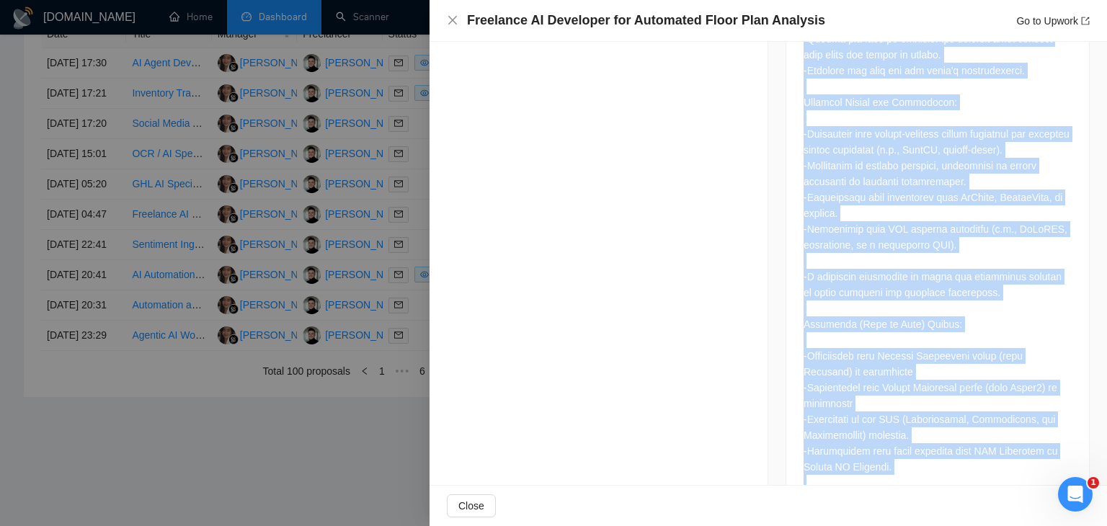
scroll to position [1180, 0]
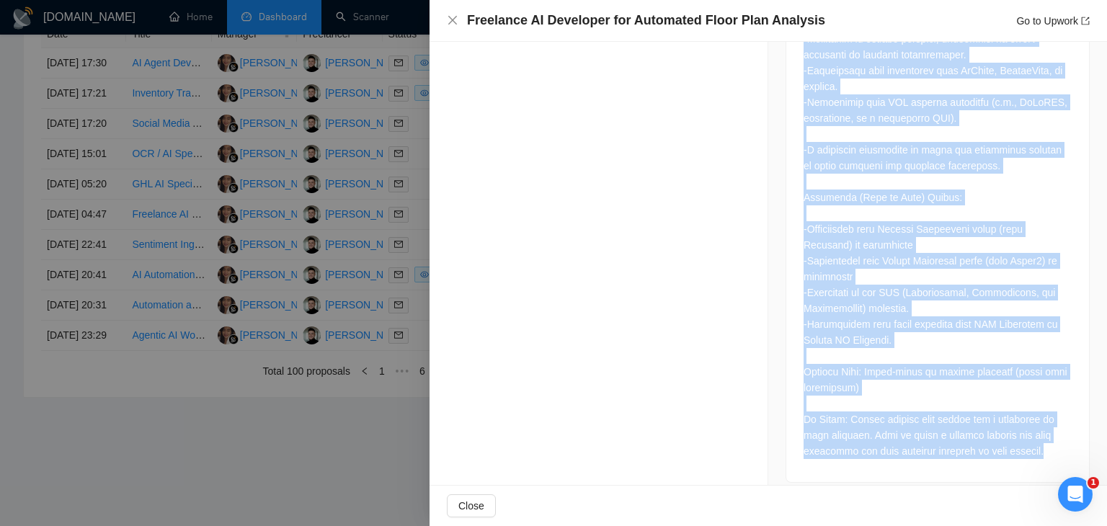
drag, startPoint x: 796, startPoint y: 99, endPoint x: 968, endPoint y: 494, distance: 431.1
click at [968, 494] on div "Freelance AI Developer for Automated Floor Plan Analysis Go to Upwork Proposal …" at bounding box center [769, 263] width 678 height 526
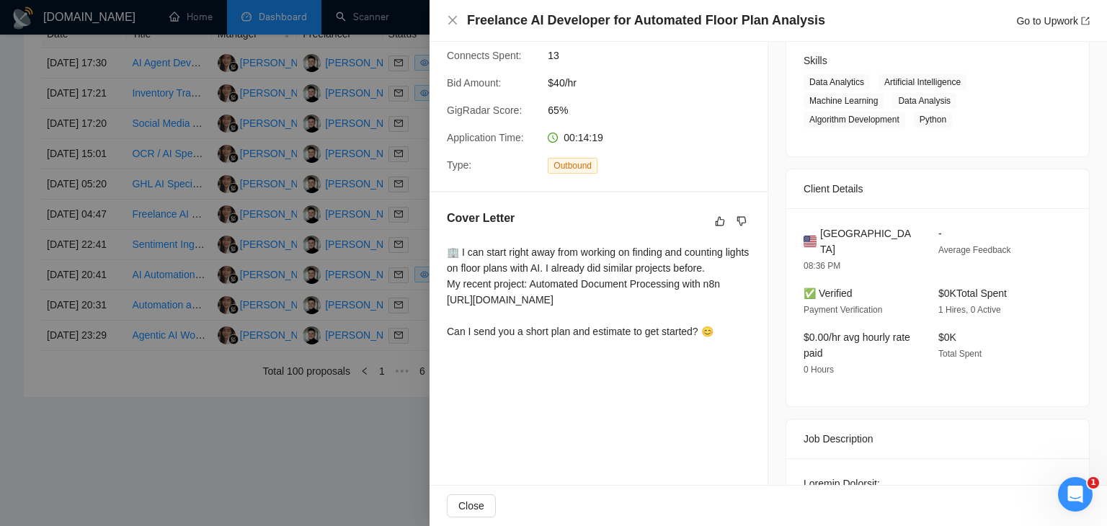
scroll to position [0, 0]
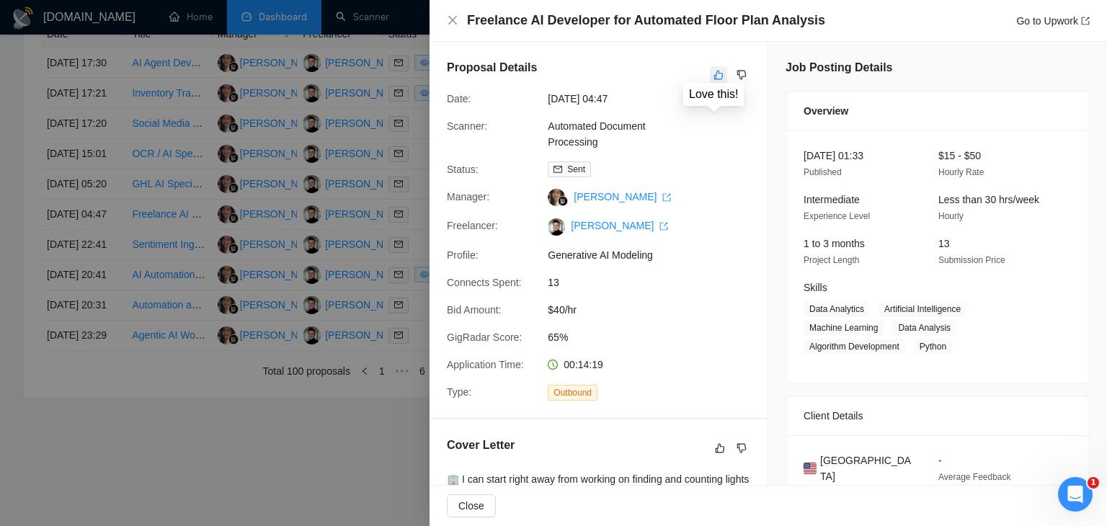
click at [715, 76] on icon "like" at bounding box center [719, 75] width 10 height 12
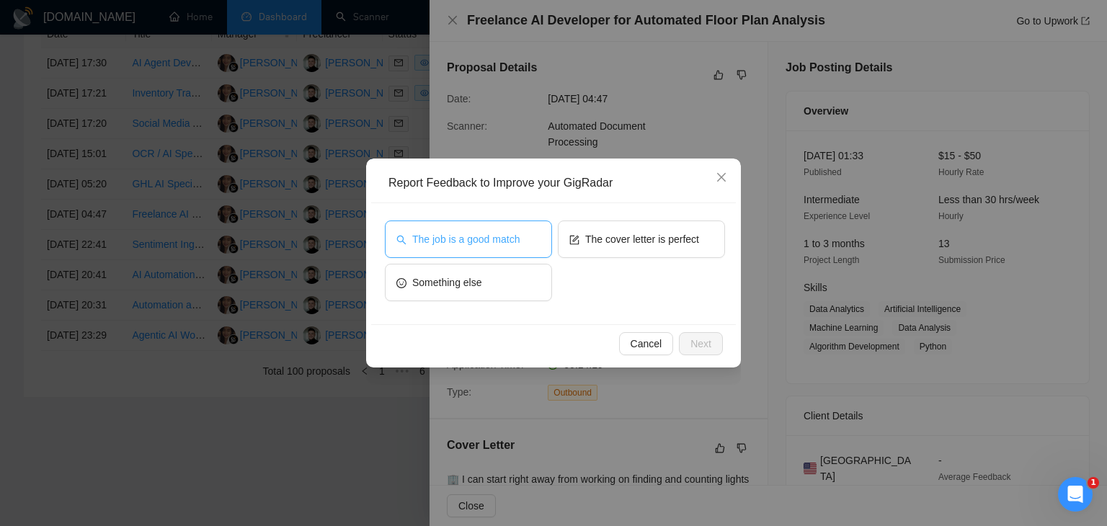
click at [467, 234] on span "The job is a good match" at bounding box center [465, 239] width 107 height 16
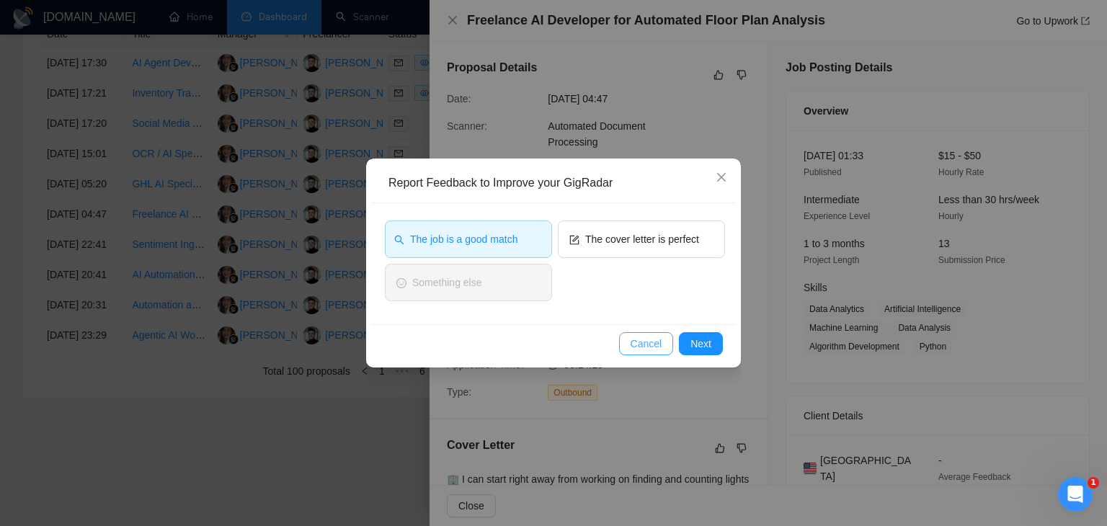
click at [646, 341] on span "Cancel" at bounding box center [647, 344] width 32 height 16
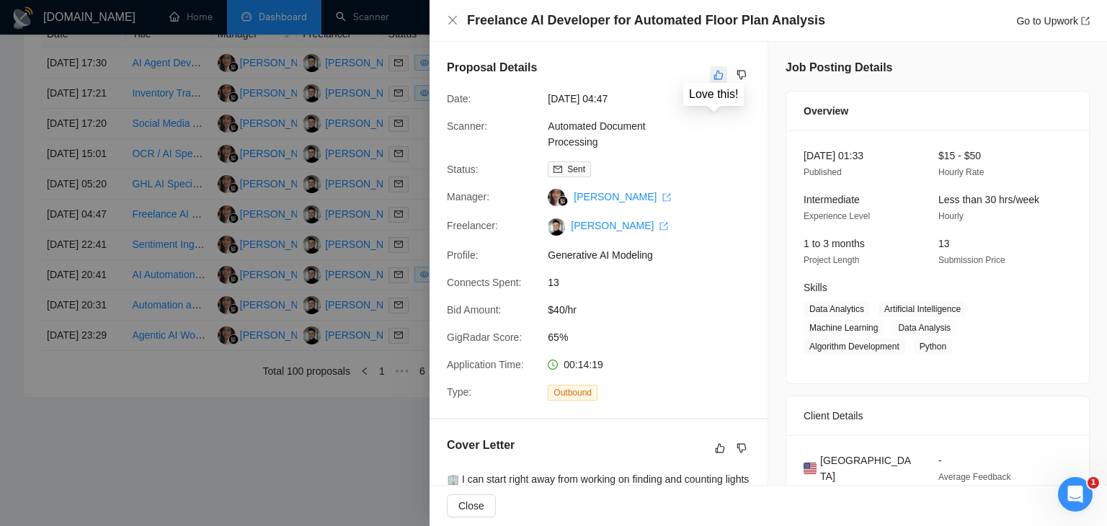
click at [715, 76] on icon "like" at bounding box center [719, 75] width 10 height 12
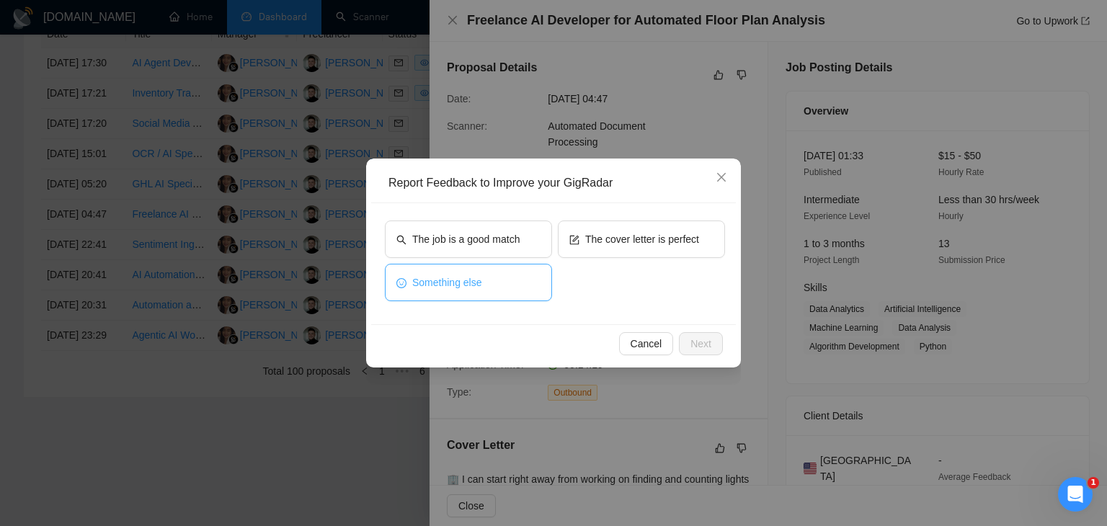
click at [467, 281] on span "Something else" at bounding box center [447, 283] width 70 height 16
click at [700, 347] on span "Next" at bounding box center [701, 344] width 21 height 16
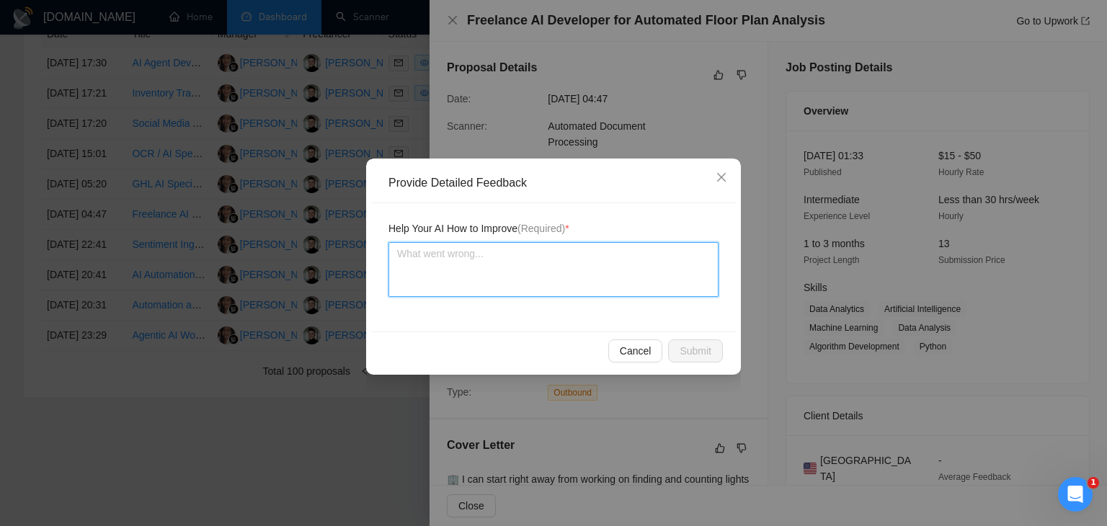
click at [453, 265] on textarea at bounding box center [554, 269] width 330 height 55
paste textarea "The proposal looks average: the client is explicitly looking for a computer vis…"
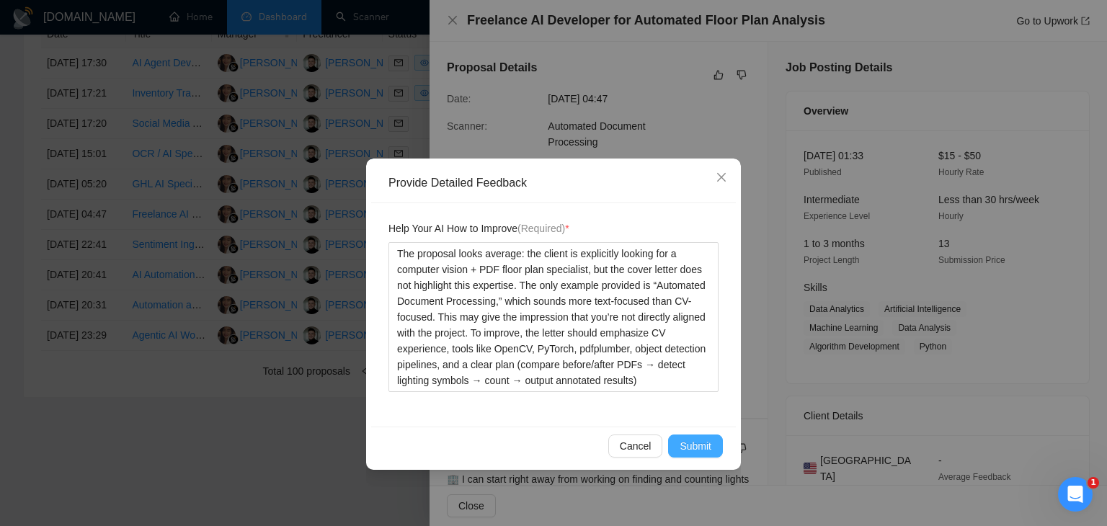
click at [696, 443] on span "Submit" at bounding box center [696, 446] width 32 height 16
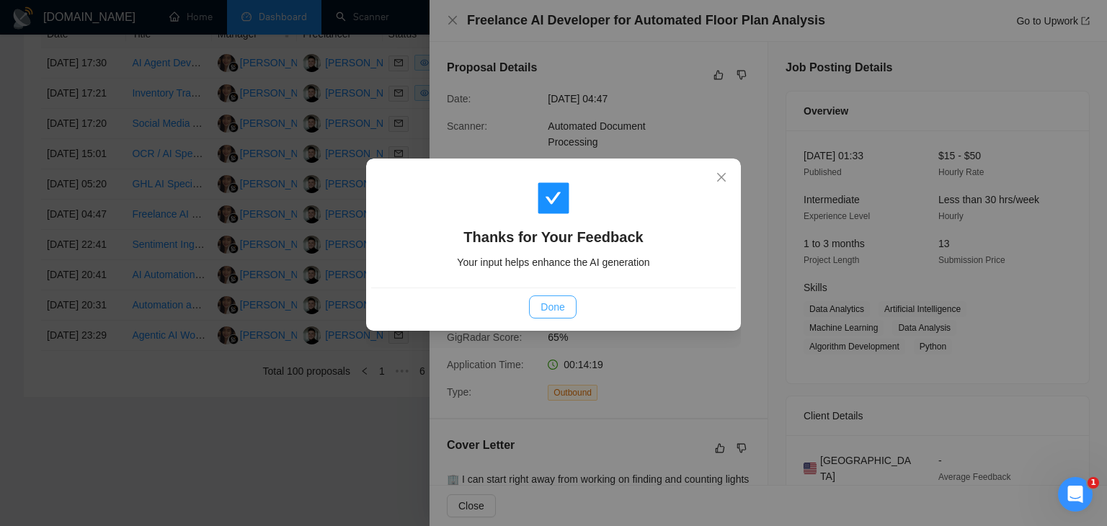
click at [552, 314] on span "Done" at bounding box center [553, 307] width 24 height 16
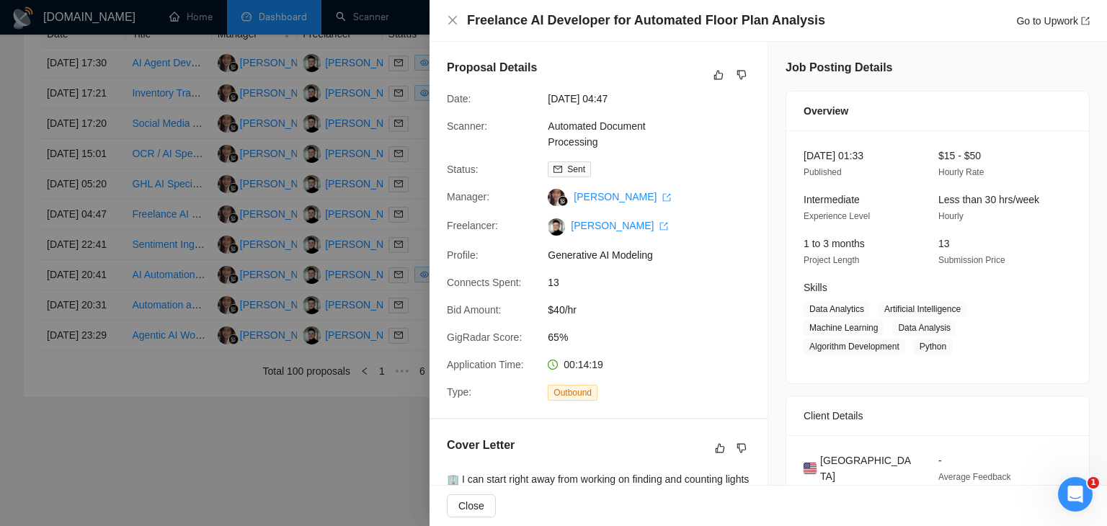
click at [329, 255] on div at bounding box center [553, 263] width 1107 height 526
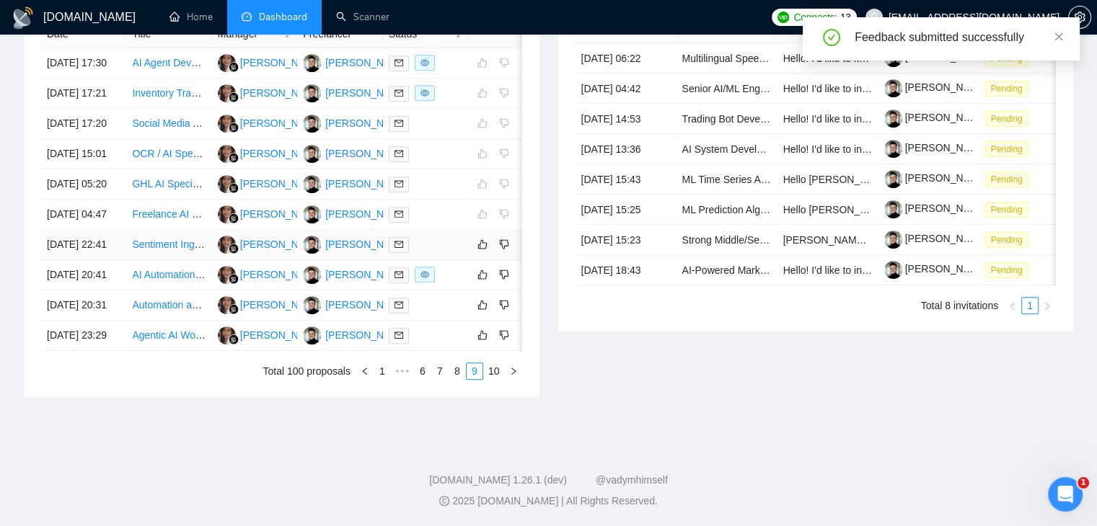
click at [444, 253] on div at bounding box center [426, 244] width 74 height 17
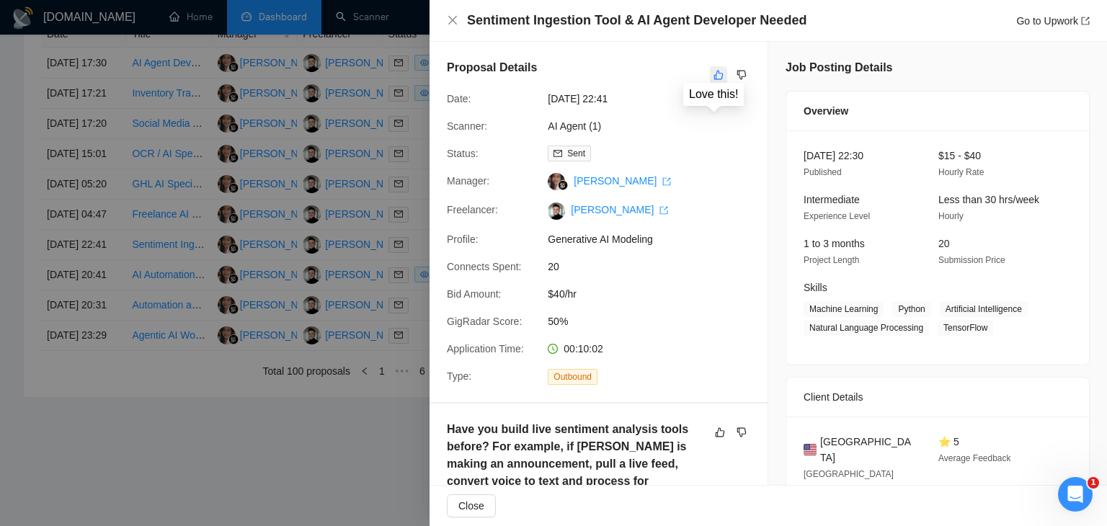
click at [715, 76] on icon "like" at bounding box center [719, 75] width 9 height 9
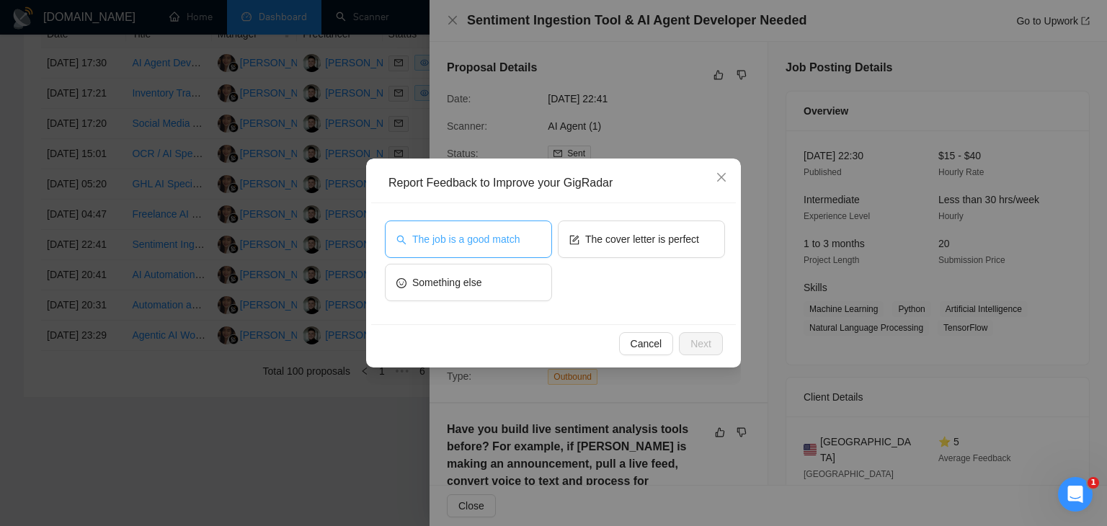
click at [497, 234] on span "The job is a good match" at bounding box center [465, 239] width 107 height 16
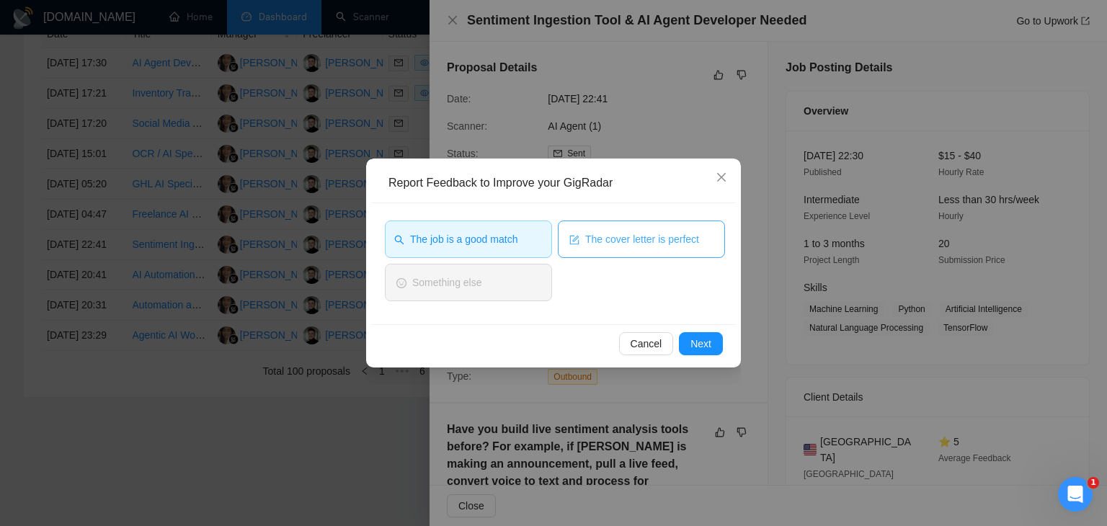
click at [635, 246] on span "The cover letter is perfect" at bounding box center [642, 239] width 114 height 16
click at [702, 343] on span "Next" at bounding box center [701, 344] width 21 height 16
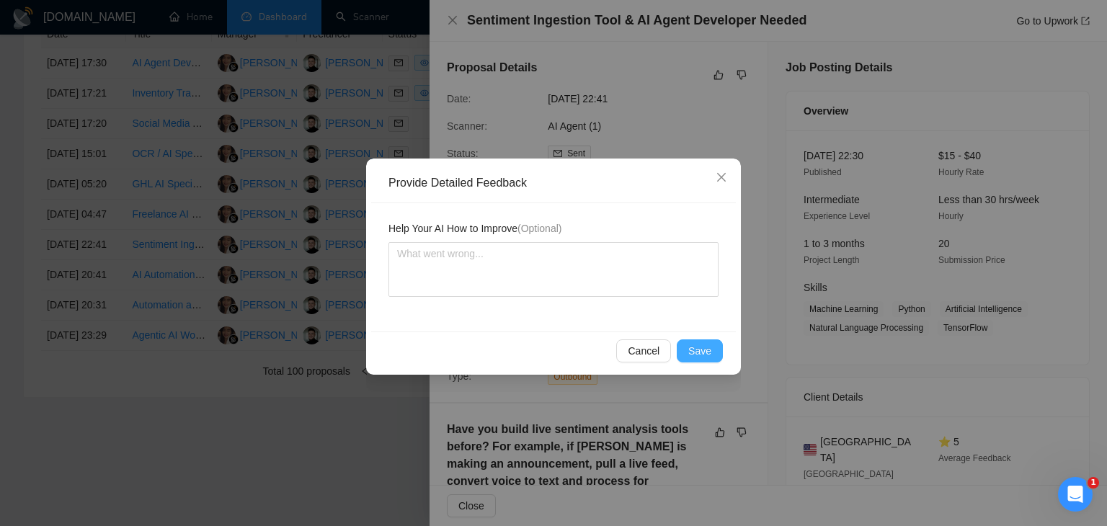
click at [701, 345] on span "Save" at bounding box center [700, 351] width 23 height 16
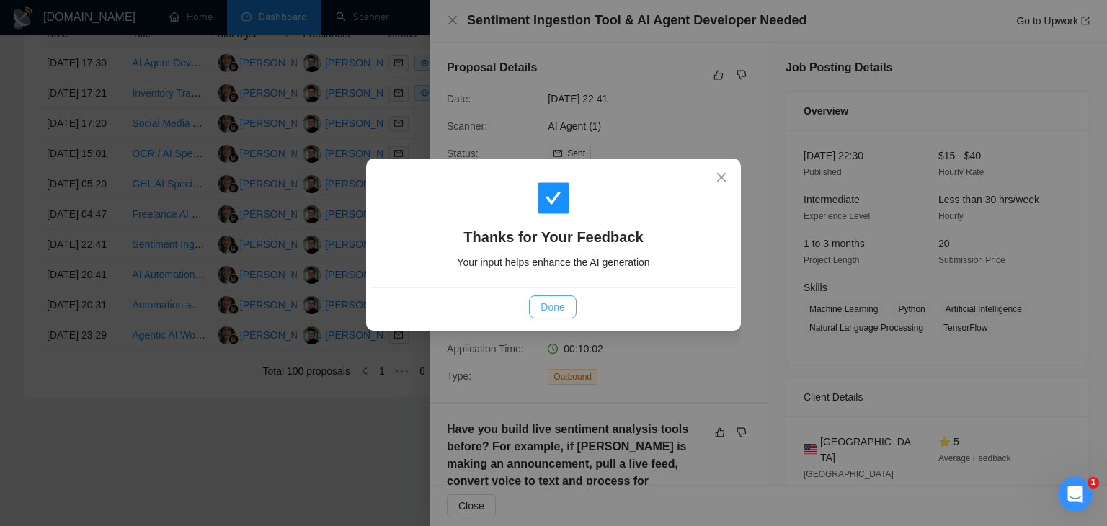
click at [545, 301] on span "Done" at bounding box center [553, 307] width 24 height 16
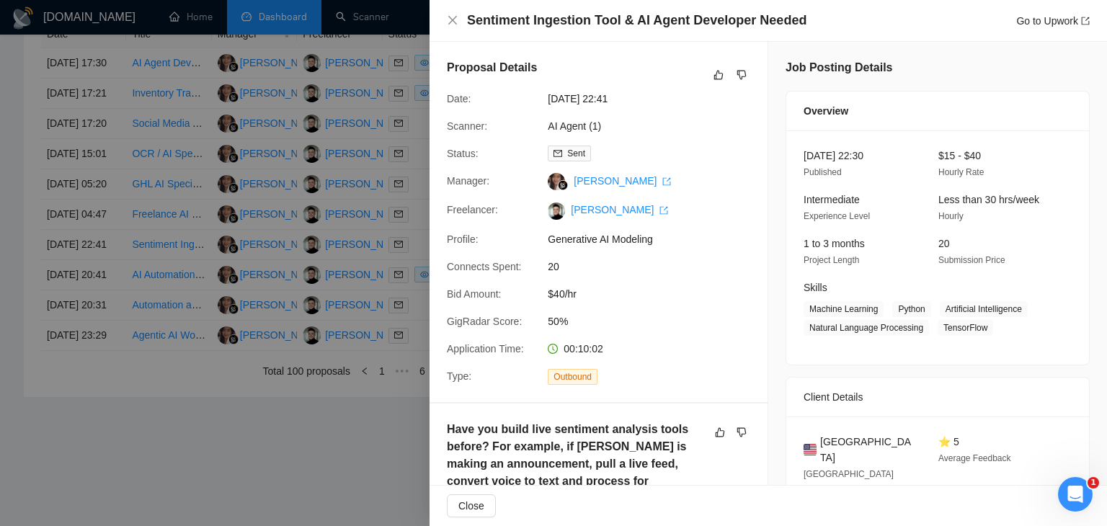
click at [301, 211] on div at bounding box center [553, 263] width 1107 height 526
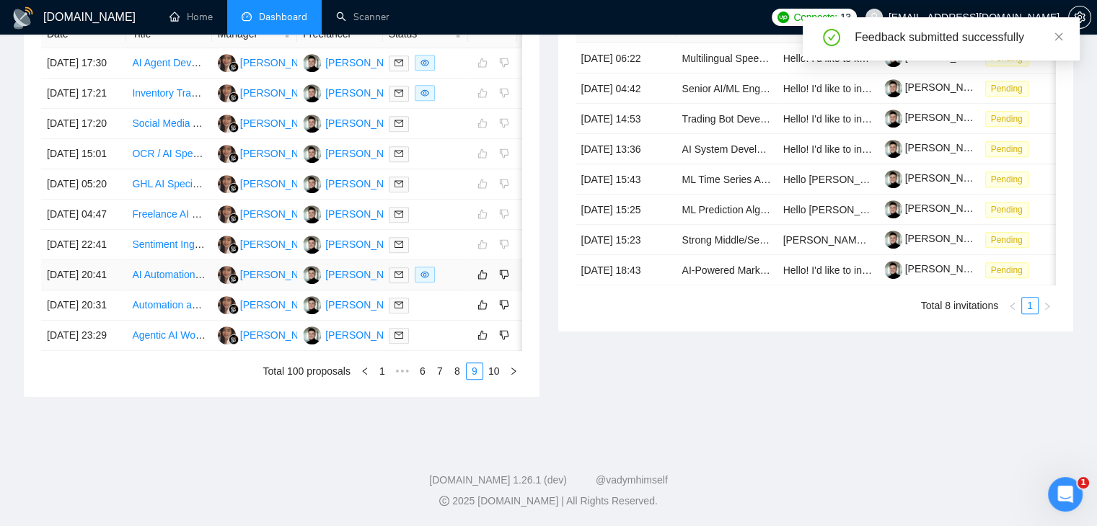
click at [455, 283] on div at bounding box center [426, 275] width 74 height 17
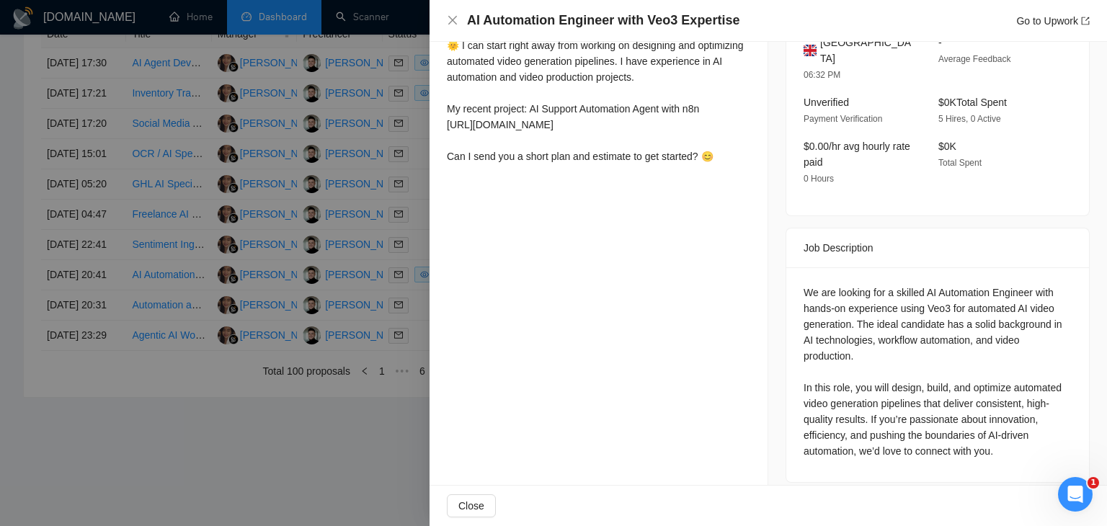
scroll to position [418, 0]
drag, startPoint x: 1009, startPoint y: 375, endPoint x: 917, endPoint y: 394, distance: 94.2
click at [917, 394] on div "We are looking for a skilled AI Automation Engineer with hands-on experience us…" at bounding box center [938, 372] width 268 height 174
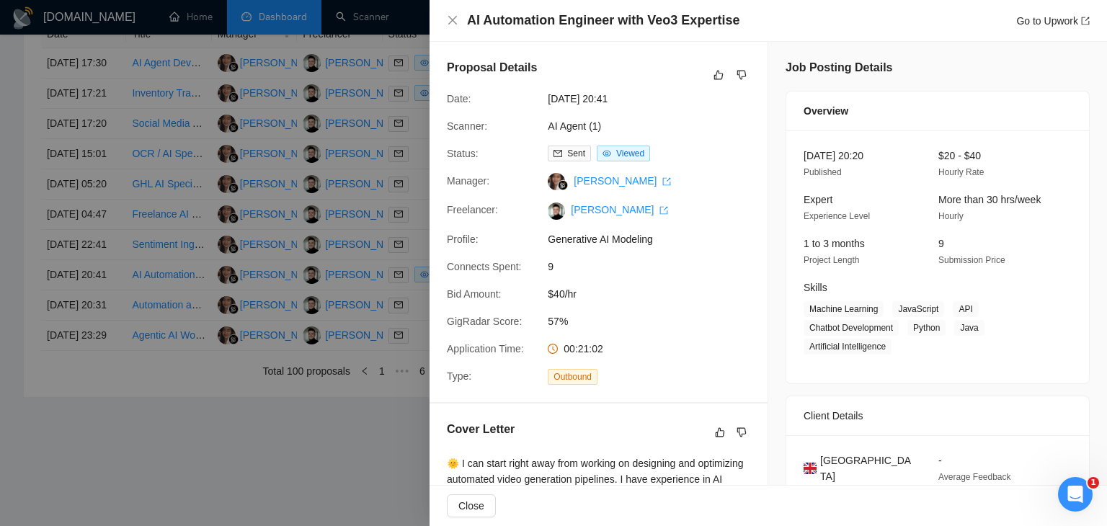
scroll to position [0, 0]
click at [715, 74] on icon "like" at bounding box center [719, 75] width 10 height 12
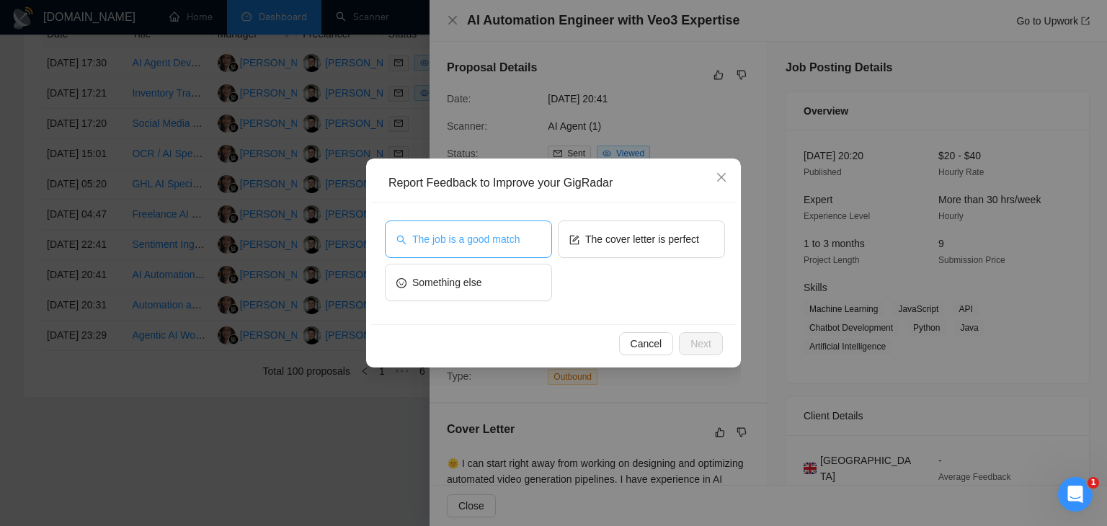
click at [498, 237] on span "The job is a good match" at bounding box center [465, 239] width 107 height 16
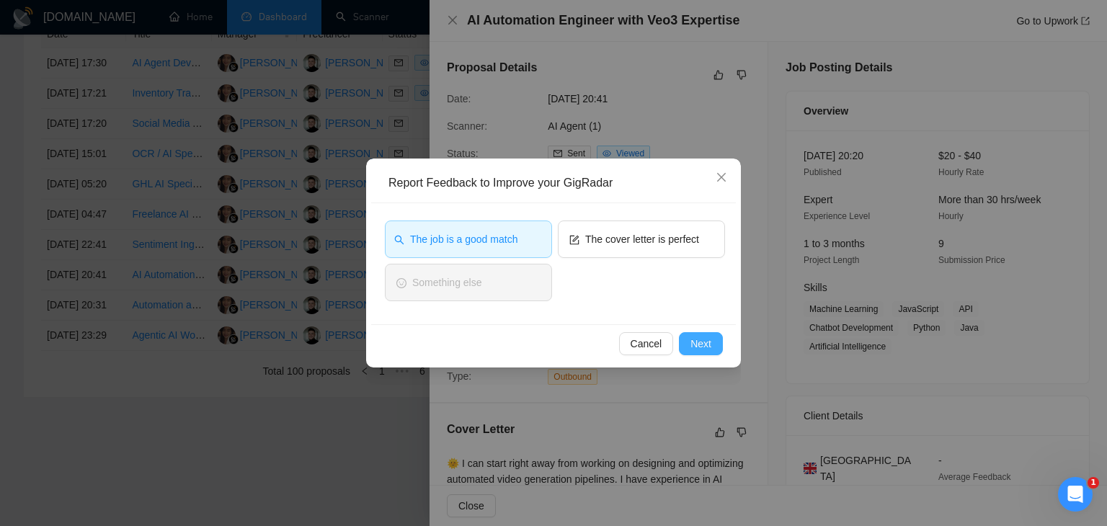
click at [704, 344] on span "Next" at bounding box center [701, 344] width 21 height 16
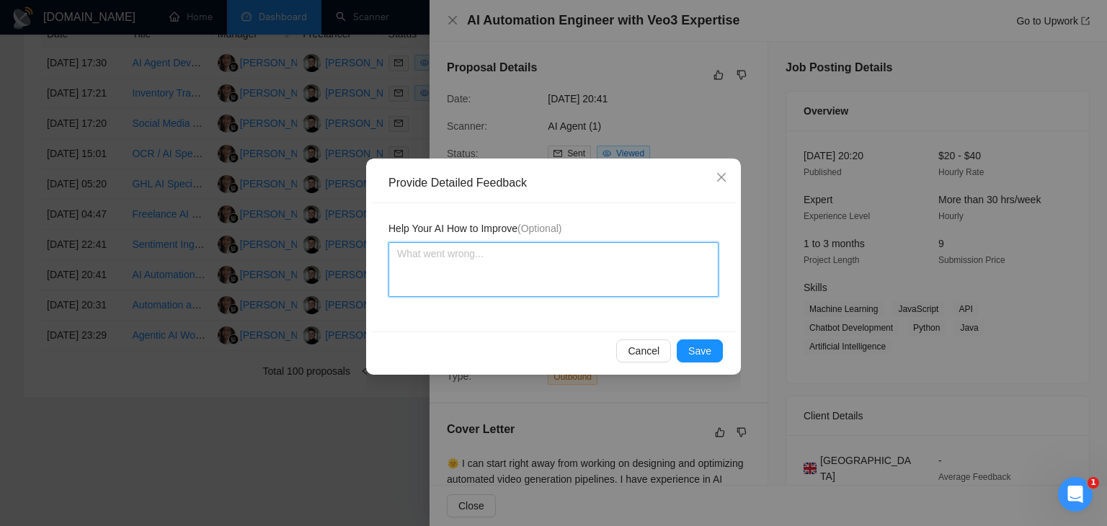
click at [501, 267] on textarea at bounding box center [554, 269] width 330 height 55
paste textarea "automated video generation pipelines"
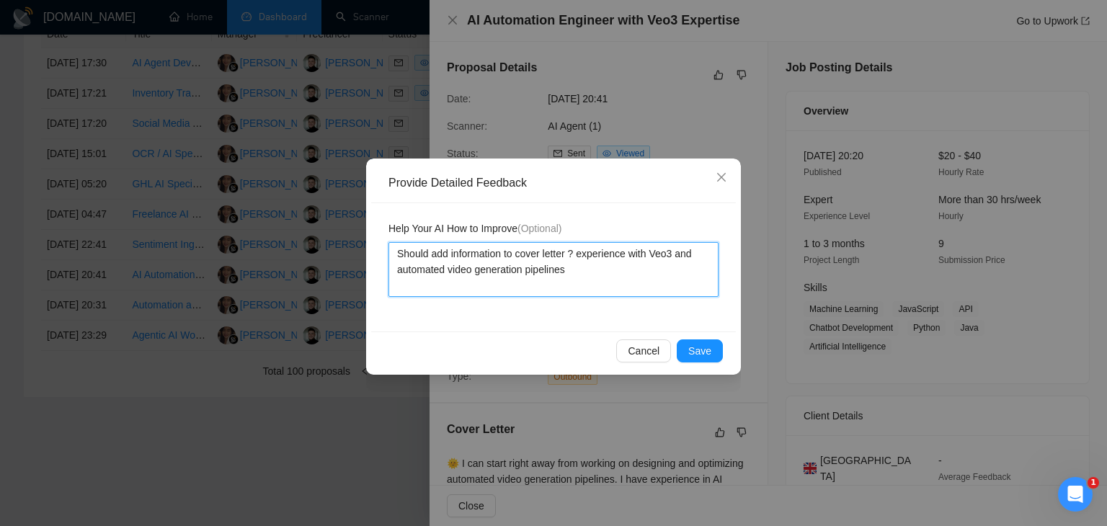
click at [577, 255] on textarea "Should add information to cover letter ? experience with Veo3 and automated vid…" at bounding box center [554, 269] width 330 height 55
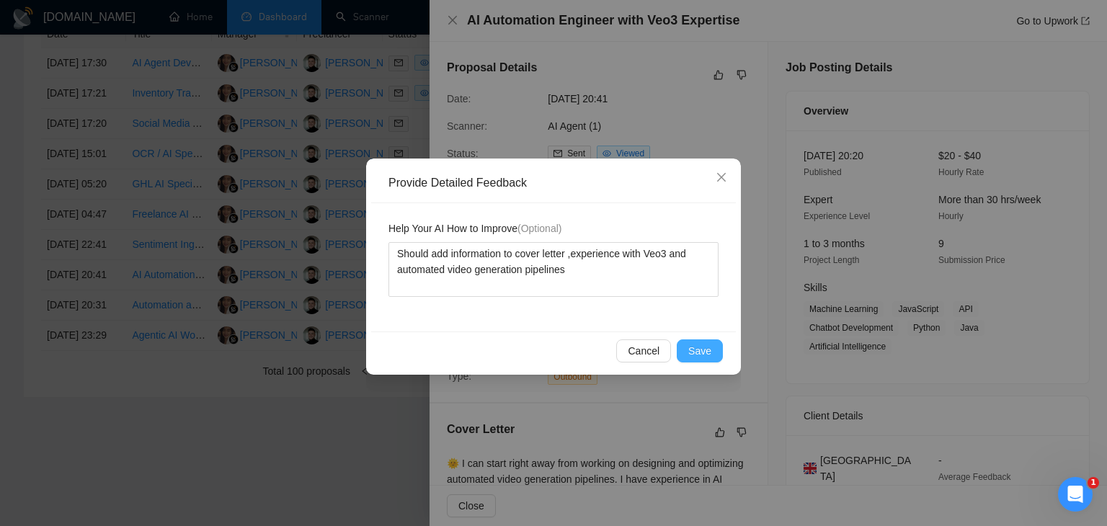
click at [698, 353] on span "Save" at bounding box center [700, 351] width 23 height 16
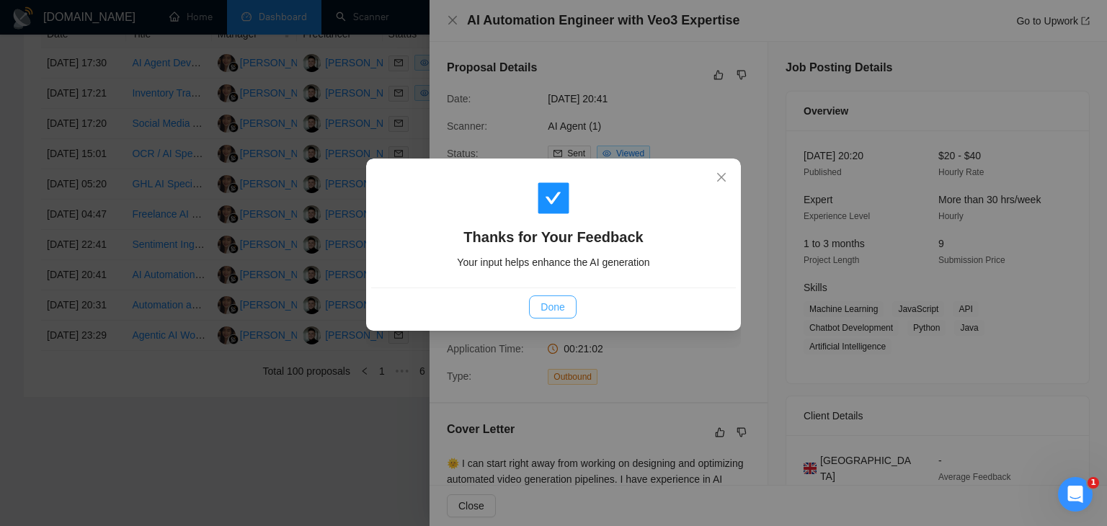
click at [555, 302] on span "Done" at bounding box center [553, 307] width 24 height 16
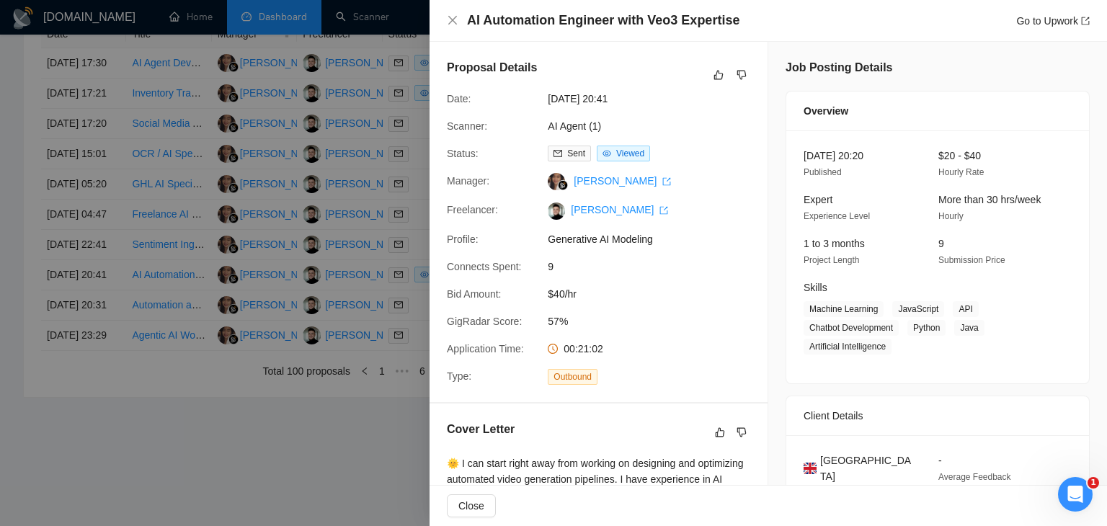
click at [311, 231] on div at bounding box center [553, 263] width 1107 height 526
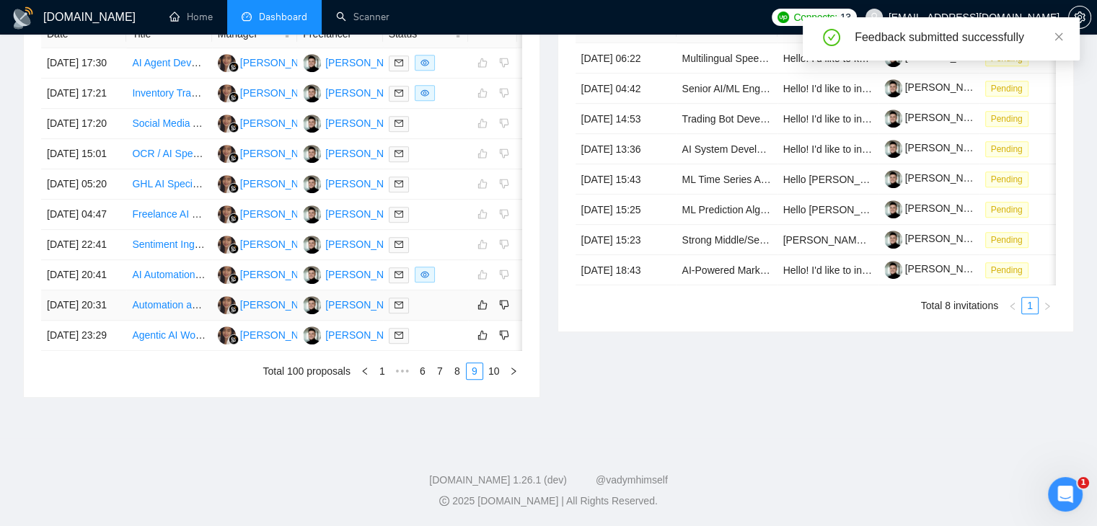
click at [448, 314] on div at bounding box center [426, 305] width 74 height 17
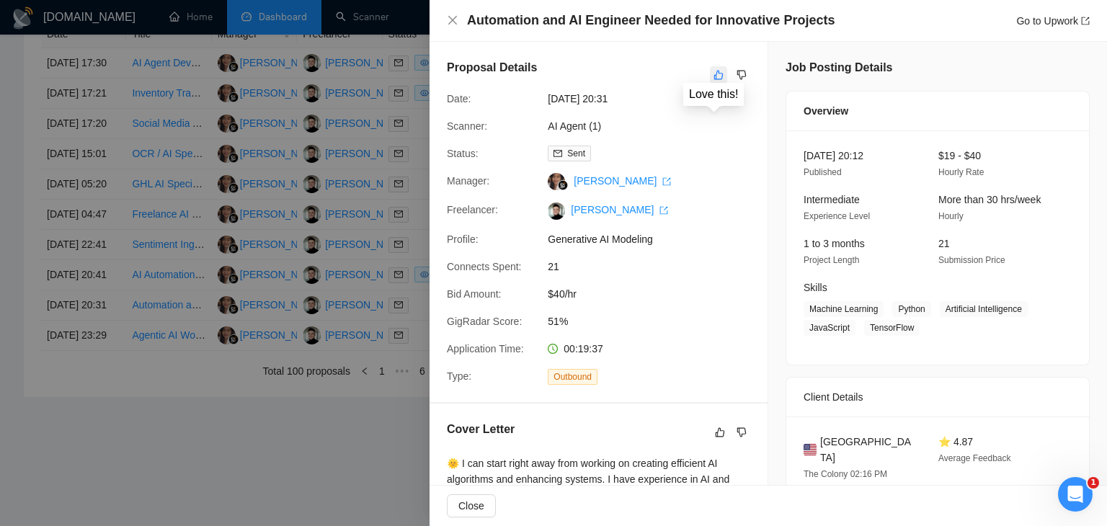
click at [715, 72] on icon "like" at bounding box center [719, 75] width 9 height 9
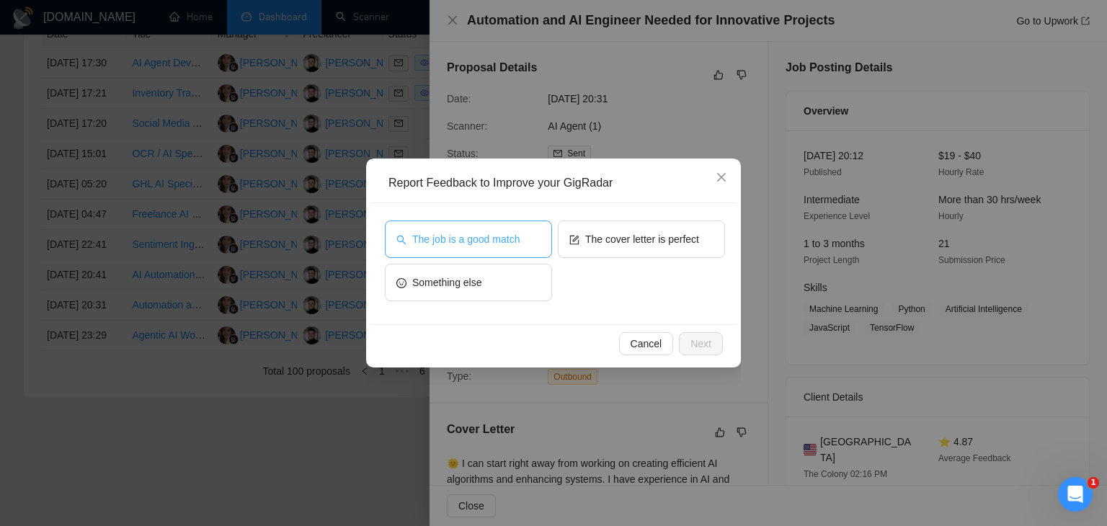
click at [498, 243] on span "The job is a good match" at bounding box center [465, 239] width 107 height 16
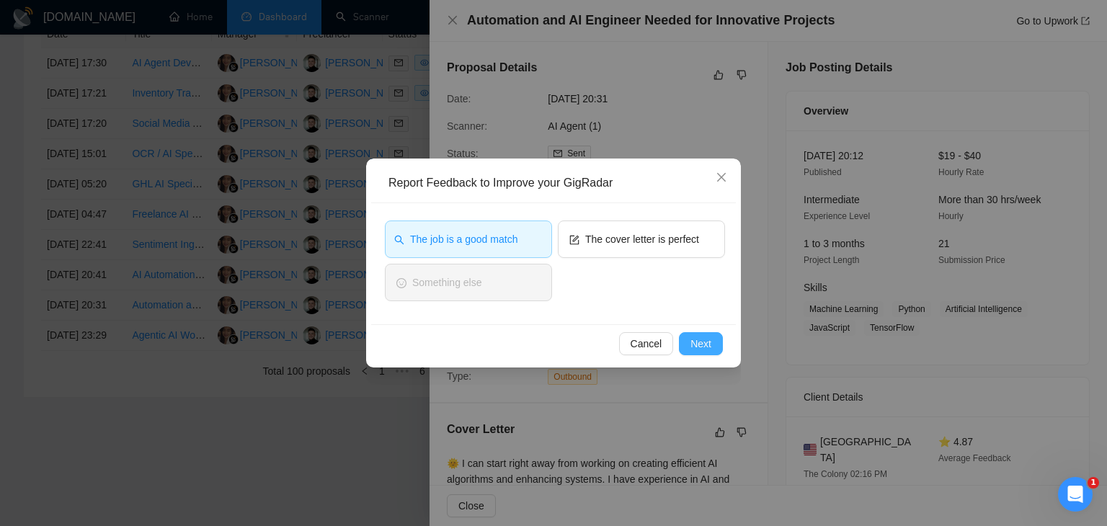
click at [703, 339] on span "Next" at bounding box center [701, 344] width 21 height 16
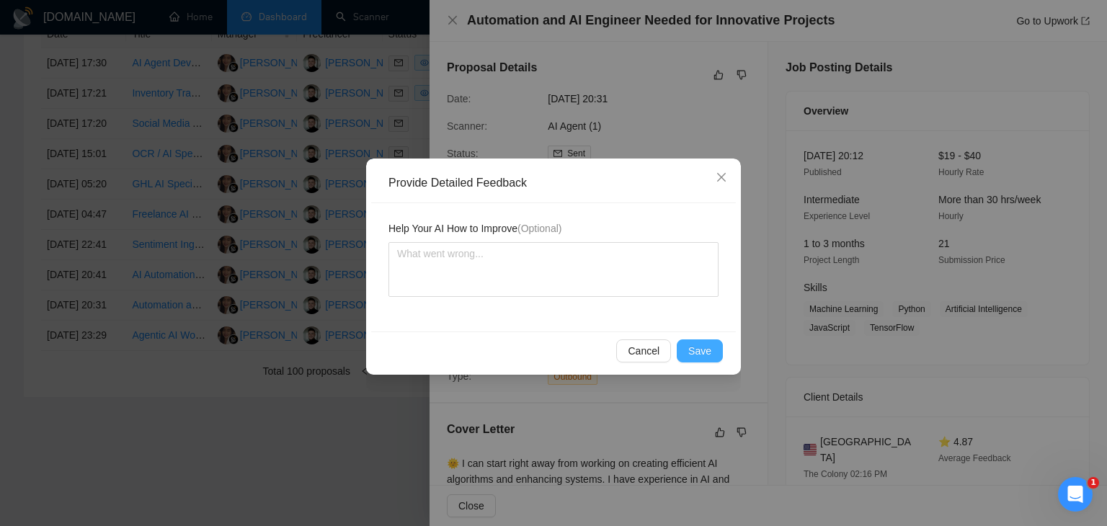
click at [703, 340] on button "Save" at bounding box center [700, 351] width 46 height 23
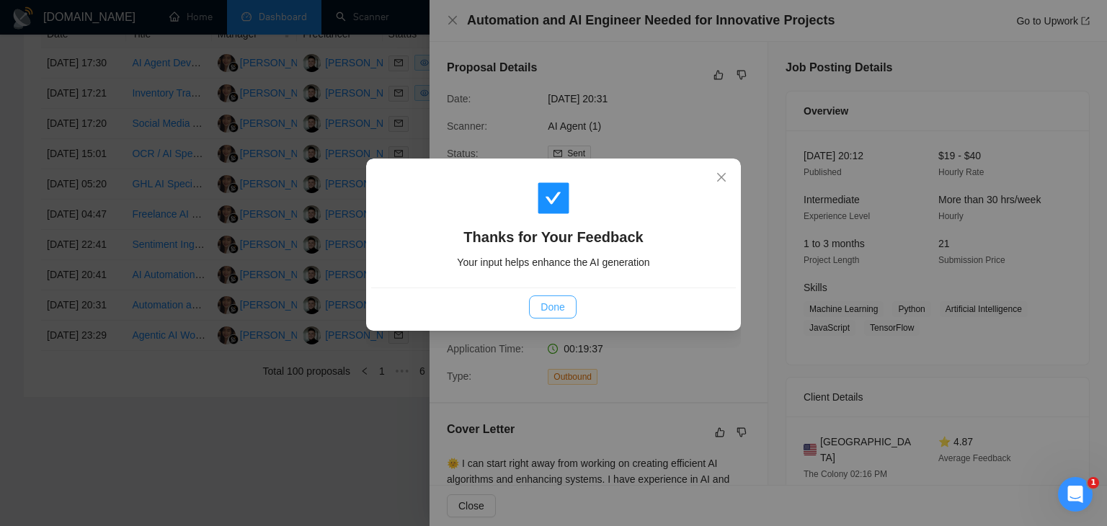
click at [555, 309] on span "Done" at bounding box center [553, 307] width 24 height 16
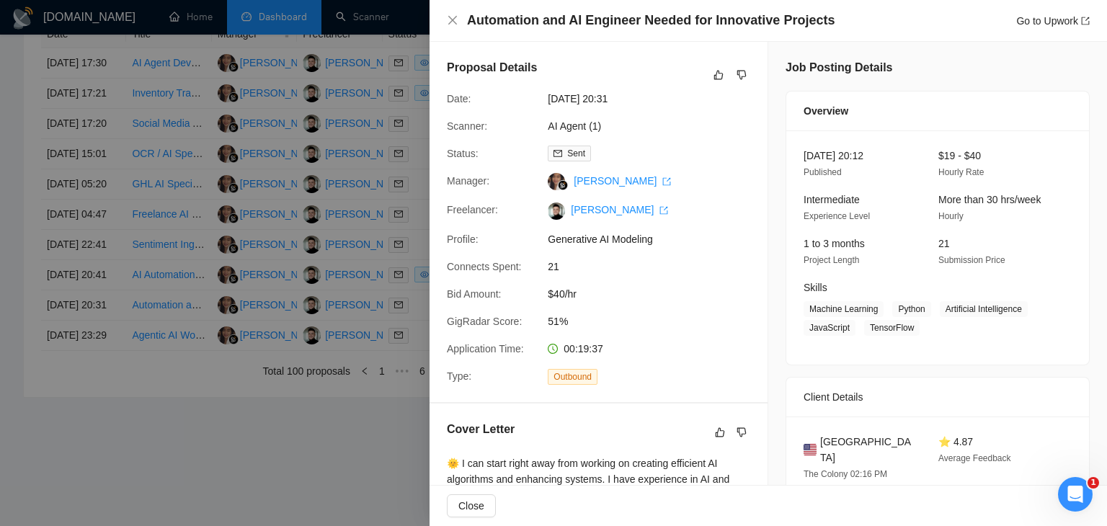
click at [301, 235] on div at bounding box center [553, 263] width 1107 height 526
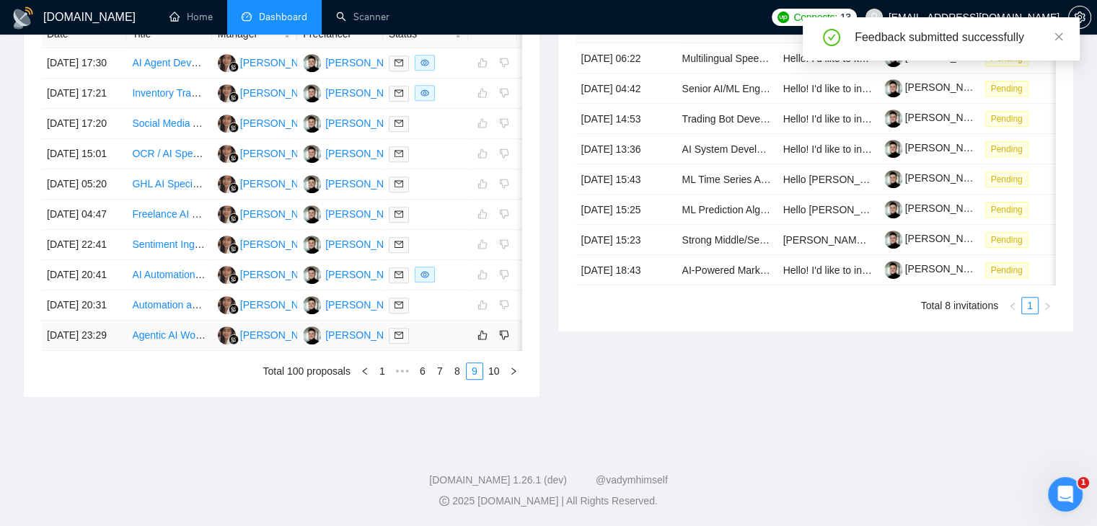
click at [444, 344] on div at bounding box center [426, 335] width 74 height 17
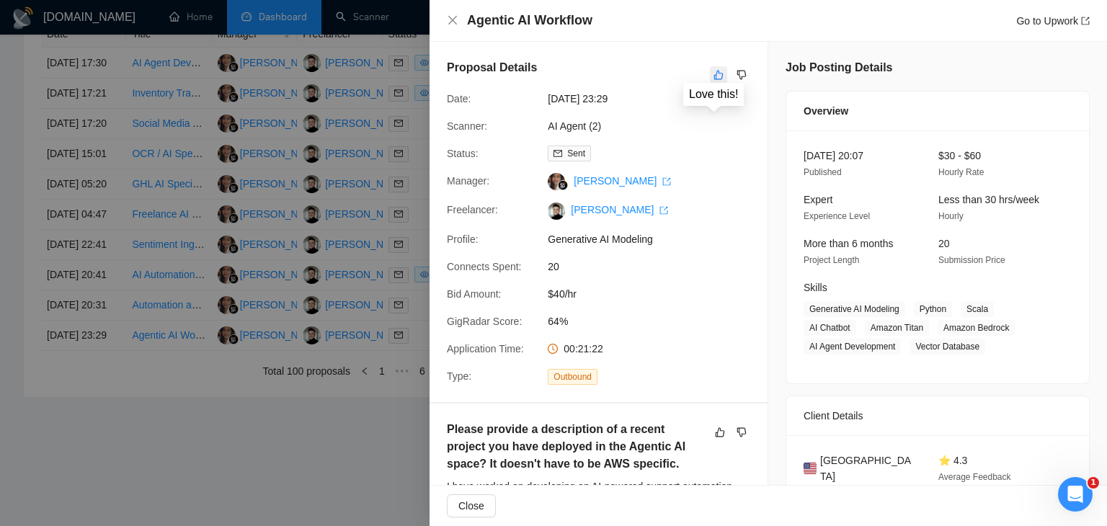
click at [714, 76] on icon "like" at bounding box center [719, 75] width 10 height 12
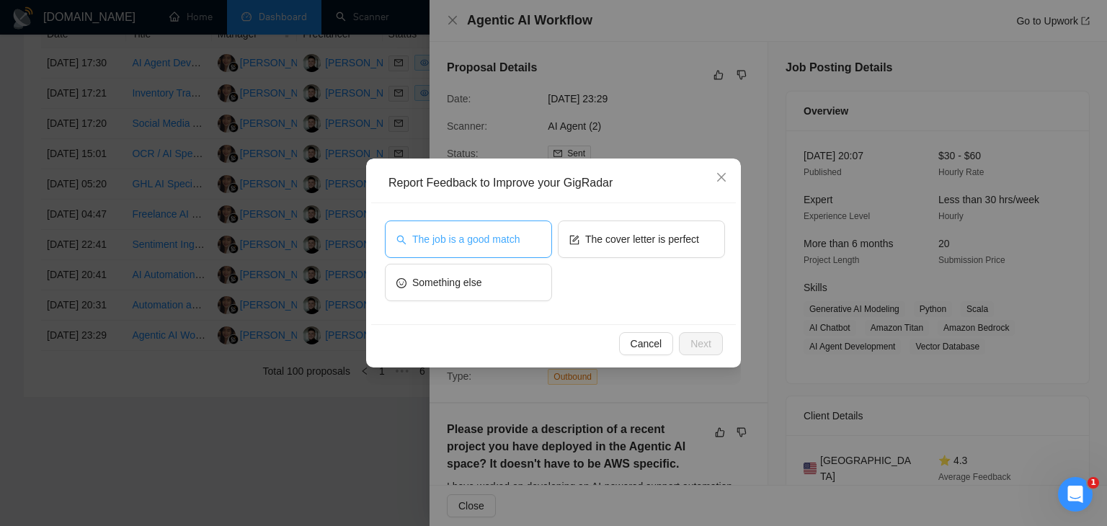
click at [454, 248] on button "The job is a good match" at bounding box center [468, 239] width 167 height 37
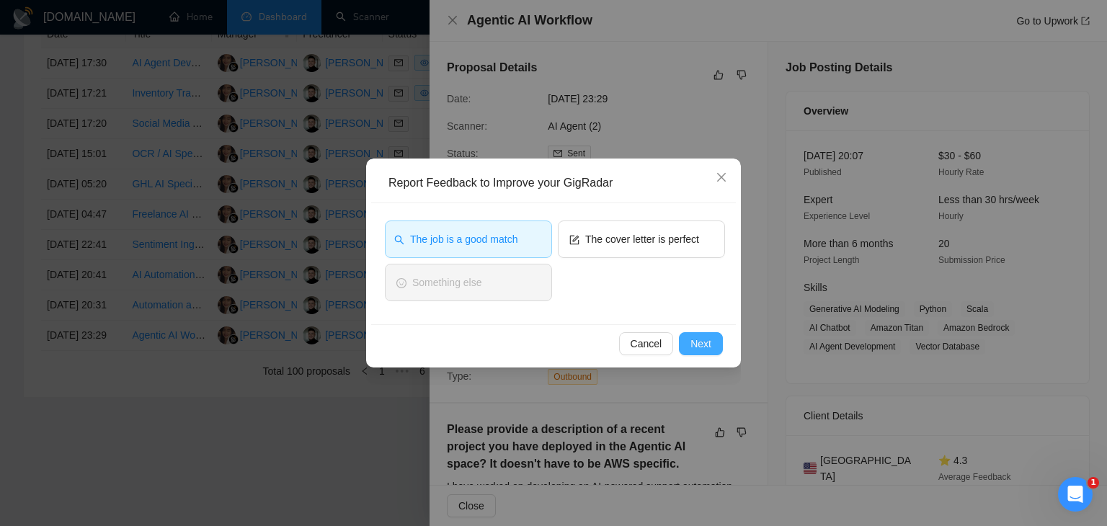
click at [709, 347] on span "Next" at bounding box center [701, 344] width 21 height 16
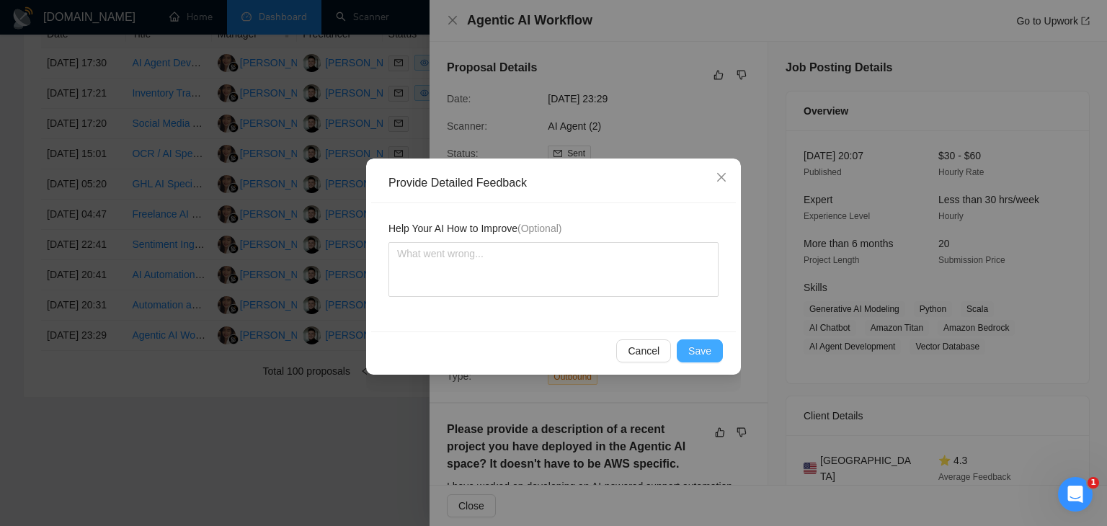
click at [703, 345] on span "Save" at bounding box center [700, 351] width 23 height 16
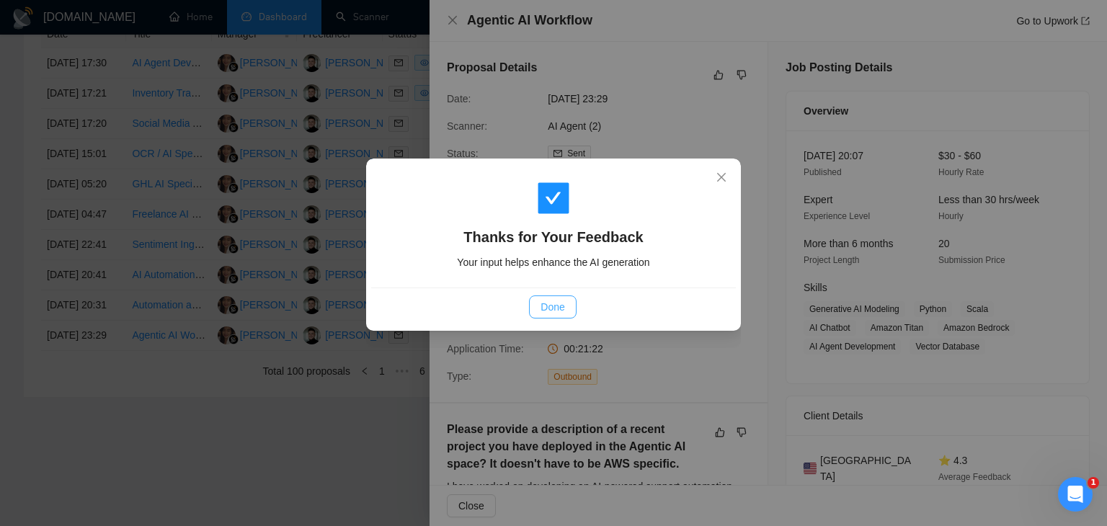
click at [549, 309] on span "Done" at bounding box center [553, 307] width 24 height 16
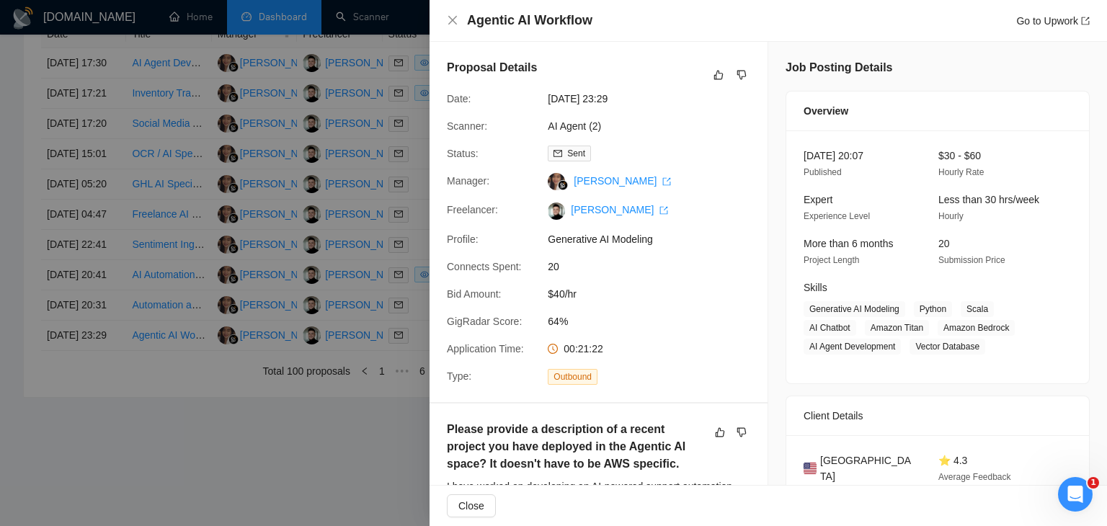
click at [340, 239] on div at bounding box center [553, 263] width 1107 height 526
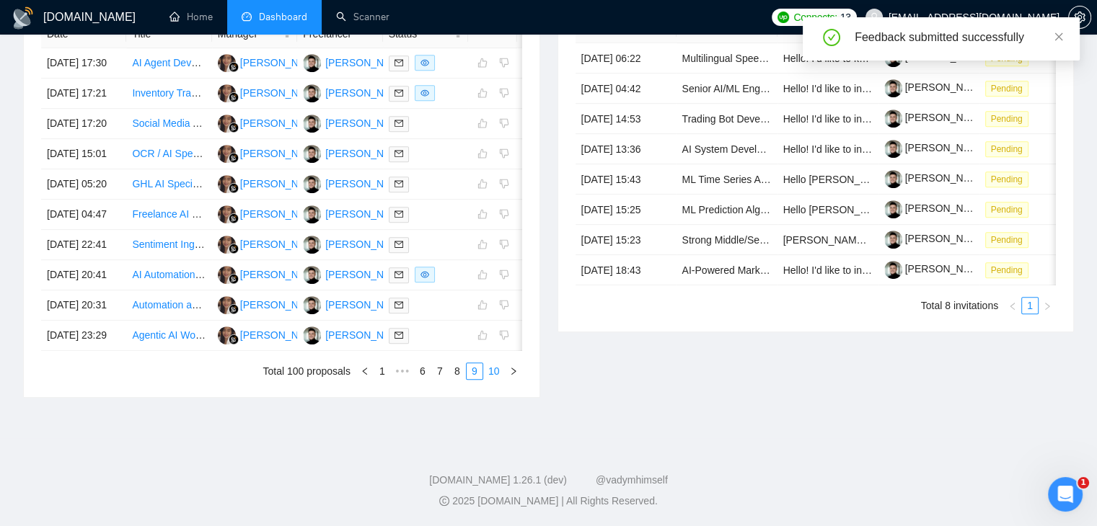
click at [491, 379] on link "10" at bounding box center [494, 371] width 20 height 16
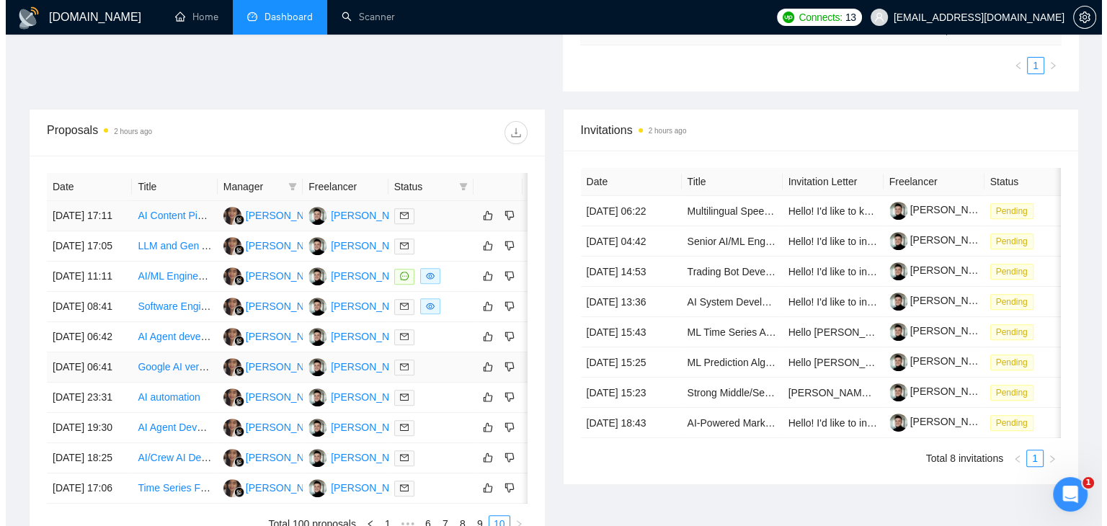
scroll to position [485, 0]
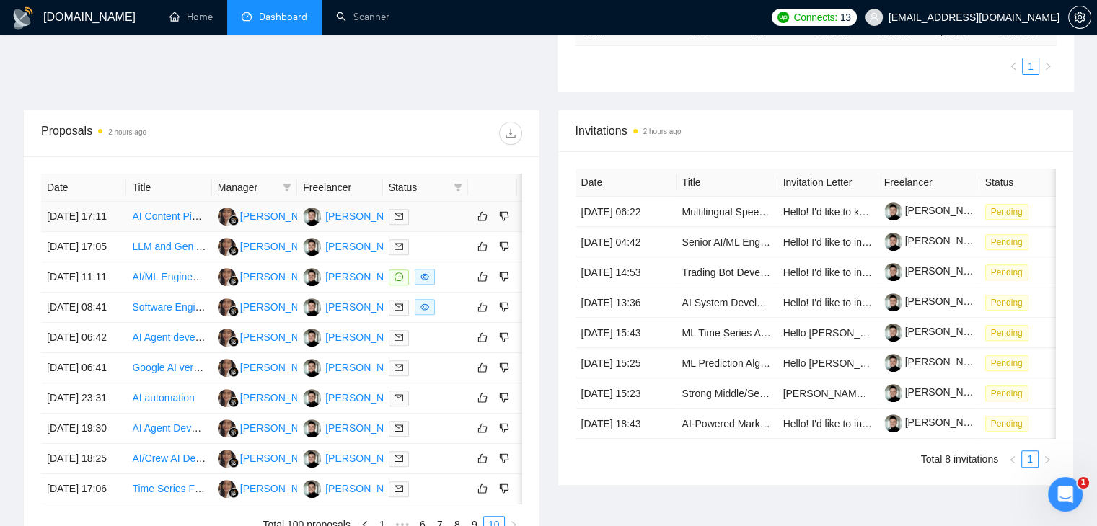
click at [449, 216] on div at bounding box center [426, 216] width 74 height 17
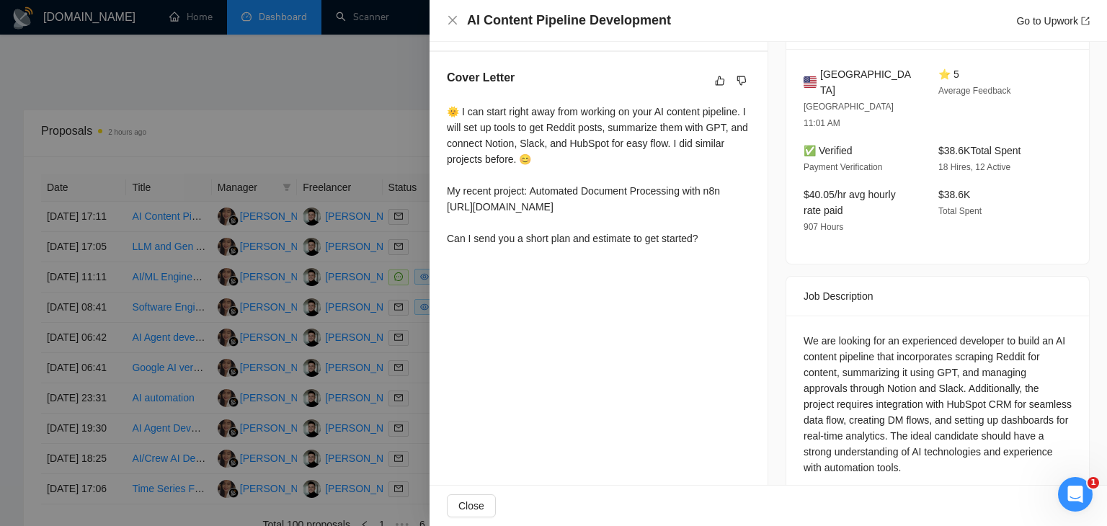
scroll to position [0, 0]
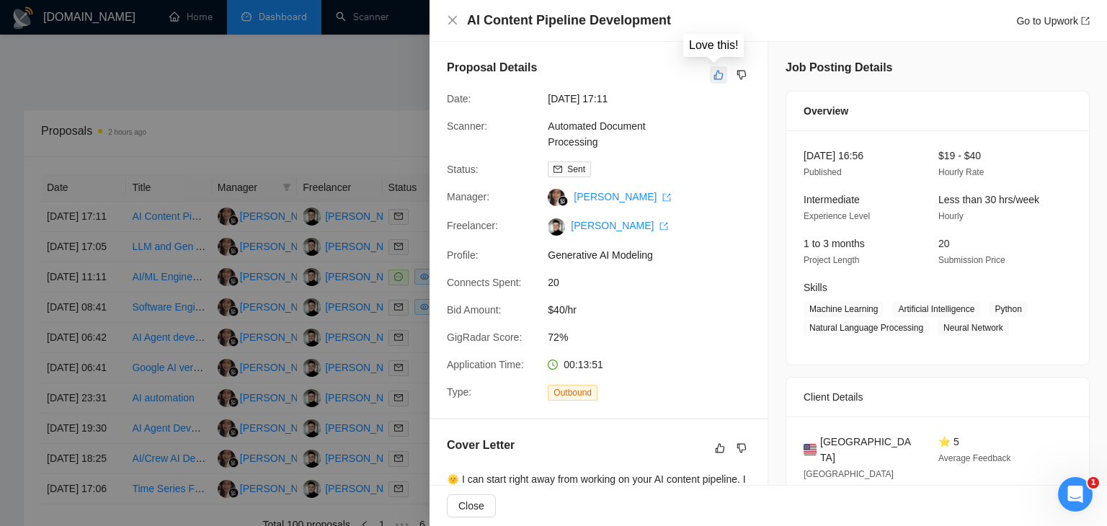
click at [714, 75] on icon "like" at bounding box center [719, 75] width 10 height 12
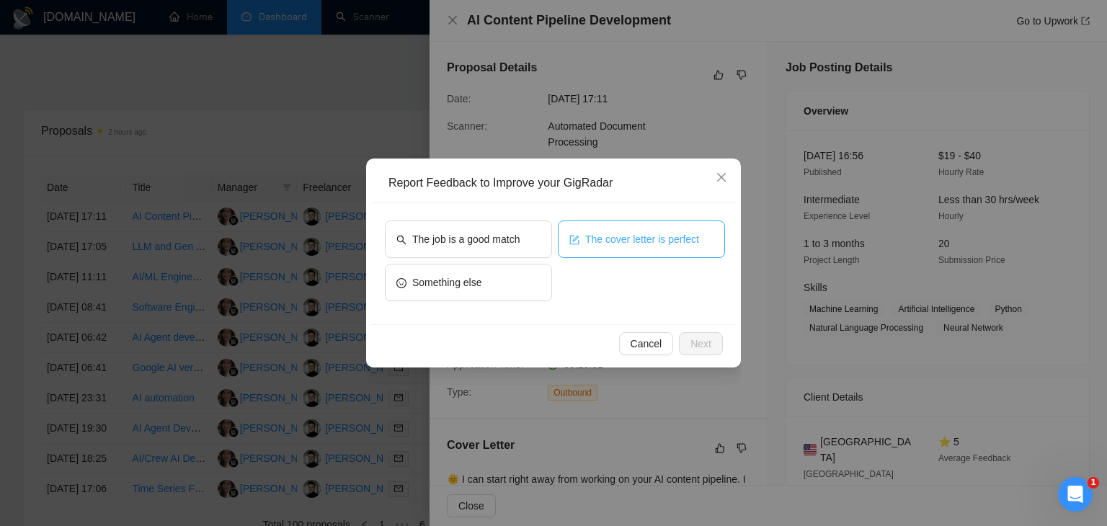
click at [671, 248] on button "The cover letter is perfect" at bounding box center [641, 239] width 167 height 37
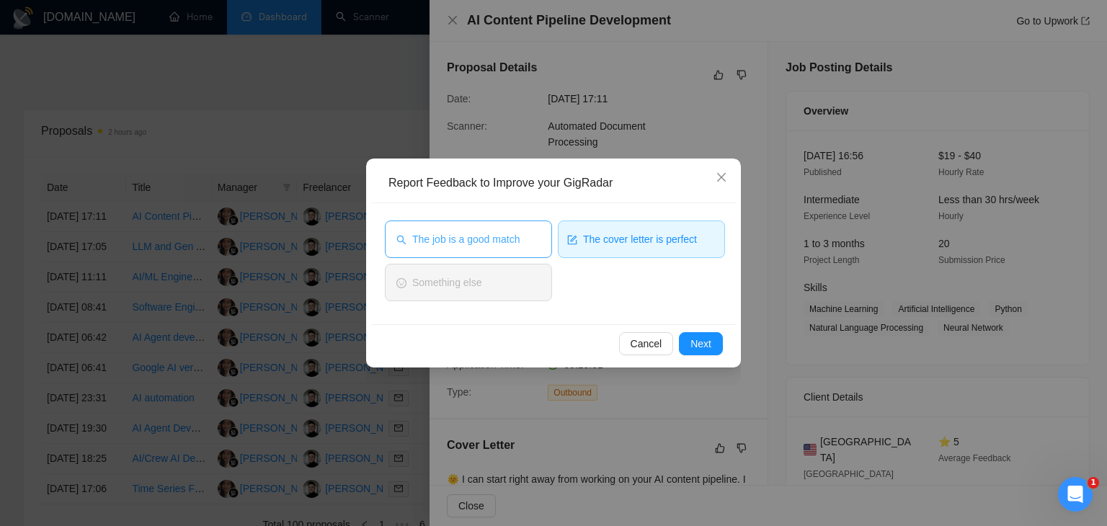
click at [494, 247] on span "The job is a good match" at bounding box center [465, 239] width 107 height 16
click at [711, 344] on span "Next" at bounding box center [701, 344] width 21 height 16
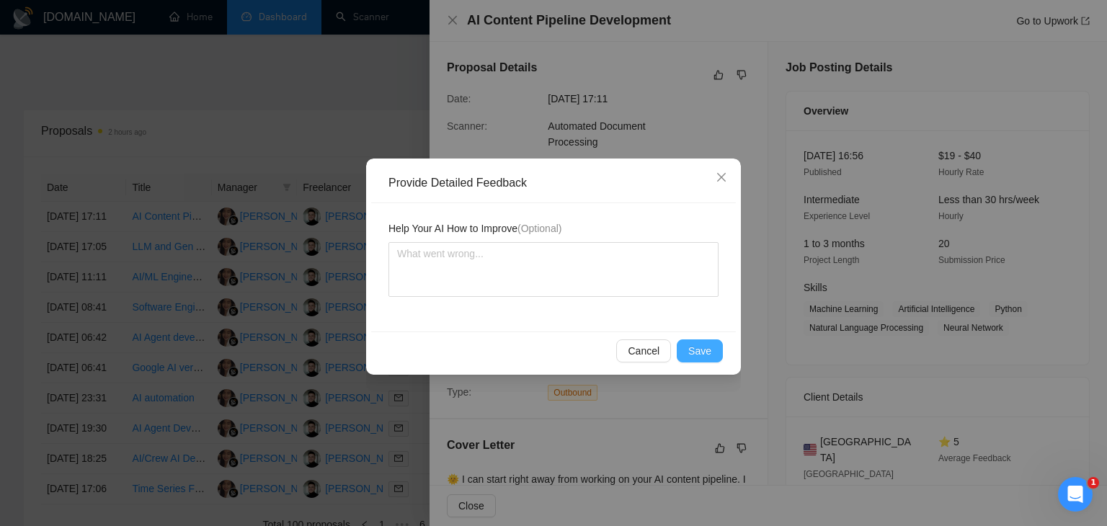
click at [701, 353] on span "Save" at bounding box center [700, 351] width 23 height 16
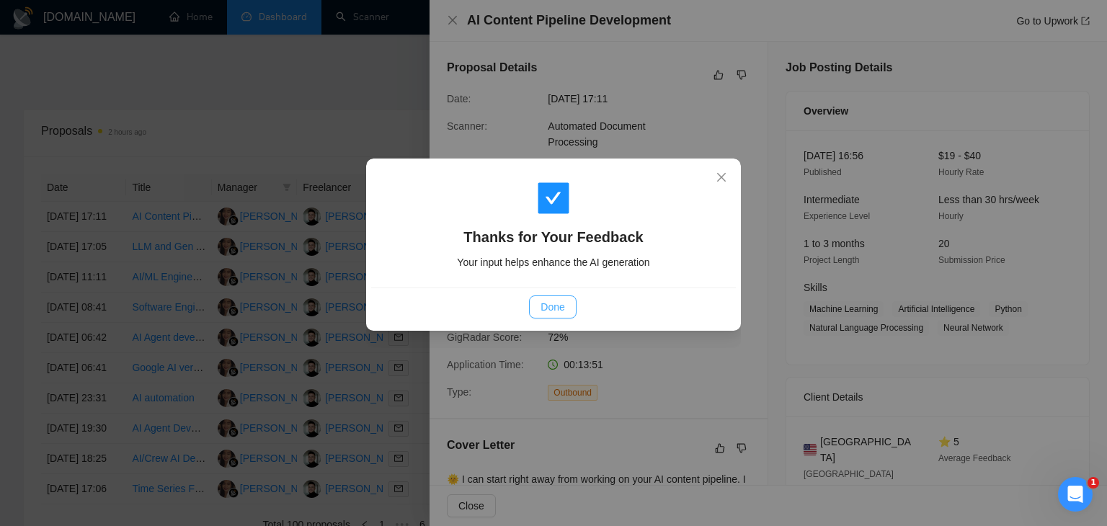
click at [558, 306] on span "Done" at bounding box center [553, 307] width 24 height 16
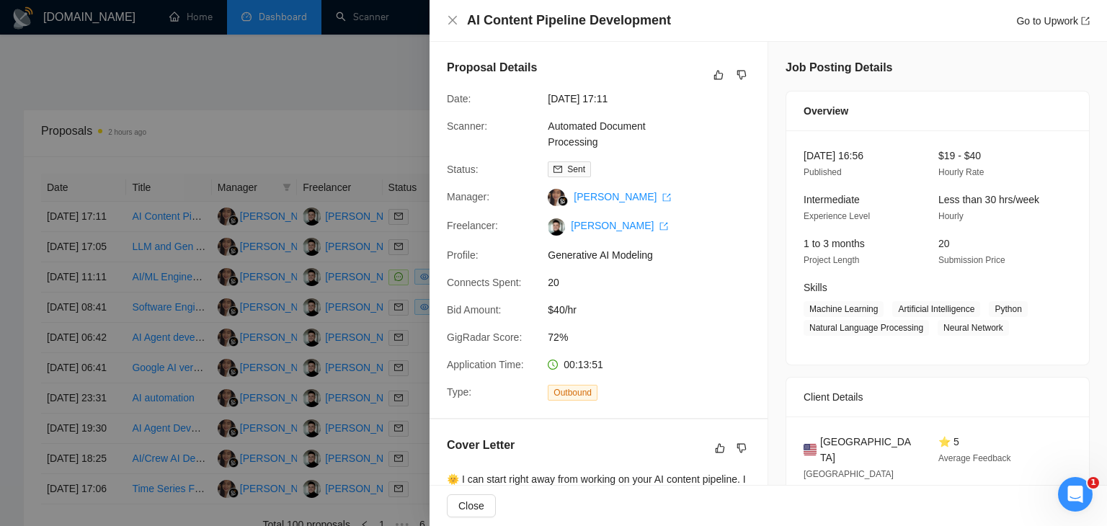
click at [318, 319] on div at bounding box center [553, 263] width 1107 height 526
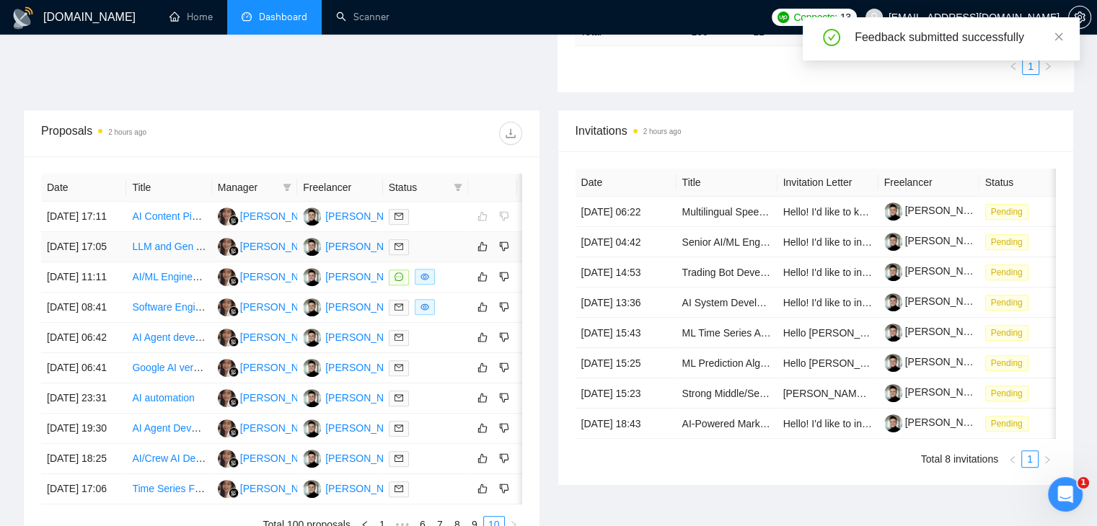
click at [447, 255] on div at bounding box center [426, 247] width 74 height 17
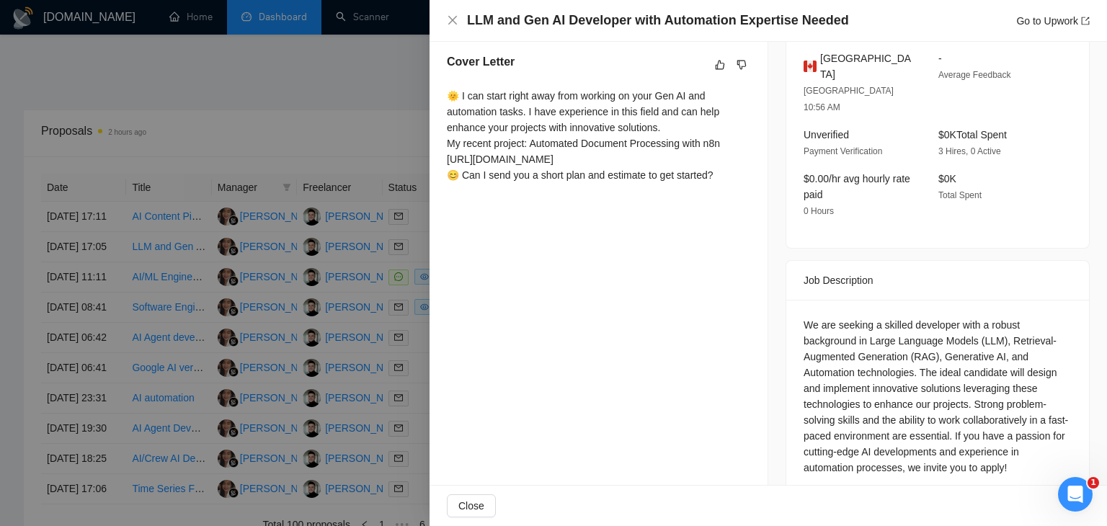
scroll to position [384, 0]
drag, startPoint x: 854, startPoint y: 309, endPoint x: 931, endPoint y: 329, distance: 79.6
click at [931, 329] on div "We are seeking a skilled developer with a robust background in Large Language M…" at bounding box center [938, 396] width 268 height 159
click at [883, 353] on div "We are seeking a skilled developer with a robust background in Large Language M…" at bounding box center [938, 396] width 268 height 159
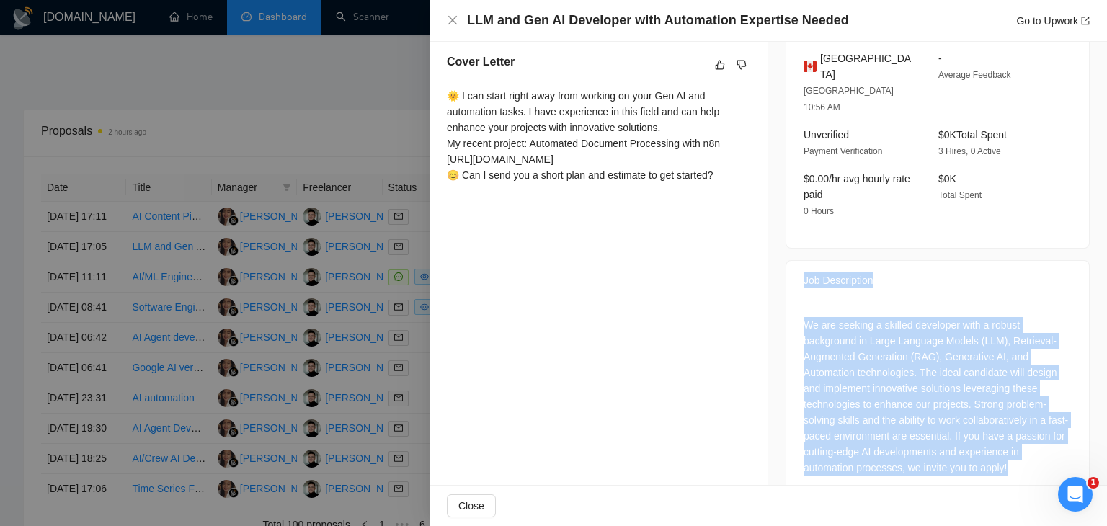
drag, startPoint x: 795, startPoint y: 293, endPoint x: 920, endPoint y: 503, distance: 244.1
click at [920, 503] on div "LLM and Gen AI Developer with Automation Expertise Needed Go to Upwork Proposal…" at bounding box center [769, 263] width 678 height 526
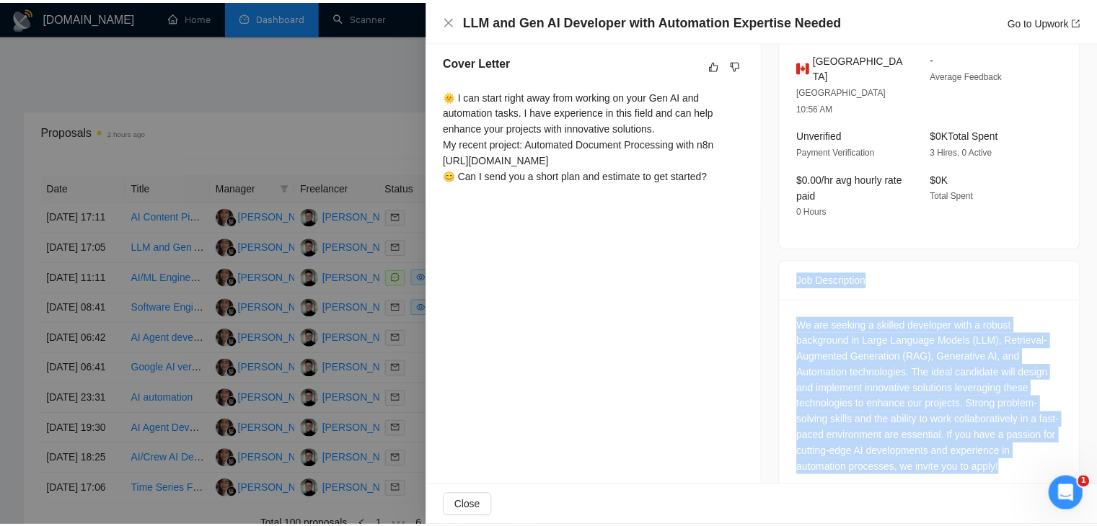
scroll to position [0, 0]
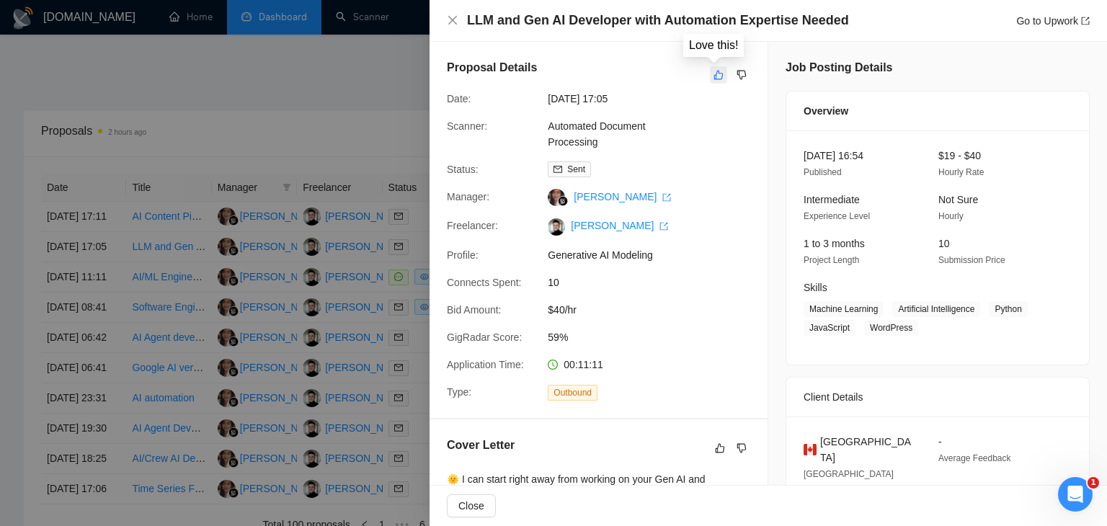
click at [715, 73] on icon "like" at bounding box center [719, 75] width 9 height 9
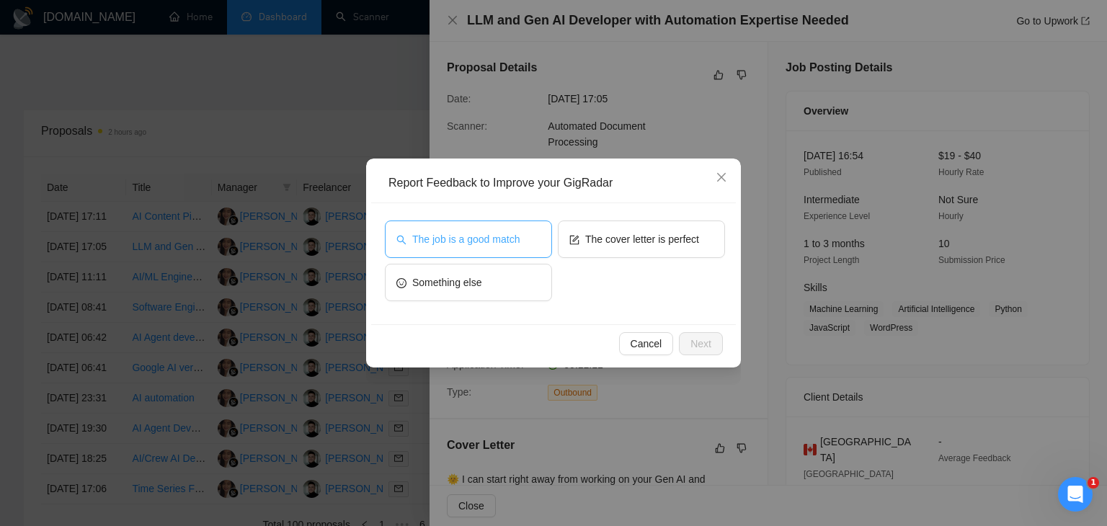
click at [487, 237] on span "The job is a good match" at bounding box center [465, 239] width 107 height 16
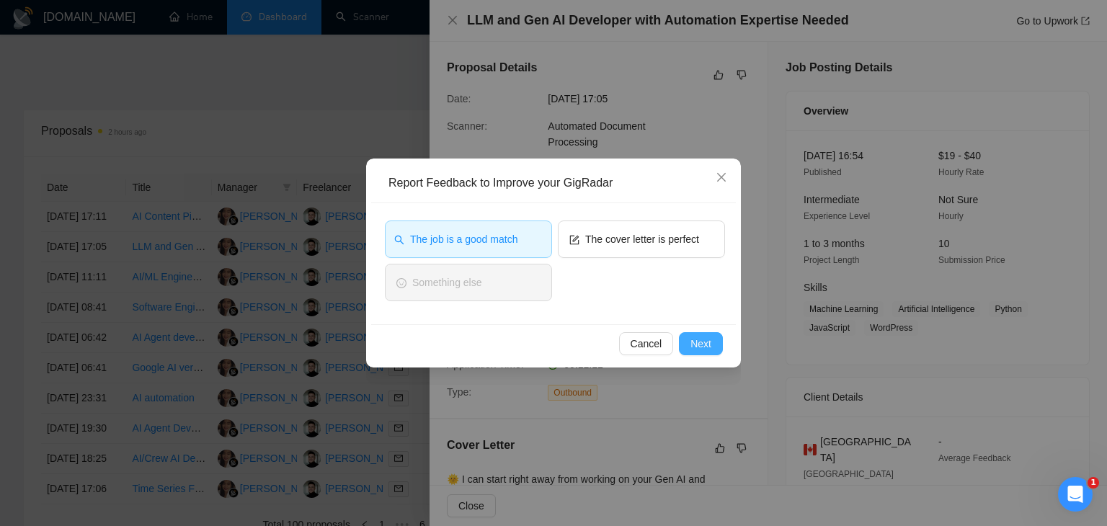
click at [695, 340] on span "Next" at bounding box center [701, 344] width 21 height 16
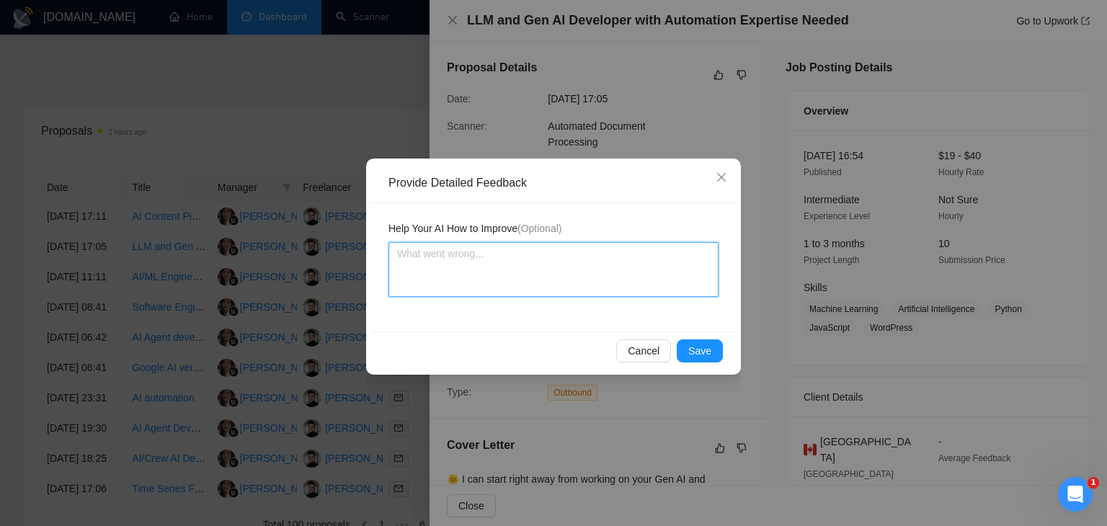
click at [490, 267] on textarea at bounding box center [554, 269] width 330 height 55
paste textarea "The main issue is that the cover letter is too generic and doesn’t mention LLM/…"
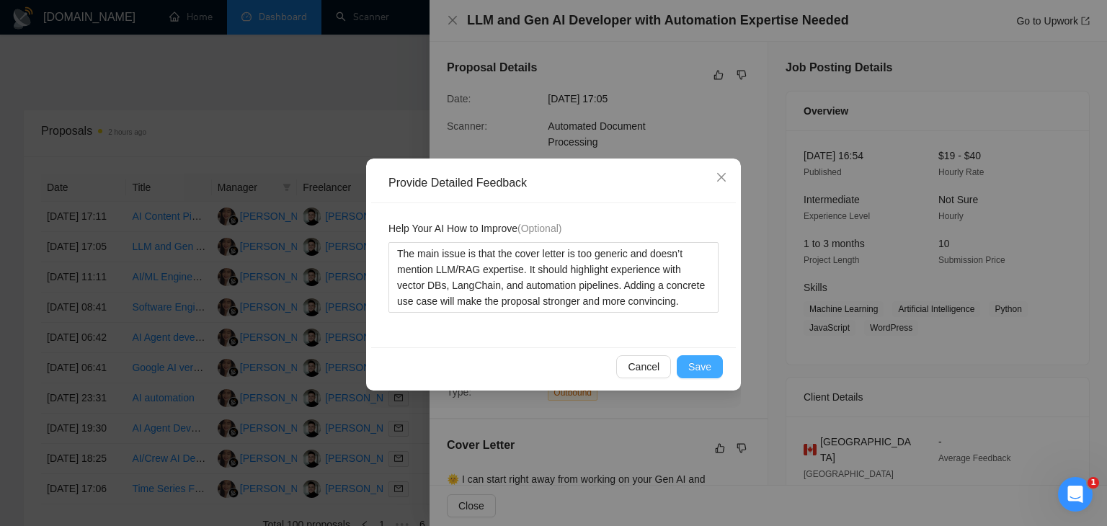
click at [706, 366] on span "Save" at bounding box center [700, 367] width 23 height 16
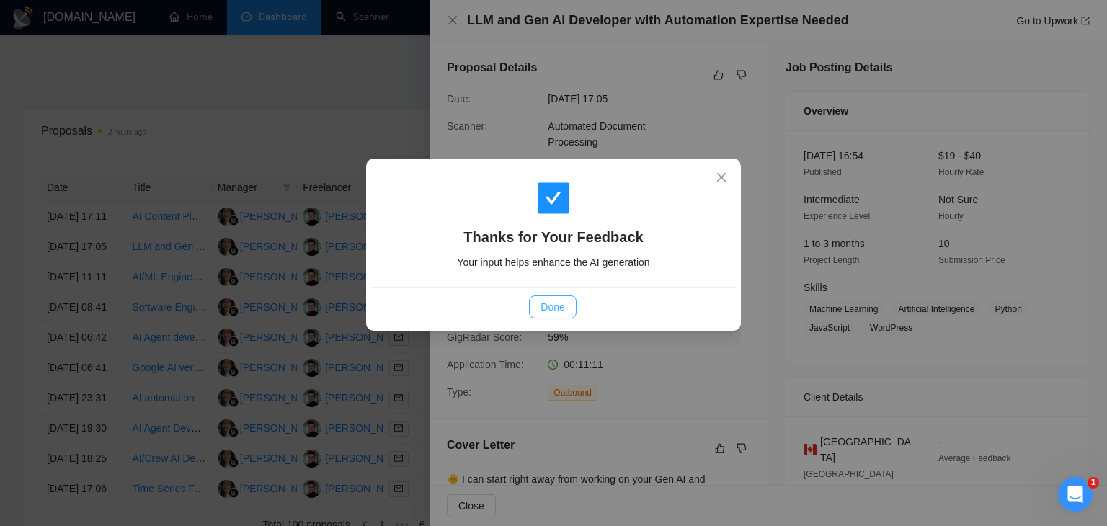
click at [554, 309] on span "Done" at bounding box center [553, 307] width 24 height 16
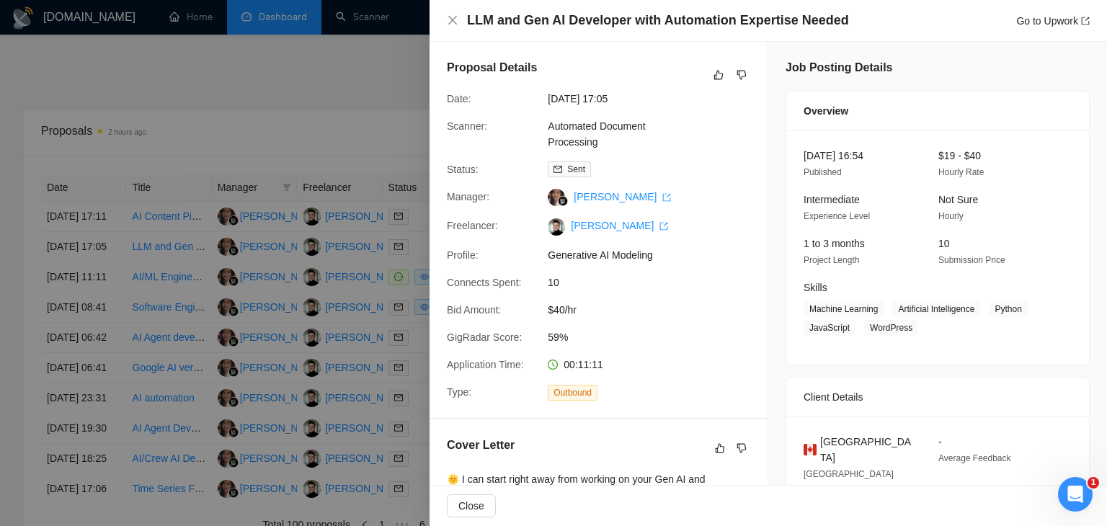
click at [343, 314] on div at bounding box center [553, 263] width 1107 height 526
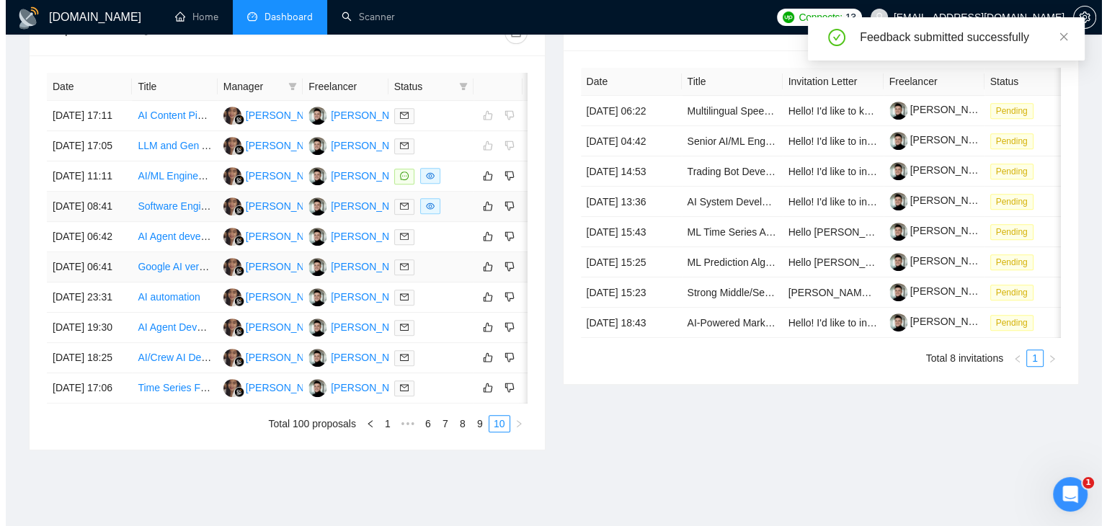
scroll to position [585, 0]
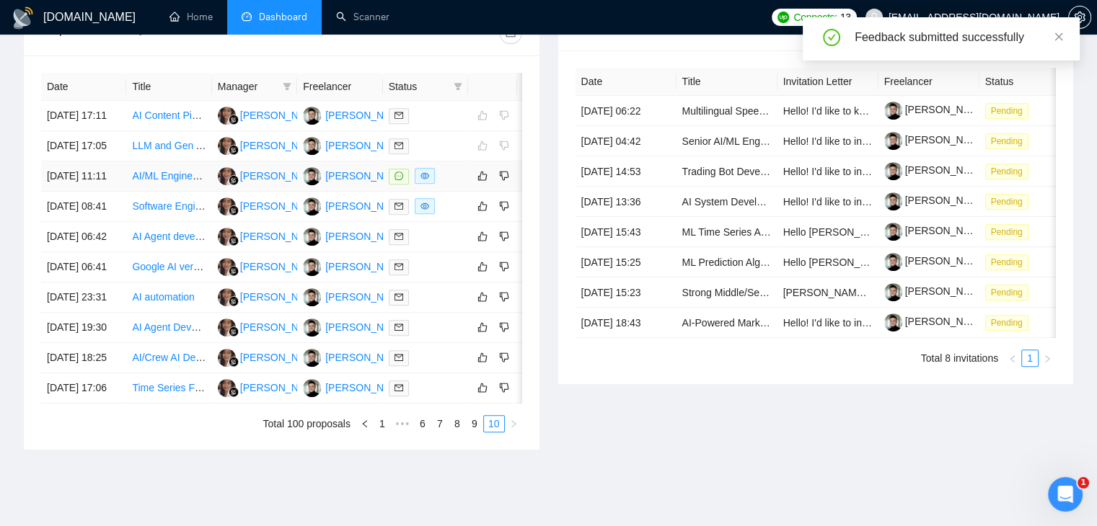
click at [452, 185] on div at bounding box center [426, 176] width 74 height 17
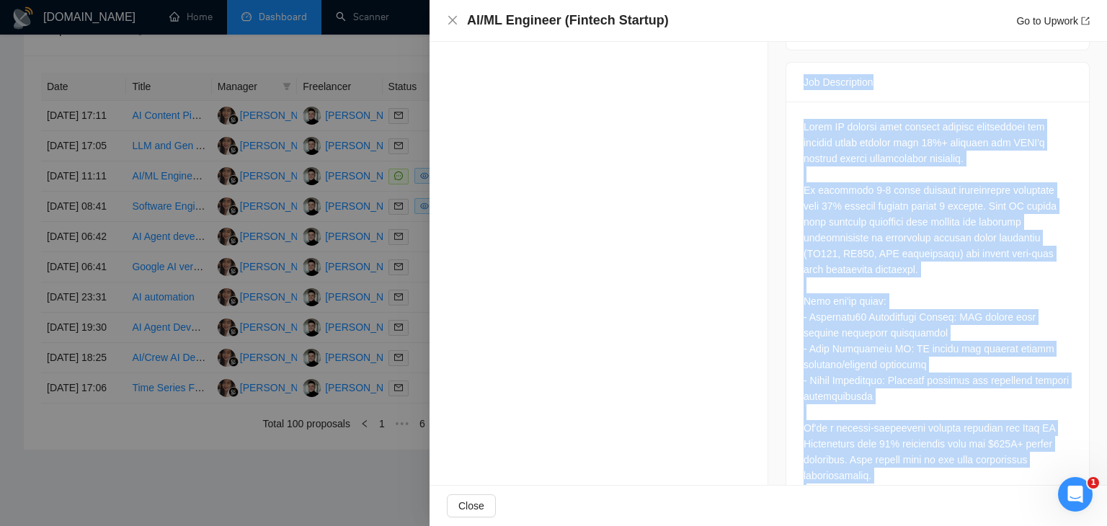
scroll to position [698, 0]
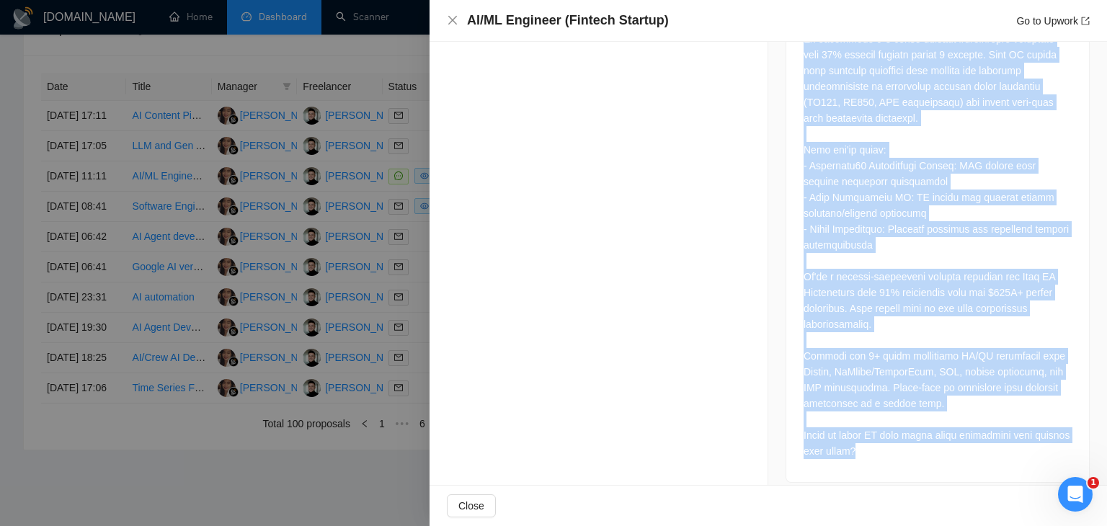
drag, startPoint x: 799, startPoint y: 306, endPoint x: 921, endPoint y: 468, distance: 202.7
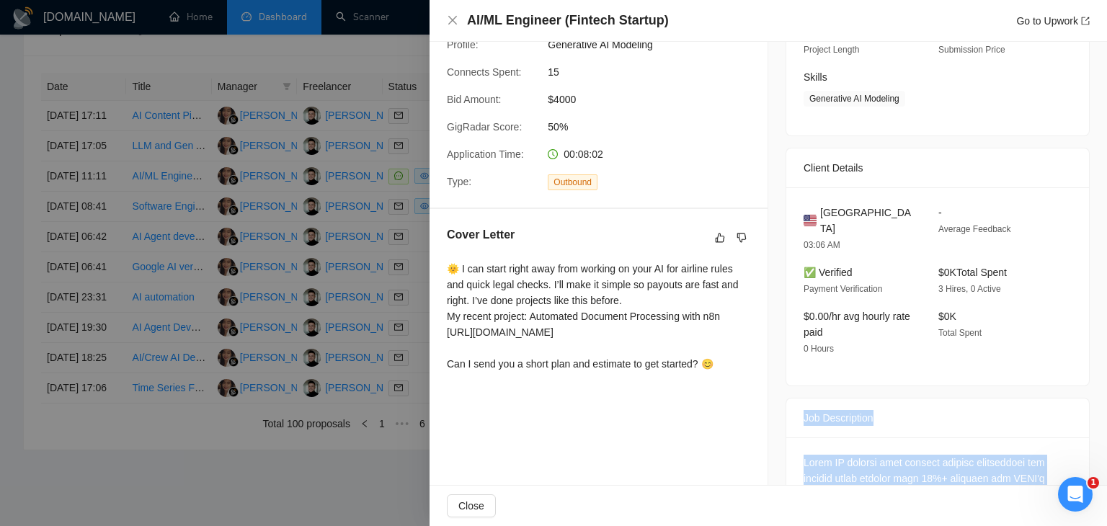
scroll to position [0, 0]
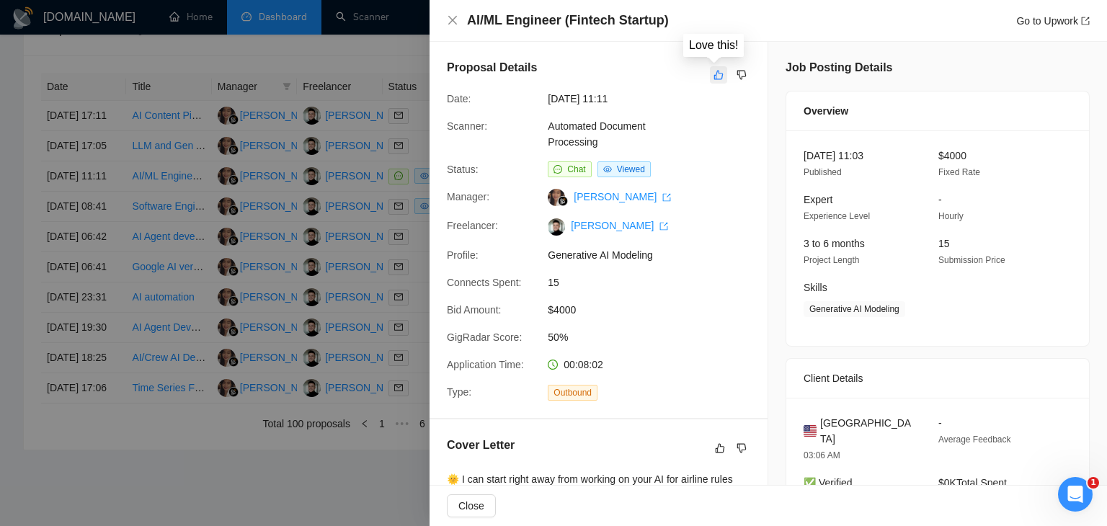
click at [715, 78] on icon "like" at bounding box center [719, 75] width 10 height 12
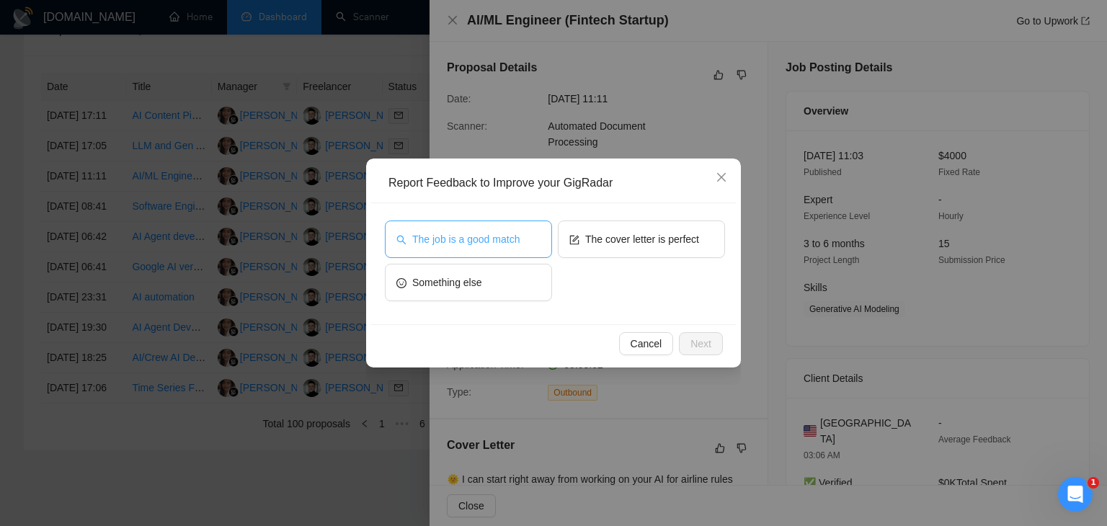
click at [473, 237] on span "The job is a good match" at bounding box center [465, 239] width 107 height 16
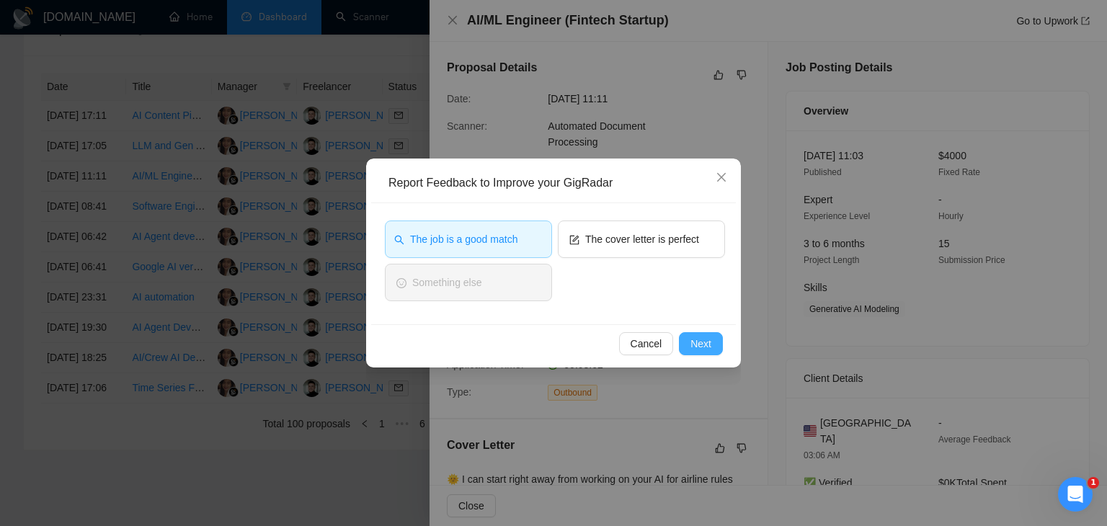
click at [688, 344] on button "Next" at bounding box center [701, 343] width 44 height 23
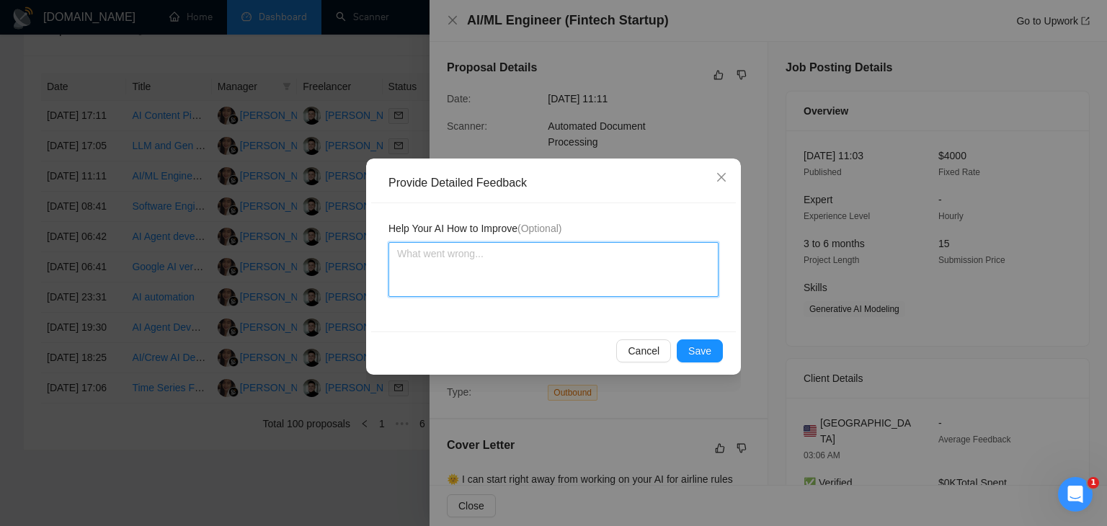
click at [444, 257] on textarea at bounding box center [554, 269] width 330 height 55
paste textarea "The proposal feels too generic for such a high-level project. For roles like th…"
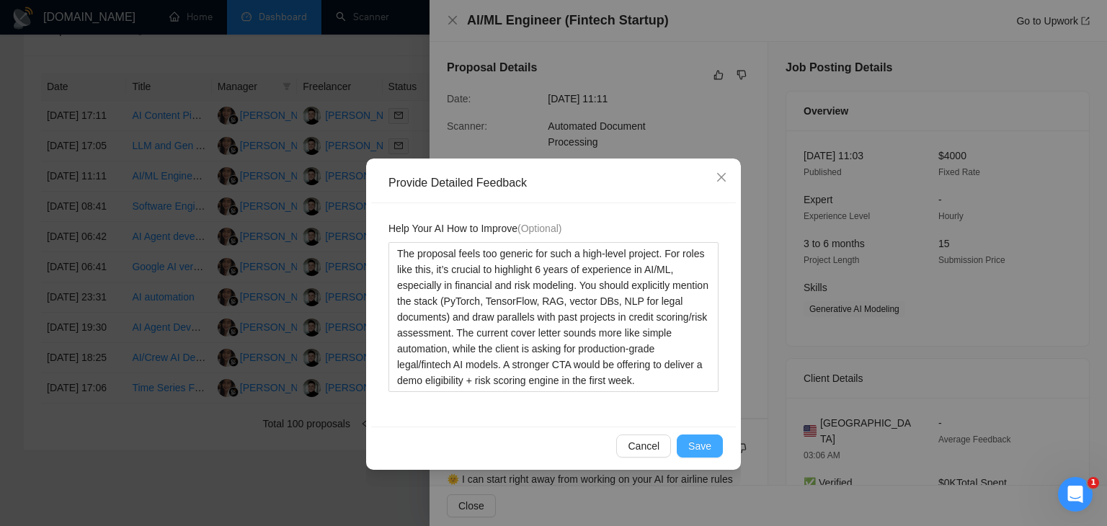
click at [707, 451] on span "Save" at bounding box center [700, 446] width 23 height 16
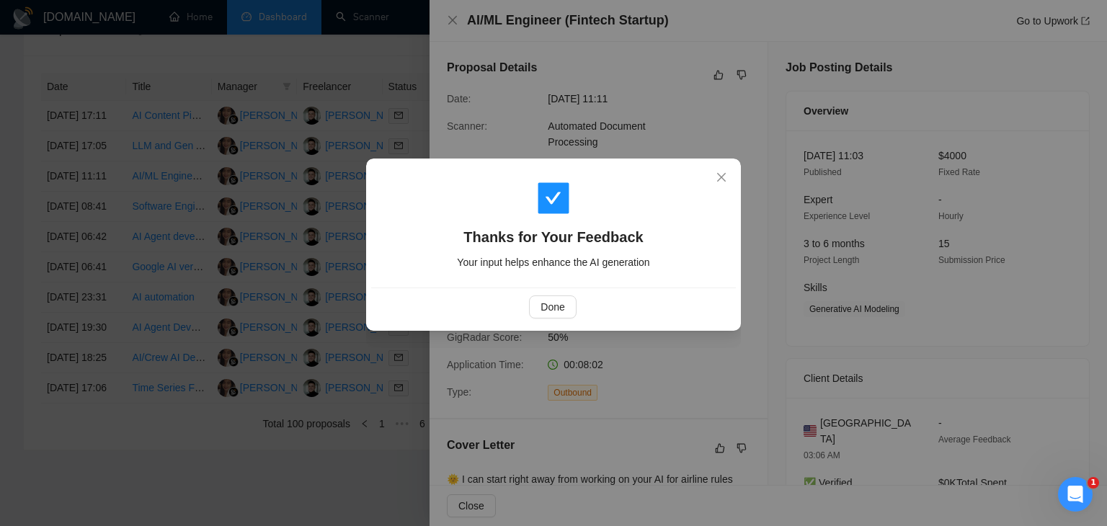
click at [554, 295] on div "Done" at bounding box center [553, 307] width 365 height 38
click at [547, 307] on span "Done" at bounding box center [553, 307] width 24 height 16
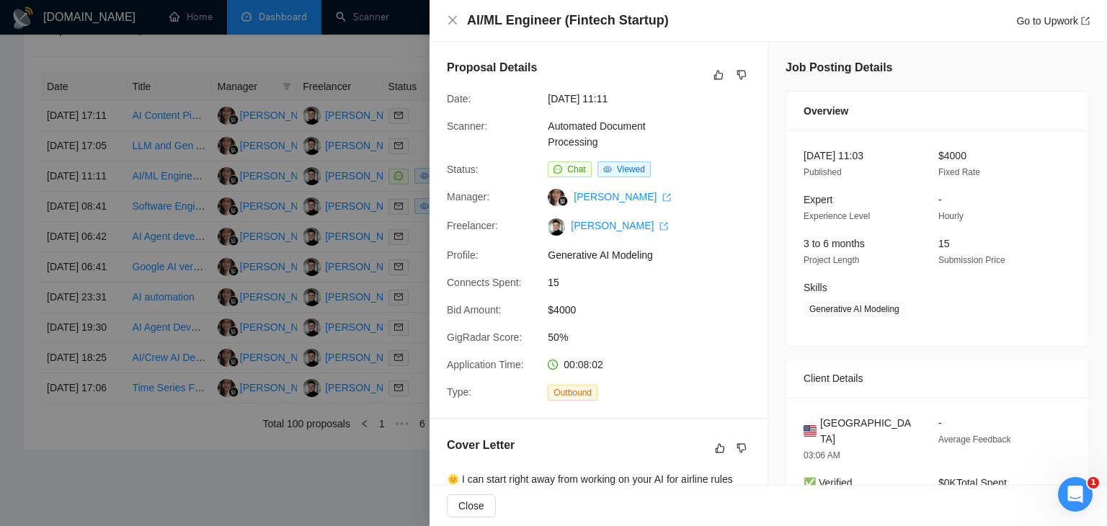
click at [357, 282] on div at bounding box center [553, 263] width 1107 height 526
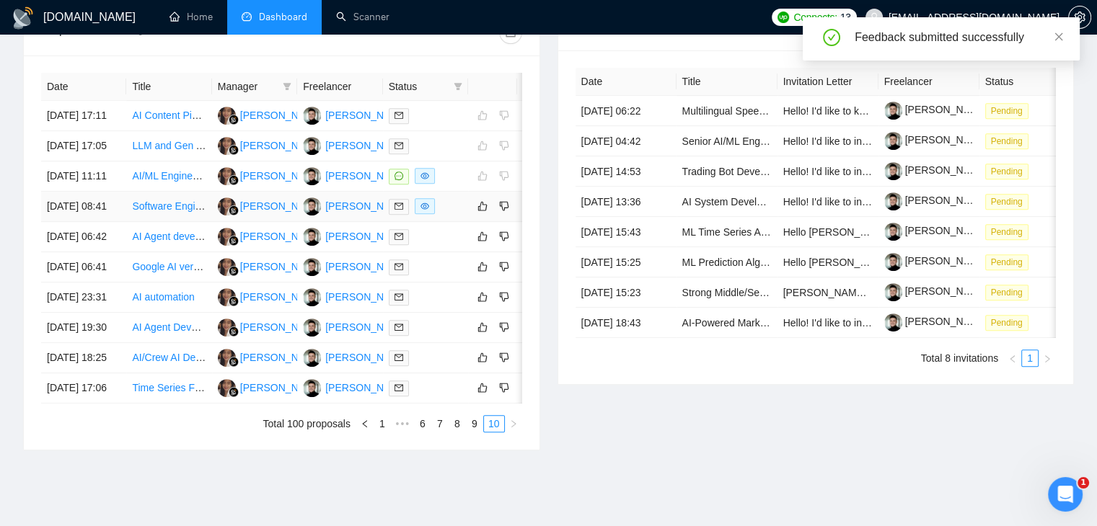
click at [451, 215] on div at bounding box center [426, 206] width 74 height 17
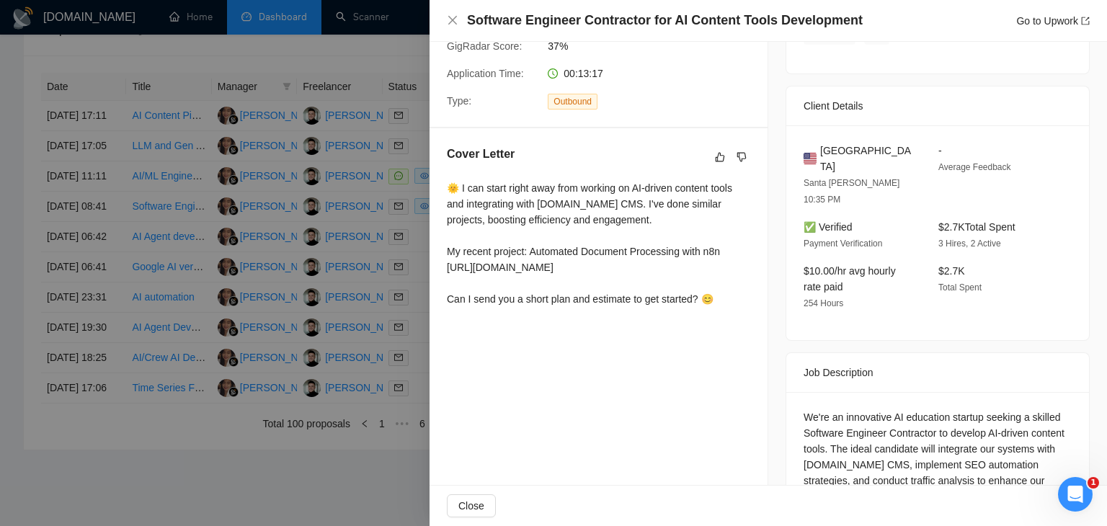
scroll to position [384, 0]
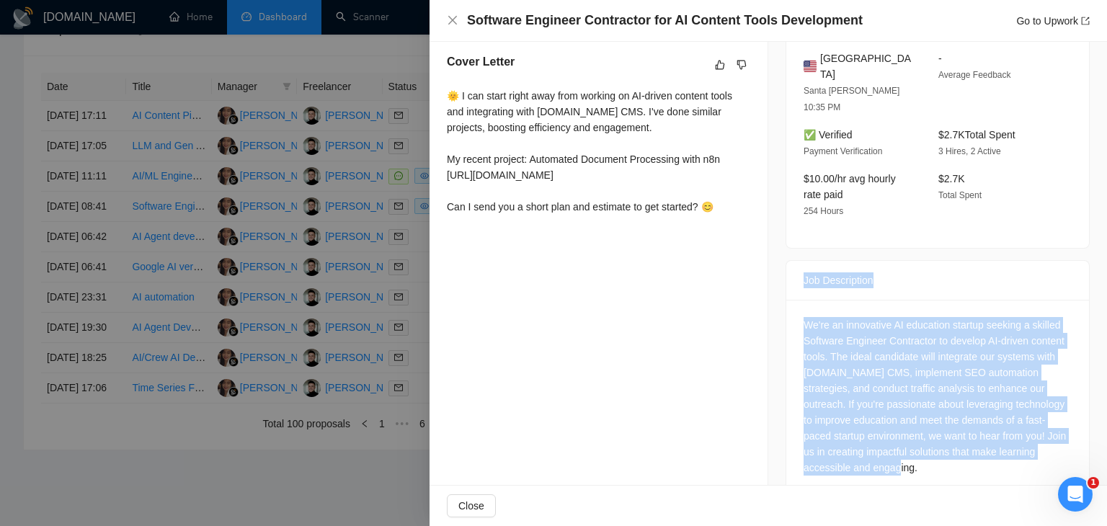
drag, startPoint x: 795, startPoint y: 245, endPoint x: 883, endPoint y: 440, distance: 213.6
click at [883, 440] on div "Job Description We're an innovative AI education startup seeking a skilled Soft…" at bounding box center [938, 379] width 304 height 239
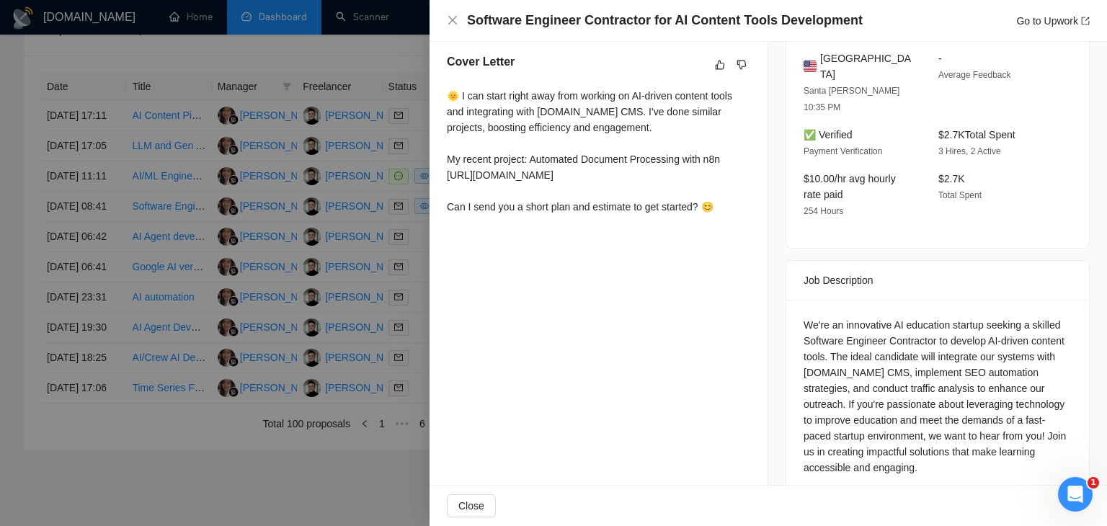
click at [672, 312] on div "Proposal Details Date: [DATE] 08:41 Scanner: Automated Document Processing Stat…" at bounding box center [599, 87] width 339 height 859
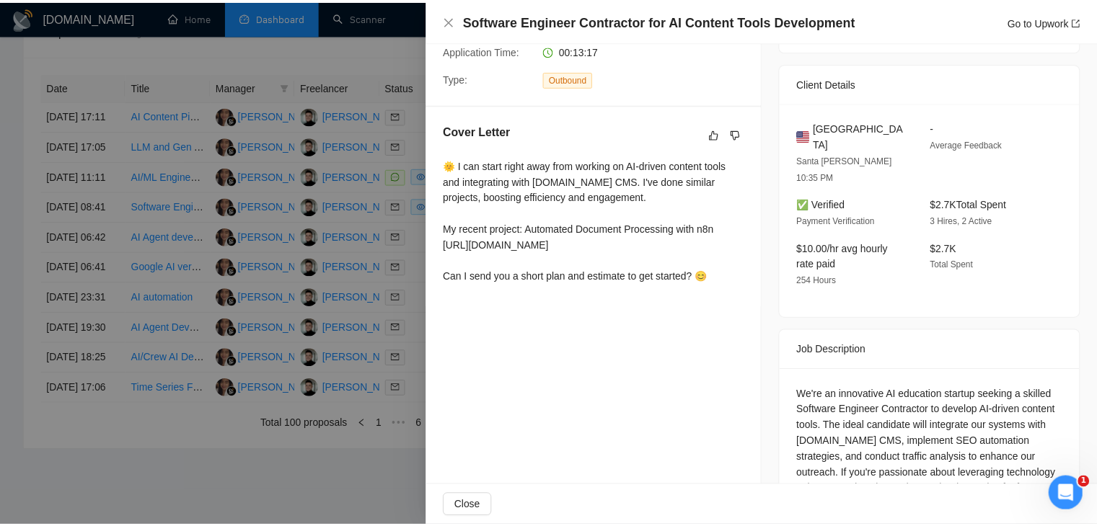
scroll to position [311, 0]
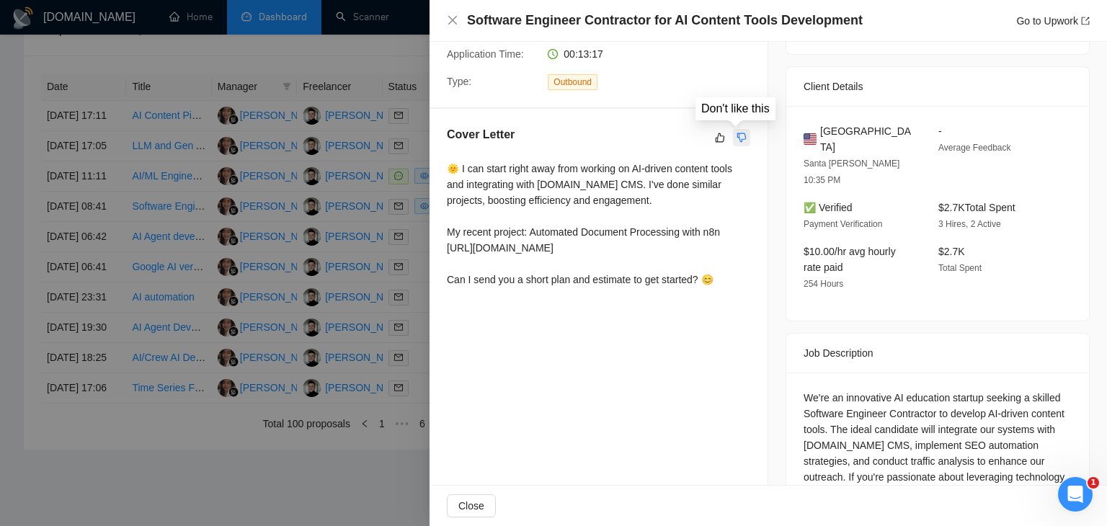
click at [738, 139] on icon "dislike" at bounding box center [742, 138] width 10 height 12
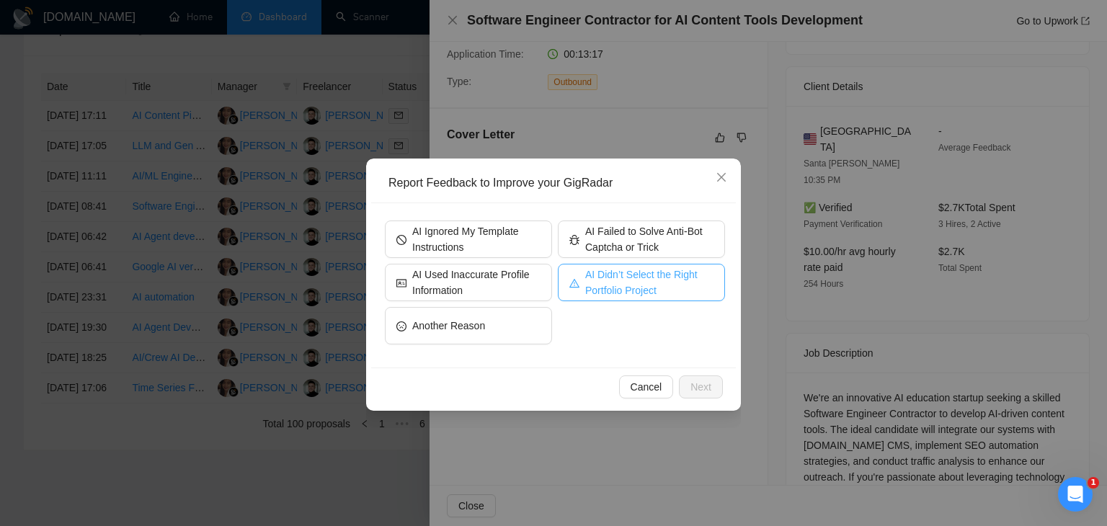
click at [684, 293] on span "AI Didn’t Select the Right Portfolio Project" at bounding box center [649, 283] width 128 height 32
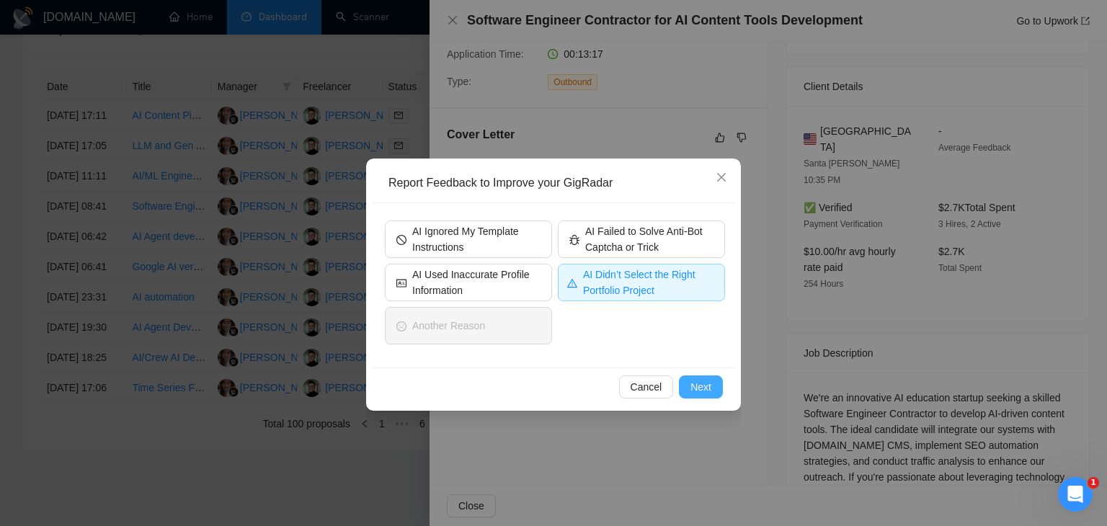
click at [705, 390] on span "Next" at bounding box center [701, 387] width 21 height 16
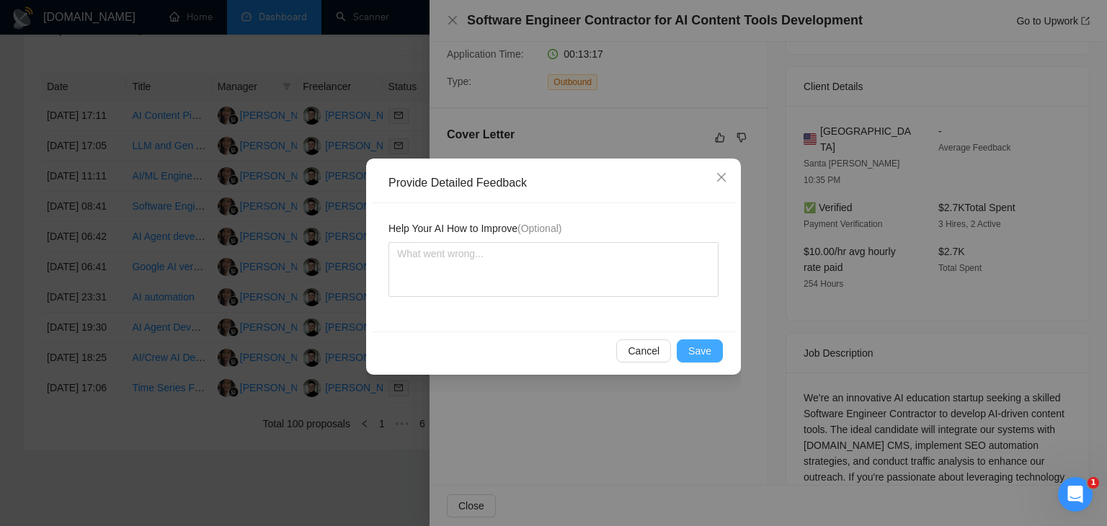
click at [702, 358] on span "Save" at bounding box center [700, 351] width 23 height 16
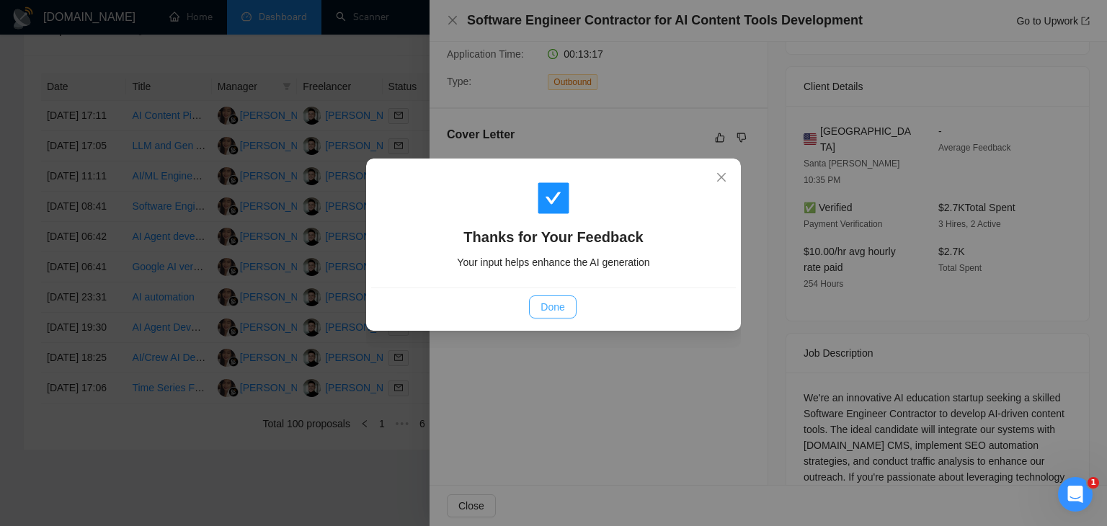
click at [557, 306] on span "Done" at bounding box center [553, 307] width 24 height 16
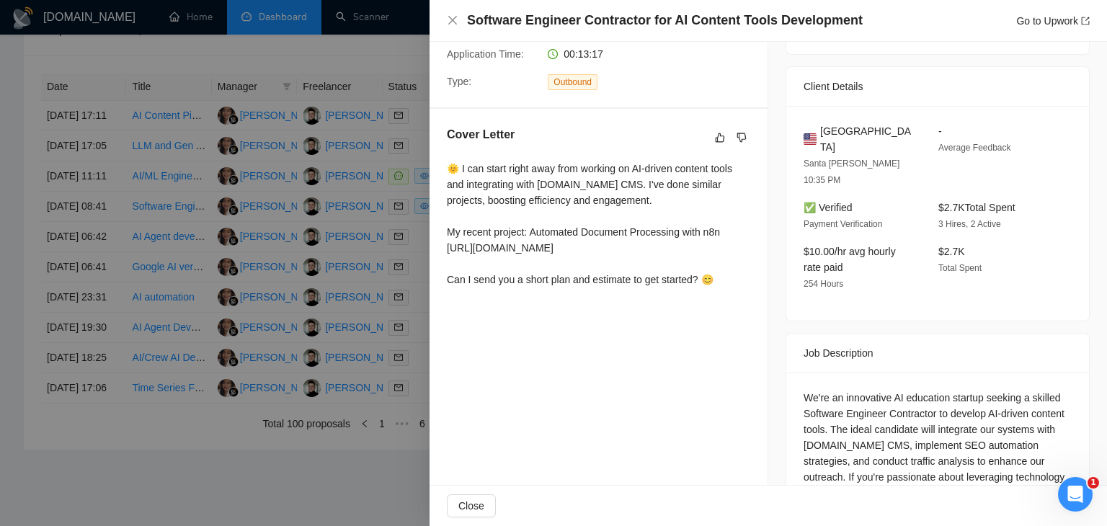
click at [304, 240] on div at bounding box center [553, 263] width 1107 height 526
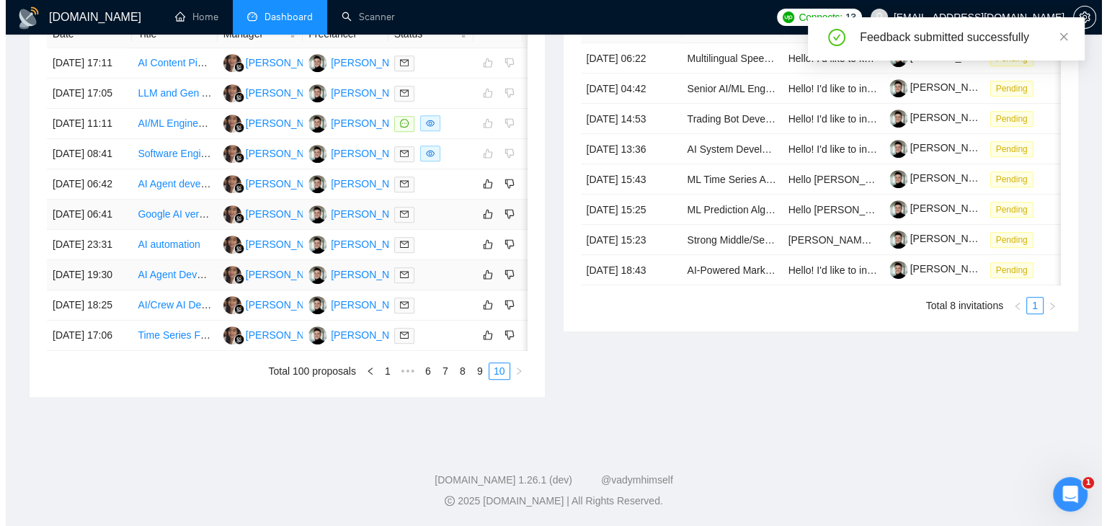
scroll to position [660, 0]
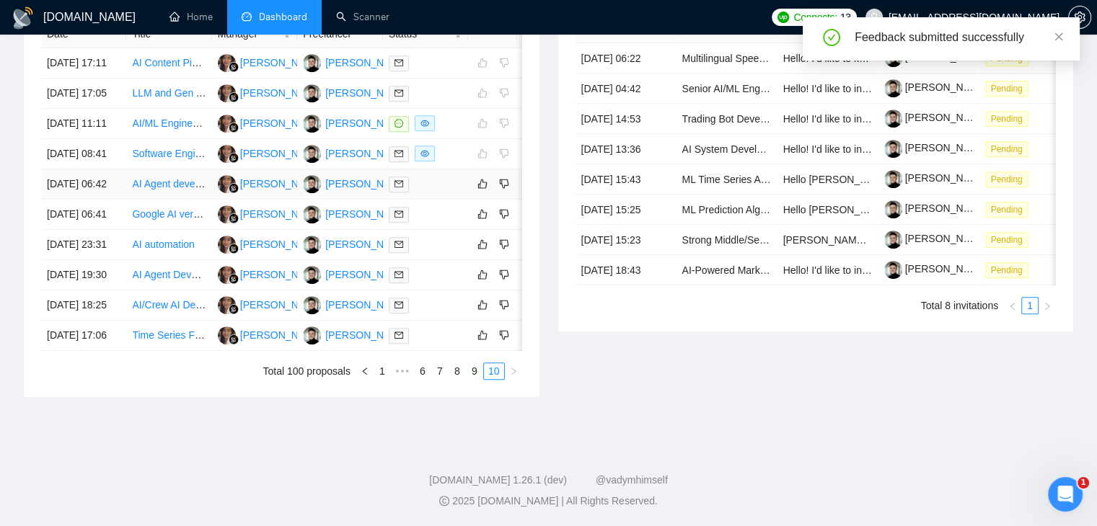
click at [433, 193] on div at bounding box center [426, 184] width 74 height 17
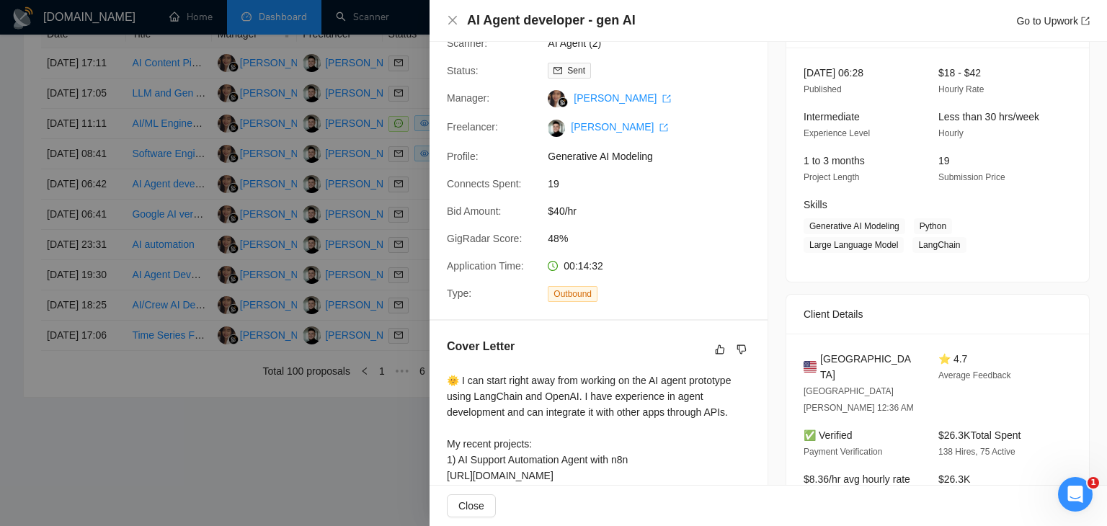
scroll to position [0, 0]
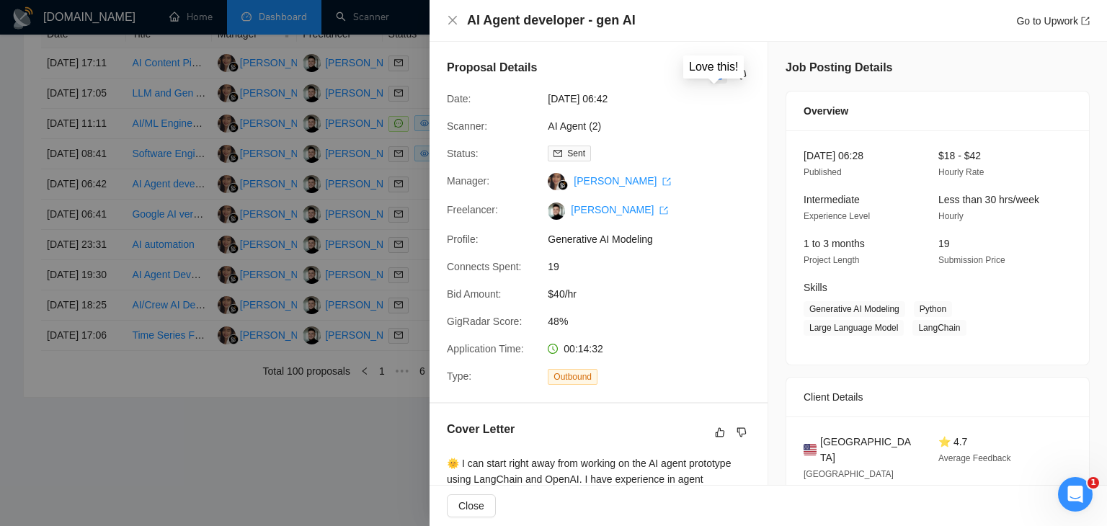
click at [715, 79] on icon "like" at bounding box center [719, 75] width 9 height 9
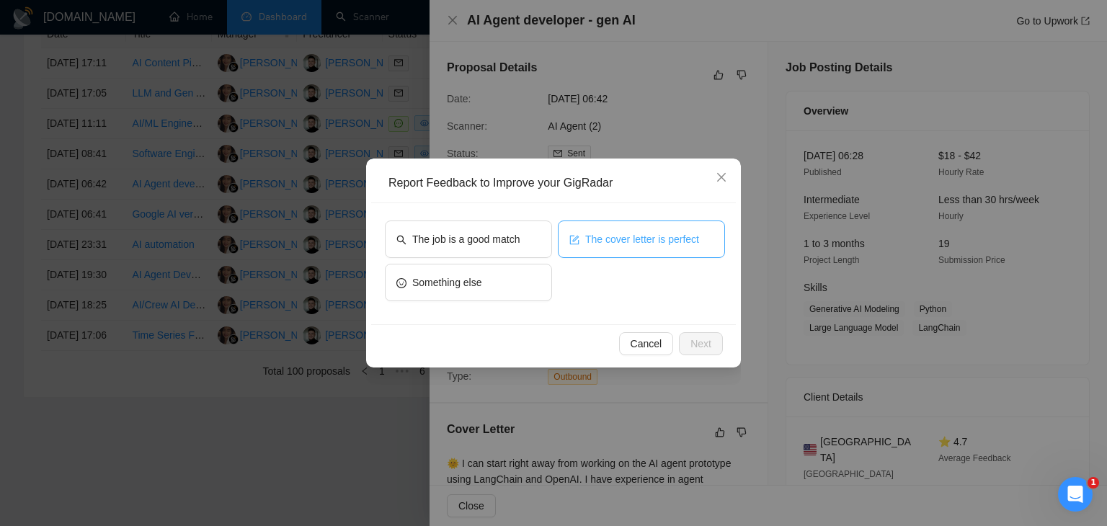
click at [596, 243] on span "The cover letter is perfect" at bounding box center [642, 239] width 114 height 16
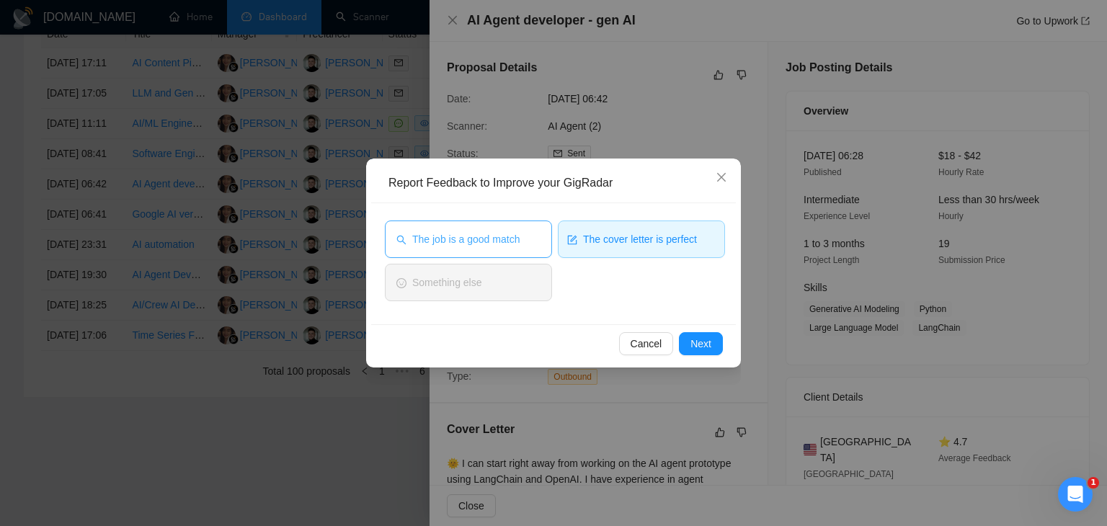
click at [500, 242] on span "The job is a good match" at bounding box center [465, 239] width 107 height 16
click at [704, 339] on span "Next" at bounding box center [701, 344] width 21 height 16
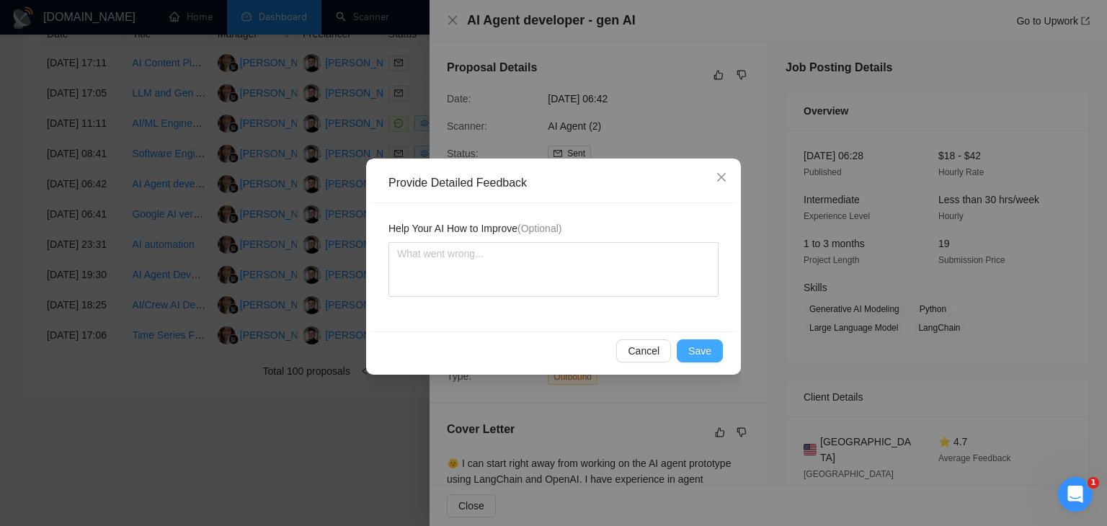
click at [713, 353] on button "Save" at bounding box center [700, 351] width 46 height 23
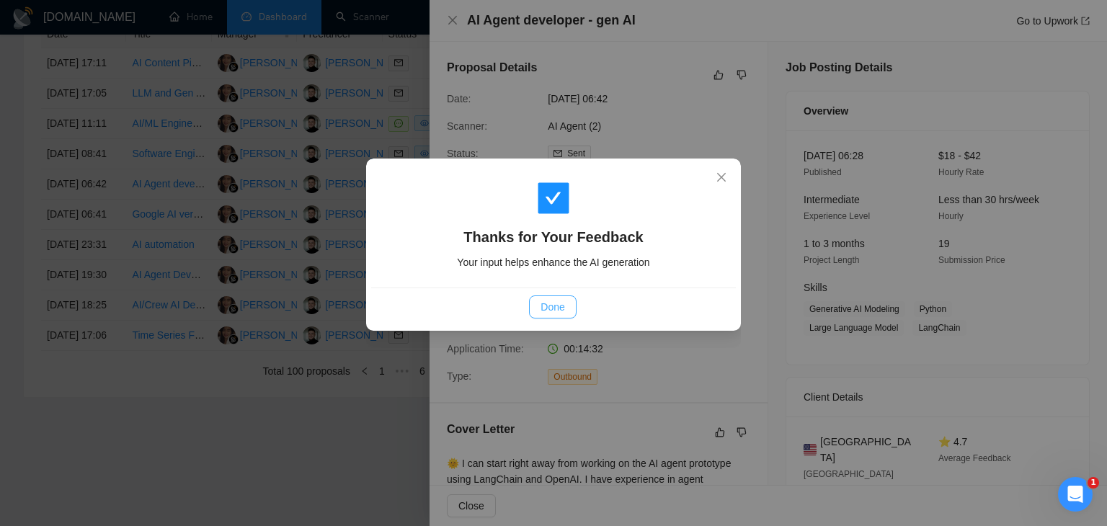
click at [559, 306] on span "Done" at bounding box center [553, 307] width 24 height 16
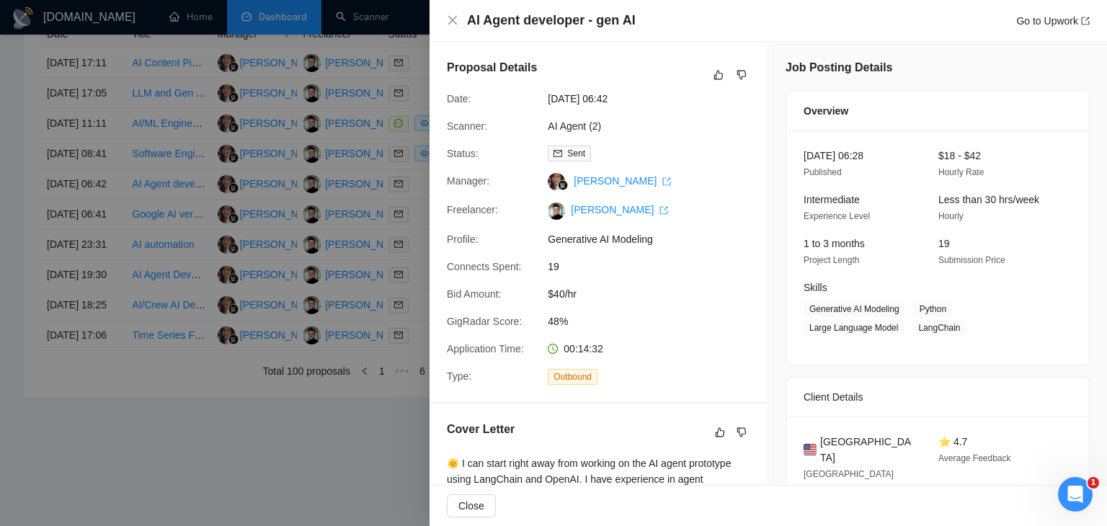
click at [285, 209] on div at bounding box center [553, 263] width 1107 height 526
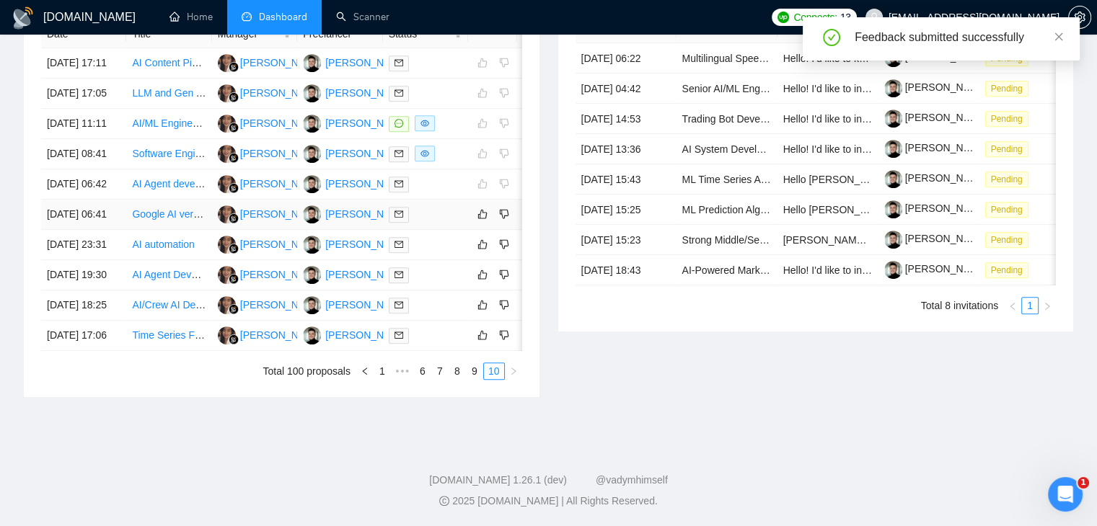
click at [459, 230] on td at bounding box center [425, 215] width 85 height 30
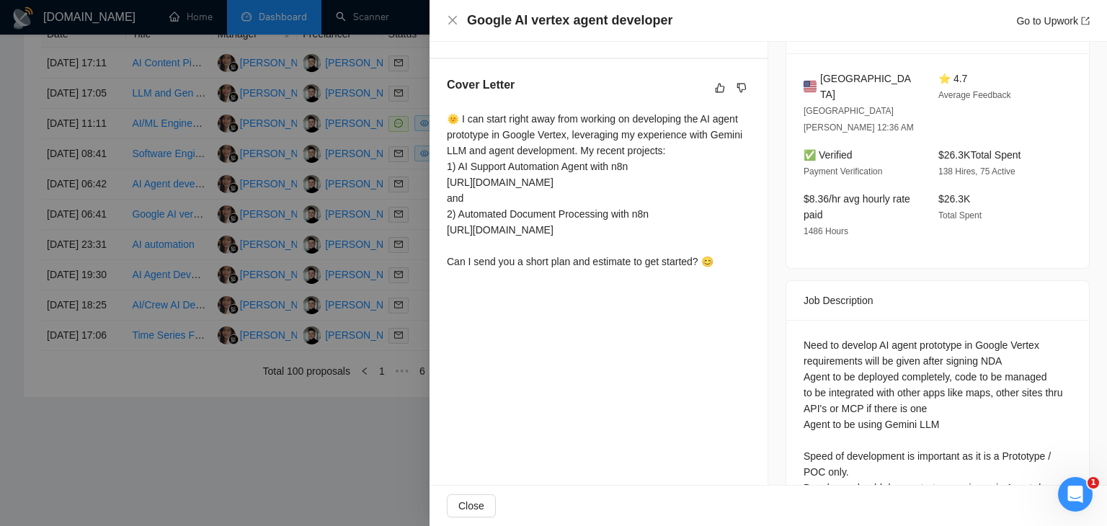
scroll to position [397, 0]
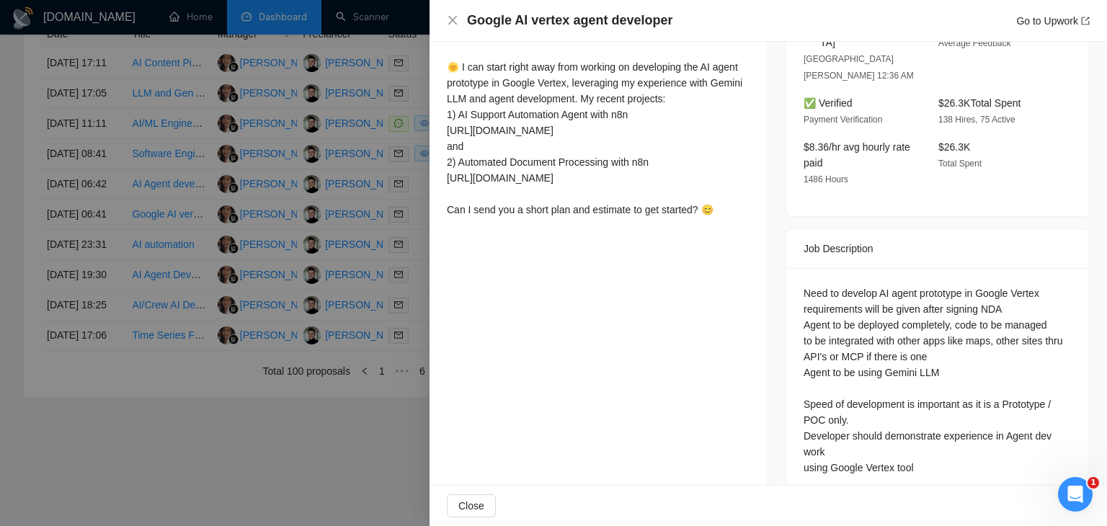
click at [274, 193] on div at bounding box center [553, 263] width 1107 height 526
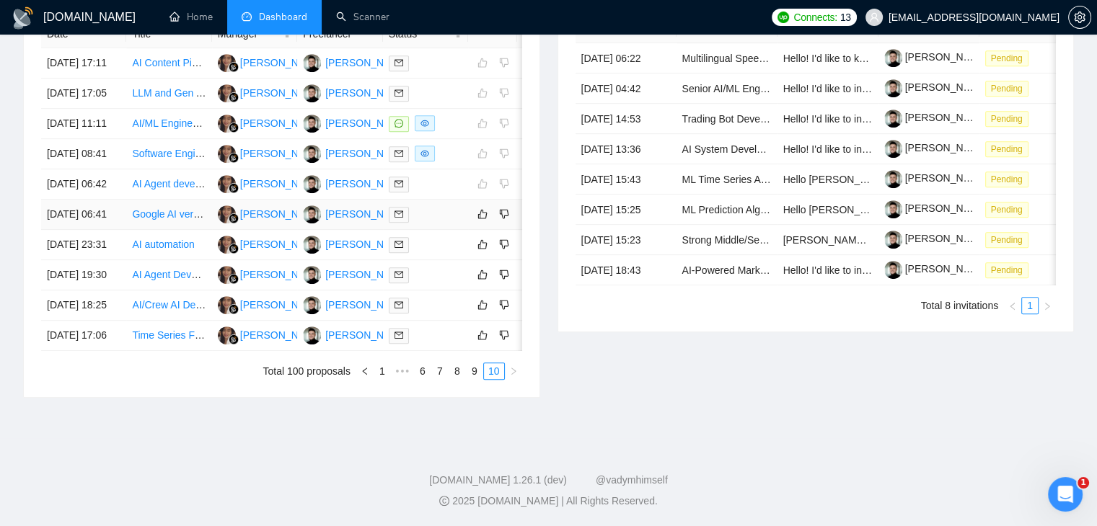
click at [430, 223] on div at bounding box center [426, 214] width 74 height 17
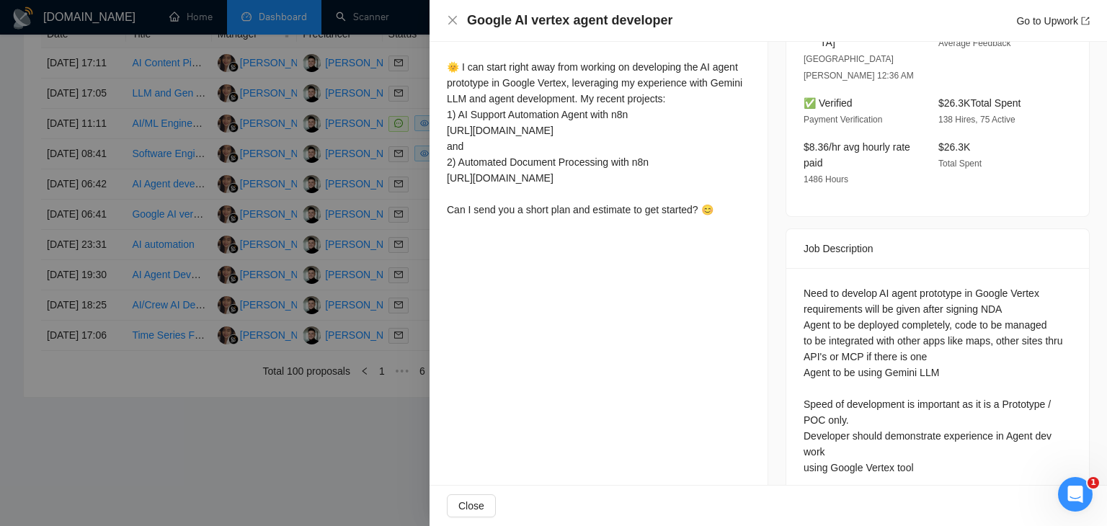
click at [343, 200] on div at bounding box center [553, 263] width 1107 height 526
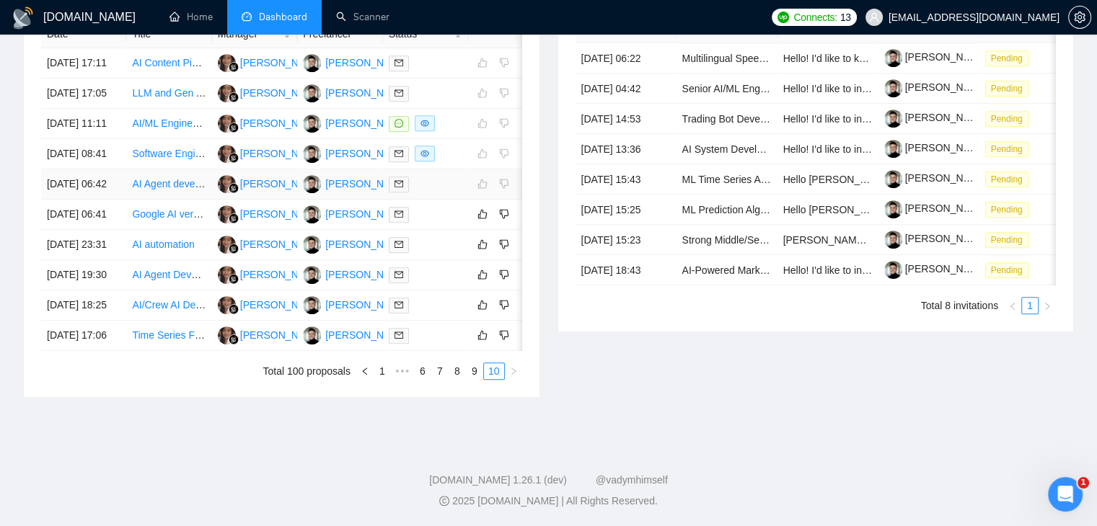
click at [453, 193] on div at bounding box center [426, 184] width 74 height 17
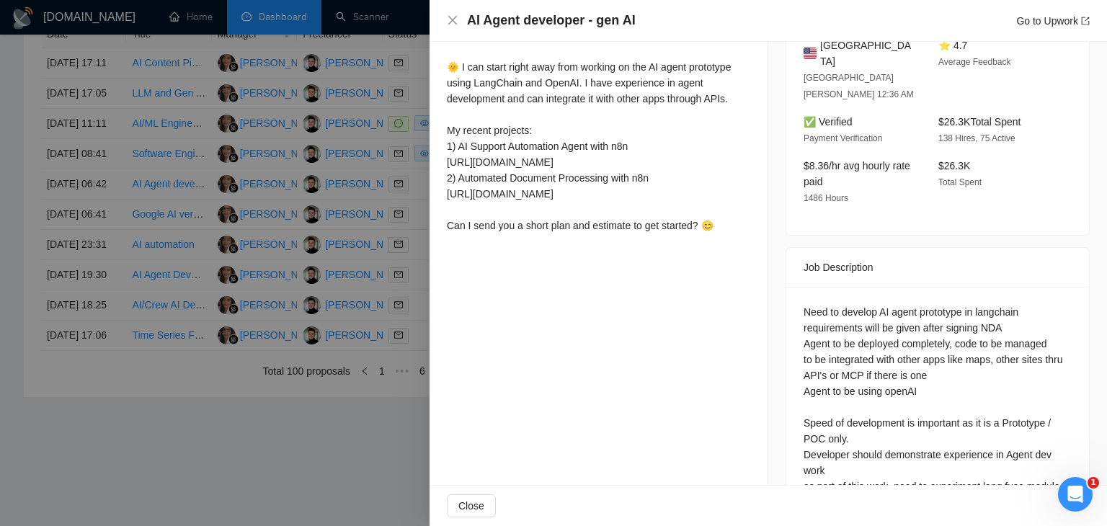
click at [348, 222] on div at bounding box center [553, 263] width 1107 height 526
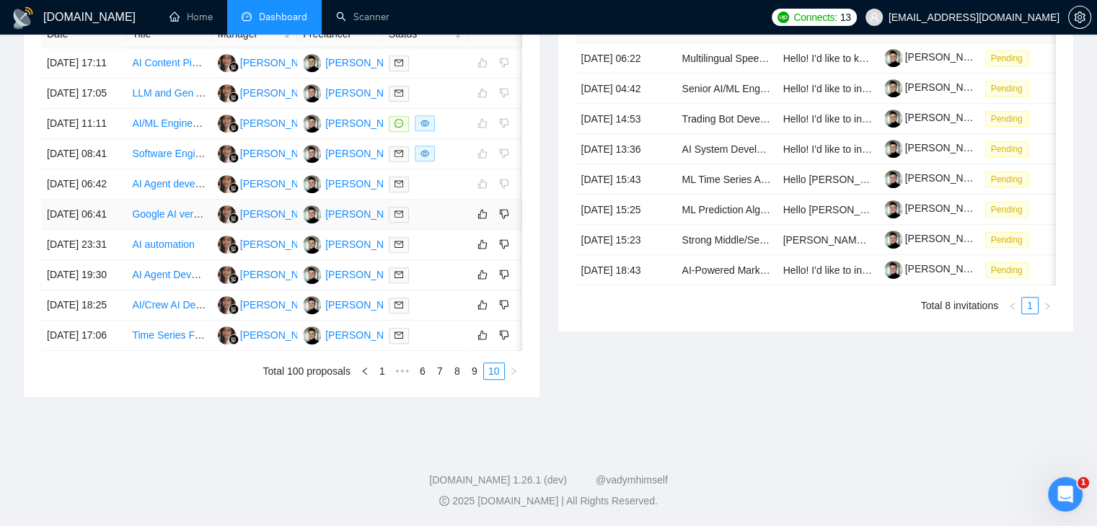
click at [442, 223] on div at bounding box center [426, 214] width 74 height 17
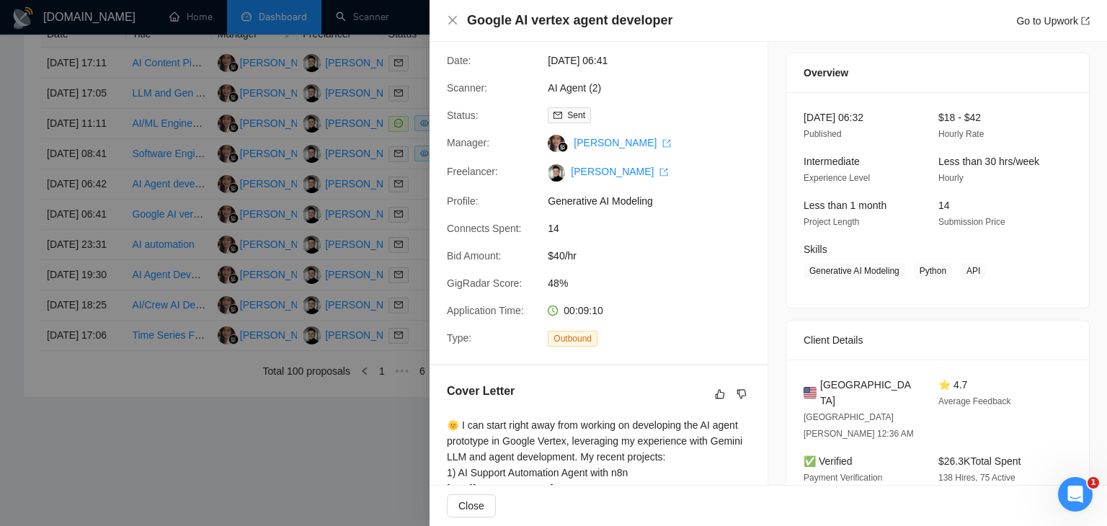
scroll to position [0, 0]
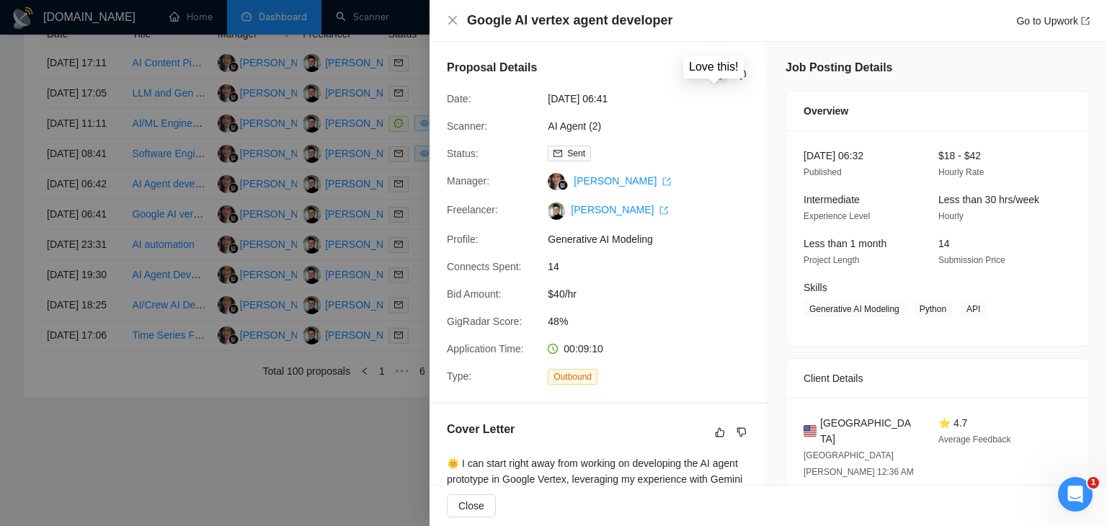
click at [715, 77] on icon "like" at bounding box center [719, 75] width 10 height 12
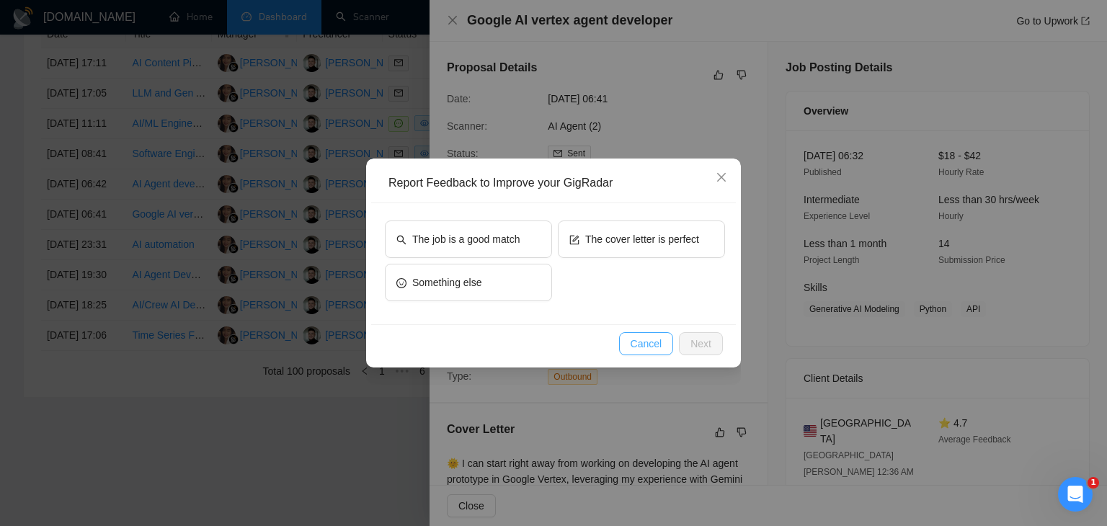
click at [643, 346] on span "Cancel" at bounding box center [647, 344] width 32 height 16
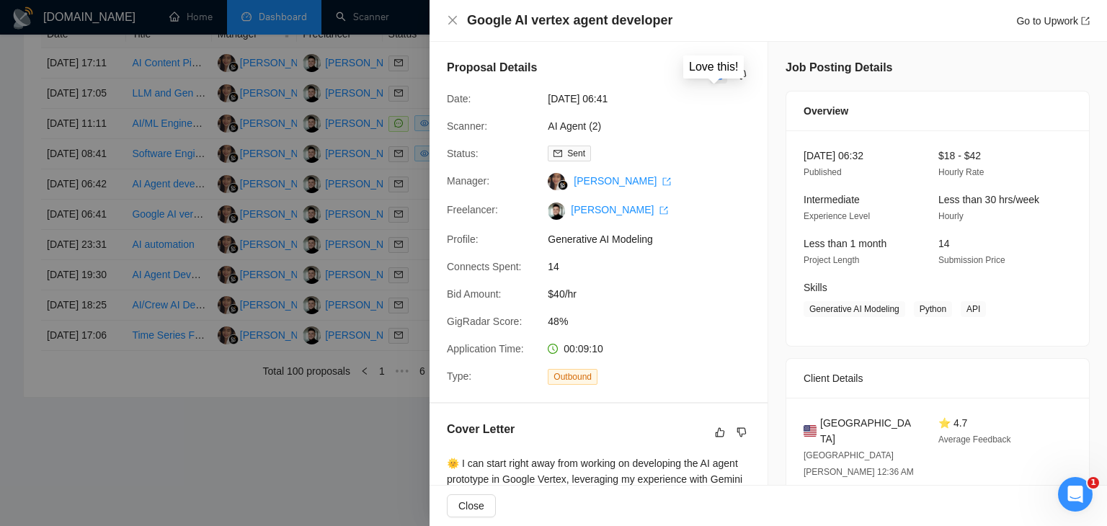
click at [714, 78] on icon "like" at bounding box center [719, 75] width 10 height 12
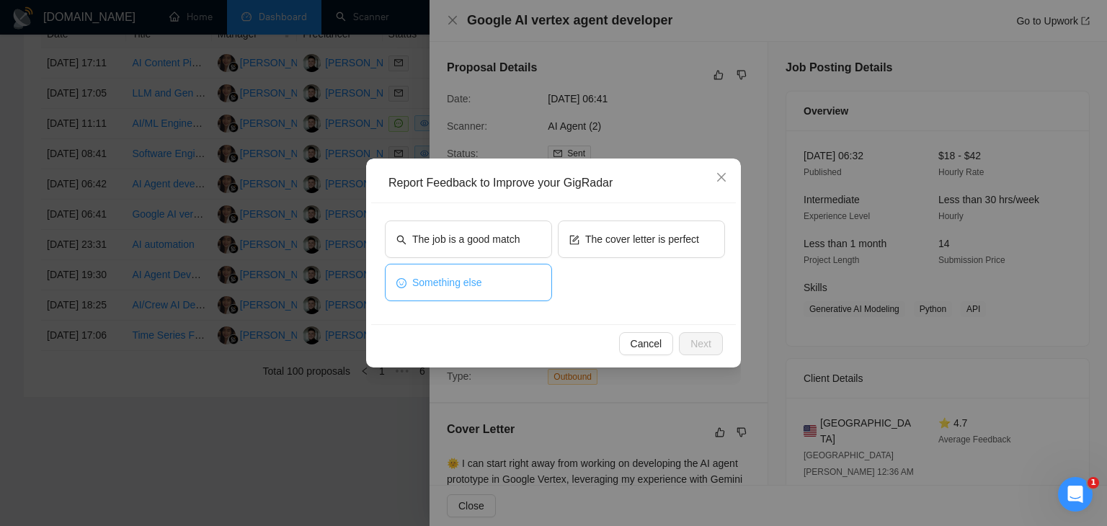
click at [479, 284] on span "Something else" at bounding box center [447, 283] width 70 height 16
click at [695, 340] on span "Next" at bounding box center [701, 344] width 21 height 16
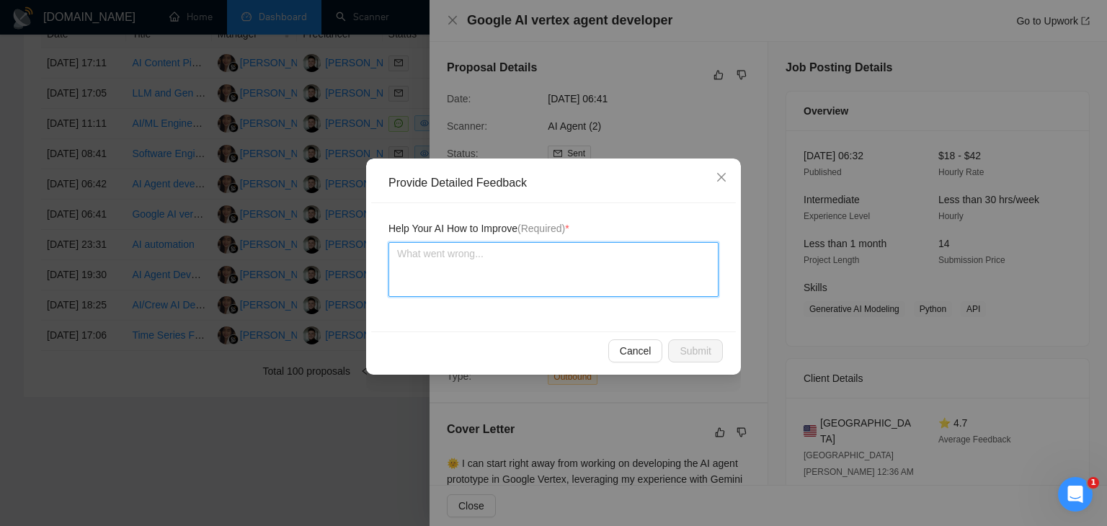
click at [495, 265] on textarea at bounding box center [554, 269] width 330 height 55
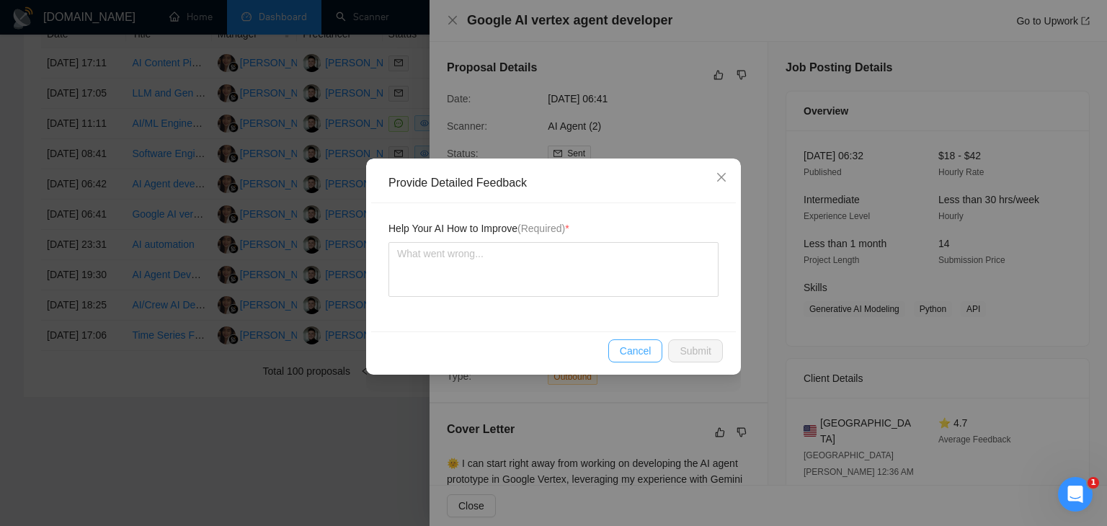
click at [643, 345] on span "Cancel" at bounding box center [636, 351] width 32 height 16
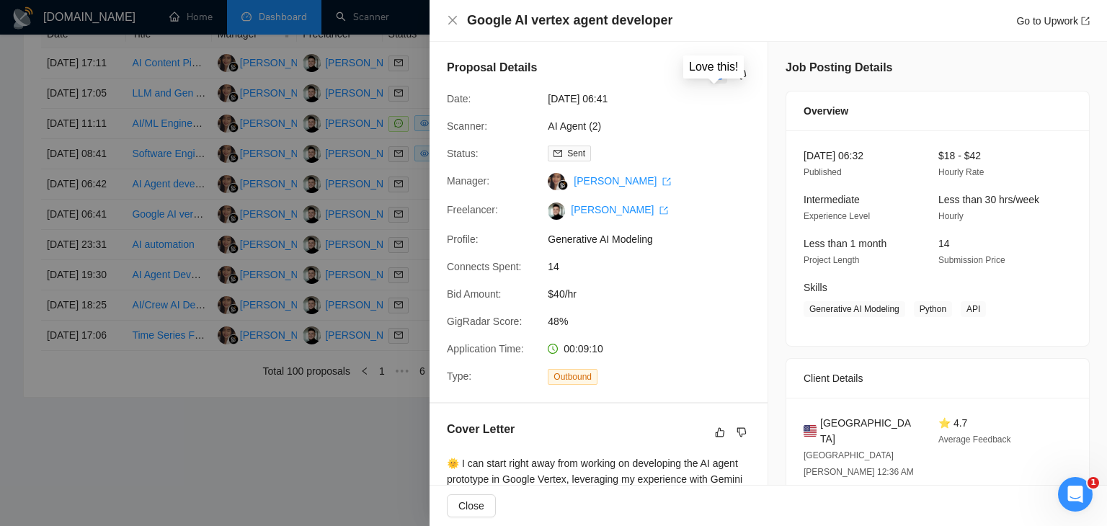
click at [714, 77] on icon "like" at bounding box center [719, 75] width 10 height 12
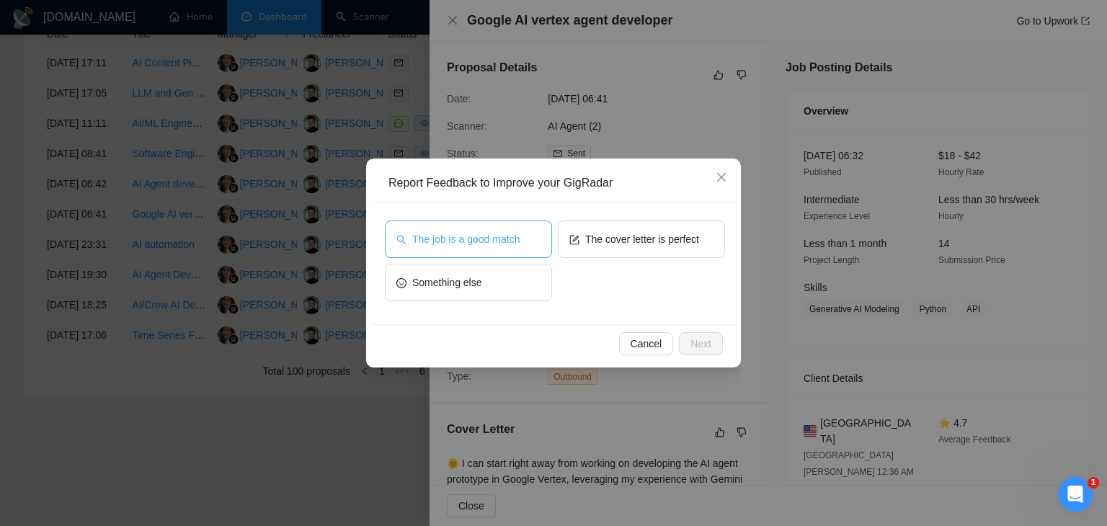
click at [477, 234] on span "The job is a good match" at bounding box center [465, 239] width 107 height 16
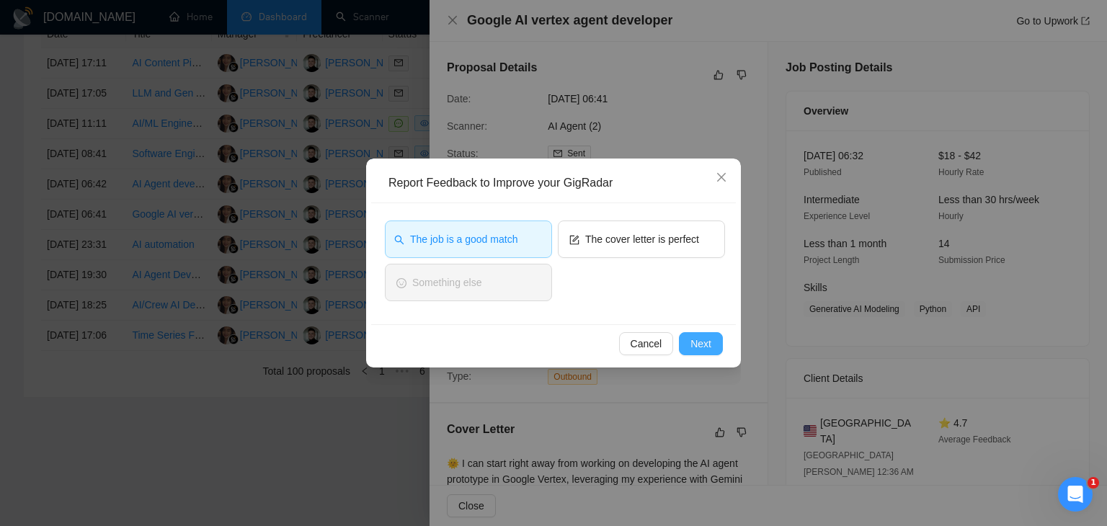
click at [707, 345] on span "Next" at bounding box center [701, 344] width 21 height 16
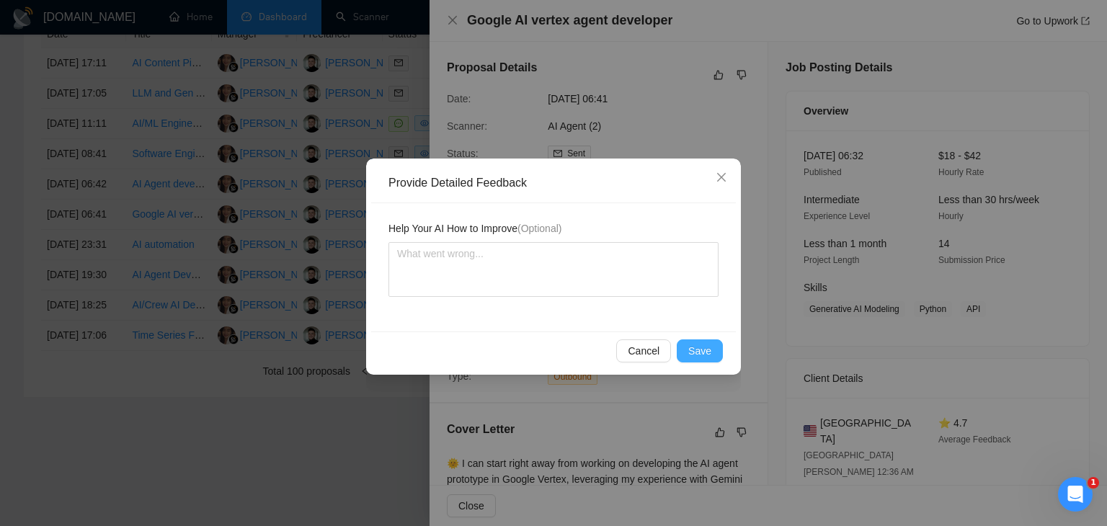
click at [704, 354] on span "Save" at bounding box center [700, 351] width 23 height 16
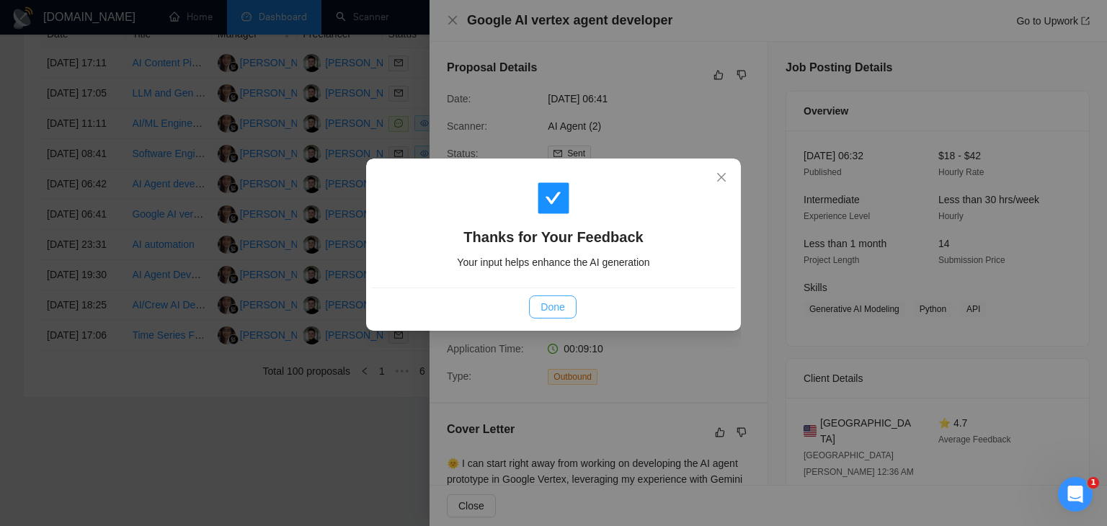
click at [546, 307] on span "Done" at bounding box center [553, 307] width 24 height 16
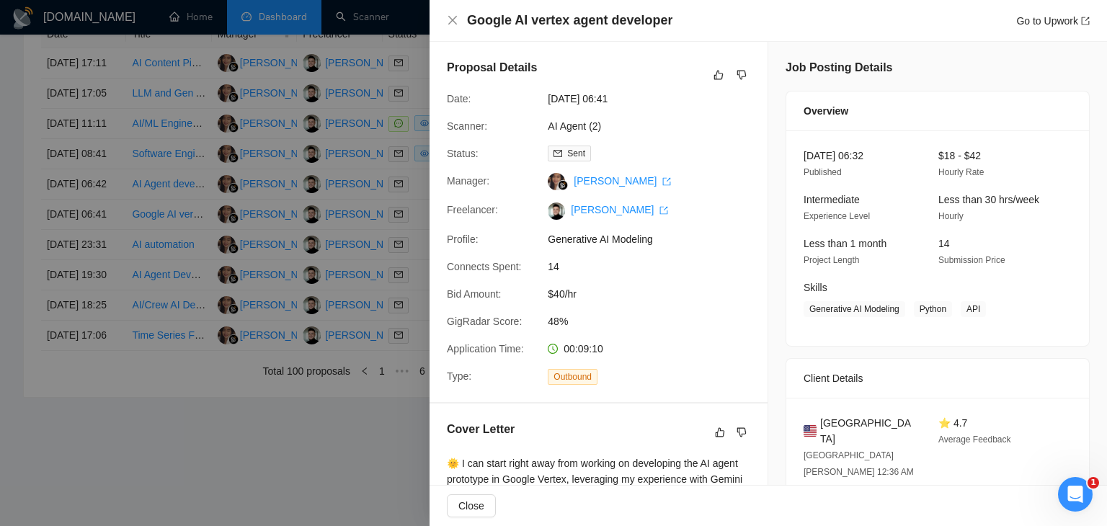
click at [300, 236] on div at bounding box center [553, 263] width 1107 height 526
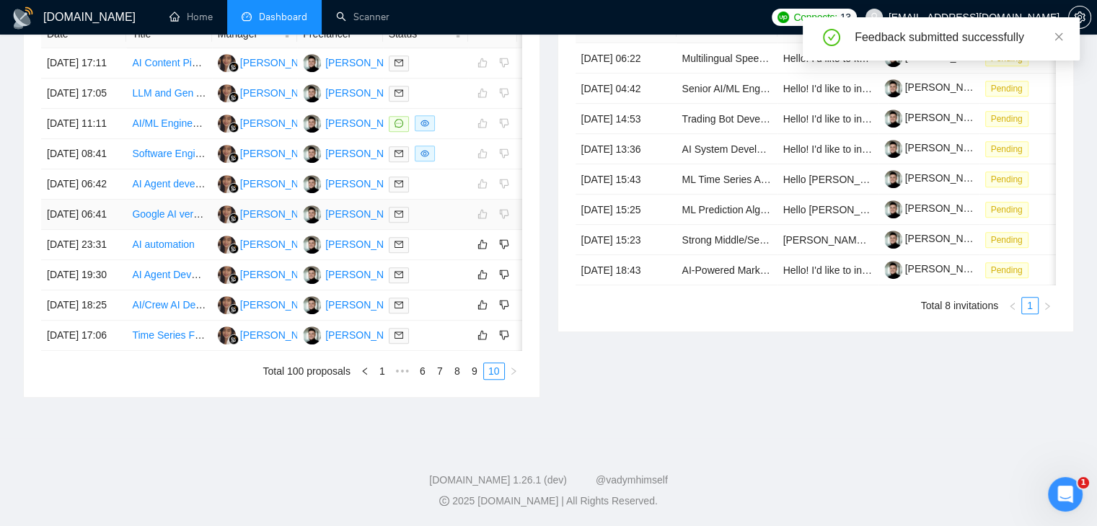
click at [450, 223] on div at bounding box center [426, 214] width 74 height 17
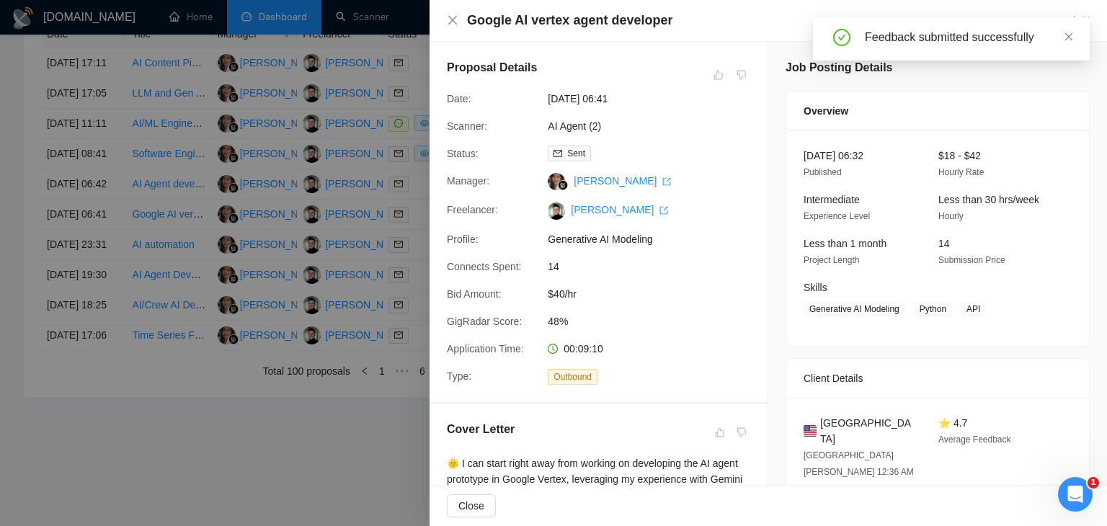
click at [323, 216] on div at bounding box center [553, 263] width 1107 height 526
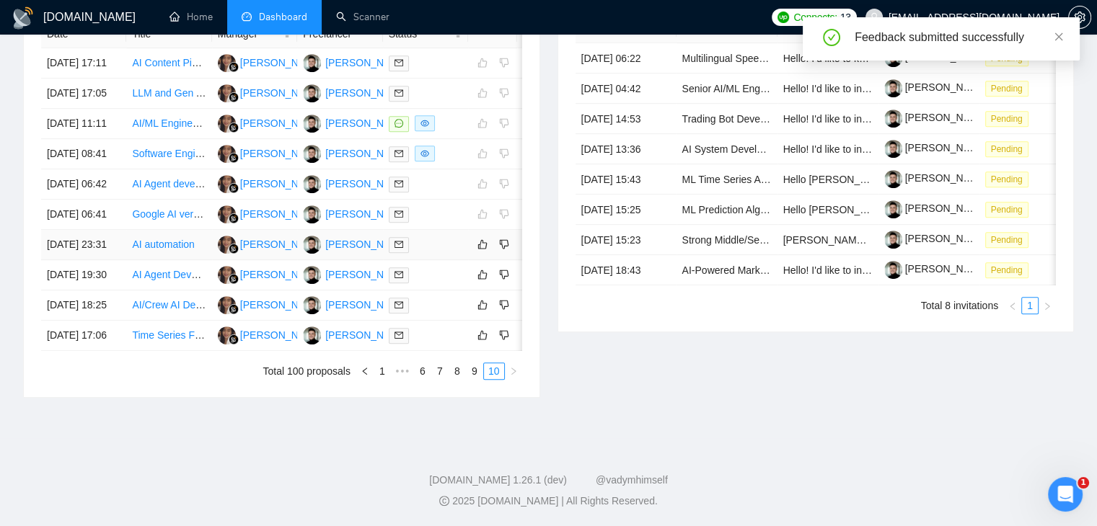
click at [438, 253] on div at bounding box center [426, 244] width 74 height 17
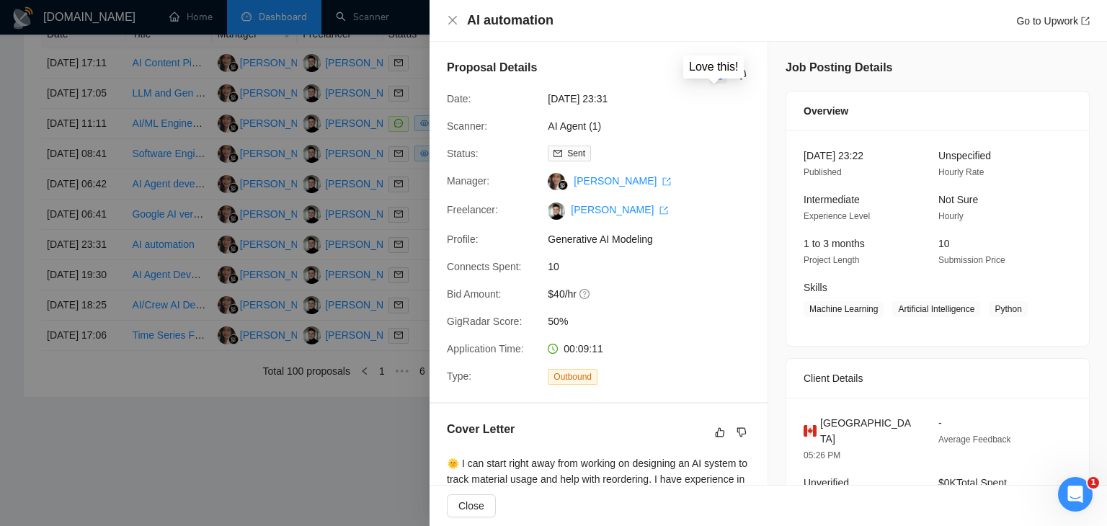
click at [715, 78] on icon "like" at bounding box center [719, 75] width 9 height 9
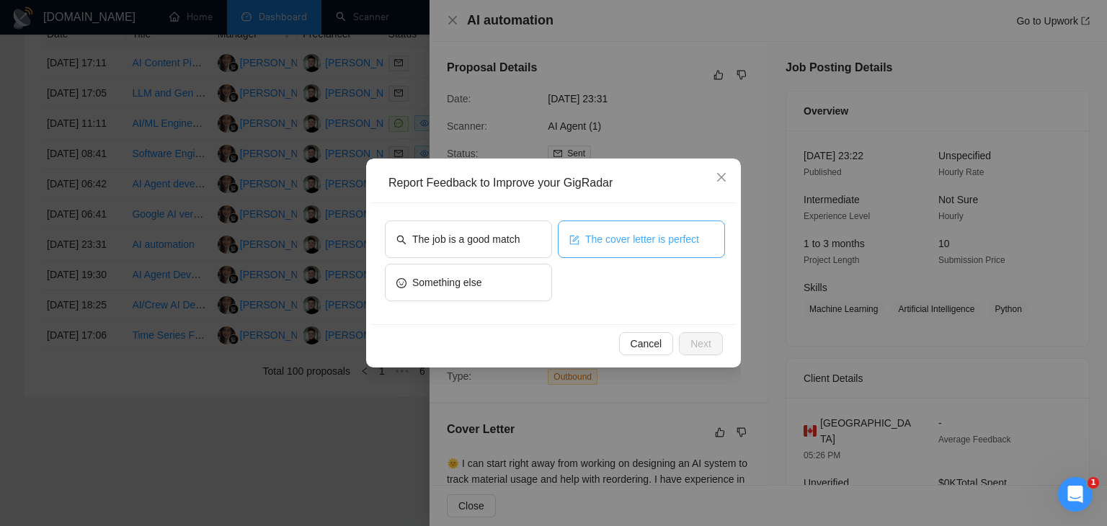
click at [629, 243] on span "The cover letter is perfect" at bounding box center [642, 239] width 114 height 16
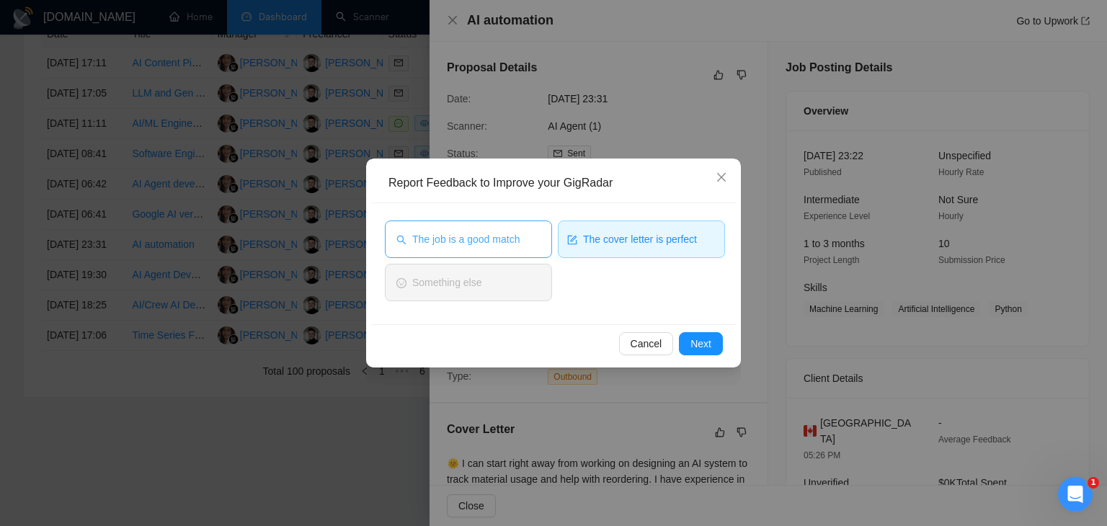
click at [500, 240] on span "The job is a good match" at bounding box center [465, 239] width 107 height 16
click at [701, 341] on span "Next" at bounding box center [701, 344] width 21 height 16
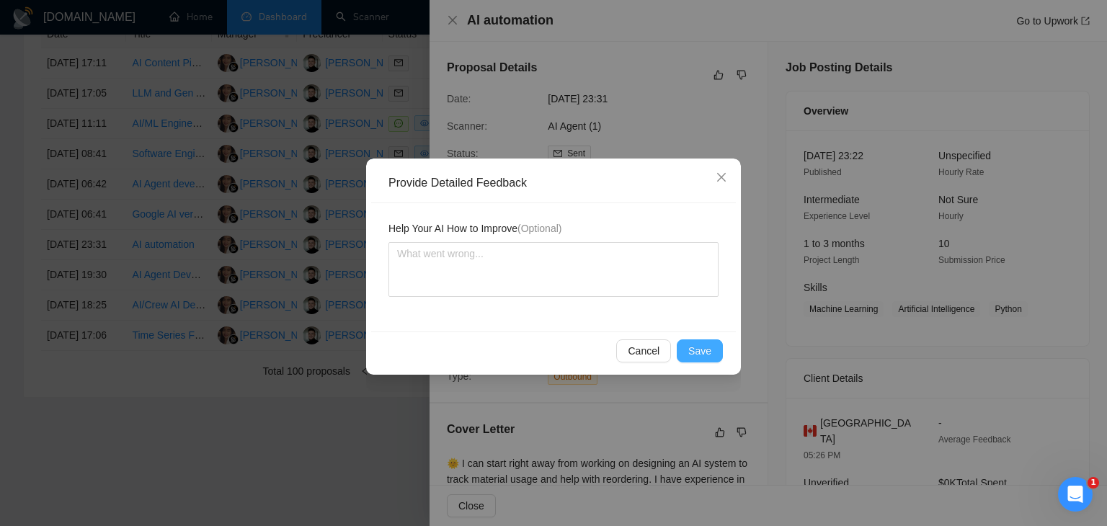
click at [696, 347] on span "Save" at bounding box center [700, 351] width 23 height 16
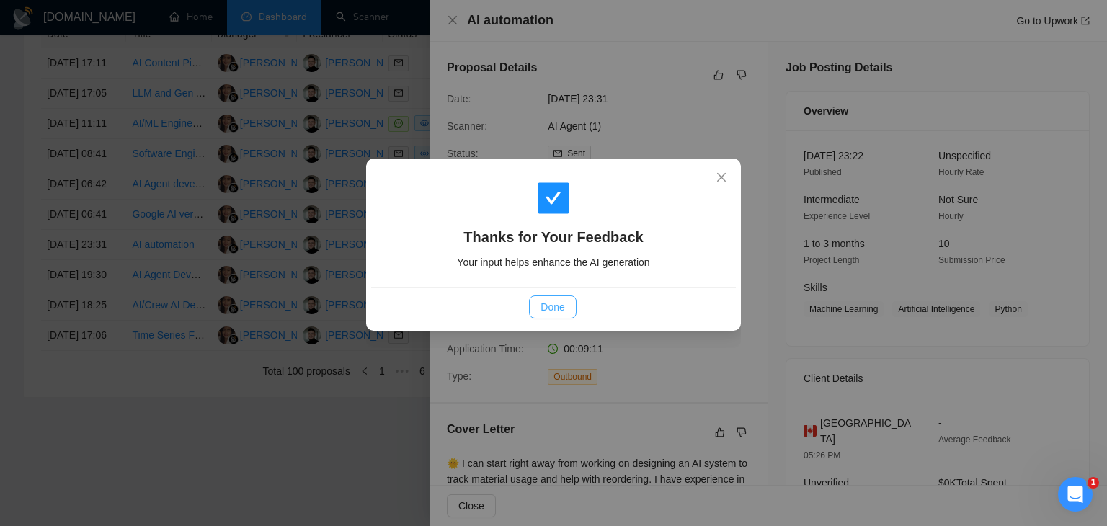
click at [562, 309] on span "Done" at bounding box center [553, 307] width 24 height 16
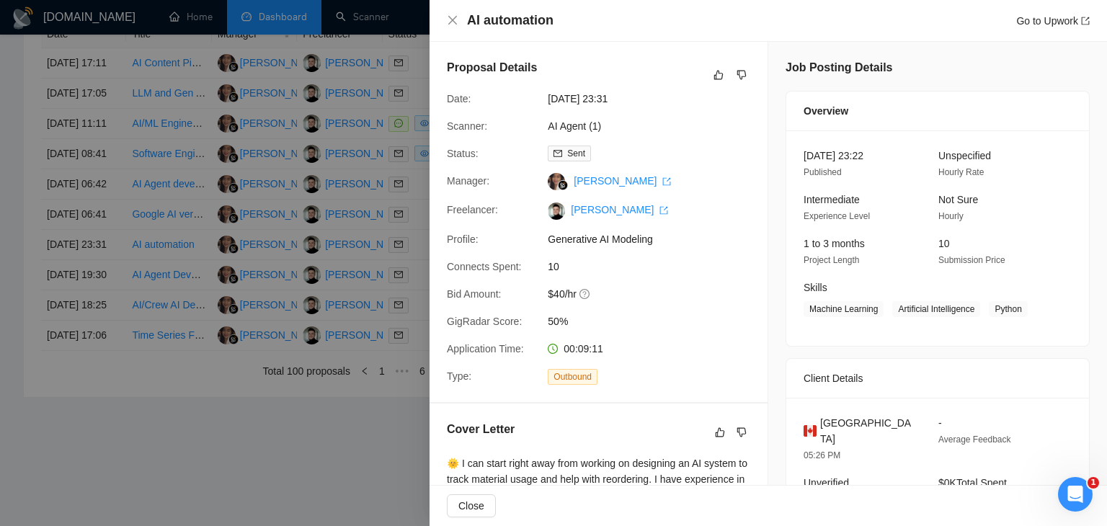
click at [345, 270] on div at bounding box center [553, 263] width 1107 height 526
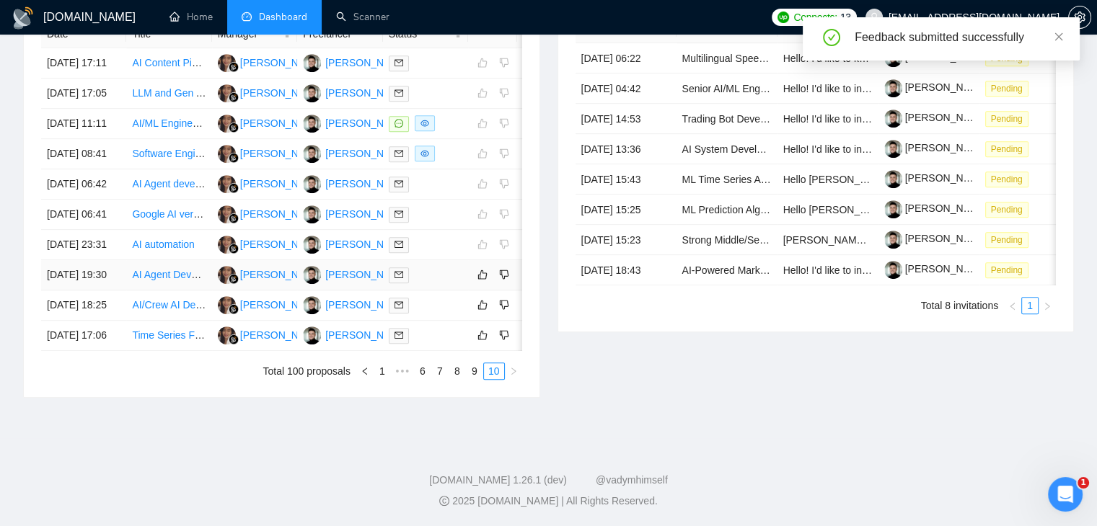
click at [459, 283] on div at bounding box center [426, 275] width 74 height 17
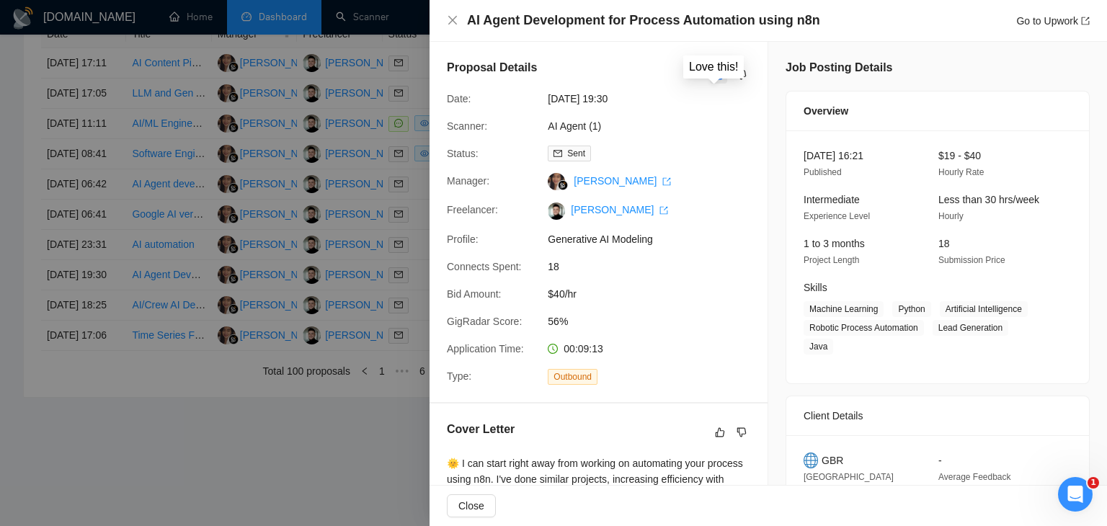
click at [715, 73] on icon "like" at bounding box center [719, 75] width 9 height 9
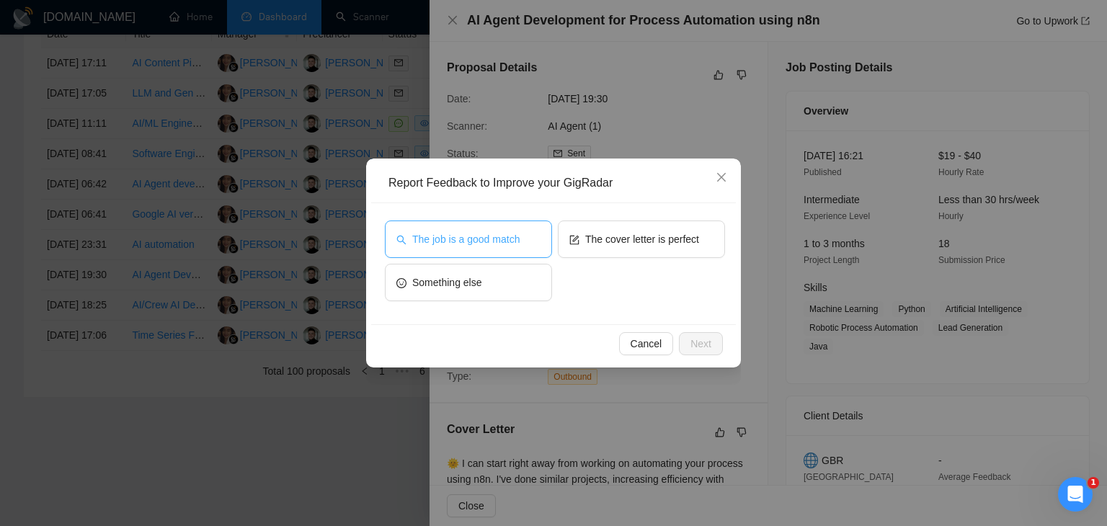
click at [491, 234] on span "The job is a good match" at bounding box center [465, 239] width 107 height 16
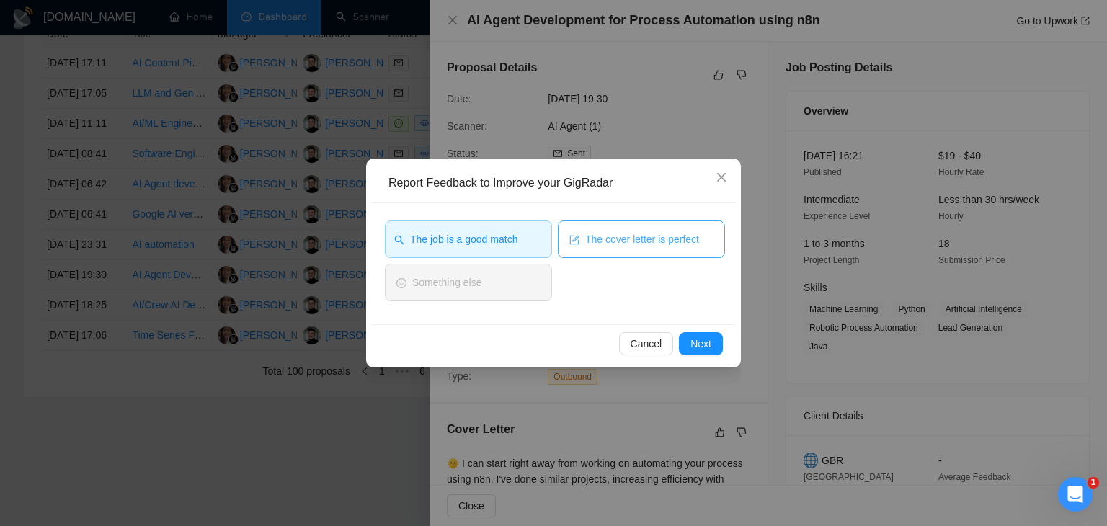
click at [611, 237] on span "The cover letter is perfect" at bounding box center [642, 239] width 114 height 16
click at [706, 342] on span "Next" at bounding box center [701, 344] width 21 height 16
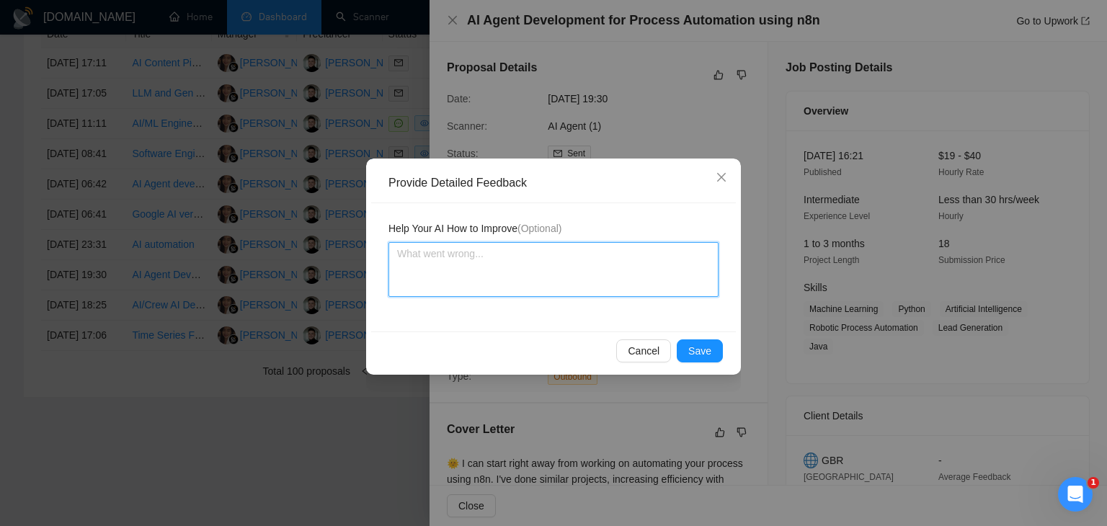
click at [524, 251] on textarea at bounding box center [554, 269] width 330 height 55
paste textarea "Add more links to projects where automation with n8n was performed to the cover…"
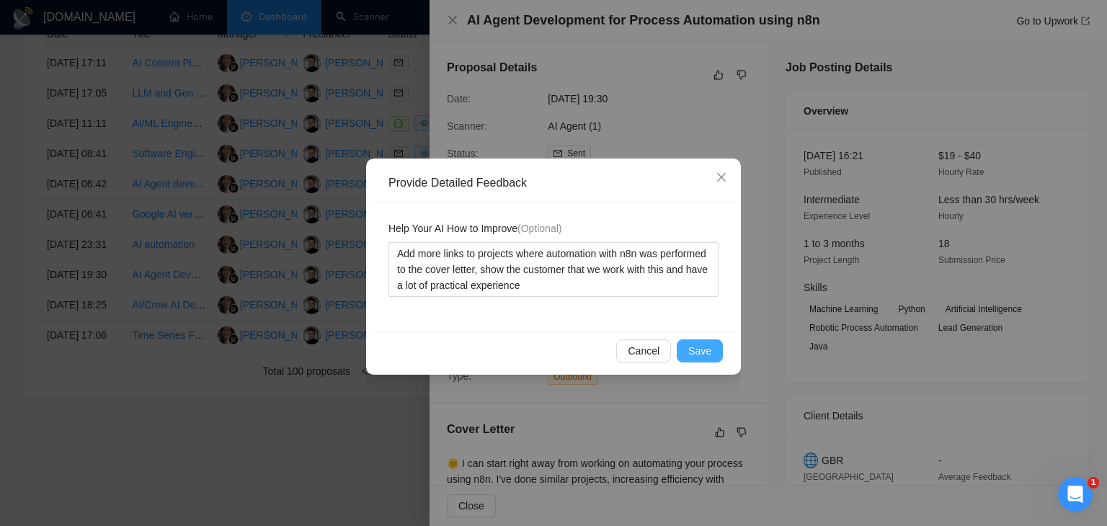
click at [699, 344] on span "Save" at bounding box center [700, 351] width 23 height 16
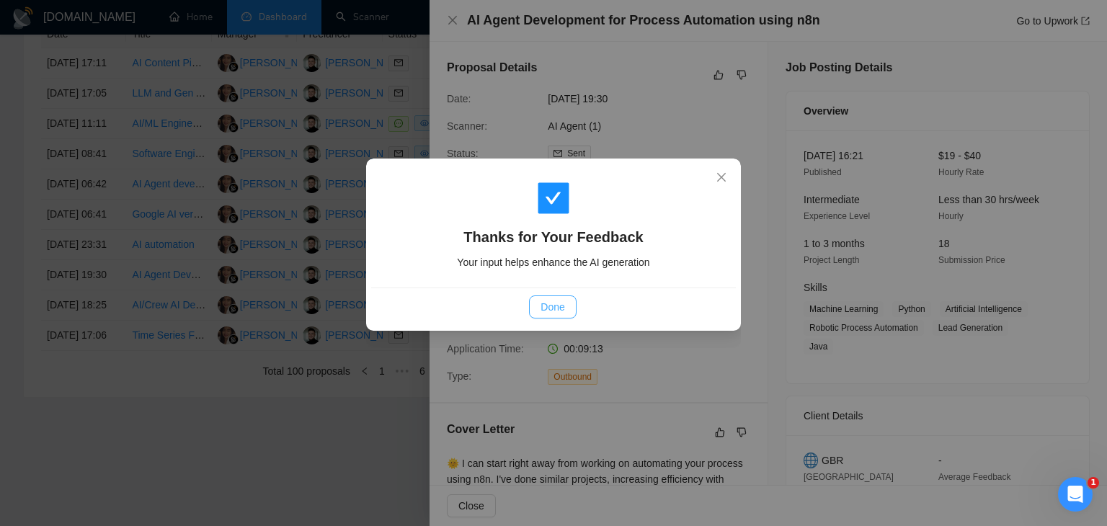
click at [559, 310] on span "Done" at bounding box center [553, 307] width 24 height 16
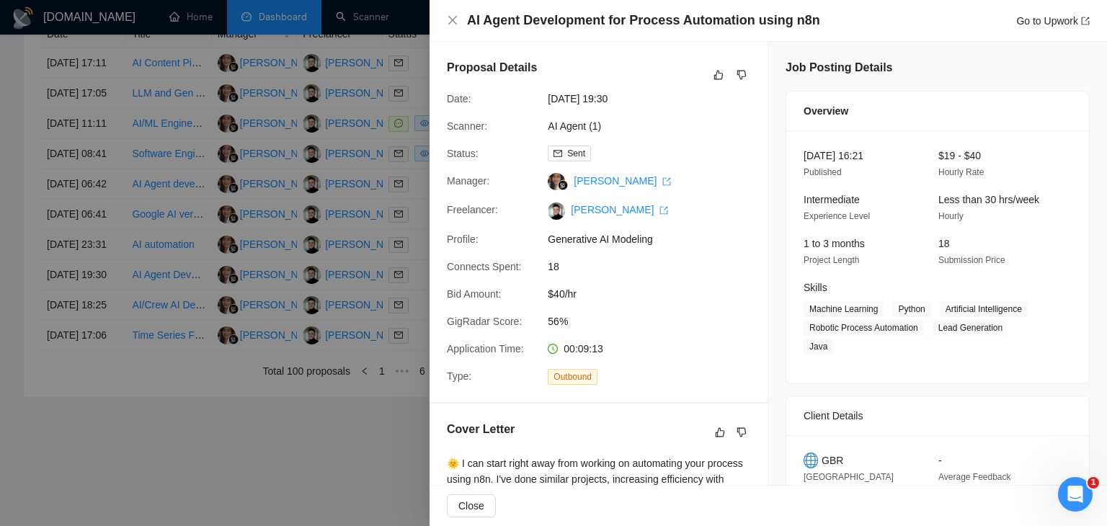
click at [265, 254] on div at bounding box center [553, 263] width 1107 height 526
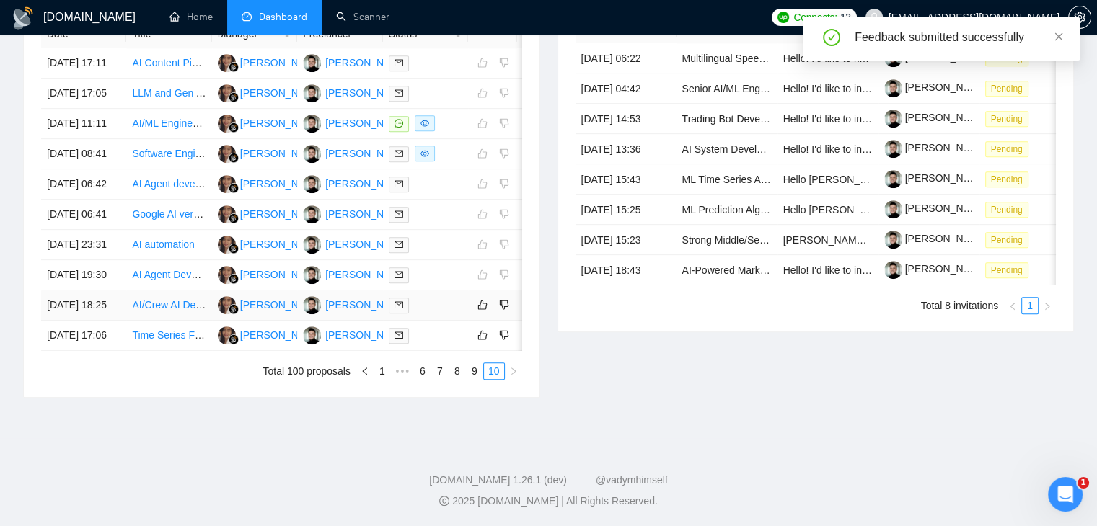
click at [449, 314] on div at bounding box center [426, 305] width 74 height 17
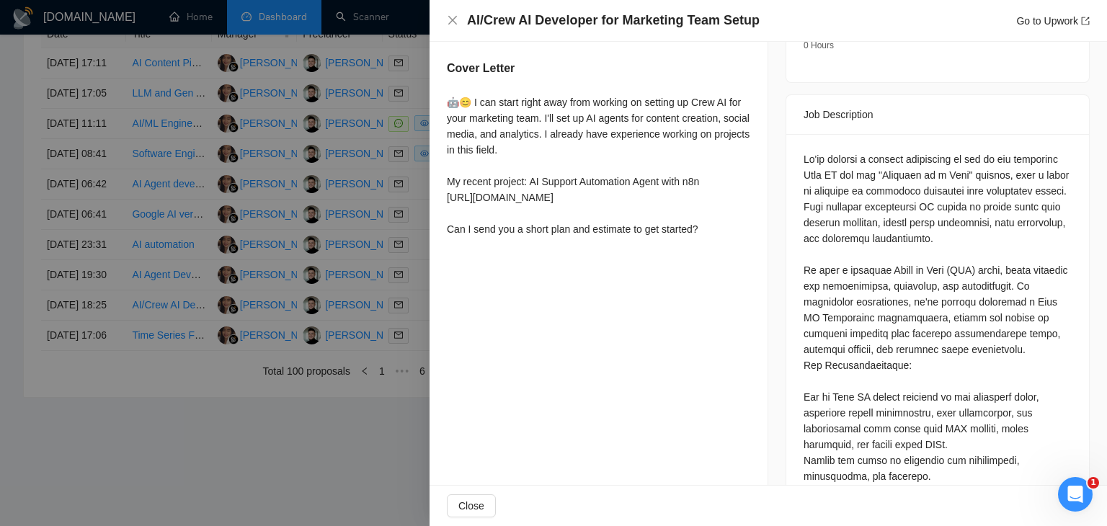
scroll to position [450, 0]
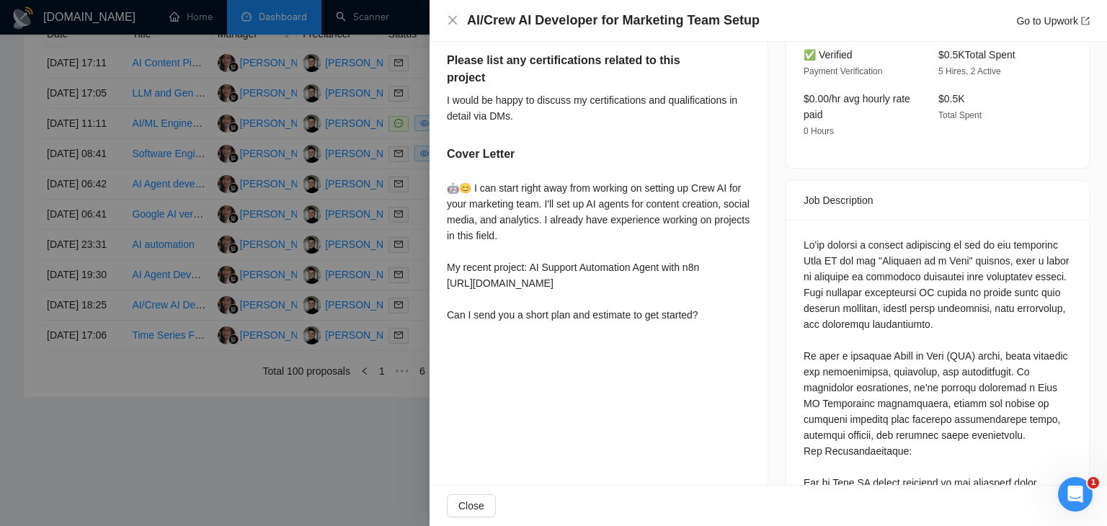
drag, startPoint x: 446, startPoint y: 150, endPoint x: 724, endPoint y: 317, distance: 324.3
click at [724, 317] on div "Previous experience I have extensive experience in AI development, particularly…" at bounding box center [599, 150] width 338 height 392
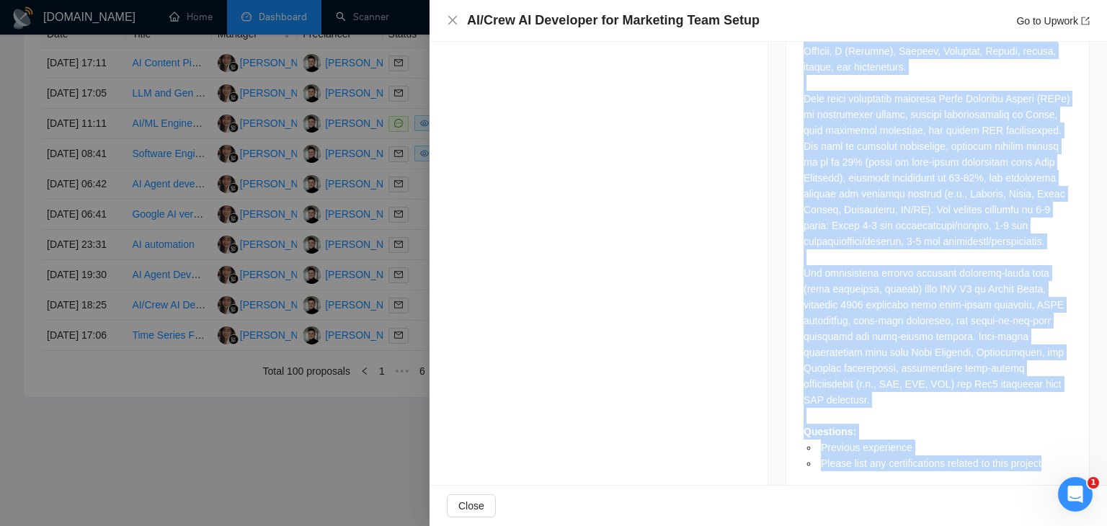
scroll to position [1691, 0]
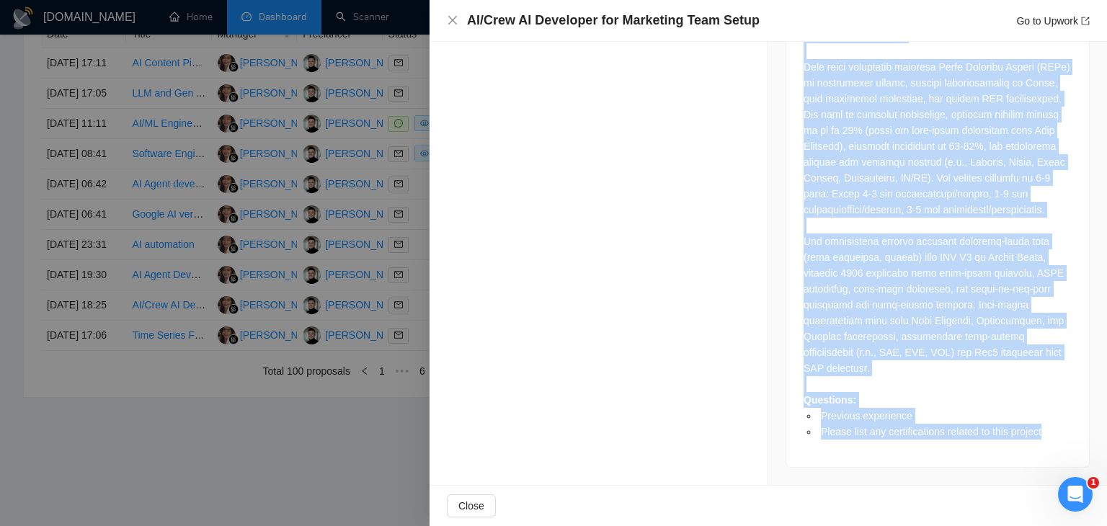
drag, startPoint x: 795, startPoint y: 200, endPoint x: 911, endPoint y: 495, distance: 316.9
click at [911, 495] on div "AI/Crew AI Developer for Marketing Team Setup Go to Upwork Proposal Details Dat…" at bounding box center [769, 263] width 678 height 526
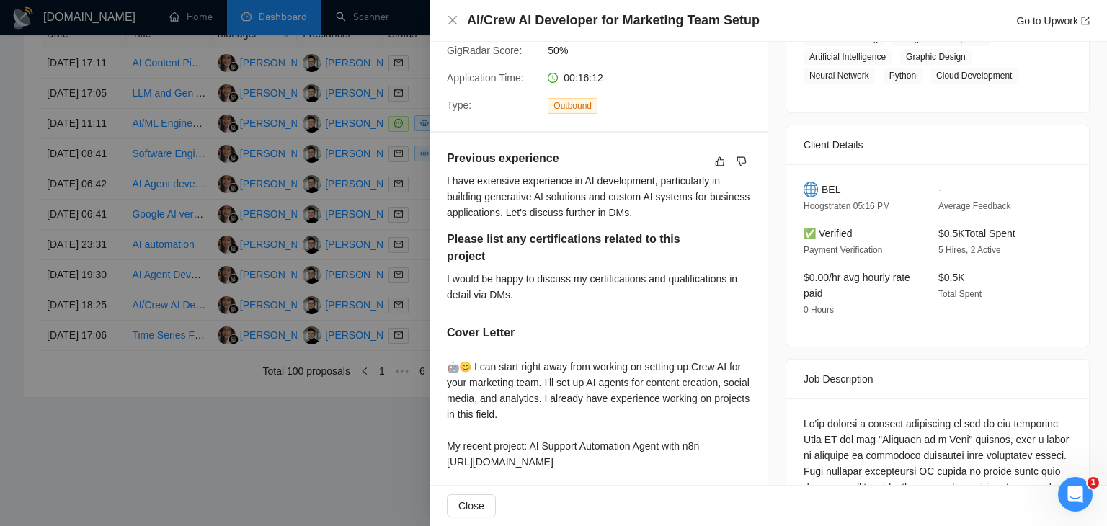
scroll to position [0, 0]
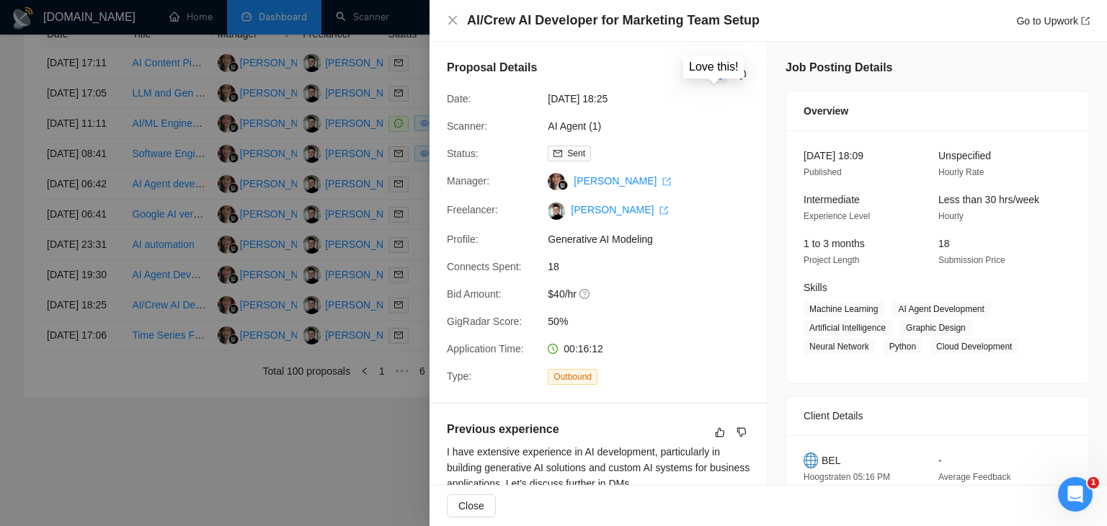
click at [714, 76] on icon "like" at bounding box center [719, 75] width 10 height 12
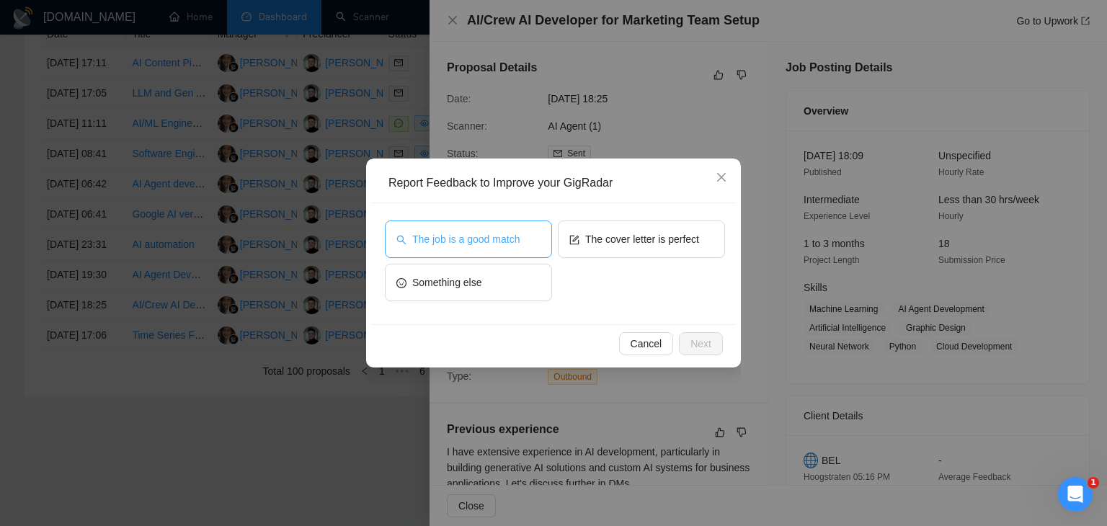
click at [494, 234] on span "The job is a good match" at bounding box center [465, 239] width 107 height 16
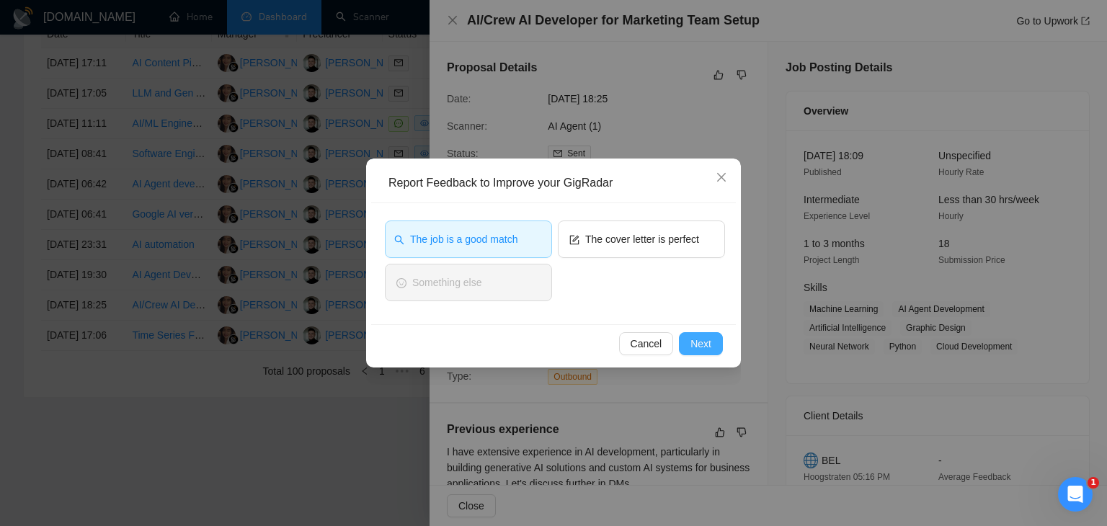
click at [697, 340] on span "Next" at bounding box center [701, 344] width 21 height 16
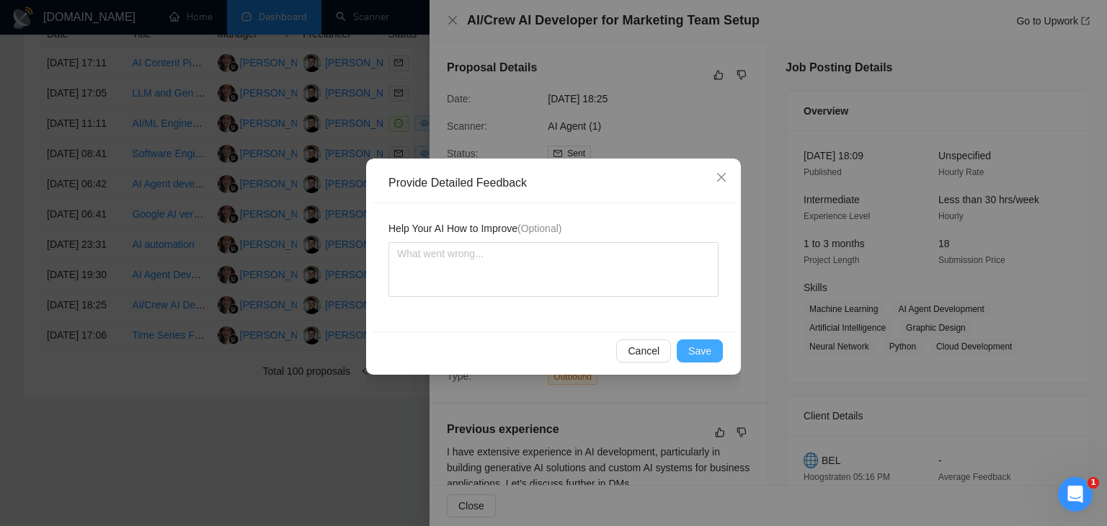
click at [694, 344] on span "Save" at bounding box center [700, 351] width 23 height 16
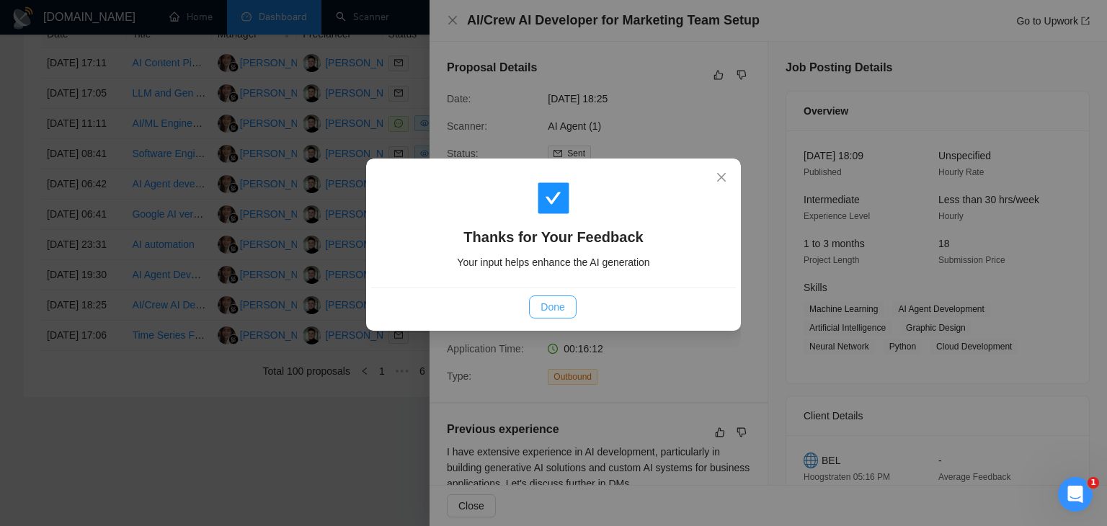
click at [541, 304] on span "Done" at bounding box center [553, 307] width 24 height 16
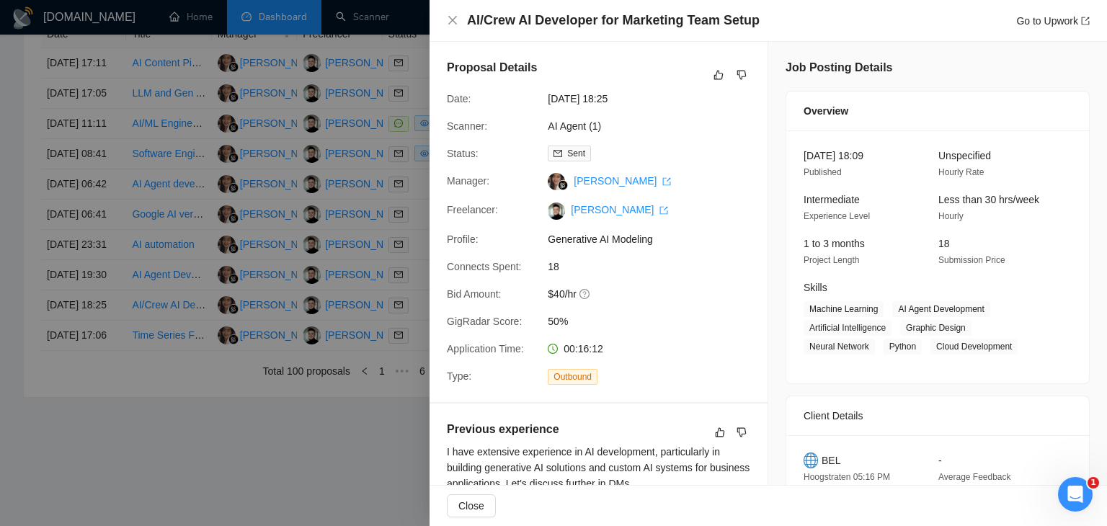
click at [346, 255] on div at bounding box center [553, 263] width 1107 height 526
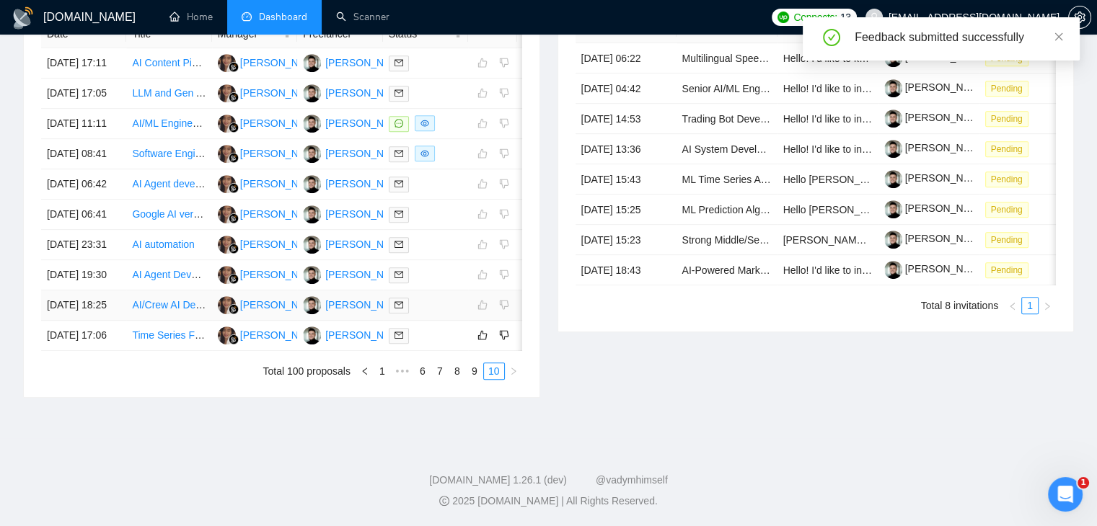
click at [457, 314] on div at bounding box center [426, 305] width 74 height 17
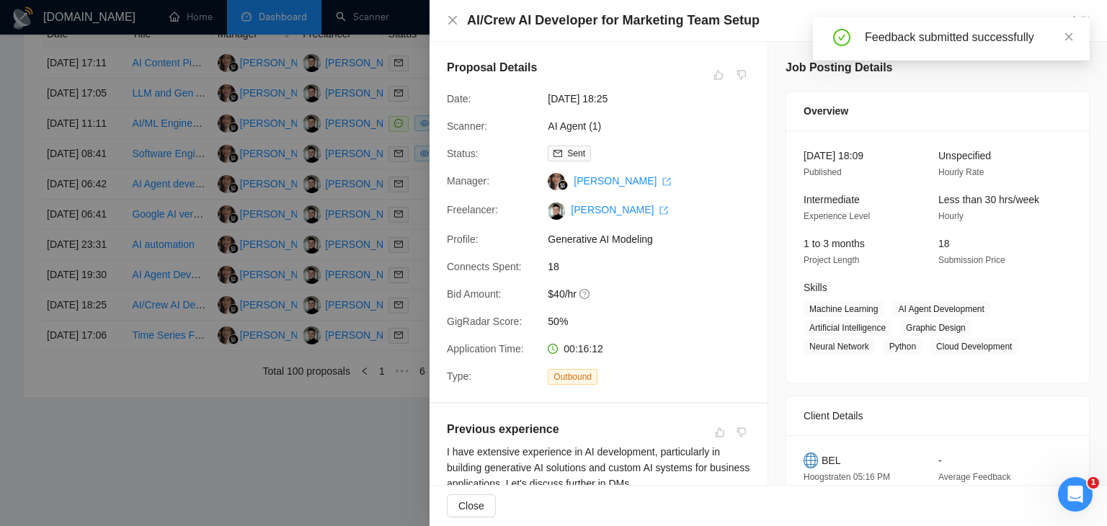
drag, startPoint x: 288, startPoint y: 292, endPoint x: 317, endPoint y: 308, distance: 32.9
click at [288, 292] on div at bounding box center [553, 263] width 1107 height 526
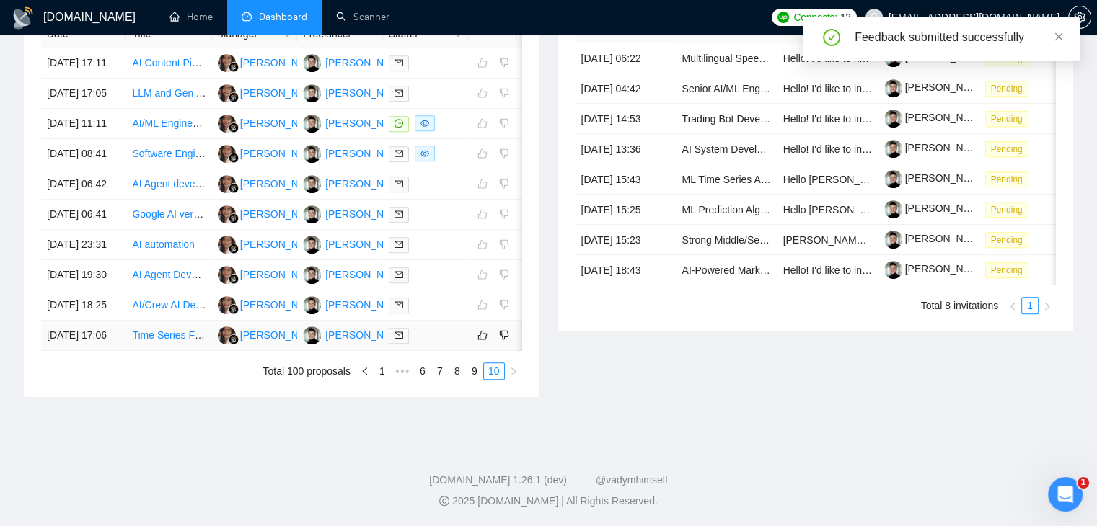
click at [435, 344] on div at bounding box center [426, 335] width 74 height 17
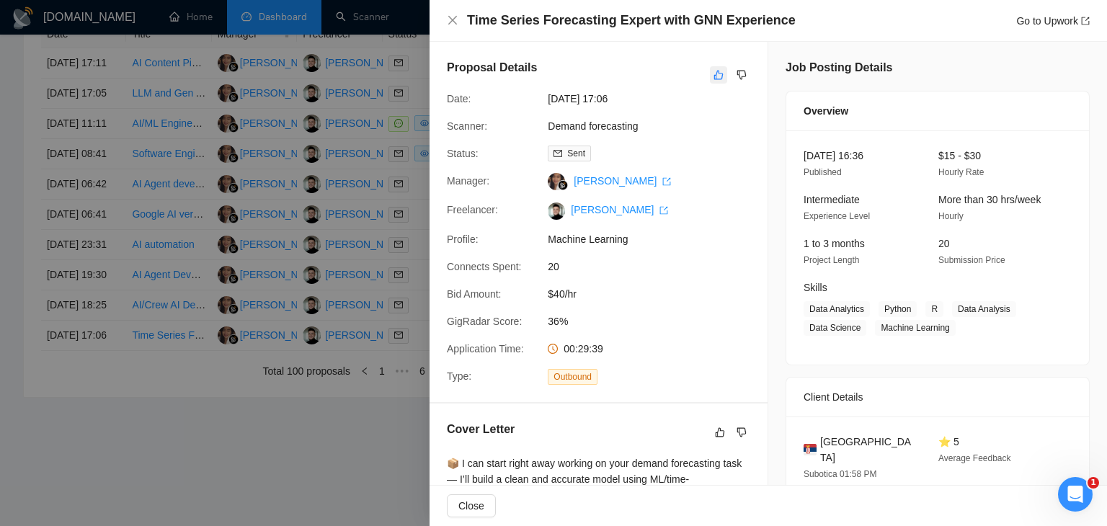
click at [714, 74] on icon "like" at bounding box center [719, 75] width 10 height 12
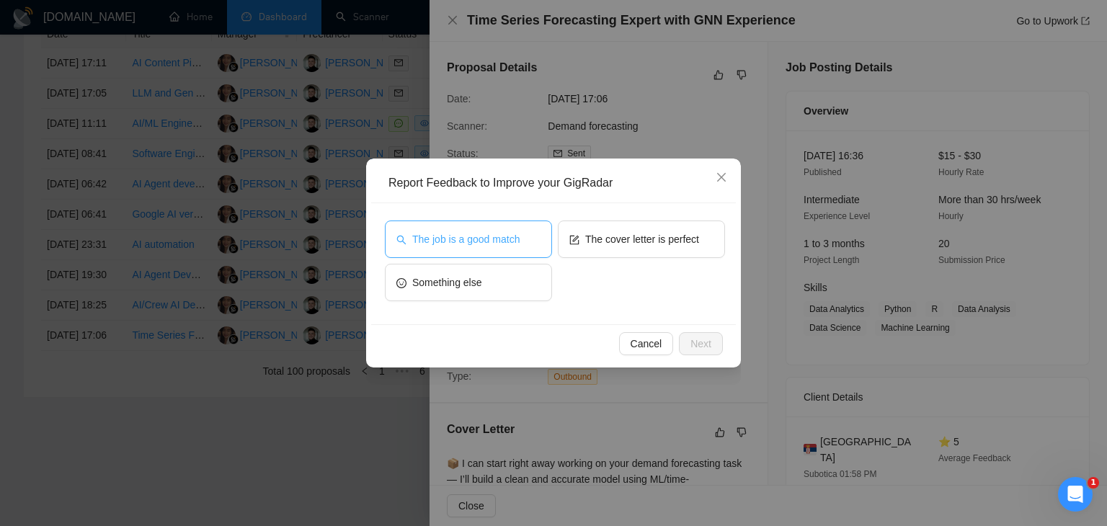
click at [494, 243] on span "The job is a good match" at bounding box center [465, 239] width 107 height 16
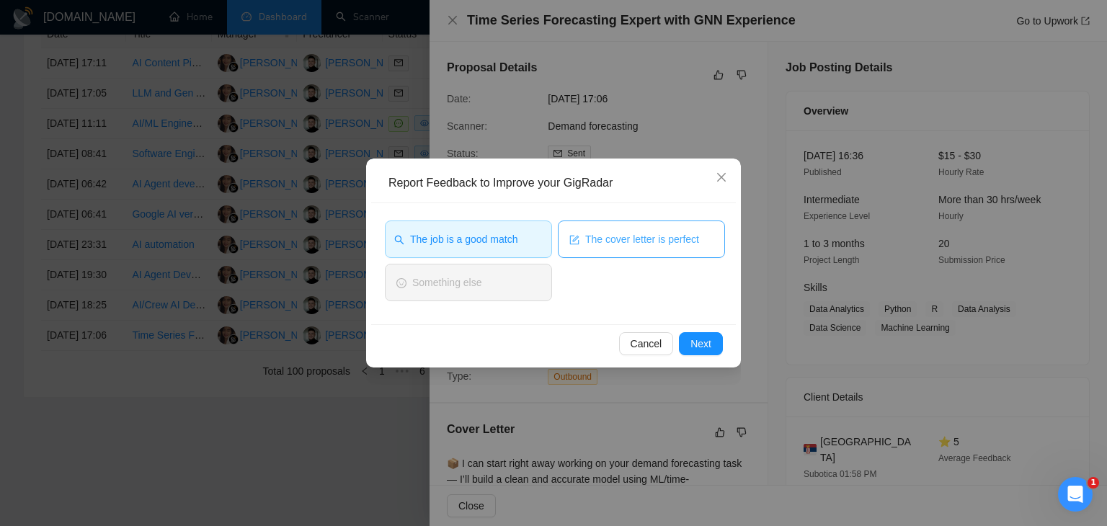
click at [606, 243] on span "The cover letter is perfect" at bounding box center [642, 239] width 114 height 16
click at [714, 347] on button "Next" at bounding box center [701, 343] width 44 height 23
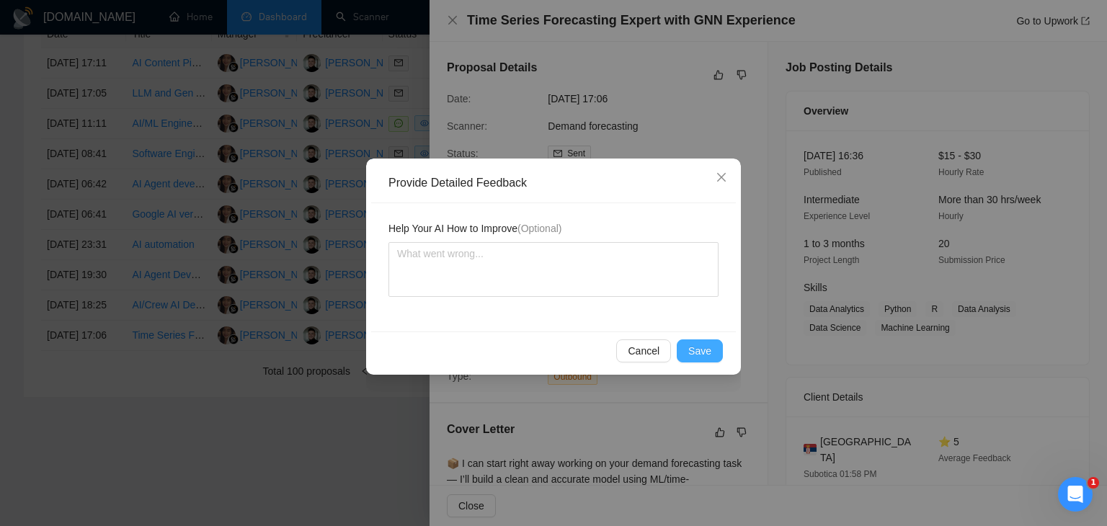
click at [707, 351] on span "Save" at bounding box center [700, 351] width 23 height 16
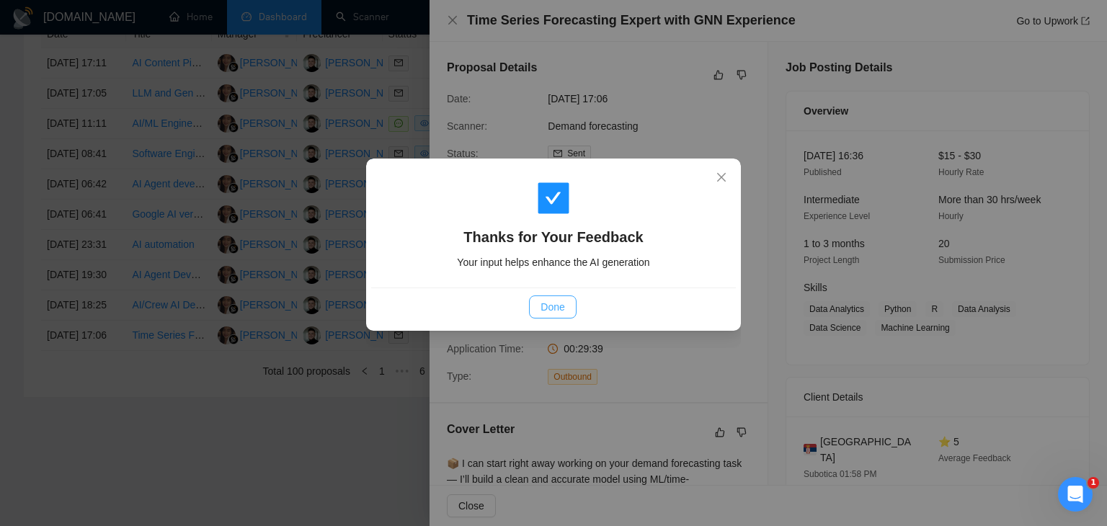
click at [552, 312] on span "Done" at bounding box center [553, 307] width 24 height 16
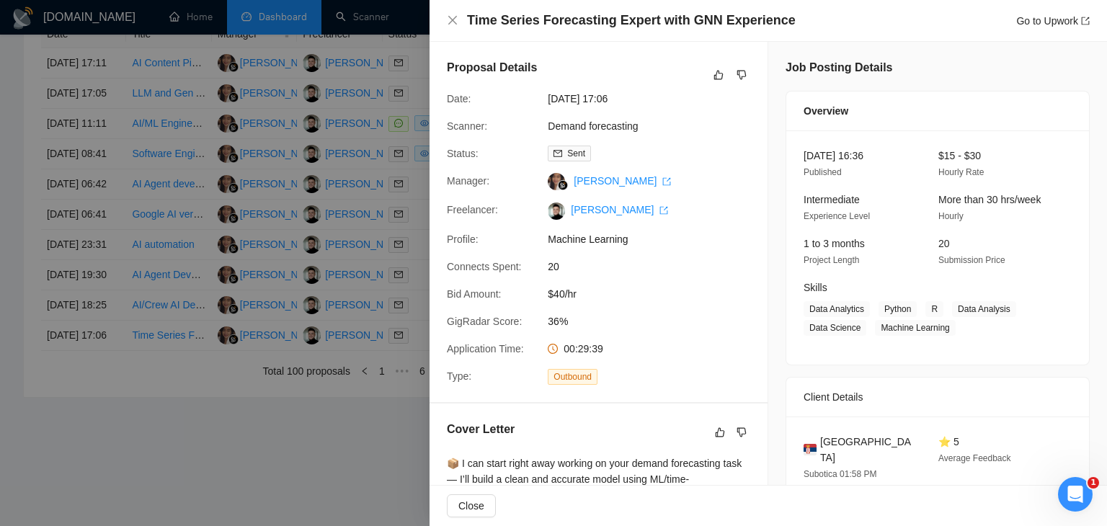
click at [277, 245] on div at bounding box center [553, 263] width 1107 height 526
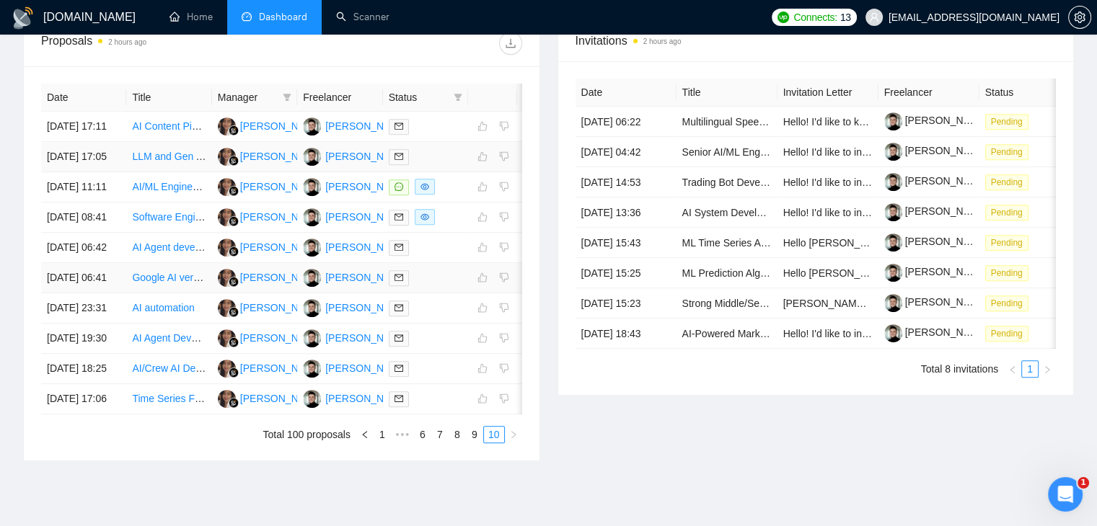
scroll to position [669, 0]
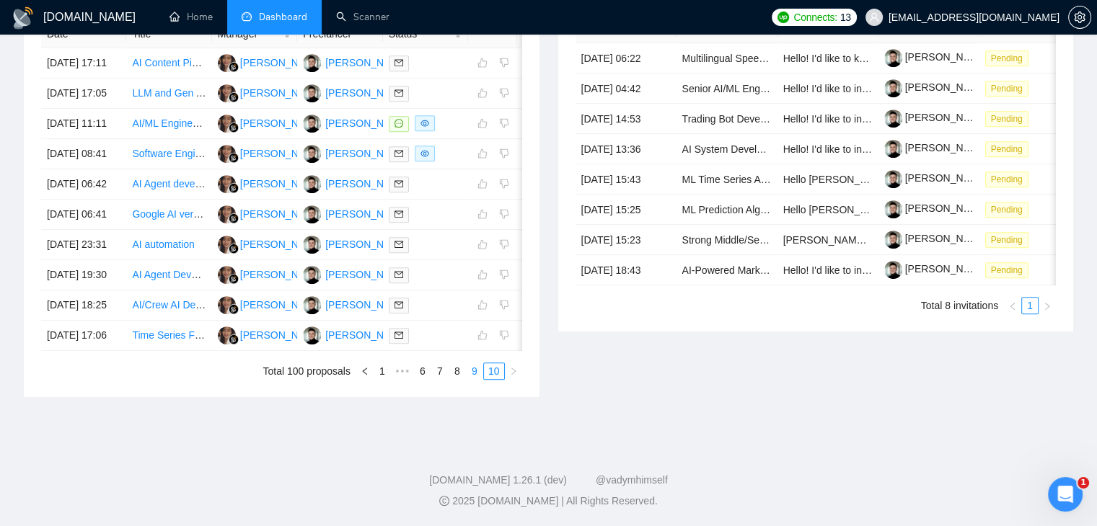
click at [473, 379] on link "9" at bounding box center [474, 371] width 16 height 16
click at [459, 379] on link "8" at bounding box center [457, 371] width 16 height 16
click at [363, 380] on button "button" at bounding box center [364, 371] width 17 height 17
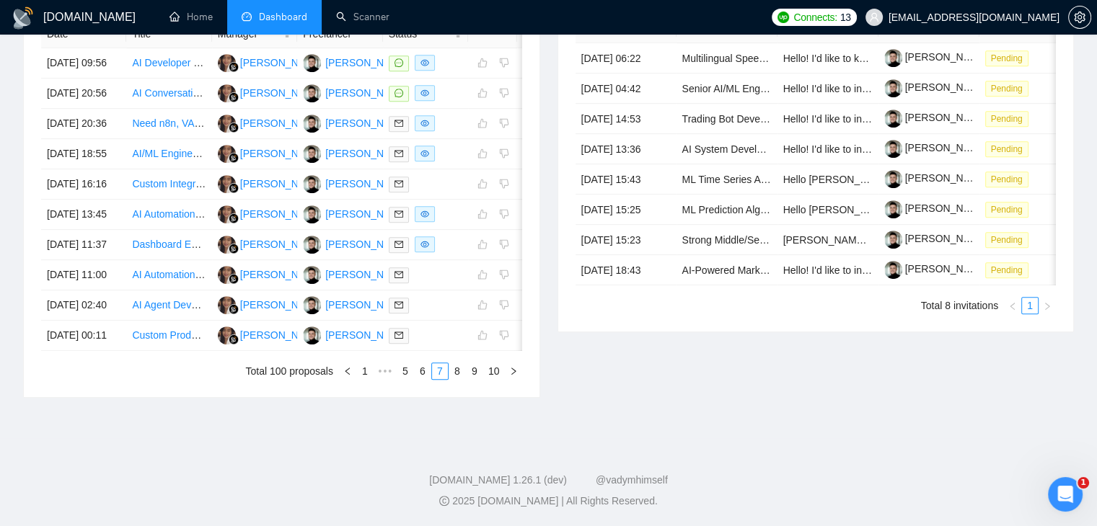
scroll to position [673, 0]
click at [348, 376] on icon "left" at bounding box center [347, 371] width 9 height 9
click at [326, 376] on icon "left" at bounding box center [324, 371] width 9 height 9
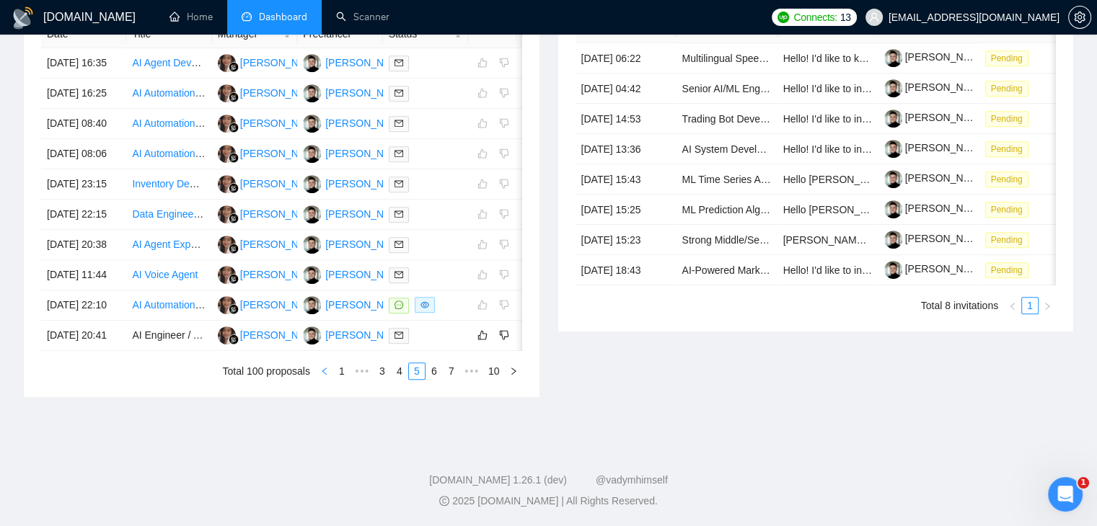
scroll to position [696, 0]
click at [325, 376] on icon "left" at bounding box center [324, 371] width 9 height 9
click at [346, 376] on icon "left" at bounding box center [347, 371] width 9 height 9
click at [366, 376] on icon "left" at bounding box center [365, 371] width 9 height 9
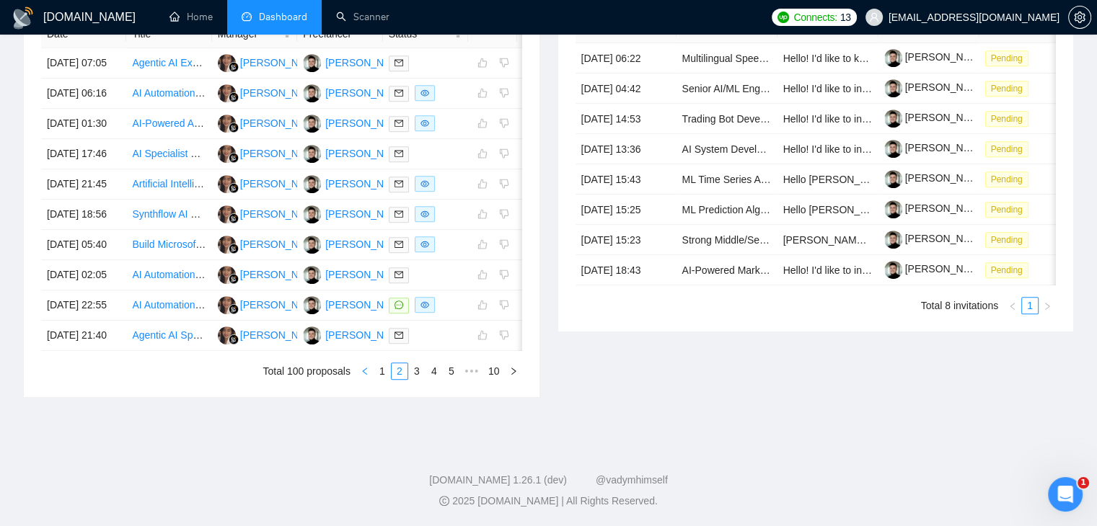
scroll to position [768, 0]
click at [365, 375] on icon "left" at bounding box center [364, 371] width 4 height 7
